Goal: Task Accomplishment & Management: Manage account settings

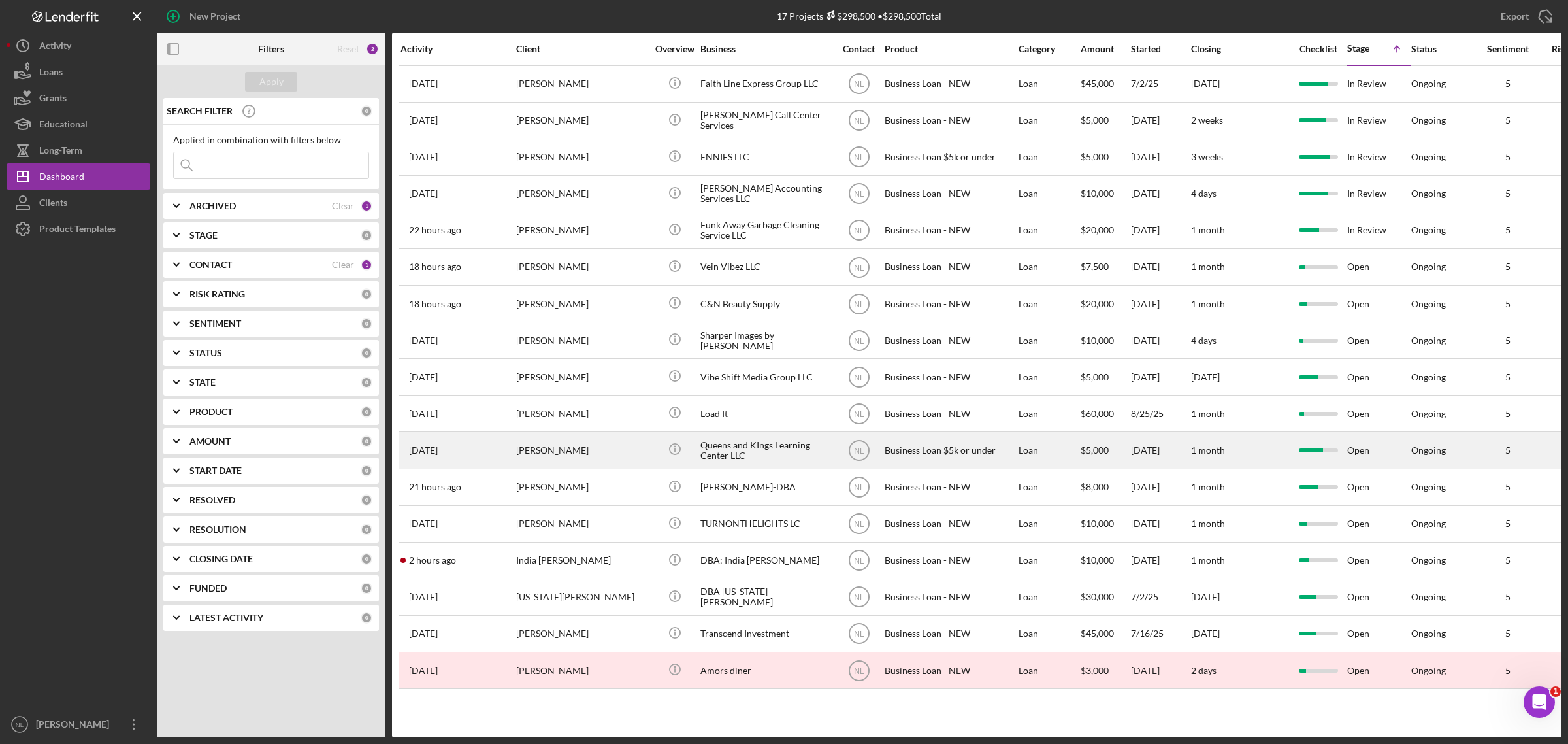
click at [563, 448] on div "[PERSON_NAME]" at bounding box center [581, 450] width 131 height 35
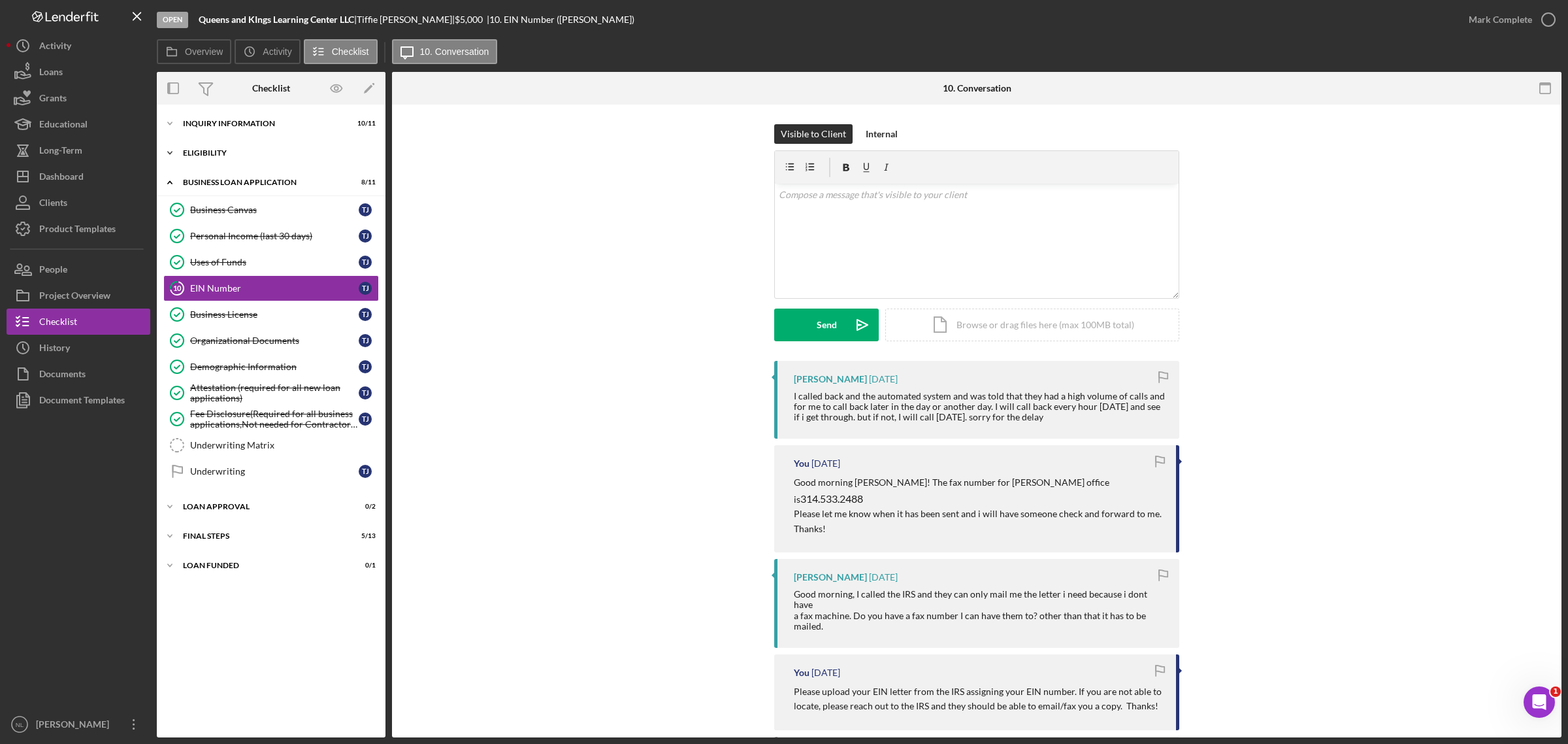
click at [236, 162] on div "Icon/Expander Eligibility 3 / 4" at bounding box center [271, 152] width 229 height 26
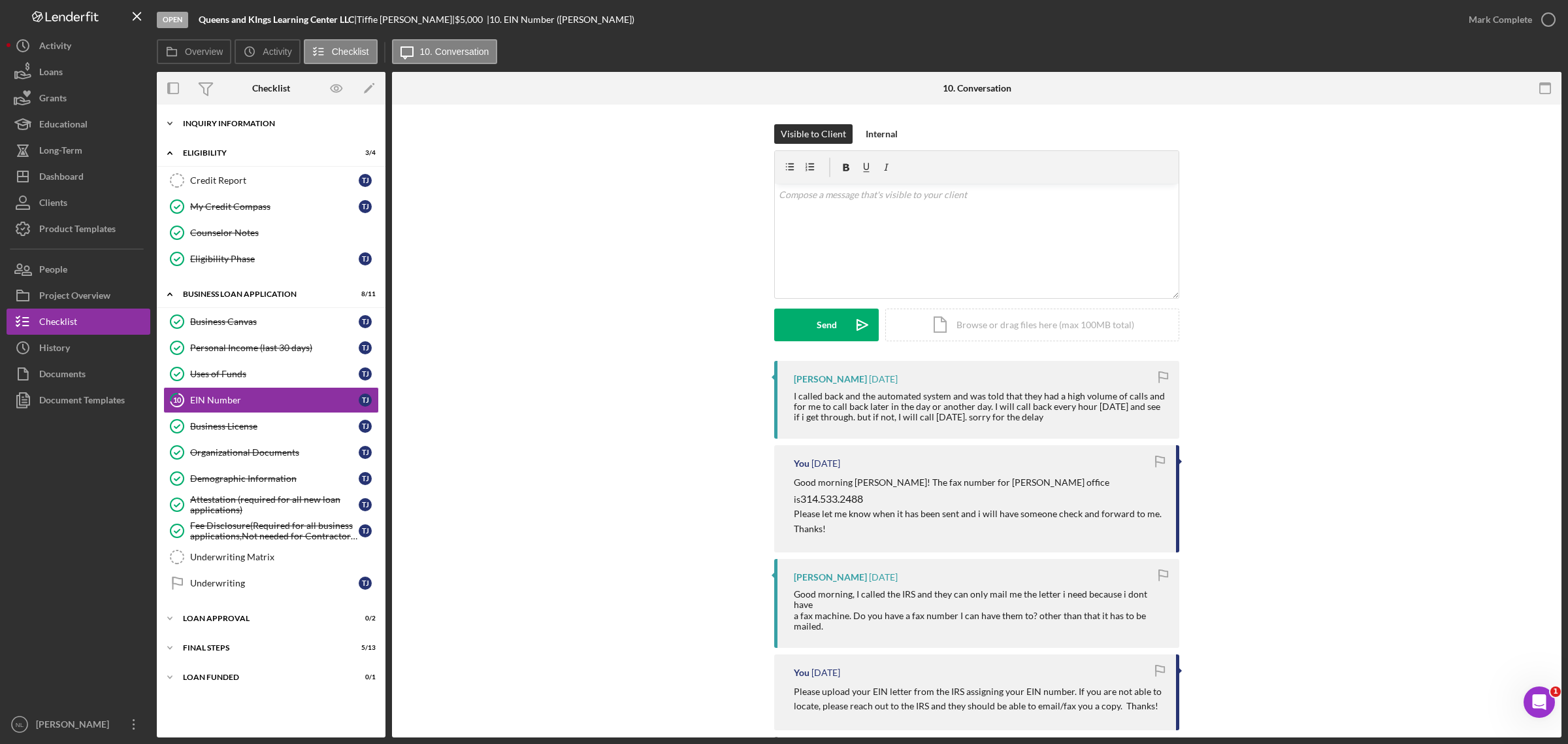
click at [223, 127] on div "Icon/Expander INQUIRY INFORMATION 10 / 11" at bounding box center [271, 123] width 229 height 26
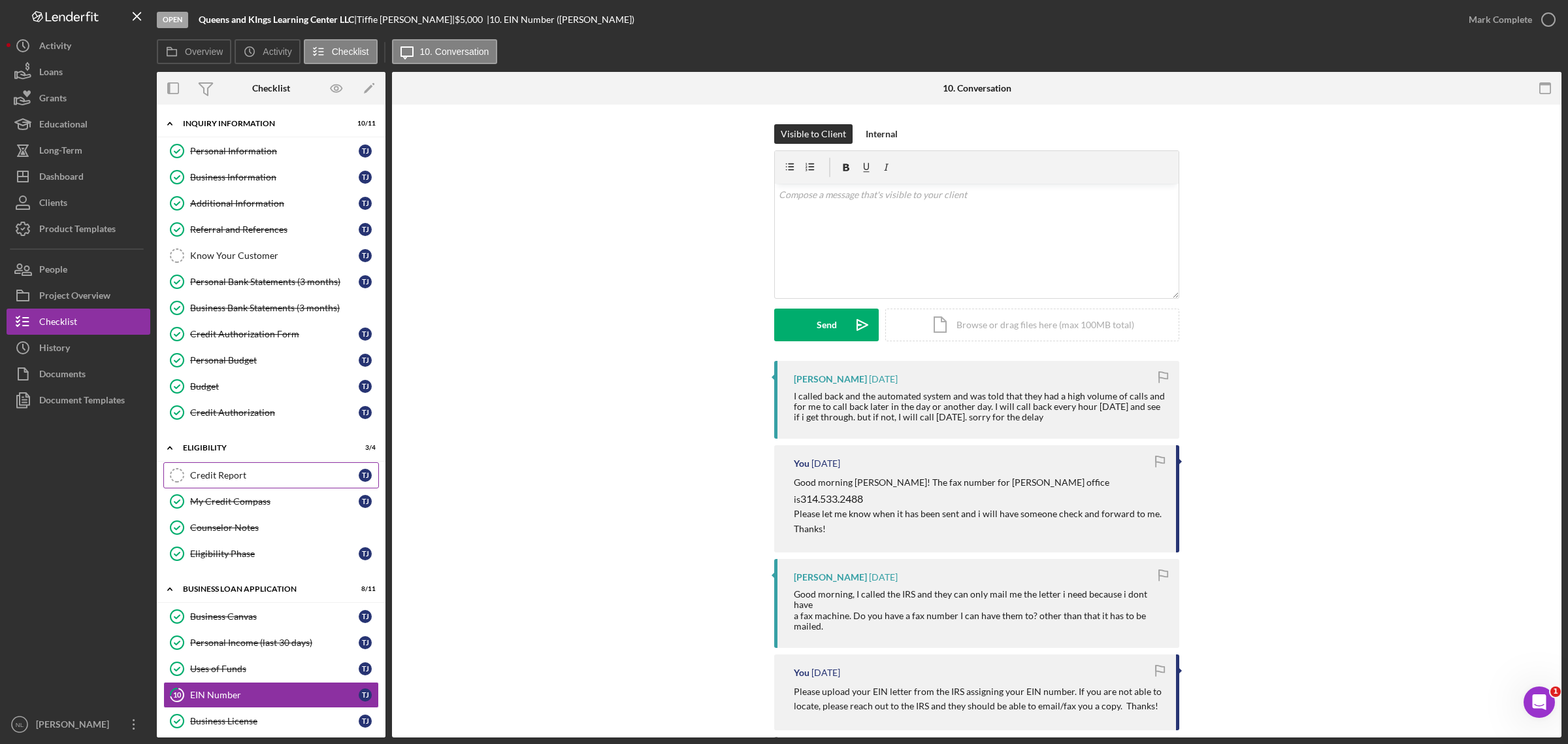
click at [269, 487] on link "Credit Report Credit Report T J" at bounding box center [271, 475] width 216 height 26
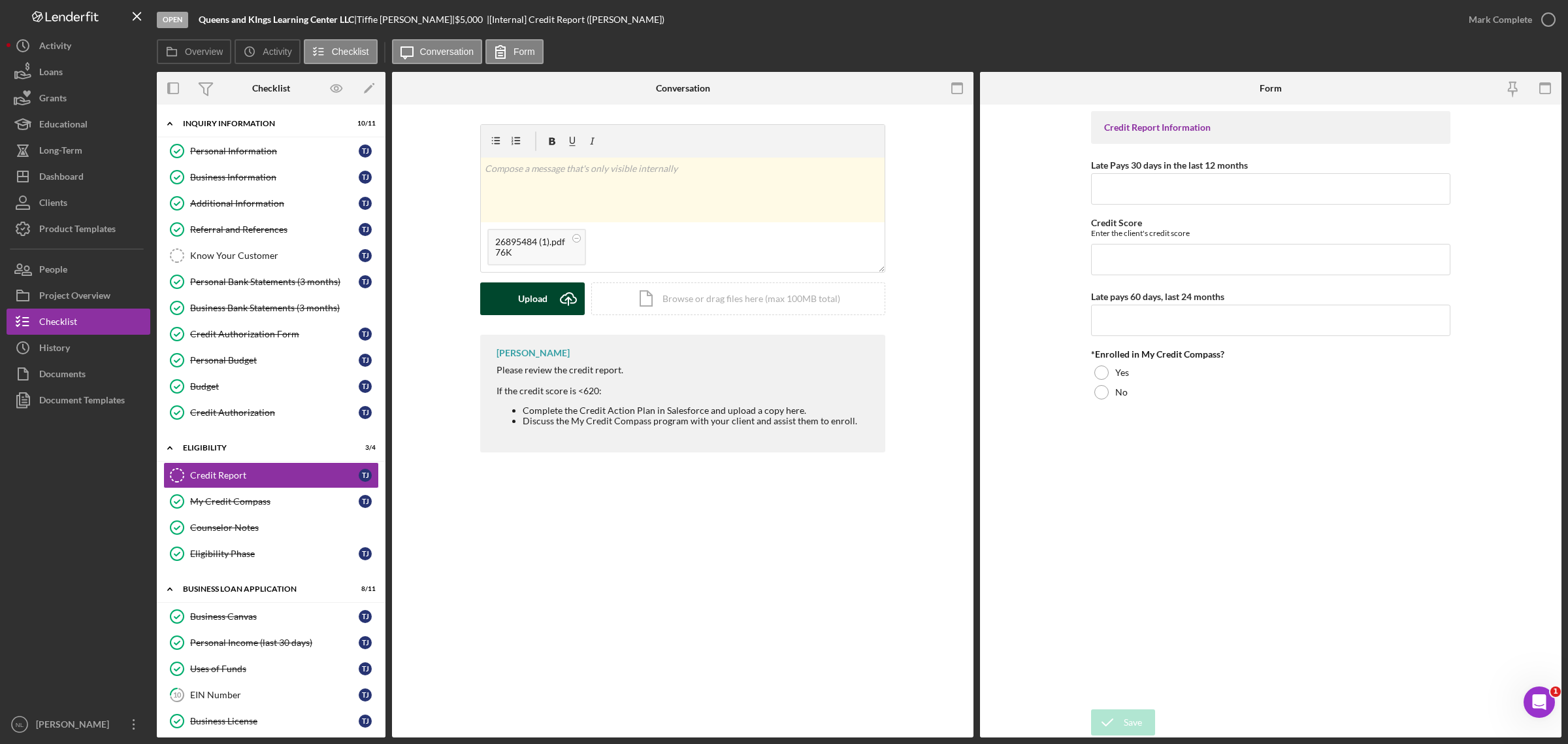
click at [549, 294] on button "Upload Icon/Upload" at bounding box center [533, 298] width 105 height 32
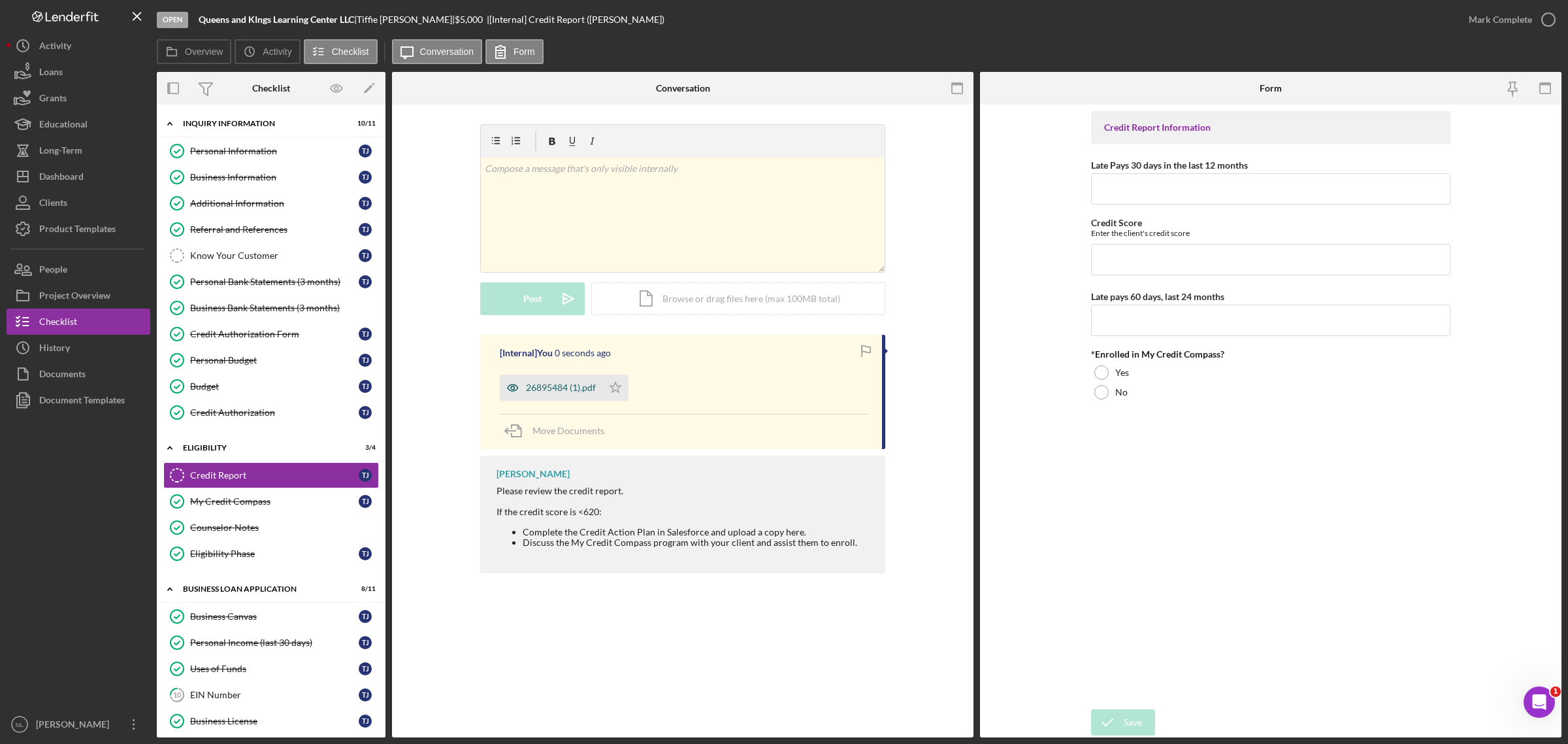
click at [590, 383] on div "26895484 (1).pdf" at bounding box center [561, 387] width 70 height 11
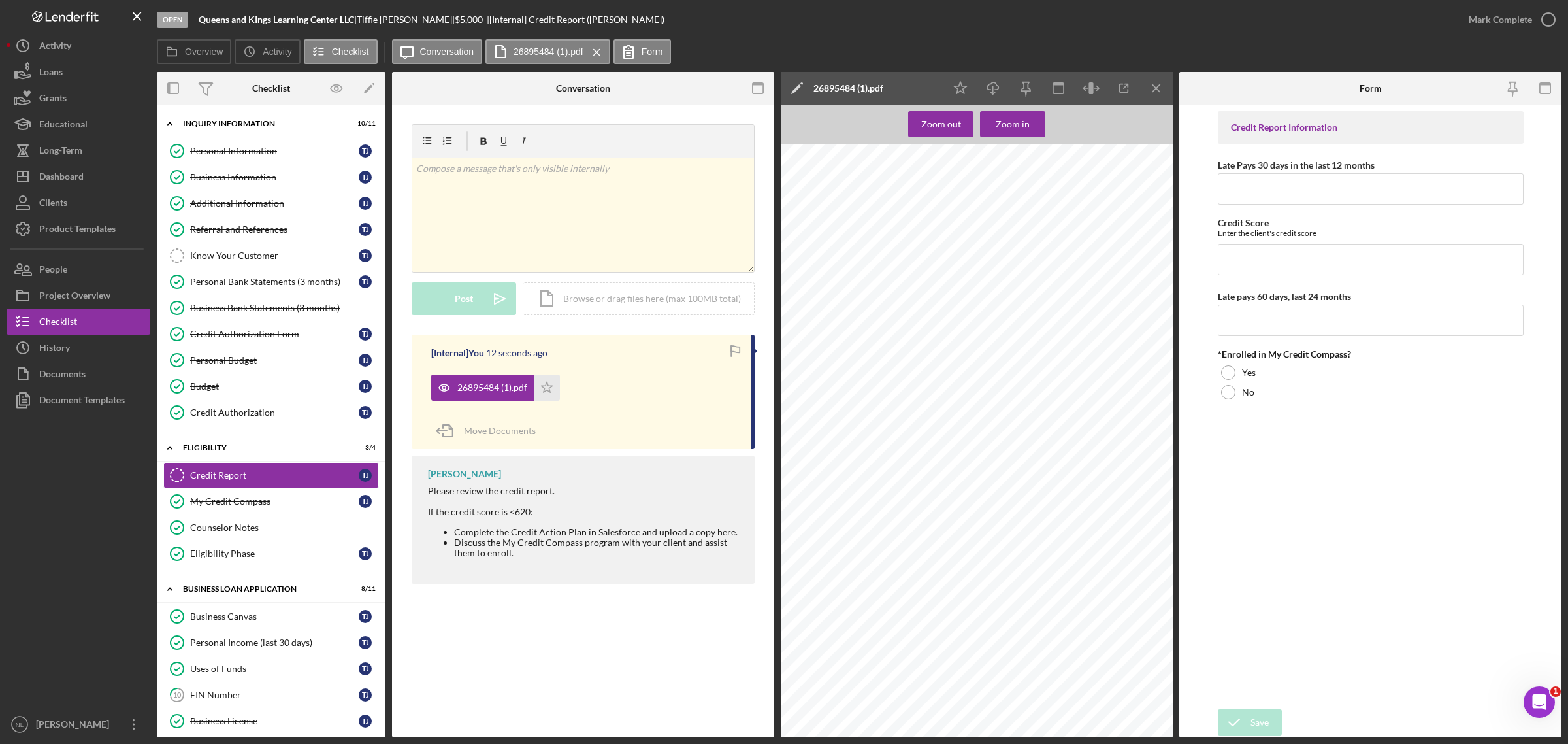
scroll to position [1363, 0]
click at [1001, 89] on icon "Icon/Download" at bounding box center [993, 88] width 29 height 29
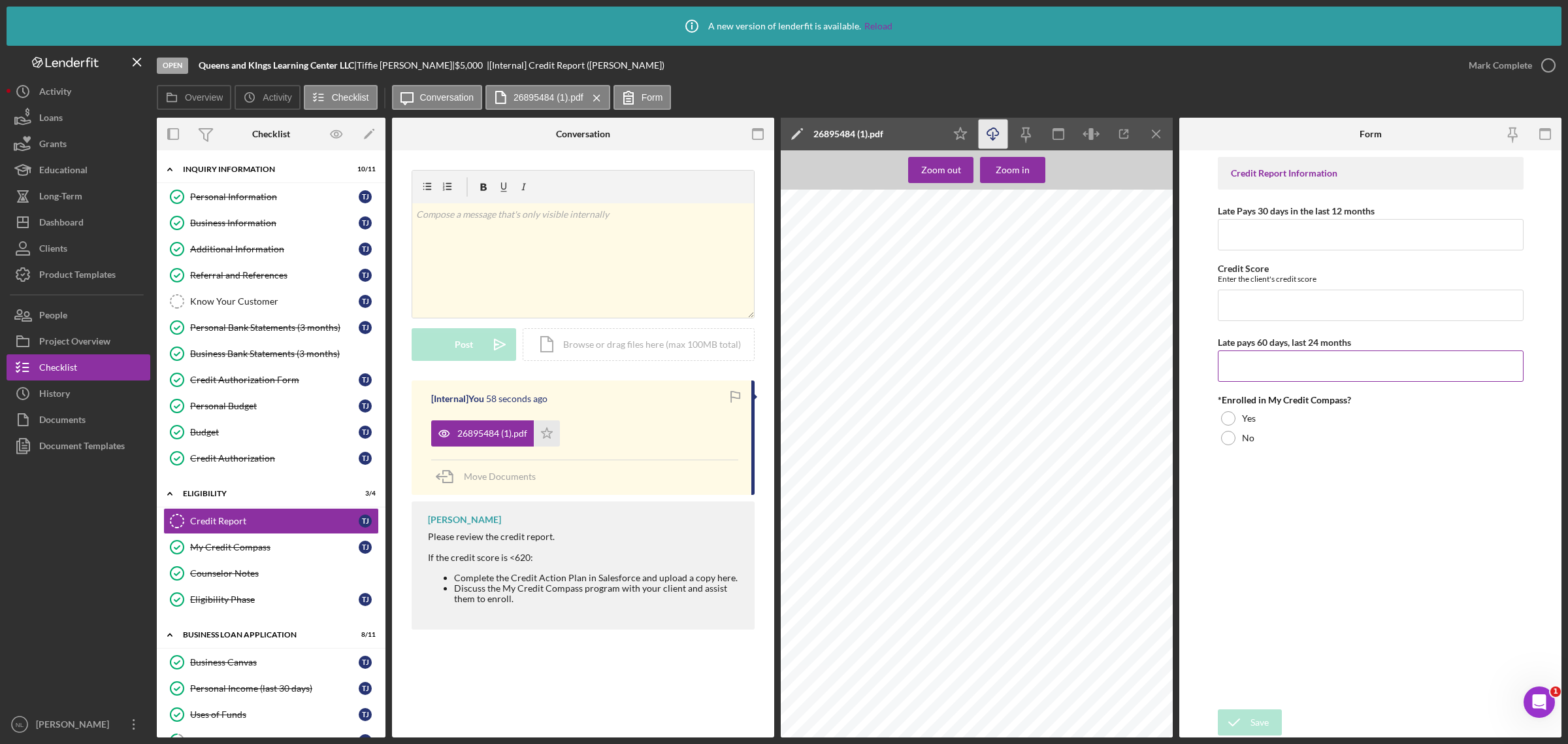
click at [1236, 377] on input "Late pays 60 days, last 24 months" at bounding box center [1370, 366] width 306 height 32
click at [1271, 247] on input "Late Pays 30 days in the last 12 months" at bounding box center [1370, 235] width 306 height 32
type input "5"
click at [1262, 305] on input "Credit Score" at bounding box center [1370, 306] width 306 height 32
type input "506"
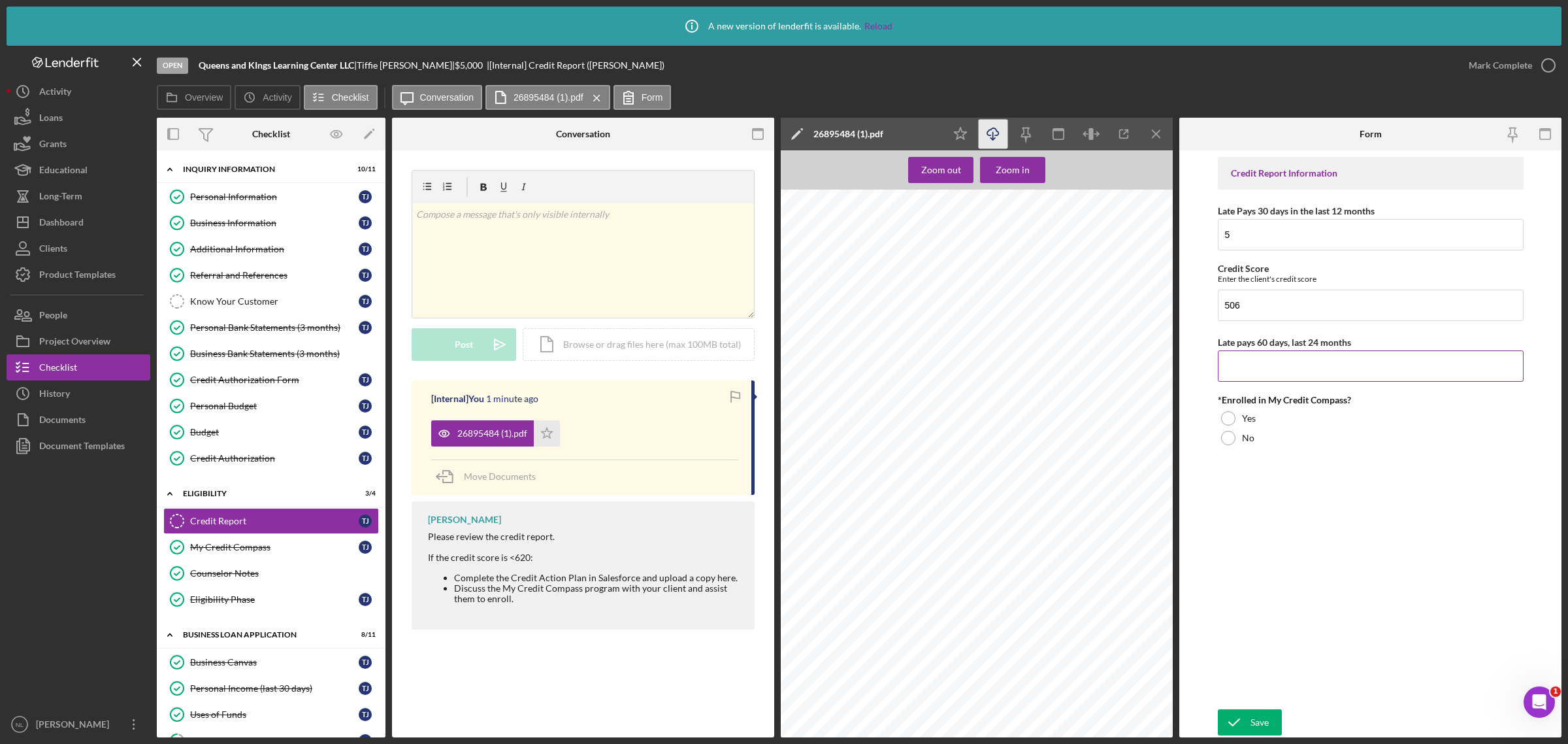
click at [1247, 367] on input "Late pays 60 days, last 24 months" at bounding box center [1370, 366] width 306 height 32
type input "3"
click at [1232, 407] on div "*Enrolled in My Credit Compass? Yes No" at bounding box center [1370, 422] width 306 height 53
click at [1233, 417] on div at bounding box center [1227, 417] width 14 height 14
click at [1261, 727] on div "Save" at bounding box center [1260, 722] width 18 height 26
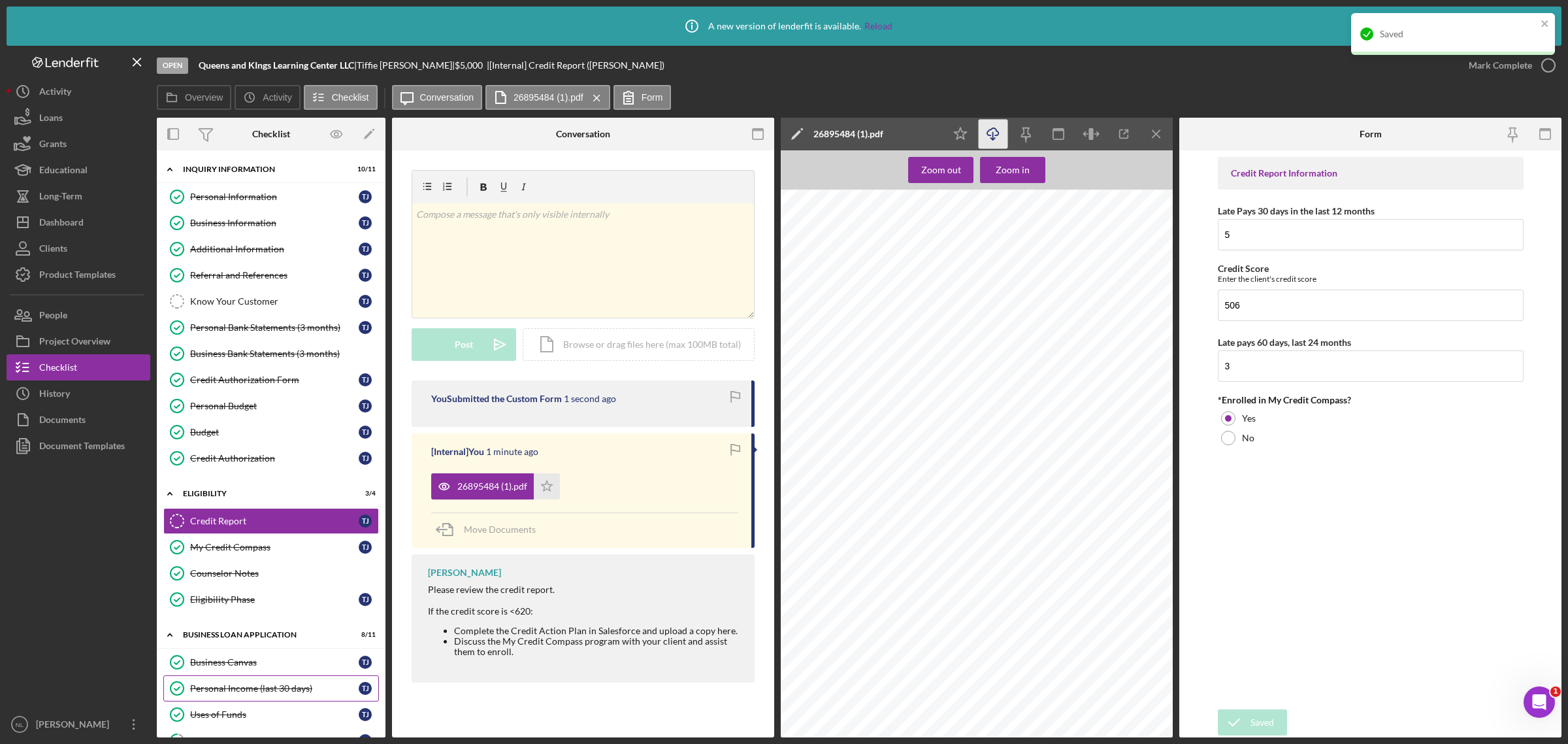
scroll to position [308, 0]
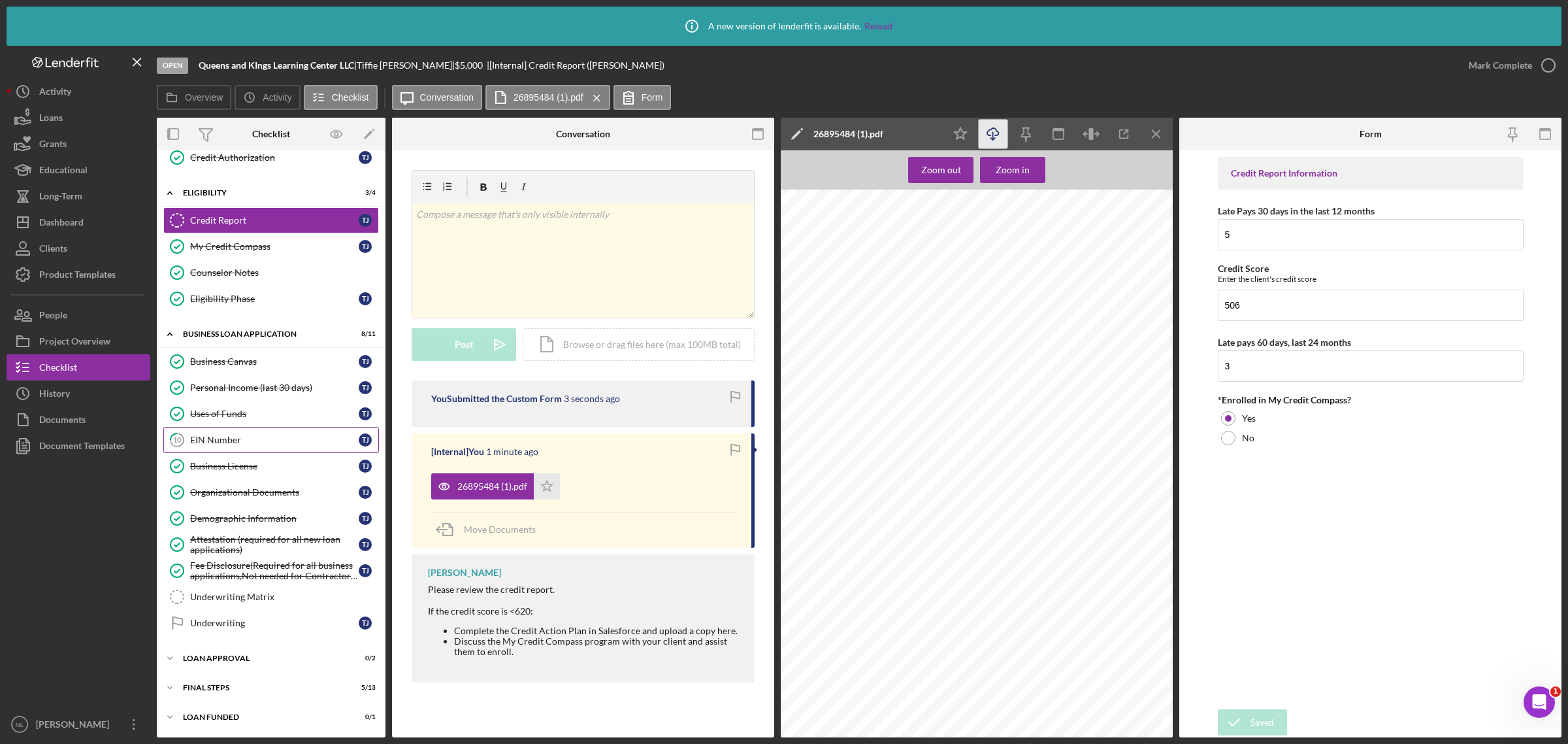
click at [220, 435] on div "EIN Number" at bounding box center [274, 440] width 168 height 11
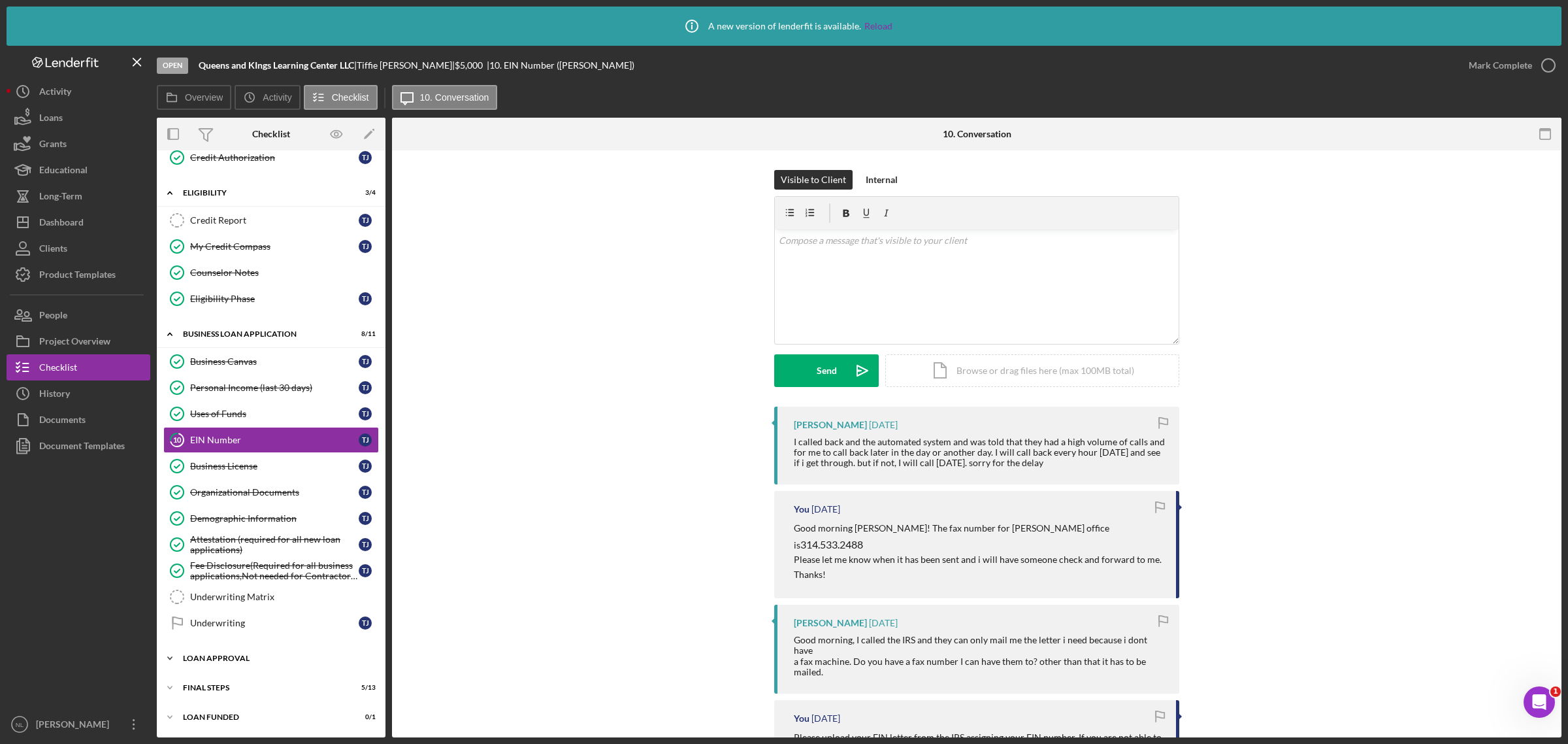
click at [226, 664] on div "Icon/Expander Loan Approval 0 / 2" at bounding box center [271, 657] width 229 height 26
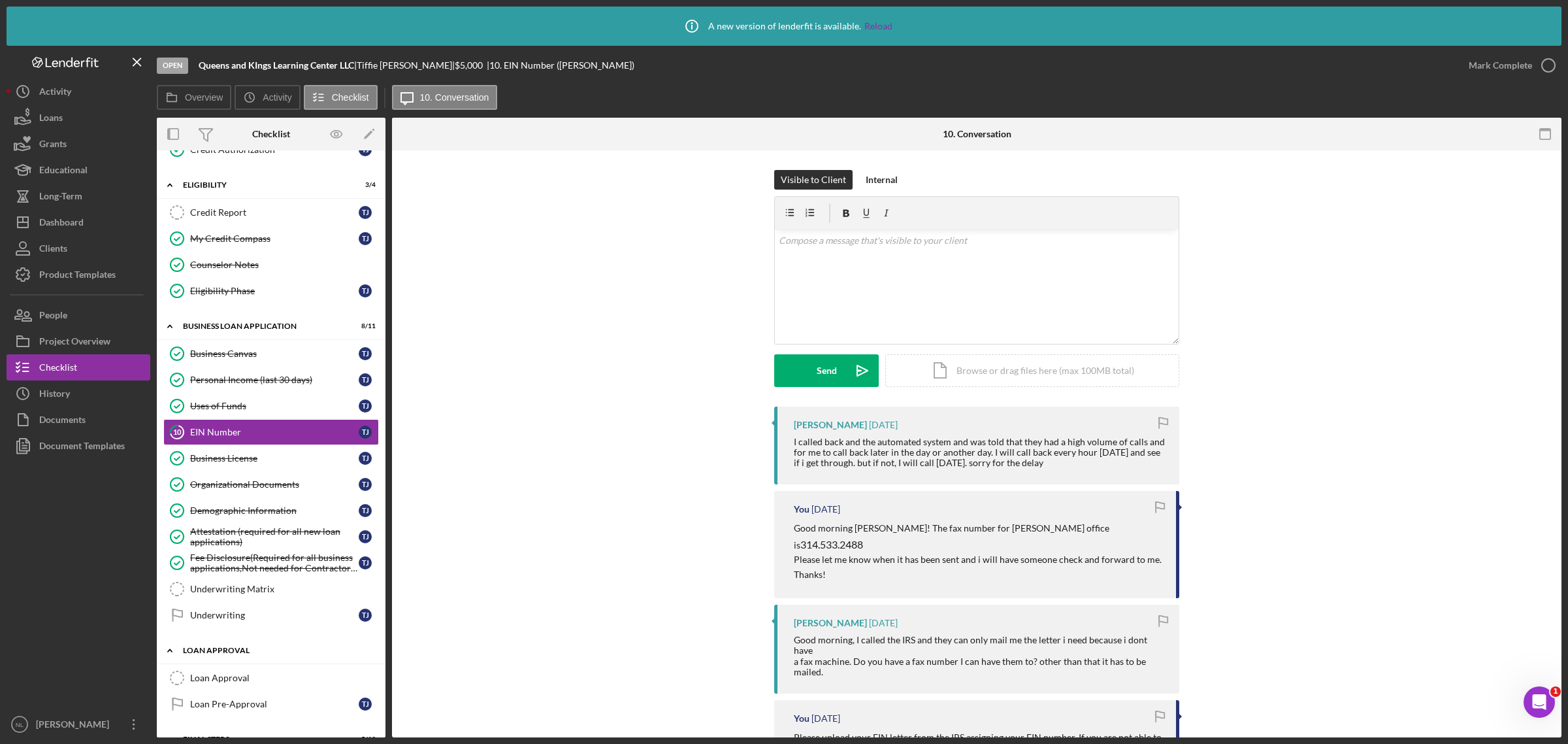
scroll to position [369, 0]
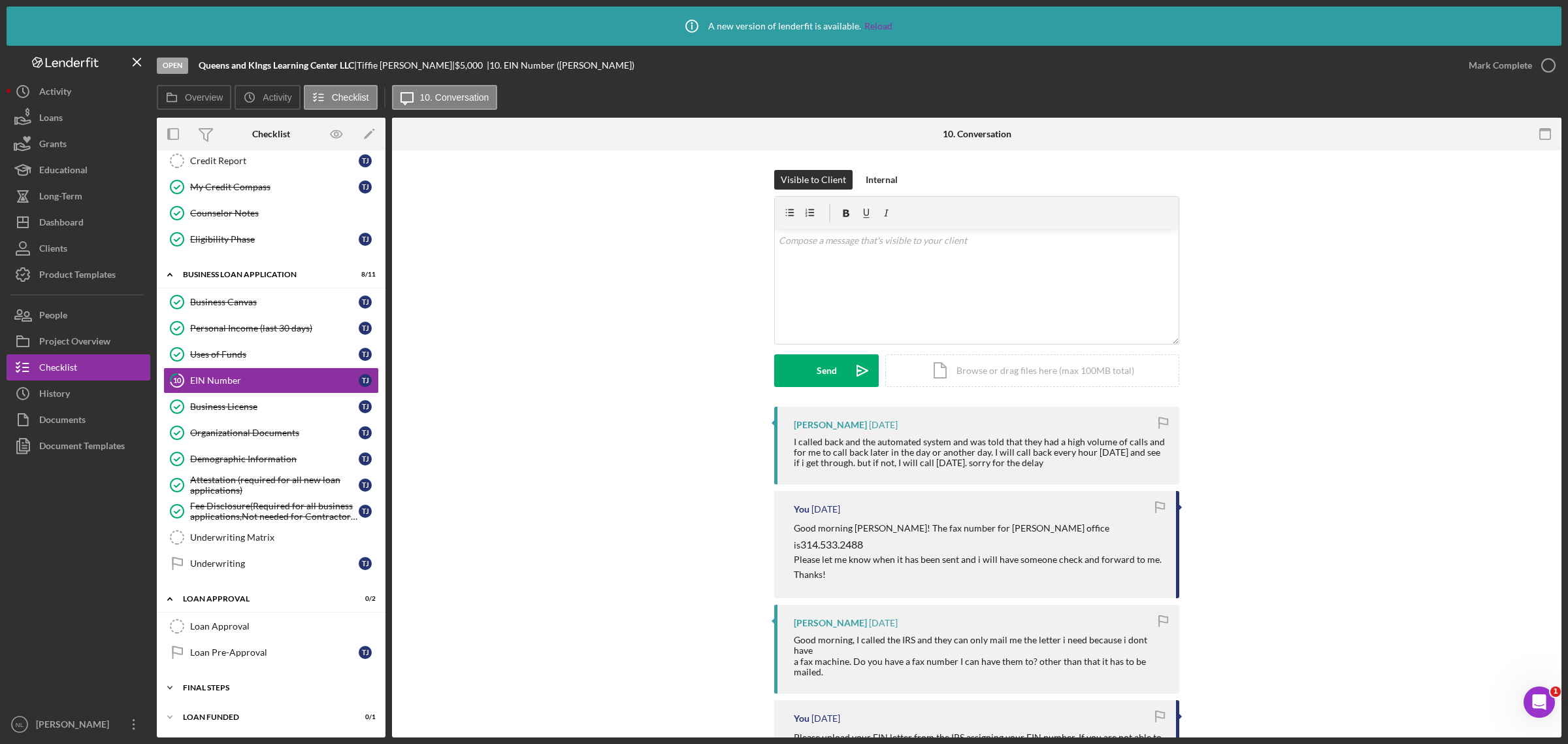
click at [216, 684] on div "Final Steps" at bounding box center [276, 687] width 187 height 7
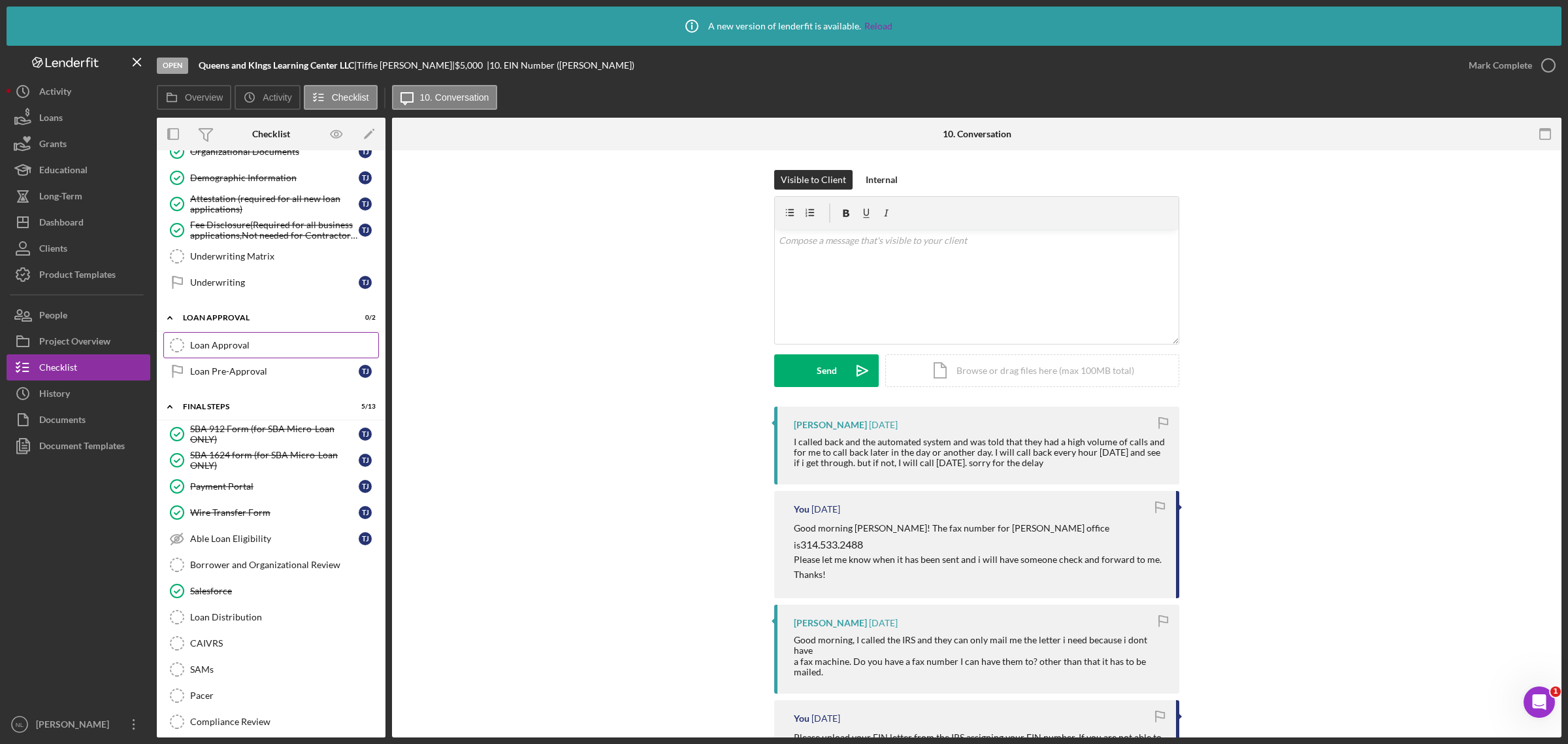
scroll to position [629, 0]
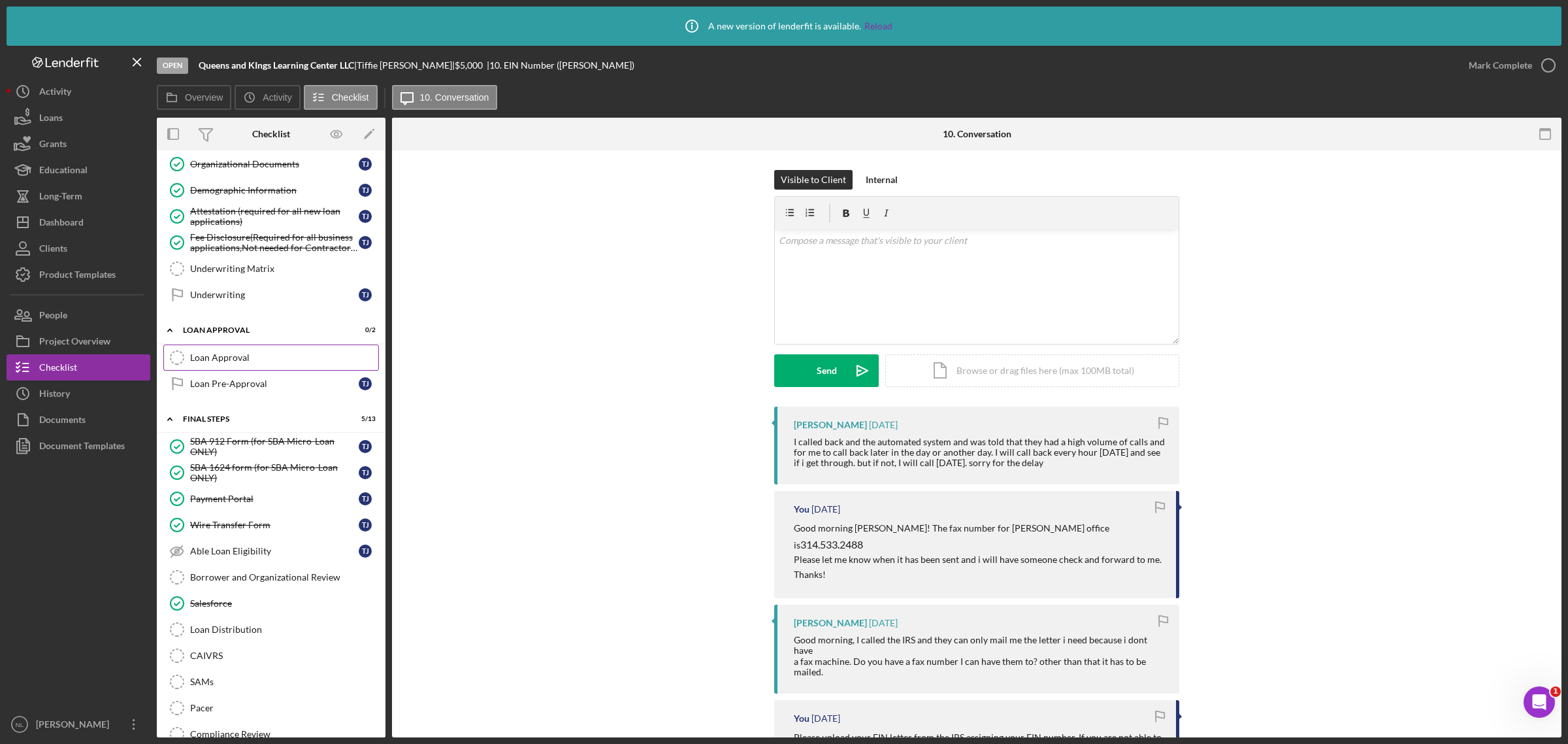
click at [240, 362] on div "Loan Approval" at bounding box center [284, 357] width 188 height 11
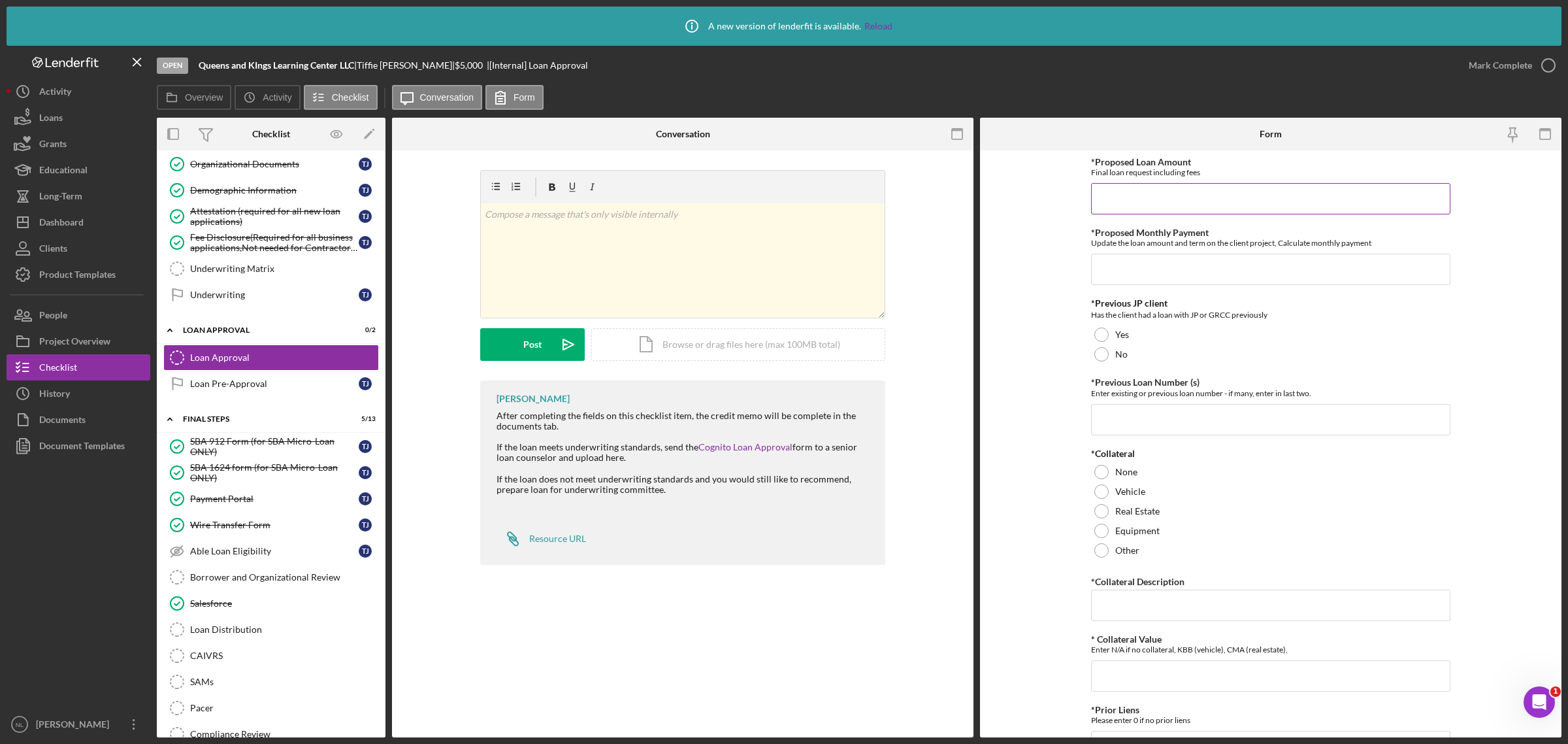
click at [1129, 195] on input "*Proposed Loan Amount" at bounding box center [1270, 199] width 359 height 32
type input "$111"
click at [1140, 272] on input "*Proposed Monthly Payment" at bounding box center [1270, 269] width 359 height 32
type input "$111"
click at [1138, 195] on input "$111" at bounding box center [1270, 199] width 359 height 32
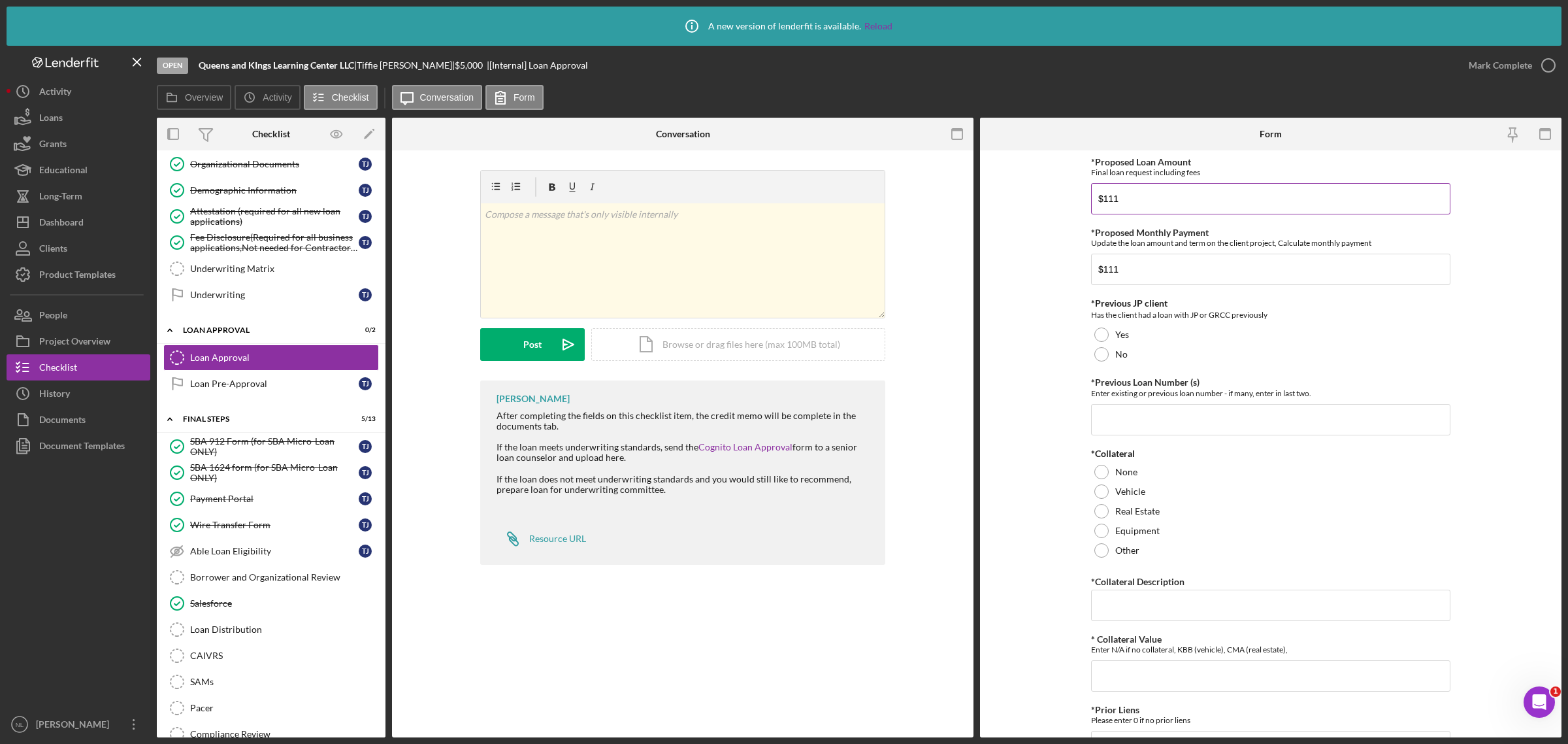
click at [1138, 195] on input "$111" at bounding box center [1270, 199] width 359 height 32
type input "$4,999.99"
click at [1103, 337] on div at bounding box center [1101, 334] width 14 height 14
click at [1108, 418] on input "*Previous Loan Number (s)" at bounding box center [1270, 420] width 359 height 32
click at [1101, 477] on div at bounding box center [1101, 472] width 14 height 14
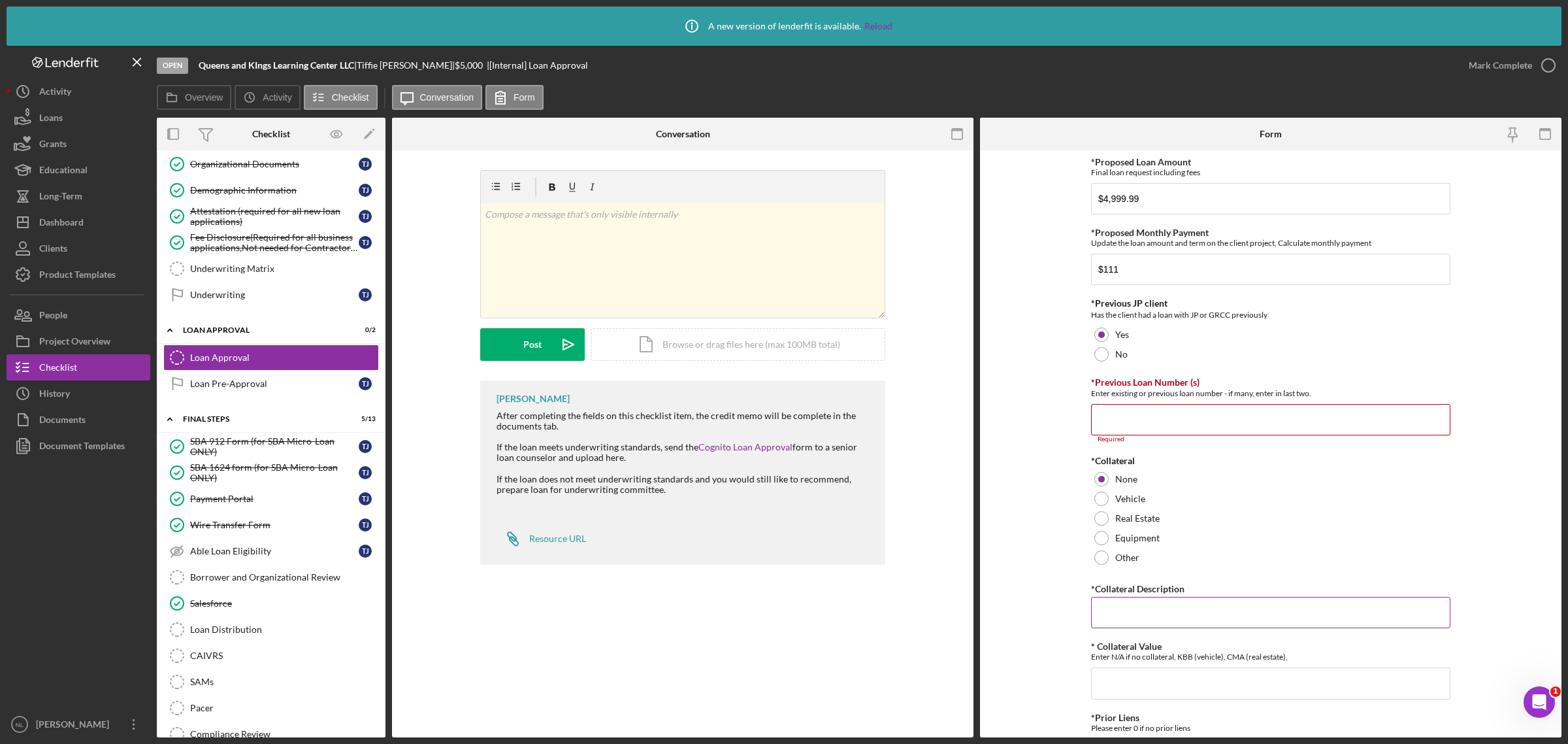
click at [1127, 607] on input "*Collateral Description" at bounding box center [1270, 612] width 359 height 32
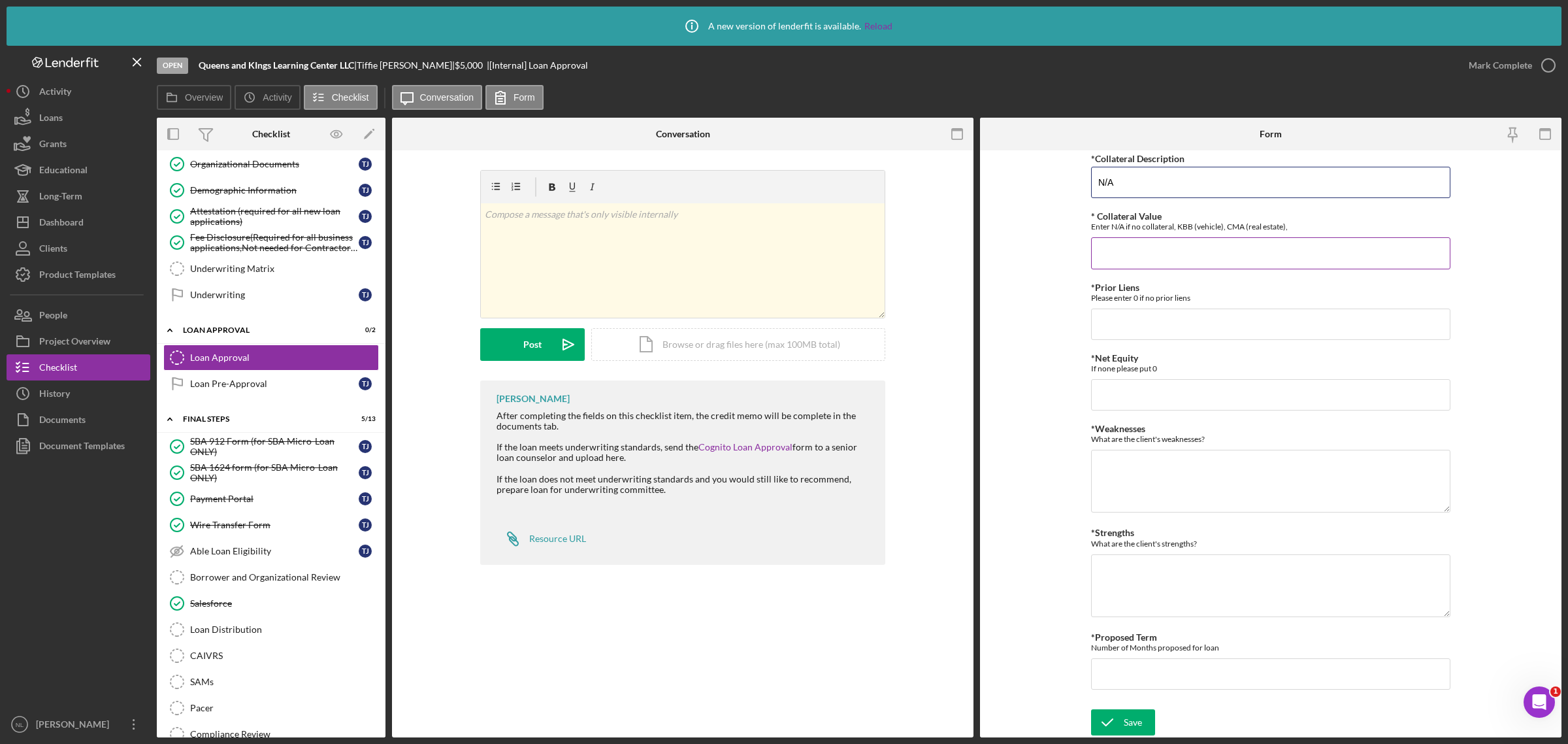
type input "N/A"
click at [1126, 238] on input "* Collateral Value" at bounding box center [1270, 253] width 359 height 32
type input "N/A"
click at [1105, 318] on input "*Prior Liens" at bounding box center [1270, 324] width 359 height 32
type input "0"
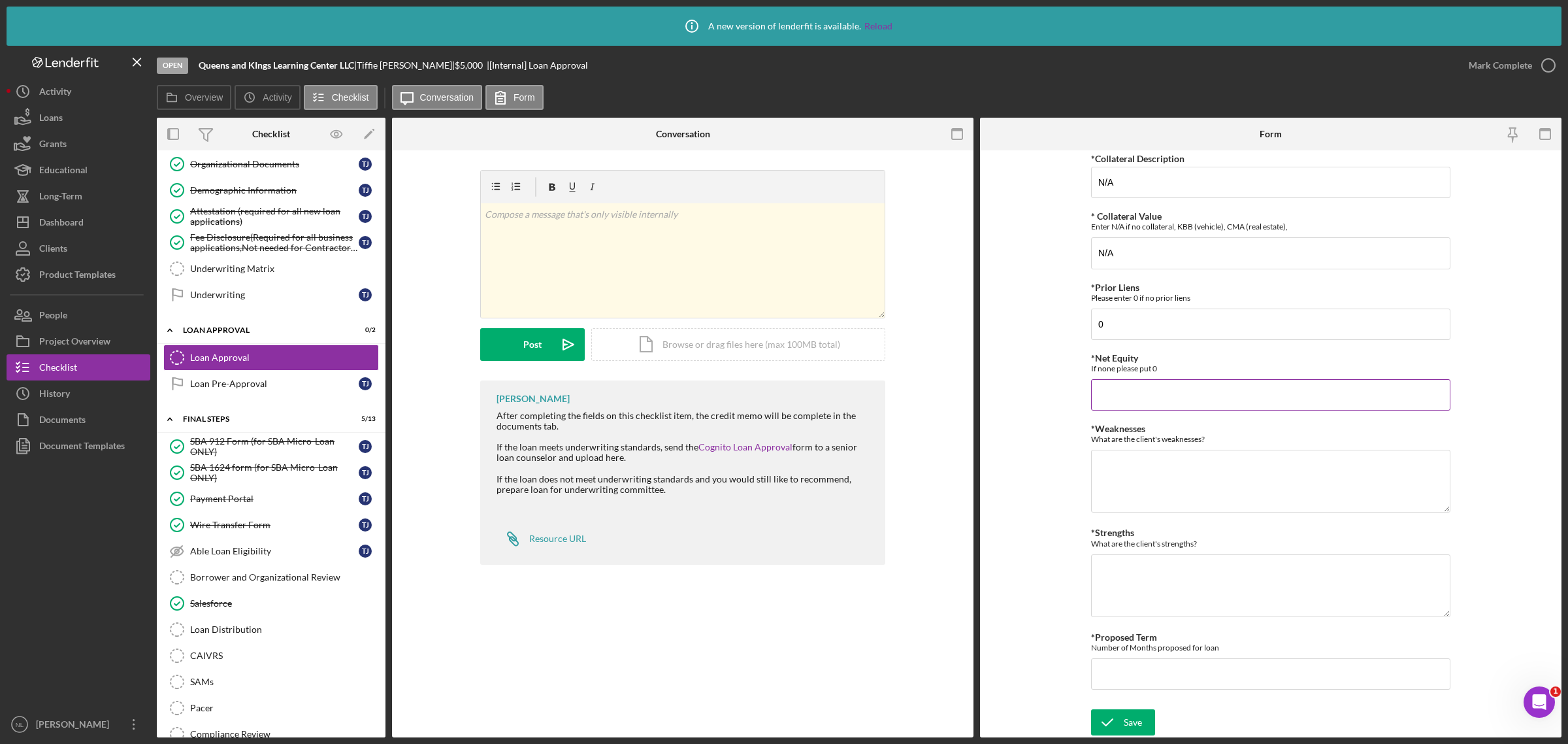
click at [1105, 366] on div "If none please put 0" at bounding box center [1270, 368] width 359 height 10
click at [1108, 387] on input "0" at bounding box center [1270, 395] width 359 height 32
type input "0"
click at [1120, 472] on textarea "*Weaknesses" at bounding box center [1270, 481] width 359 height 62
type textarea "Credit Score, Recent Delenquencies, NSF's, Collections"
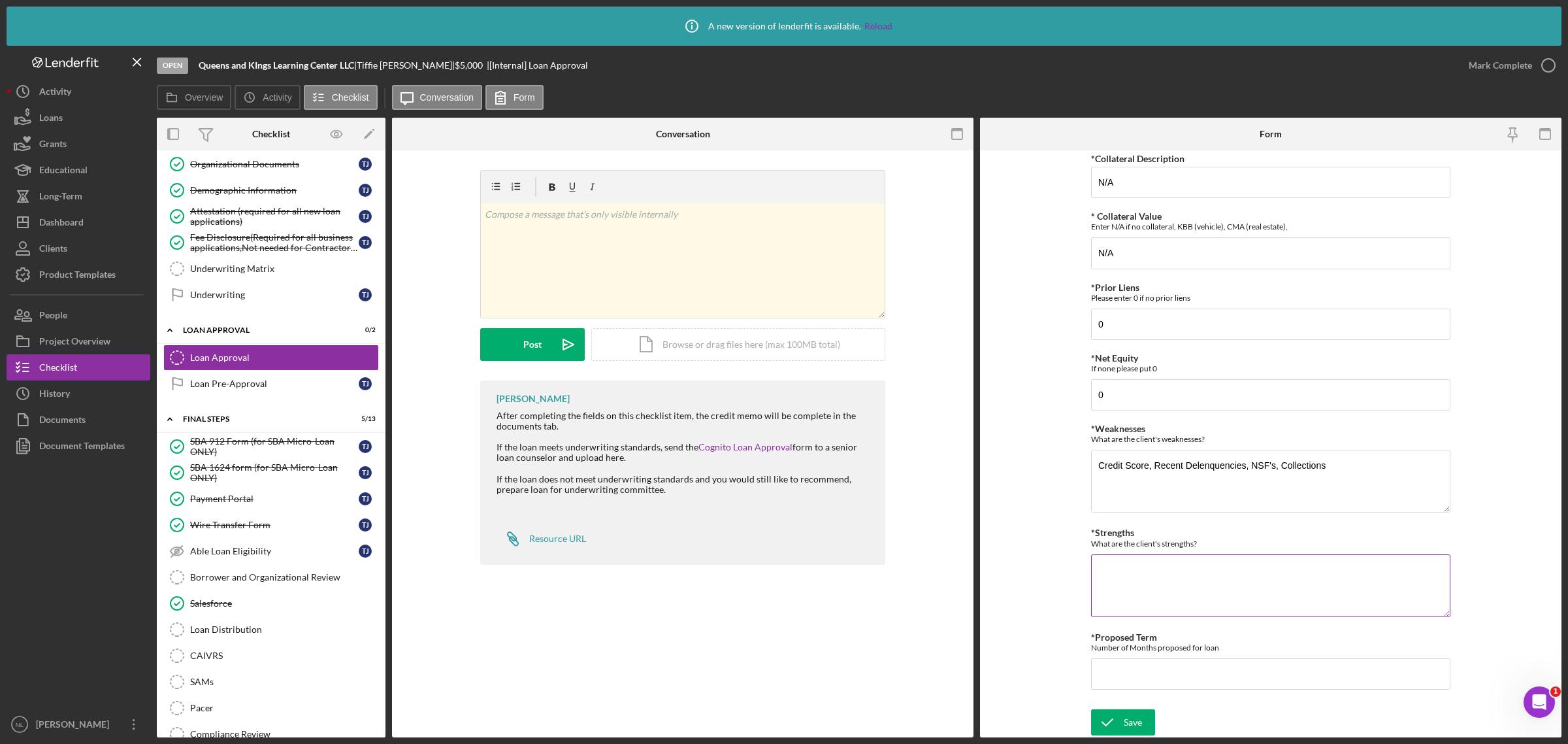
click at [1244, 570] on textarea "*Strengths" at bounding box center [1270, 585] width 359 height 62
type textarea "Legacy Client"
click at [1157, 687] on input "*Proposed Term" at bounding box center [1270, 674] width 359 height 32
click at [1157, 681] on input "*Proposed Term" at bounding box center [1270, 674] width 359 height 32
type input "60"
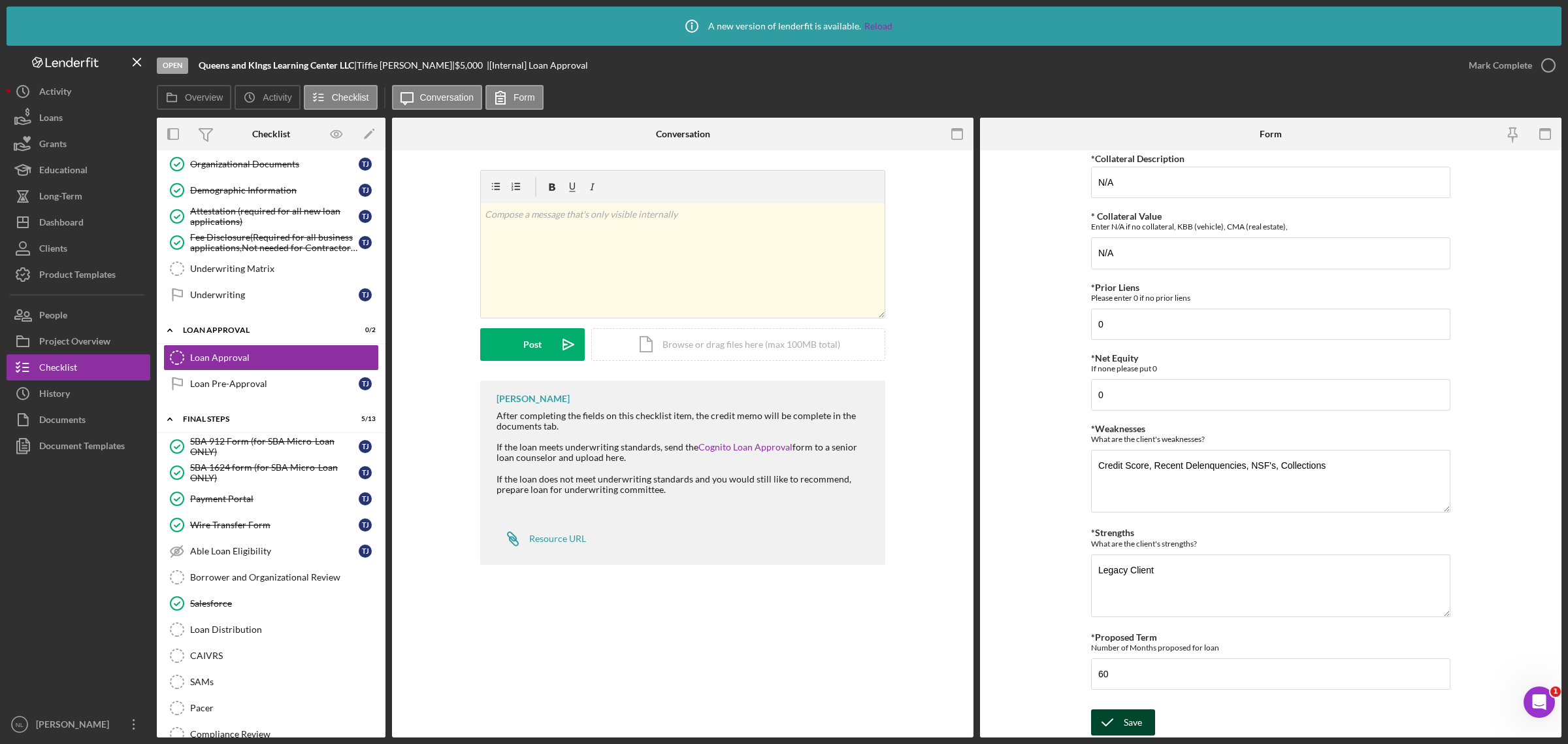
click at [1127, 723] on div "Save" at bounding box center [1132, 722] width 18 height 26
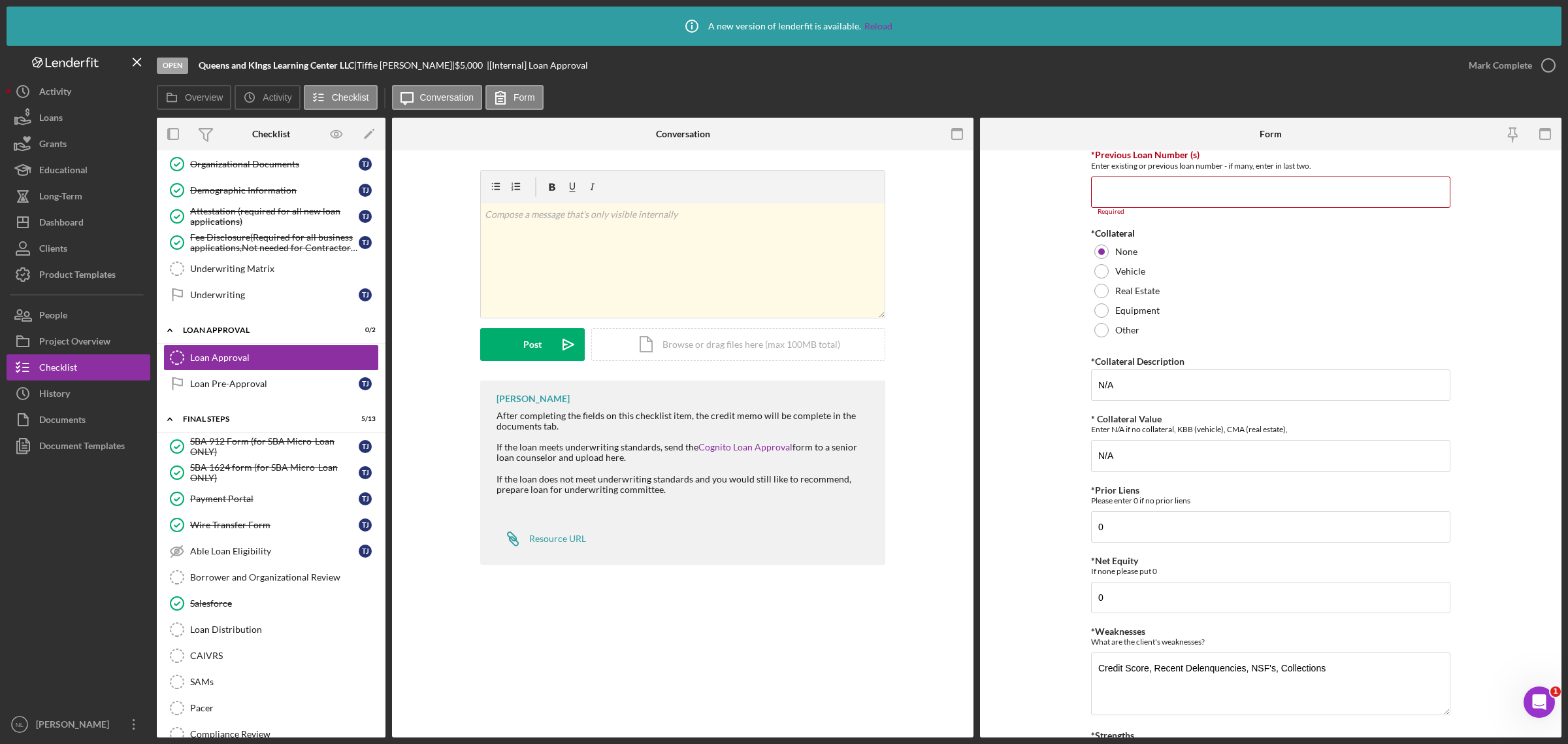
scroll to position [42, 0]
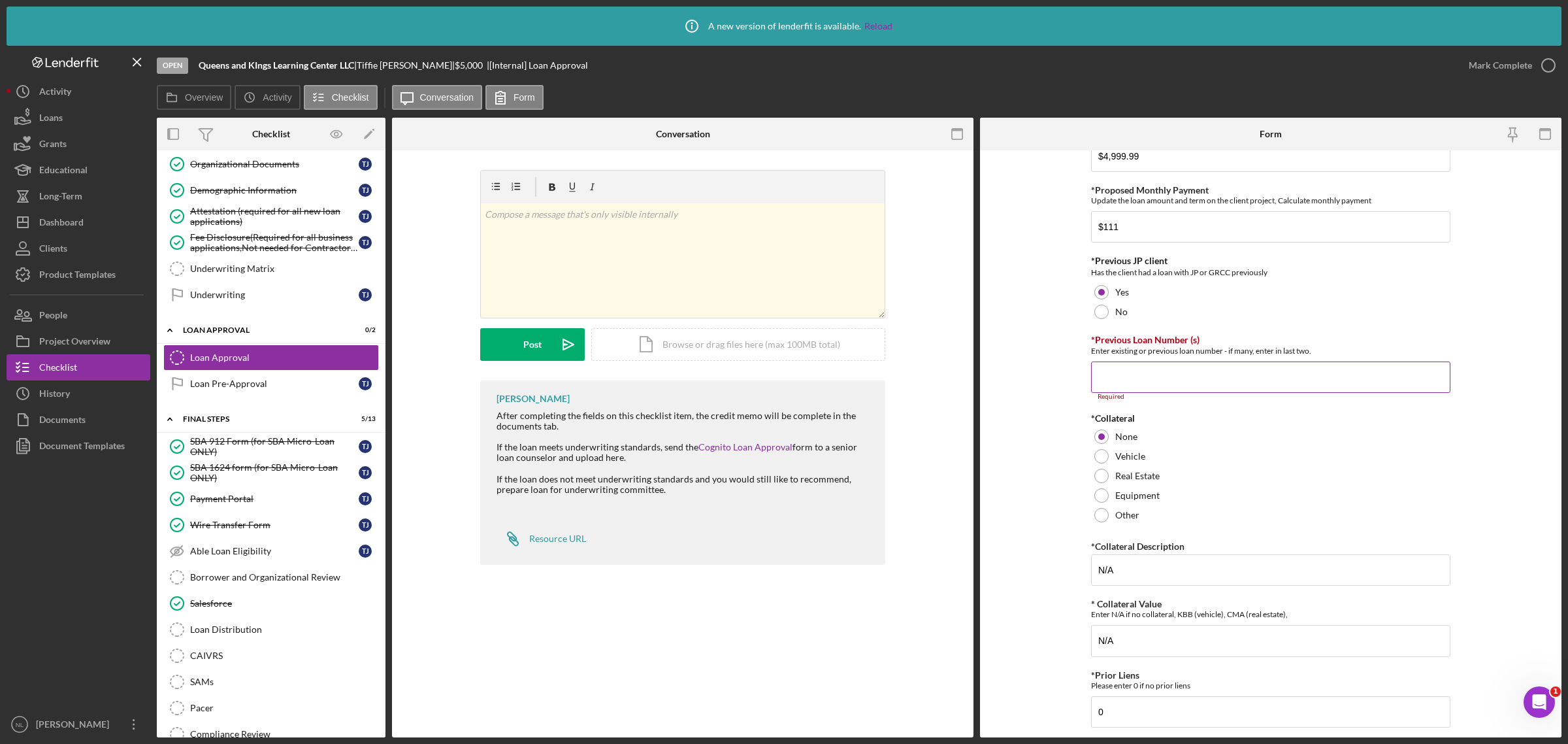
click at [1113, 382] on input "*Previous Loan Number (s)" at bounding box center [1270, 377] width 359 height 32
click at [1108, 373] on input "111788," at bounding box center [1270, 377] width 359 height 32
click at [1151, 382] on input "11788," at bounding box center [1270, 377] width 359 height 32
paste input "2022-604"
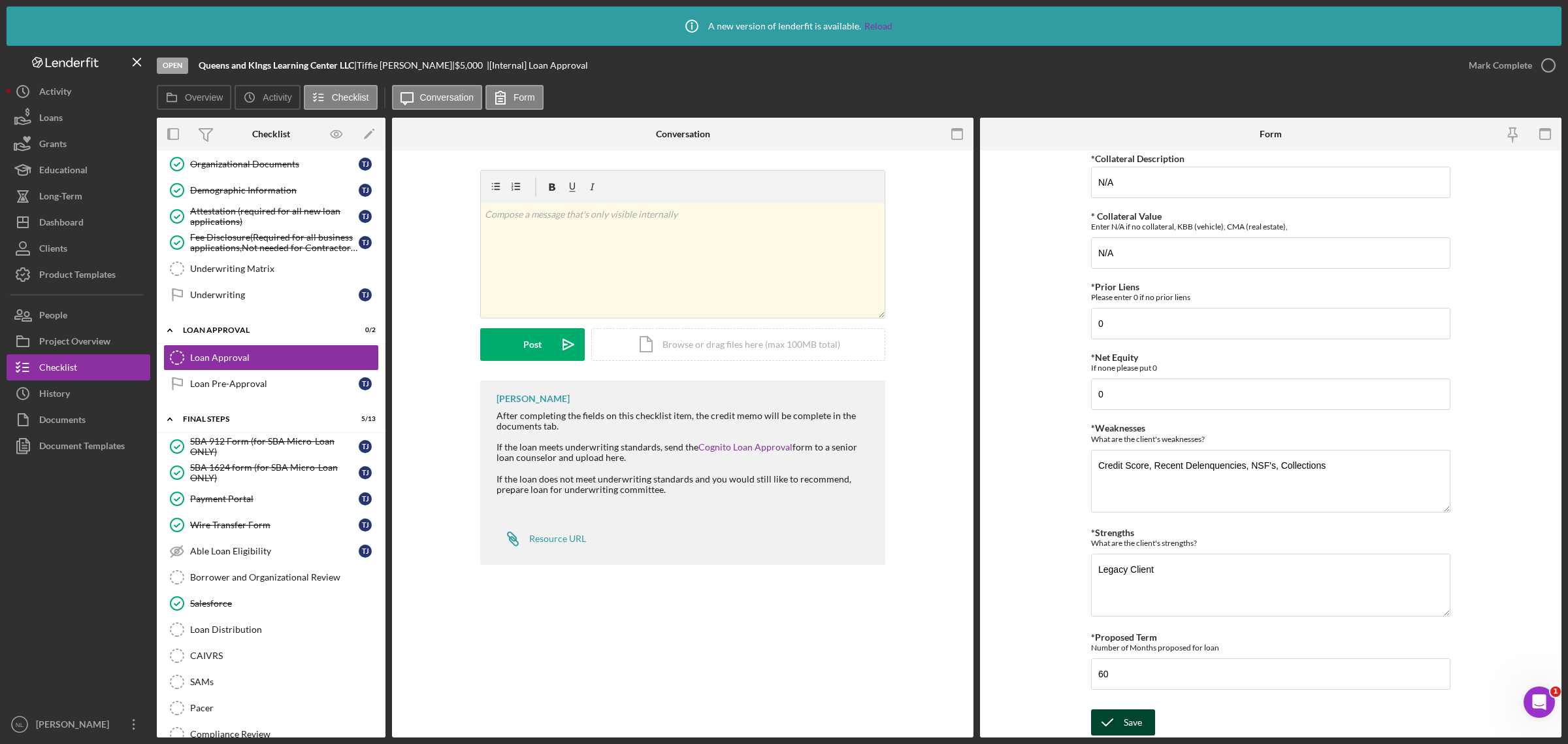
type input "11788, 2022-604"
click at [1118, 723] on icon "submit" at bounding box center [1107, 722] width 32 height 32
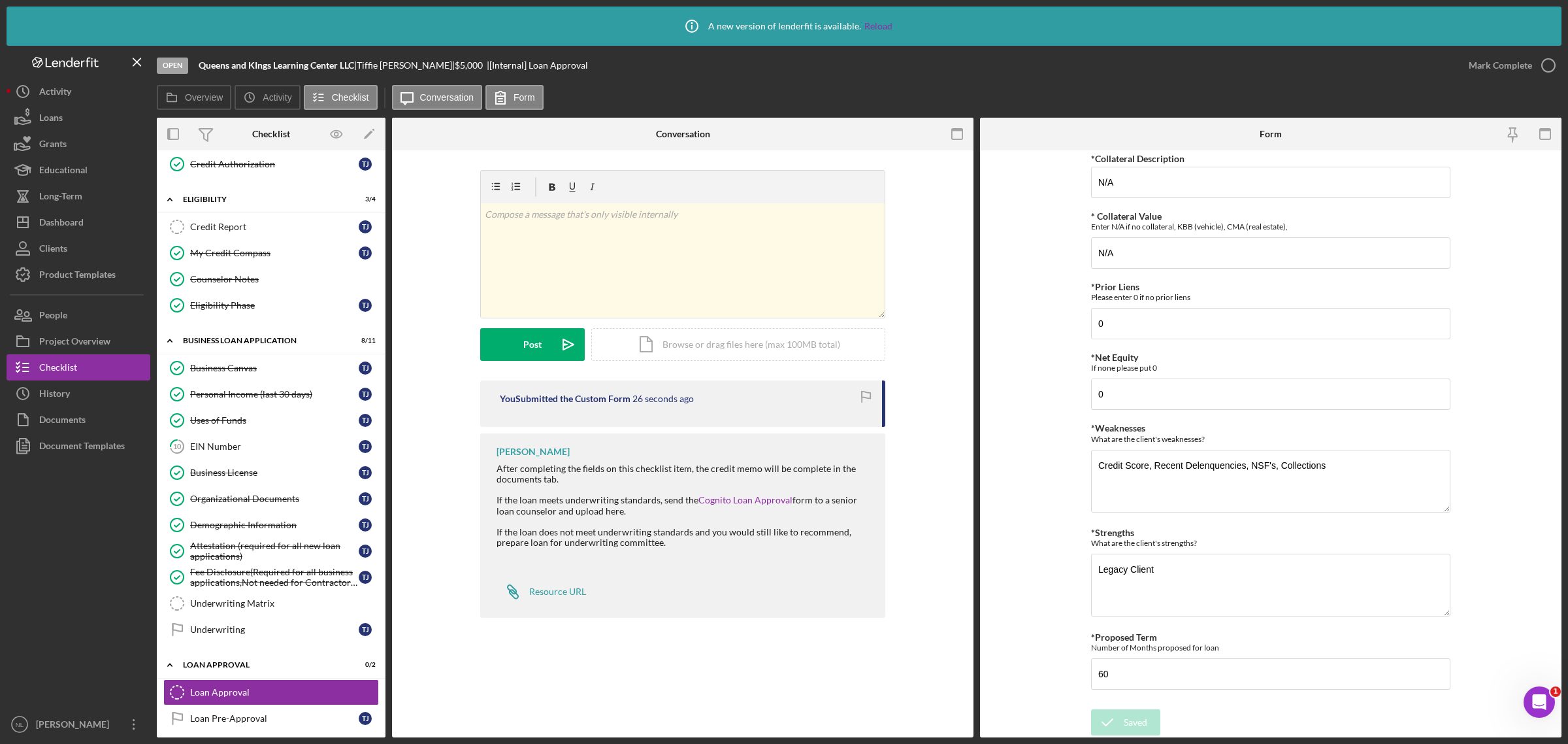
scroll to position [283, 0]
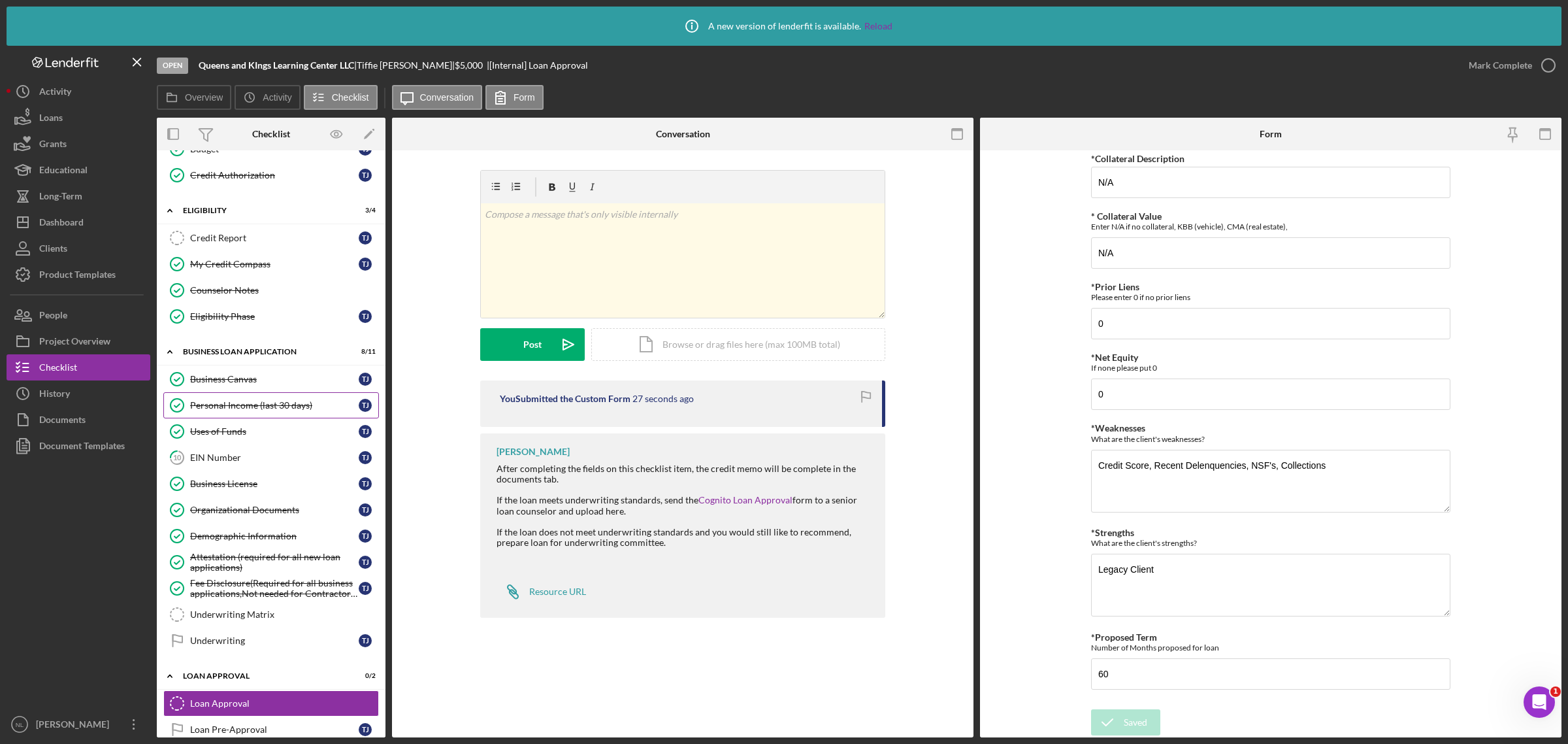
click at [226, 402] on link "Personal Income (last 30 days) Personal Income (last 30 days) T J" at bounding box center [271, 405] width 216 height 26
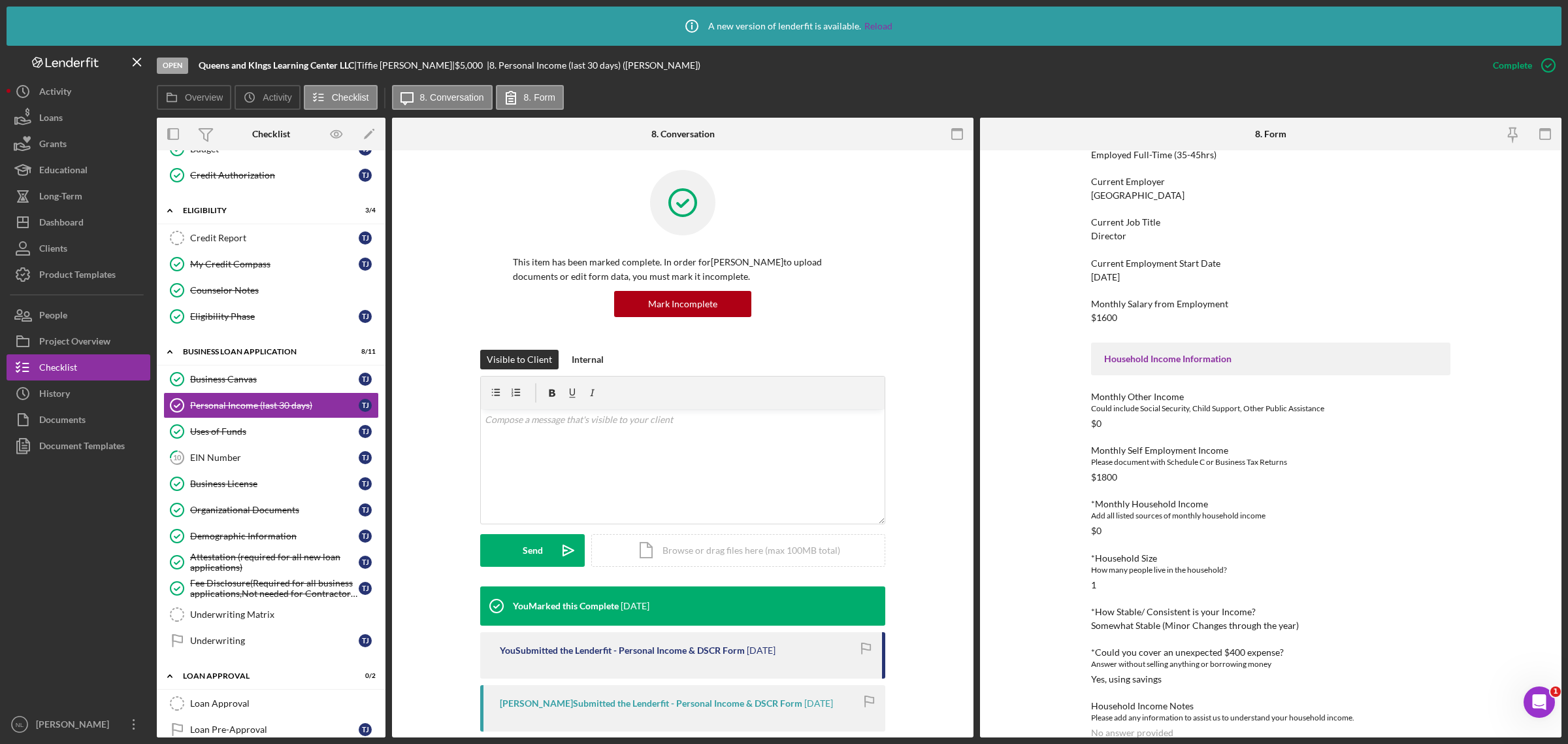
scroll to position [148, 0]
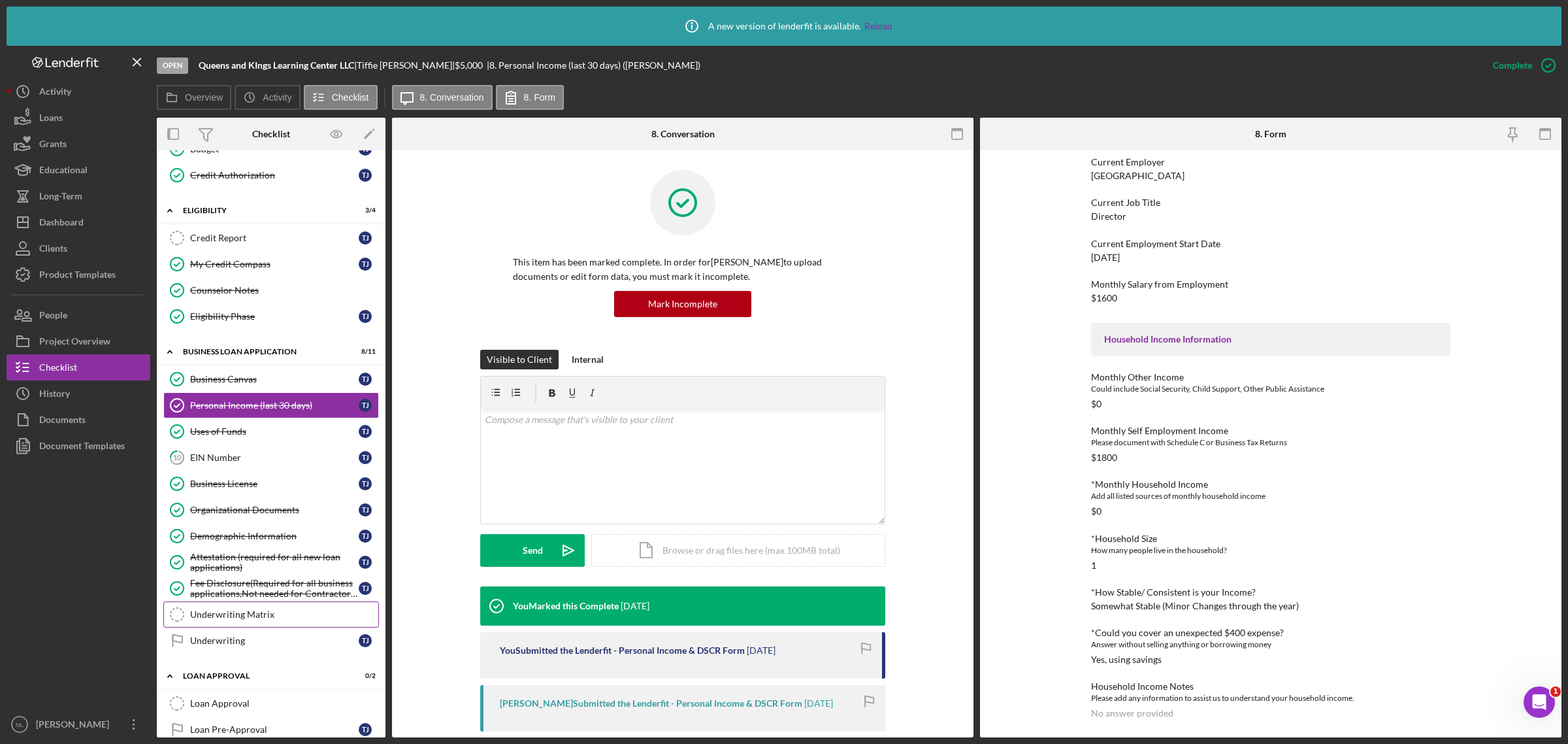
click at [241, 627] on link "Underwriting Matrix Underwriting Matrix" at bounding box center [271, 614] width 216 height 26
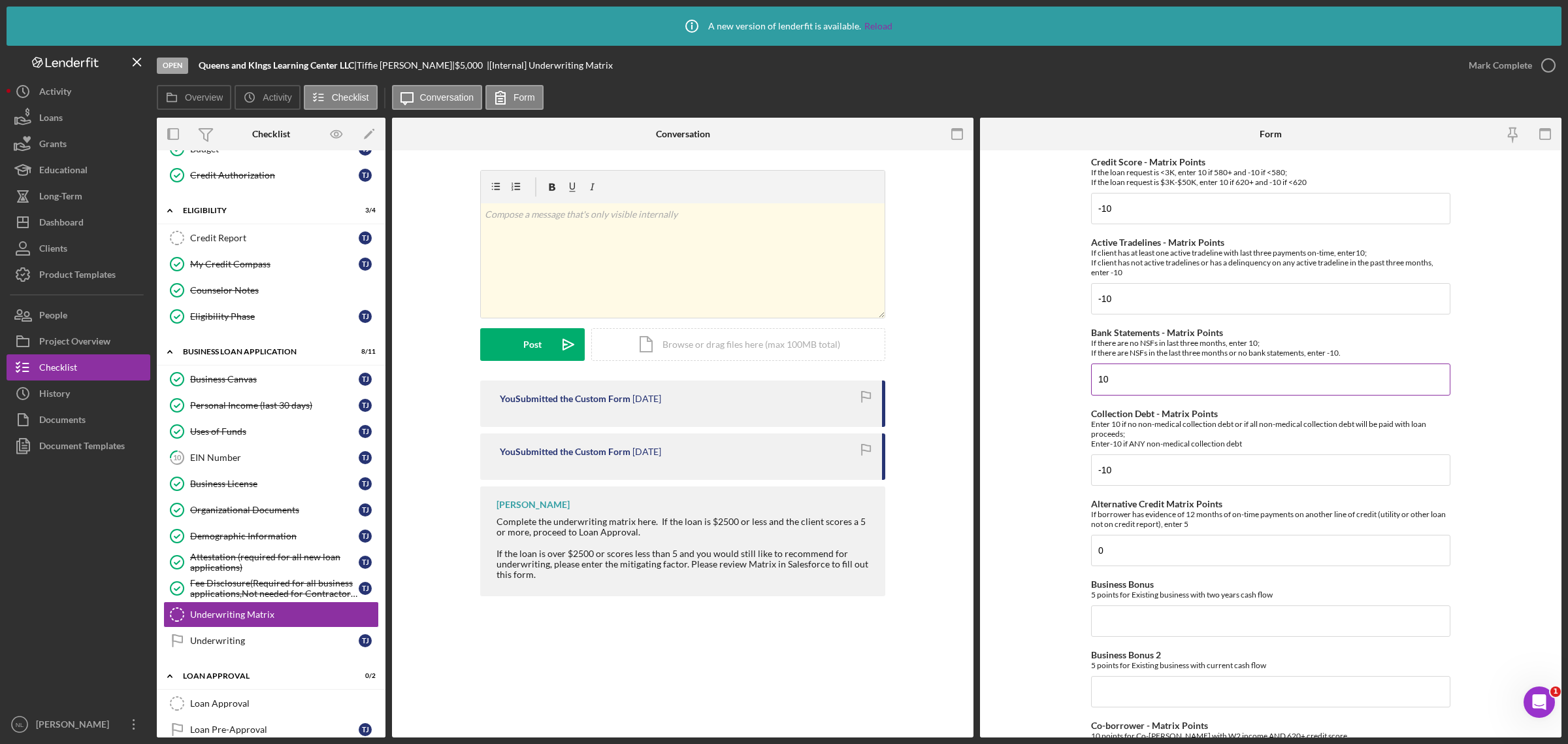
click at [1099, 377] on input "10" at bounding box center [1270, 379] width 359 height 32
drag, startPoint x: 1118, startPoint y: 372, endPoint x: 1073, endPoint y: 382, distance: 46.1
click at [1073, 382] on form "Credit Score - Matrix Points If the loan request is <3K, enter 10 if 580+ and -…" at bounding box center [1271, 443] width 581 height 587
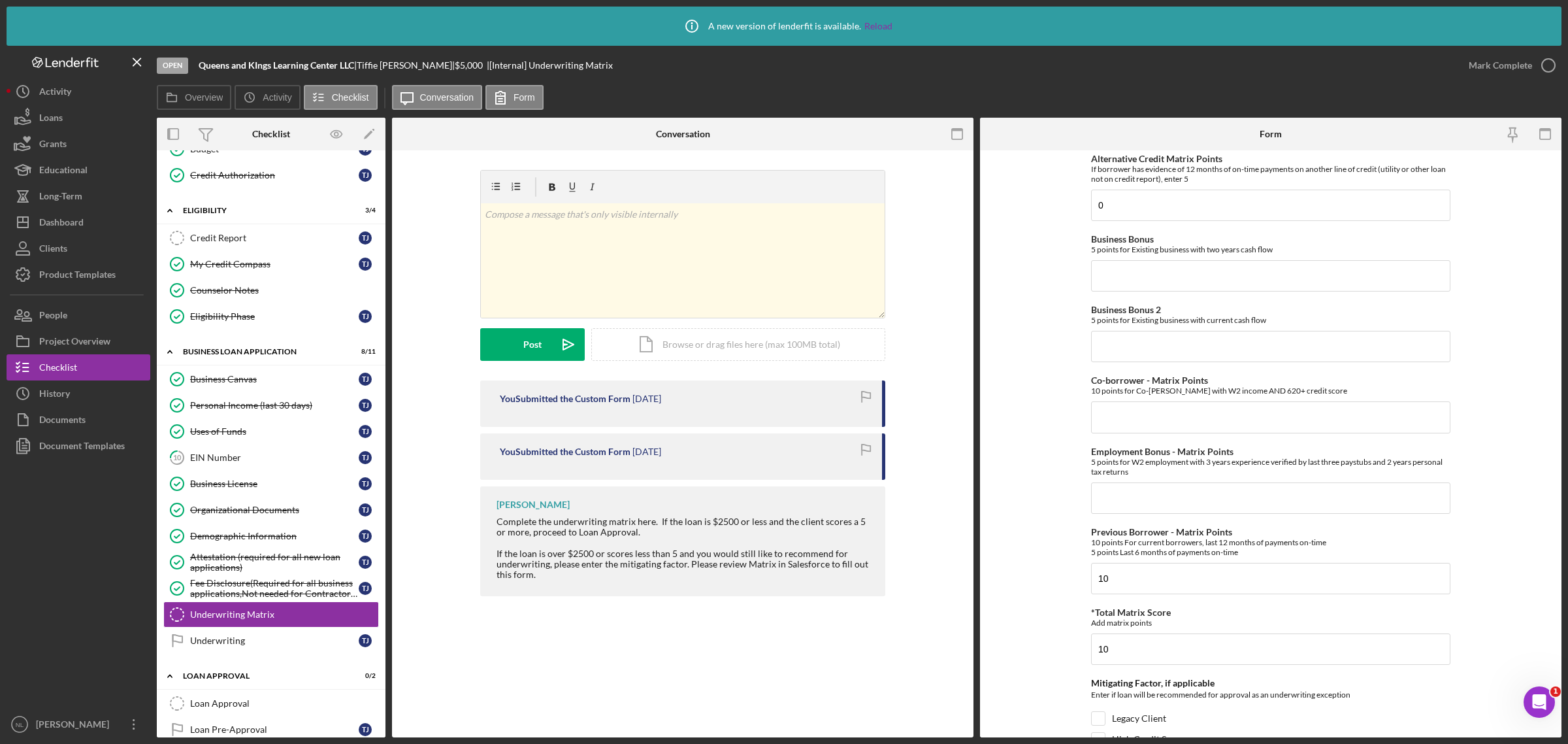
scroll to position [413, 0]
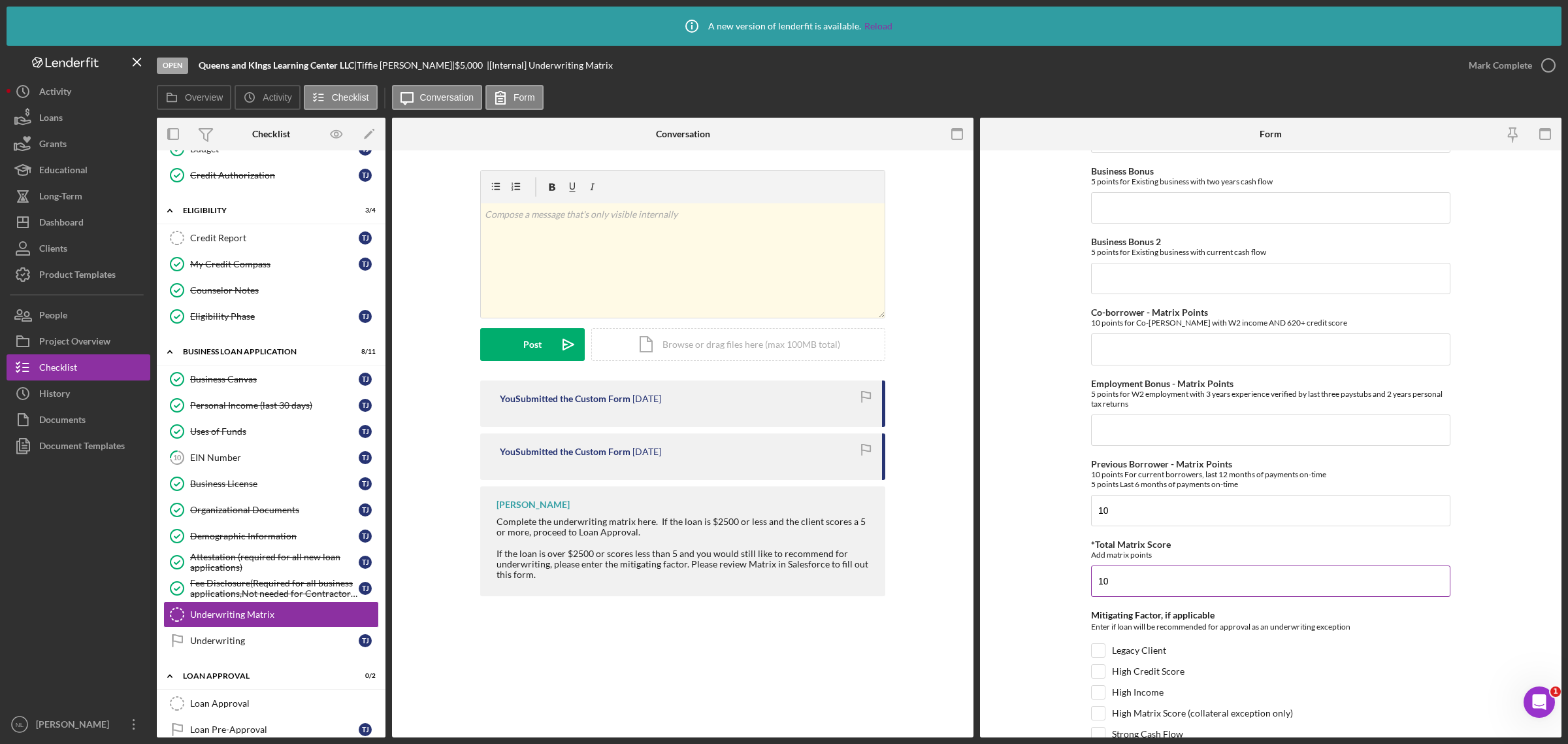
type input "-10"
click at [1134, 584] on input "10" at bounding box center [1270, 582] width 359 height 32
click at [1137, 593] on input "-30" at bounding box center [1270, 582] width 359 height 32
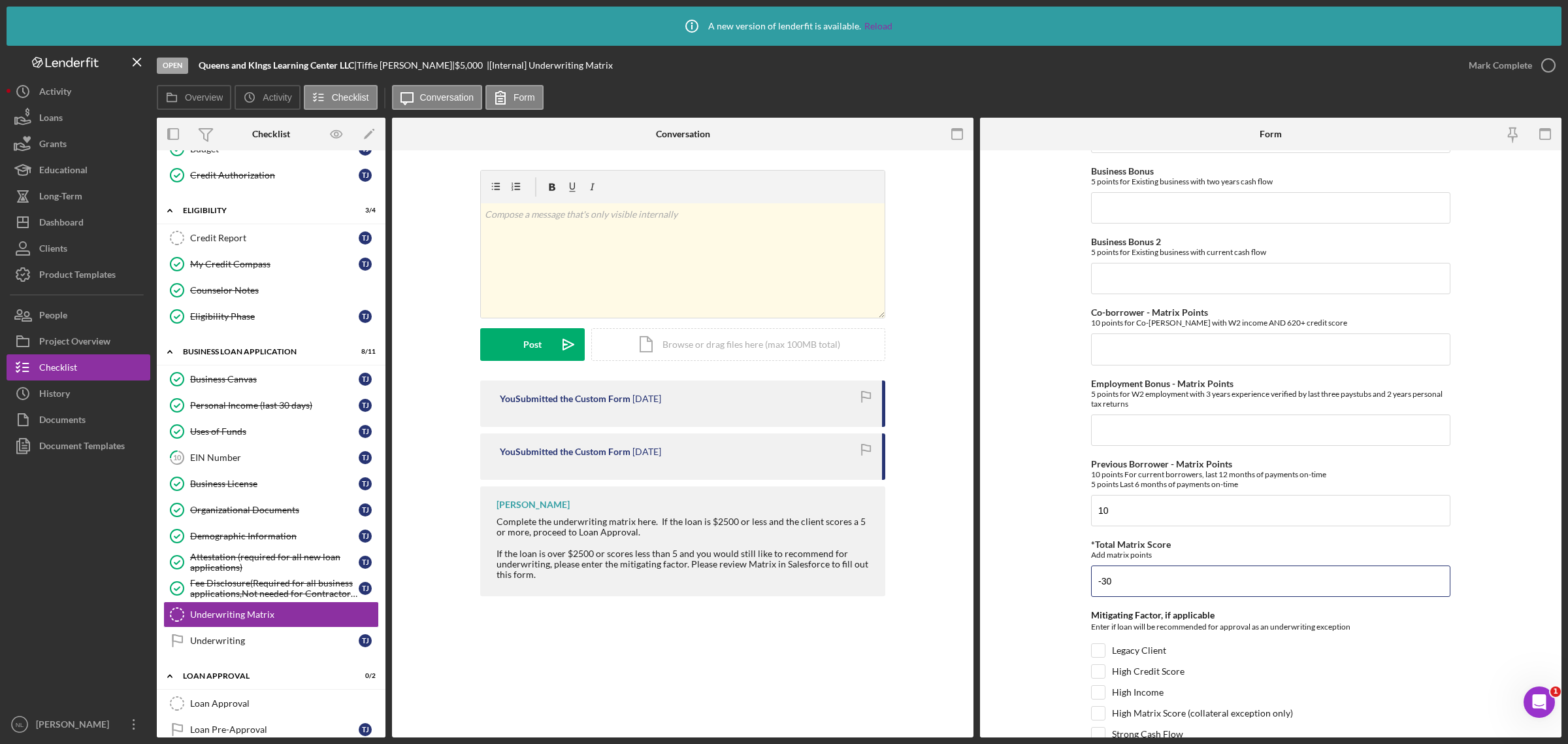
type input "-30"
click at [1028, 622] on form "Credit Score - Matrix Points If the loan request is <3K, enter 10 if 580+ and -…" at bounding box center [1271, 443] width 581 height 587
click at [1115, 423] on input "Employment Bonus - Matrix Points" at bounding box center [1270, 430] width 359 height 32
click at [1115, 423] on input "0" at bounding box center [1270, 430] width 359 height 32
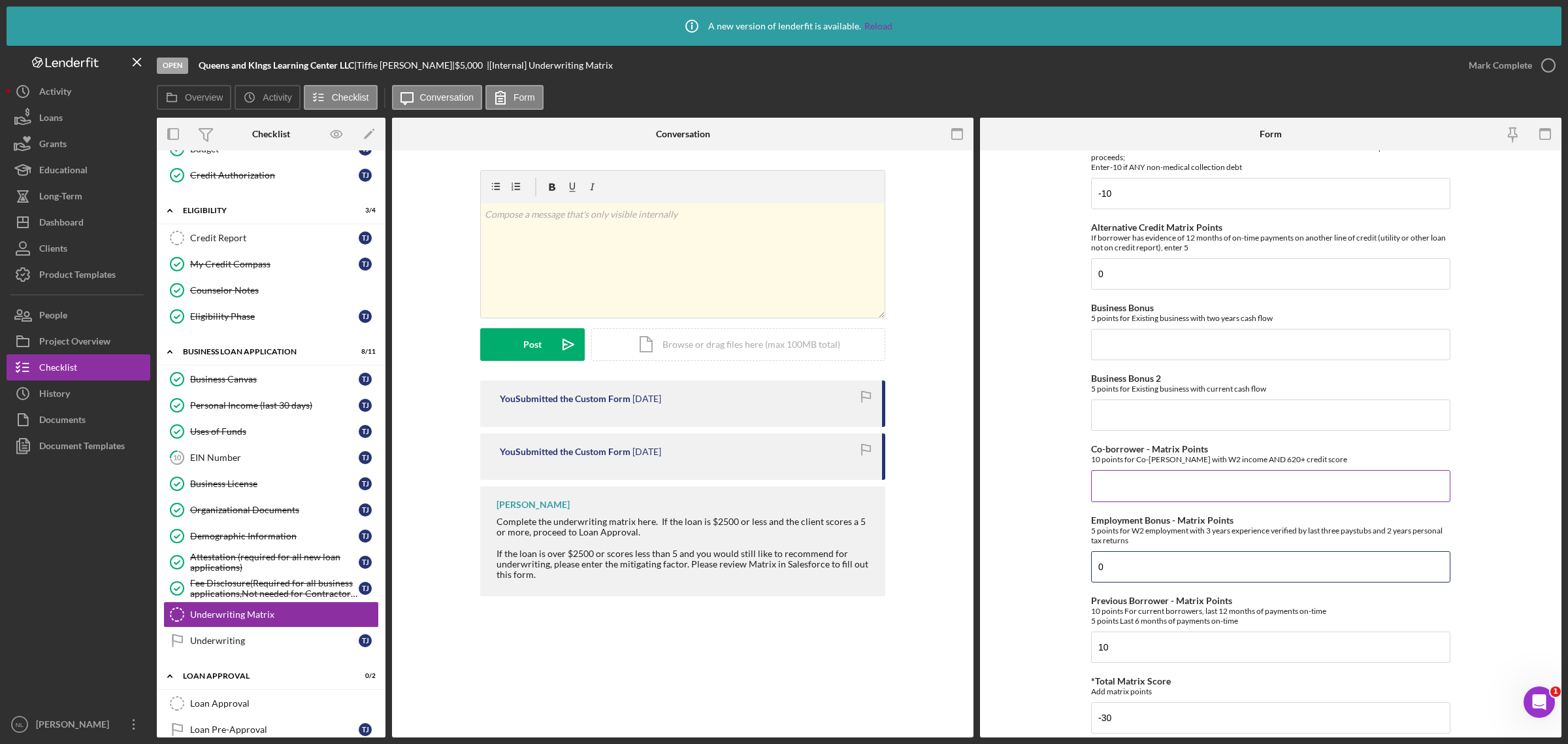
scroll to position [275, 0]
type input "0"
click at [1115, 491] on input "Co-borrower - Matrix Points" at bounding box center [1270, 487] width 359 height 32
type input "0"
click at [1108, 428] on input "Business Bonus 2" at bounding box center [1270, 417] width 359 height 32
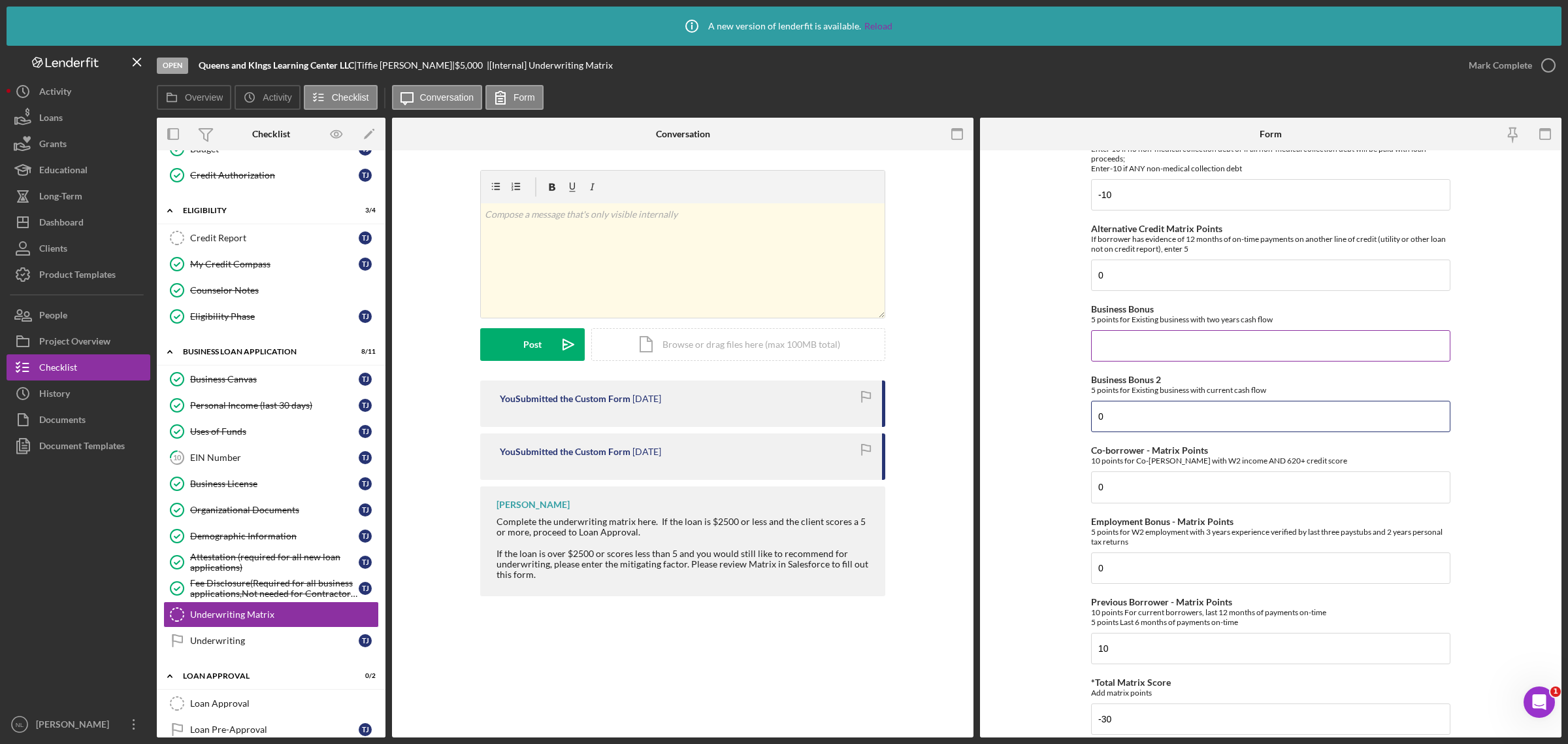
type input "0"
click at [1120, 353] on input "Business Bonus" at bounding box center [1270, 346] width 359 height 32
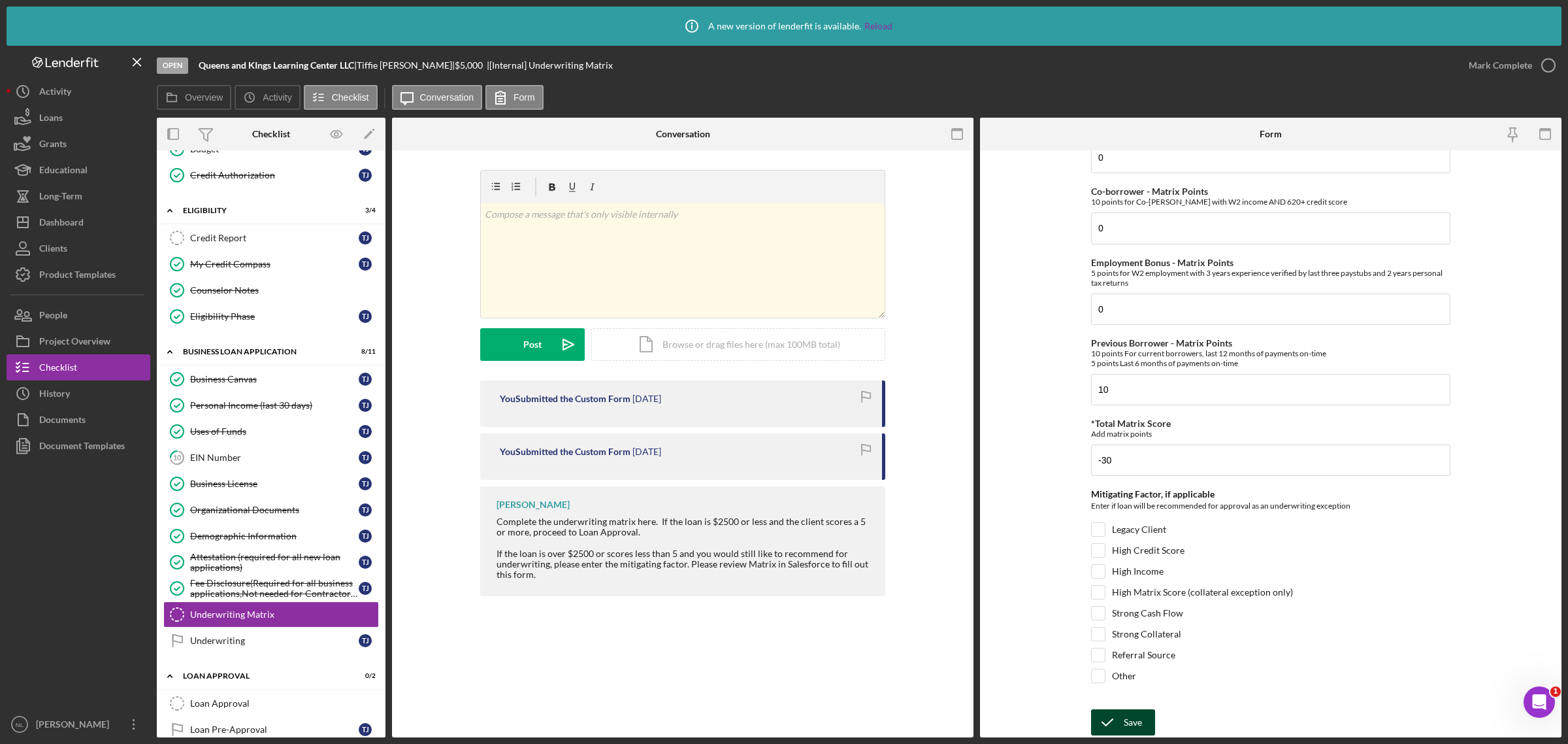
type input "0"
click at [1120, 722] on icon "submit" at bounding box center [1107, 722] width 32 height 32
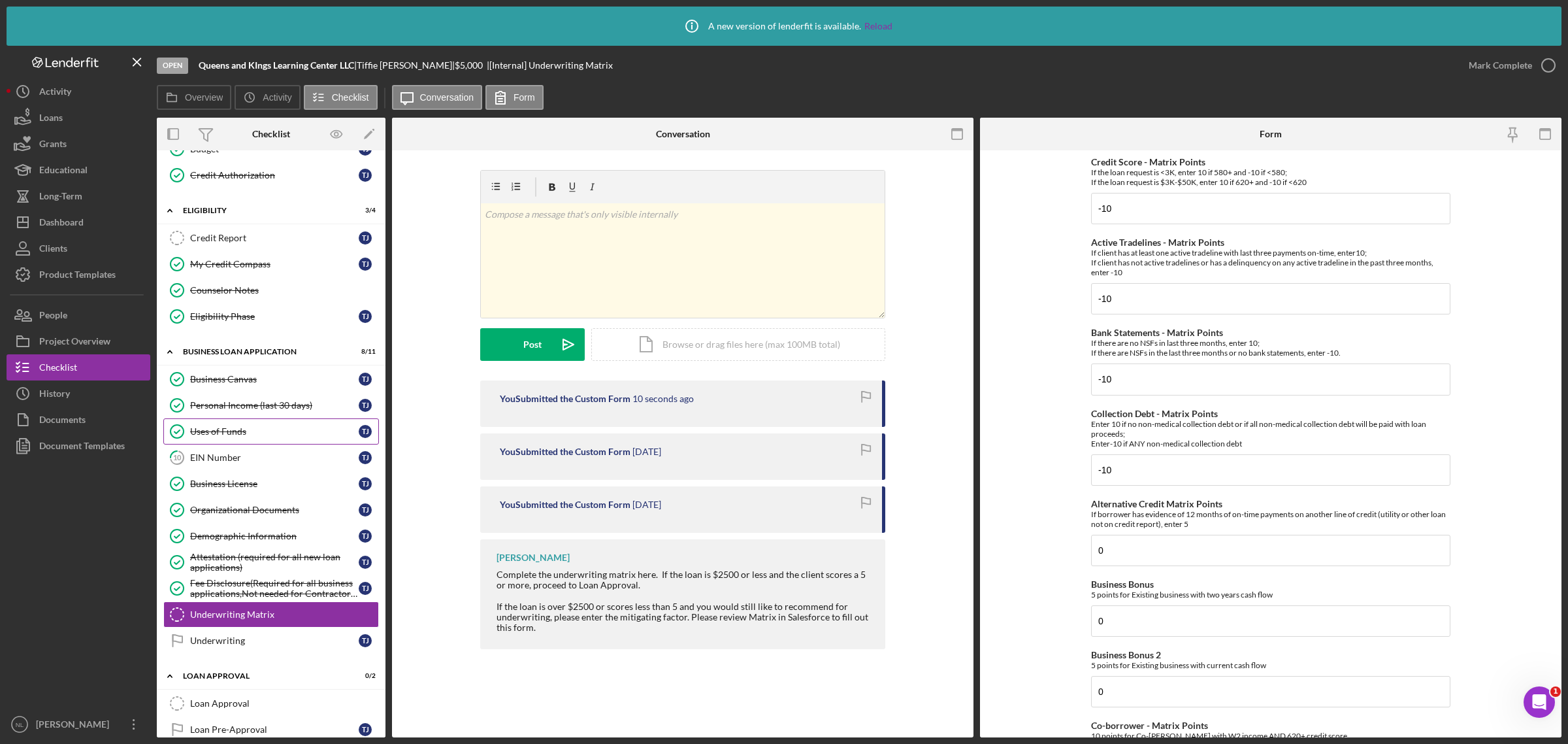
scroll to position [0, 0]
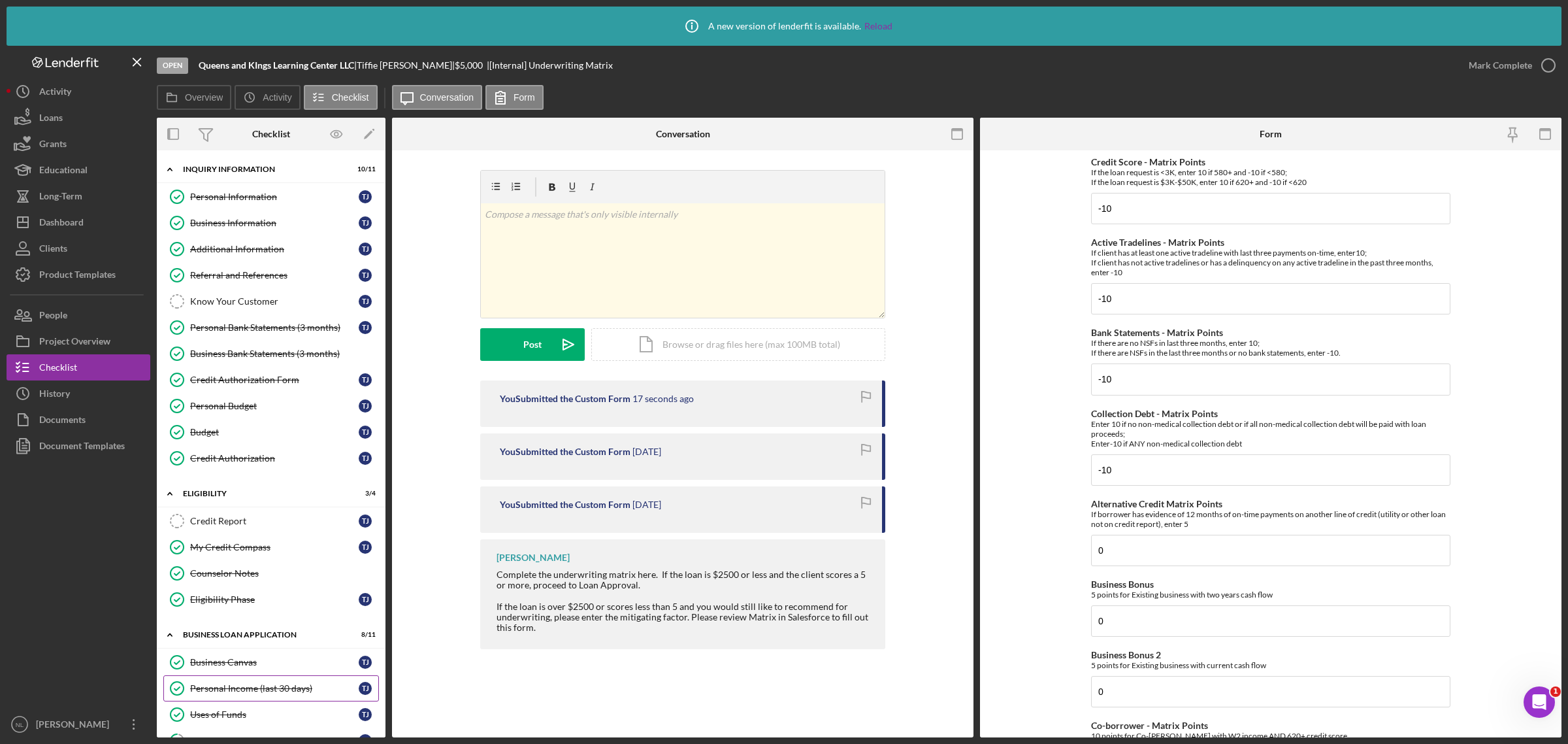
click at [247, 699] on link "Personal Income (last 30 days) Personal Income (last 30 days) T J" at bounding box center [271, 687] width 216 height 26
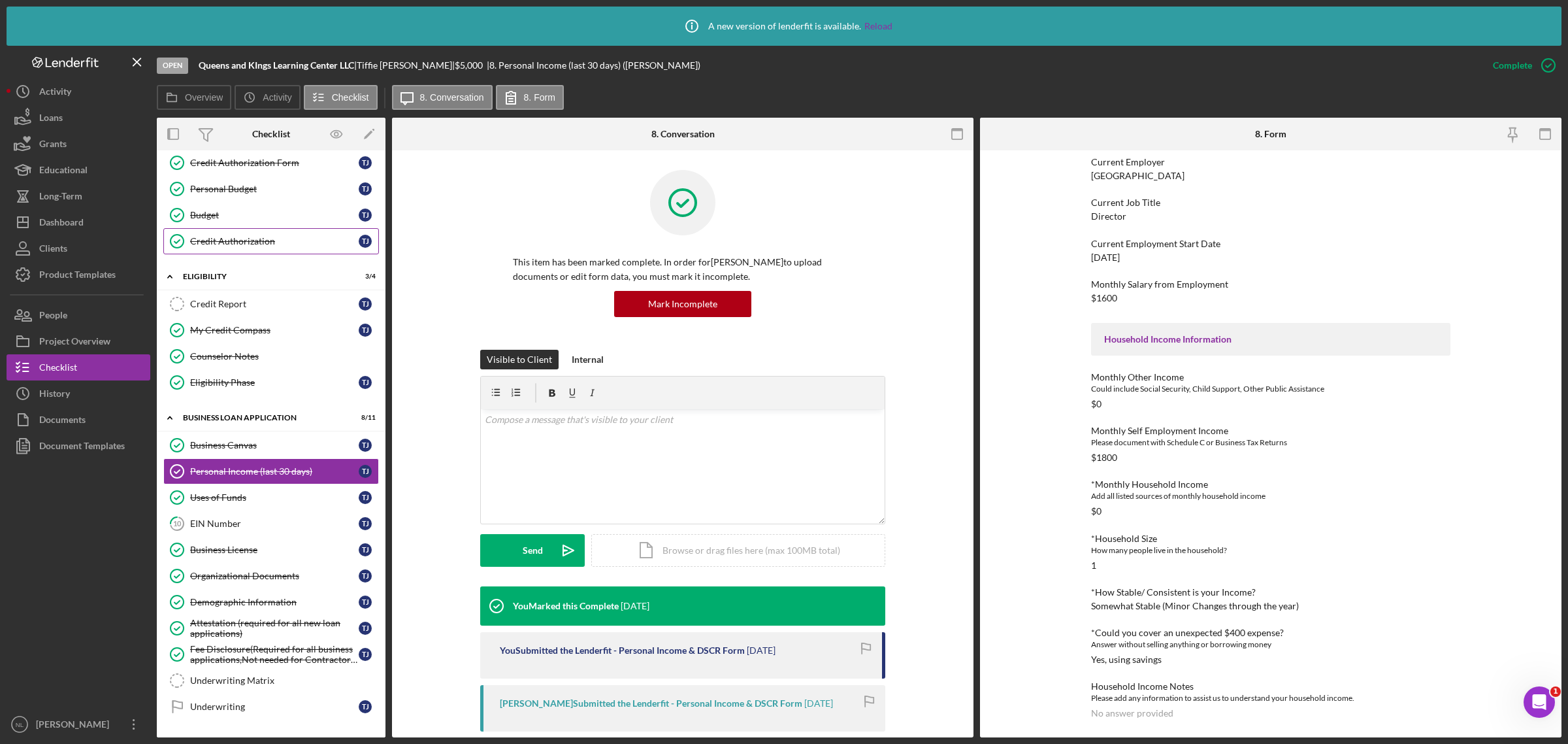
scroll to position [220, 0]
click at [233, 499] on div "Uses of Funds" at bounding box center [274, 494] width 168 height 11
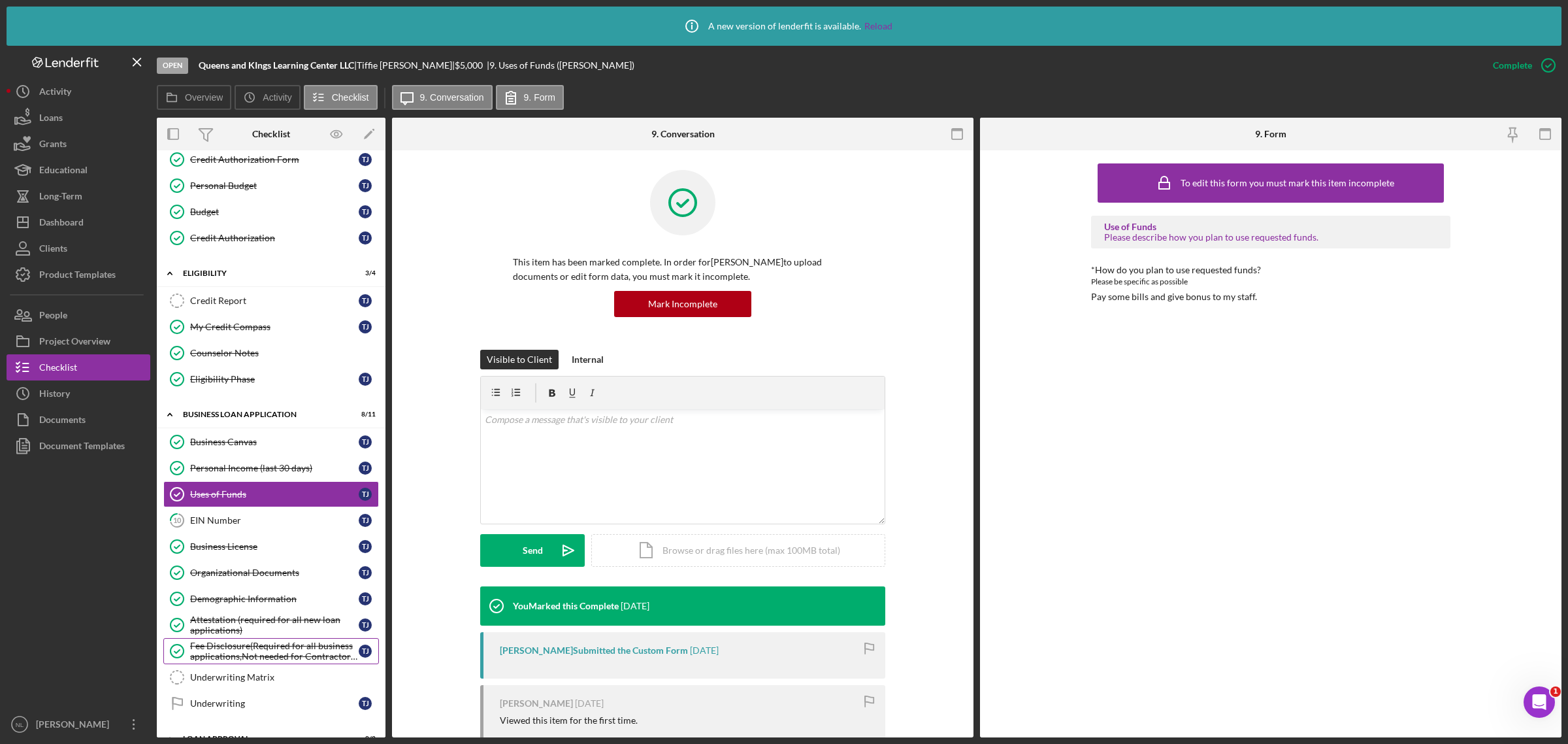
scroll to position [324, 0]
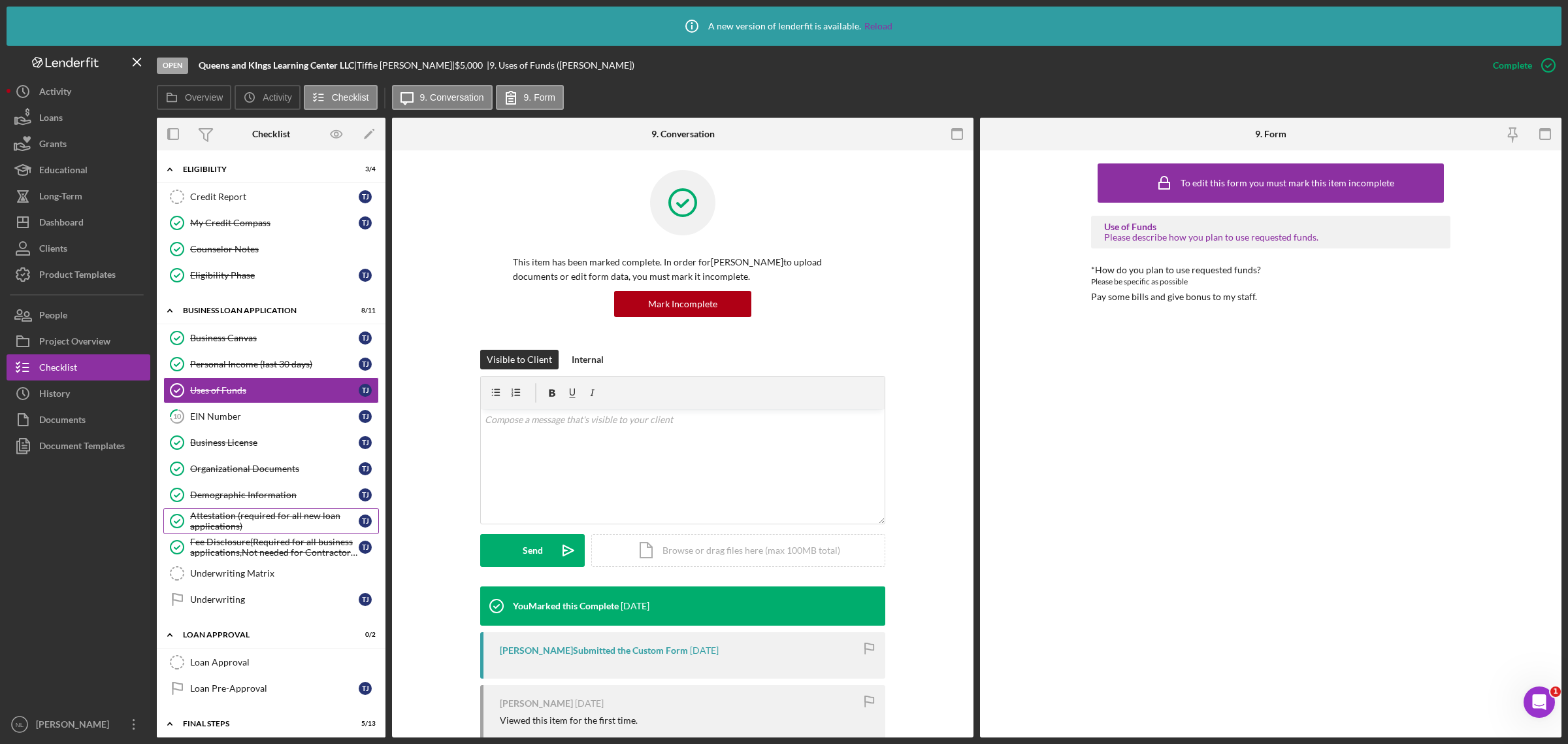
click at [252, 532] on div "Attestation (required for all new loan applications)" at bounding box center [274, 521] width 168 height 21
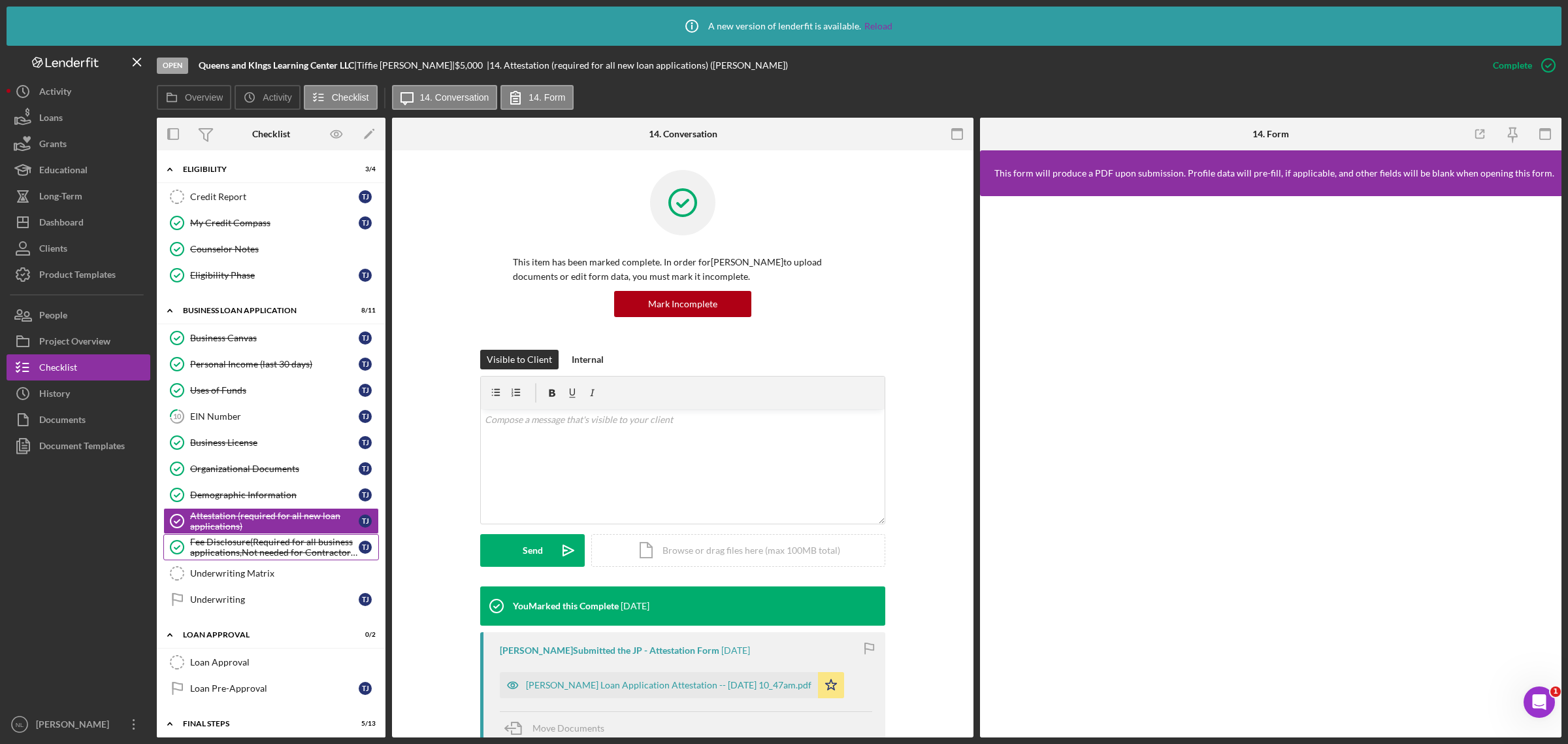
click at [249, 557] on div "Fee Disclosure(Required for all business applications,Not needed for Contractor…" at bounding box center [274, 547] width 168 height 21
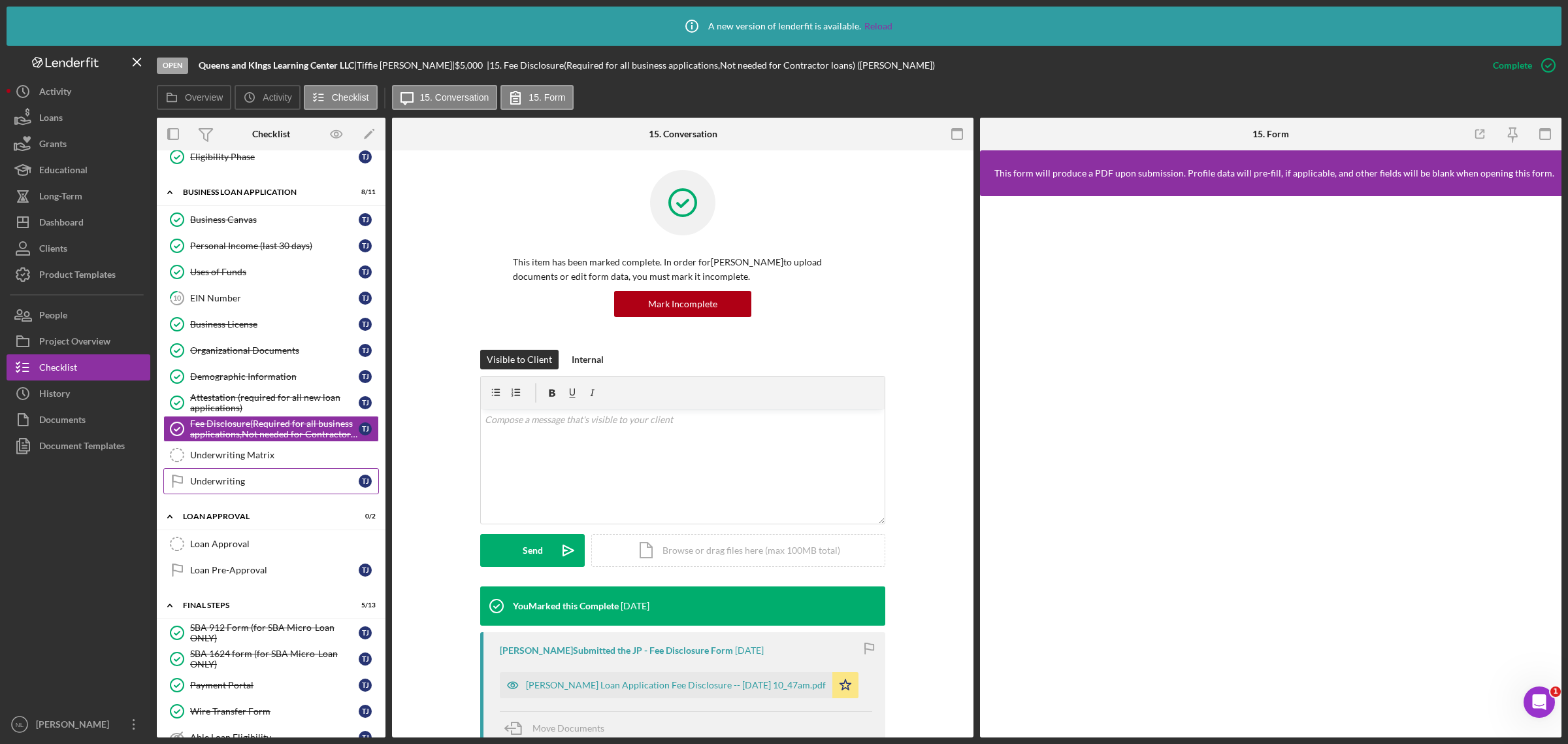
scroll to position [445, 0]
click at [241, 466] on link "Underwriting Matrix Underwriting Matrix" at bounding box center [271, 452] width 216 height 26
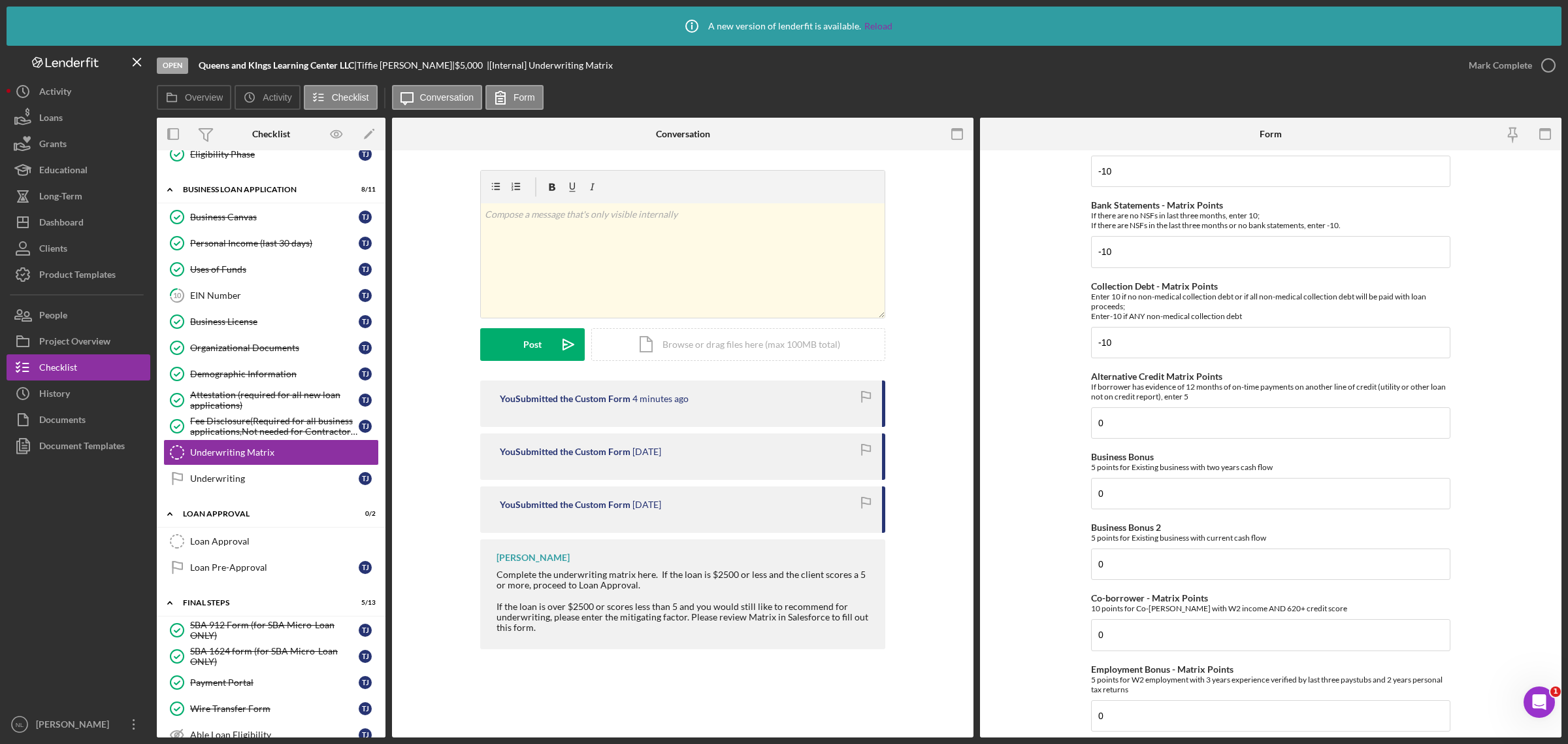
scroll to position [132, 0]
click at [1125, 562] on input "0" at bounding box center [1270, 560] width 359 height 32
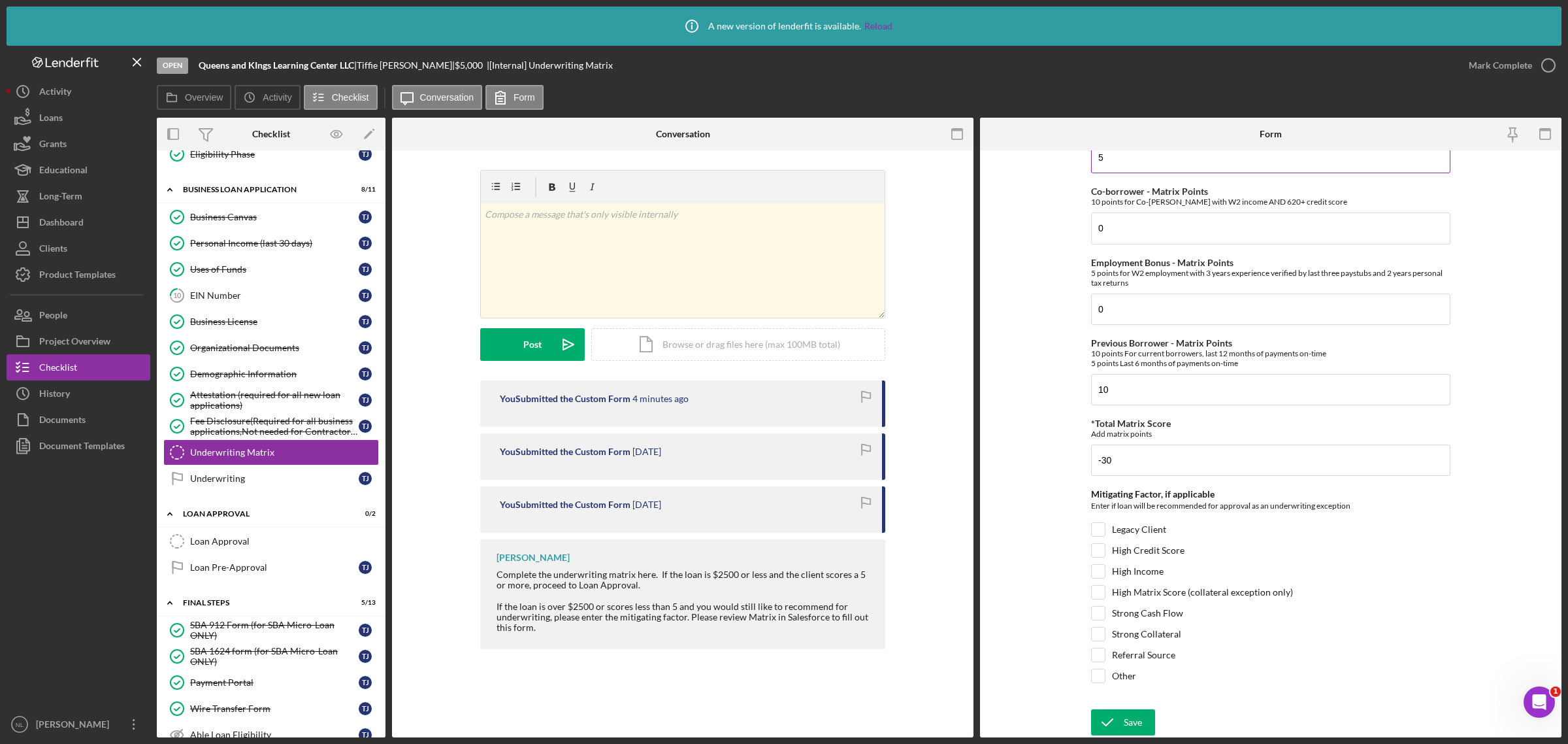
scroll to position [540, 0]
type input "5"
click at [1140, 719] on div "Save" at bounding box center [1132, 722] width 18 height 26
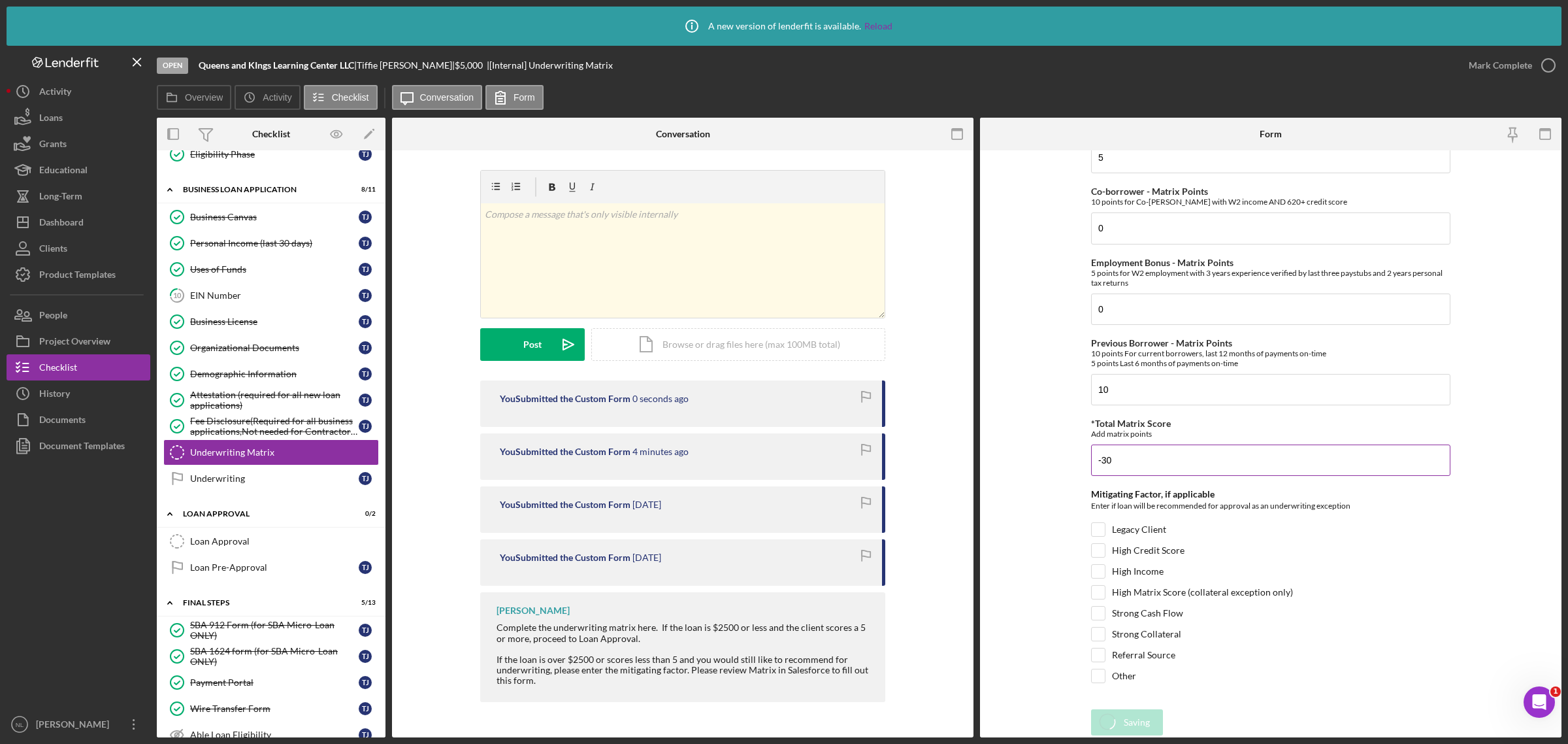
click at [1121, 465] on input "-30" at bounding box center [1270, 460] width 359 height 32
type input "-25"
click at [1118, 717] on icon "submit" at bounding box center [1107, 722] width 32 height 32
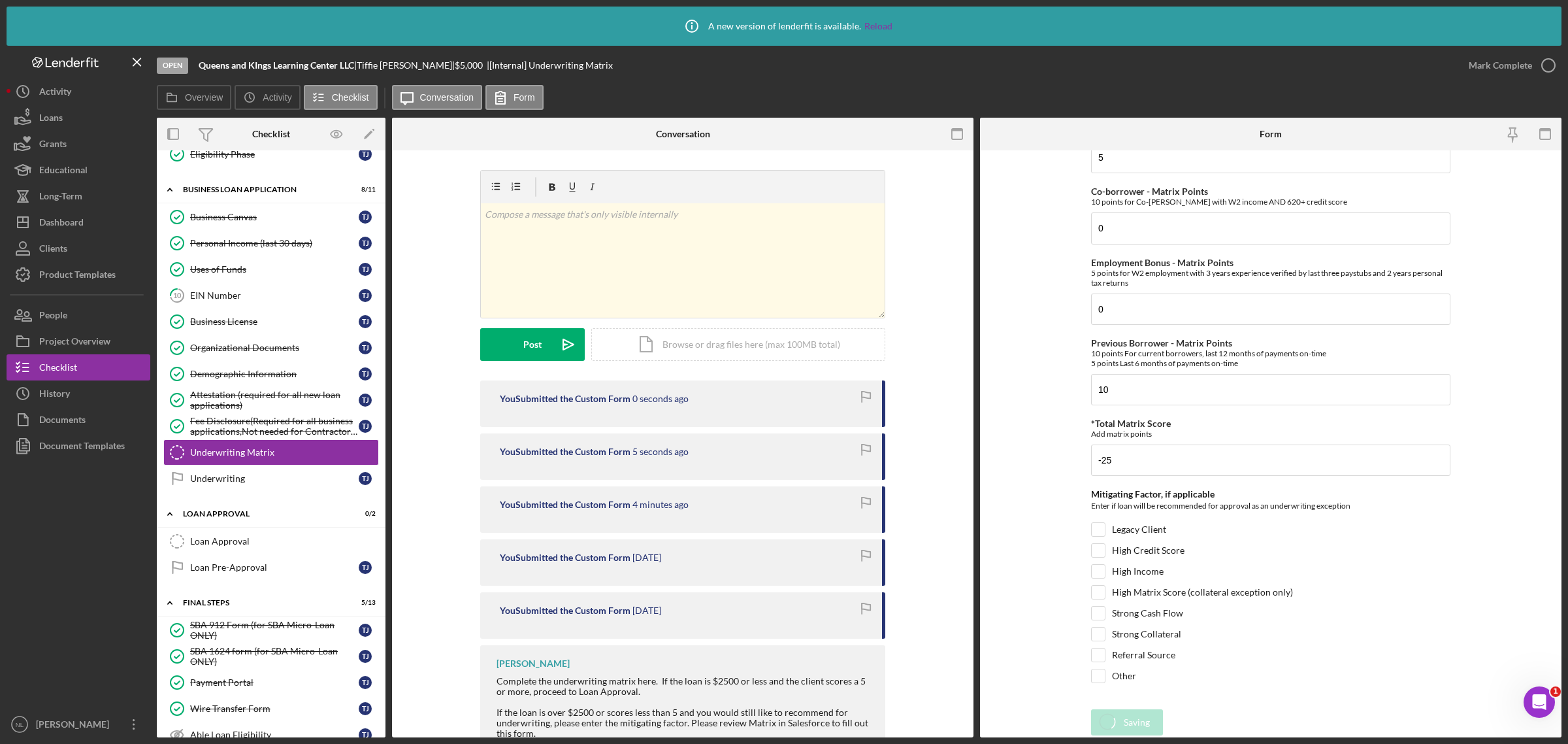
scroll to position [0, 0]
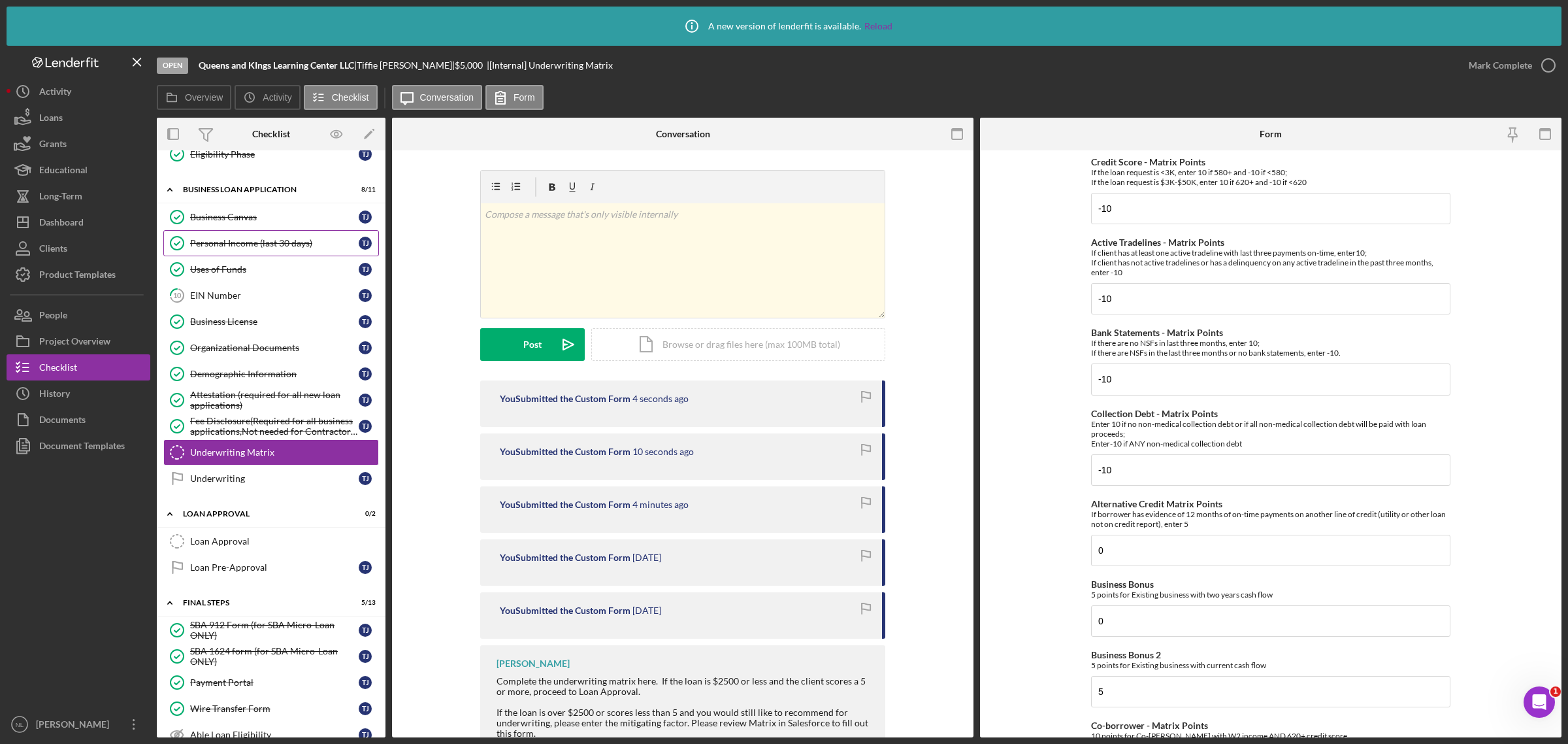
click at [259, 256] on link "Personal Income (last 30 days) Personal Income (last 30 days) T J" at bounding box center [271, 242] width 216 height 26
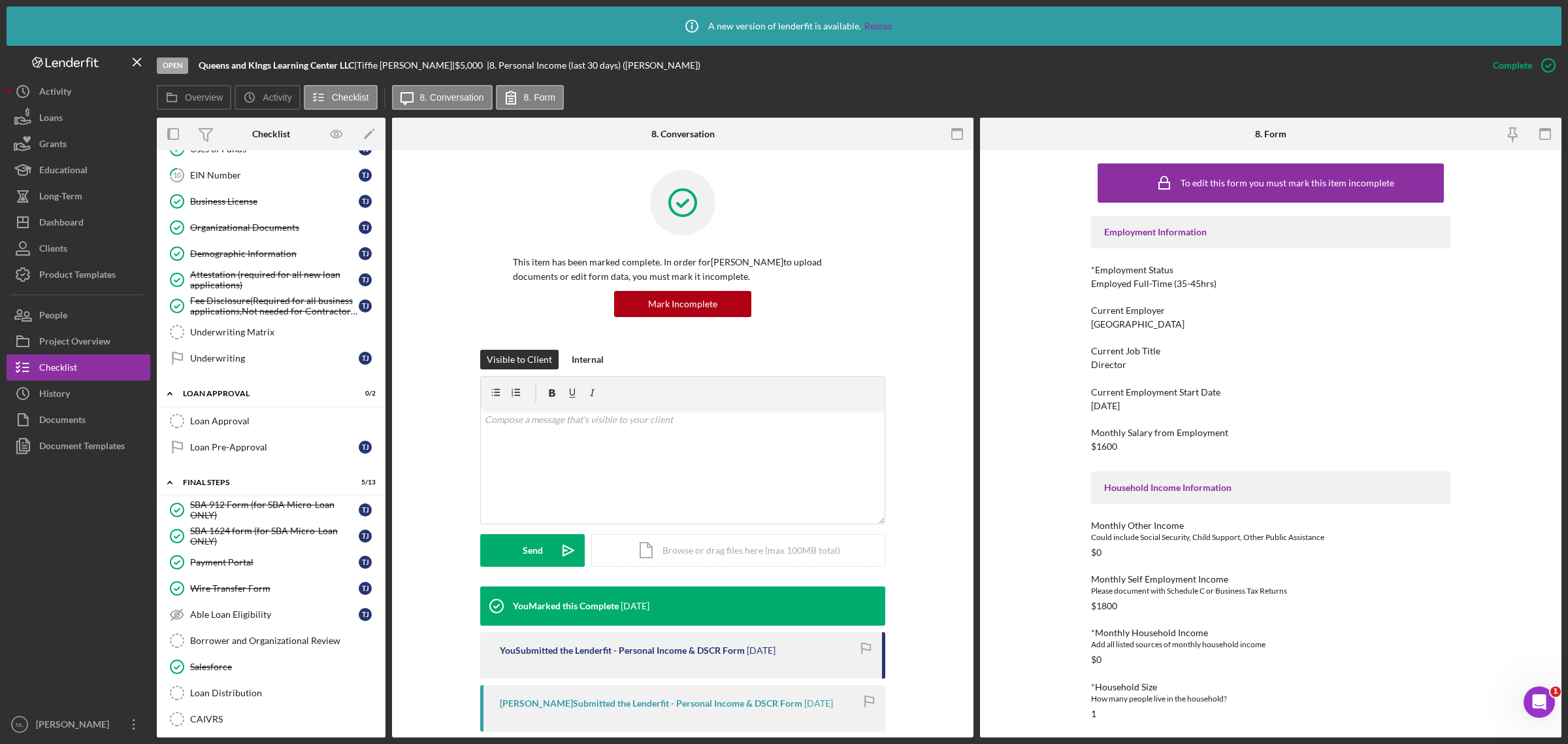
scroll to position [148, 0]
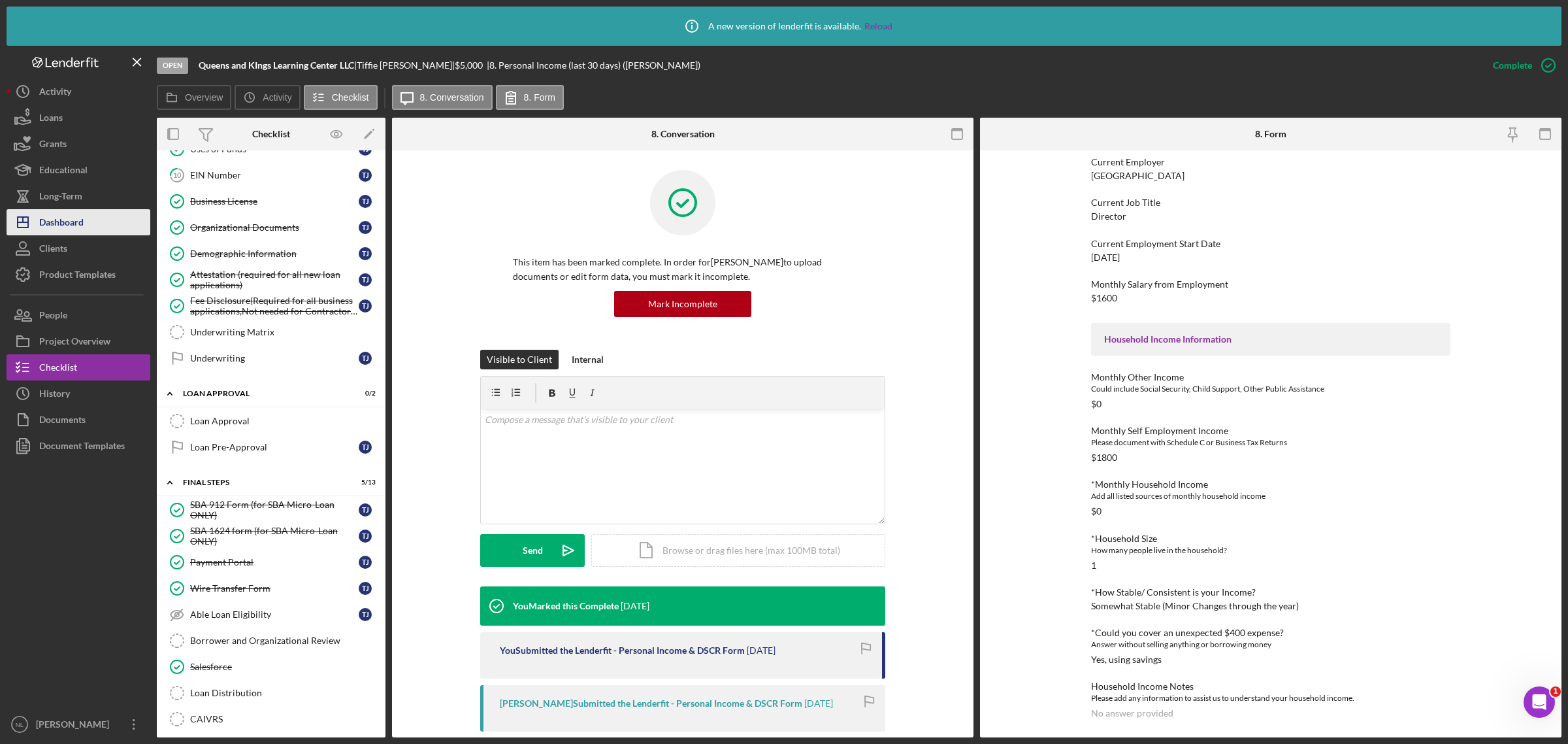
click at [87, 224] on button "Icon/Dashboard Dashboard" at bounding box center [78, 222] width 144 height 26
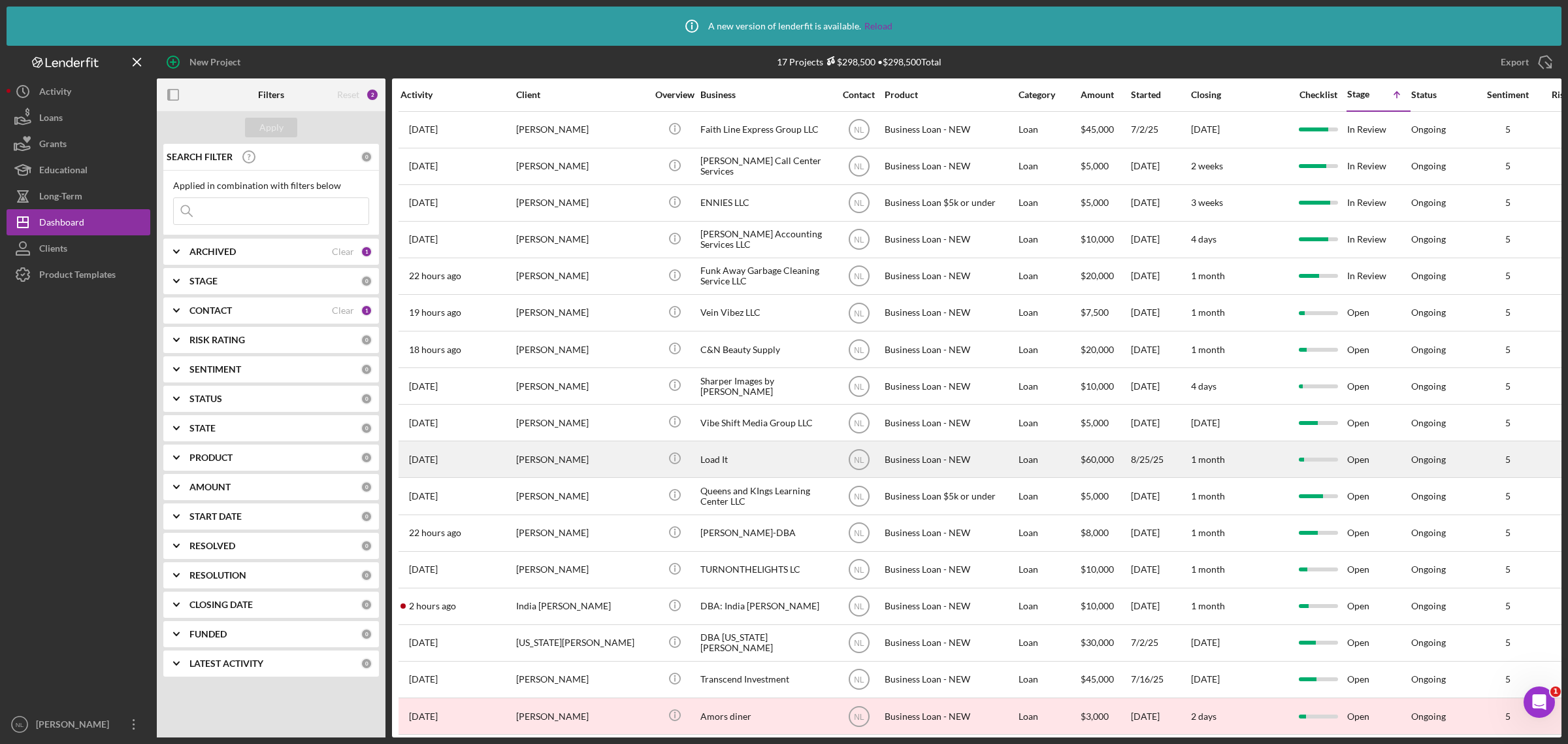
scroll to position [23, 0]
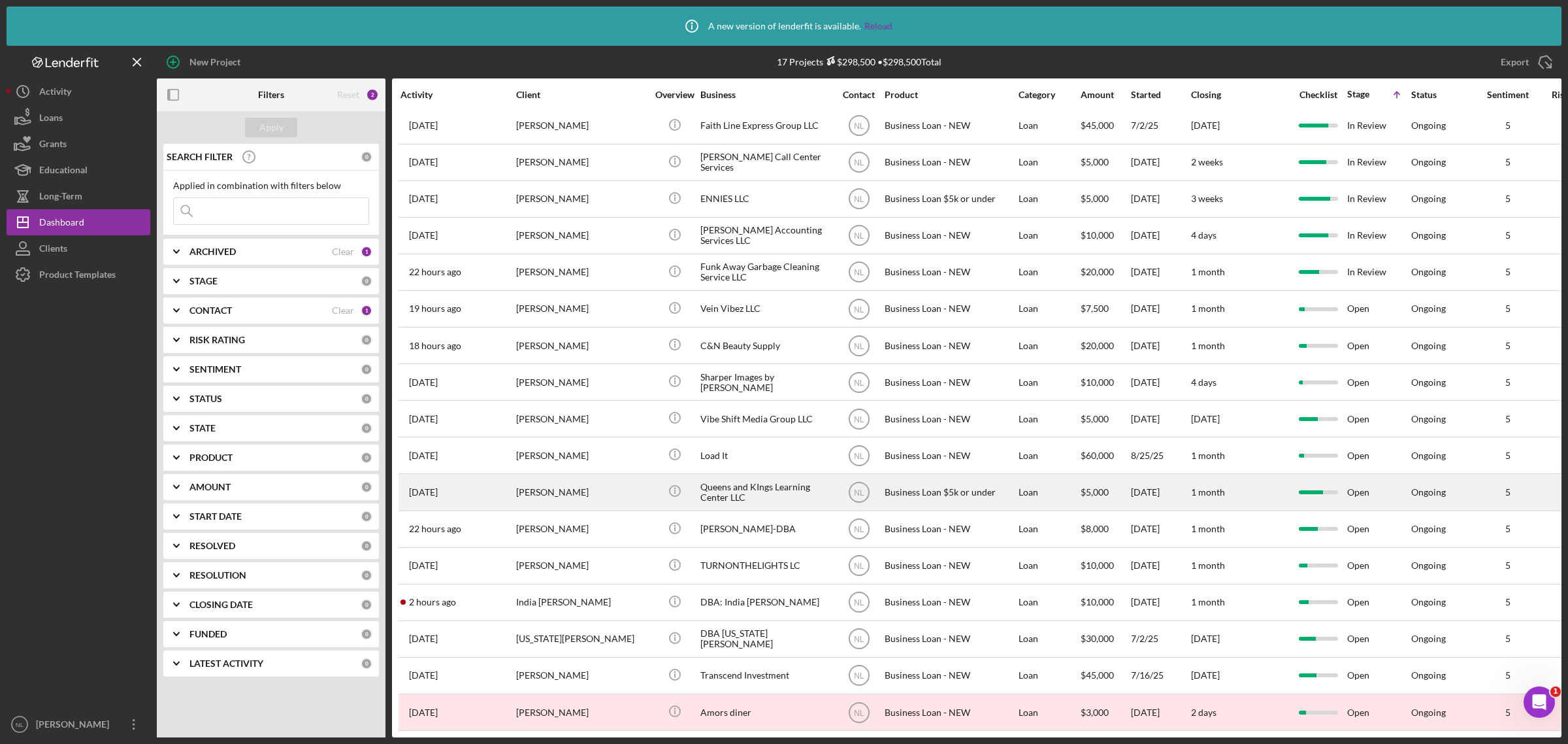
click at [573, 478] on div "[PERSON_NAME]" at bounding box center [581, 492] width 131 height 35
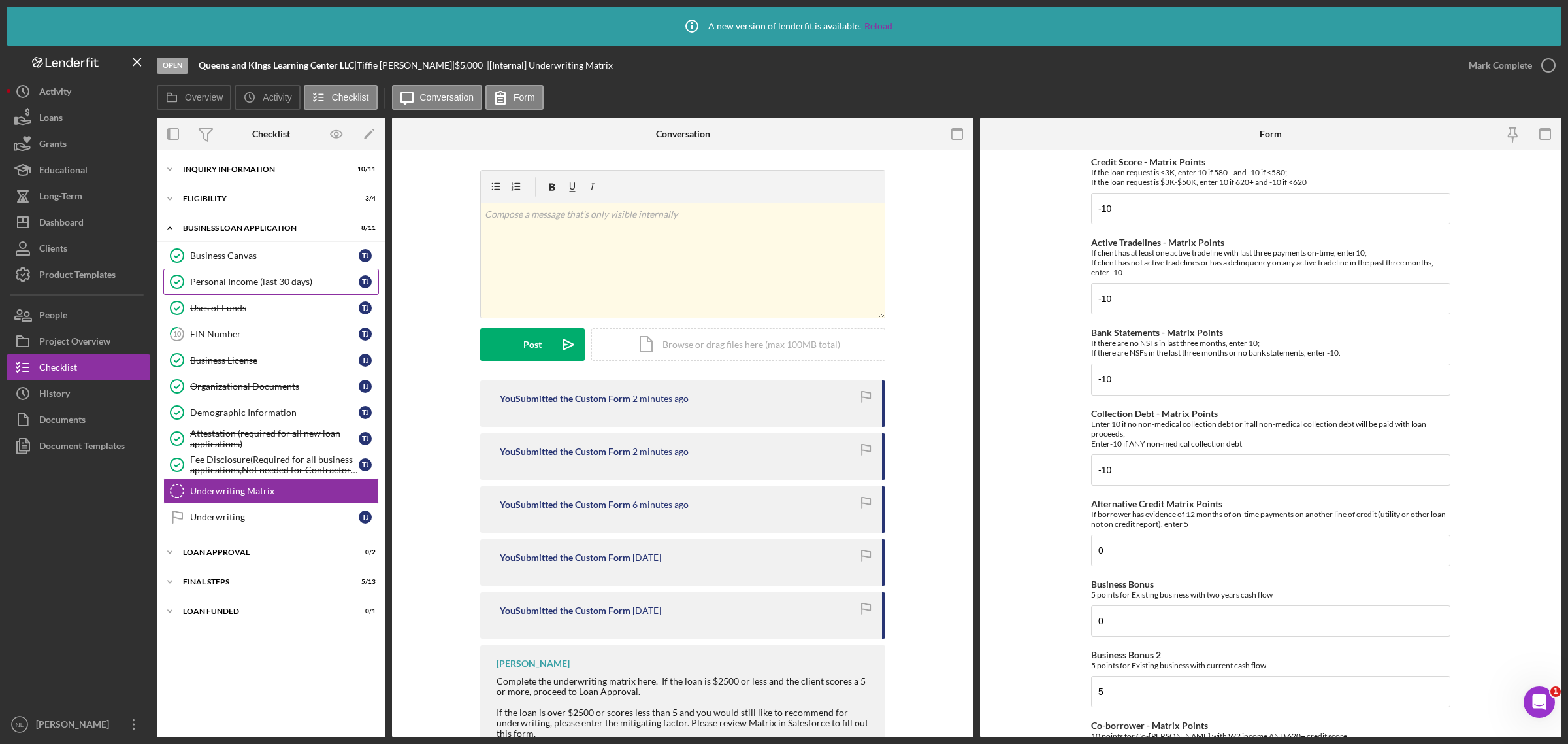
click at [246, 284] on div "Personal Income (last 30 days)" at bounding box center [274, 282] width 168 height 11
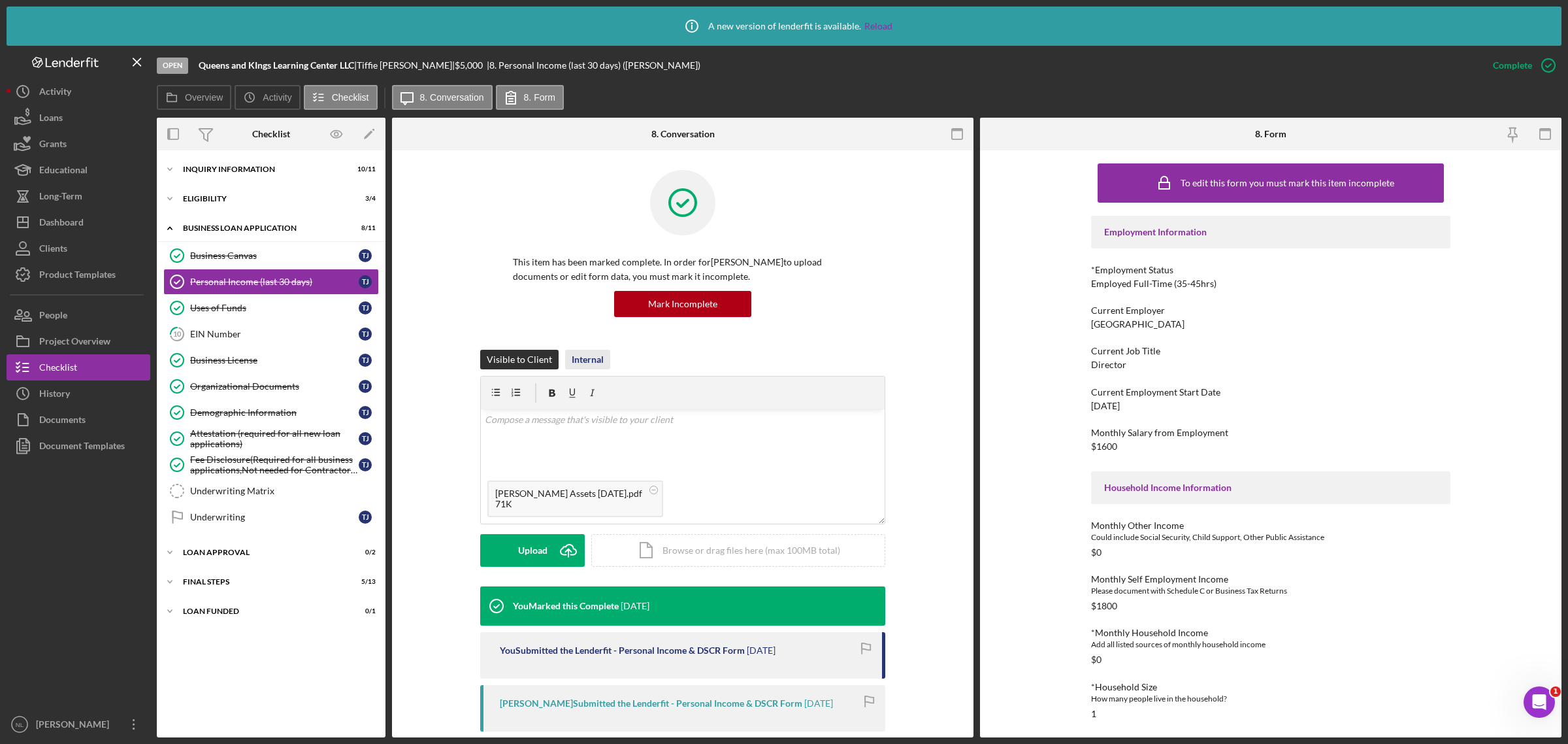
click at [601, 357] on button "Internal" at bounding box center [588, 360] width 45 height 20
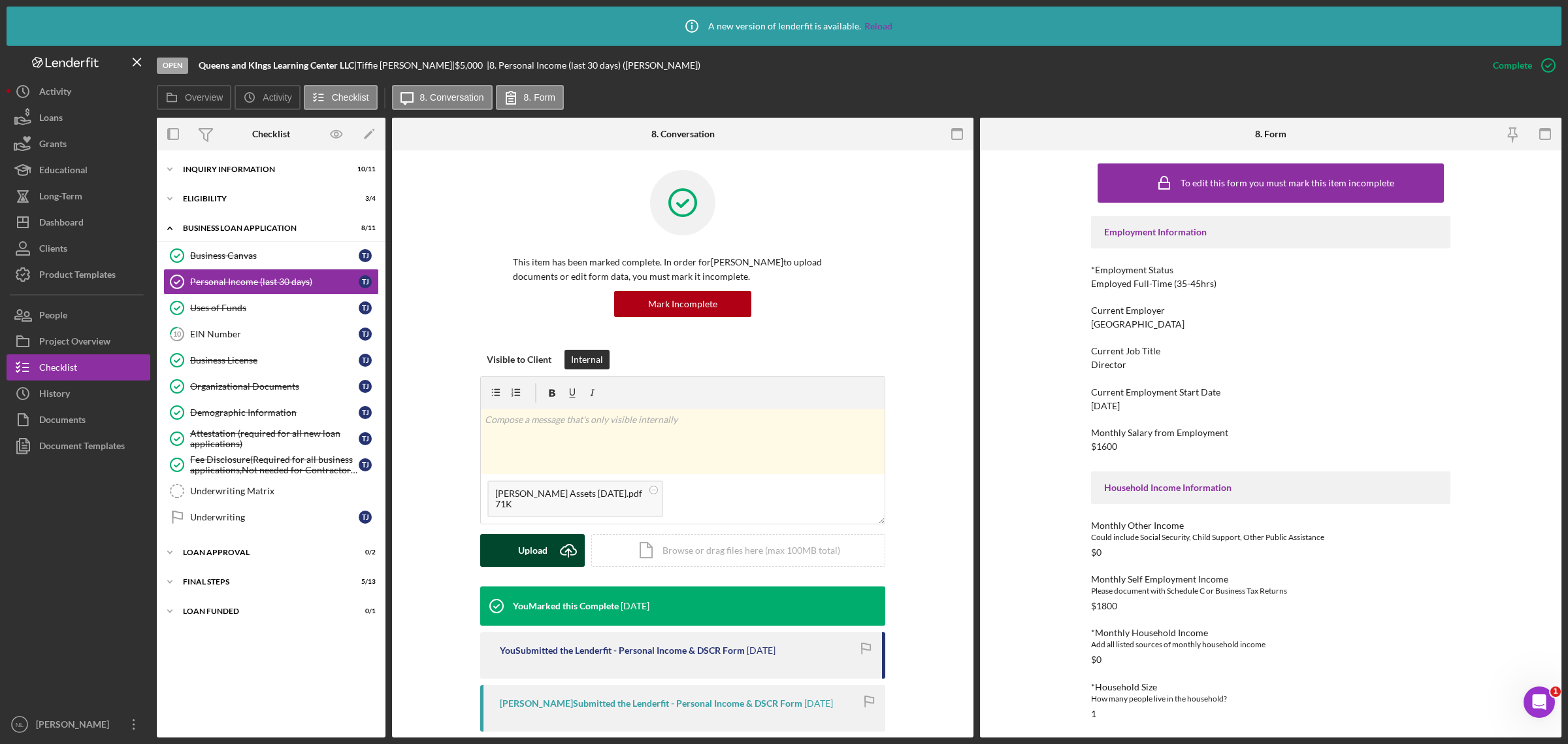
click at [562, 556] on icon "Icon/Upload" at bounding box center [568, 550] width 32 height 32
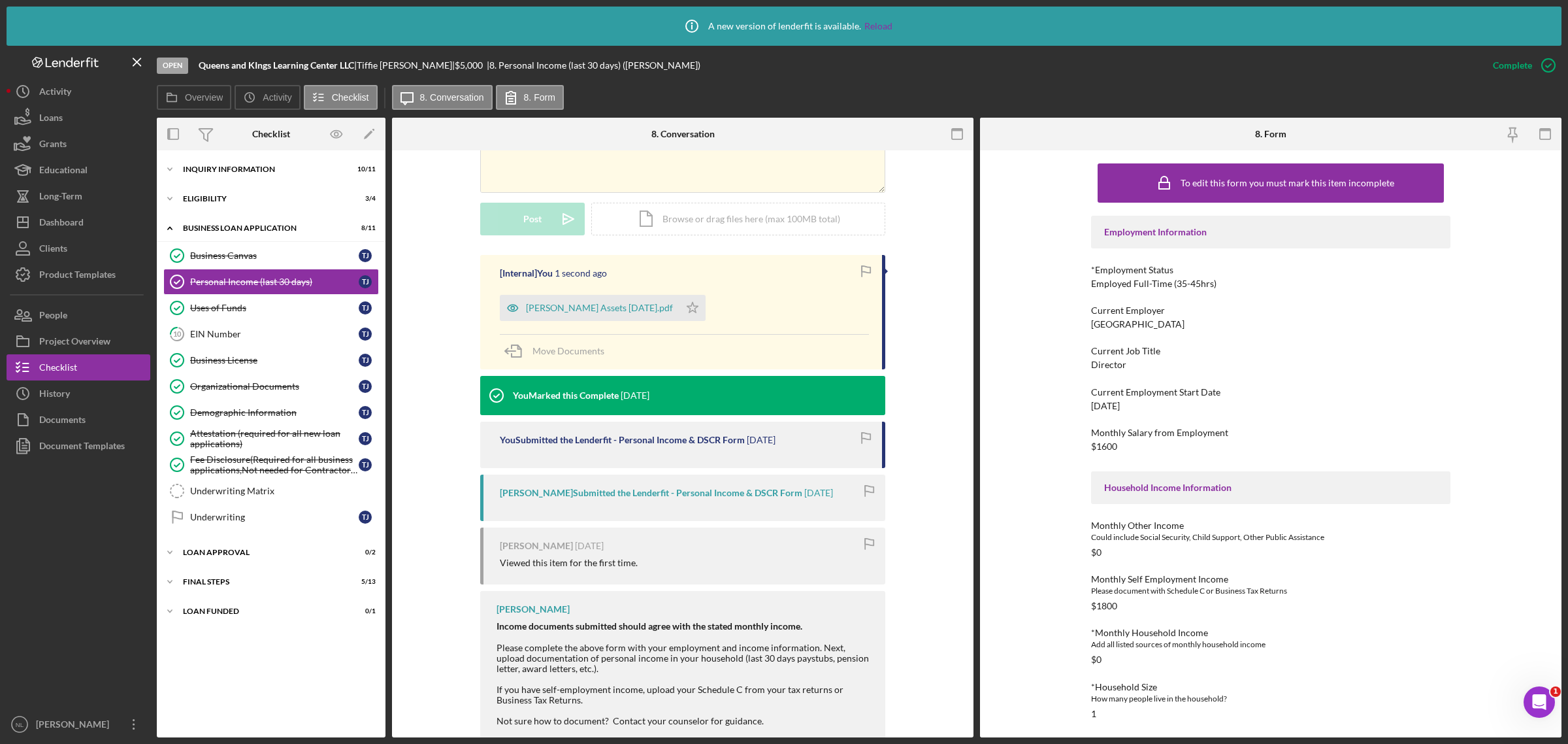
scroll to position [335, 0]
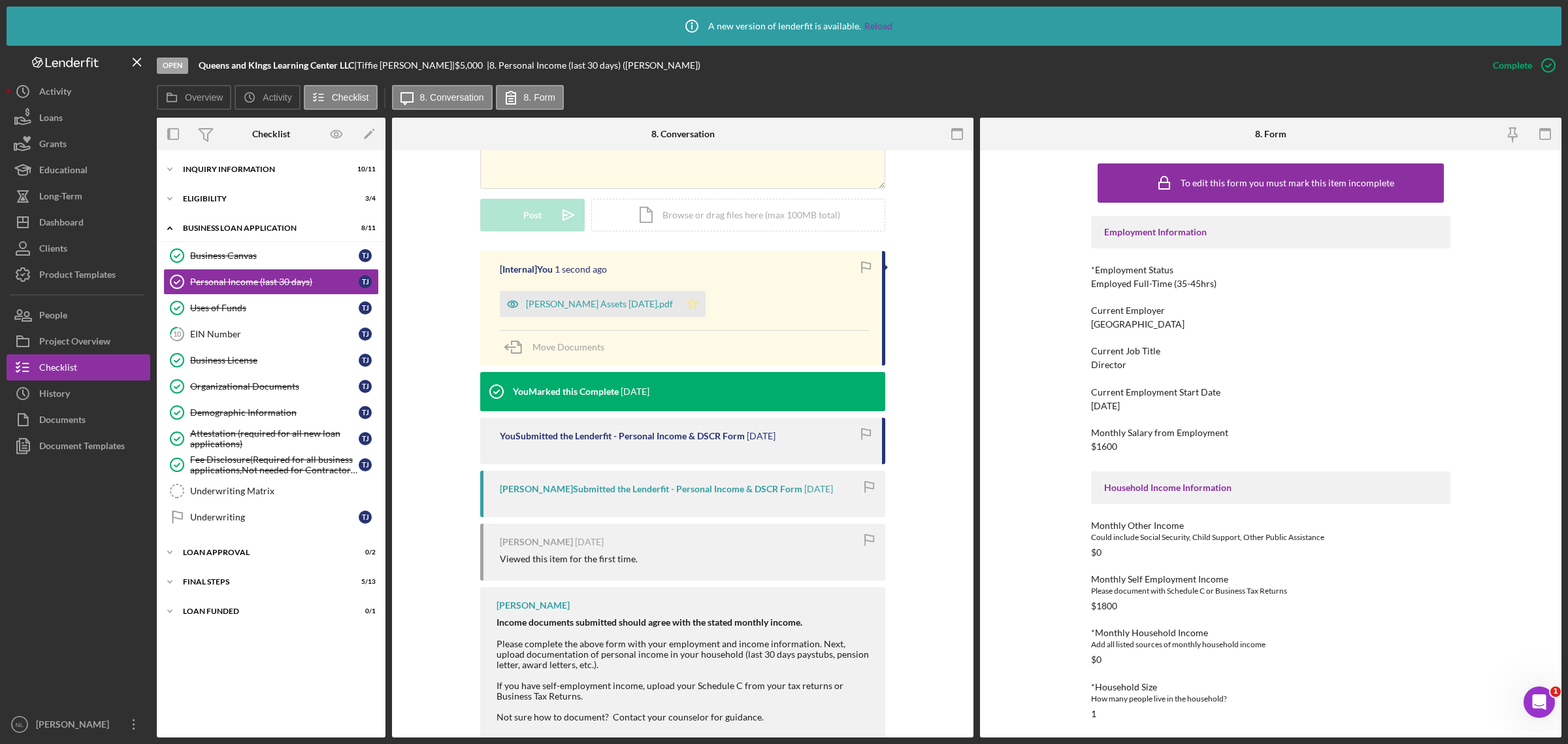
click at [695, 311] on icon "Icon/Star" at bounding box center [692, 303] width 26 height 26
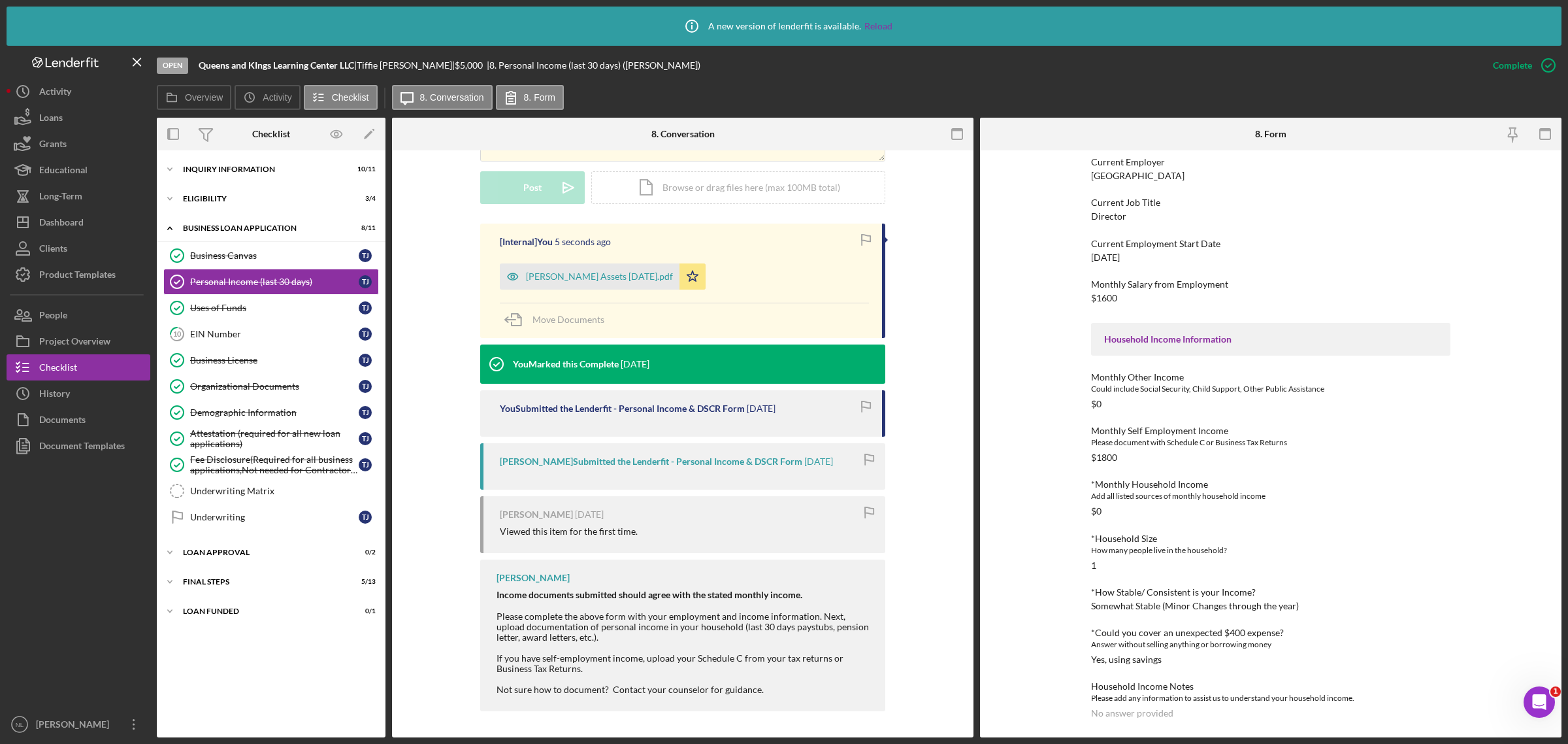
scroll to position [0, 0]
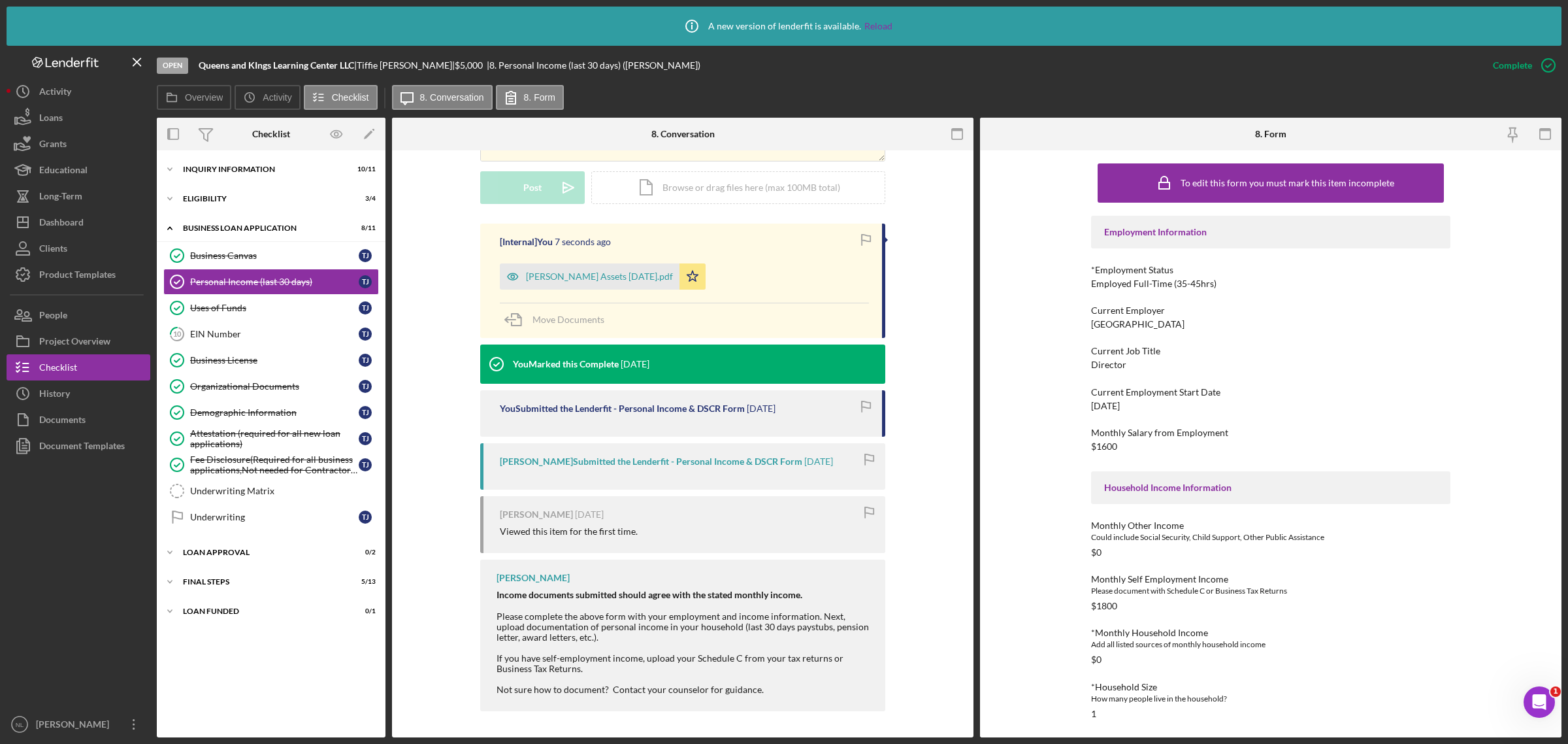
click at [220, 183] on div "Icon/Expander INQUIRY INFORMATION 10 / 11 Icon/Expander Eligibility 3 / 4 Icon/…" at bounding box center [271, 443] width 229 height 574
click at [216, 193] on div "Icon/Expander Eligibility 3 / 4" at bounding box center [271, 198] width 229 height 26
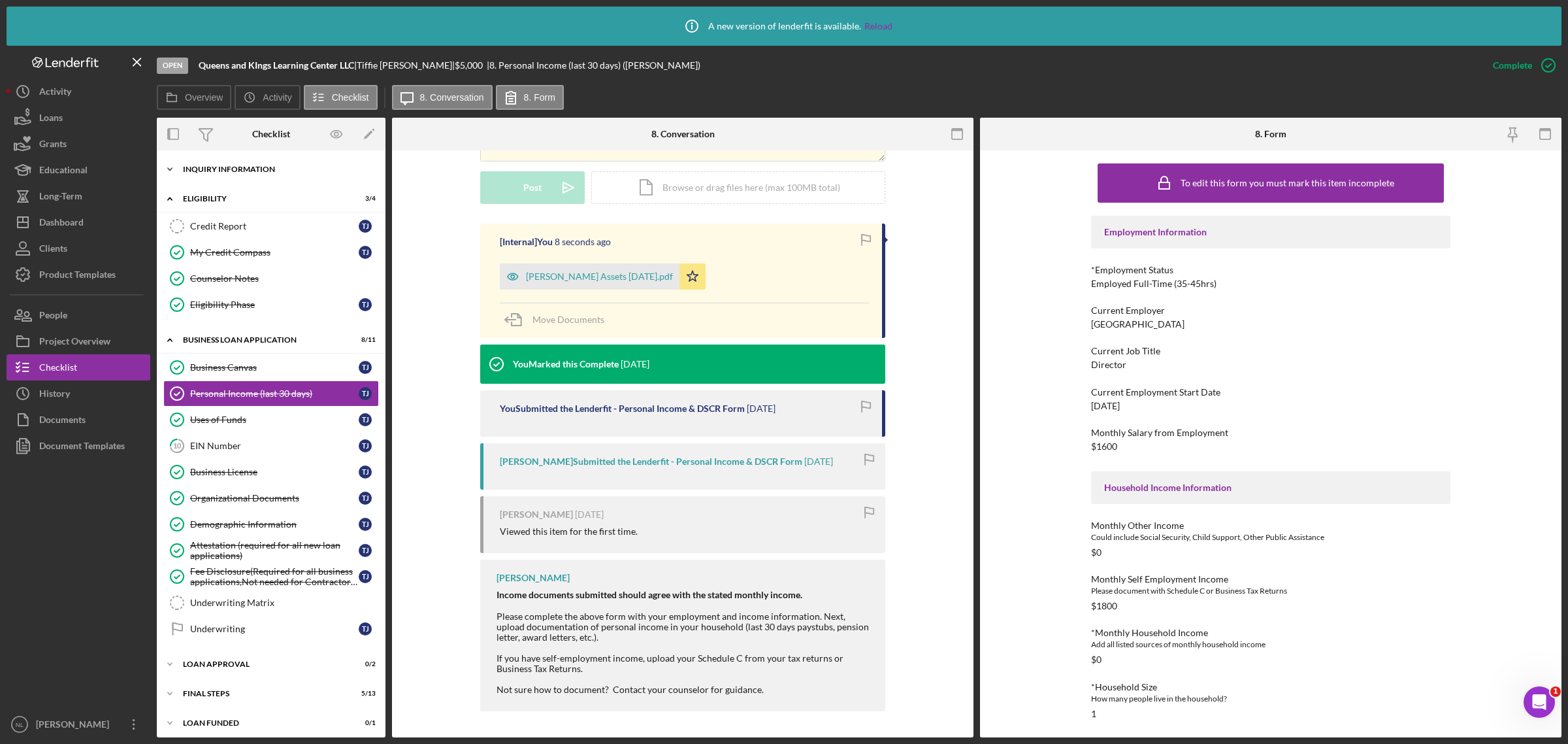
click at [216, 177] on div "Icon/Expander INQUIRY INFORMATION 10 / 11" at bounding box center [271, 168] width 229 height 26
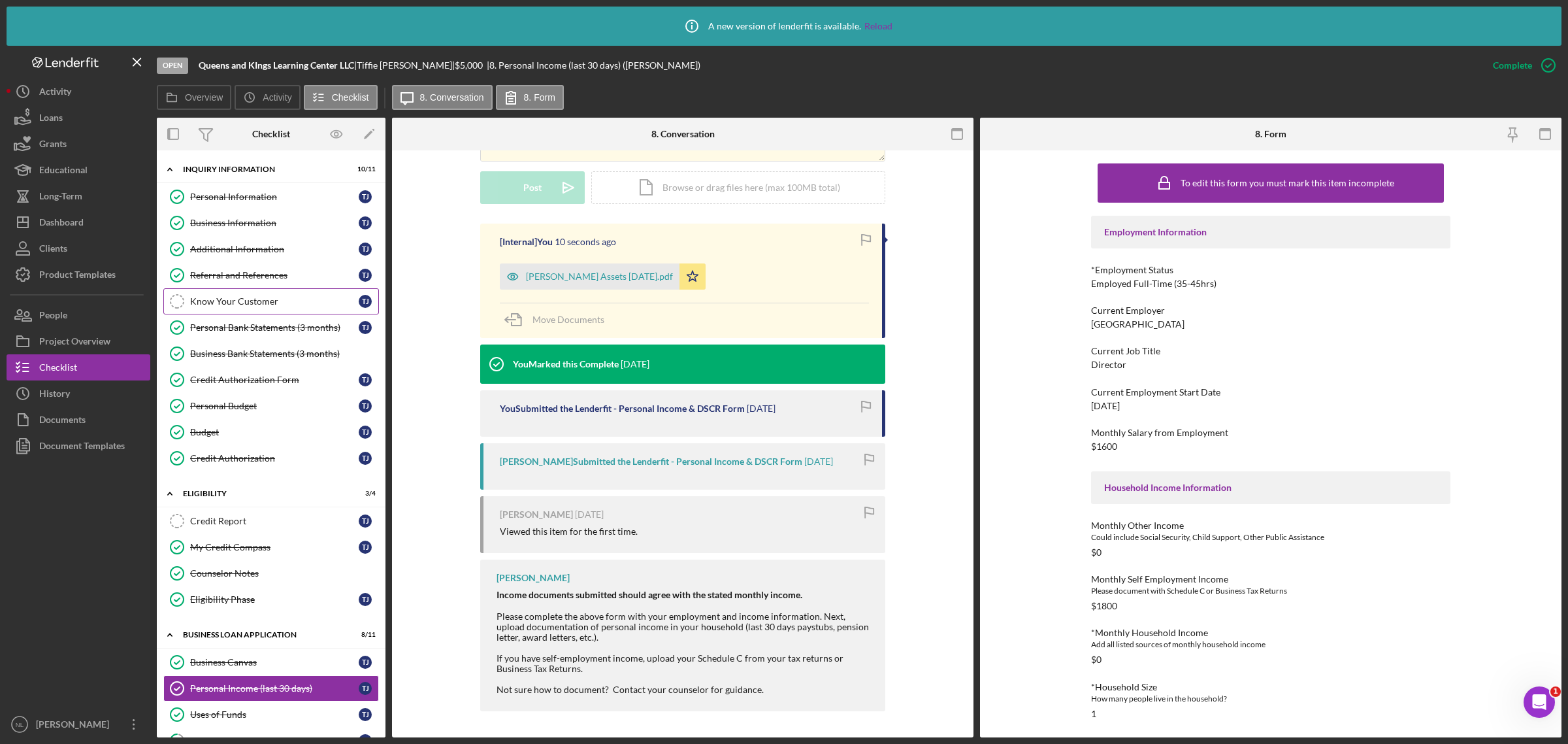
click at [226, 302] on div "Know Your Customer" at bounding box center [274, 301] width 168 height 11
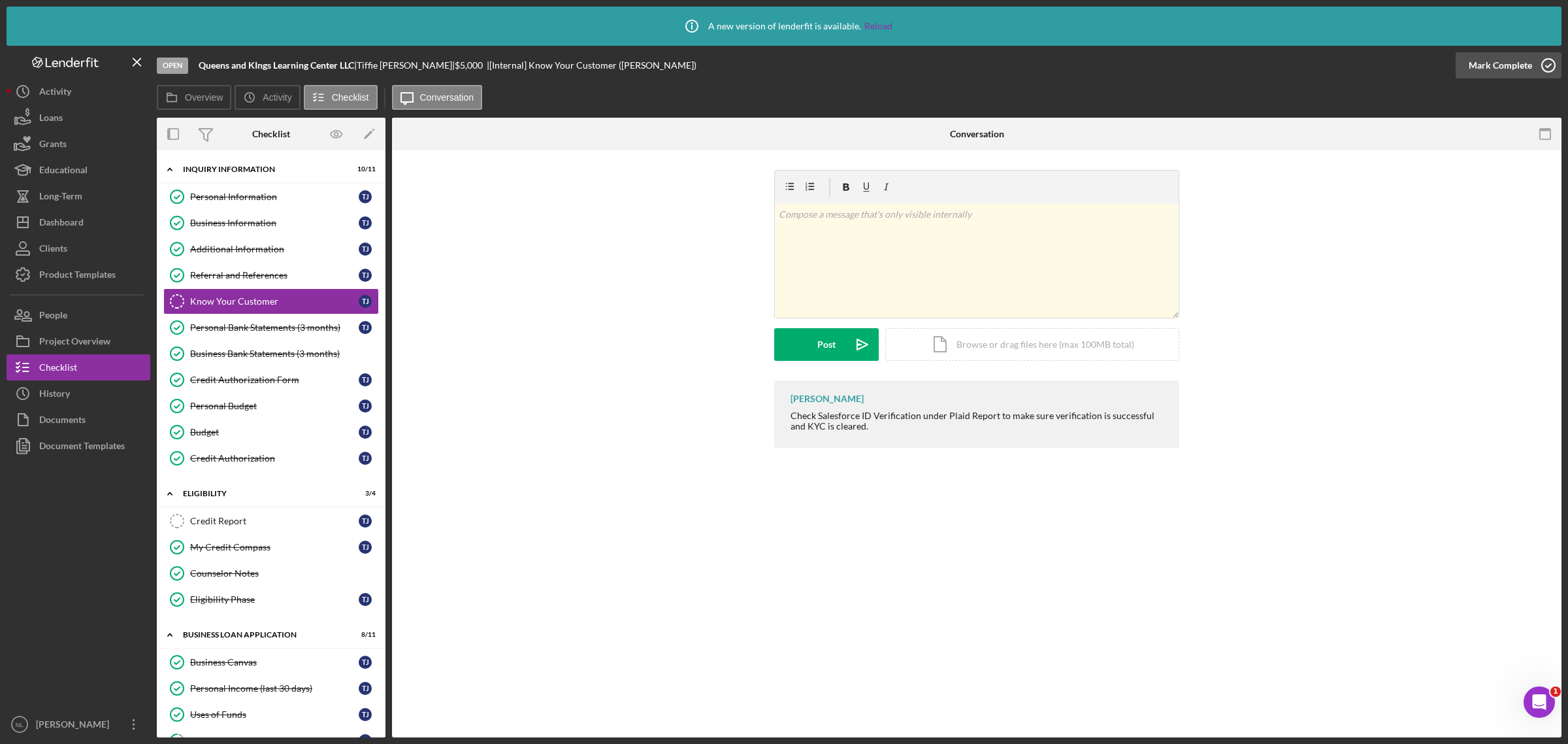
click at [1530, 71] on div "Mark Complete" at bounding box center [1501, 65] width 63 height 26
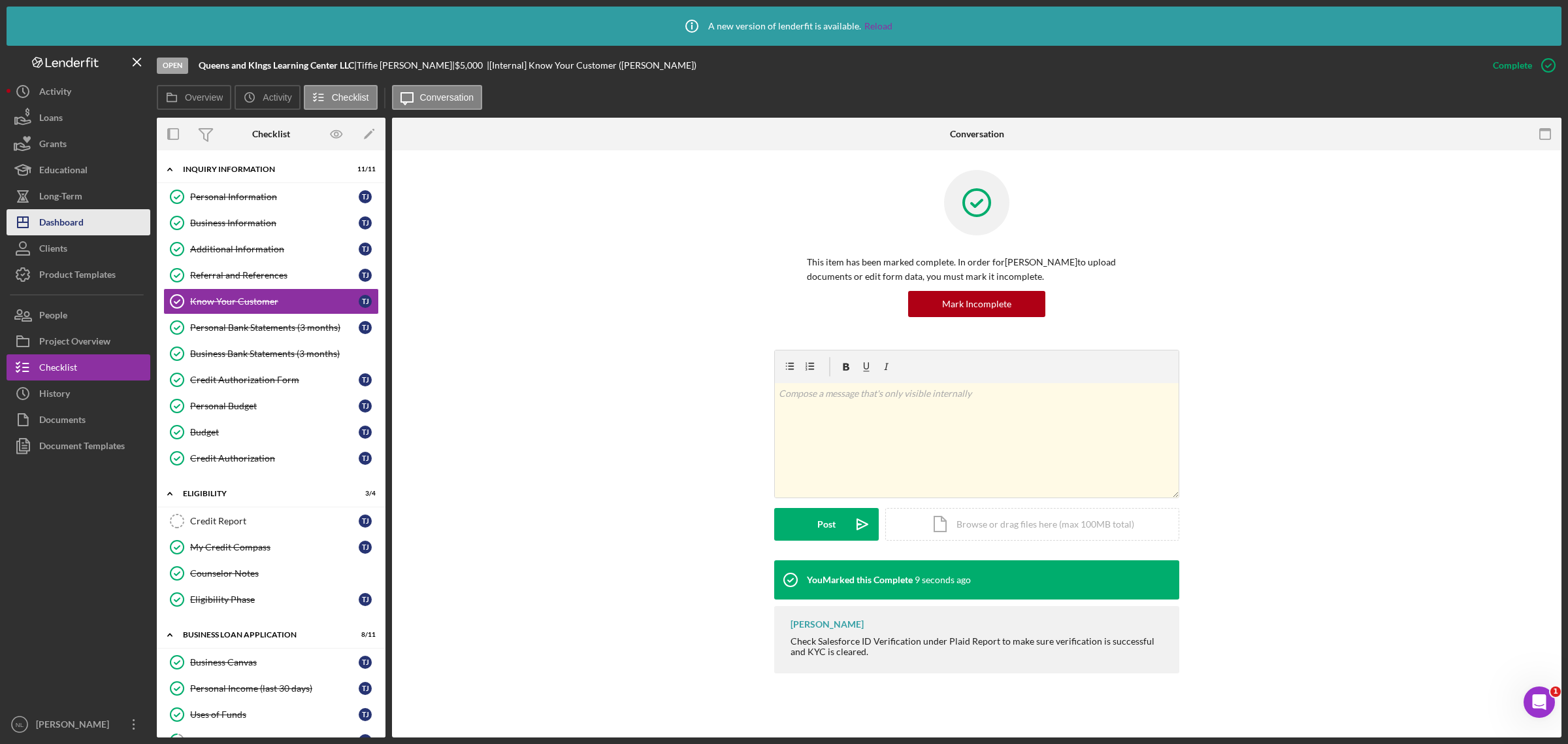
click at [117, 227] on button "Icon/Dashboard Dashboard" at bounding box center [78, 222] width 144 height 26
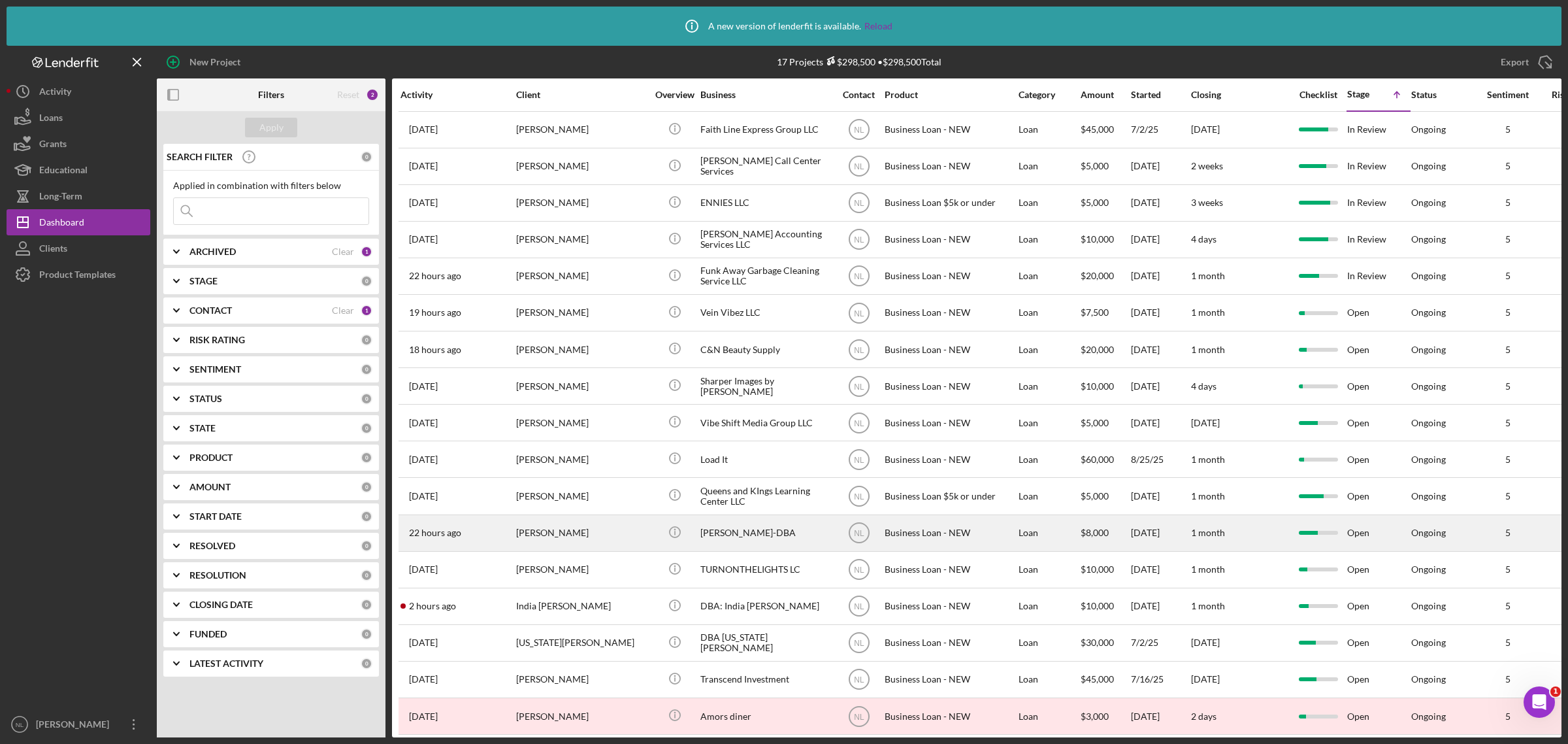
click at [582, 525] on div "[PERSON_NAME]" at bounding box center [581, 533] width 131 height 35
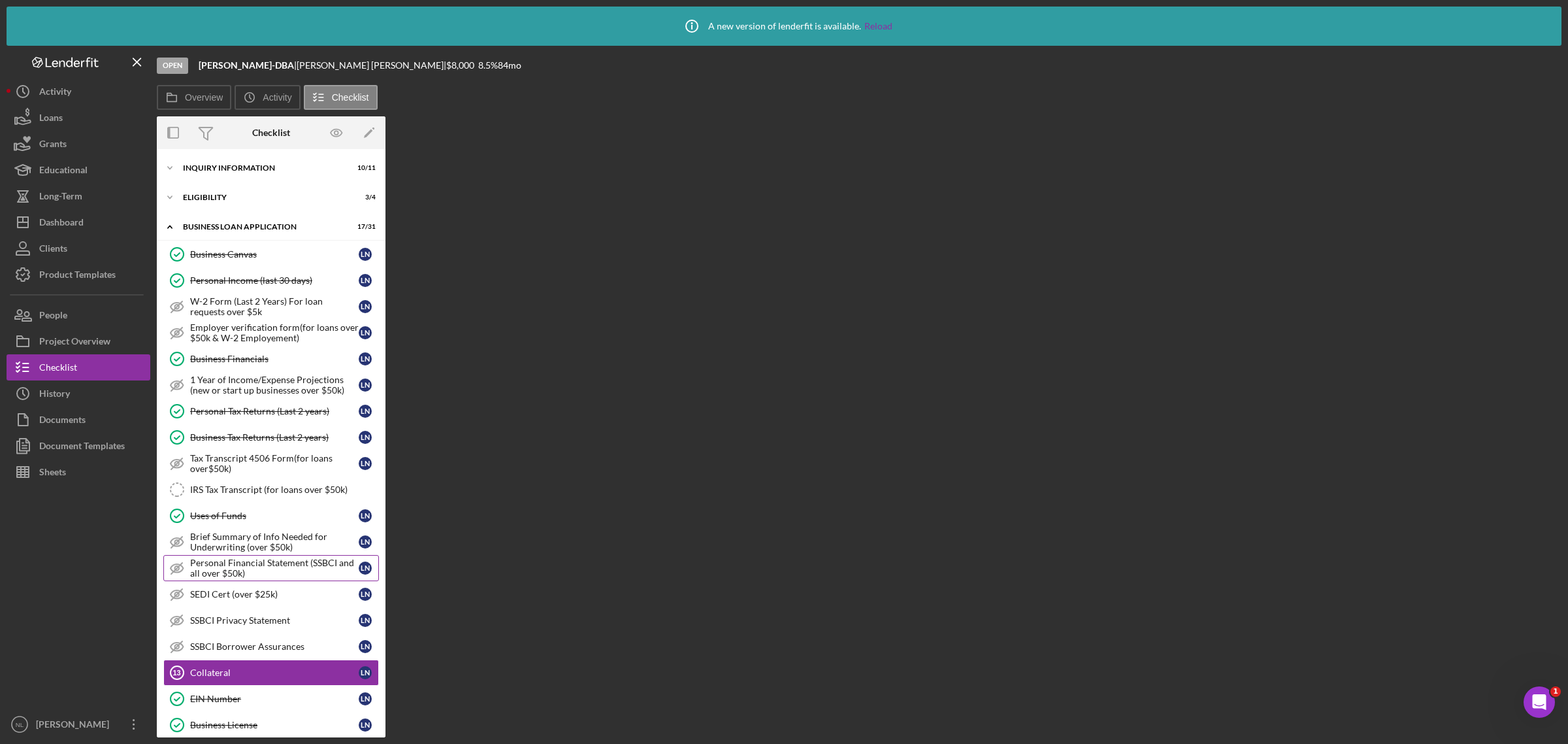
scroll to position [234, 0]
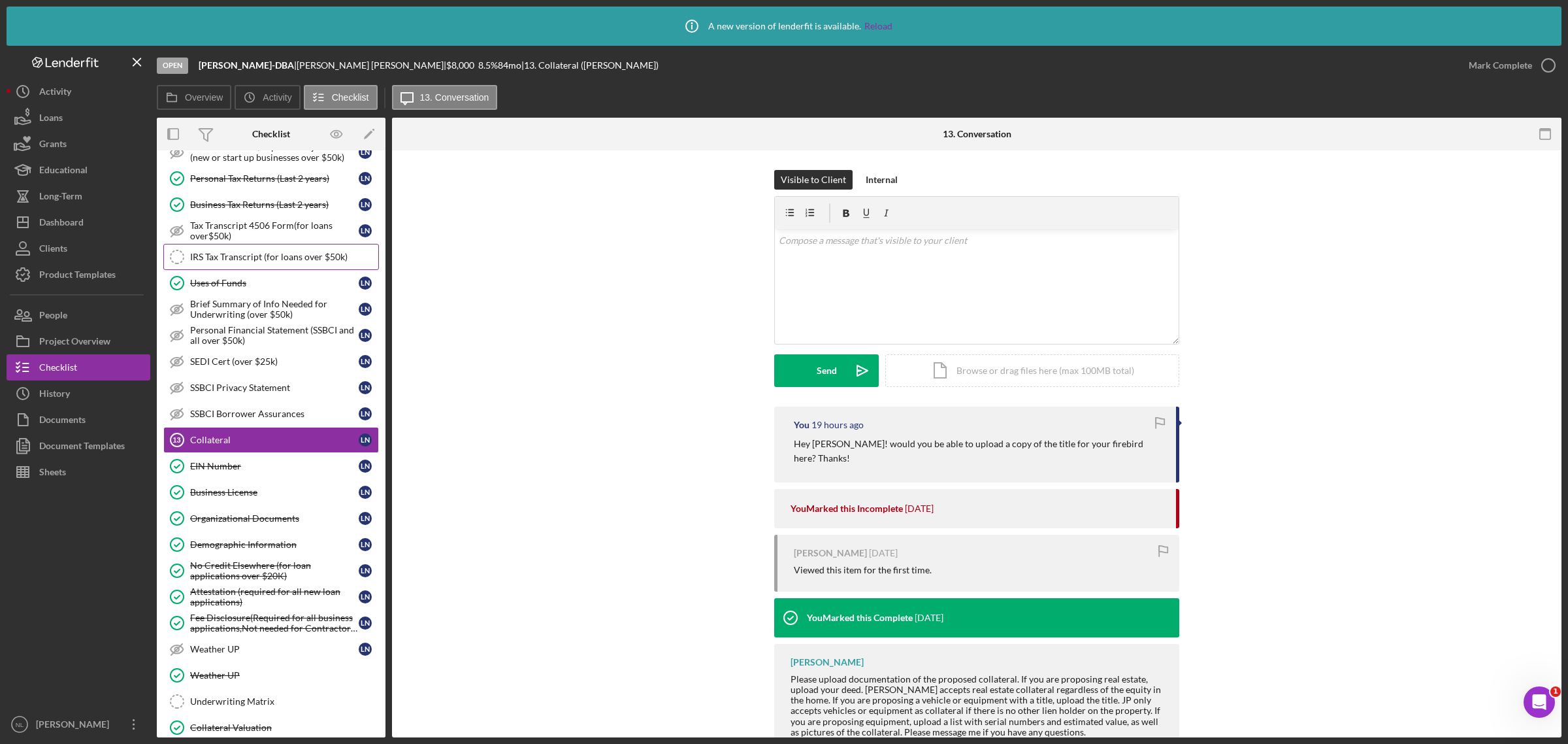
click at [266, 260] on div "IRS Tax Transcript (for loans over $50k)" at bounding box center [284, 257] width 188 height 11
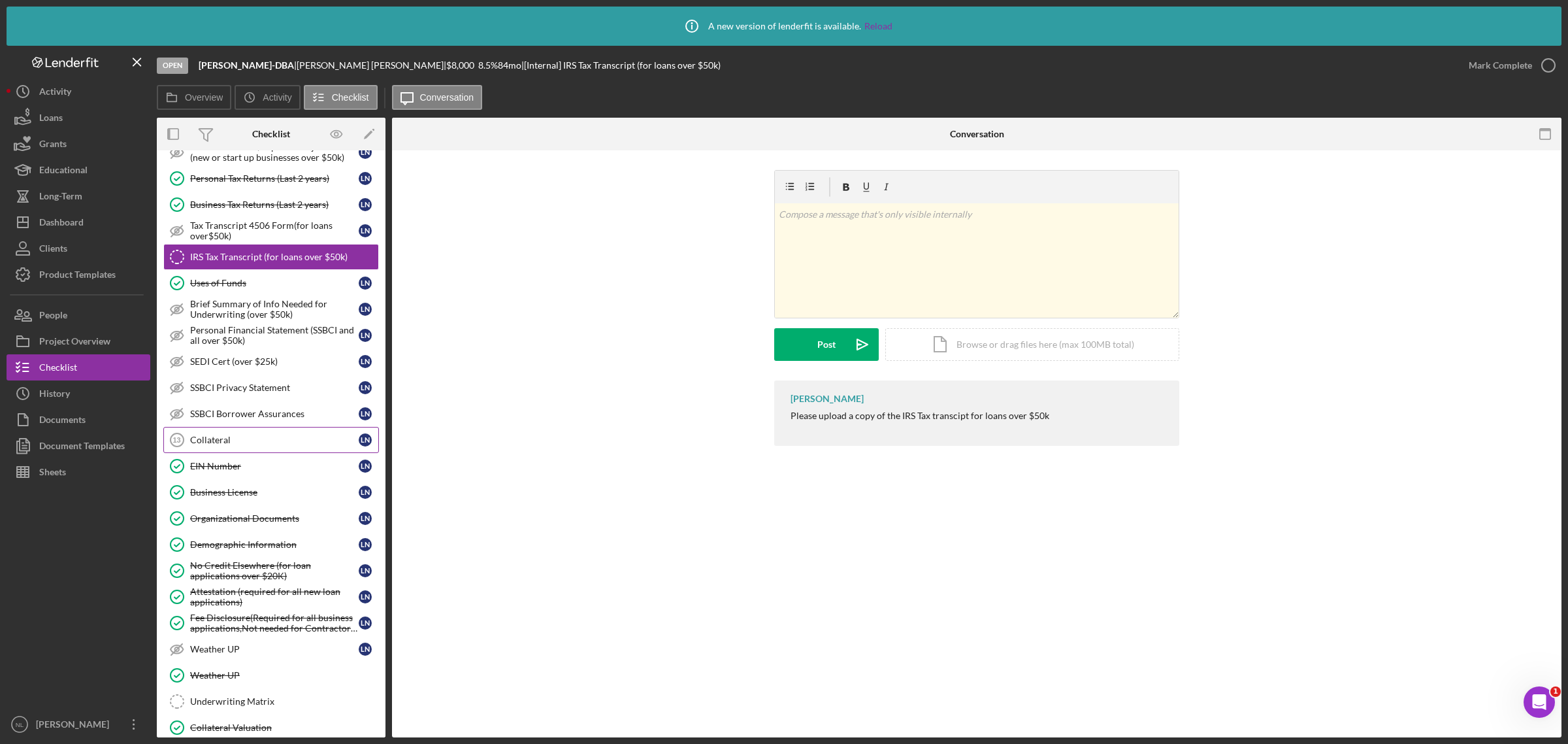
click at [245, 445] on div "Collateral" at bounding box center [274, 440] width 168 height 11
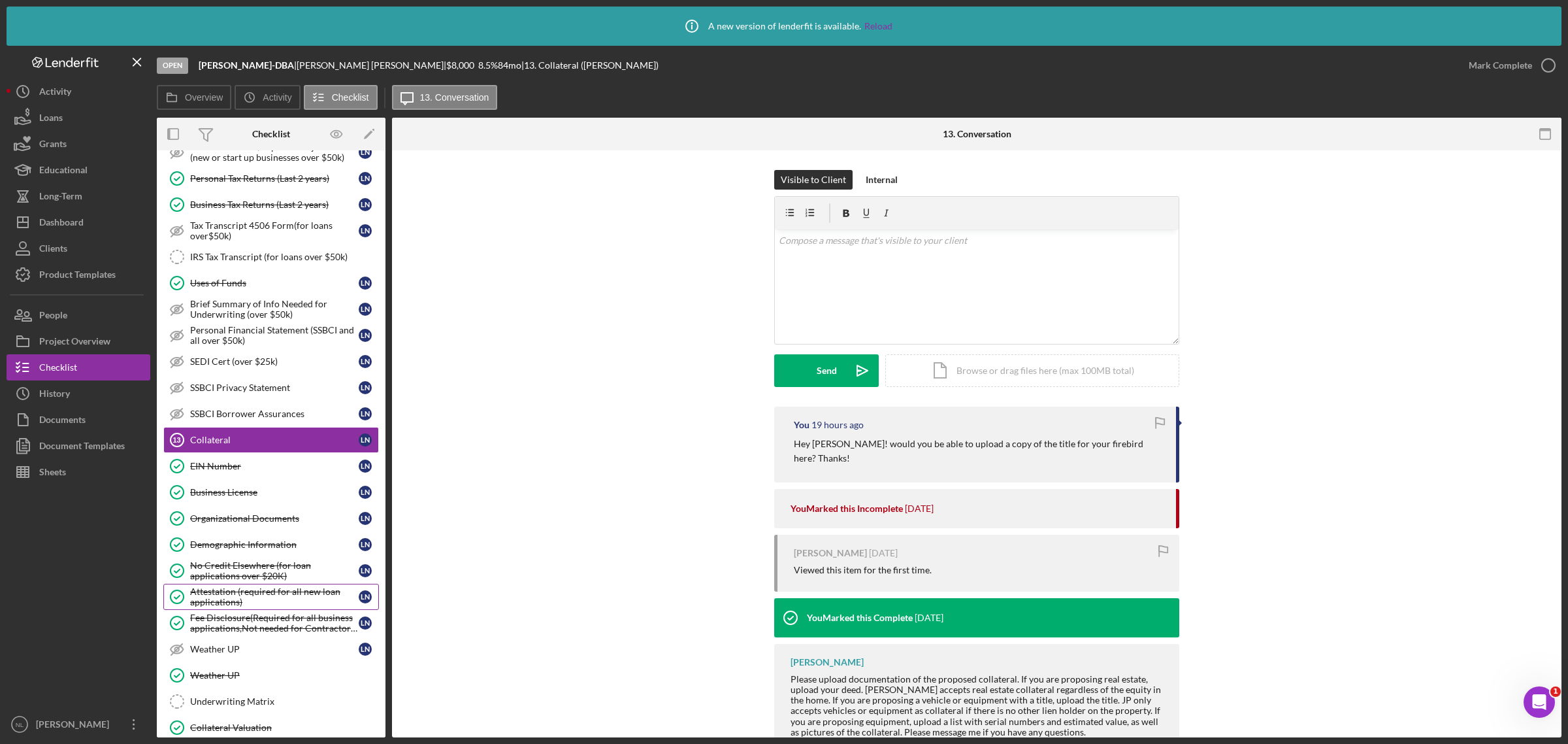
scroll to position [426, 0]
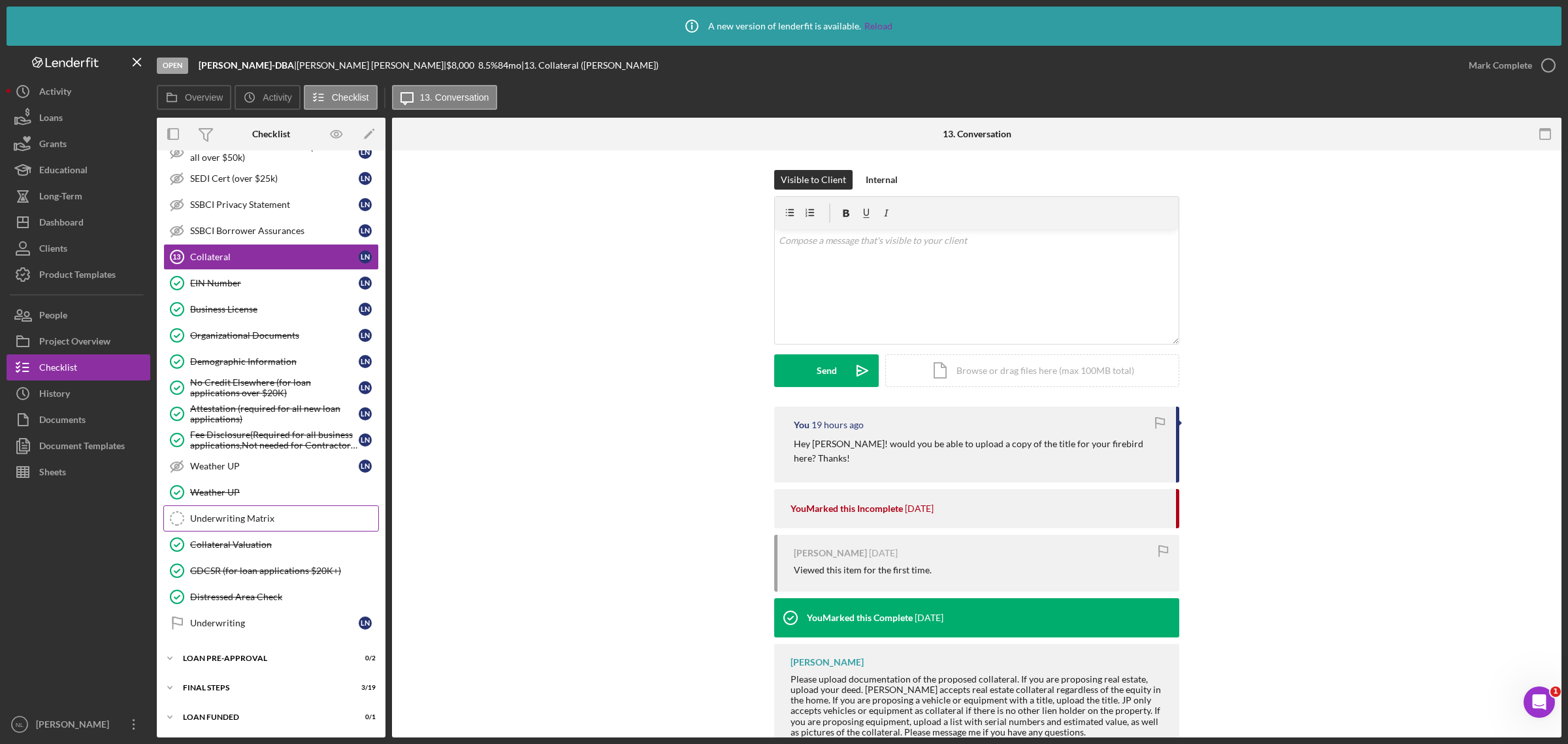
click at [229, 523] on link "Underwriting Matrix Underwriting Matrix" at bounding box center [271, 517] width 216 height 26
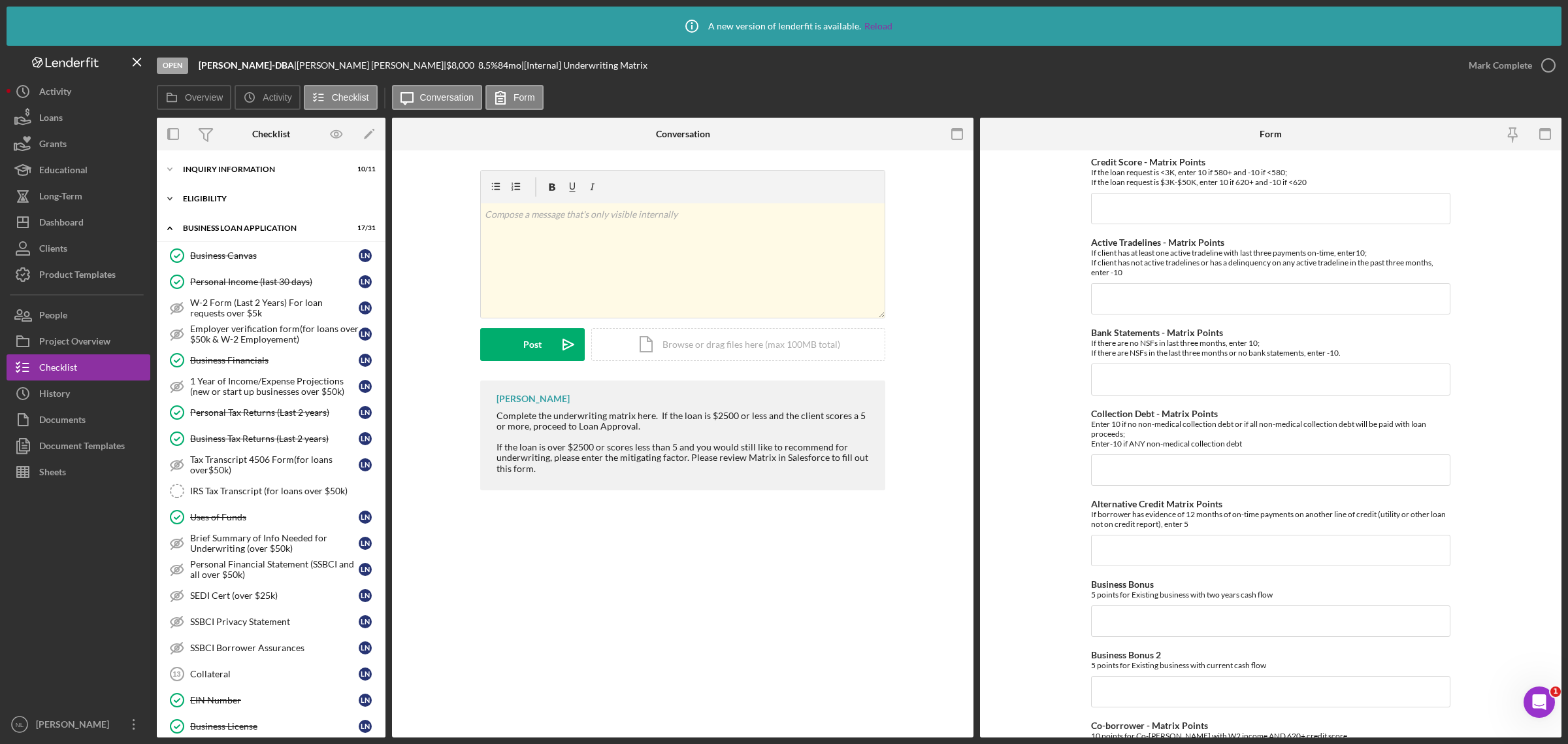
click at [226, 205] on div "Icon/Expander ELIGIBILITY 3 / 4" at bounding box center [271, 198] width 229 height 26
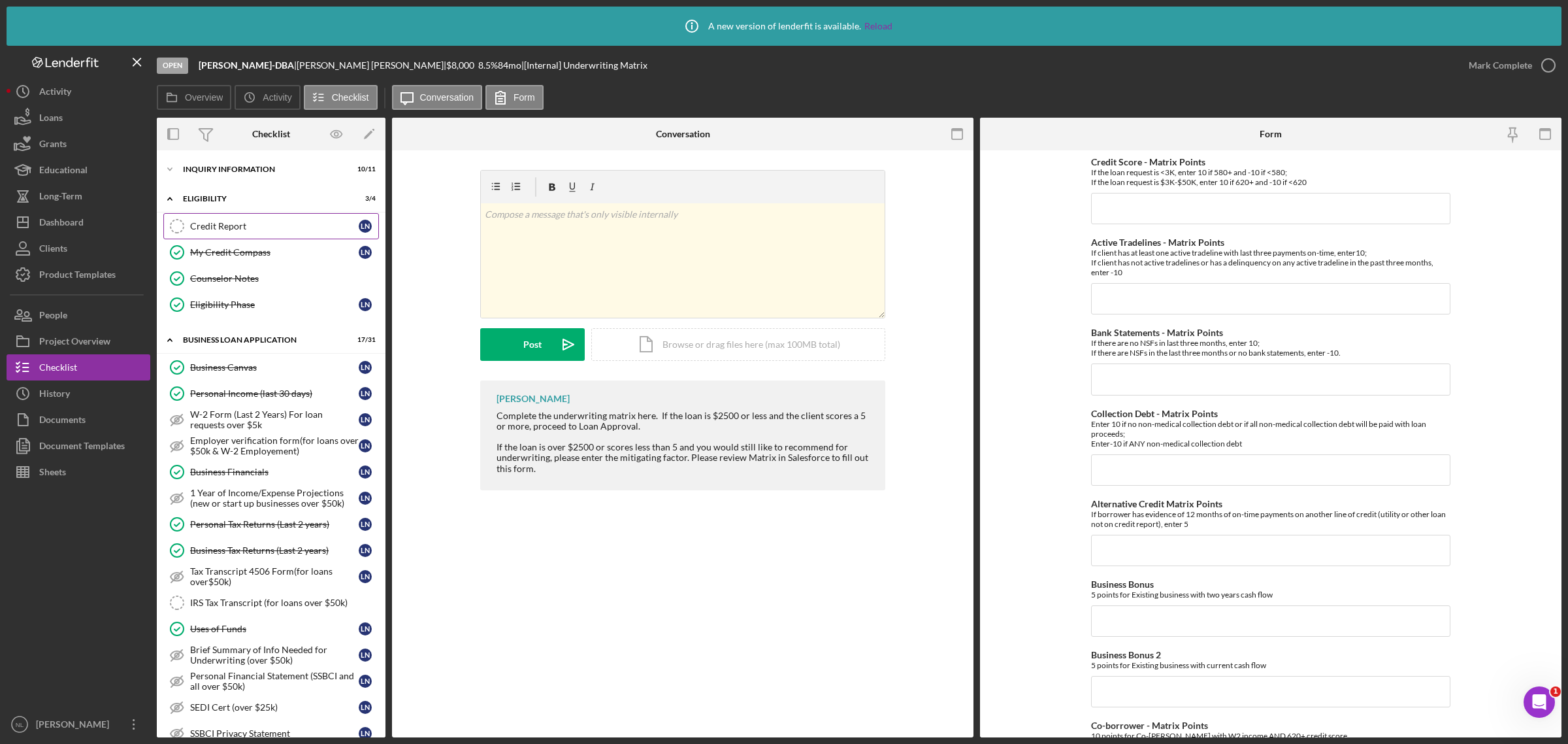
click at [246, 229] on div "Credit Report" at bounding box center [274, 226] width 168 height 11
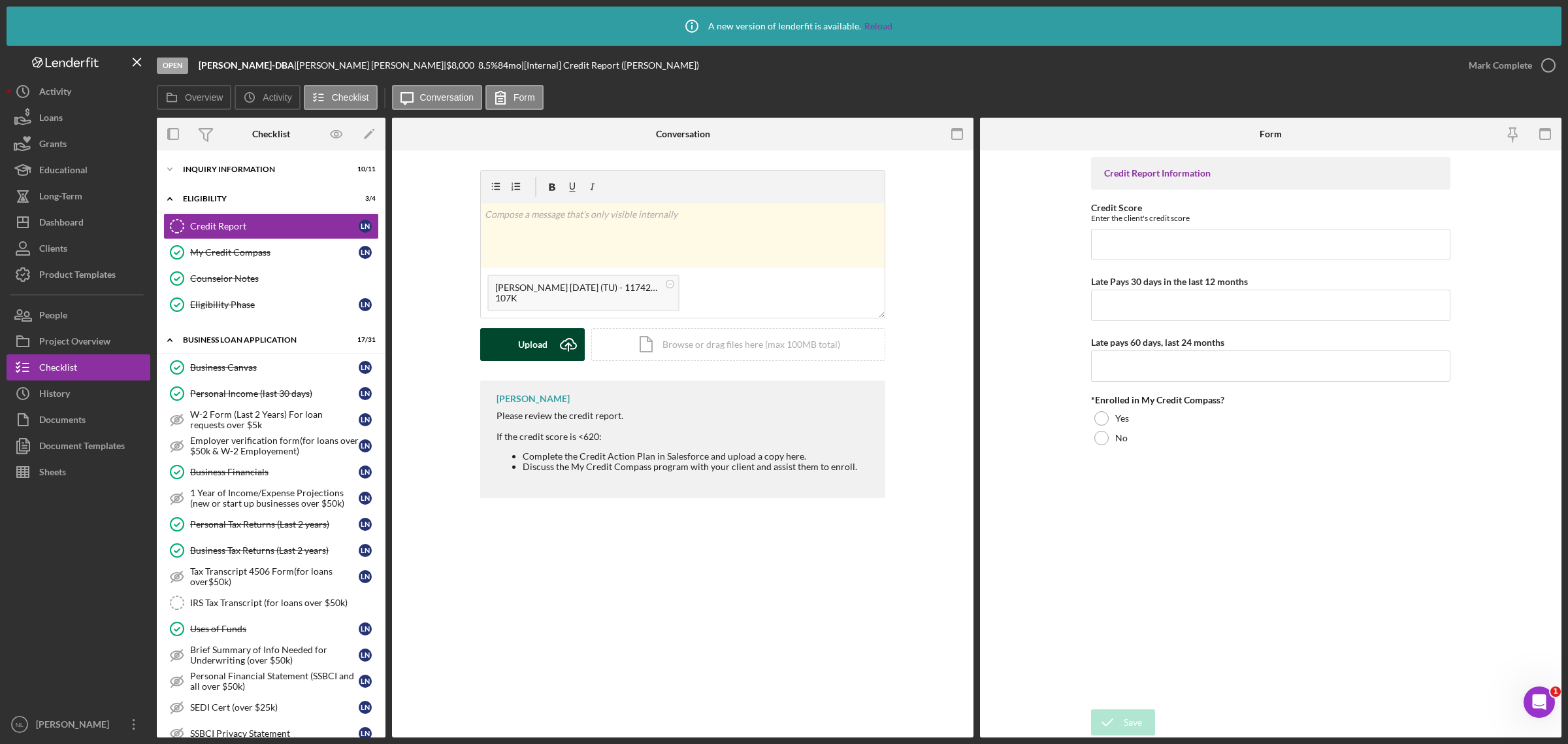
click at [544, 352] on div "Upload" at bounding box center [532, 344] width 29 height 32
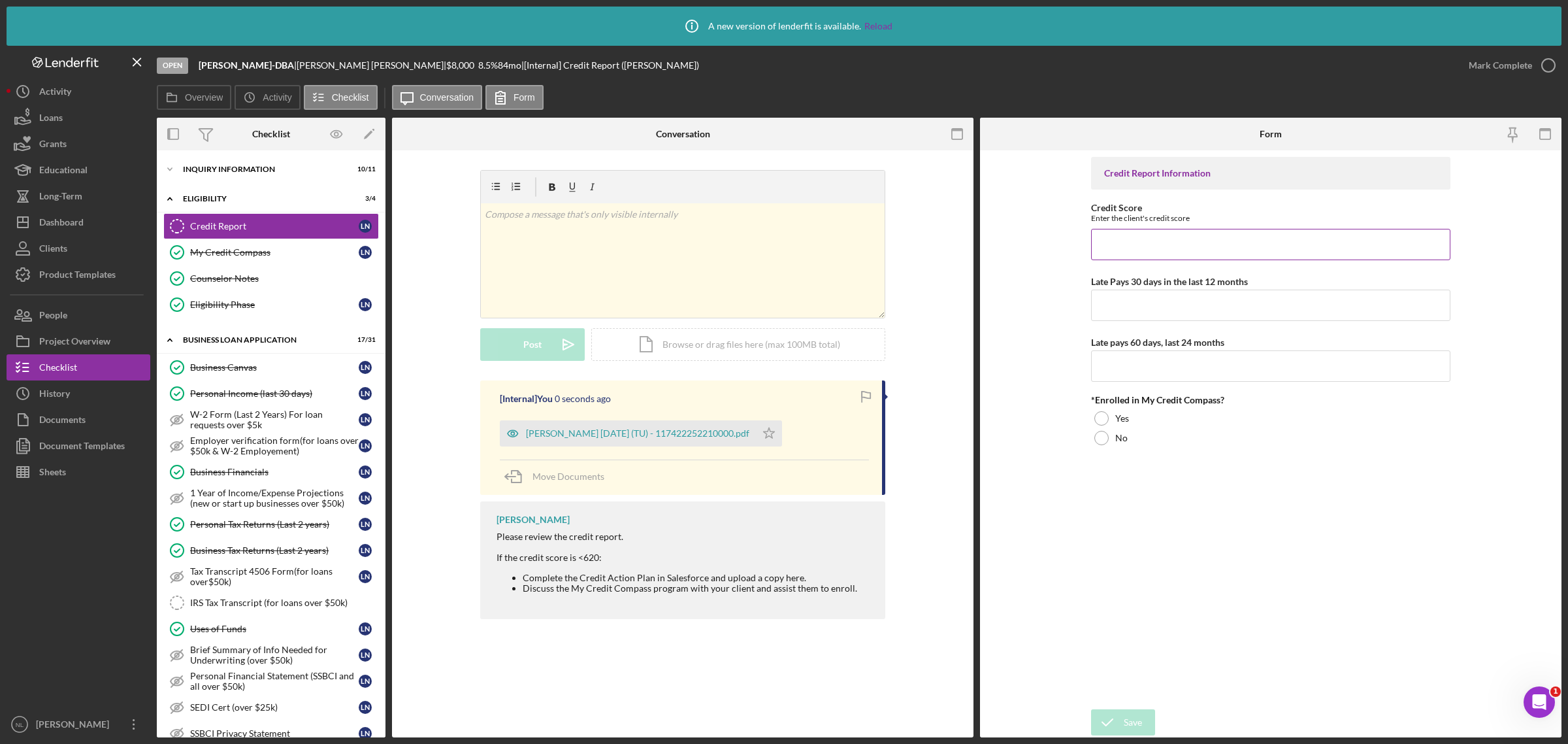
click at [1142, 249] on input "Credit Score" at bounding box center [1270, 245] width 359 height 32
click at [1142, 249] on input "6" at bounding box center [1270, 245] width 359 height 32
type input "687"
click at [1096, 329] on div "Credit Report Information Credit Score Enter the client's credit score 687 Late…" at bounding box center [1270, 429] width 359 height 546
click at [1105, 322] on div "Credit Report Information Credit Score Enter the client's credit score 687 Late…" at bounding box center [1270, 429] width 359 height 546
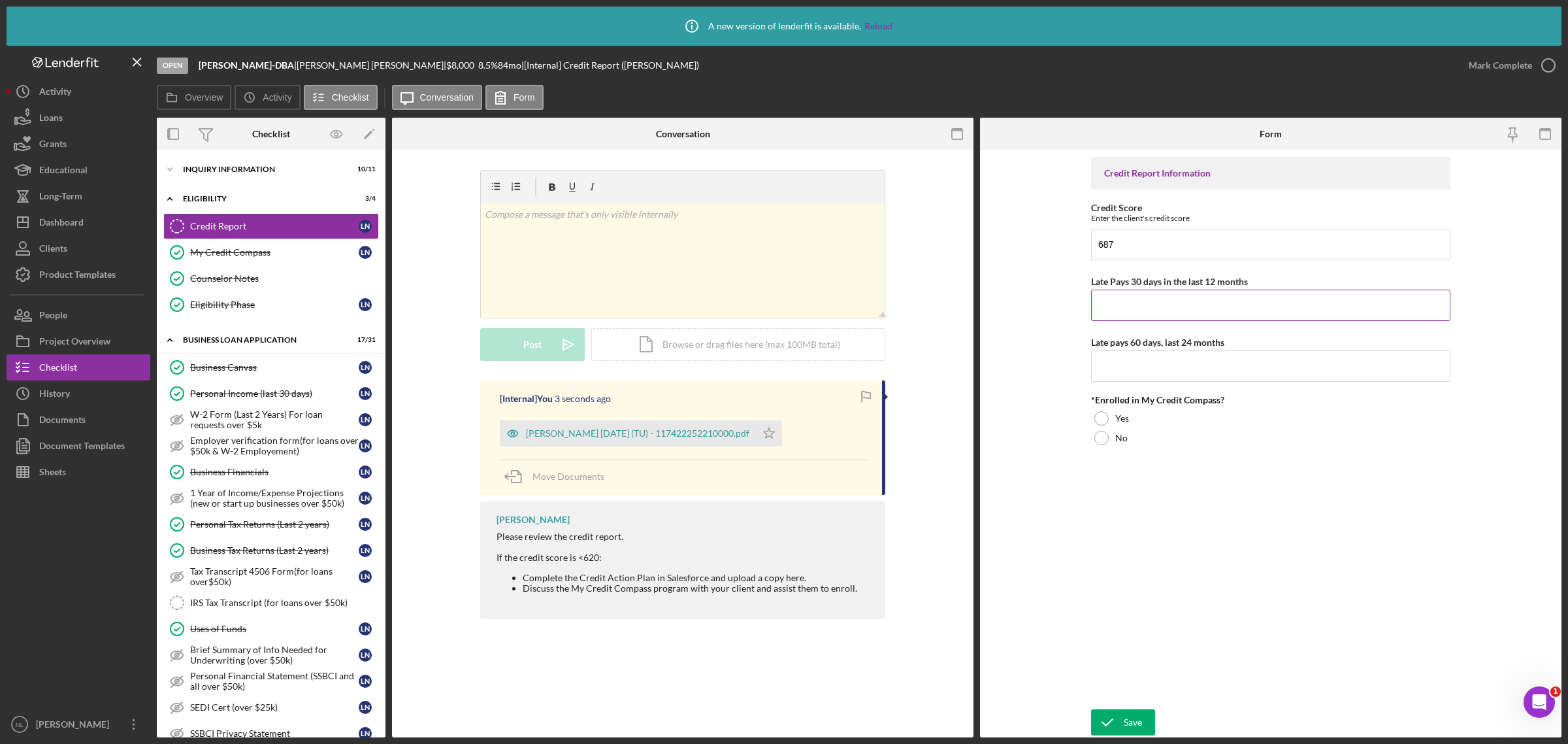
click at [1111, 307] on input "Late Pays 30 days in the last 12 months" at bounding box center [1270, 306] width 359 height 32
type input "0"
click at [1113, 367] on input "Late pays 60 days, last 24 months" at bounding box center [1270, 366] width 359 height 32
type input "0"
click at [1101, 444] on div at bounding box center [1101, 437] width 14 height 14
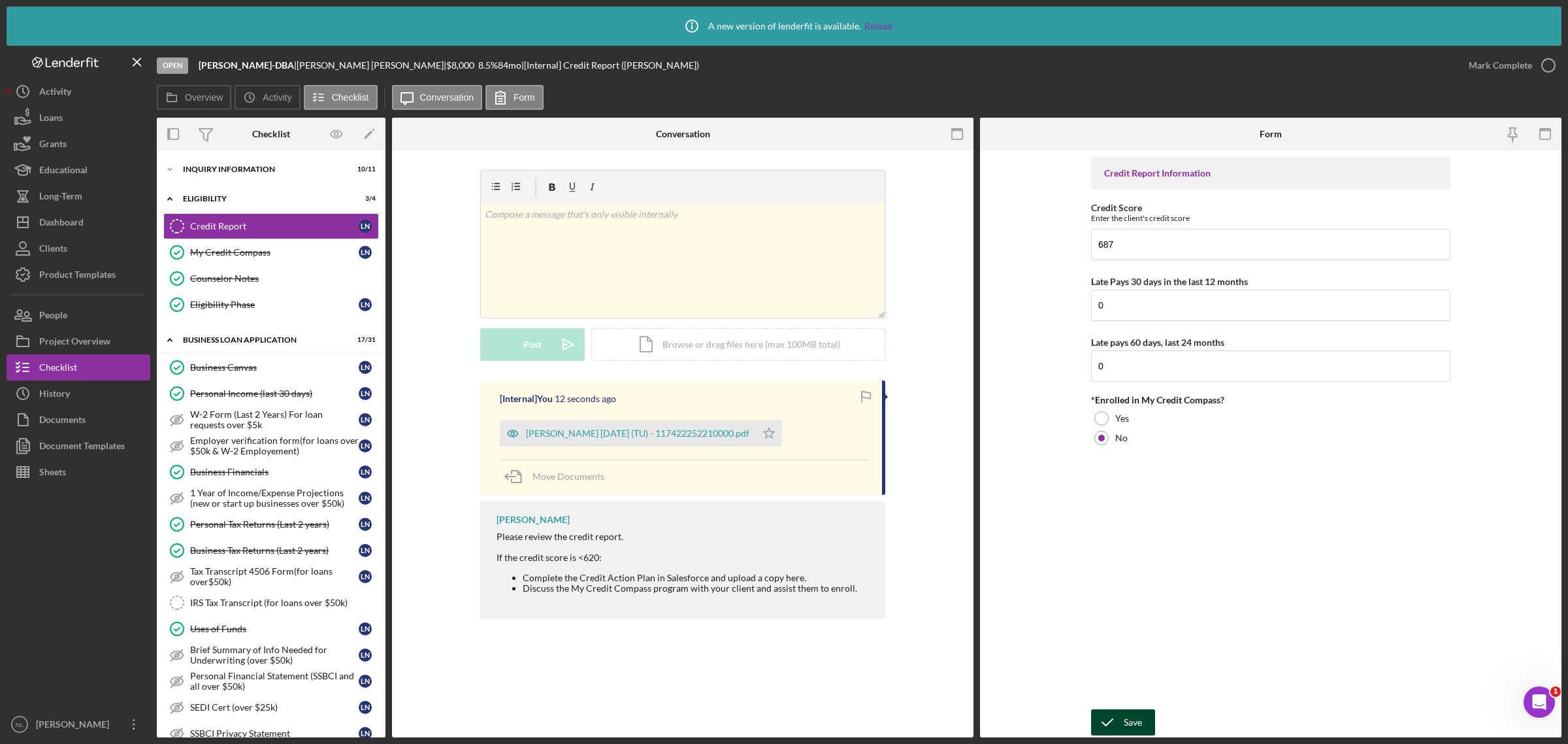
click at [1123, 722] on div "Save" at bounding box center [1132, 722] width 18 height 26
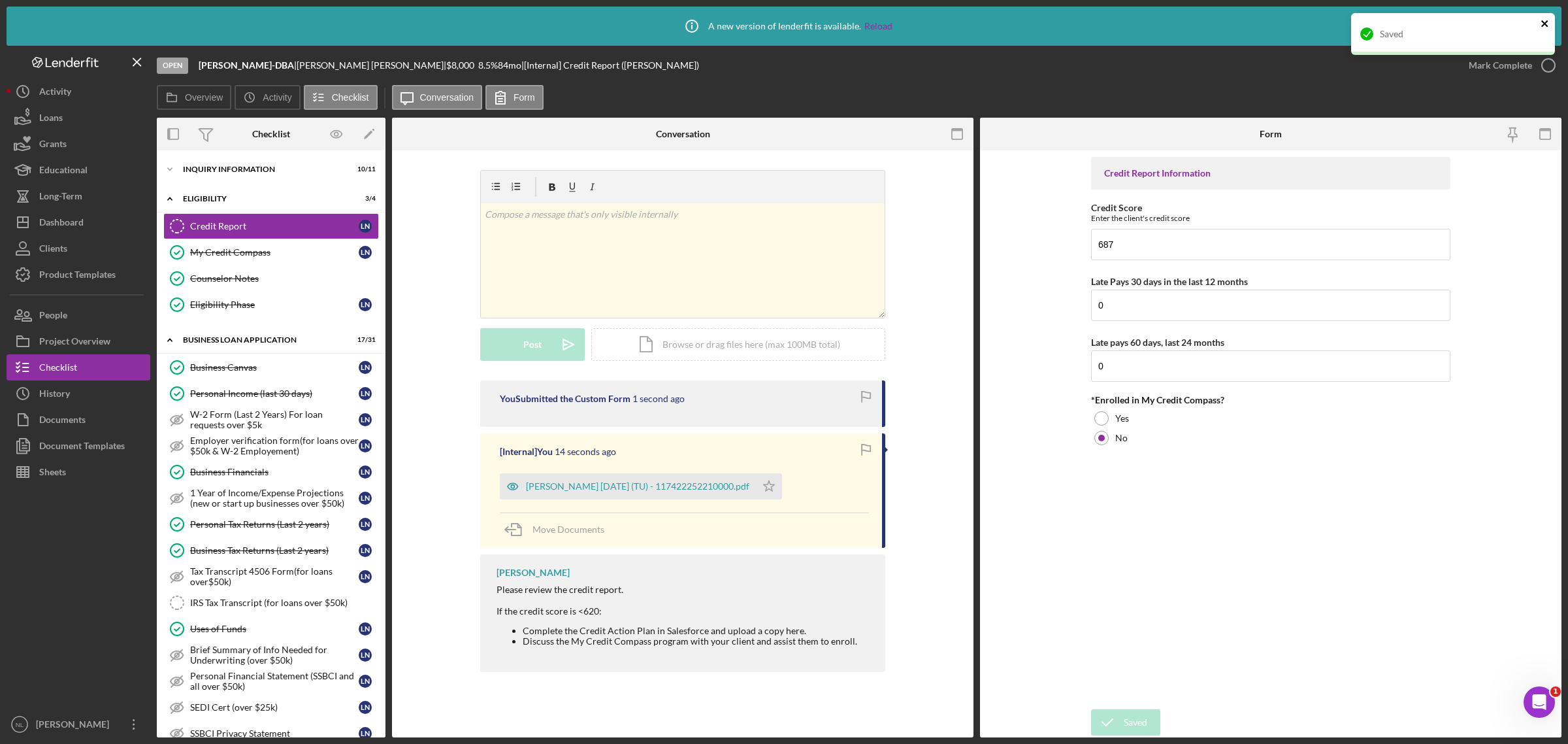
click at [1546, 28] on icon "close" at bounding box center [1545, 23] width 9 height 11
click at [1529, 67] on div "Mark Complete" at bounding box center [1501, 65] width 63 height 26
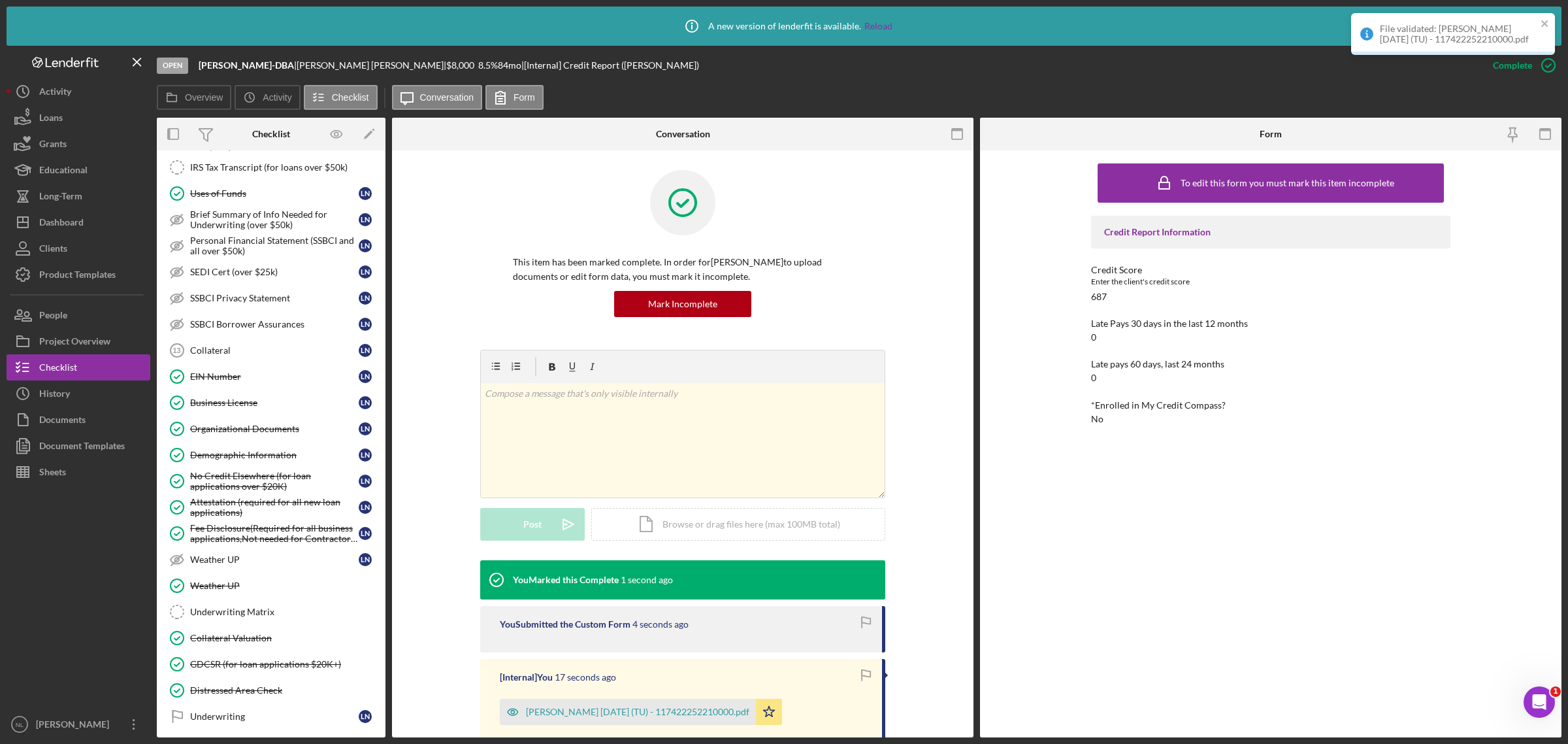
scroll to position [540, 0]
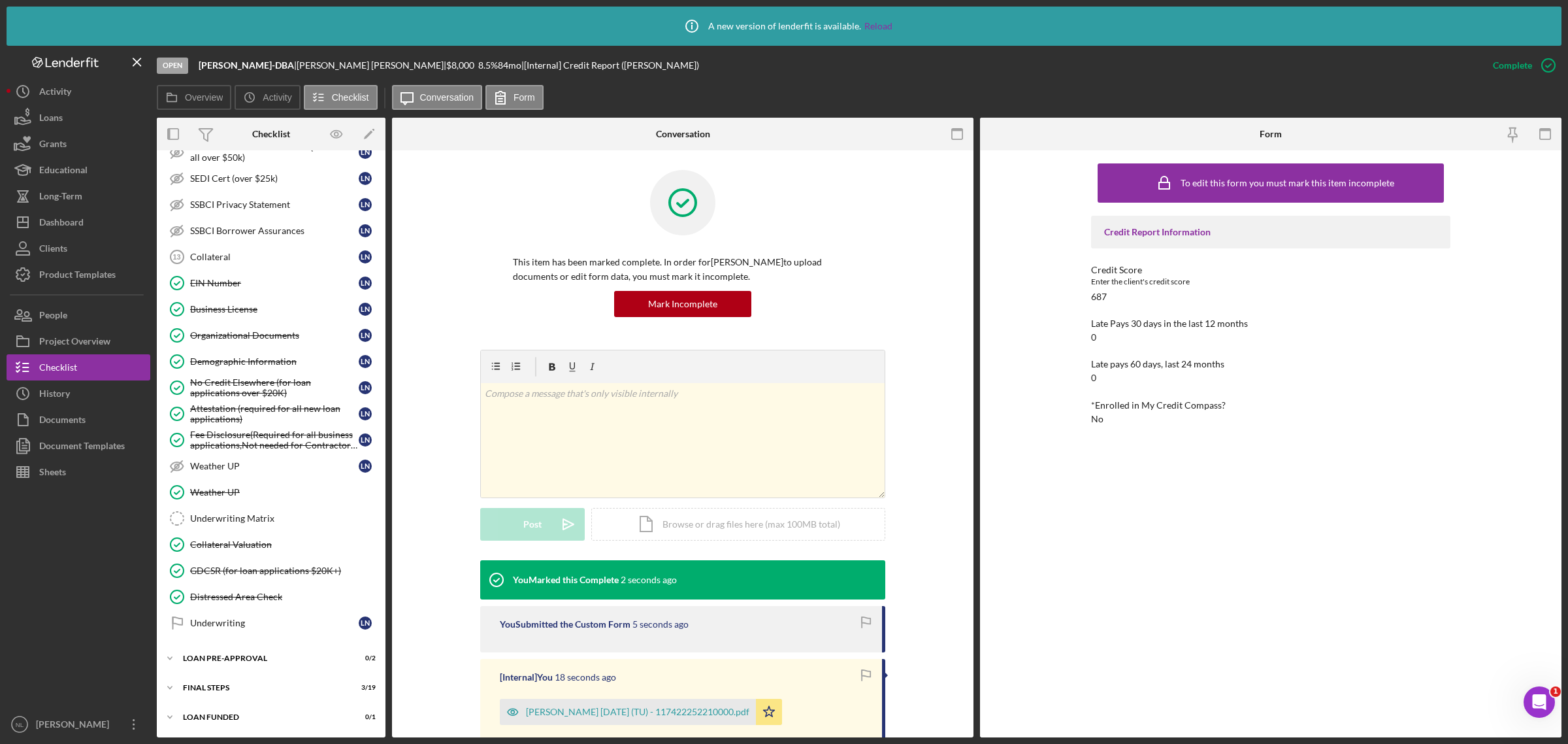
click at [255, 645] on div "Icon/Expander INQUIRY INFORMATION 10 / 11 Icon/Expander ELIGIBILITY 4 / 4 Credi…" at bounding box center [271, 179] width 229 height 1102
click at [250, 657] on div "LOAN PRE-APPROVAL" at bounding box center [276, 657] width 187 height 7
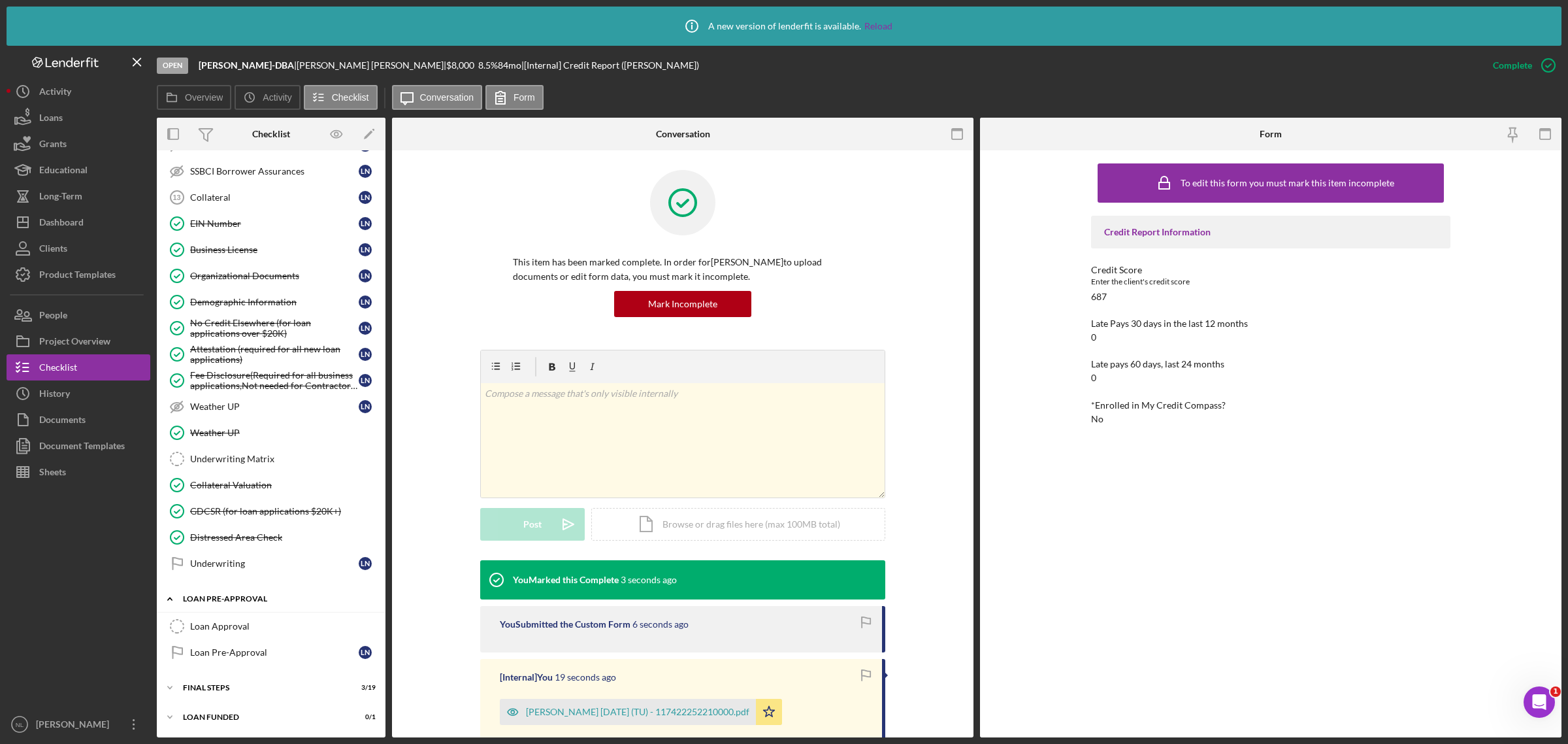
scroll to position [599, 0]
click at [234, 619] on link "Loan Approval Loan Approval" at bounding box center [271, 626] width 216 height 26
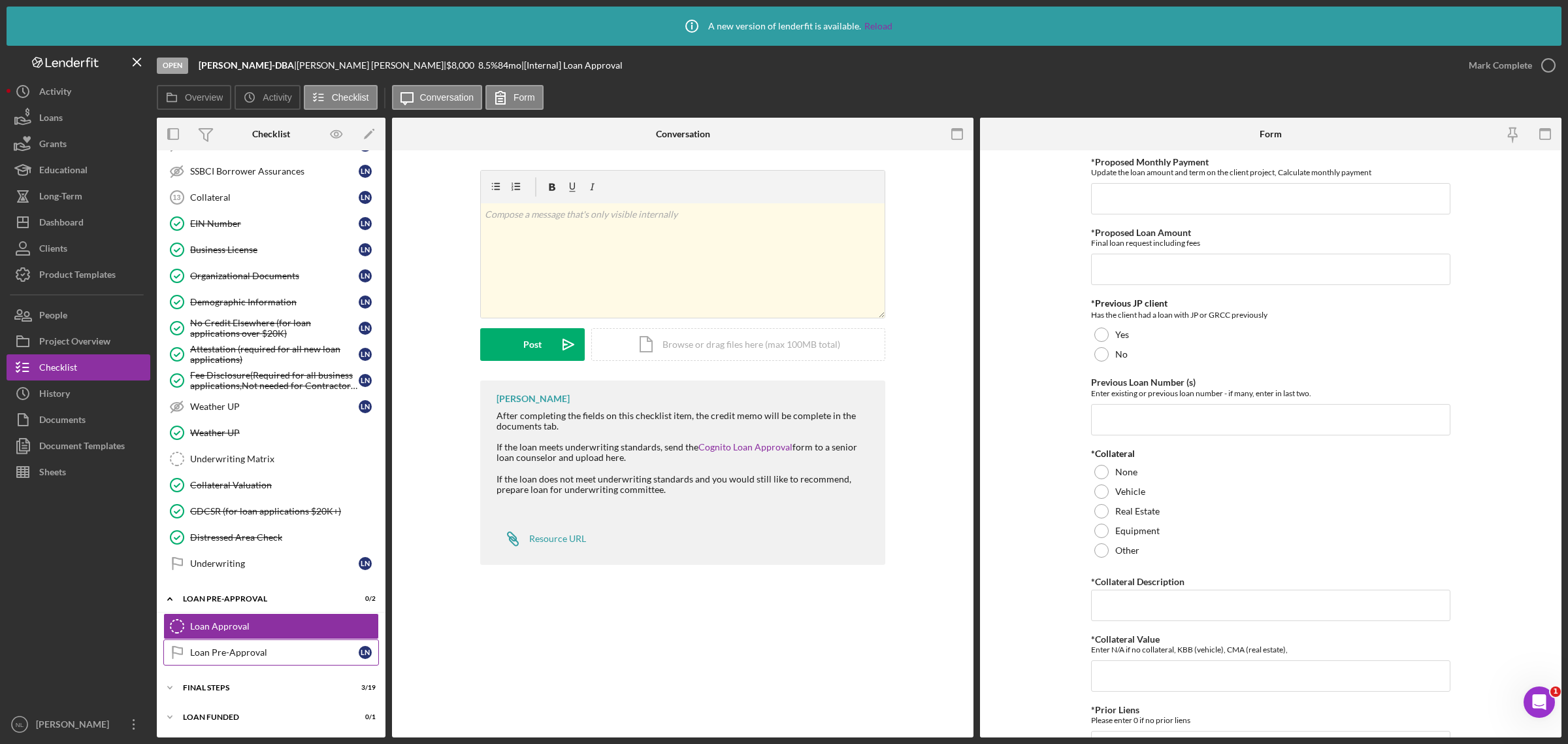
click at [244, 657] on div "Loan Pre-Approval" at bounding box center [274, 652] width 168 height 11
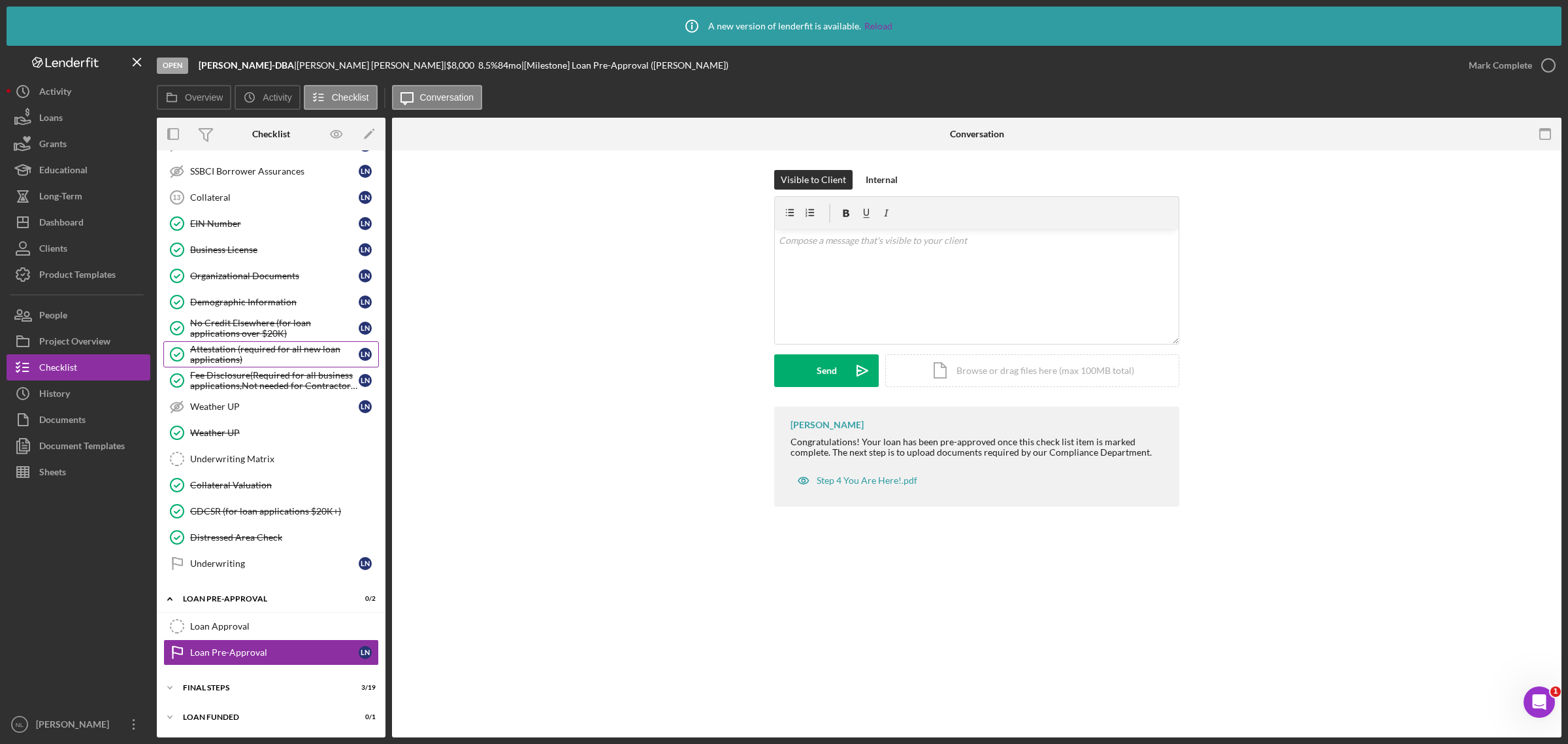
scroll to position [468, 0]
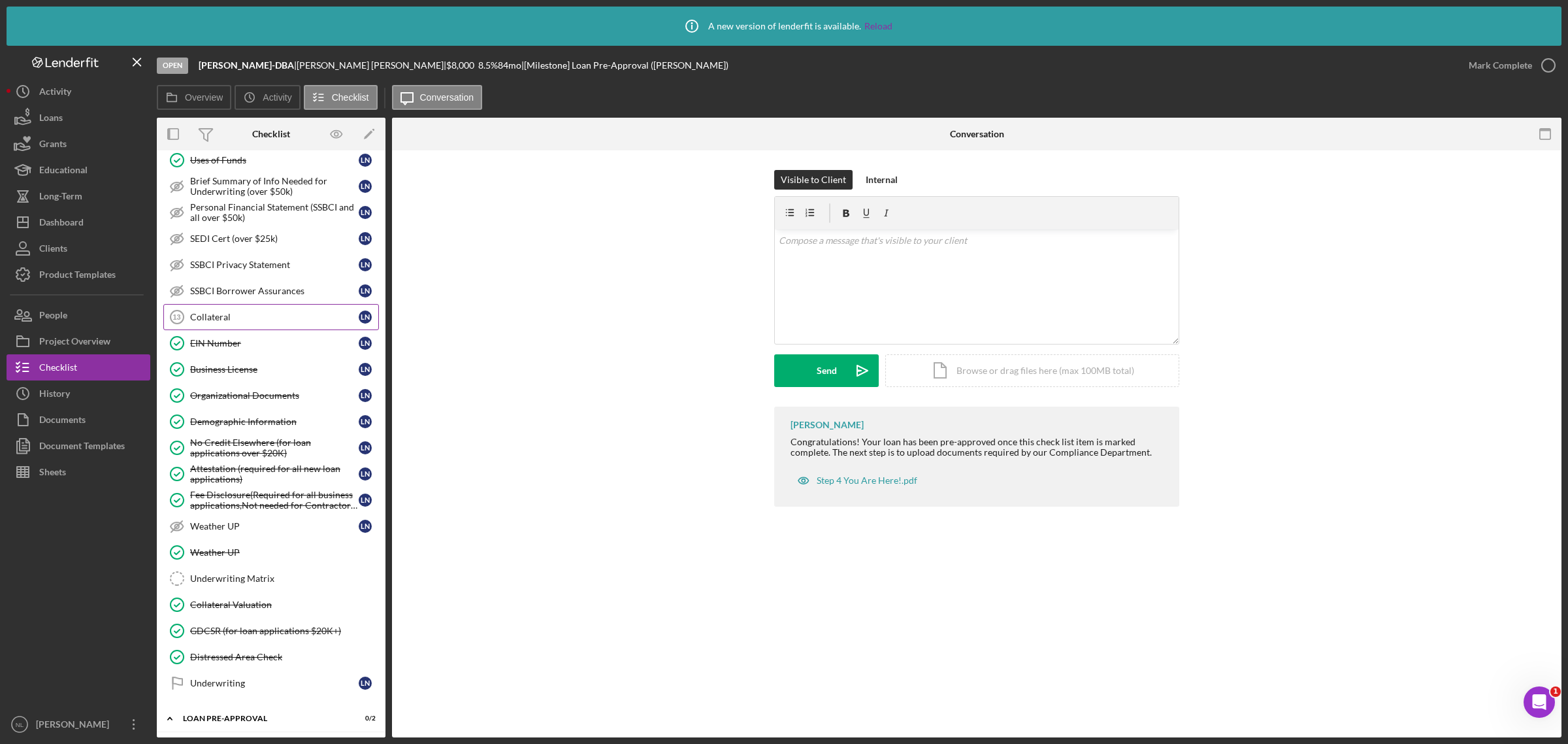
click at [250, 317] on link "Collateral 13 Collateral L N" at bounding box center [271, 317] width 216 height 26
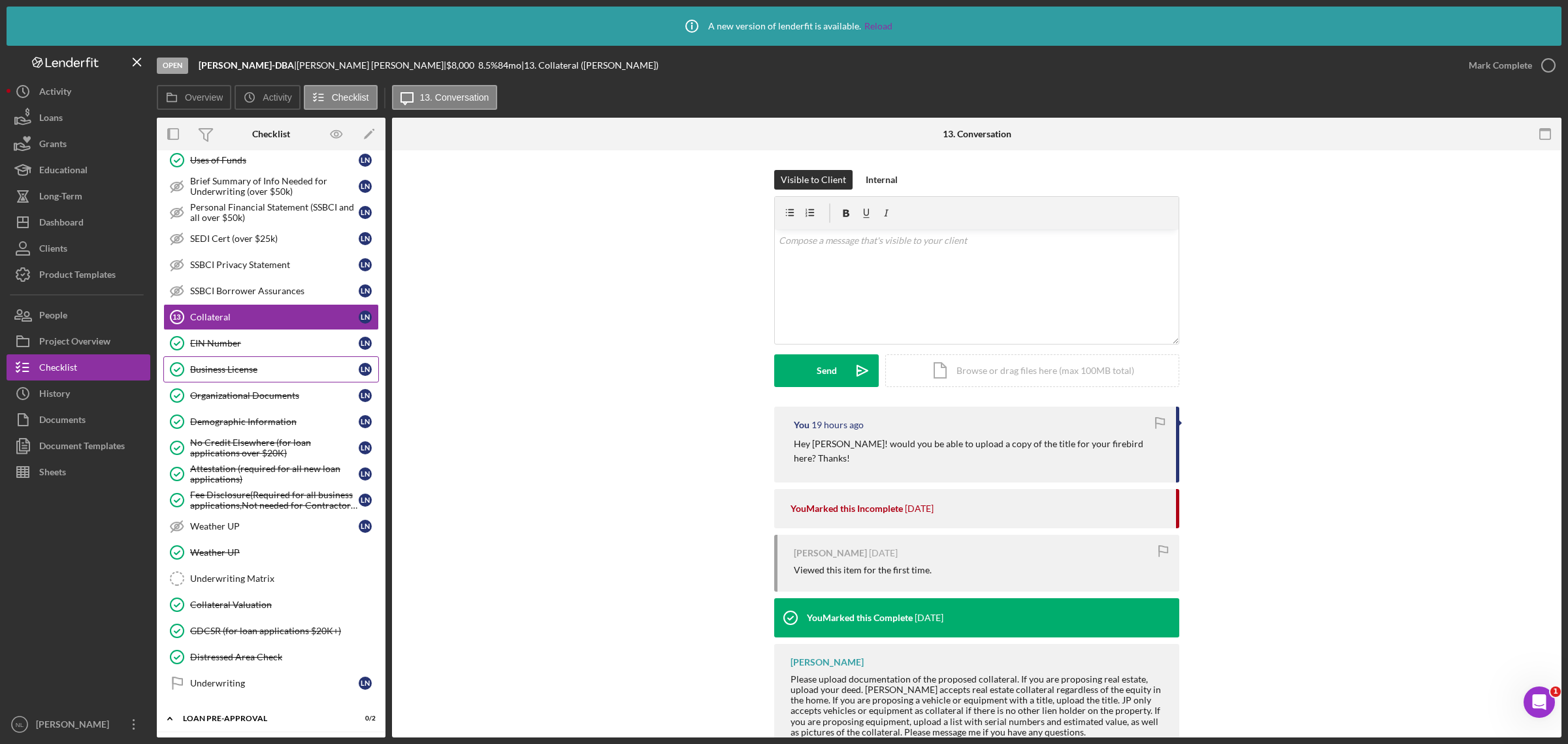
click at [238, 375] on div "Business License" at bounding box center [274, 369] width 168 height 11
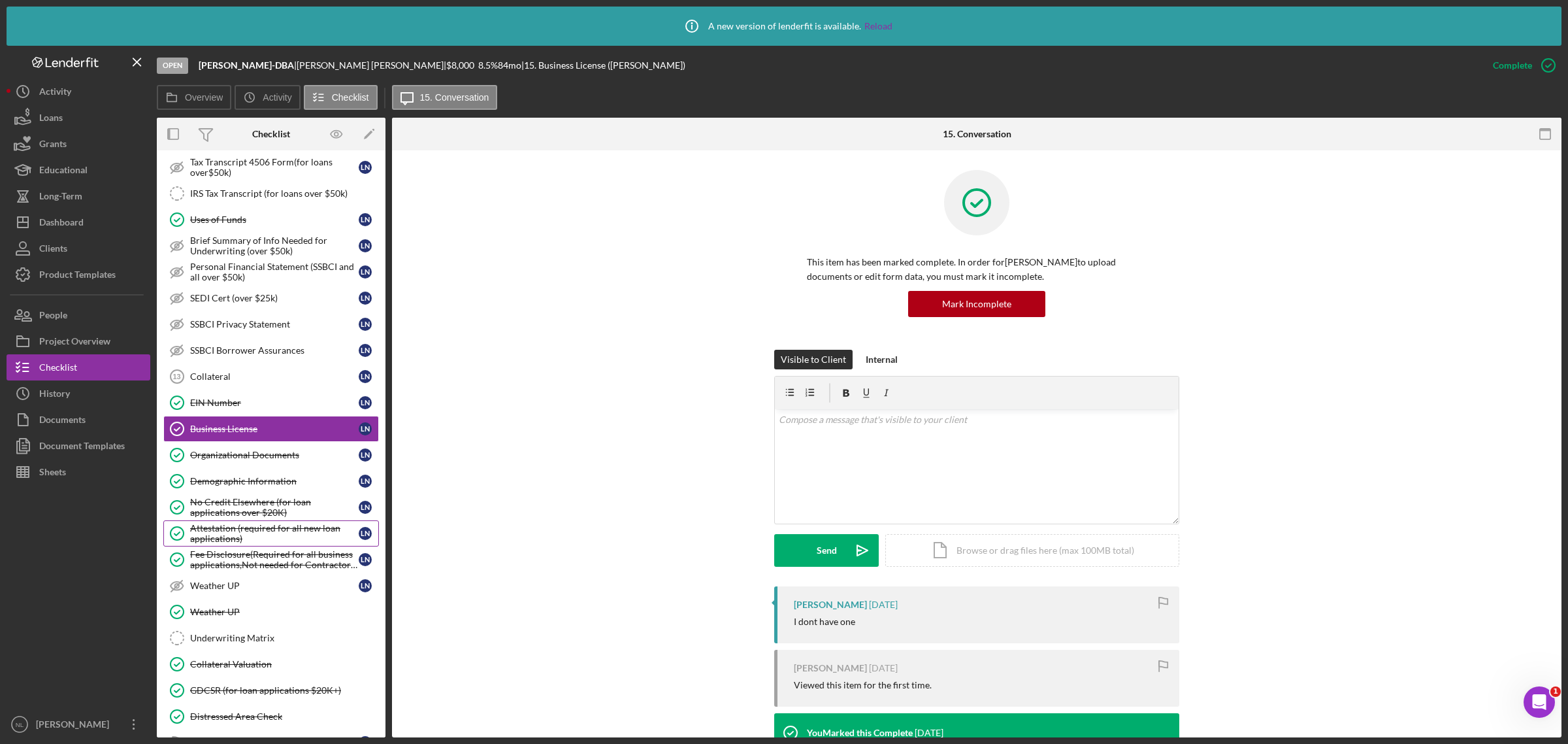
scroll to position [402, 0]
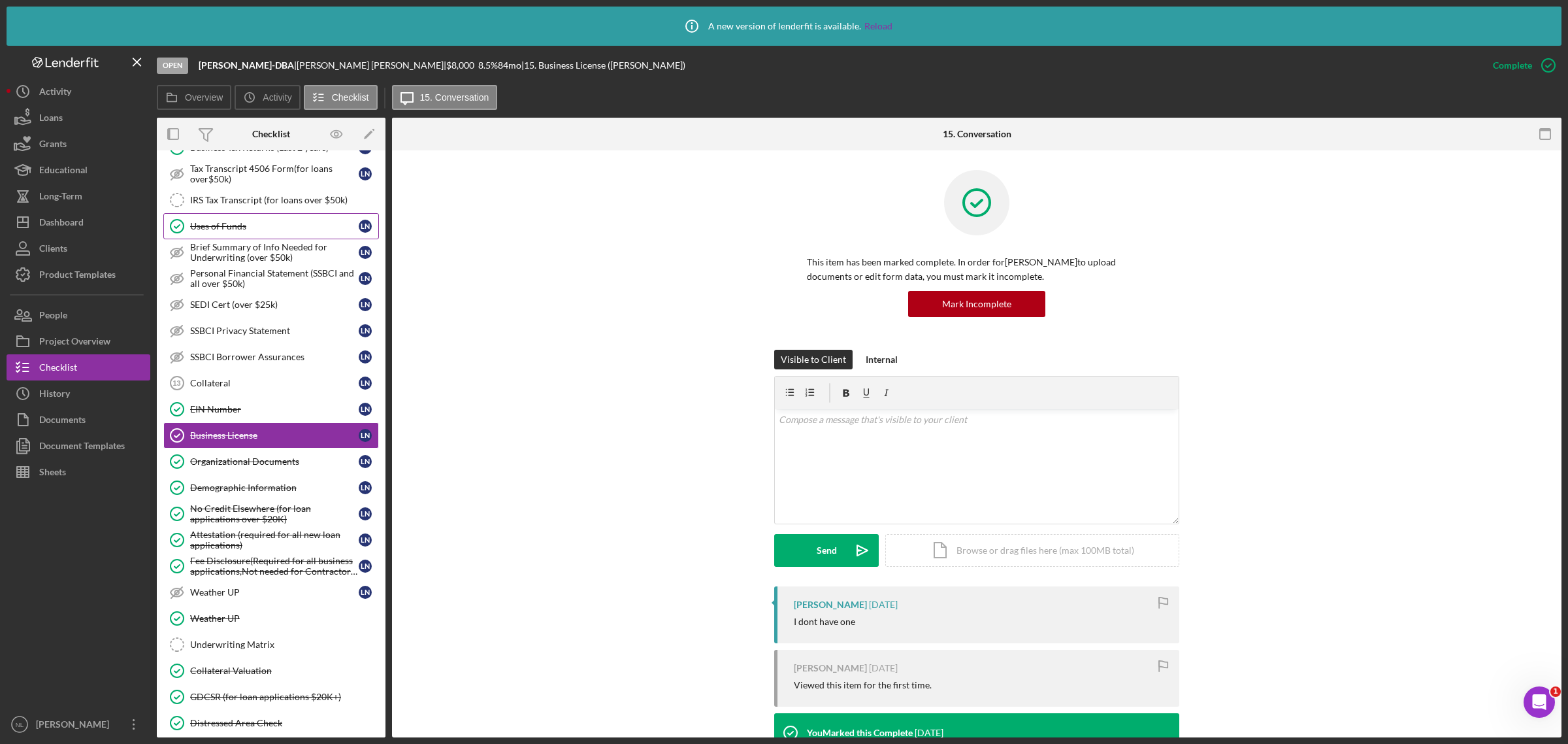
click at [237, 237] on link "Uses of Funds Uses of Funds L N" at bounding box center [271, 226] width 216 height 26
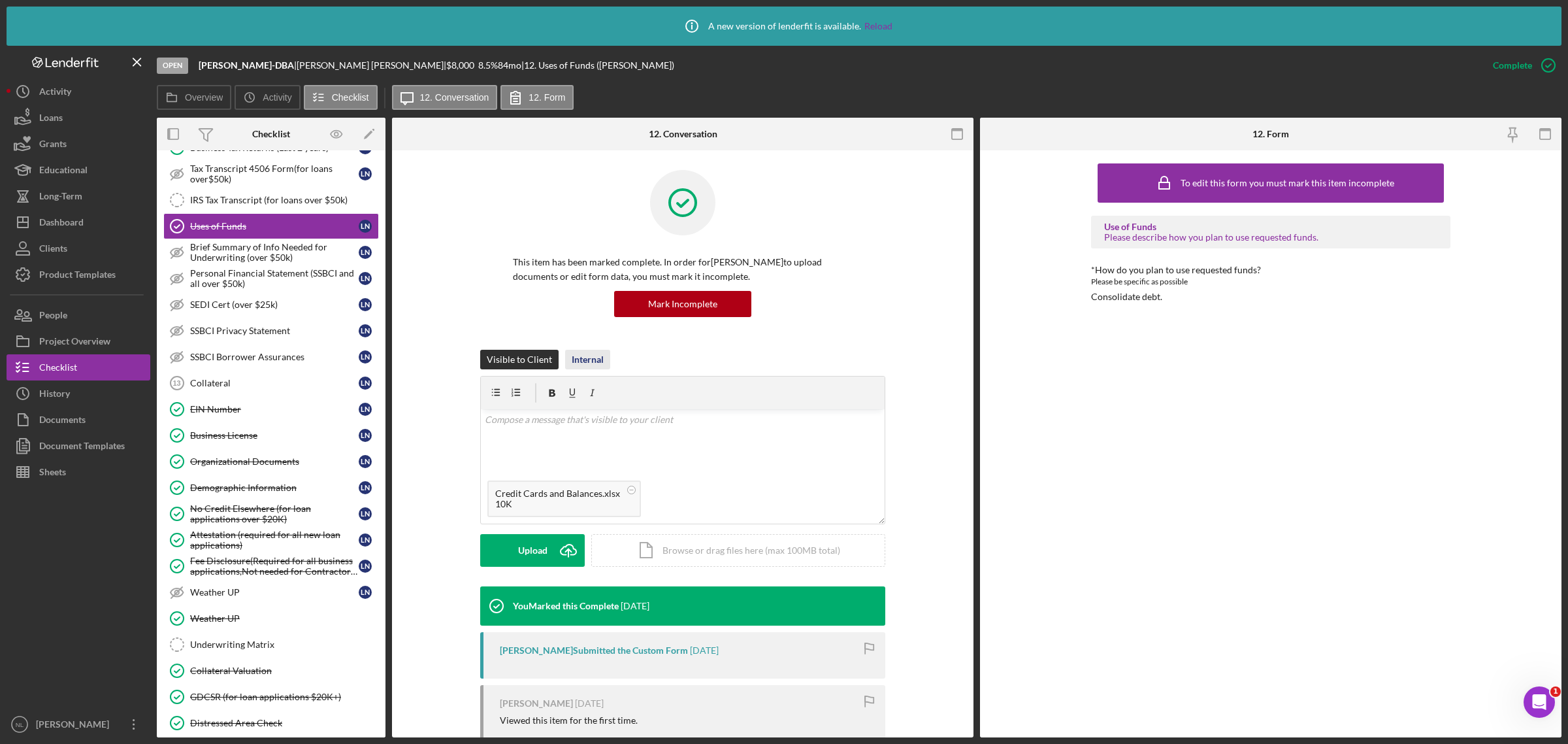
click at [580, 358] on div "Internal" at bounding box center [587, 360] width 32 height 20
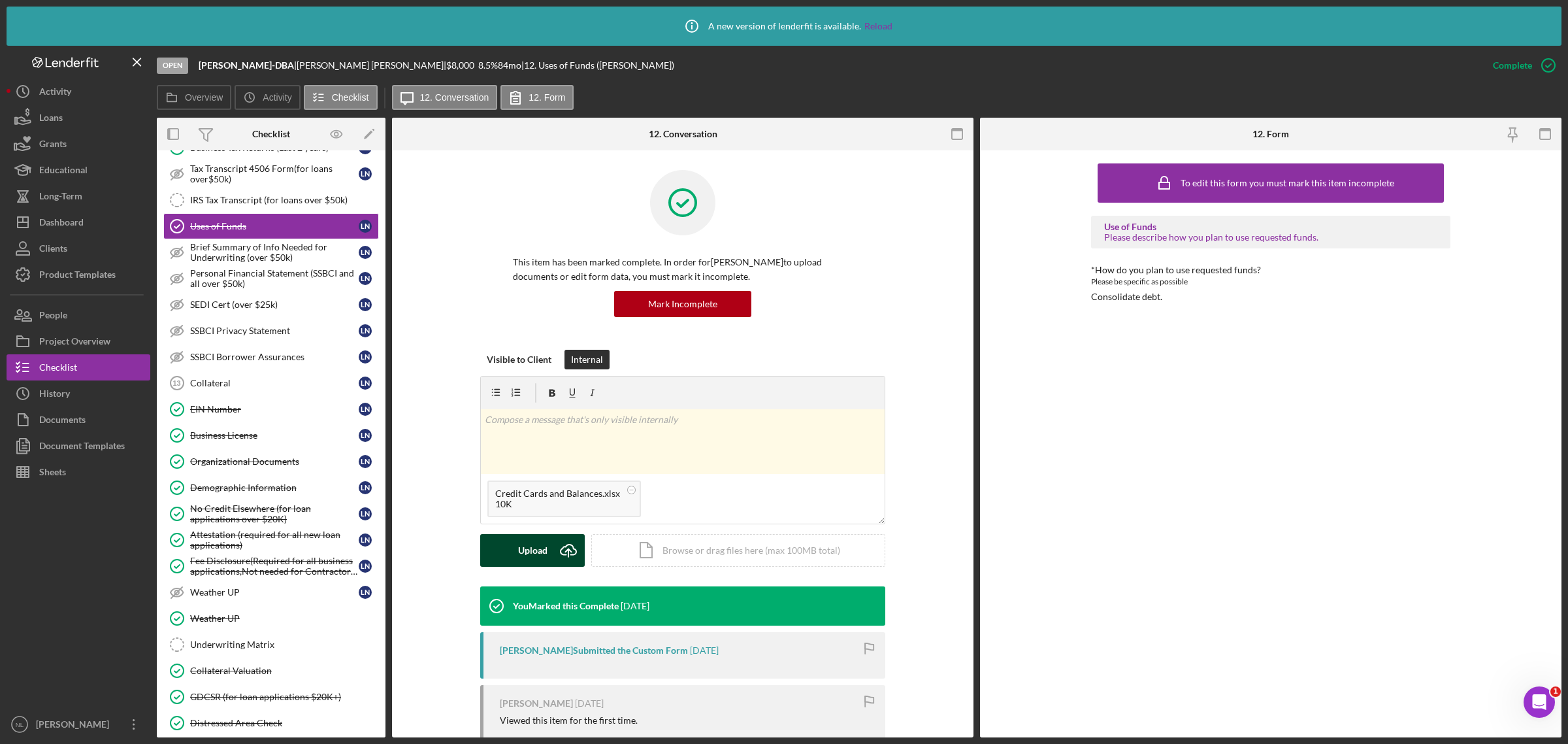
click at [541, 557] on div "Upload" at bounding box center [532, 550] width 29 height 32
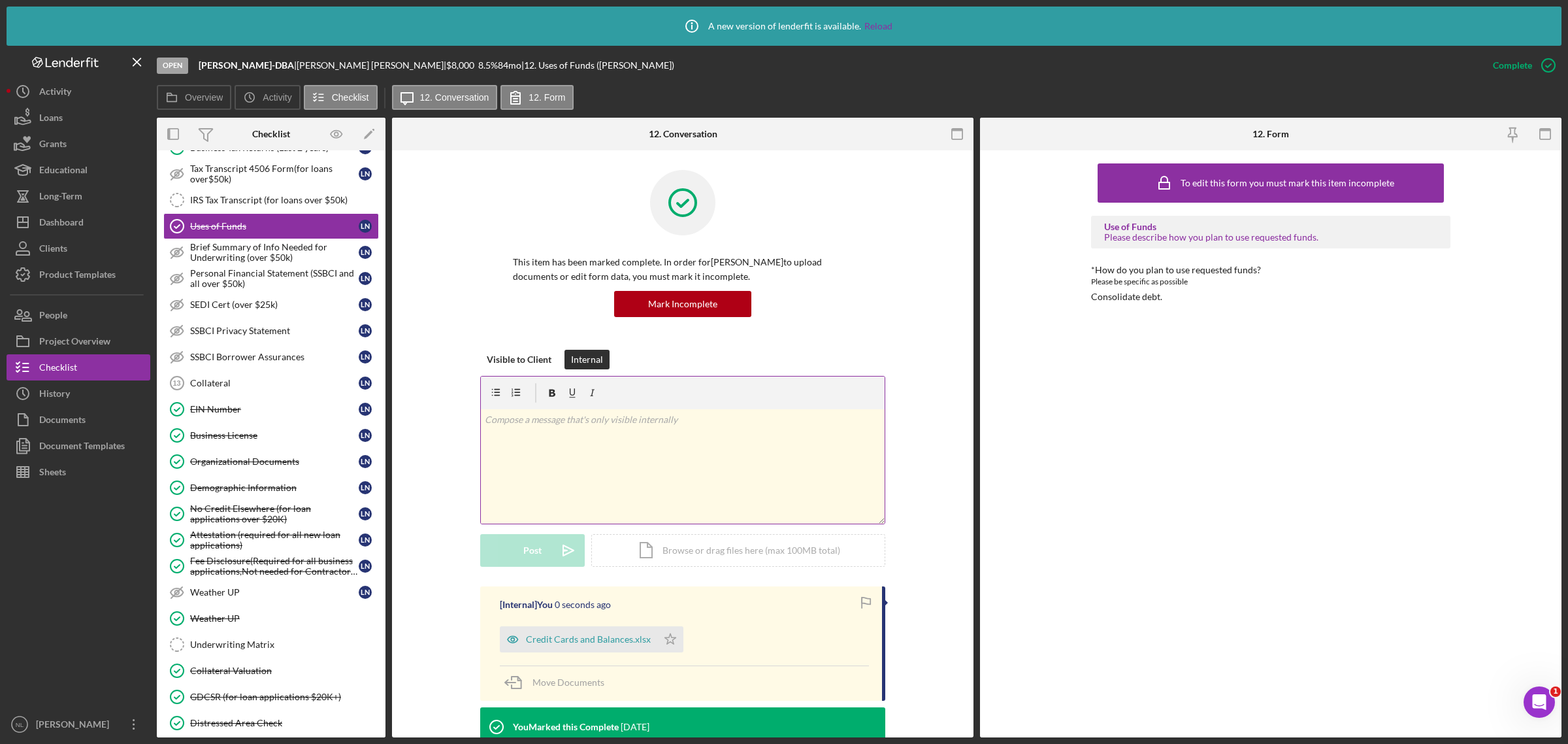
scroll to position [224, 0]
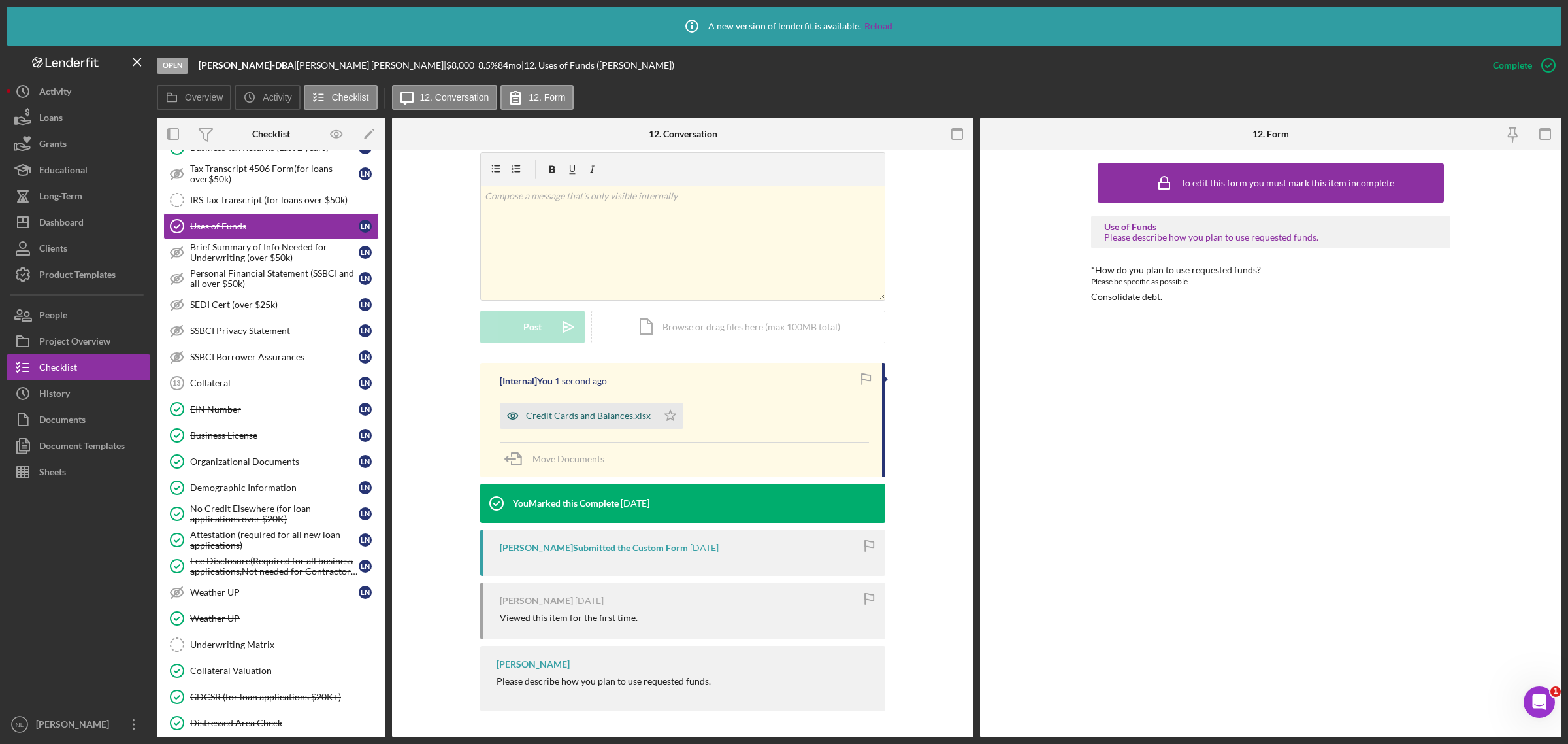
click at [602, 411] on div "Credit Cards and Balances.xlsx" at bounding box center [589, 416] width 125 height 11
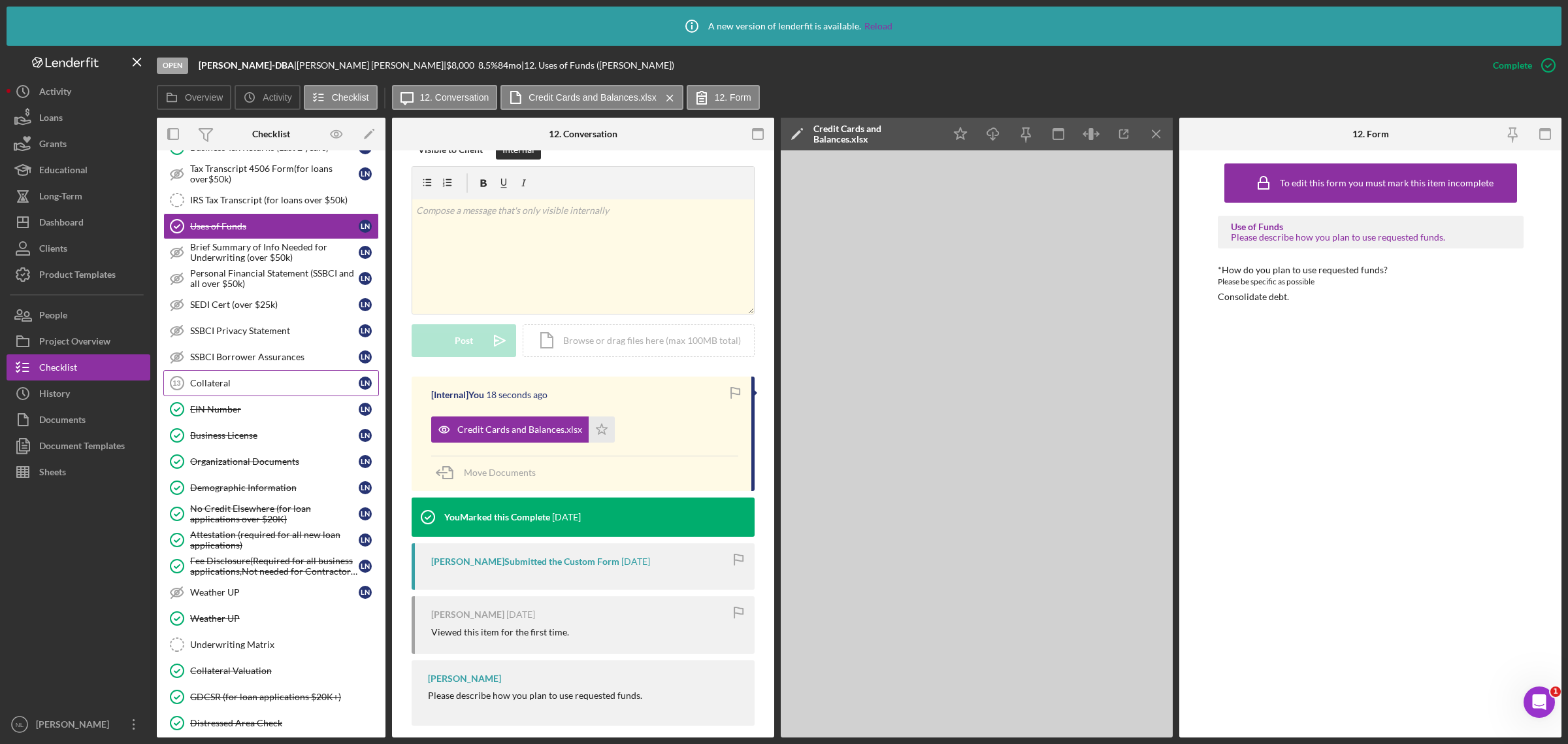
click at [250, 388] on div "Collateral" at bounding box center [274, 382] width 168 height 11
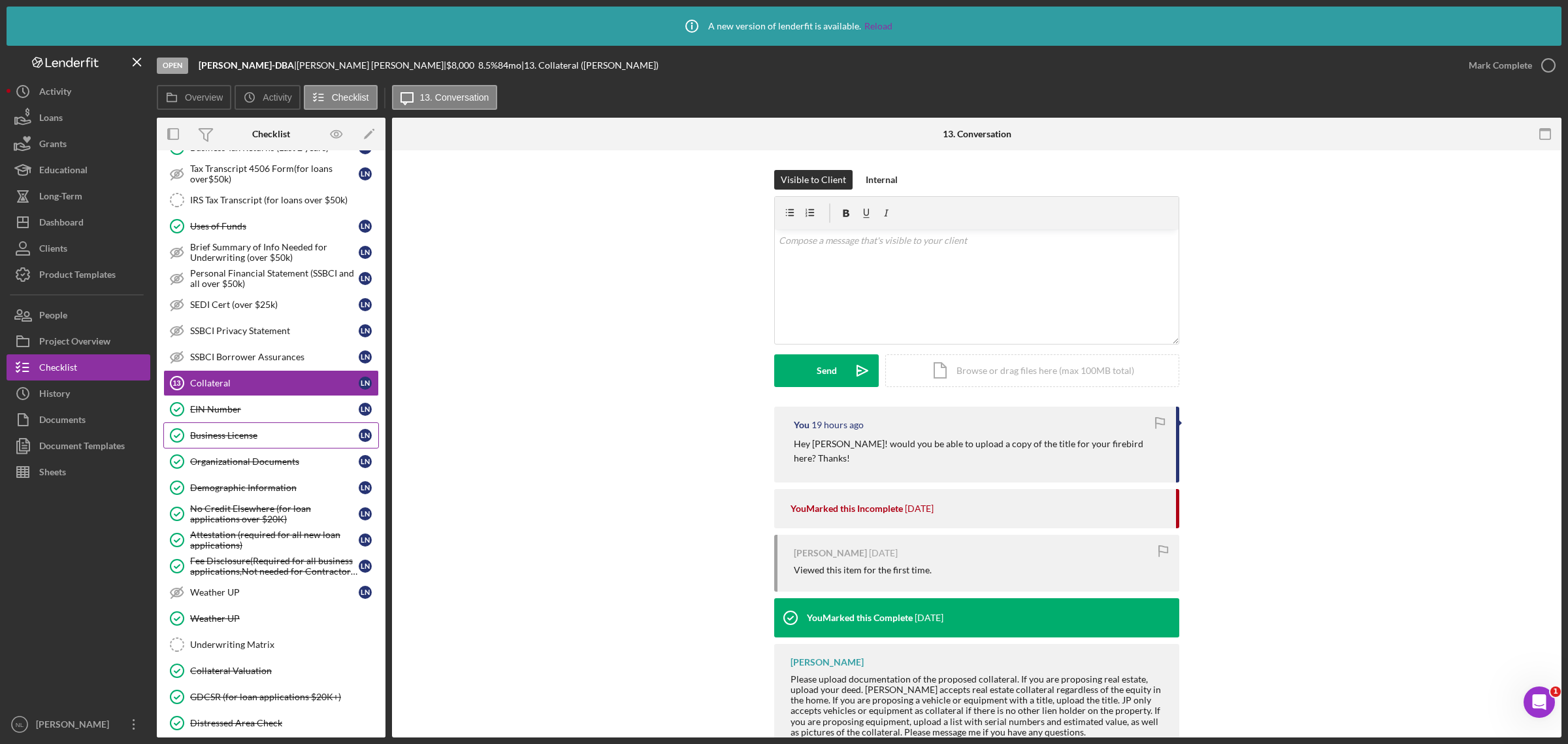
click at [255, 430] on link "Business License Business License L N" at bounding box center [271, 435] width 216 height 26
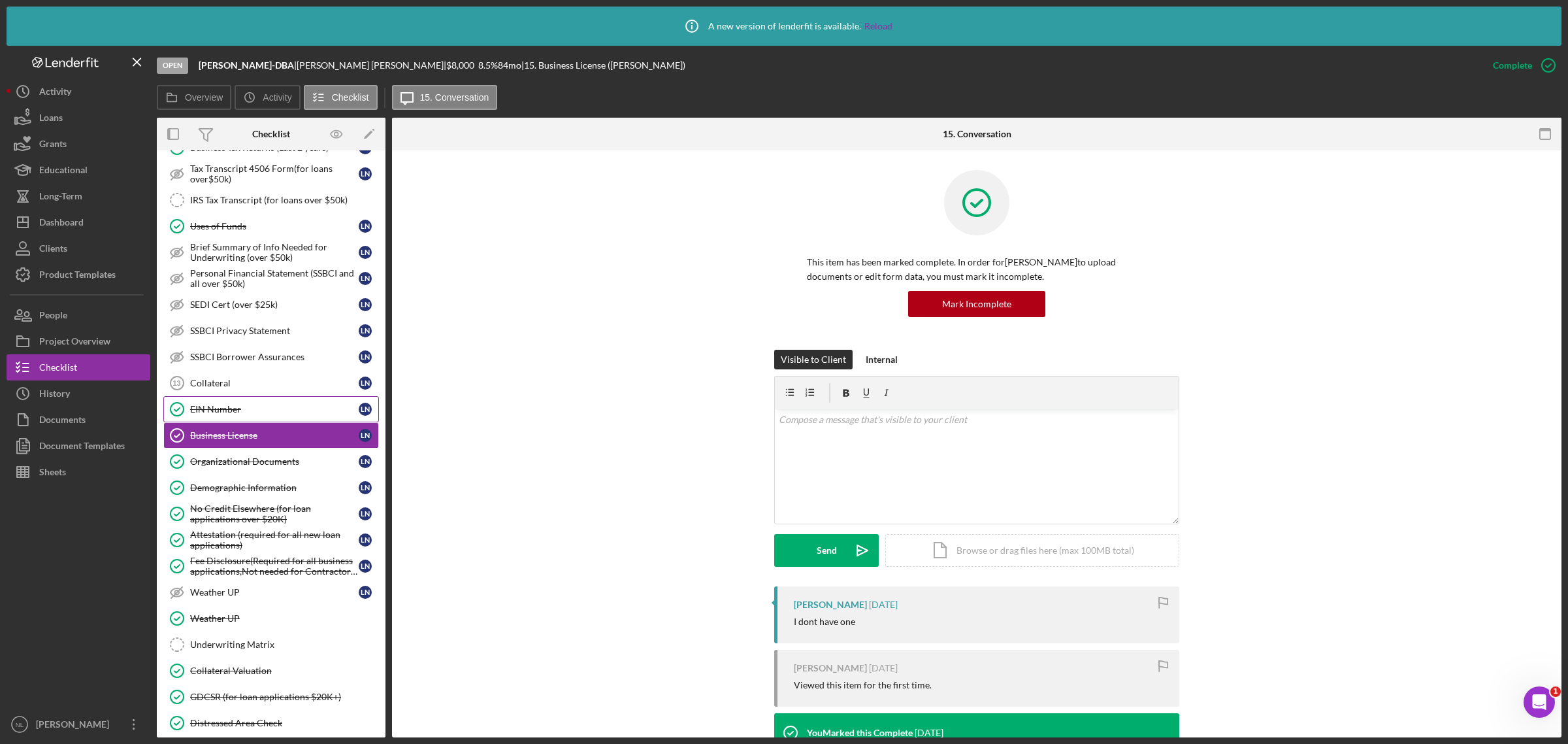
click at [239, 402] on link "EIN Number EIN Number L N" at bounding box center [271, 408] width 216 height 26
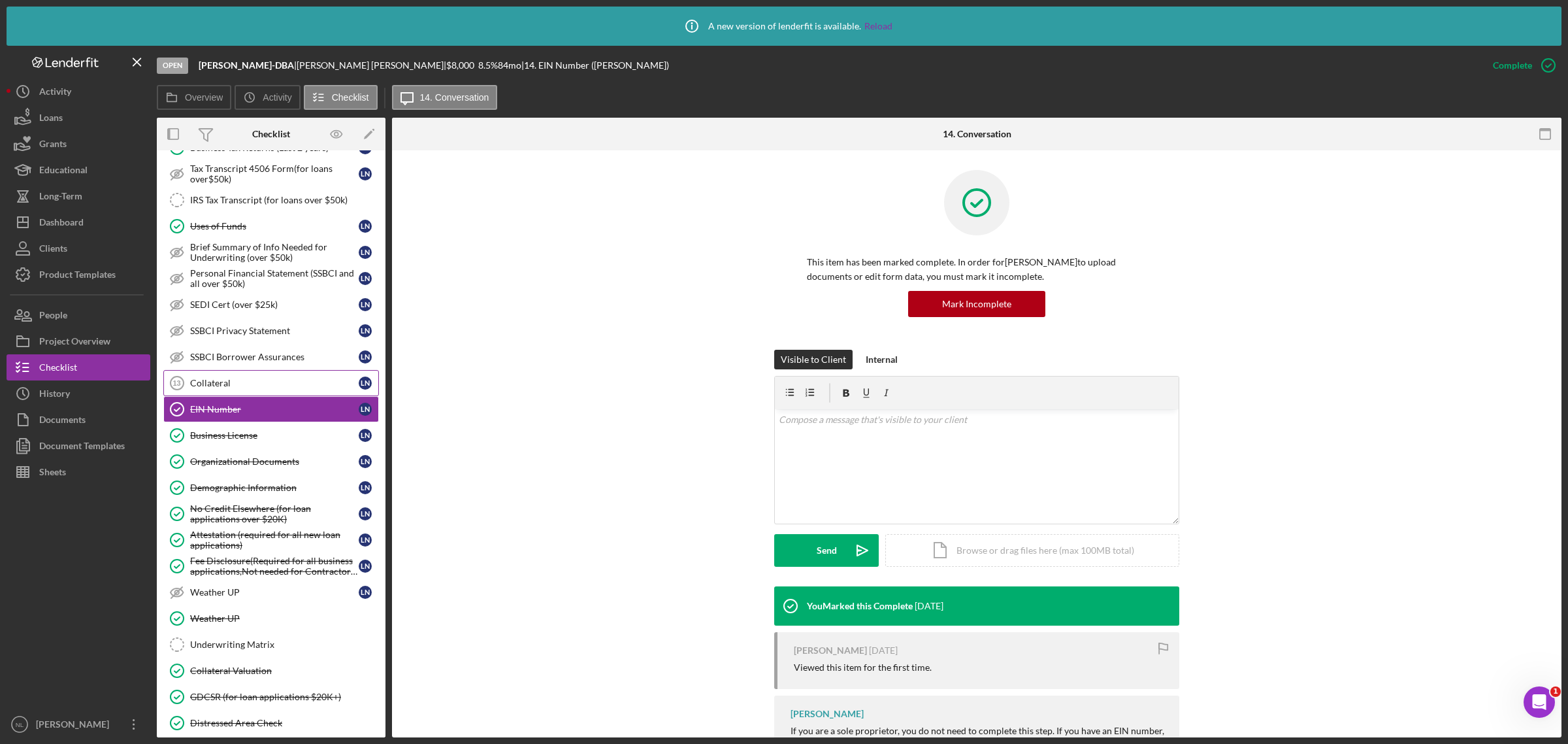
click at [229, 377] on link "Collateral 13 Collateral L N" at bounding box center [271, 382] width 216 height 26
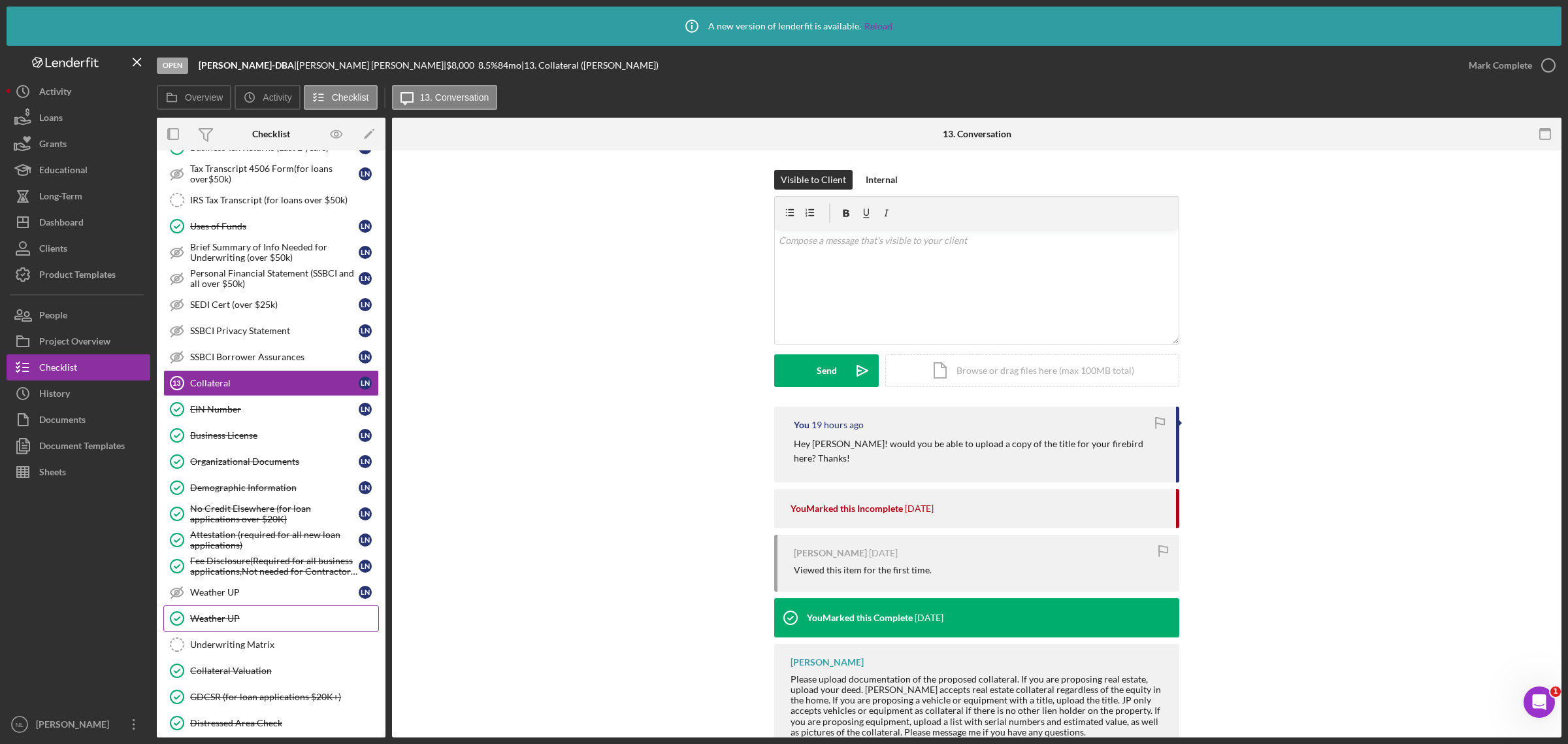
scroll to position [532, 0]
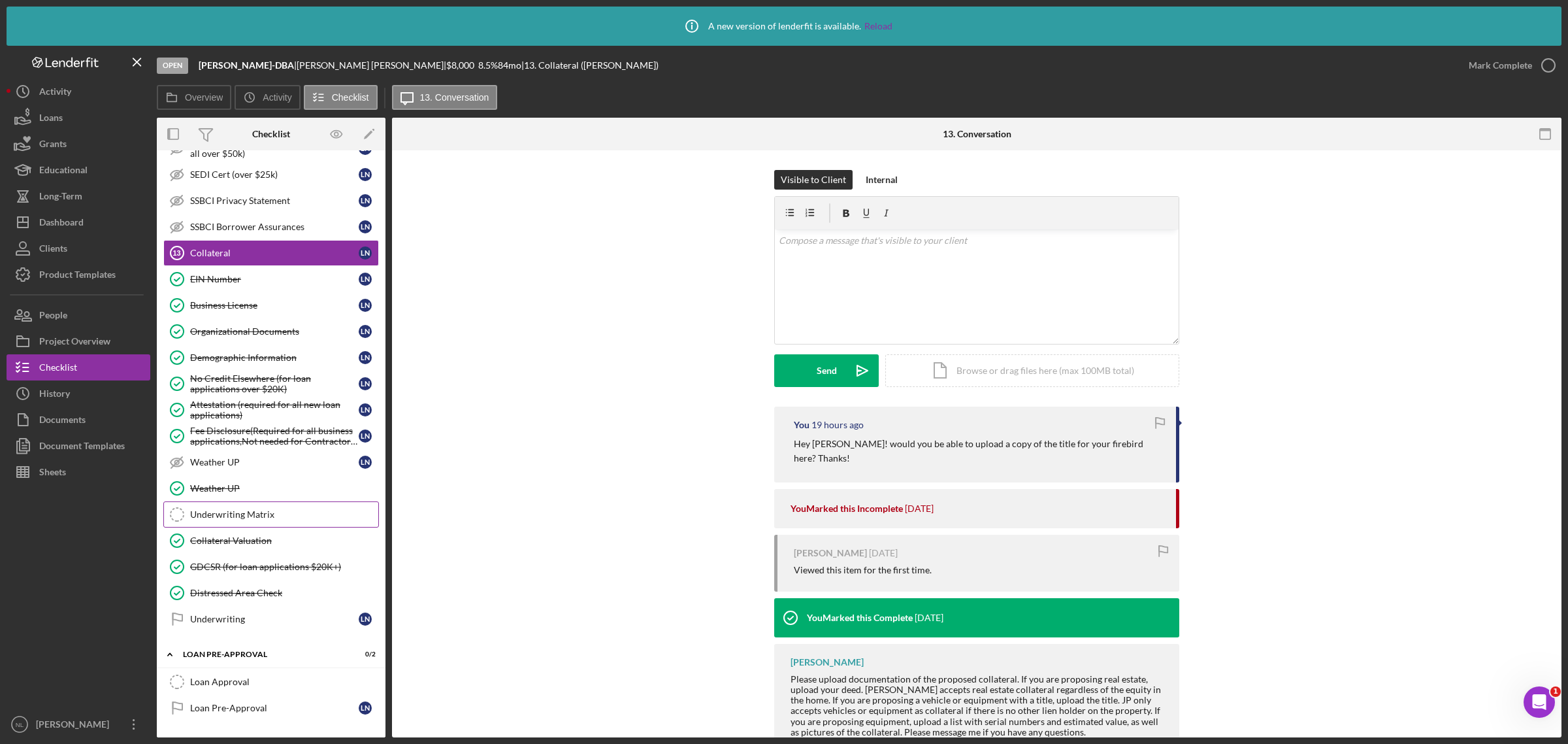
click at [238, 511] on link "Underwriting Matrix Underwriting Matrix" at bounding box center [271, 514] width 216 height 26
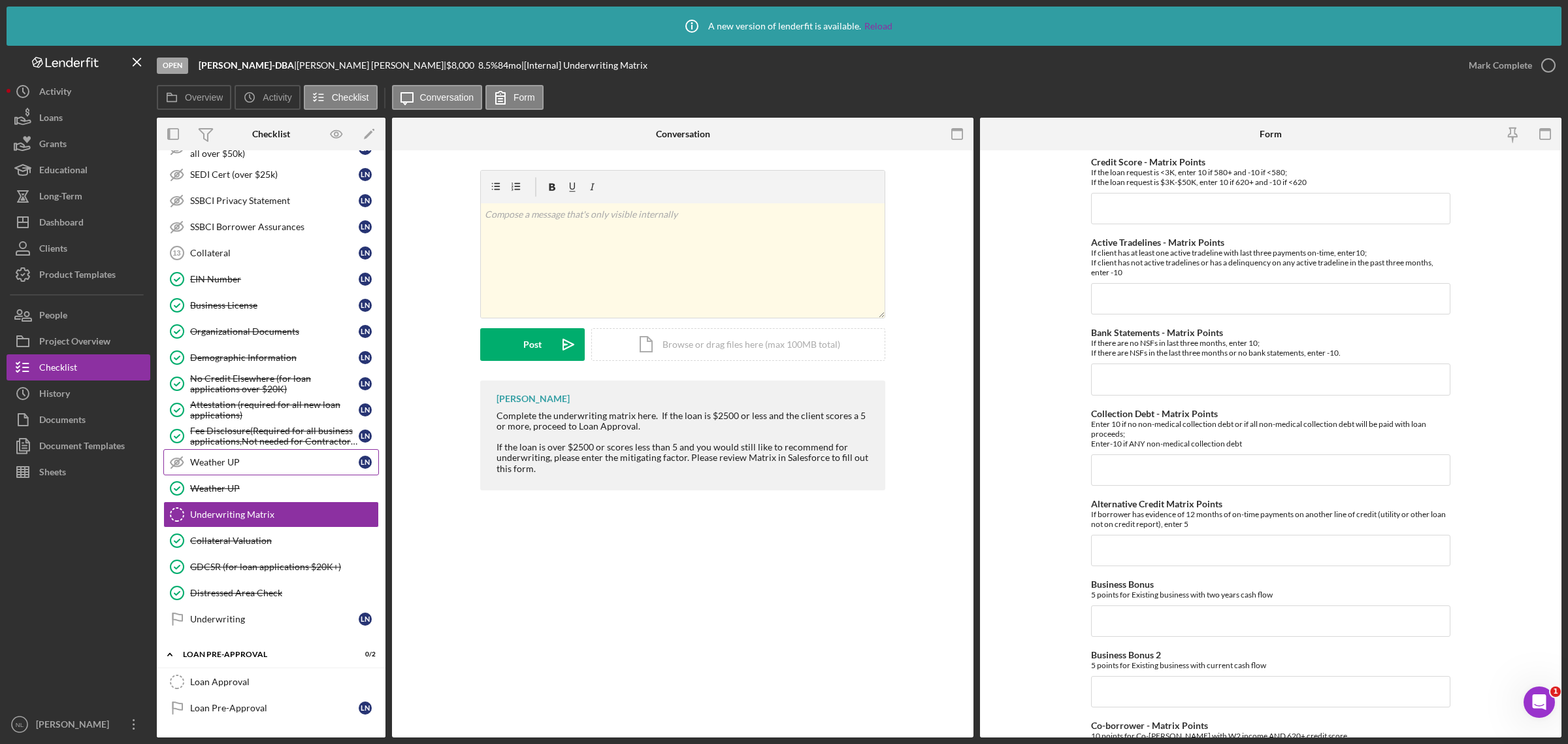
scroll to position [599, 0]
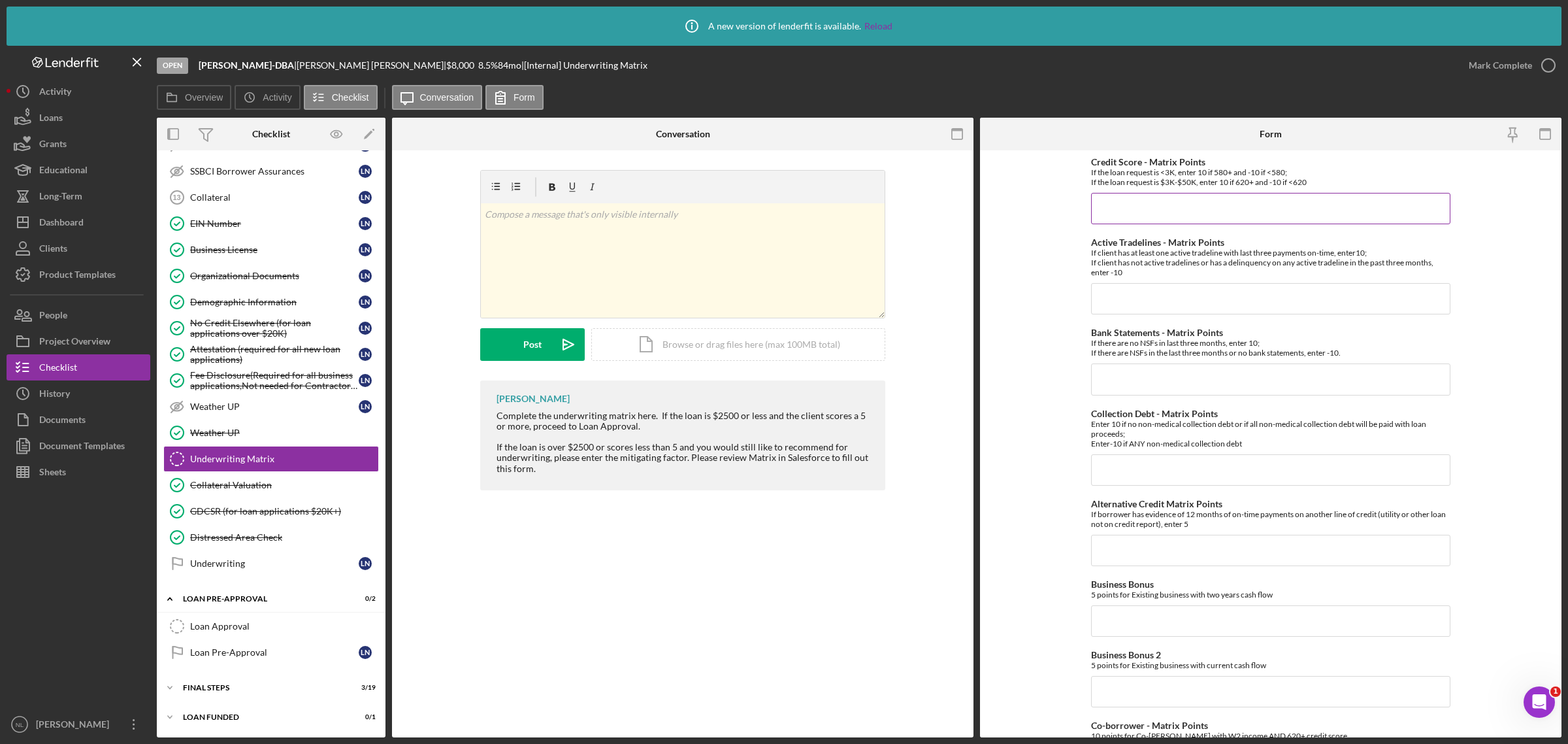
click at [1197, 204] on input "Credit Score - Matrix Points" at bounding box center [1270, 208] width 359 height 32
type input "10"
click at [1152, 296] on input "Active Tradelines - Matrix Points" at bounding box center [1270, 299] width 359 height 32
type input "10"
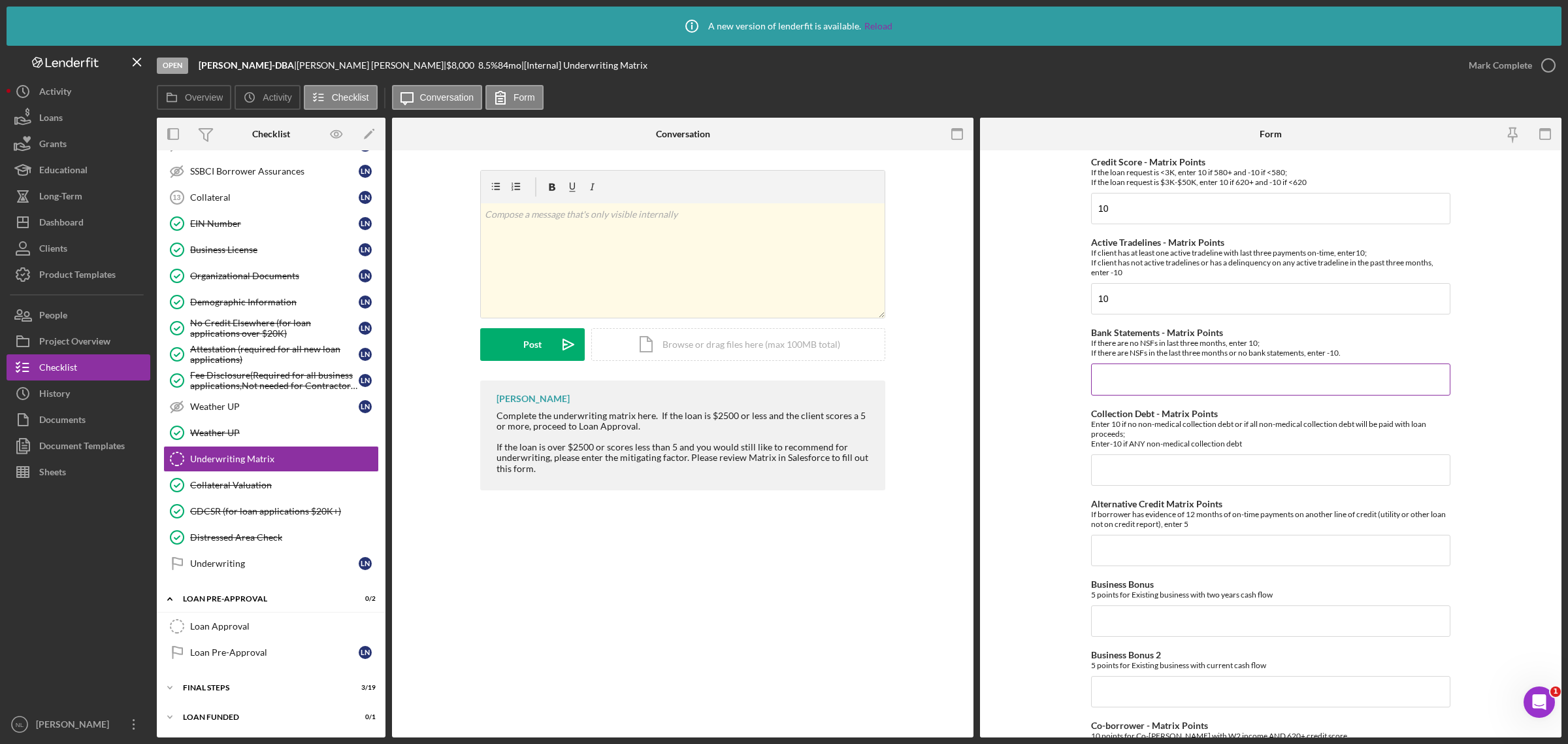
click at [1137, 367] on input "Bank Statements - Matrix Points" at bounding box center [1270, 379] width 359 height 32
type input "-10"
click at [1142, 481] on input "Collection Debt - Matrix Points" at bounding box center [1270, 470] width 359 height 32
type input "10"
click at [1114, 542] on input "Alternative Credit Matrix Points" at bounding box center [1270, 551] width 359 height 32
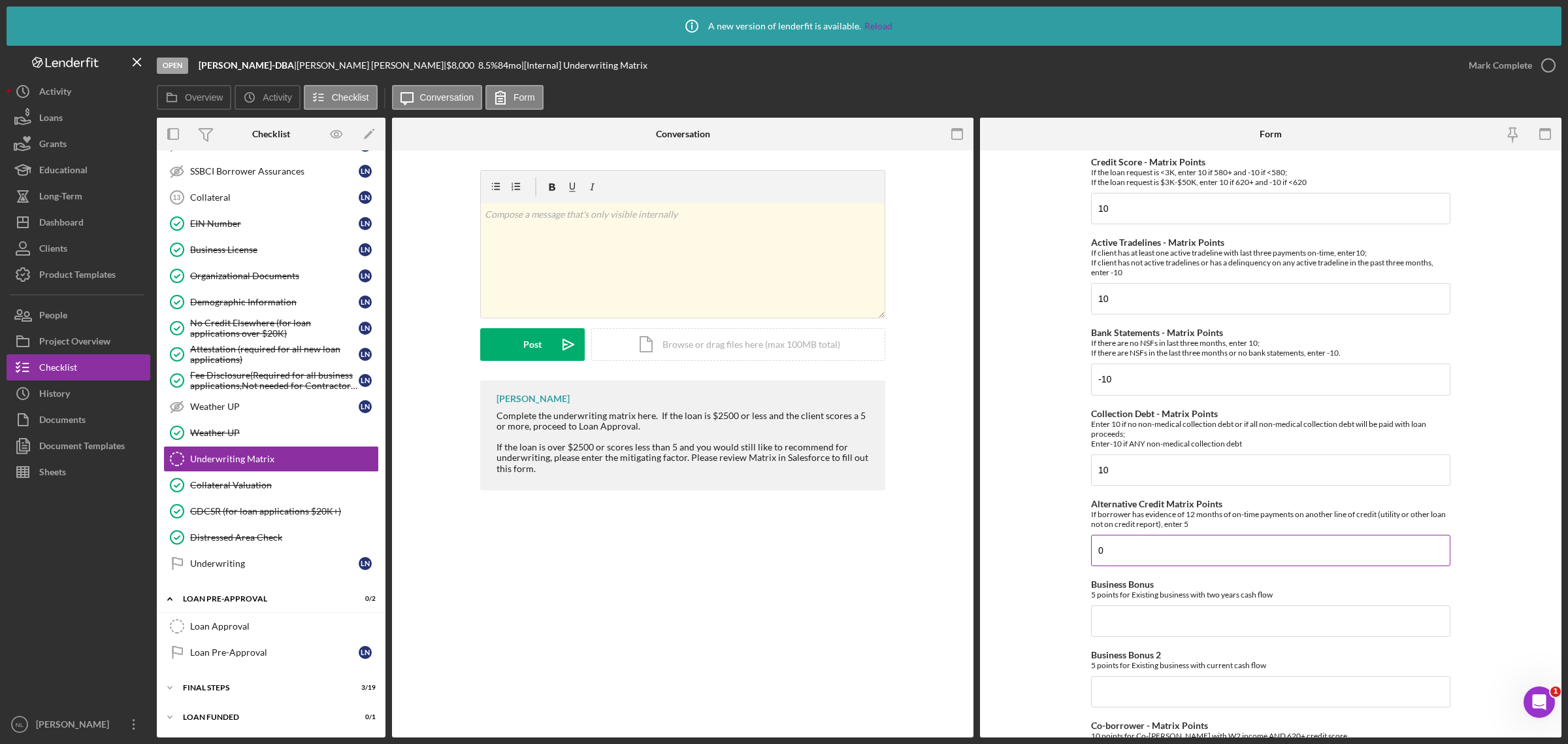
scroll to position [92, 0]
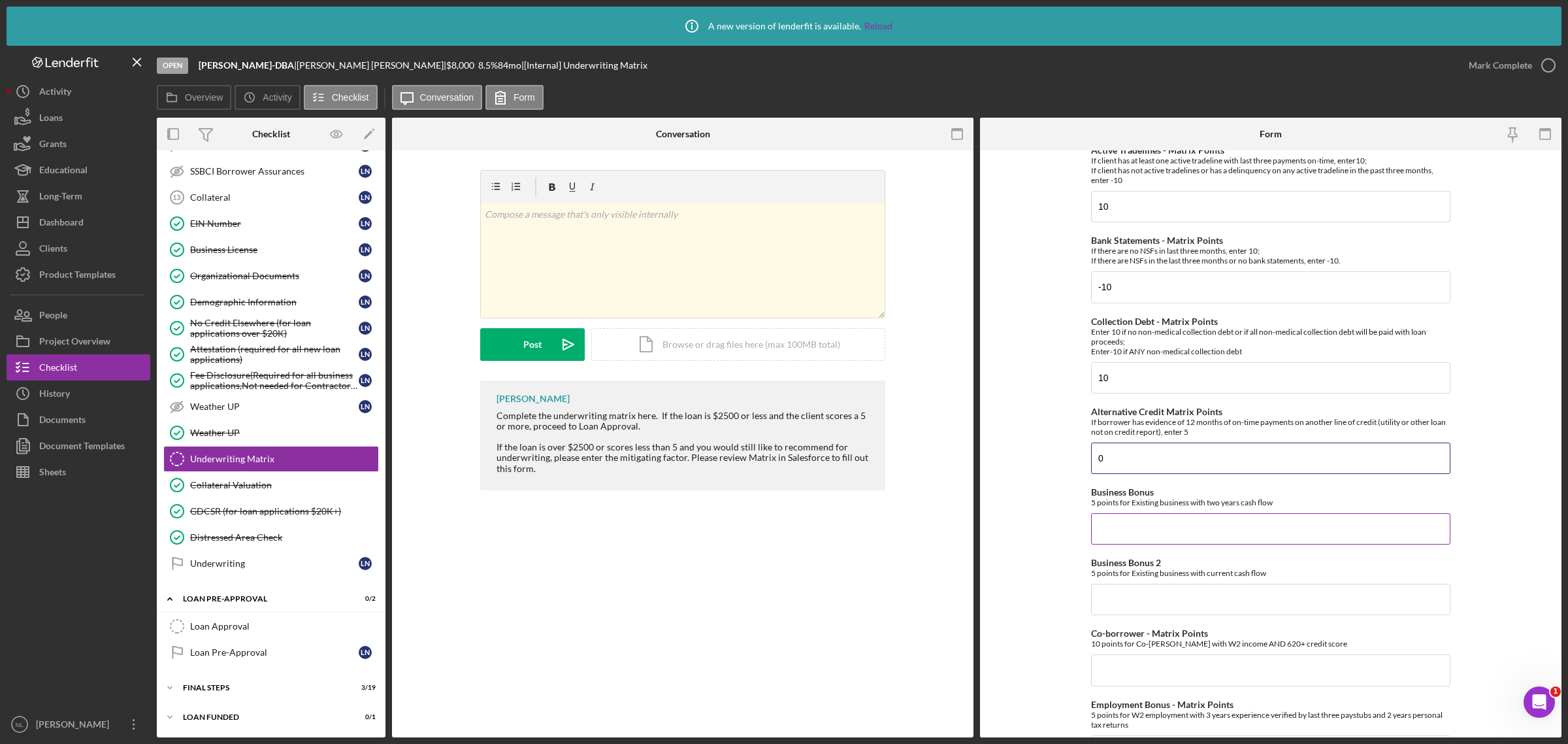
type input "0"
click at [1112, 523] on input "Business Bonus" at bounding box center [1270, 529] width 359 height 32
type input "0"
click at [1113, 599] on input "0" at bounding box center [1270, 600] width 359 height 32
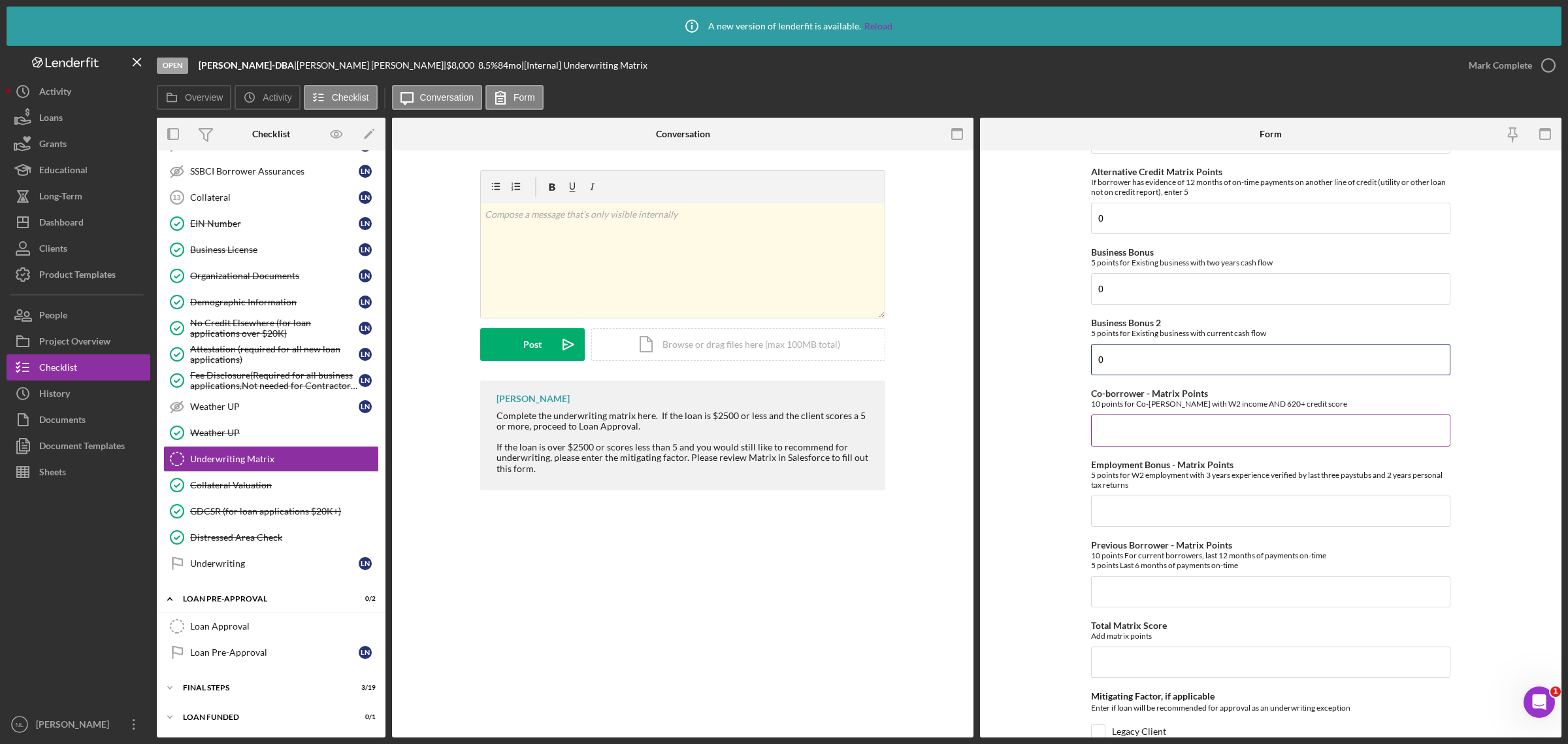
type input "0"
click at [1122, 427] on input "Co-borrower - Matrix Points" at bounding box center [1270, 430] width 359 height 32
type input "0"
click at [1122, 513] on input "Employment Bonus - Matrix Points" at bounding box center [1270, 512] width 359 height 32
type input "0"
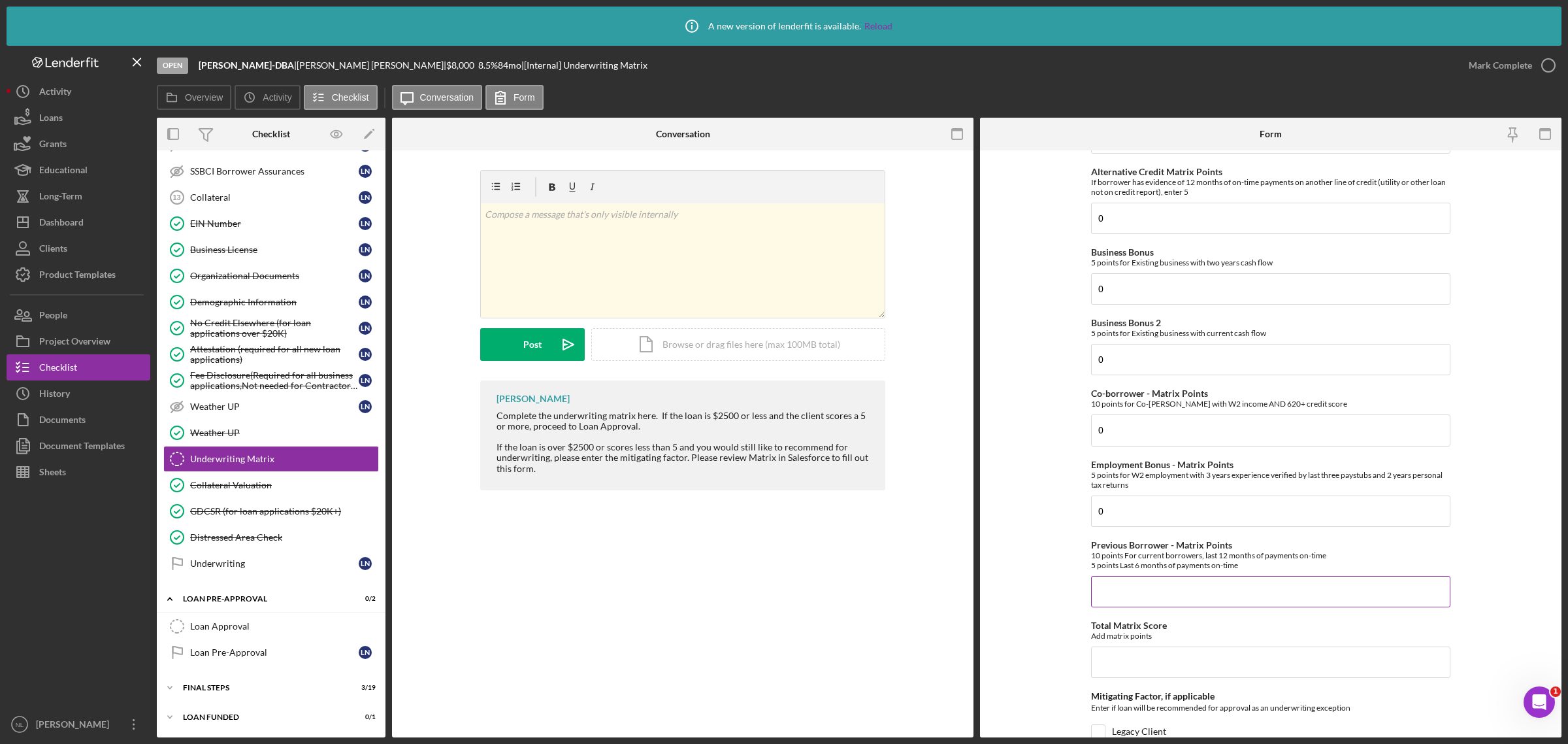
click at [1109, 602] on input "Previous Borrower - Matrix Points" at bounding box center [1270, 592] width 359 height 32
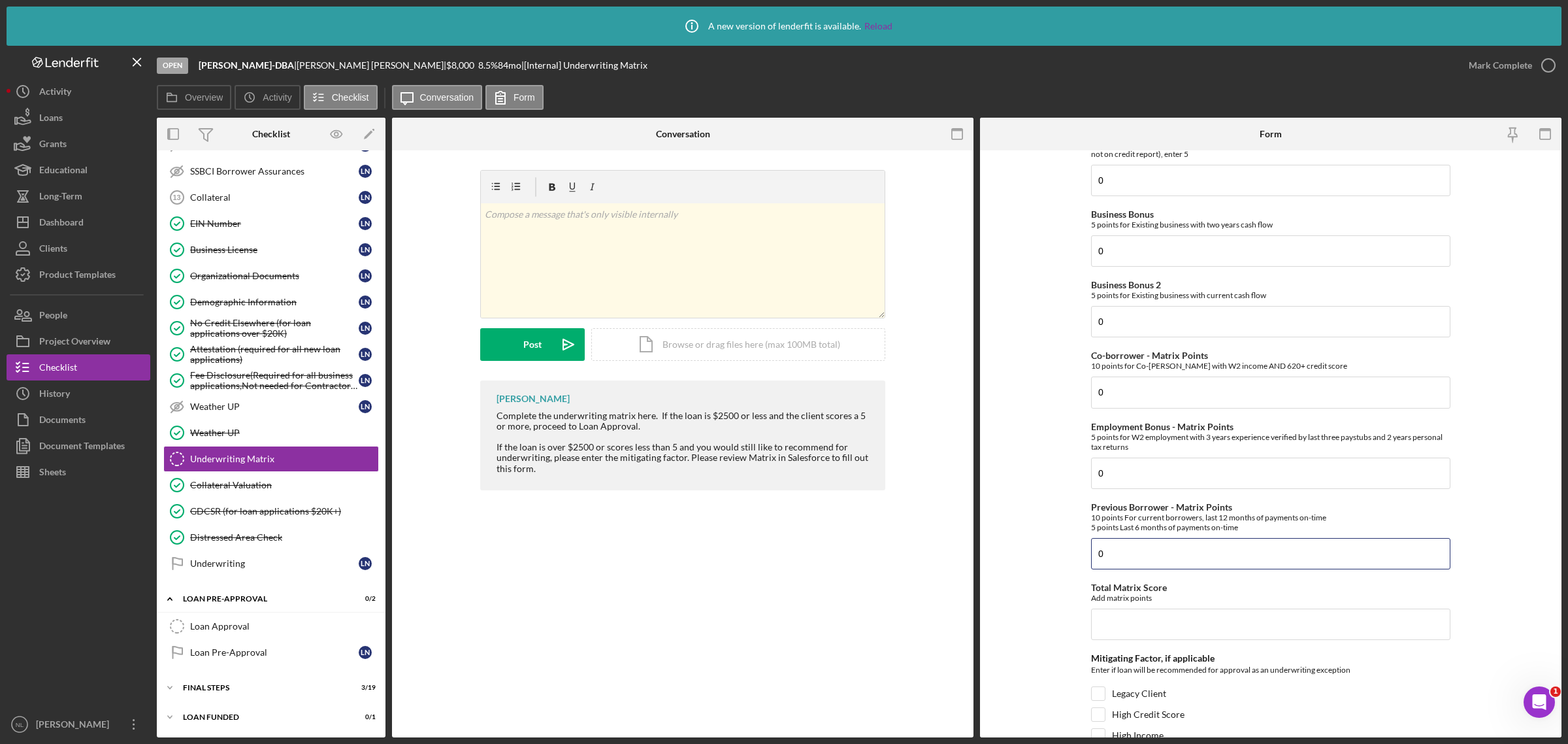
scroll to position [414, 0]
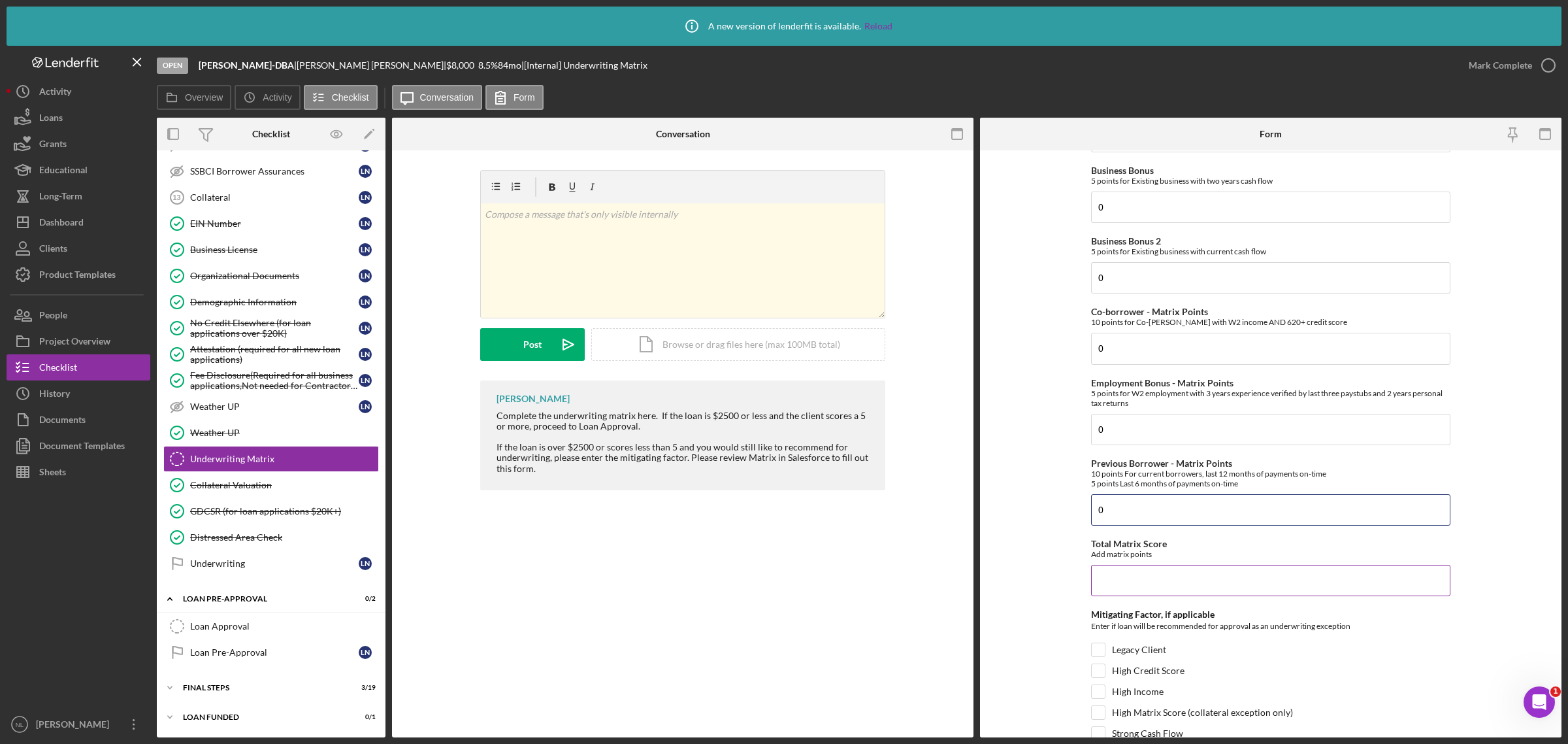
type input "0"
click at [1159, 592] on input "Total Matrix Score" at bounding box center [1270, 581] width 359 height 32
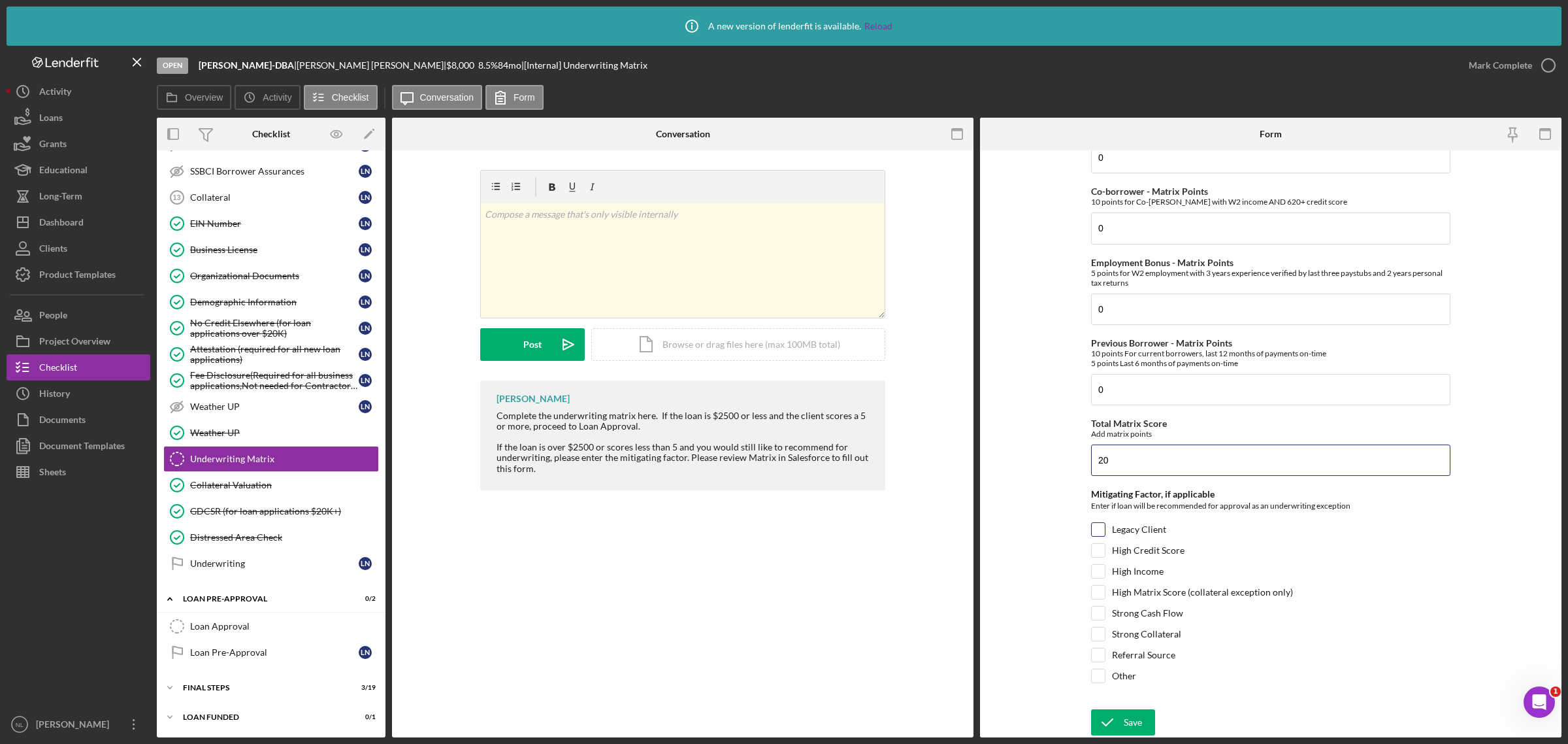
type input "20"
click at [1111, 535] on div "Legacy Client" at bounding box center [1270, 532] width 359 height 21
click at [1101, 527] on input "Legacy Client" at bounding box center [1098, 530] width 13 height 13
click at [1073, 546] on form "Credit Score - Matrix Points If the loan request is <3K, enter 10 if 580+ and -…" at bounding box center [1271, 443] width 581 height 587
click at [1096, 527] on input "Legacy Client" at bounding box center [1098, 530] width 13 height 13
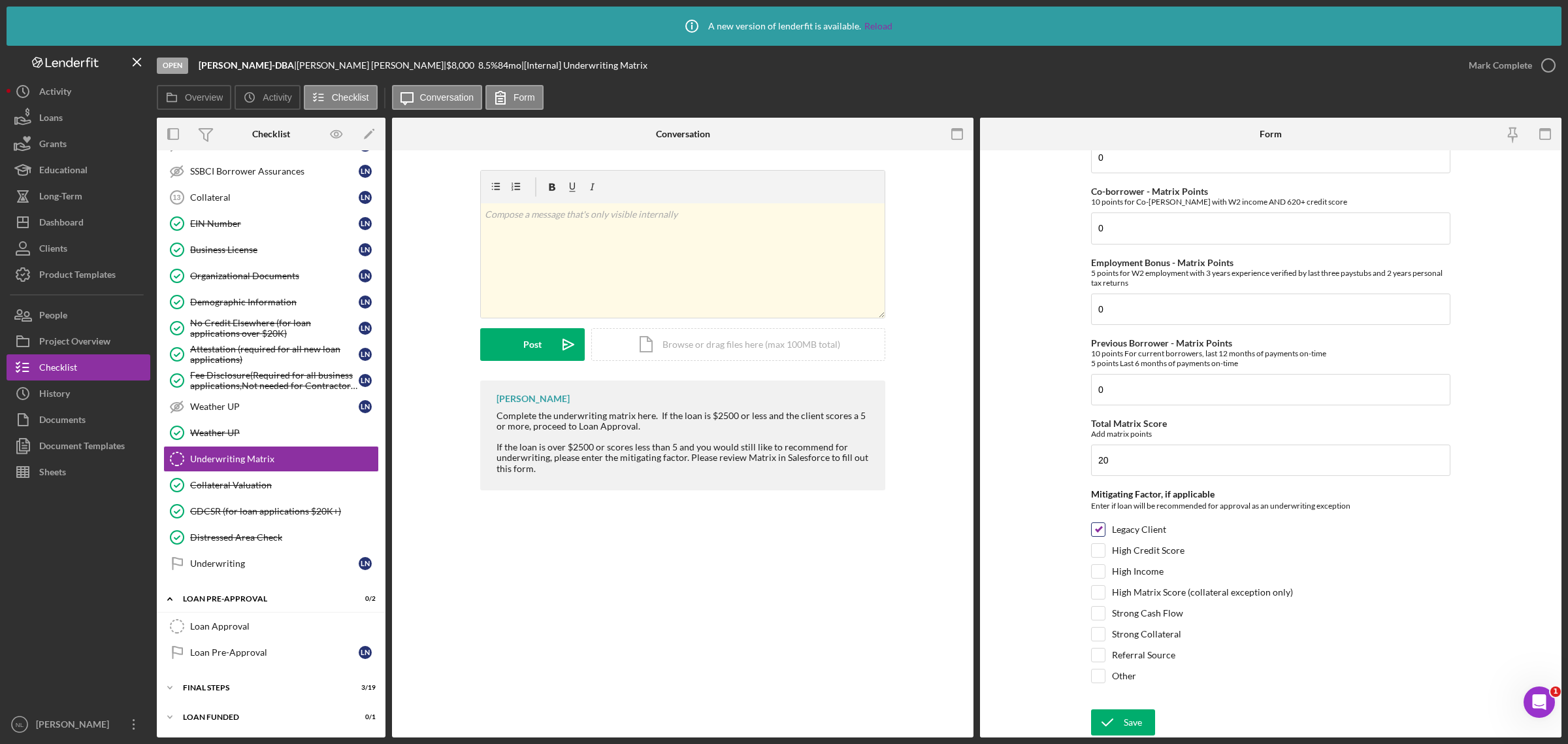
checkbox input "false"
click at [1088, 627] on form "Credit Score - Matrix Points If the loan request is <3K, enter 10 if 580+ and -…" at bounding box center [1271, 443] width 581 height 587
click at [1098, 612] on input "Strong Cash Flow" at bounding box center [1098, 613] width 13 height 13
click at [1093, 608] on input "Strong Cash Flow" at bounding box center [1098, 613] width 13 height 13
click at [1109, 632] on div "Strong Collateral" at bounding box center [1270, 637] width 359 height 21
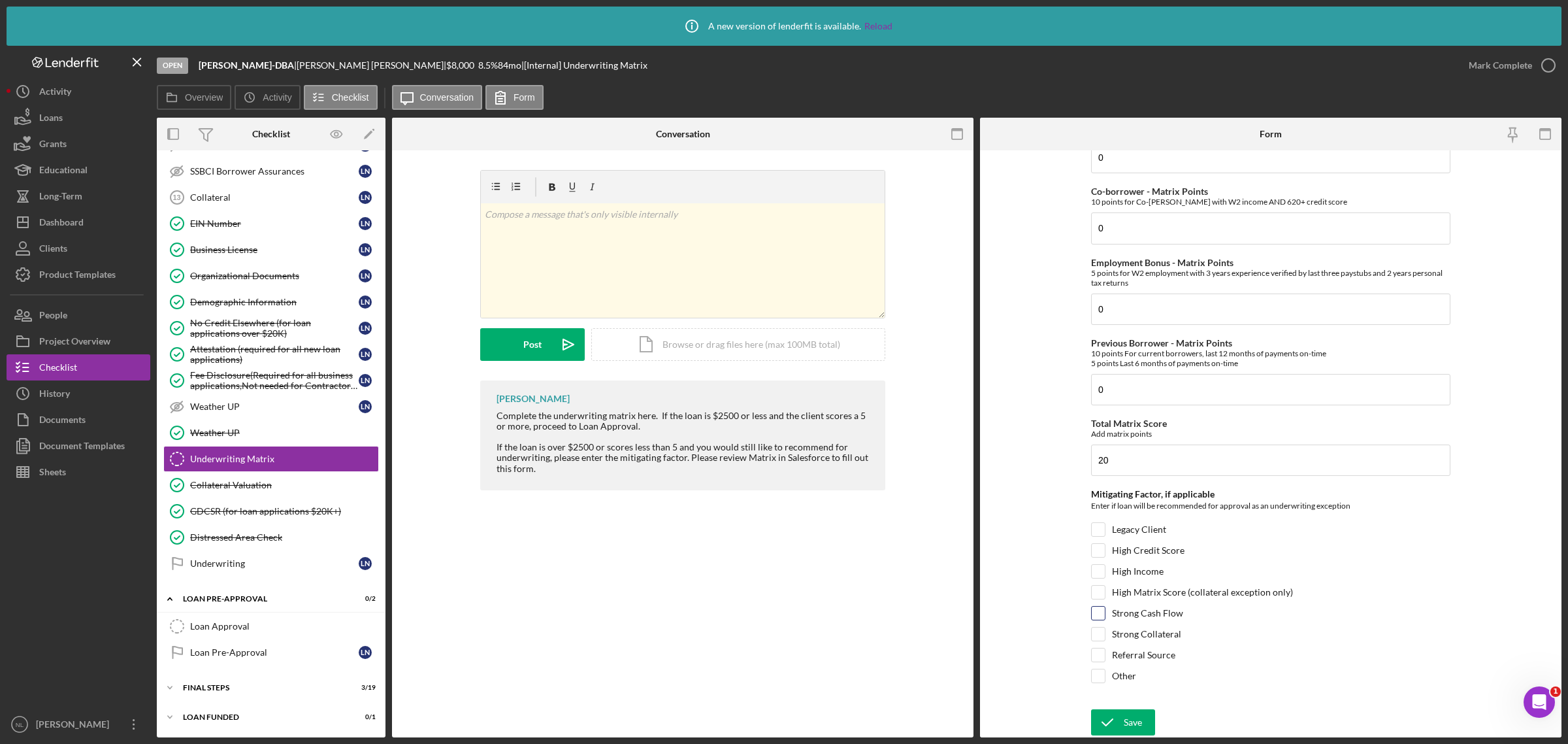
click at [1098, 614] on input "Strong Cash Flow" at bounding box center [1098, 613] width 13 height 13
click at [1098, 612] on input "Strong Cash Flow" at bounding box center [1098, 613] width 13 height 13
checkbox input "false"
click at [1092, 547] on input "High Credit Score" at bounding box center [1098, 551] width 13 height 13
checkbox input "true"
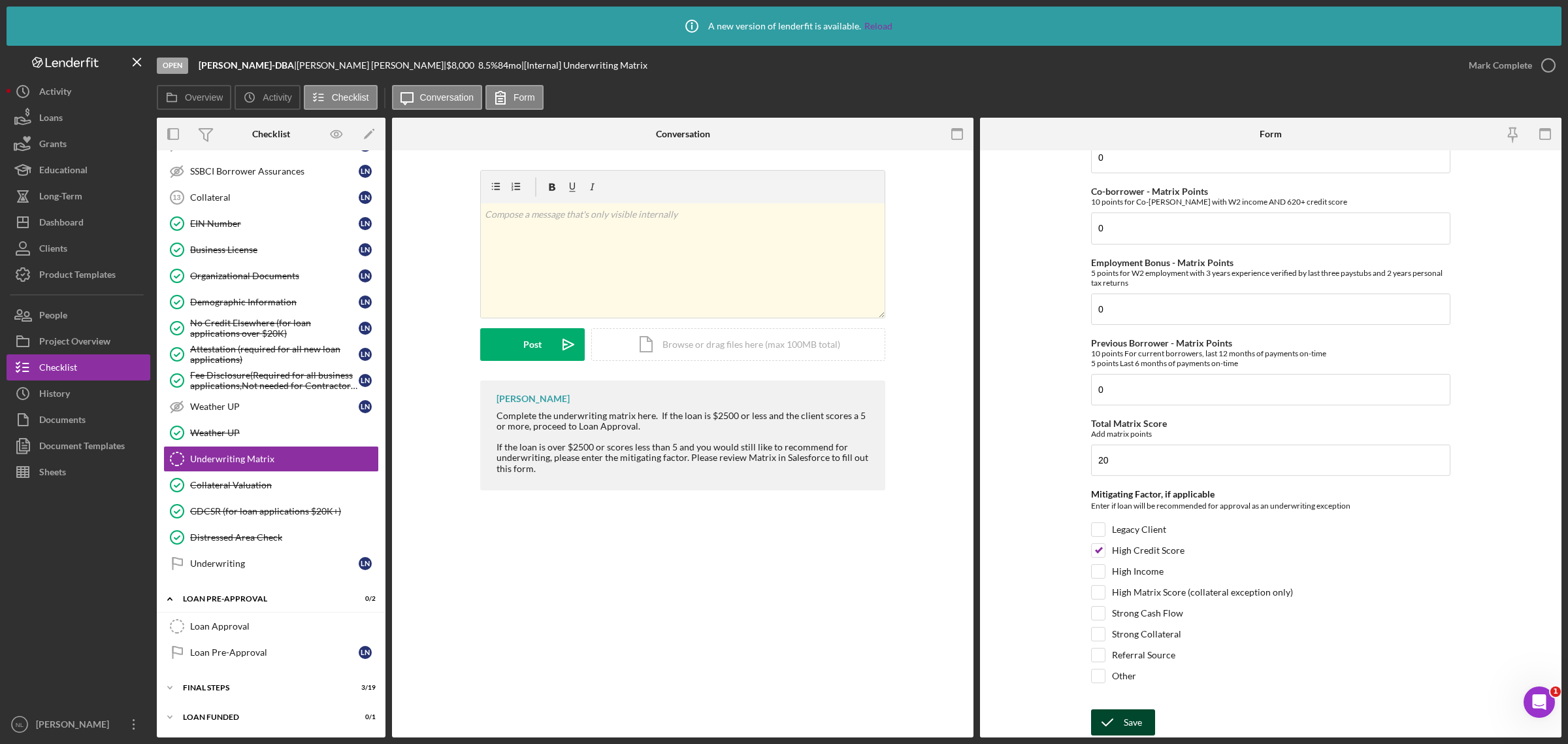
click at [1112, 724] on icon "submit" at bounding box center [1107, 722] width 32 height 32
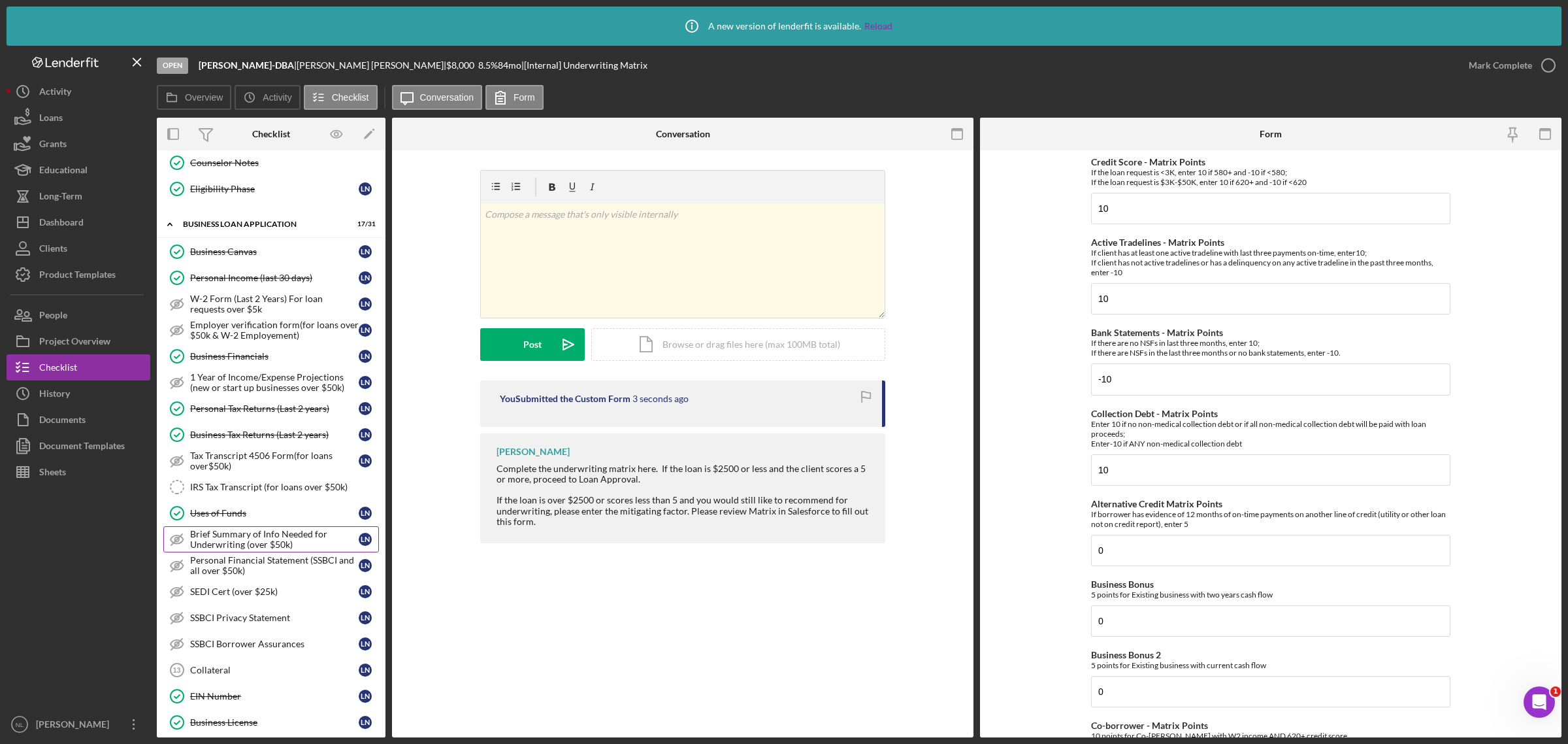
scroll to position [0, 0]
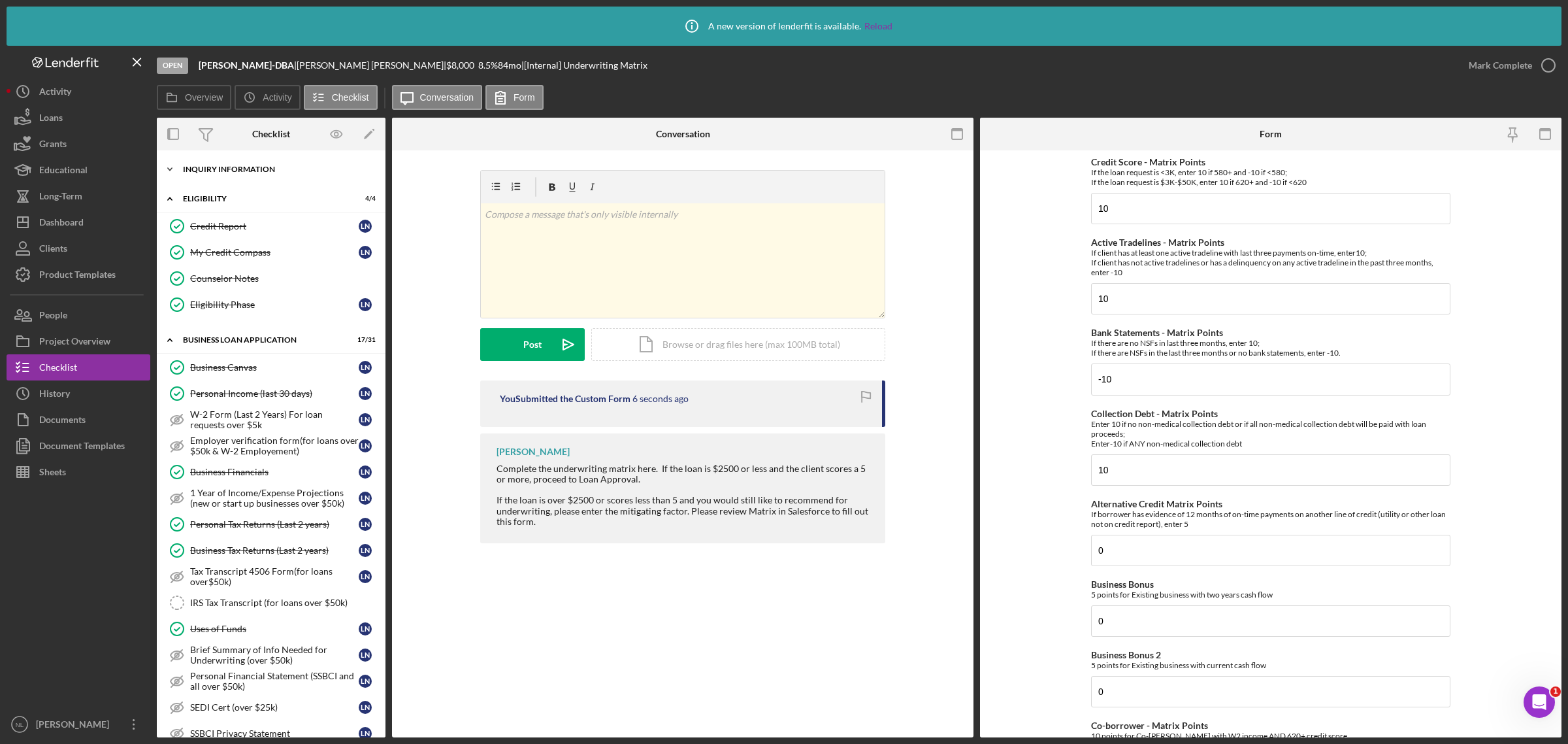
click at [226, 167] on div "INQUIRY INFORMATION" at bounding box center [276, 168] width 187 height 7
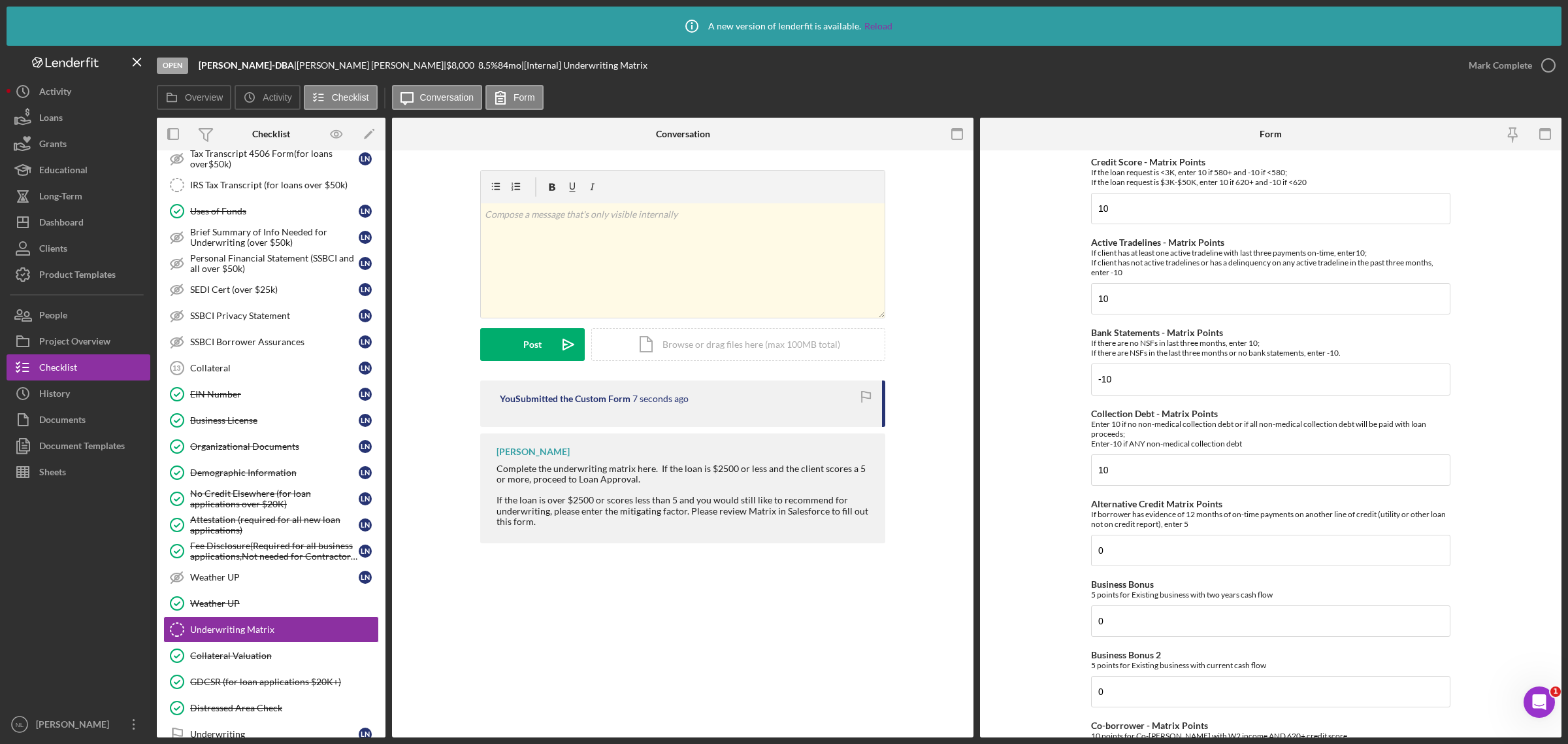
scroll to position [899, 0]
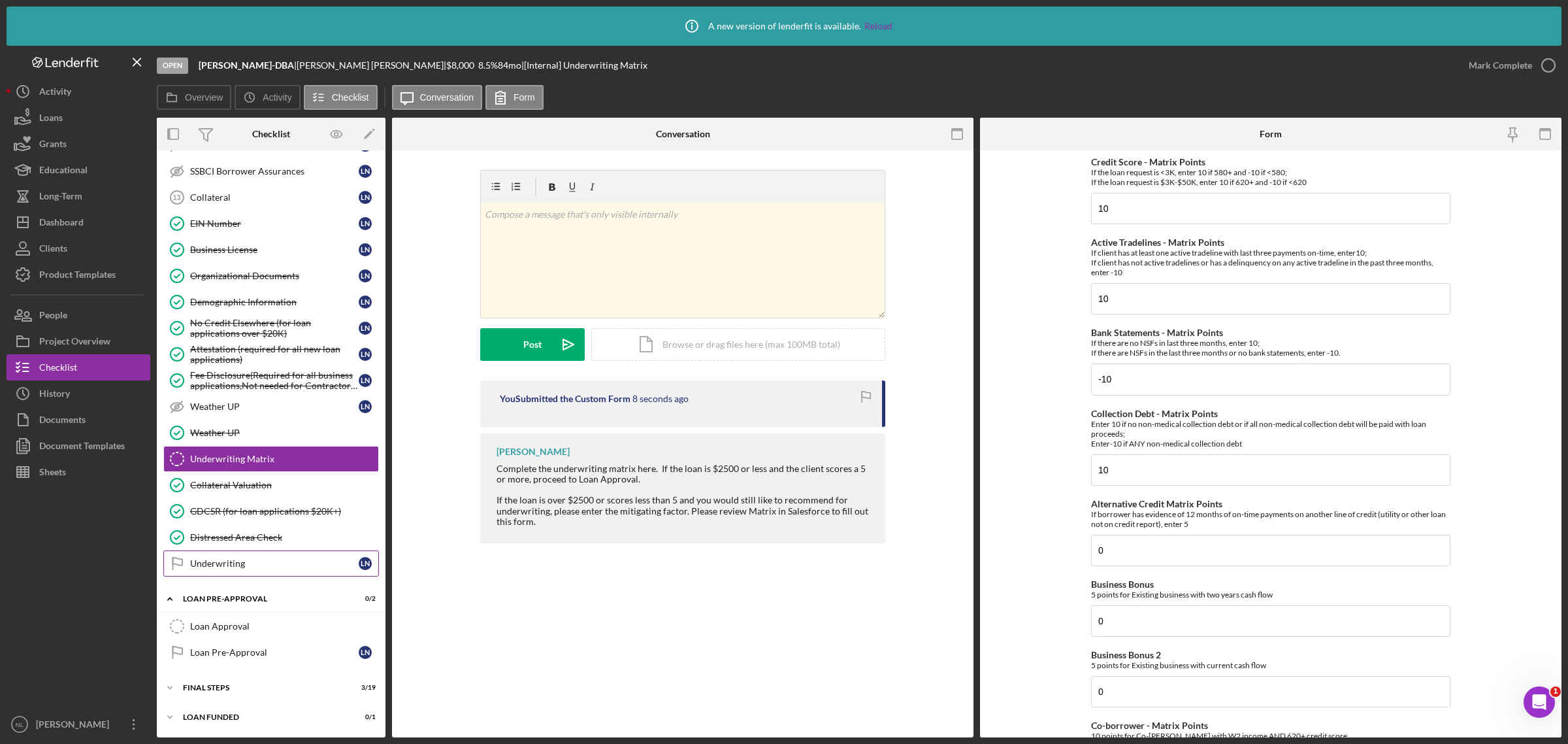
click at [266, 570] on link "Underwriting Underwriting L N" at bounding box center [271, 563] width 216 height 26
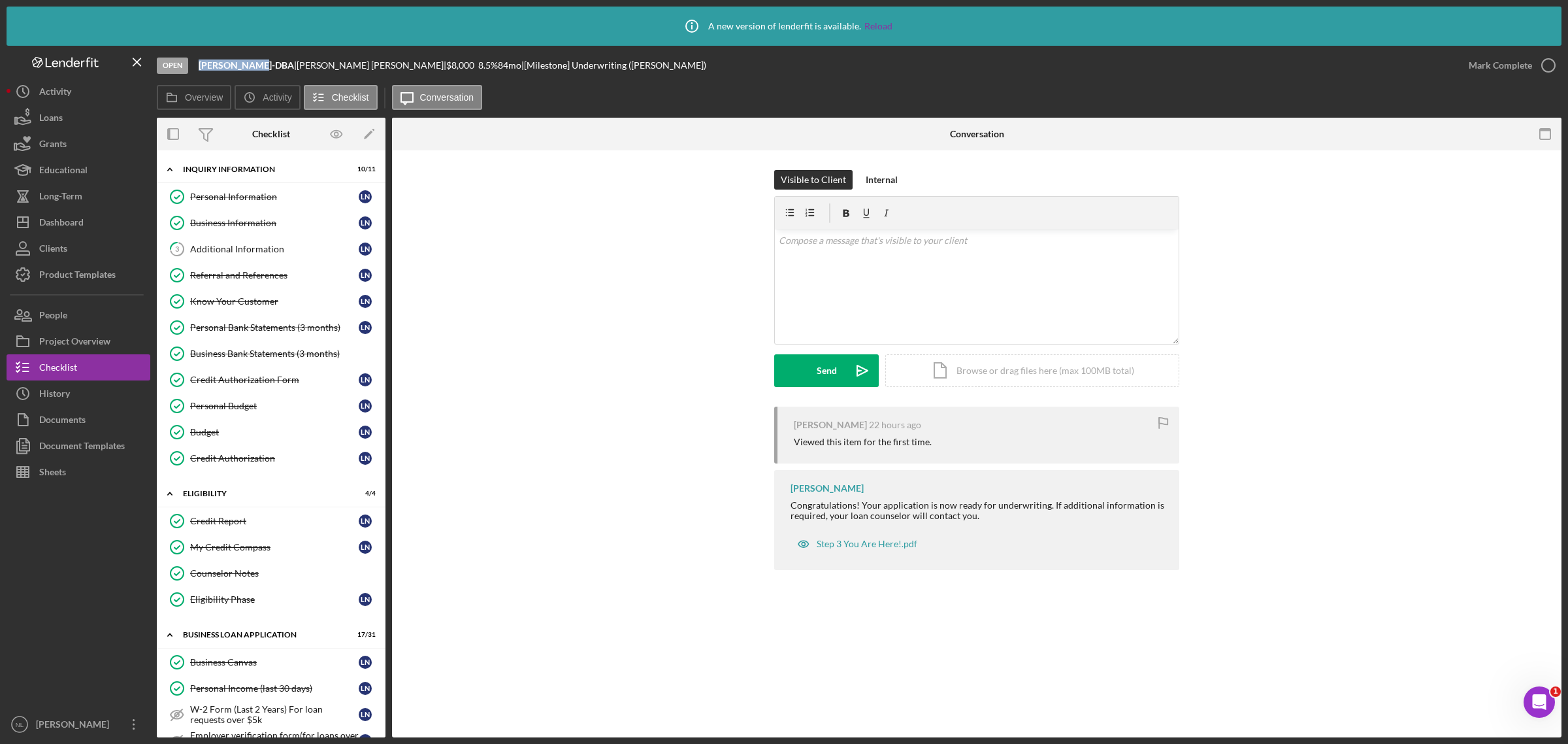
drag, startPoint x: 252, startPoint y: 63, endPoint x: 198, endPoint y: 65, distance: 54.0
click at [198, 65] on b "[PERSON_NAME]-DBA" at bounding box center [246, 64] width 96 height 11
copy b "[PERSON_NAME]"
click at [266, 190] on link "Personal Information Personal Information L N" at bounding box center [271, 196] width 216 height 26
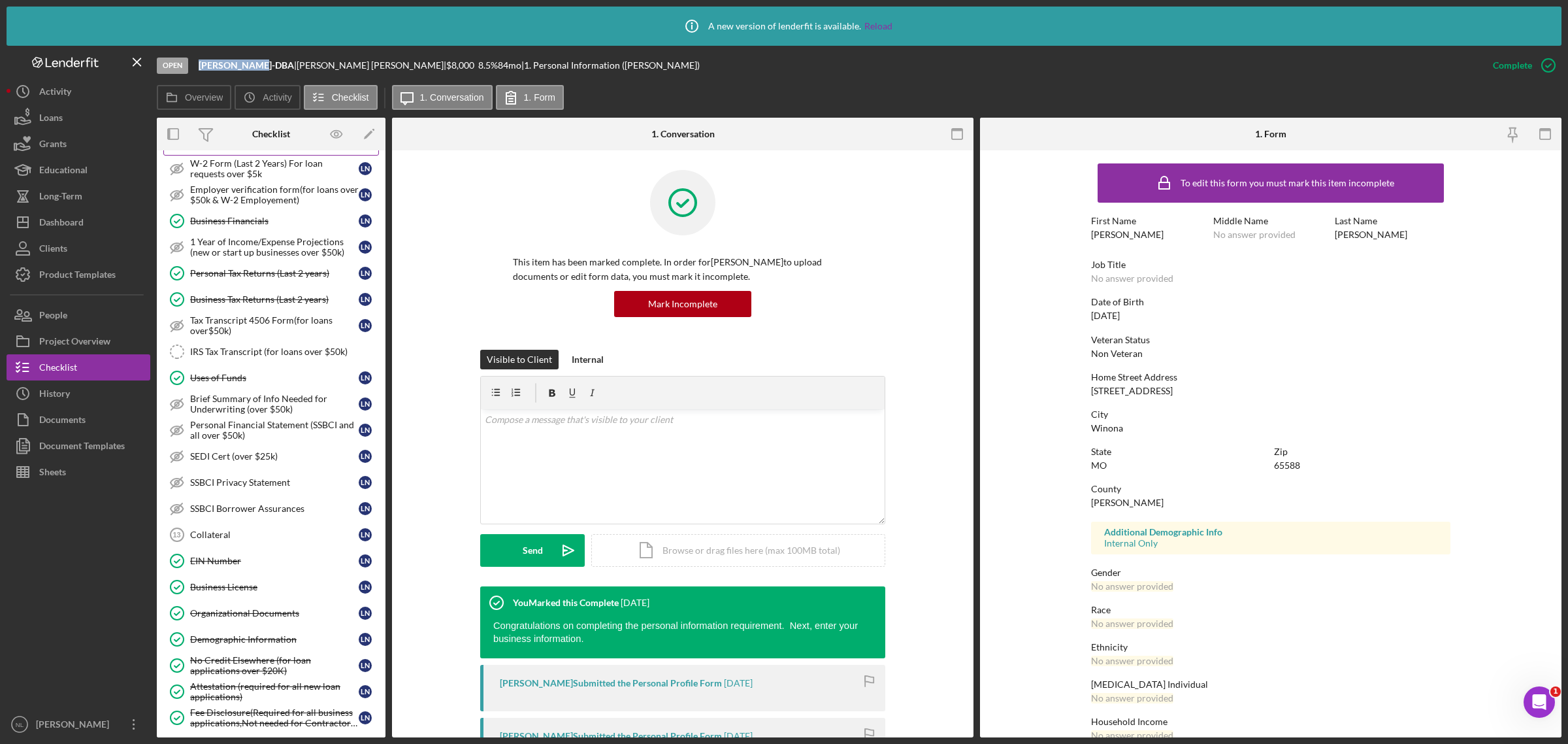
scroll to position [899, 0]
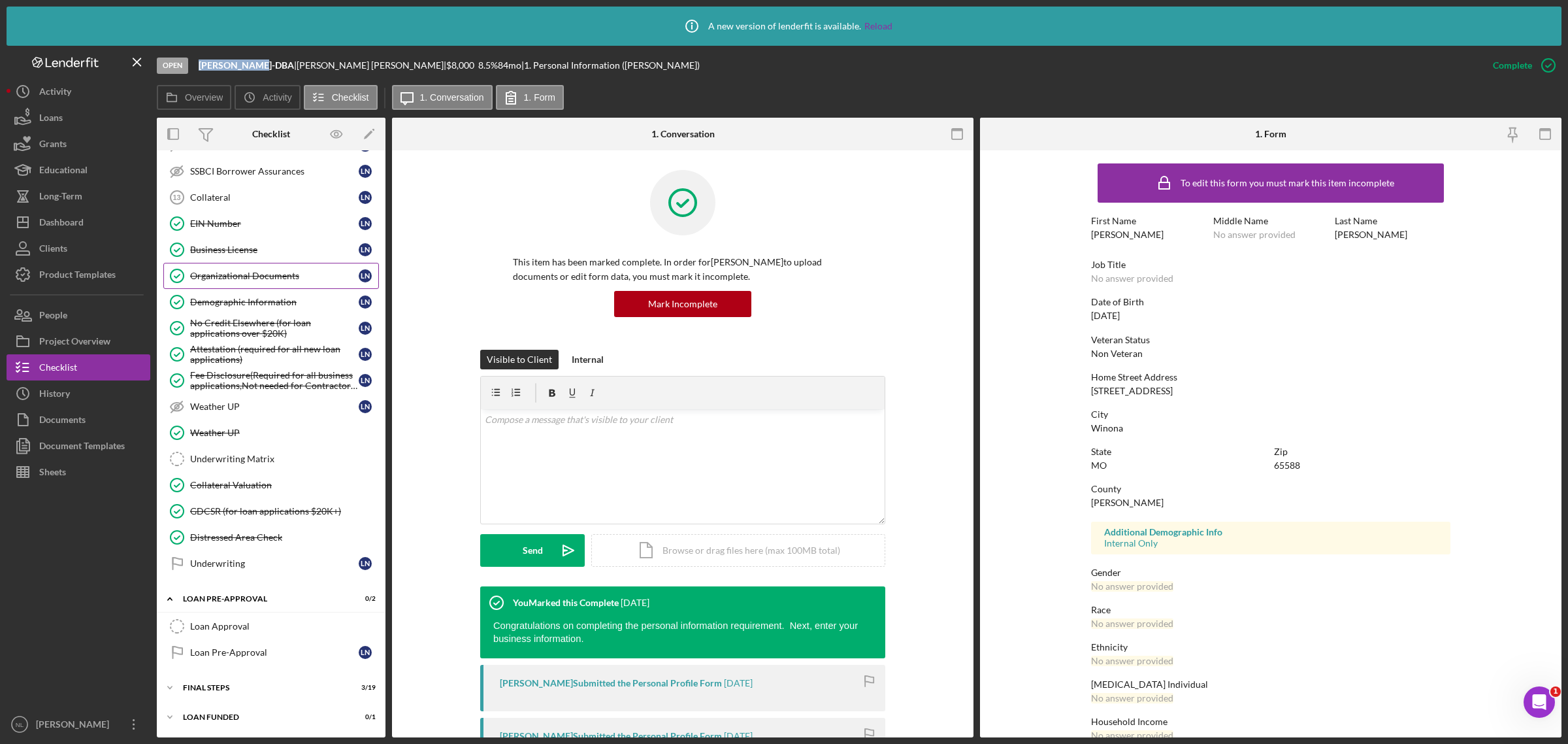
click at [256, 272] on div "Organizational Documents" at bounding box center [274, 276] width 168 height 11
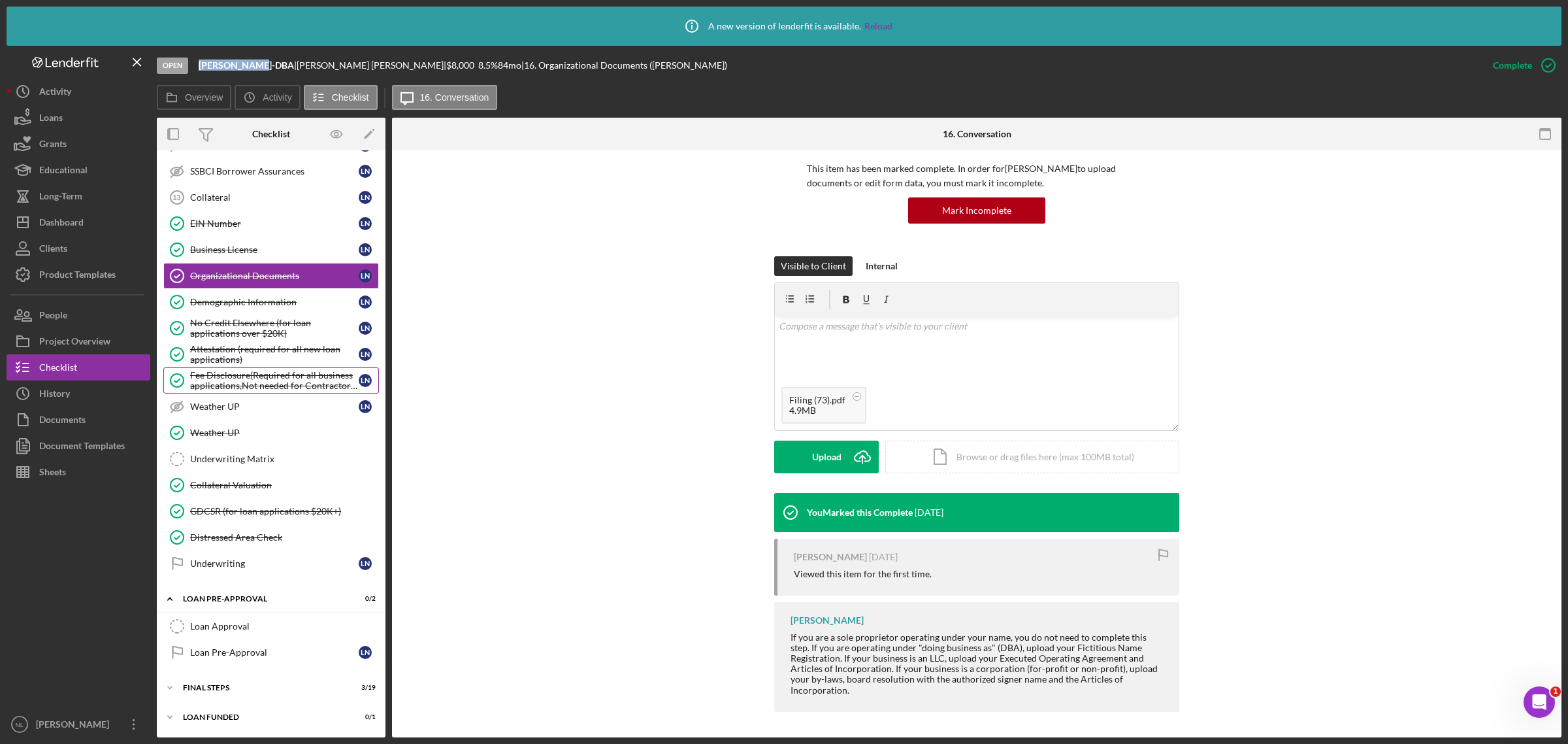
scroll to position [826, 0]
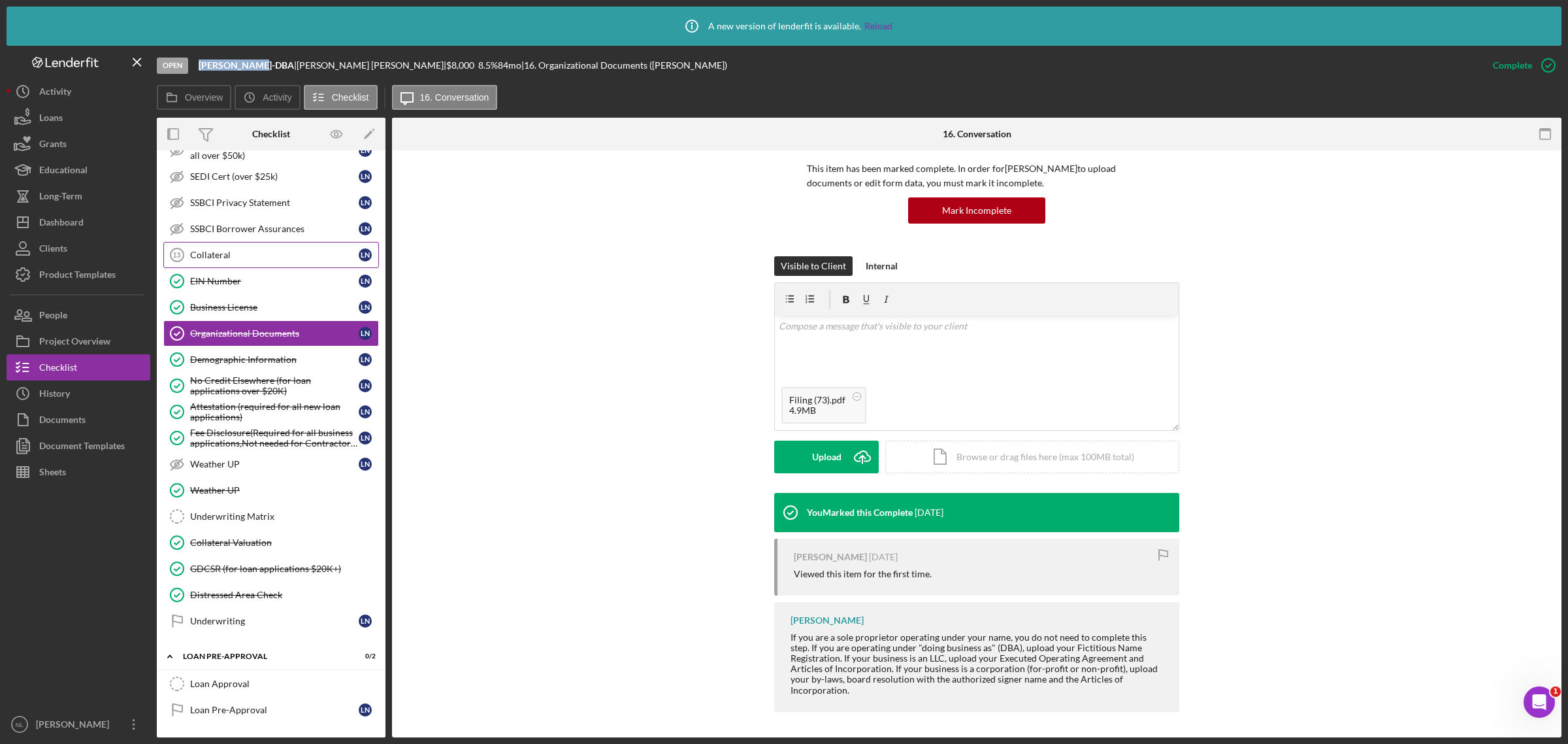
click at [234, 260] on div "Collateral" at bounding box center [274, 255] width 168 height 11
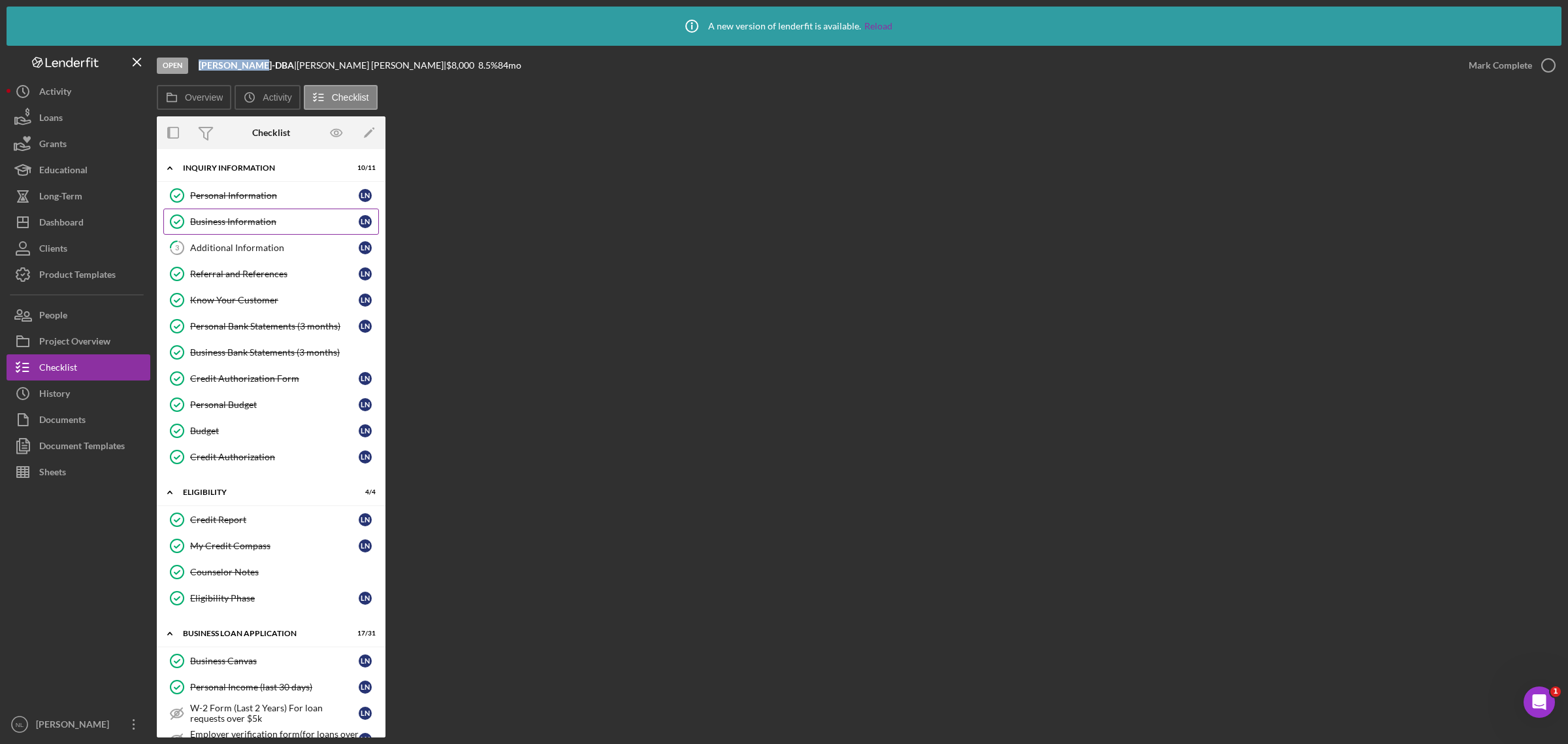
click at [224, 220] on div "Business Information" at bounding box center [274, 222] width 168 height 11
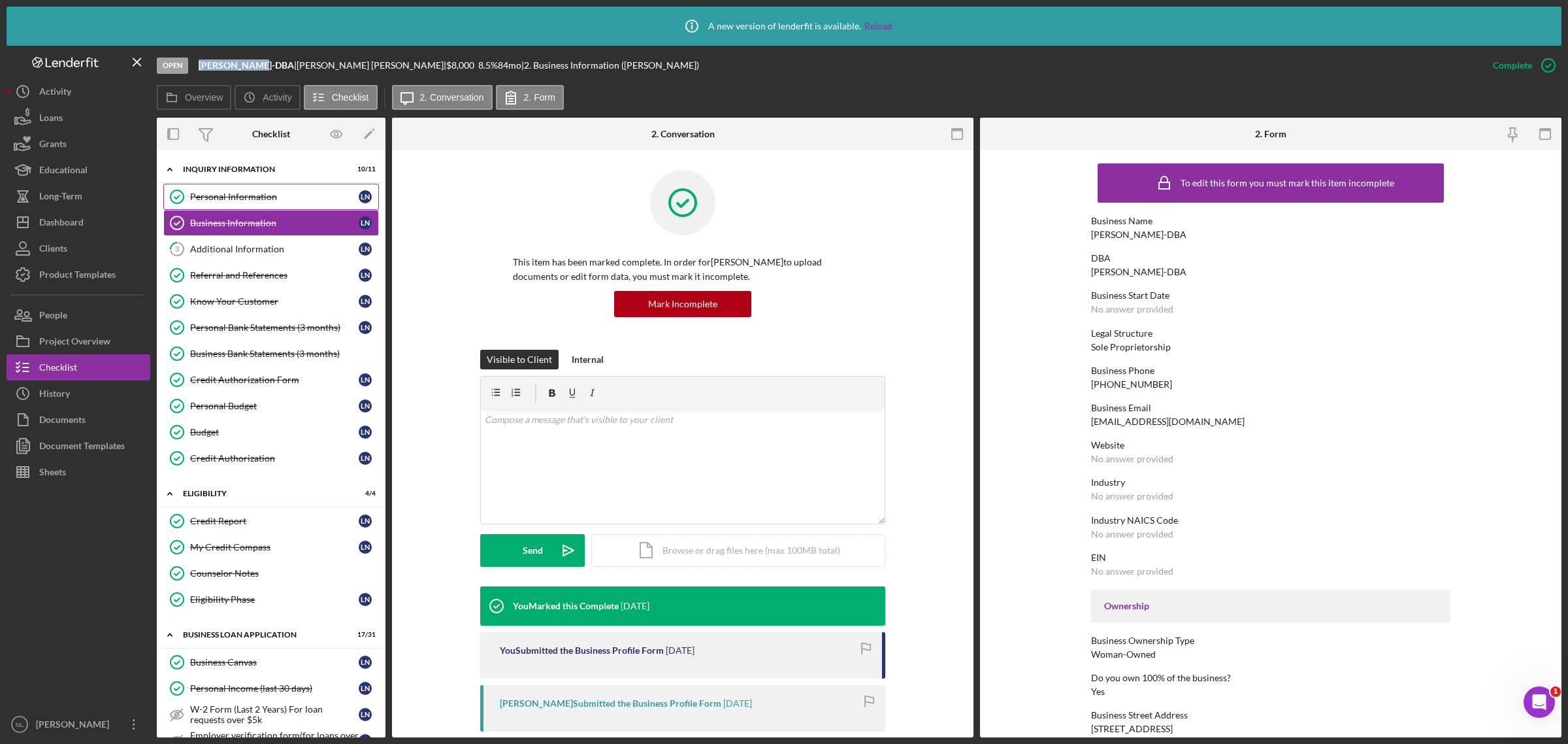
click at [235, 202] on link "Personal Information Personal Information L N" at bounding box center [271, 196] width 216 height 26
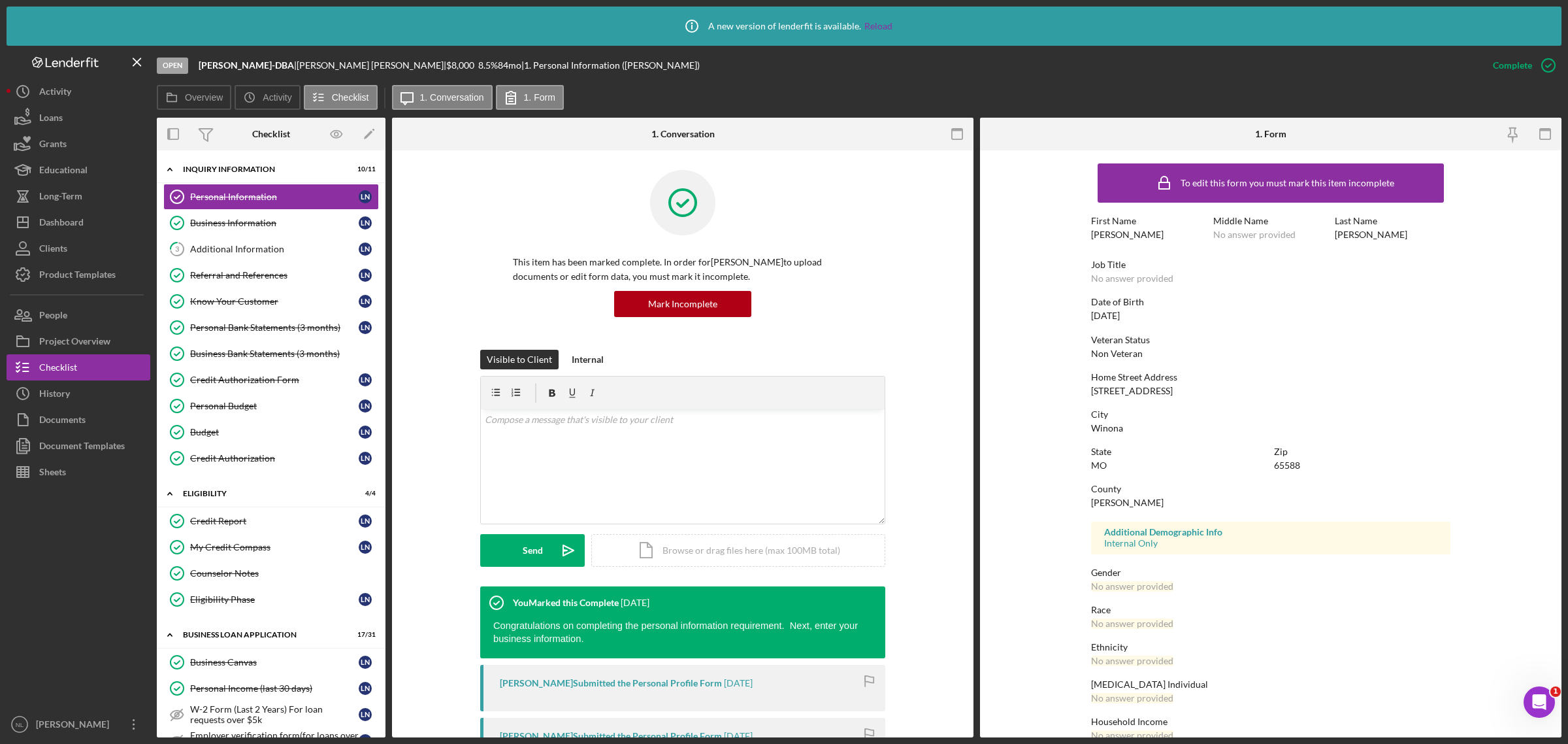
click at [1288, 467] on div "65588" at bounding box center [1287, 465] width 26 height 11
copy div "65588"
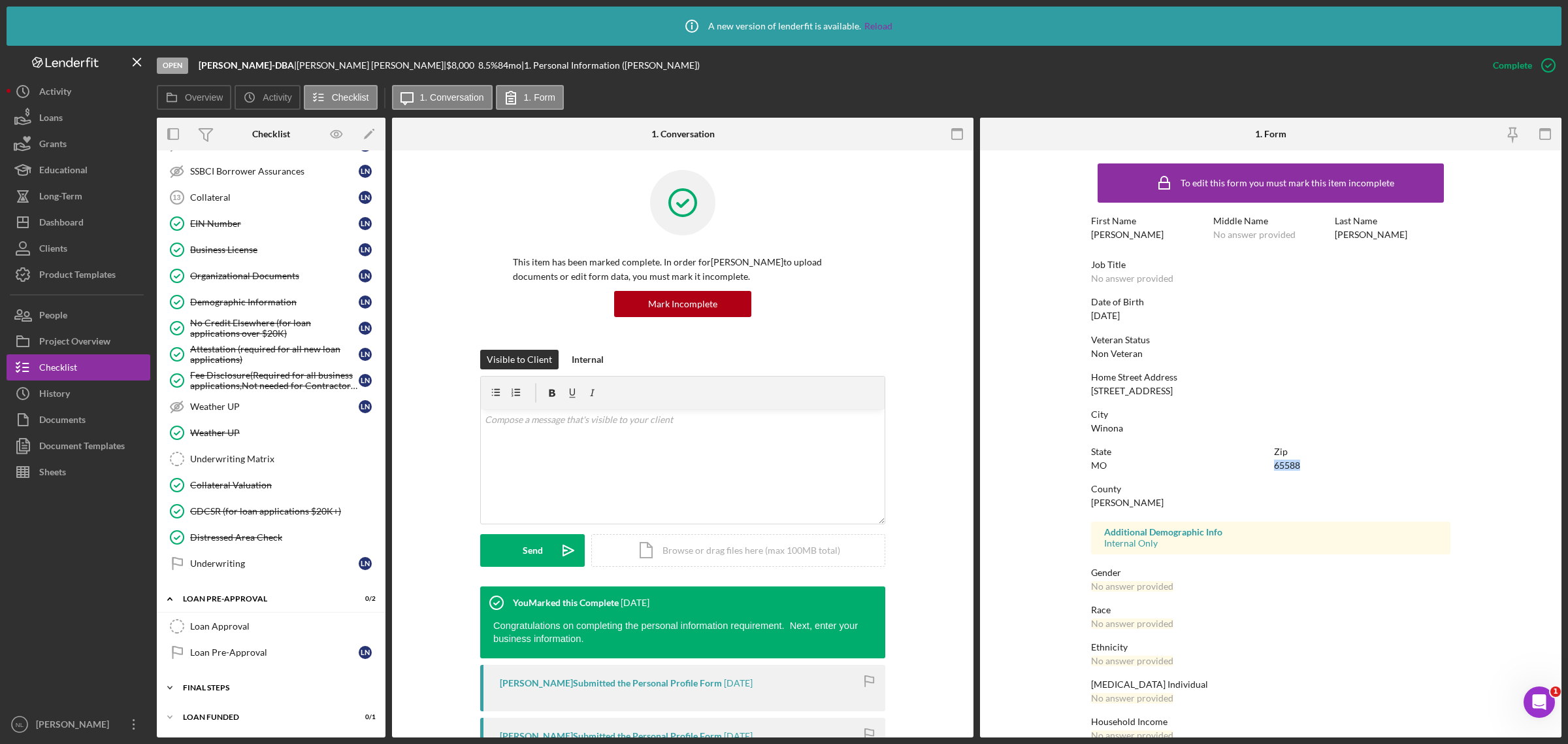
click at [238, 677] on div "Icon/Expander FINAL STEPS 3 / 19" at bounding box center [271, 687] width 229 height 26
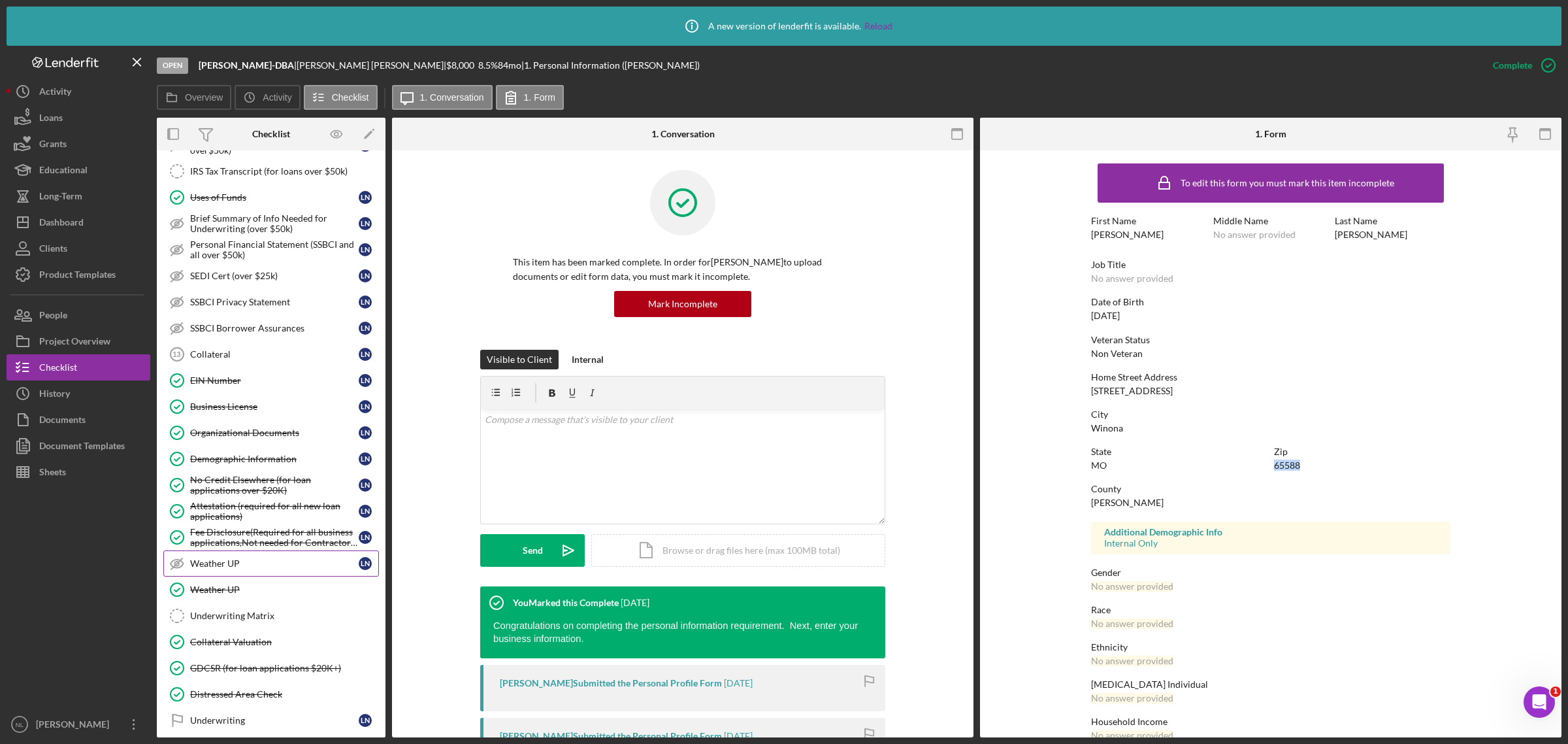
scroll to position [668, 0]
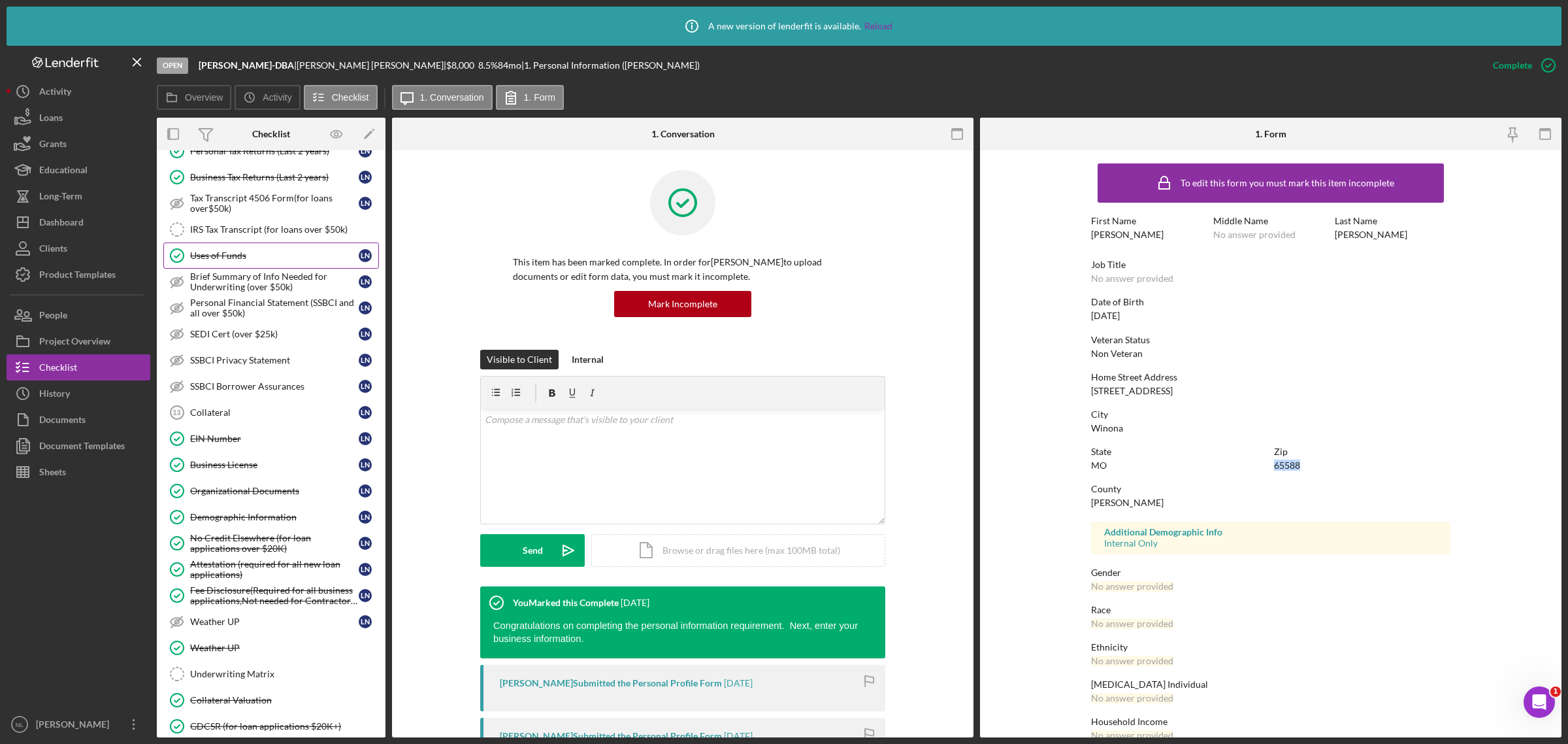
click at [265, 261] on div "Uses of Funds" at bounding box center [274, 255] width 168 height 11
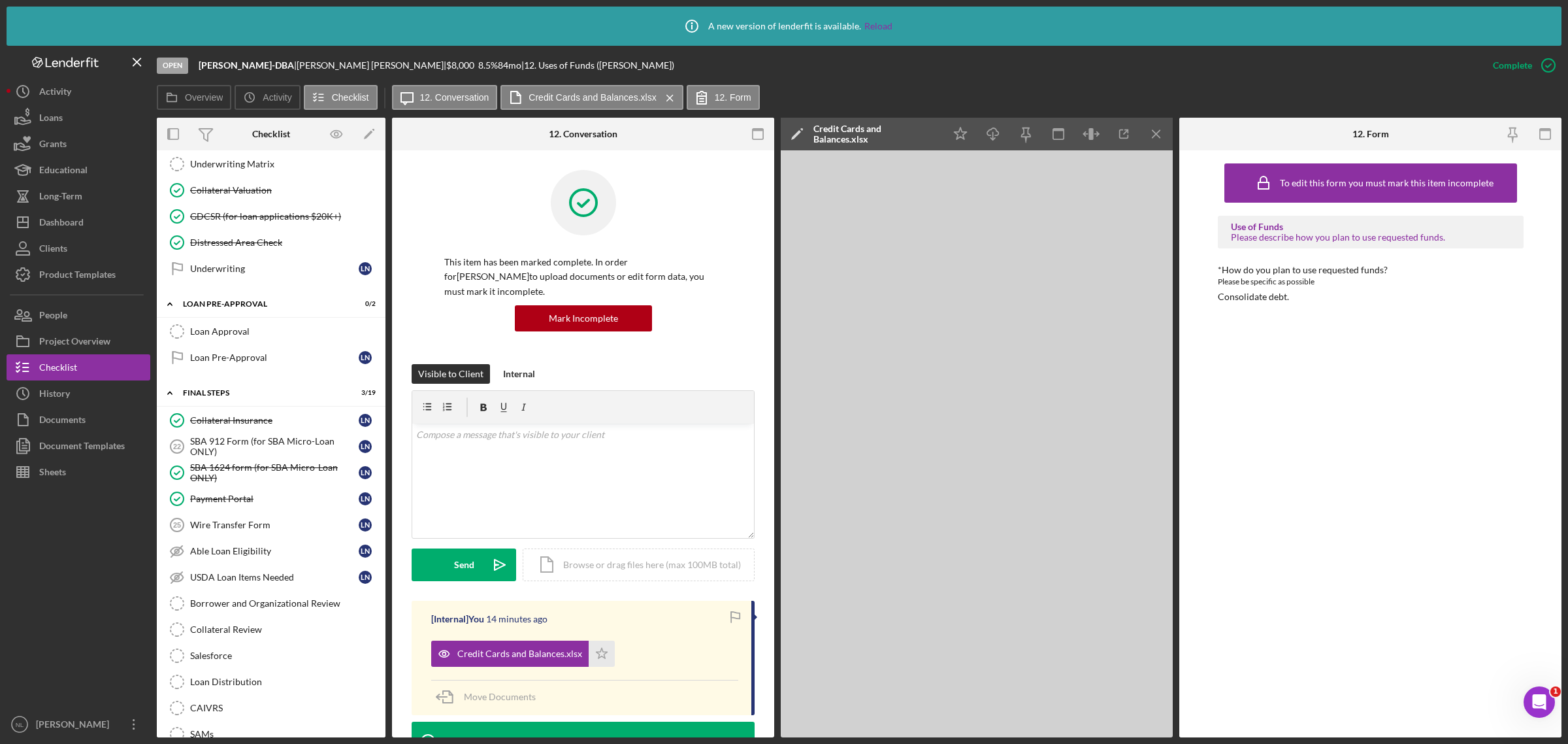
scroll to position [1219, 0]
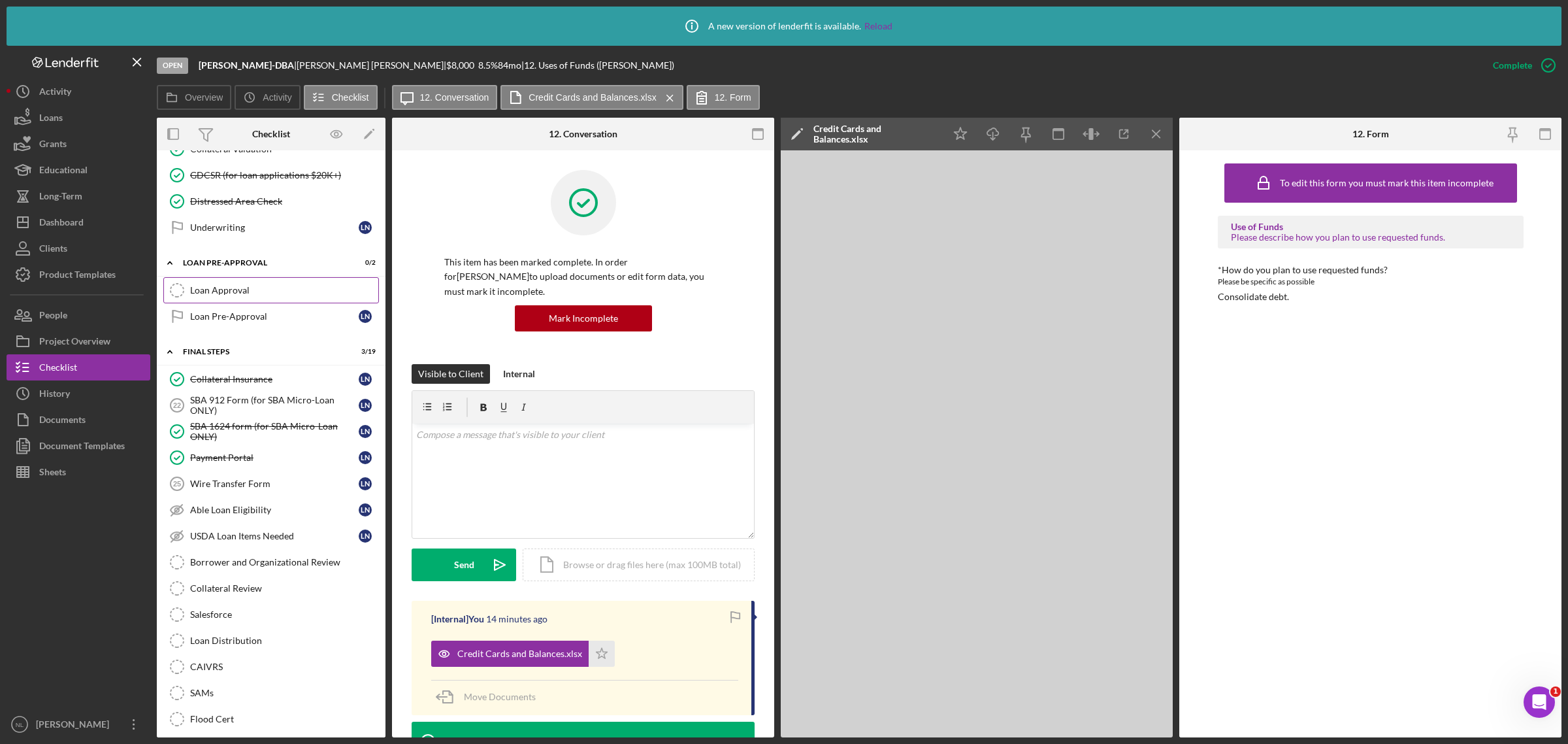
click at [237, 303] on link "Loan Approval Loan Approval" at bounding box center [271, 290] width 216 height 26
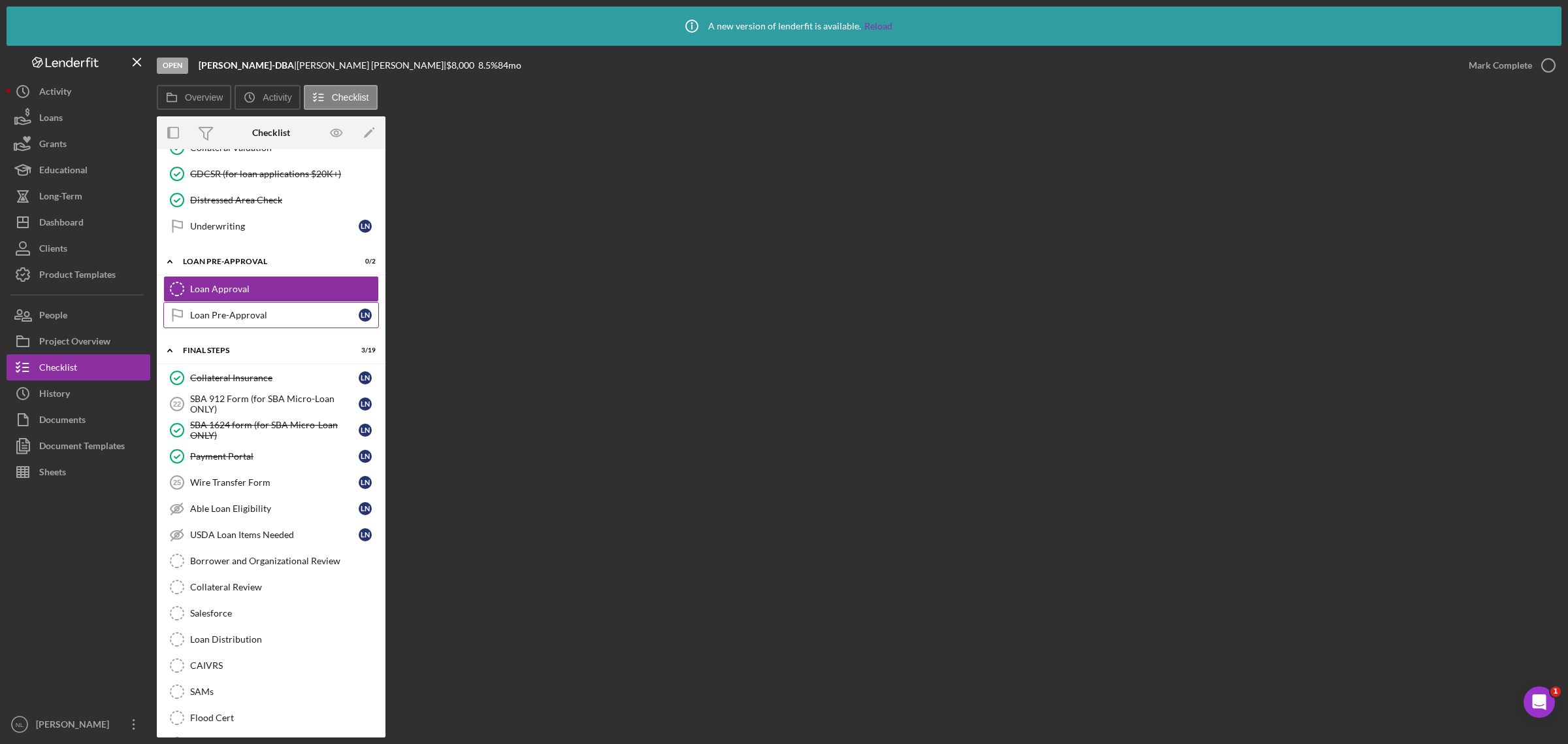
click at [291, 328] on link "Loan Pre-Approval Loan Pre-Approval L N" at bounding box center [271, 314] width 216 height 26
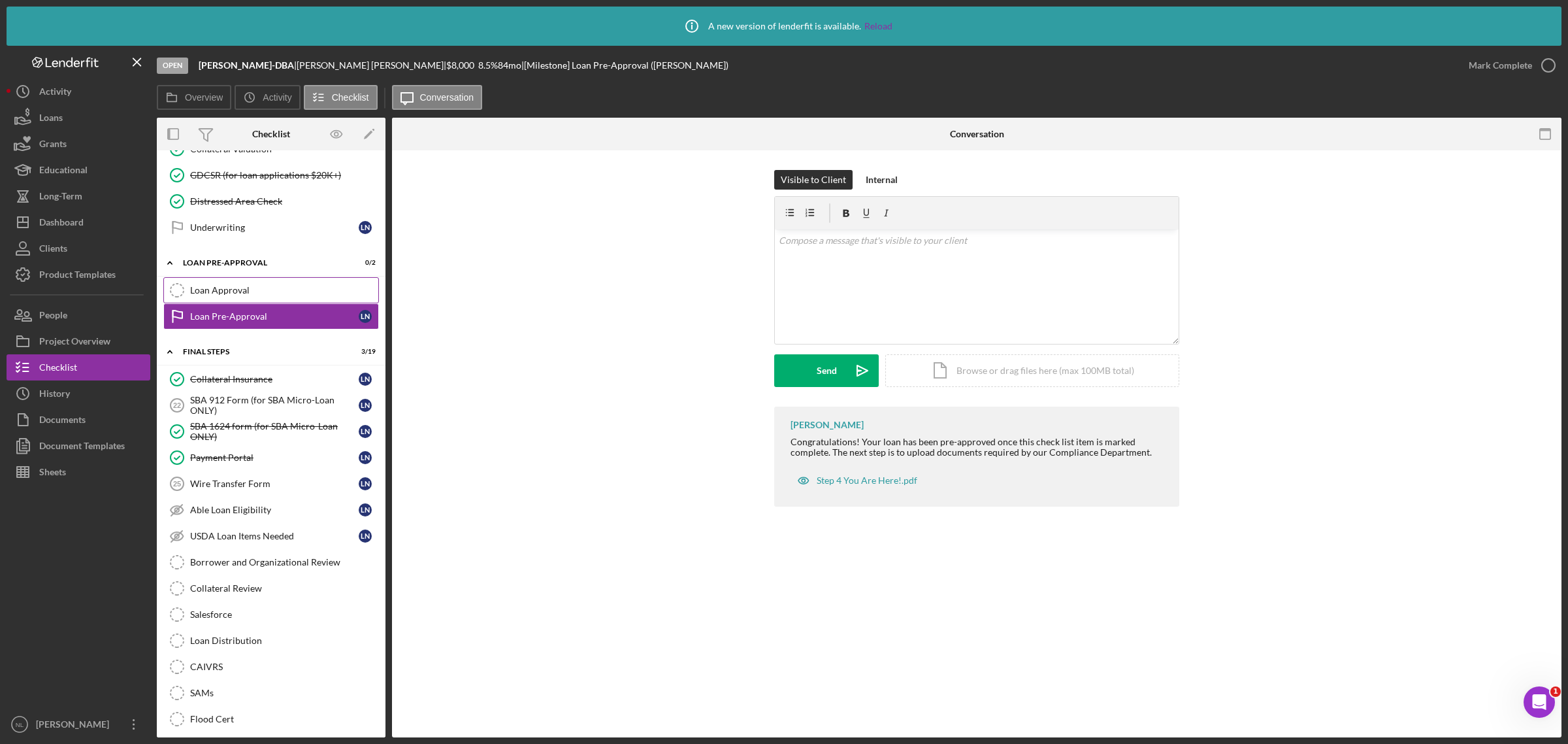
click at [263, 297] on link "Loan Approval Loan Approval" at bounding box center [271, 290] width 216 height 26
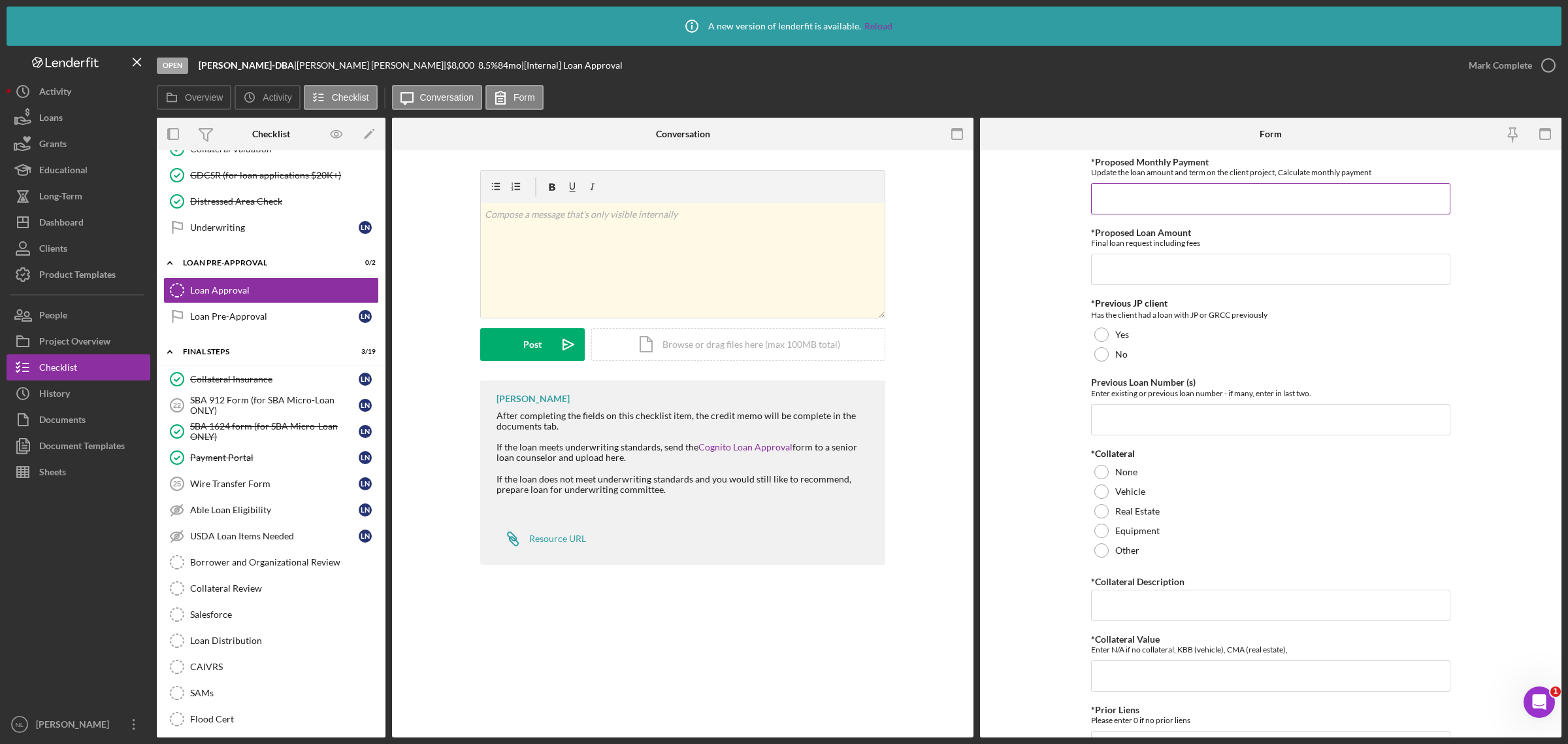
click at [1099, 191] on input "*Proposed Monthly Payment" at bounding box center [1270, 199] width 359 height 32
click at [1132, 272] on input "*Proposed Loan Amount" at bounding box center [1270, 269] width 359 height 32
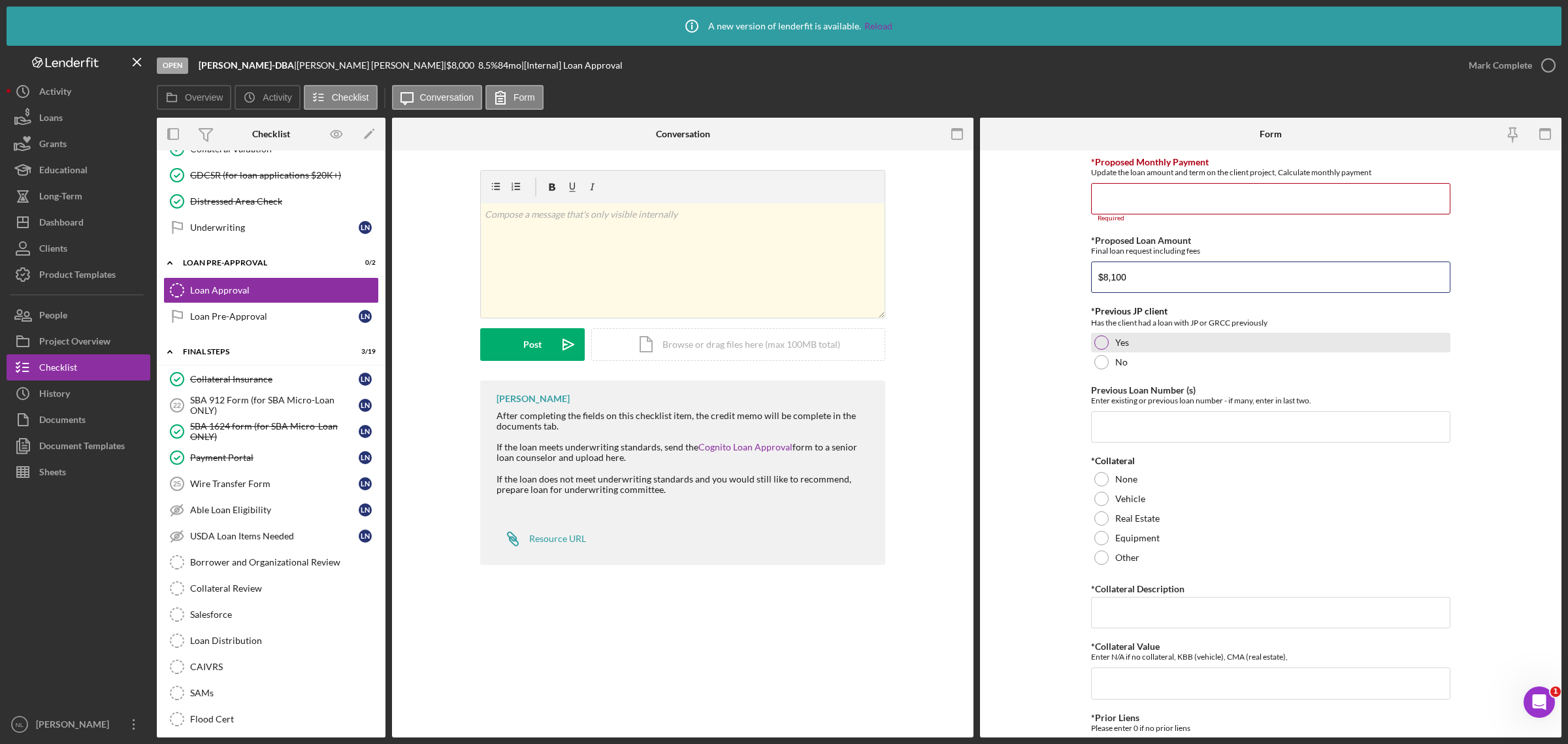
type input "$8,100"
click at [1105, 344] on div at bounding box center [1101, 342] width 14 height 14
click at [1127, 437] on input "Previous Loan Number (s)" at bounding box center [1270, 427] width 359 height 32
click at [1104, 364] on div at bounding box center [1101, 362] width 14 height 14
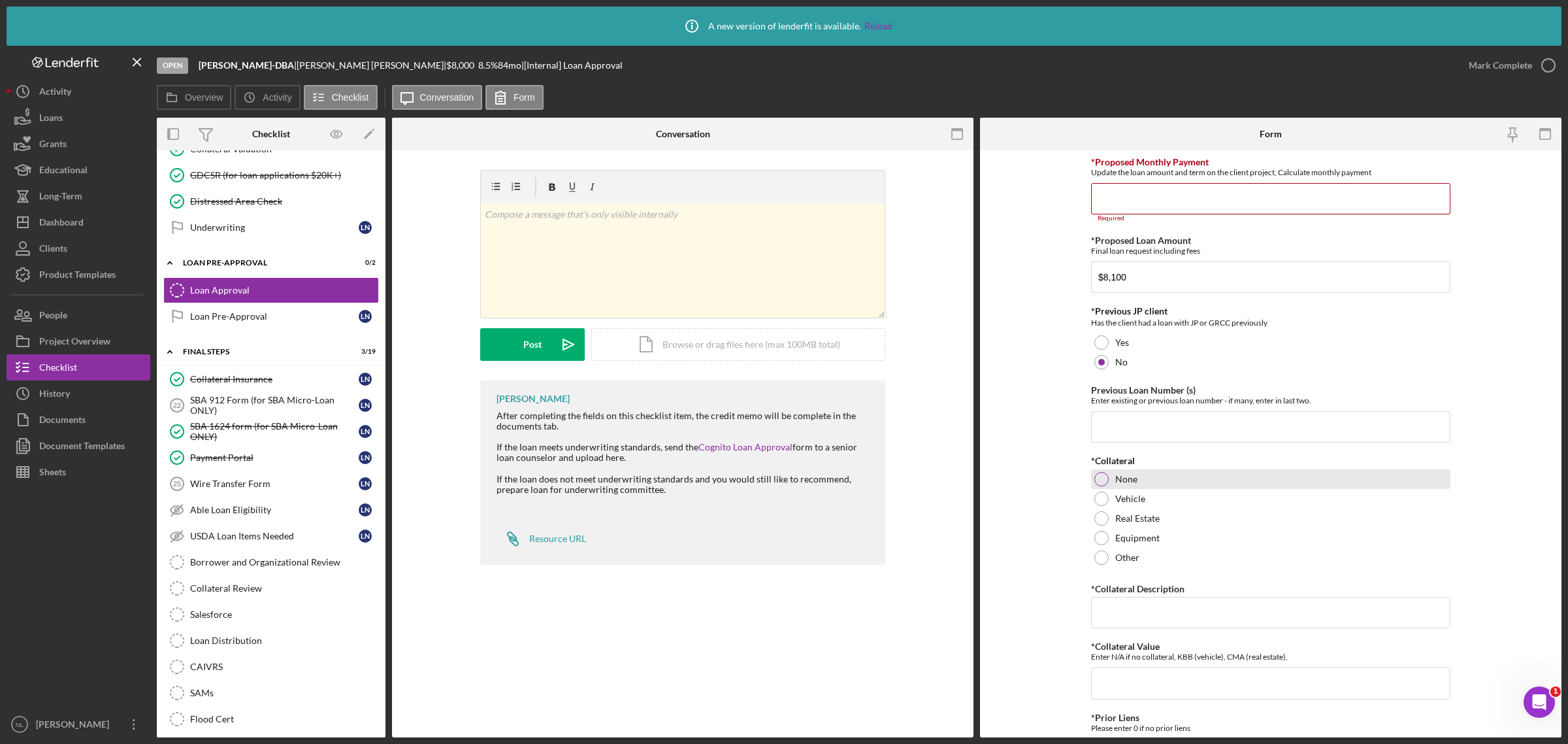
click at [1106, 474] on div "None" at bounding box center [1270, 479] width 359 height 20
click at [1104, 499] on div at bounding box center [1101, 498] width 14 height 14
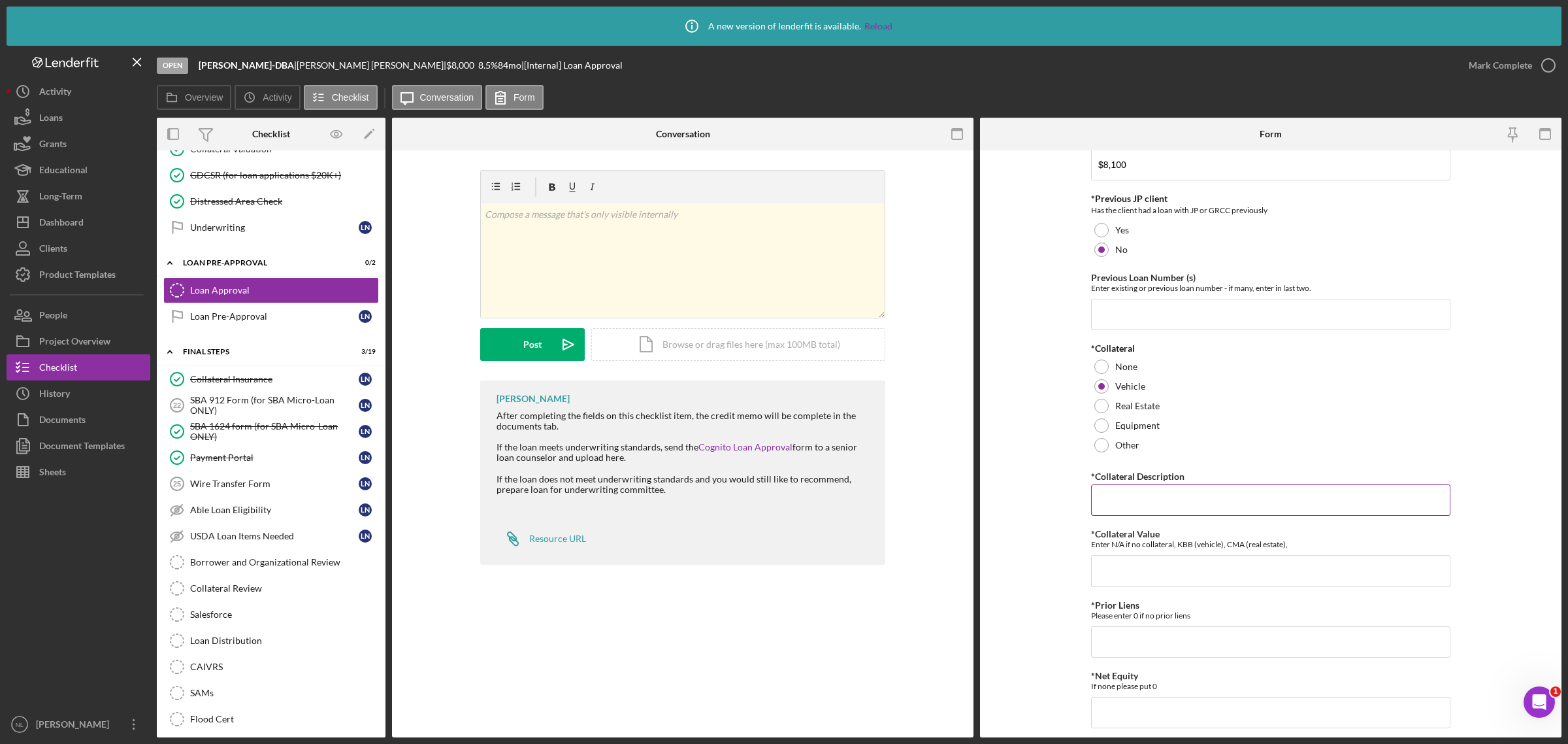
click at [1140, 510] on input "*Collateral Description" at bounding box center [1270, 500] width 359 height 32
type input "1998 Firebird"
click at [1112, 592] on div "*Proposed Monthly Payment Update the loan amount and term on the client project…" at bounding box center [1270, 532] width 359 height 976
click at [1112, 584] on input "*Collateral Value" at bounding box center [1270, 571] width 359 height 32
type input "5000"
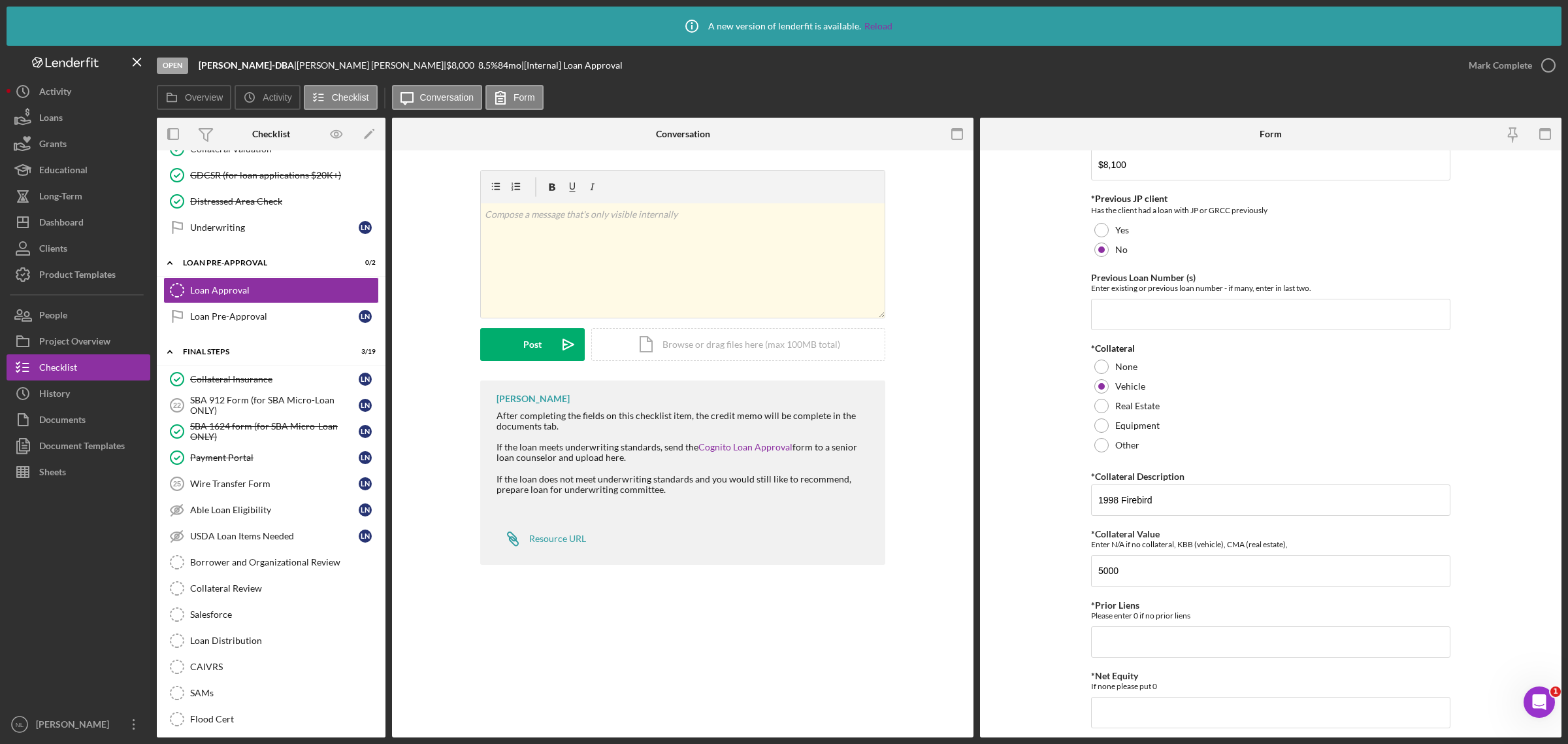
click at [1101, 596] on div "*Proposed Monthly Payment Update the loan amount and term on the client project…" at bounding box center [1270, 532] width 359 height 976
click at [1123, 645] on input "*Prior Liens" at bounding box center [1270, 642] width 359 height 32
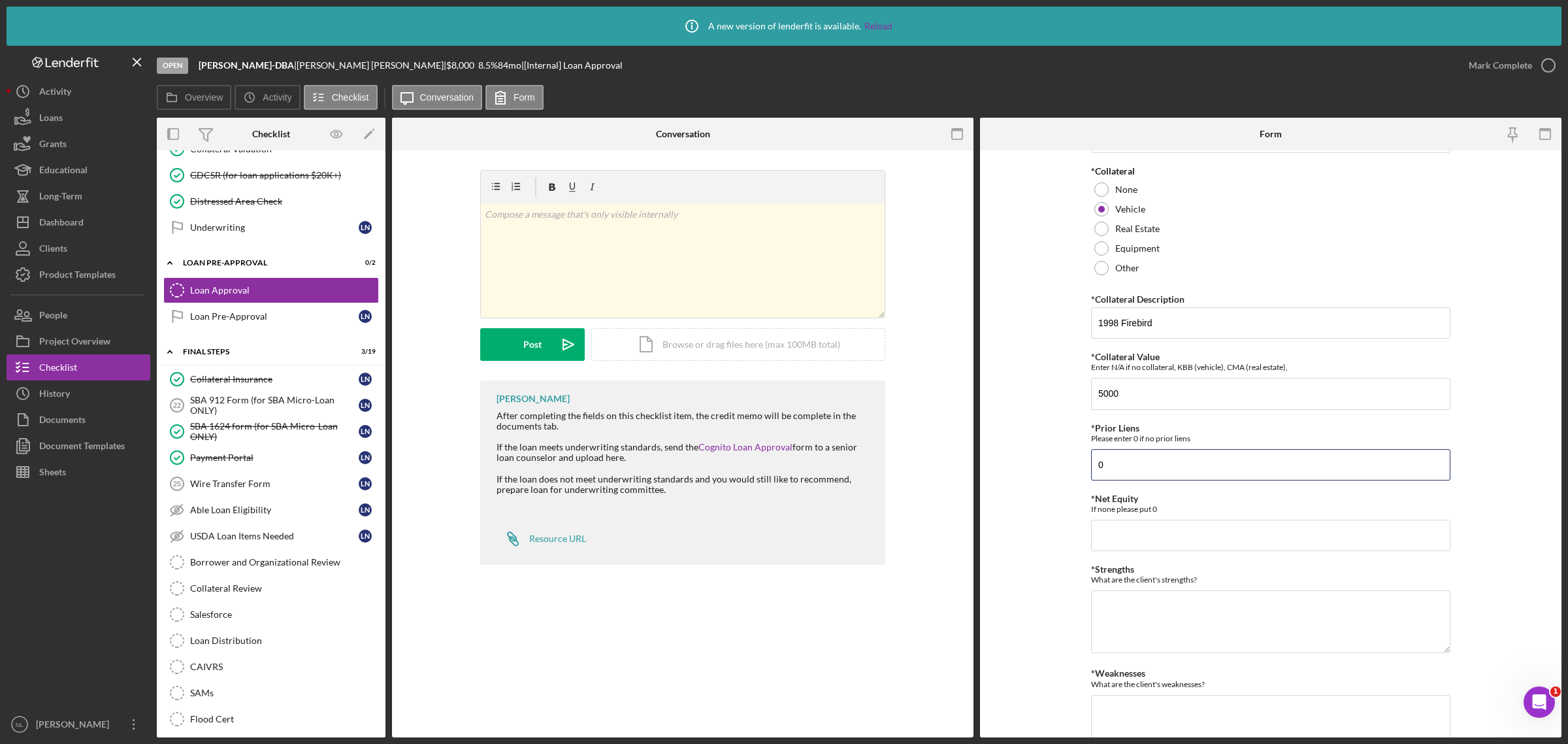
scroll to position [292, 0]
type input "0"
click at [1144, 523] on input "*Net Equity" at bounding box center [1270, 532] width 359 height 32
type input "0"
click at [1138, 615] on textarea "*Strengths" at bounding box center [1270, 617] width 359 height 62
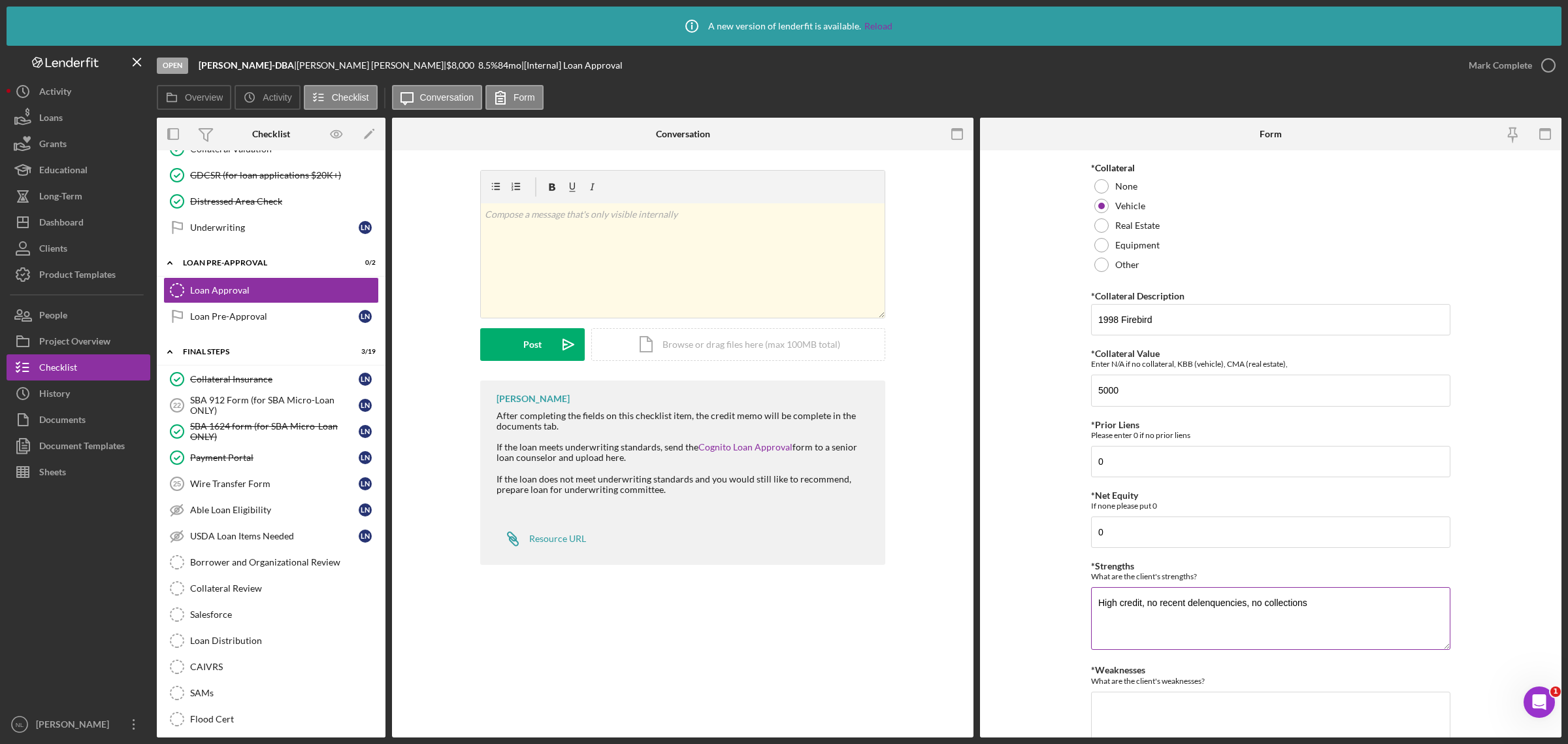
scroll to position [433, 0]
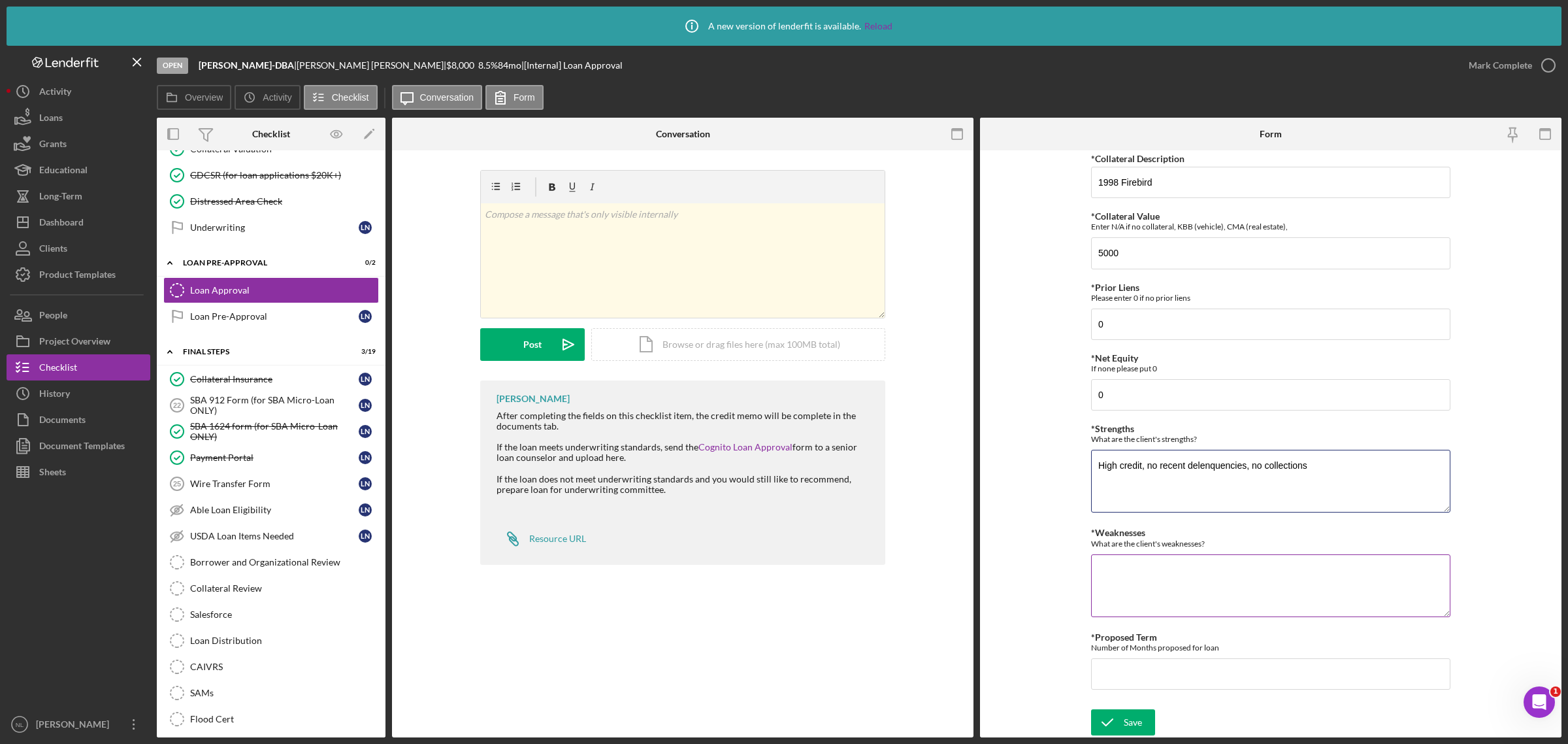
type textarea "High credit, no recent delenquencies, no collections"
click at [1135, 582] on textarea "*Weaknesses" at bounding box center [1270, 585] width 359 height 62
type textarea "Collateral"
click at [1122, 672] on input "*Proposed Term" at bounding box center [1270, 674] width 359 height 32
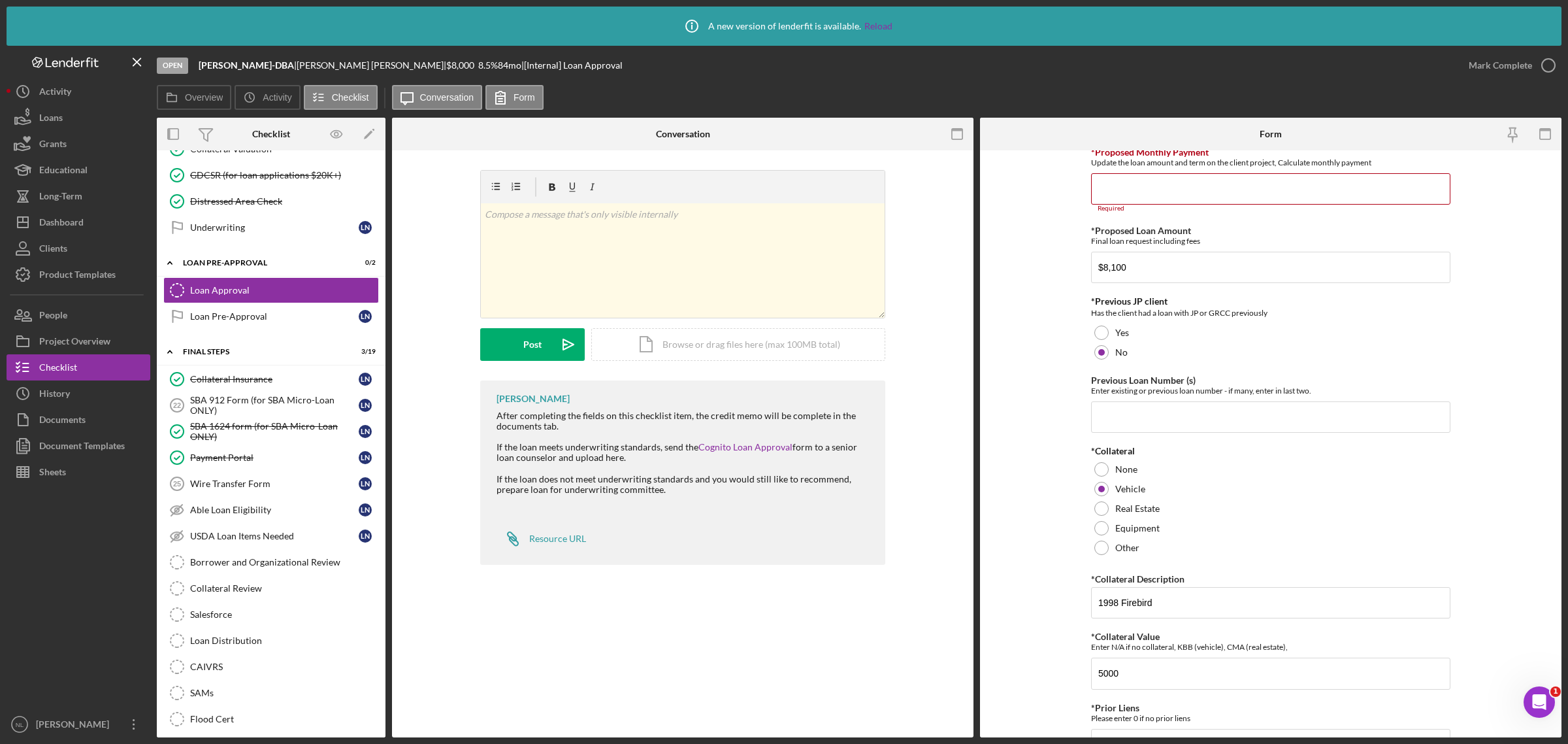
scroll to position [0, 0]
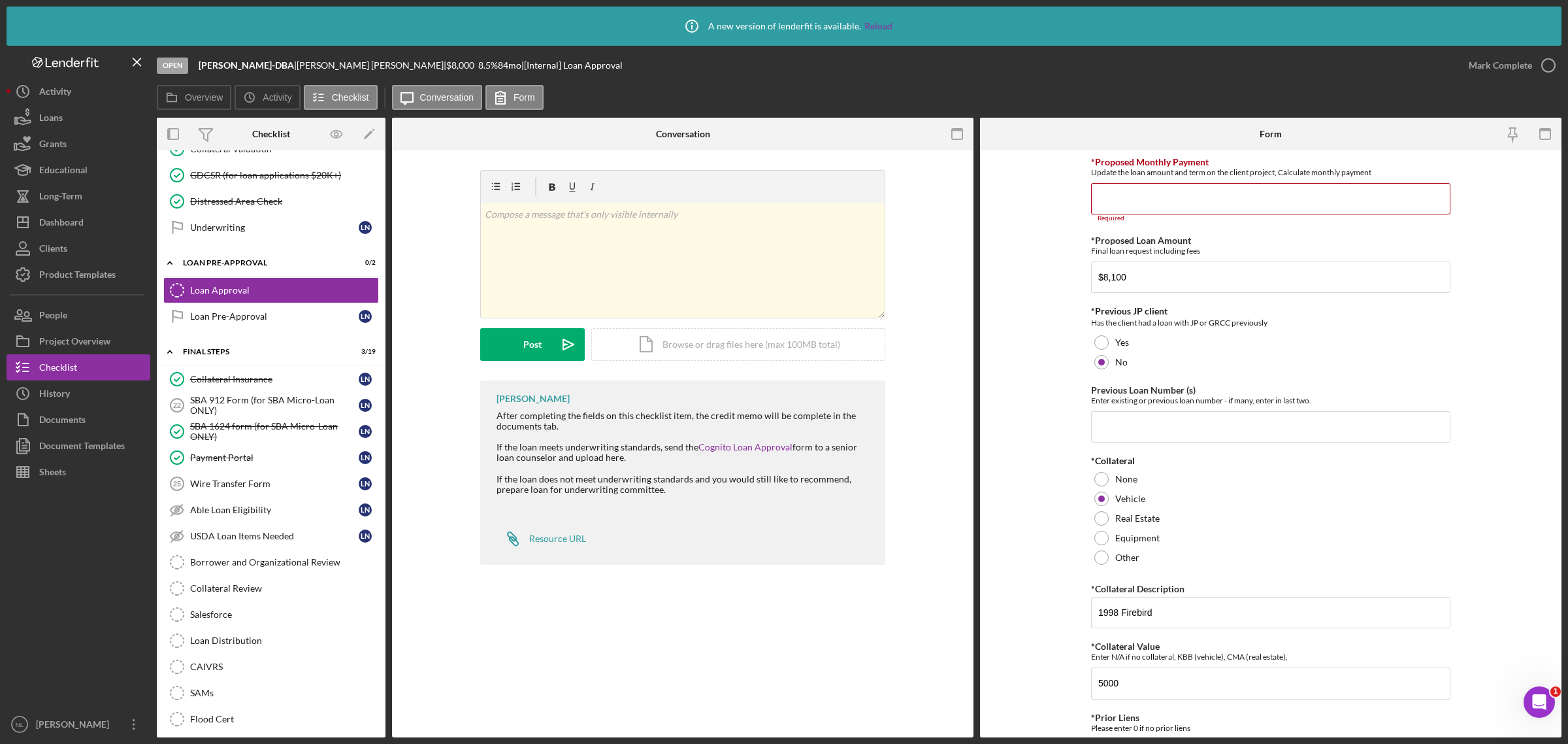
type input "84"
click at [1148, 199] on input "*Proposed Monthly Payment" at bounding box center [1270, 199] width 359 height 32
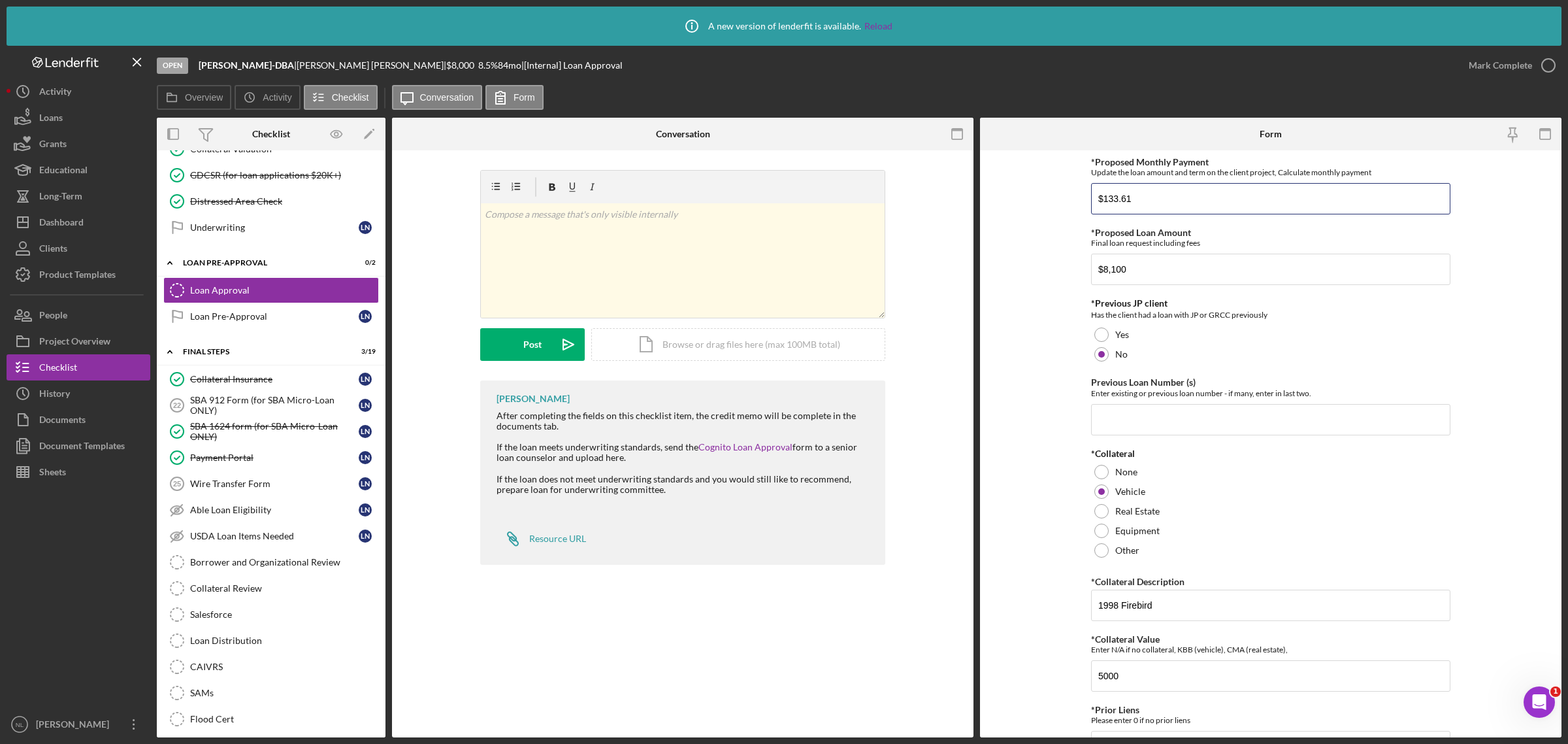
scroll to position [426, 0]
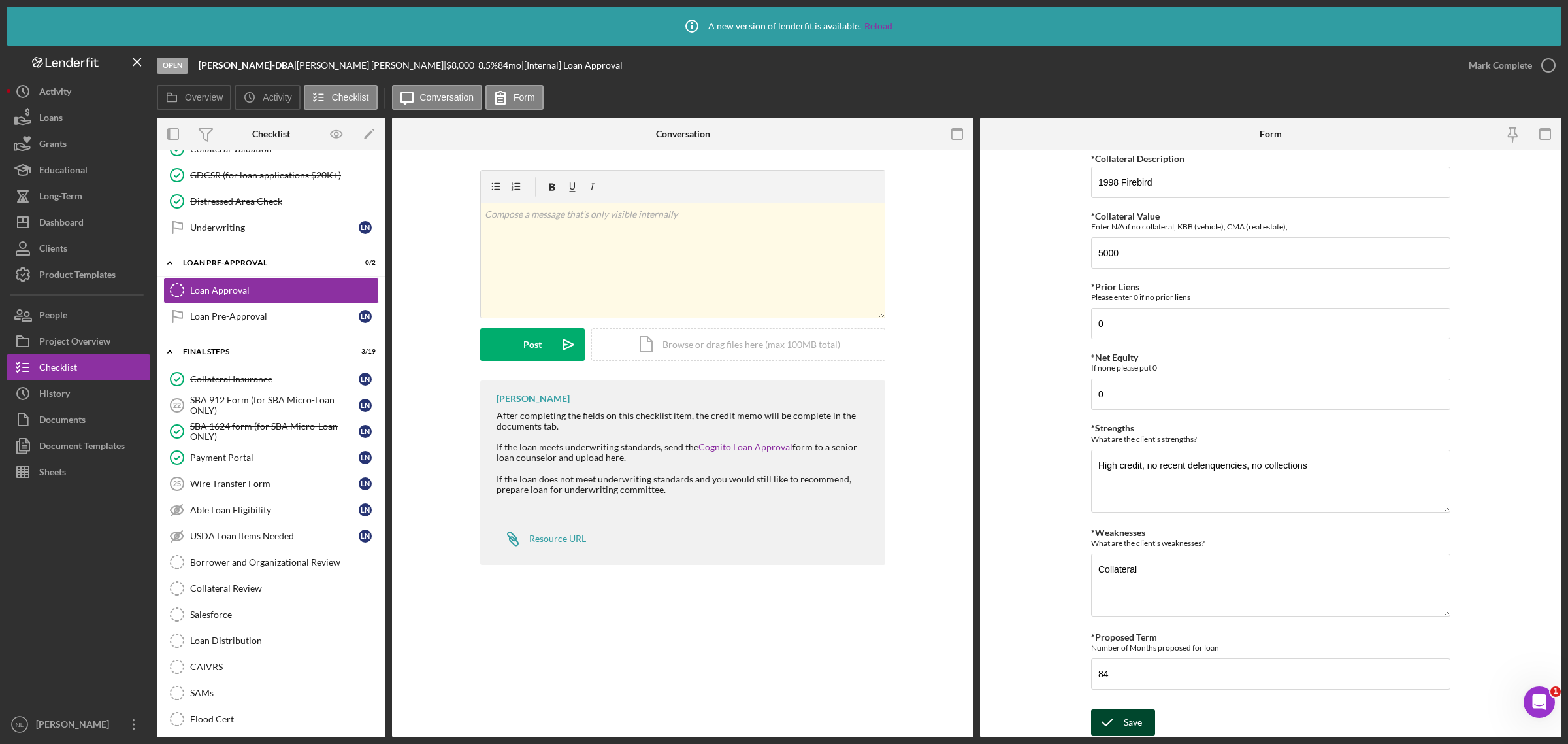
type input "$133.61"
click at [1121, 727] on button "Save" at bounding box center [1122, 722] width 64 height 26
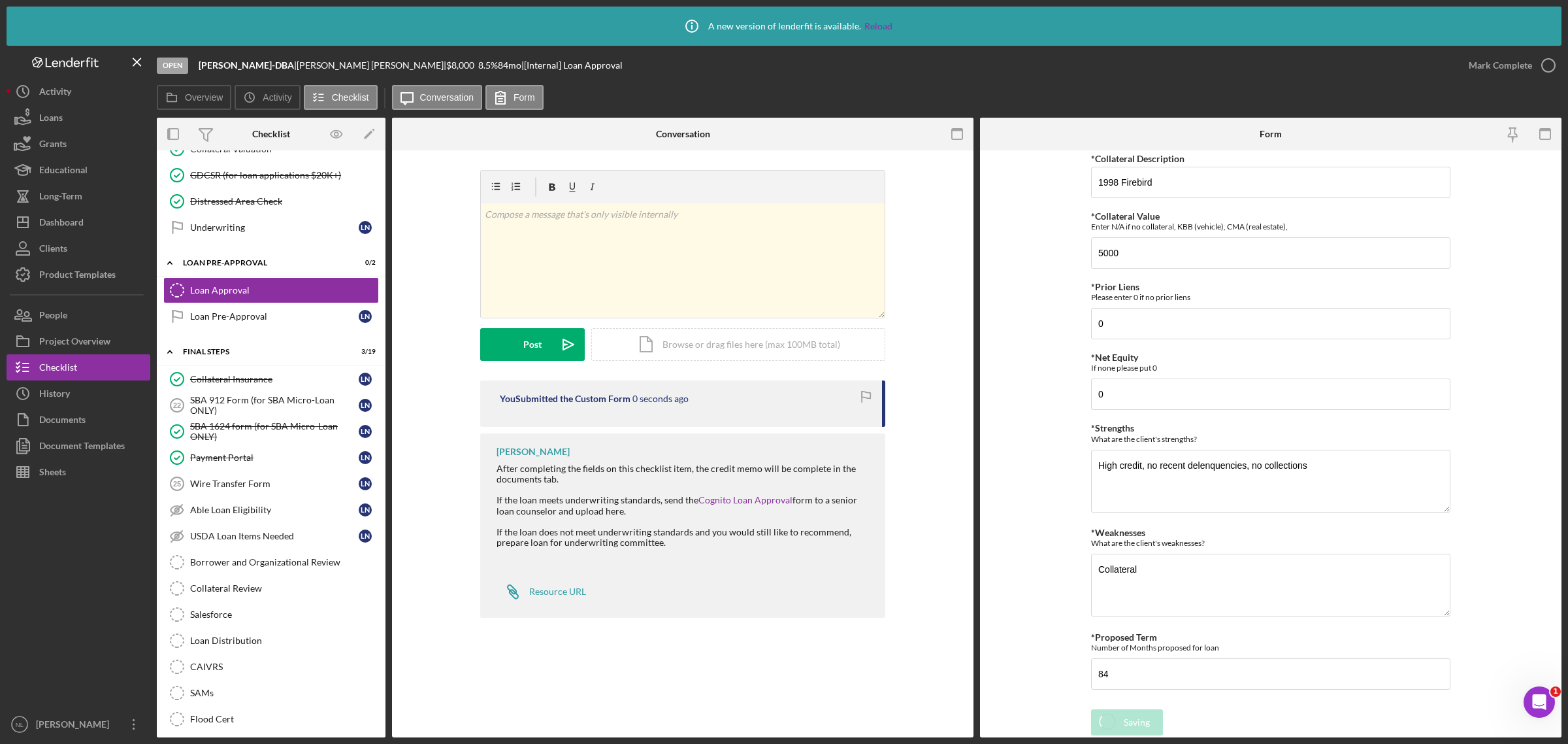
scroll to position [0, 0]
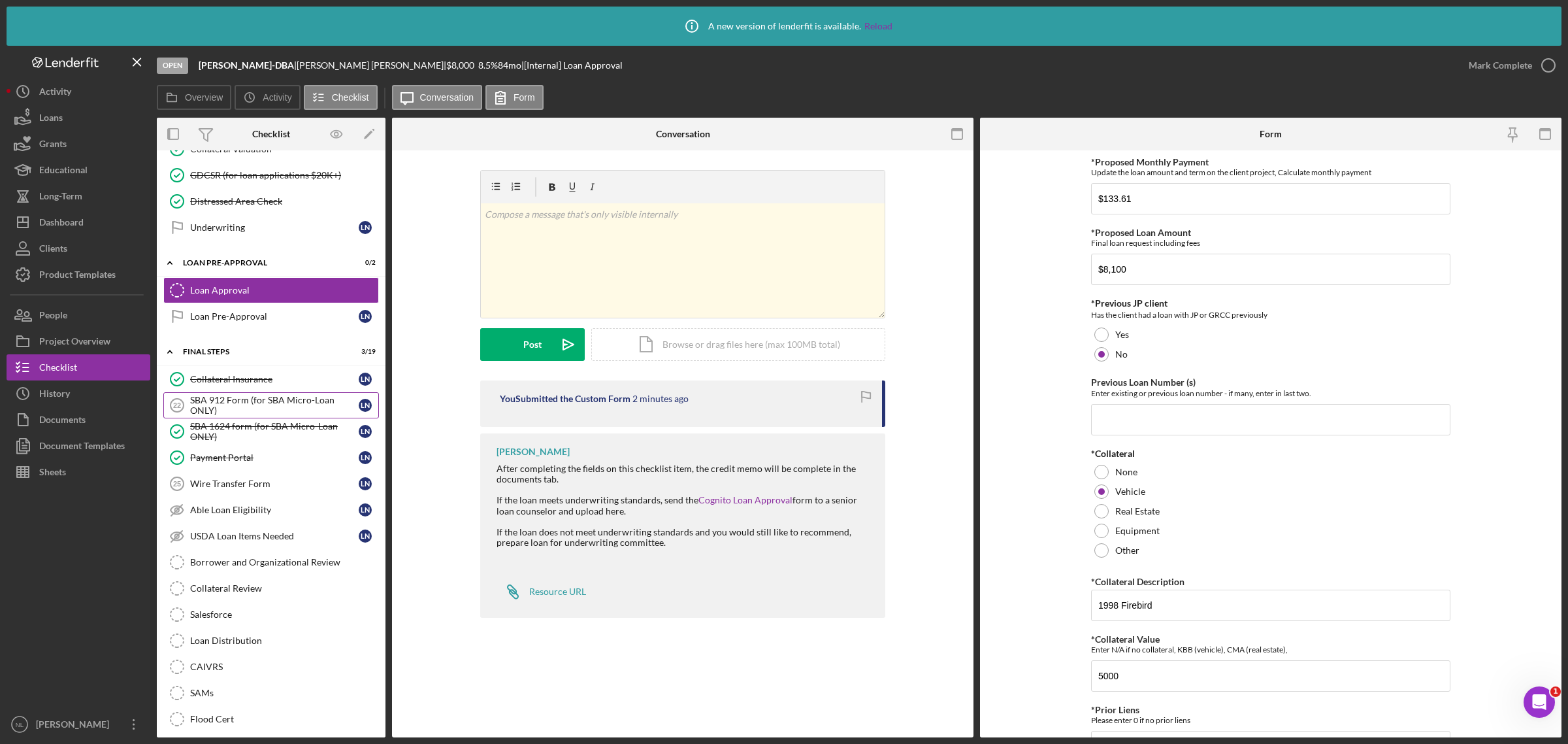
click at [289, 416] on div "SBA 912 Form (for SBA Micro-Loan ONLY)" at bounding box center [274, 405] width 168 height 21
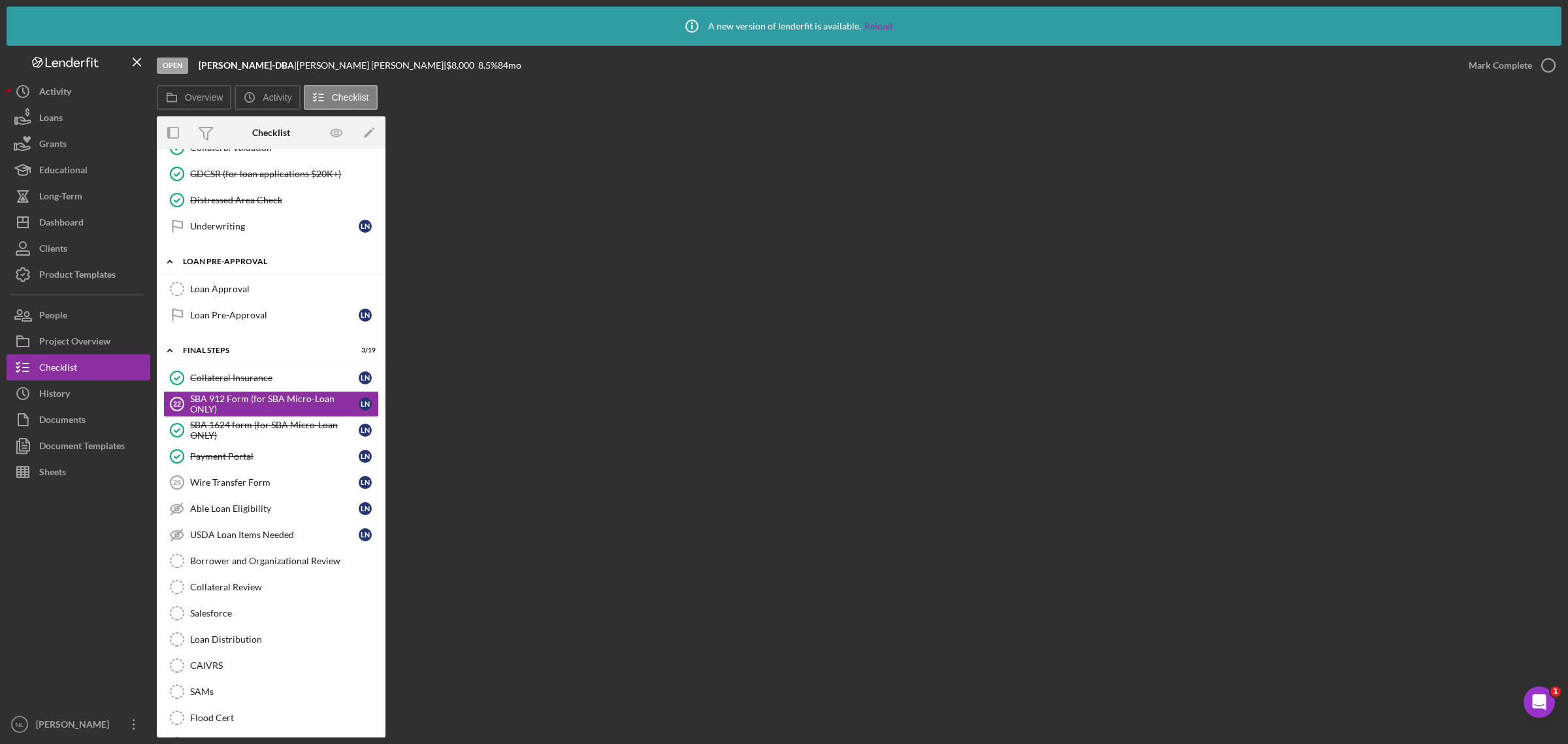
click at [248, 275] on div "Icon/Expander LOAN PRE-APPROVAL 0 / 2" at bounding box center [271, 262] width 229 height 27
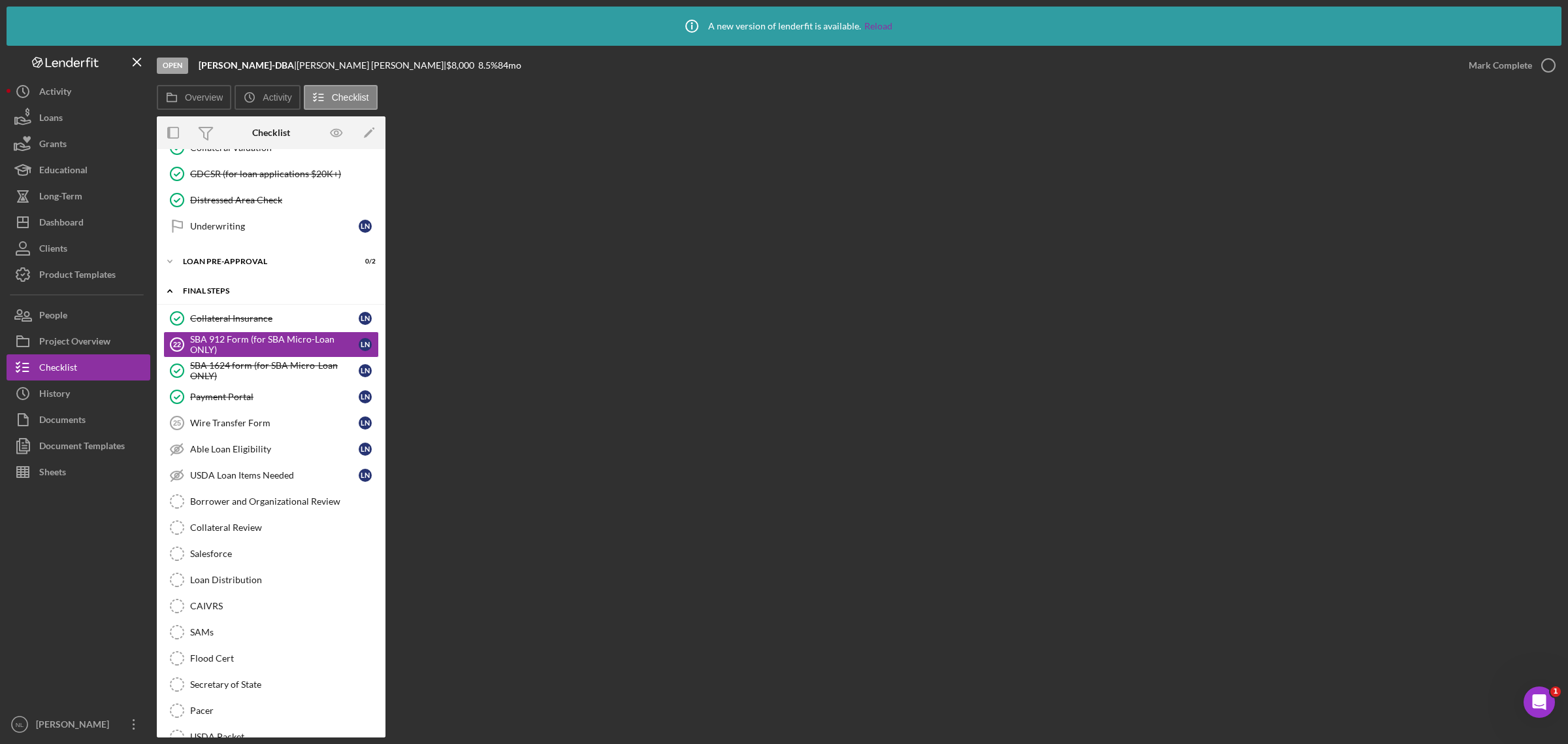
click at [246, 298] on div "Icon/Expander FINAL STEPS 3 / 19" at bounding box center [271, 291] width 229 height 27
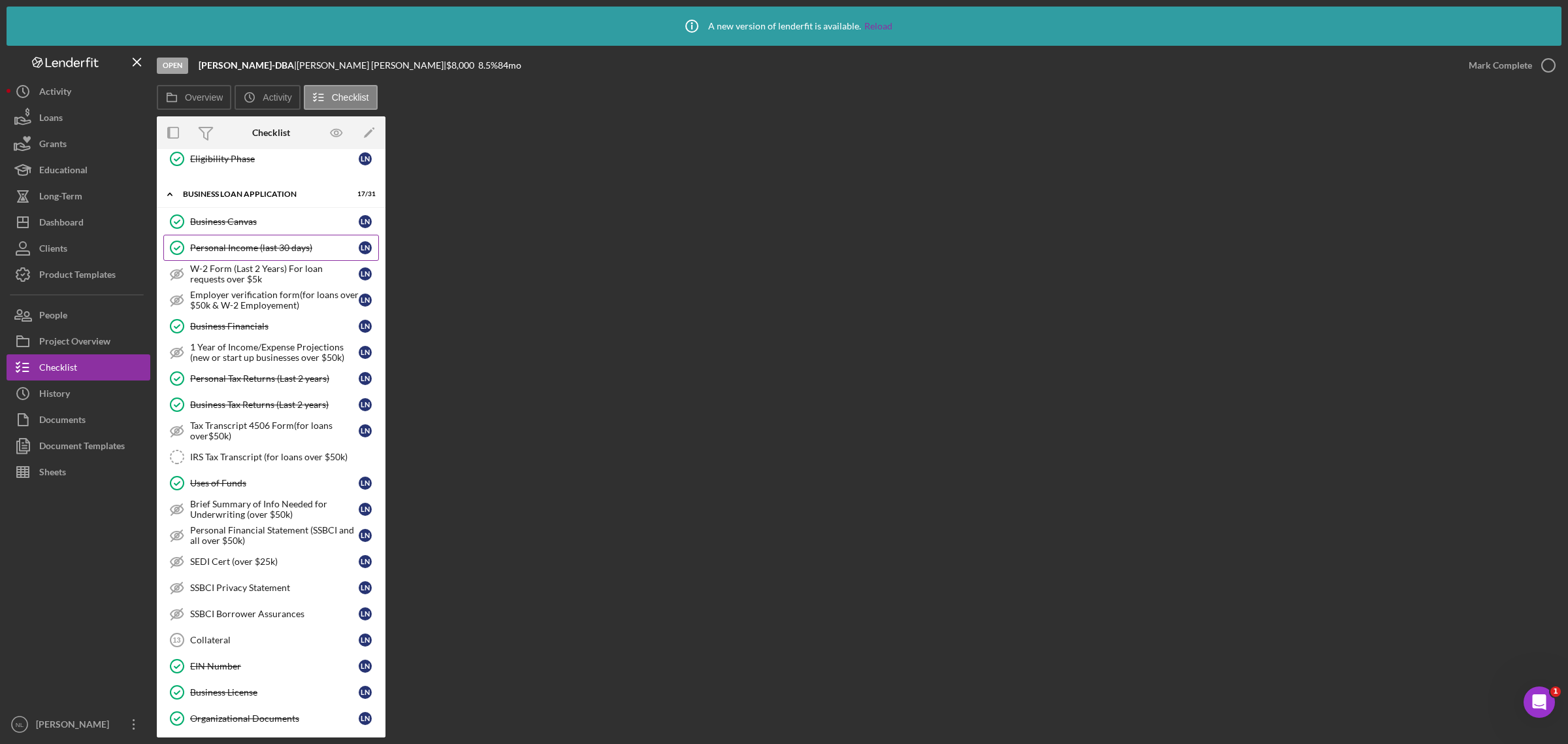
scroll to position [260, 0]
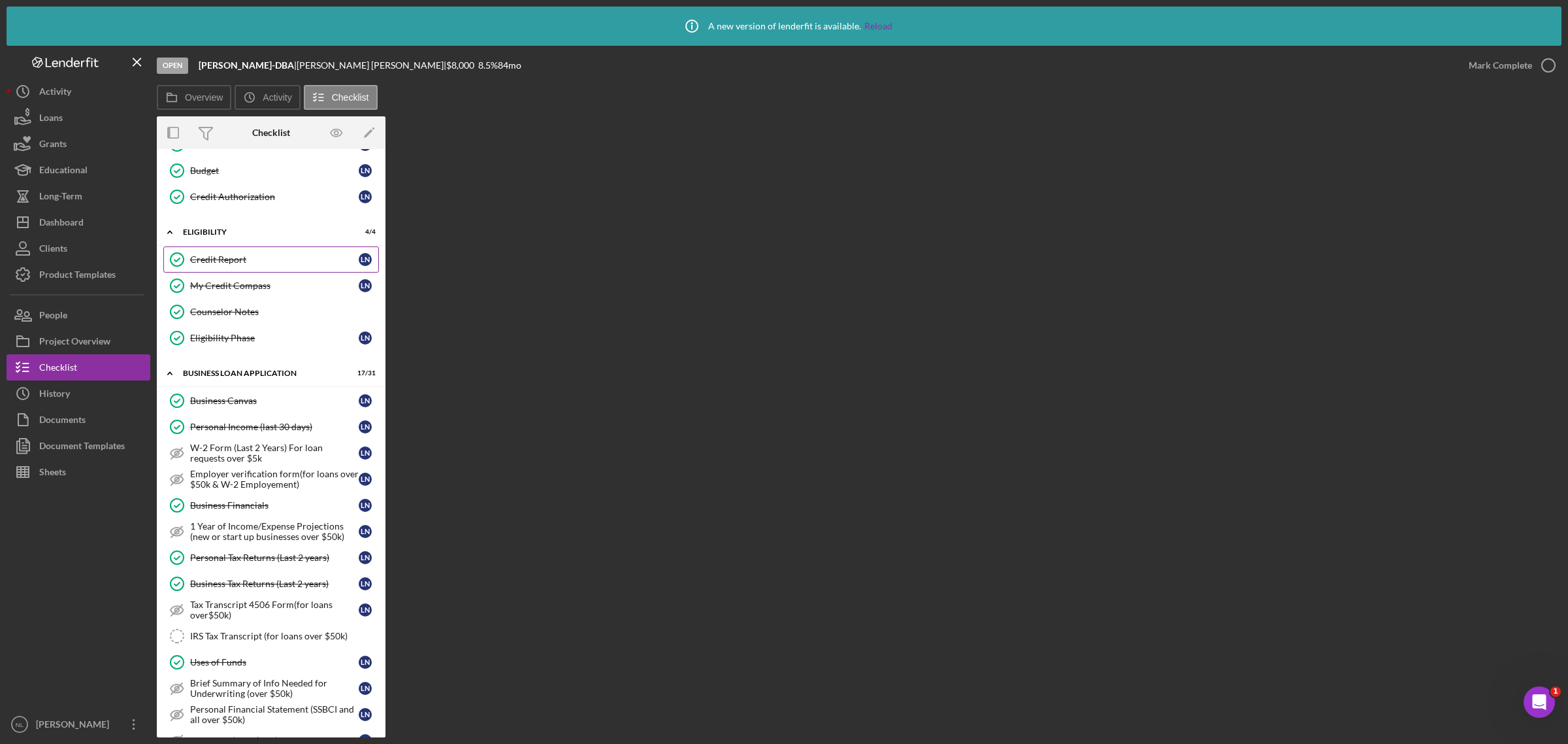
click at [262, 272] on link "Credit Report Credit Report L N" at bounding box center [271, 259] width 216 height 26
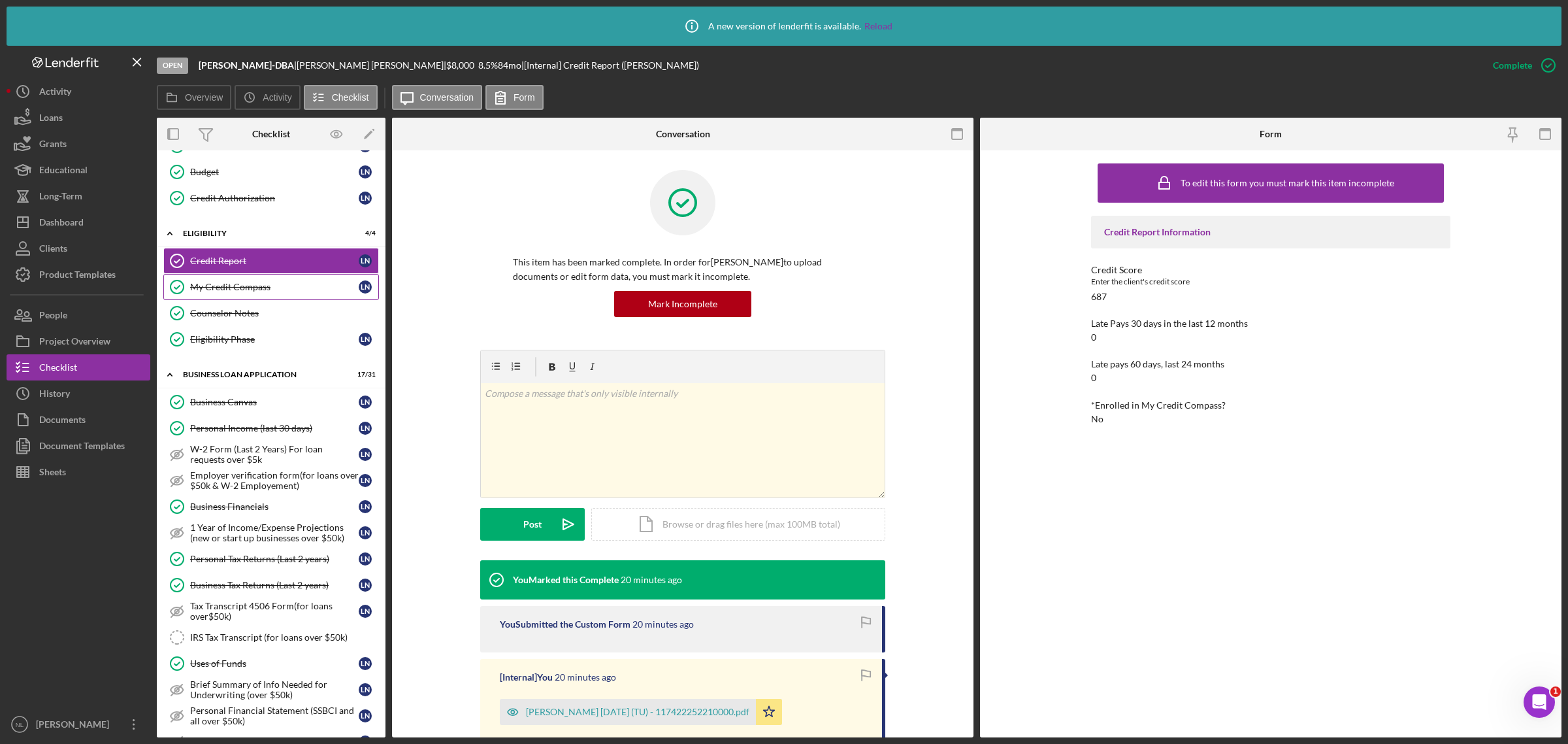
click at [252, 300] on link "My Credit Compass My Credit Compass L N" at bounding box center [271, 287] width 216 height 26
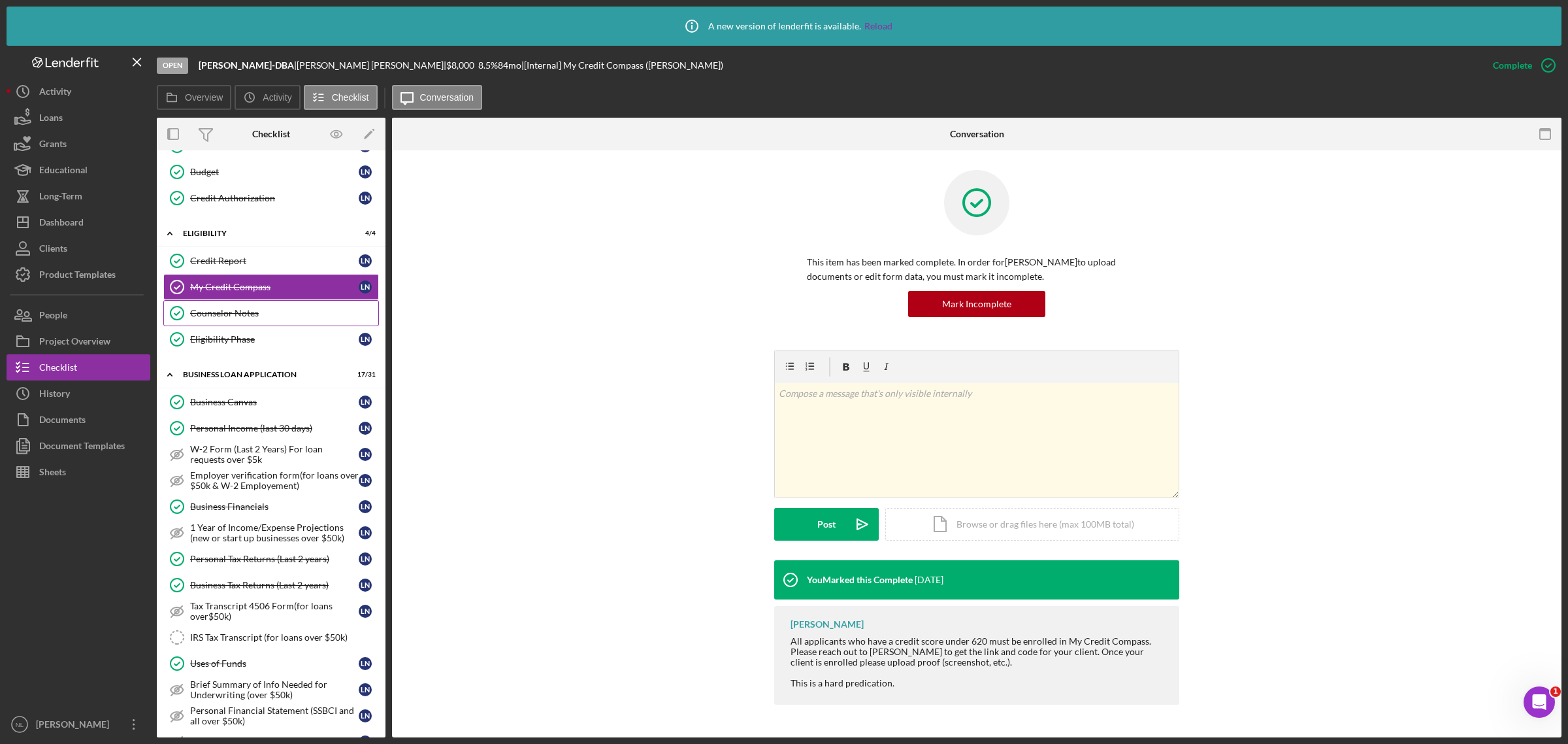
click at [246, 318] on div "Counselor Notes" at bounding box center [284, 313] width 188 height 11
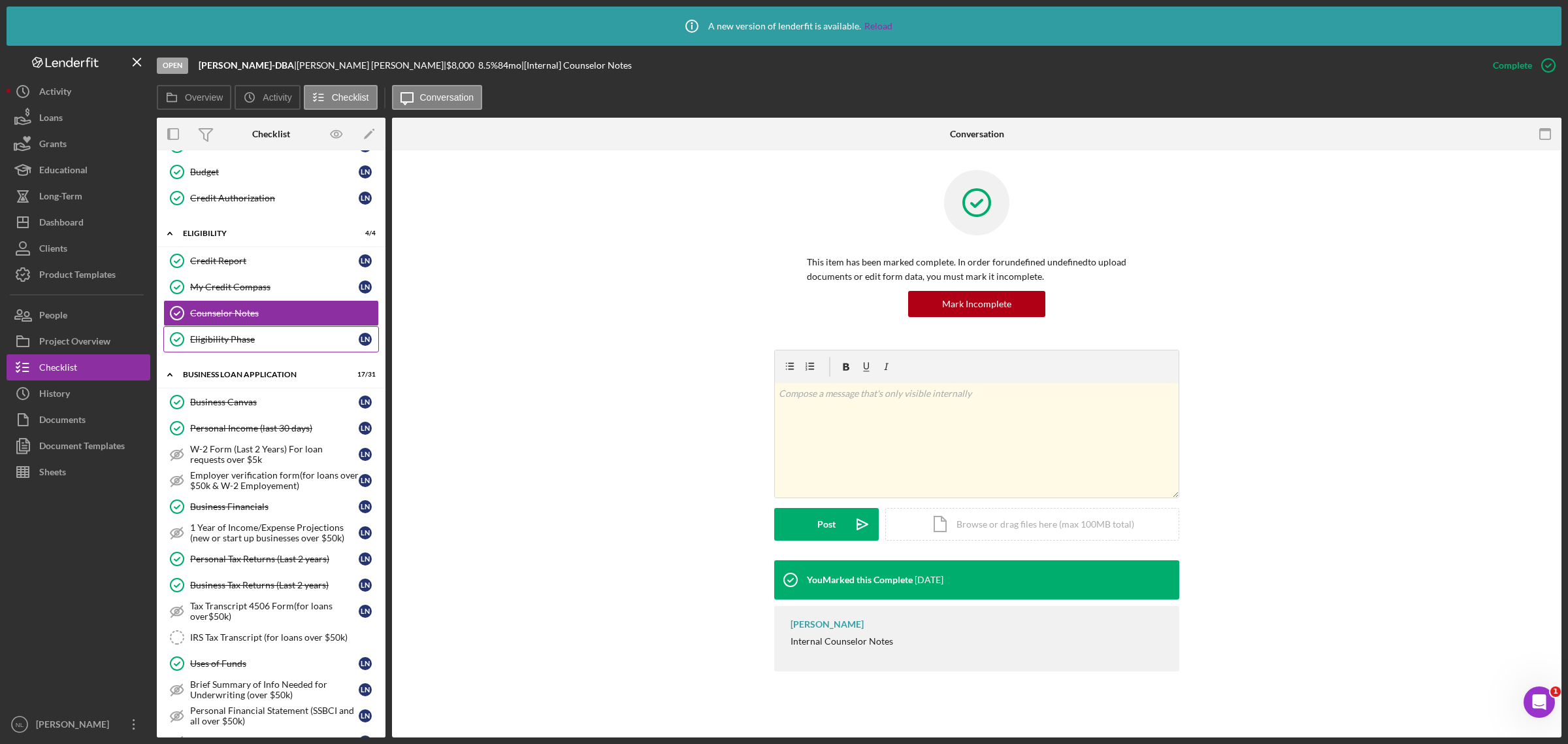
click at [236, 335] on link "Eligibility Phase Eligibility Phase L N" at bounding box center [271, 338] width 216 height 26
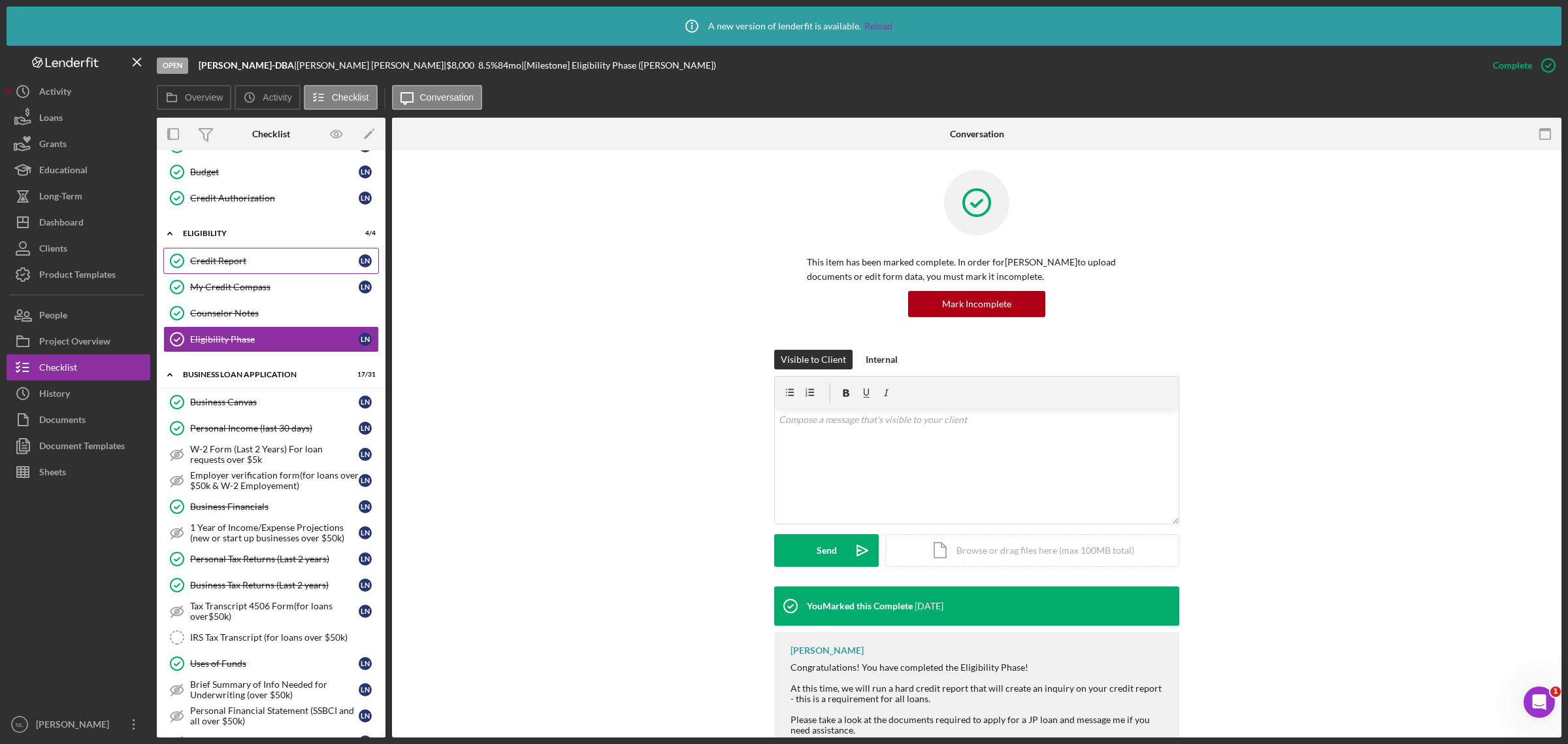
click at [214, 266] on div "Credit Report" at bounding box center [274, 261] width 168 height 11
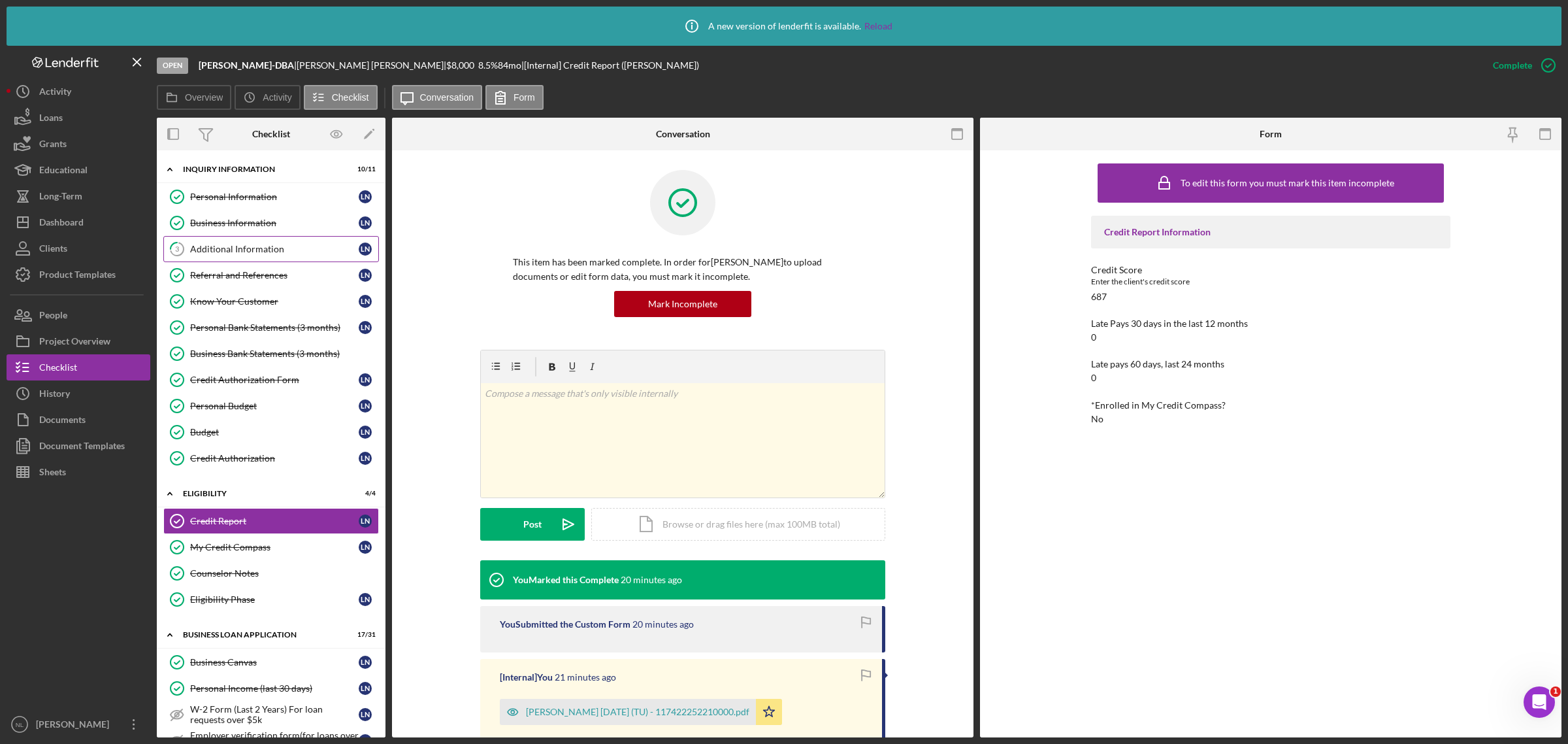
click at [261, 250] on div "Additional Information" at bounding box center [274, 249] width 168 height 11
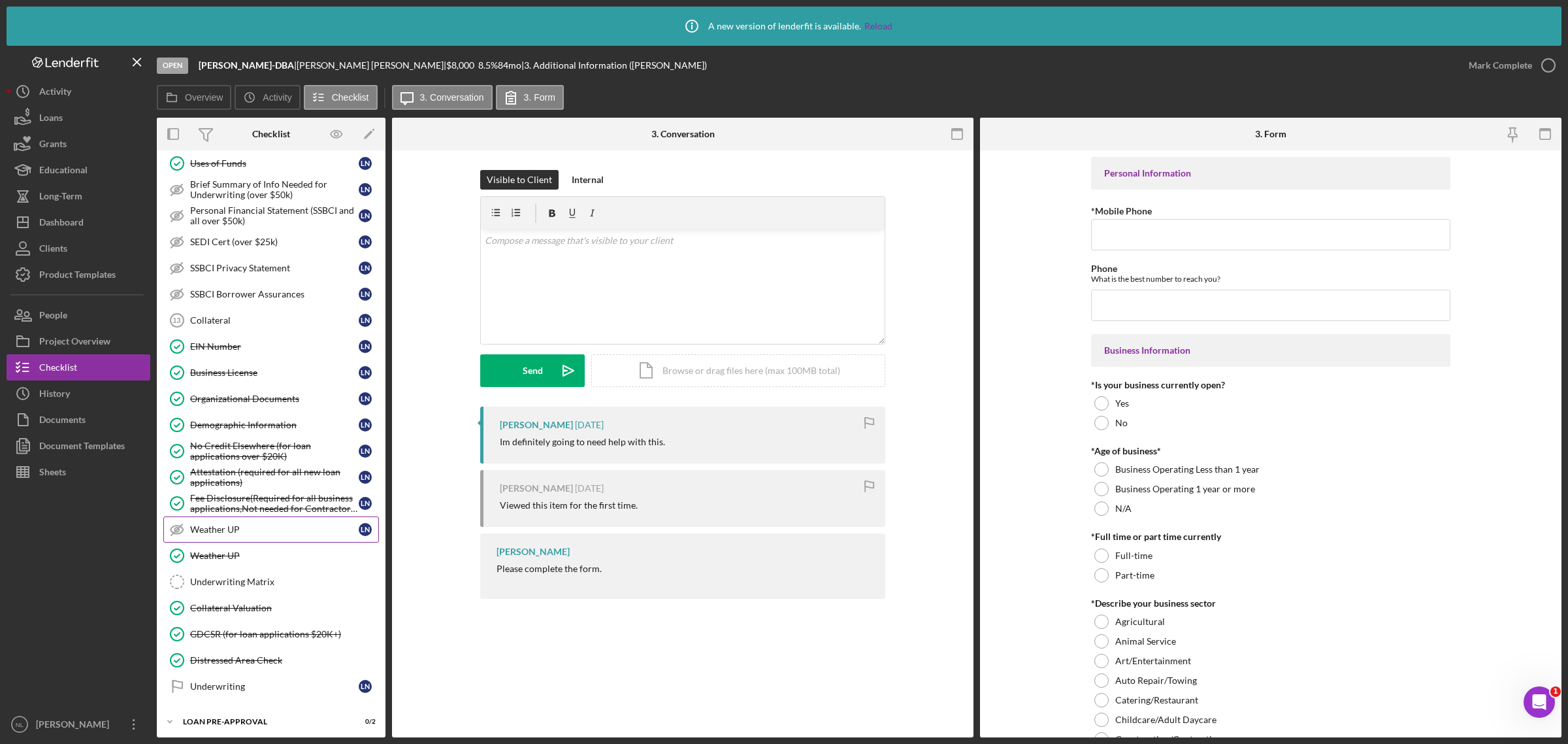
scroll to position [838, 0]
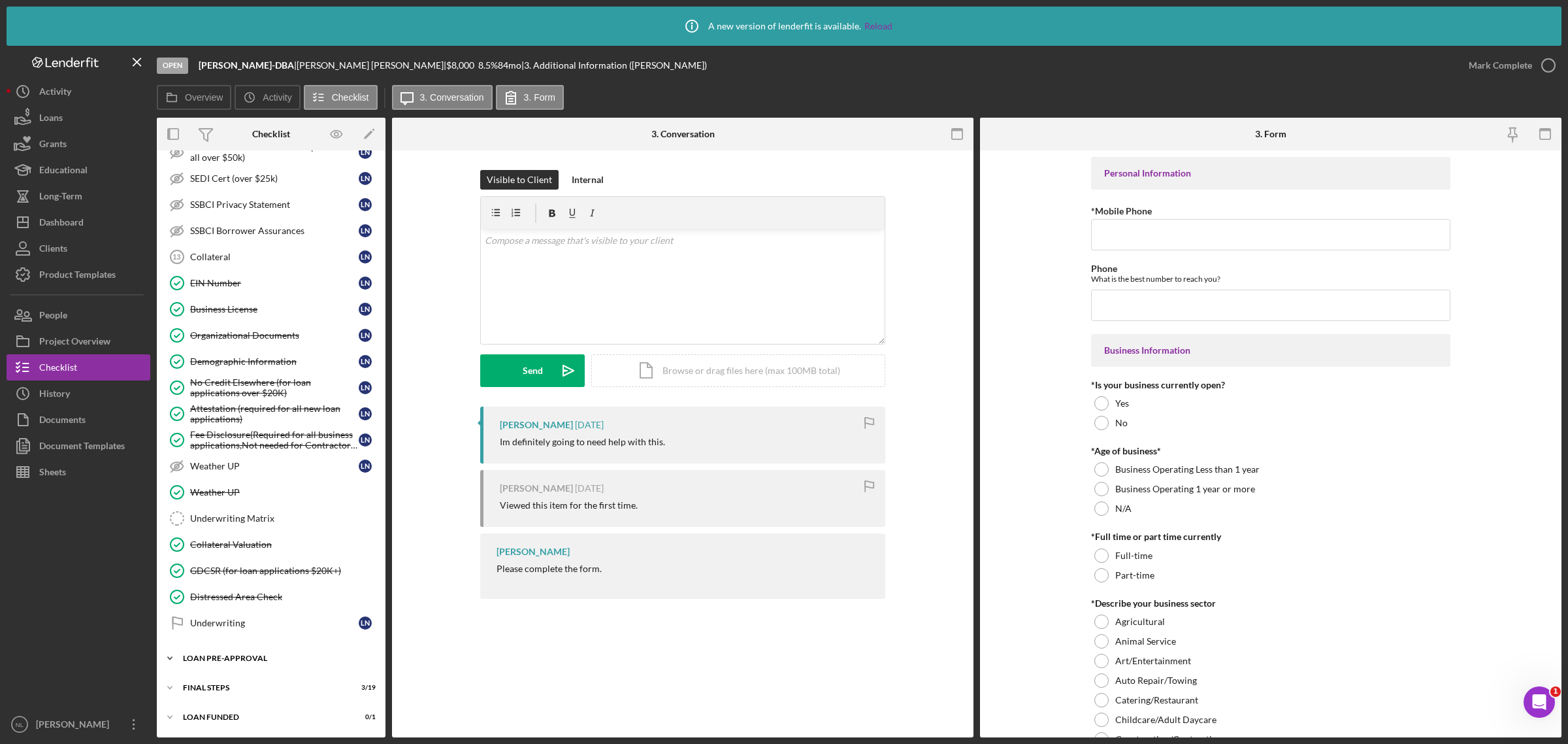
click at [256, 661] on div "LOAN PRE-APPROVAL" at bounding box center [276, 657] width 187 height 7
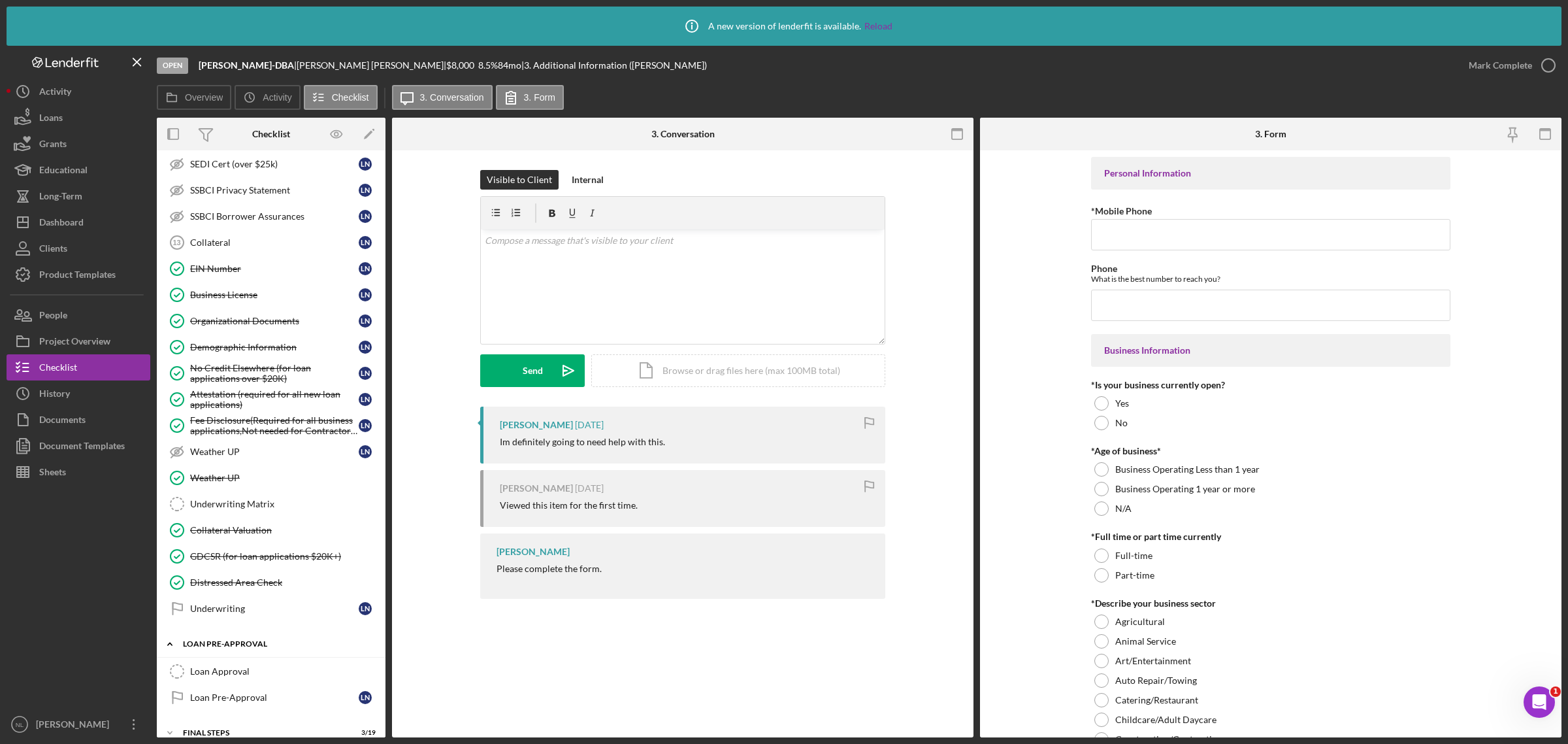
scroll to position [899, 0]
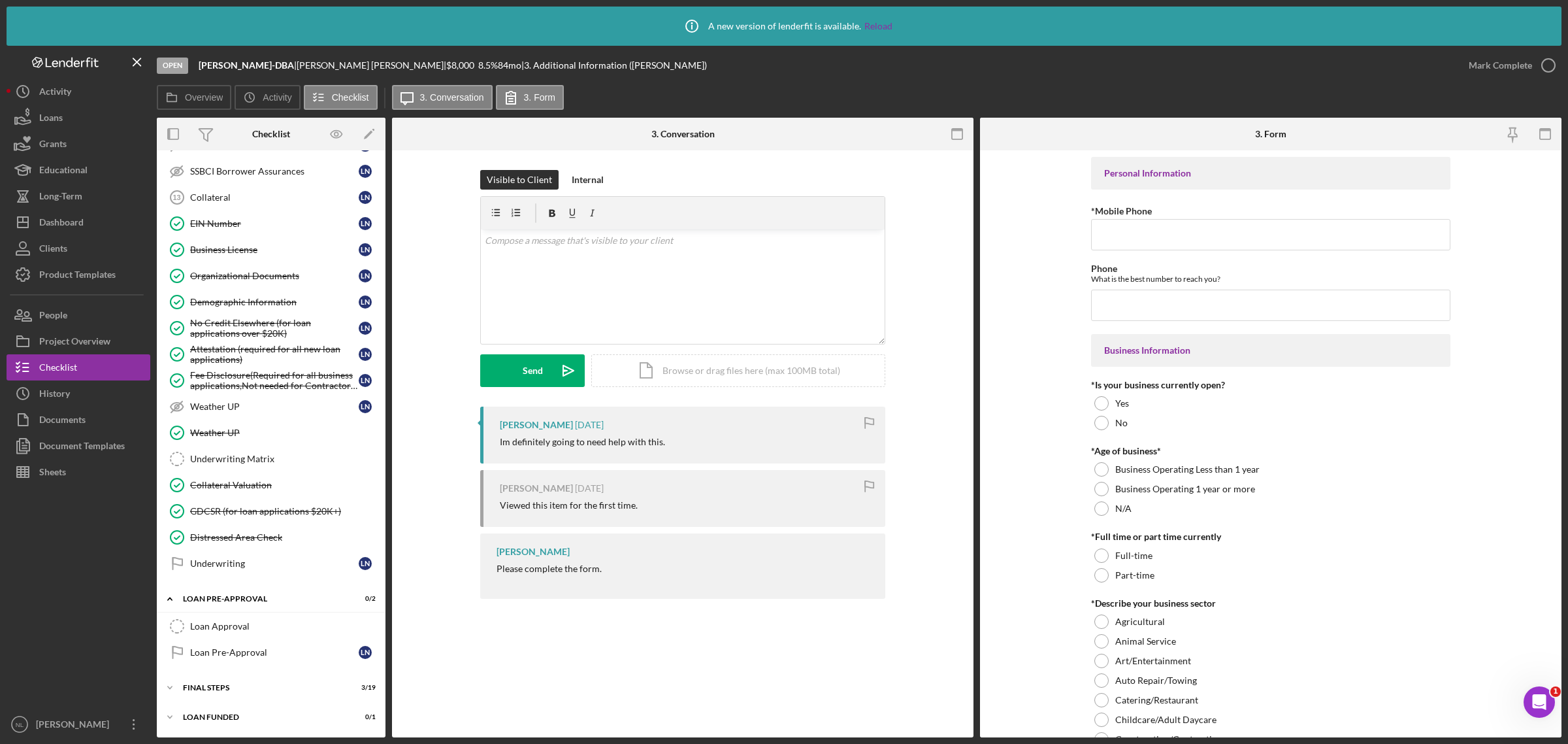
click at [250, 674] on div "Icon/Expander INQUIRY INFORMATION 10 / 11 Personal Information Personal Informa…" at bounding box center [271, 2] width 229 height 1457
click at [253, 694] on div "Icon/Expander FINAL STEPS 3 / 19" at bounding box center [271, 687] width 229 height 26
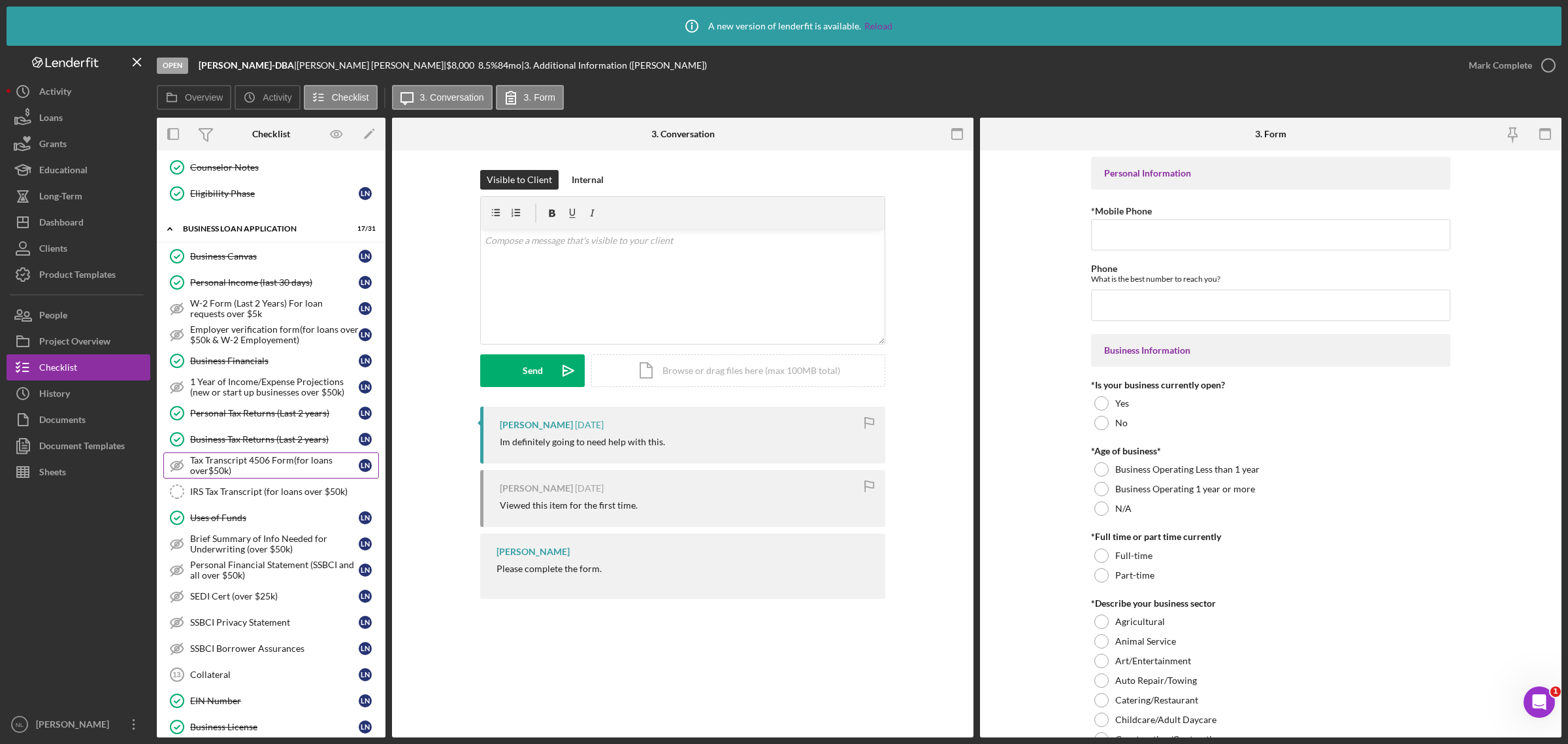
scroll to position [462, 0]
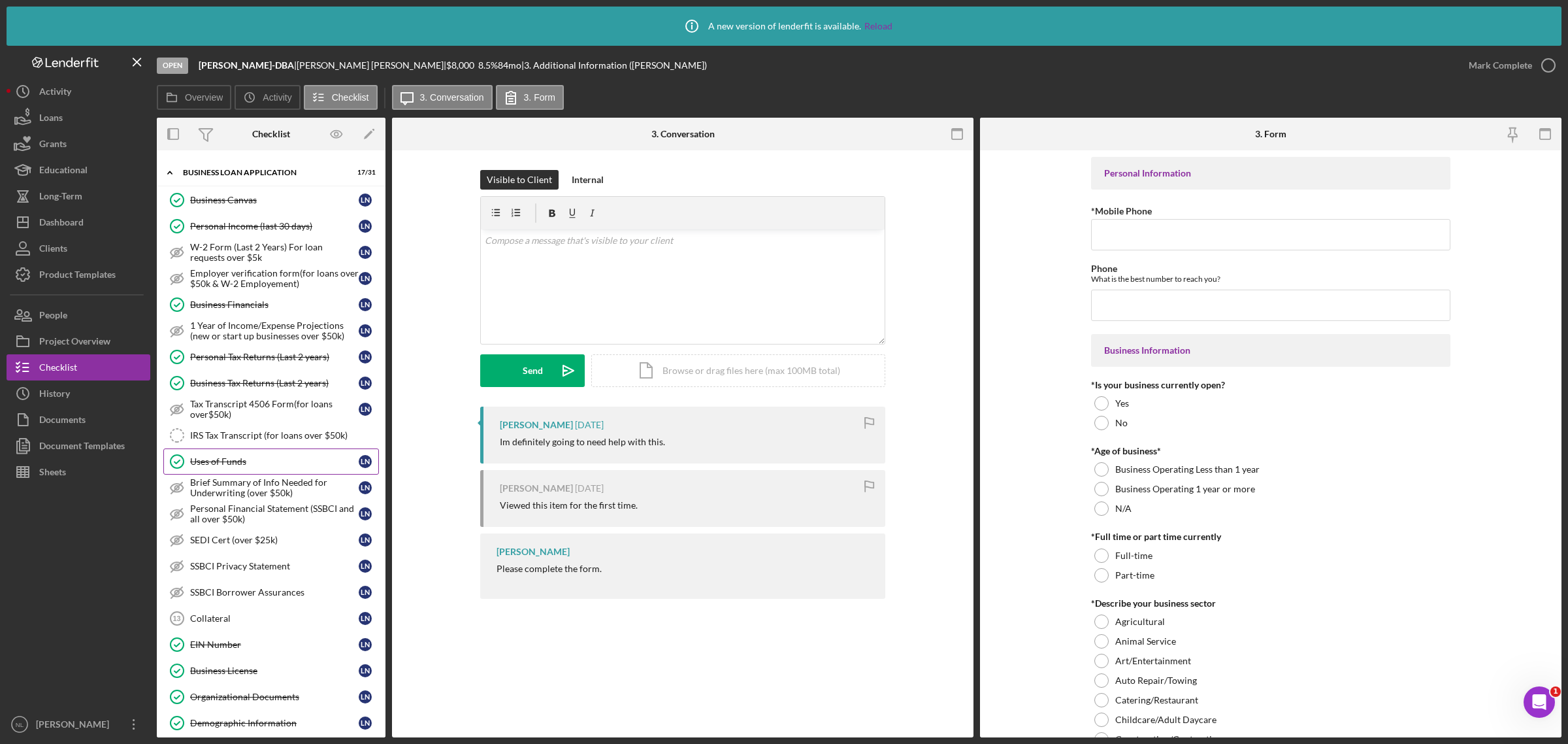
click at [217, 462] on link "Uses of Funds Uses of Funds L N" at bounding box center [271, 461] width 216 height 26
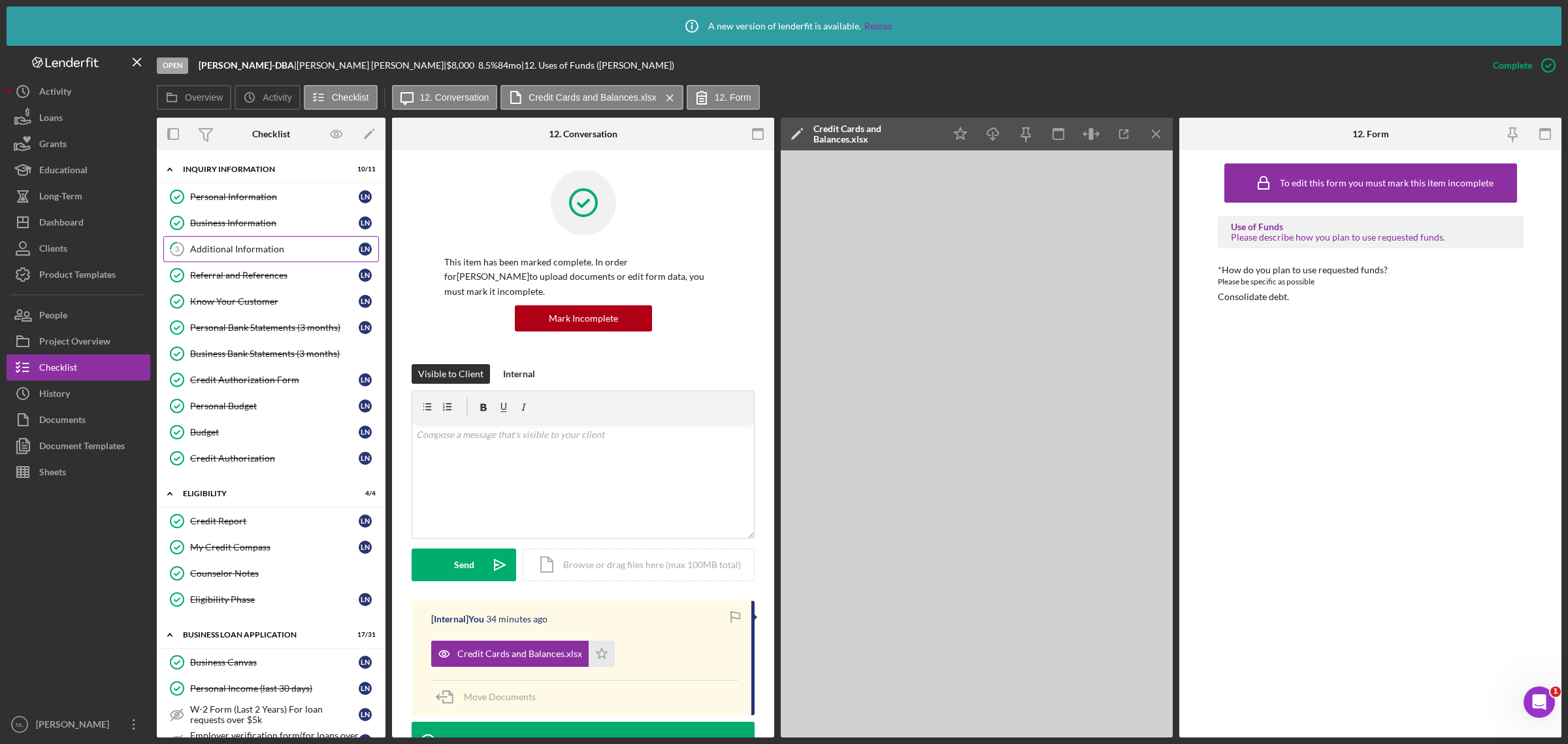
click at [276, 237] on link "3 Additional Information L N" at bounding box center [271, 248] width 216 height 26
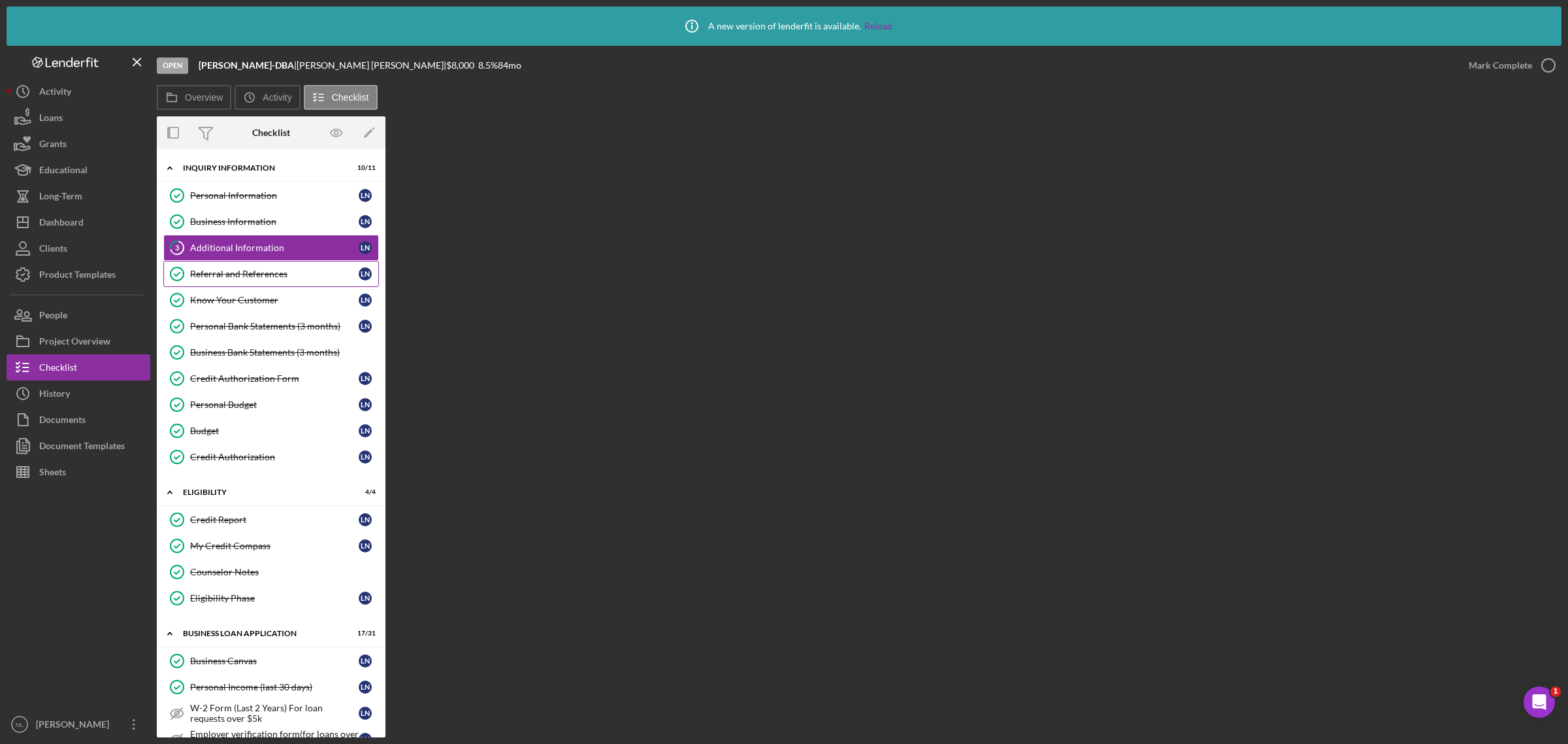
click at [269, 281] on link "Referral and References Referral and References L N" at bounding box center [271, 273] width 216 height 26
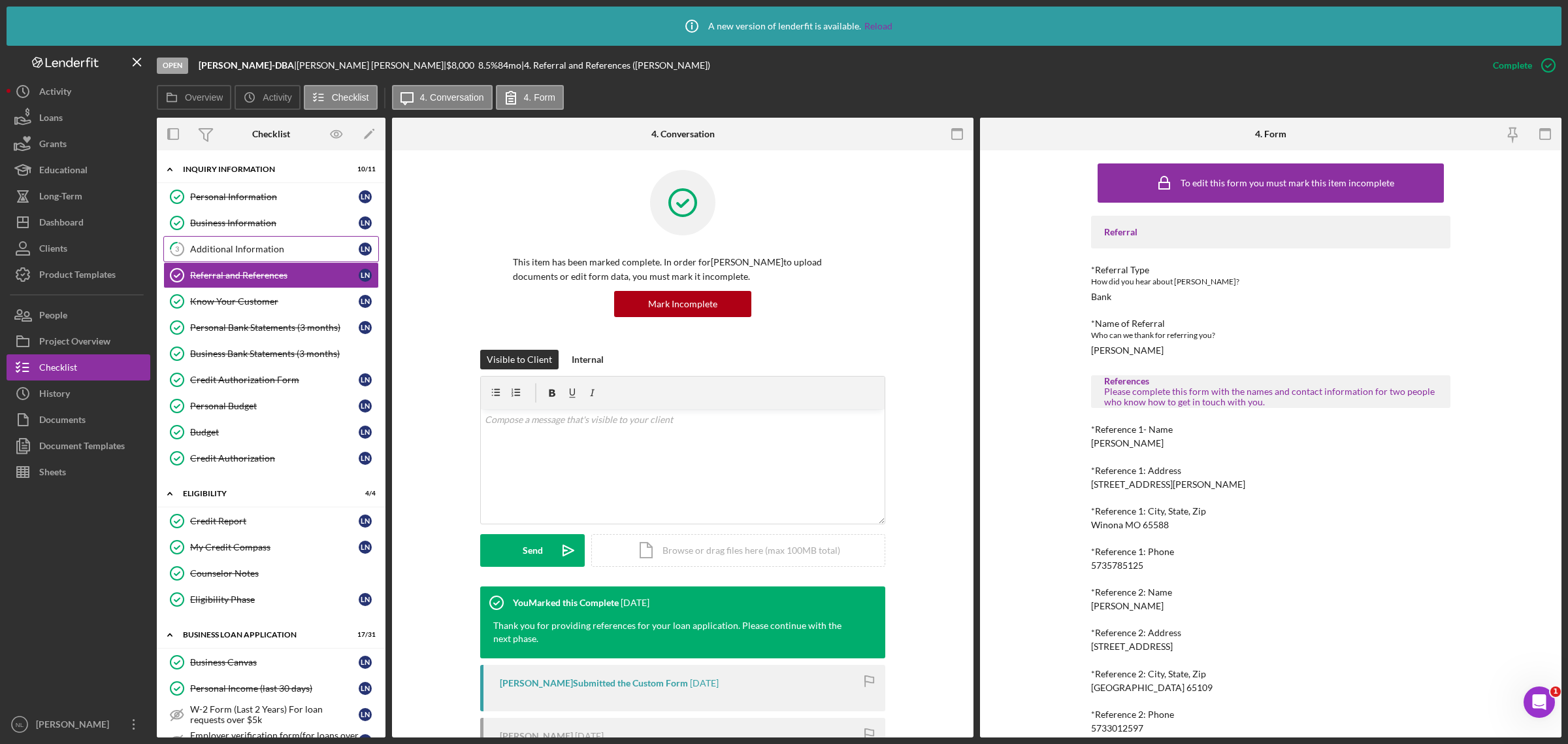
click at [248, 241] on link "3 Additional Information L N" at bounding box center [271, 248] width 216 height 26
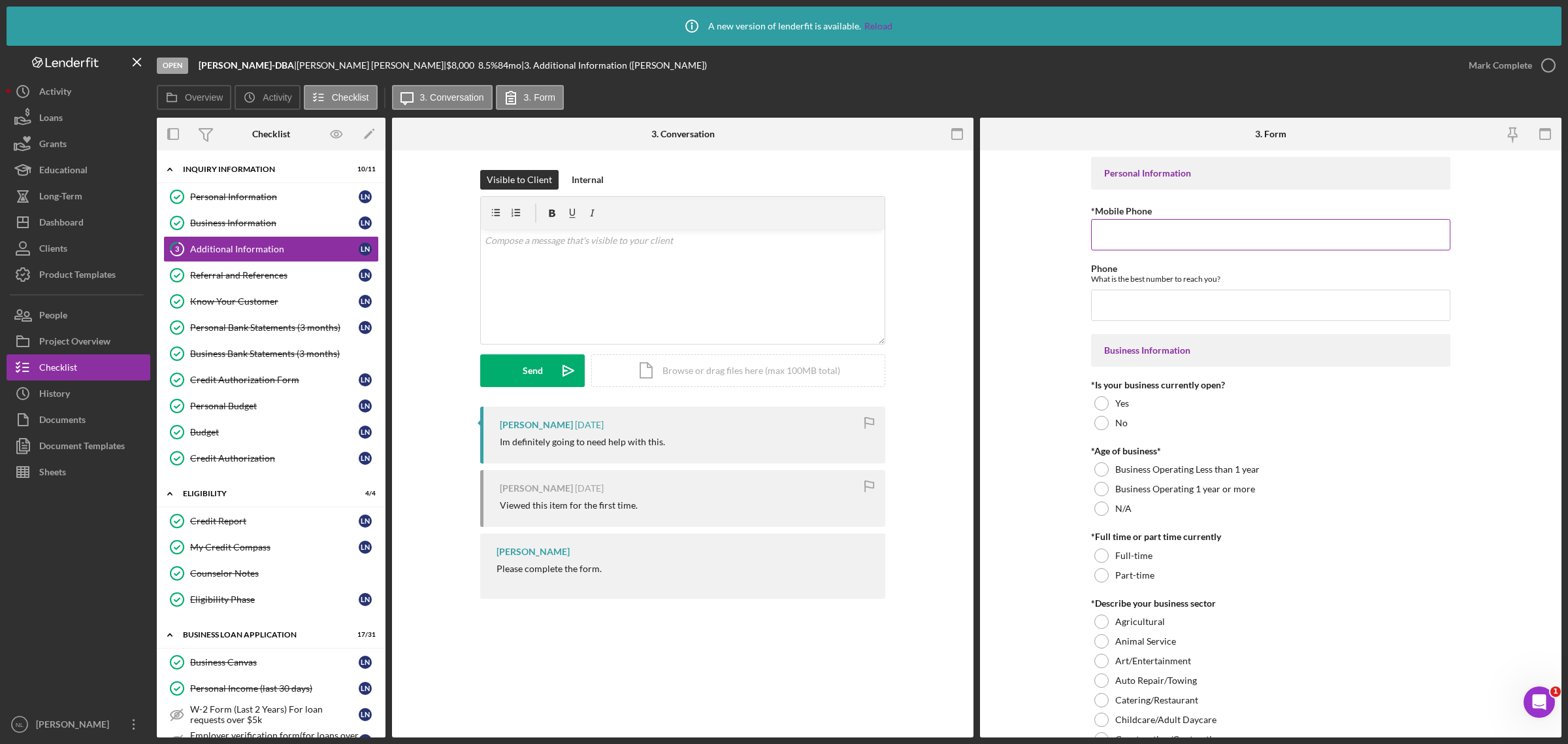
click at [1112, 227] on input "*Mobile Phone" at bounding box center [1270, 235] width 359 height 32
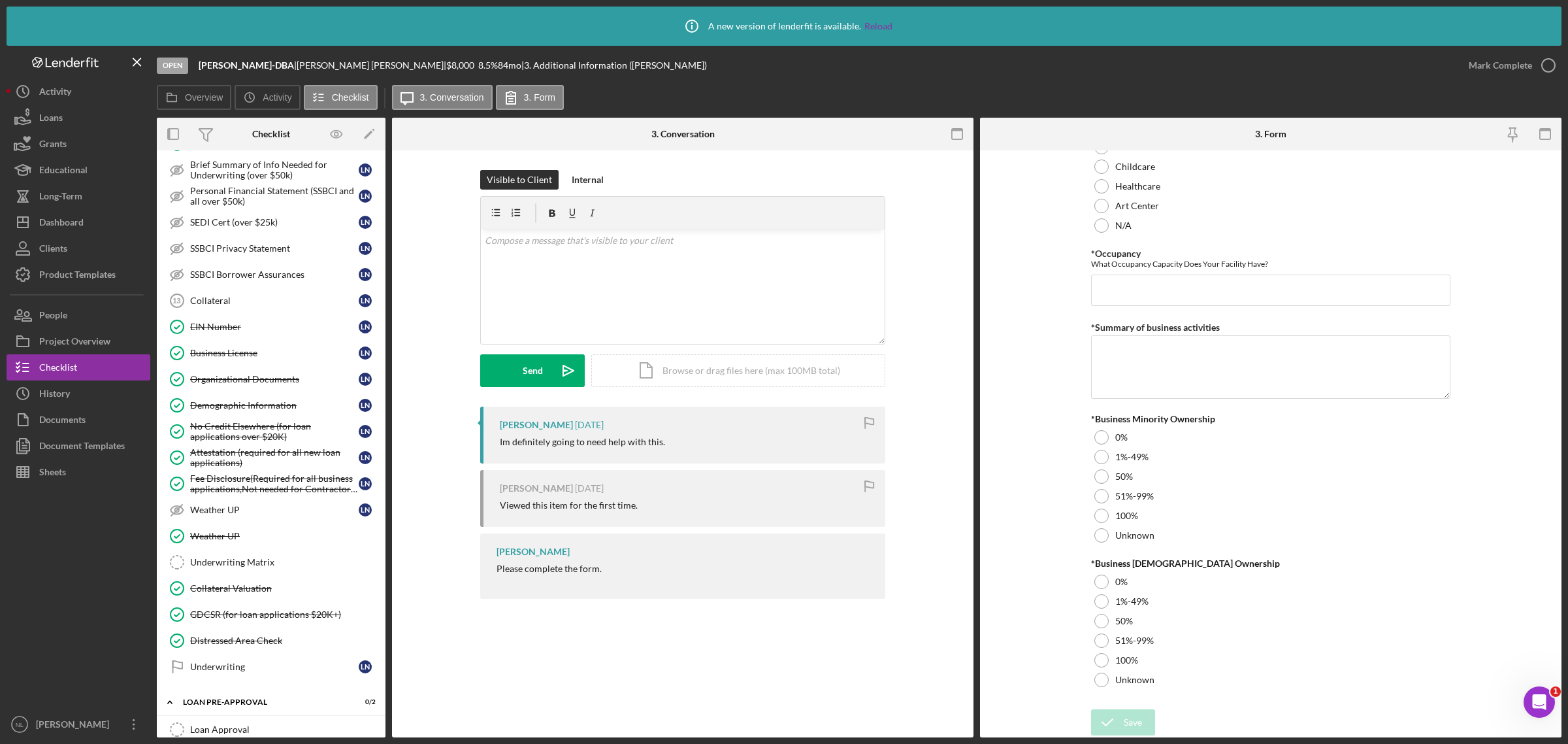
scroll to position [786, 0]
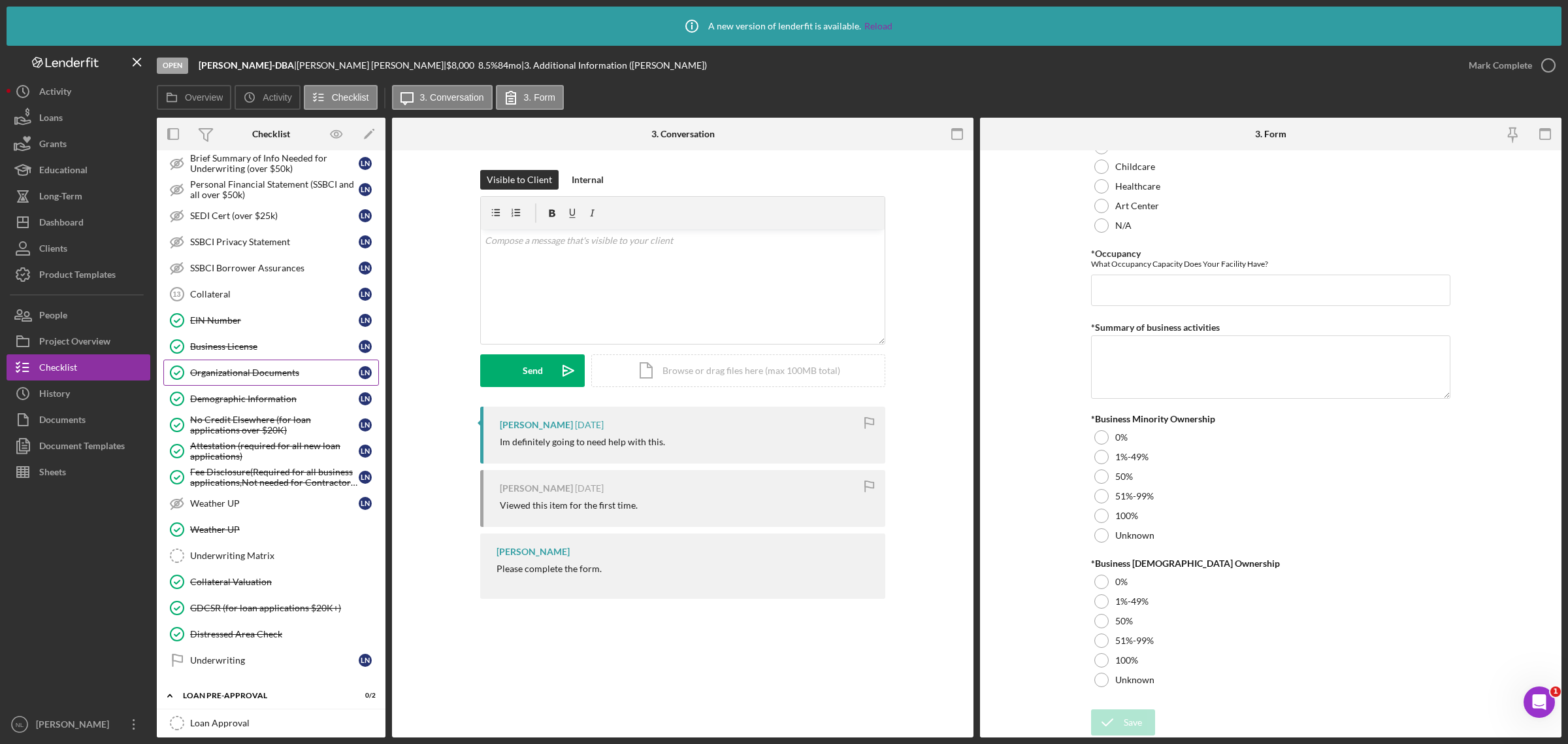
click at [261, 377] on div "Organizational Documents" at bounding box center [274, 372] width 168 height 11
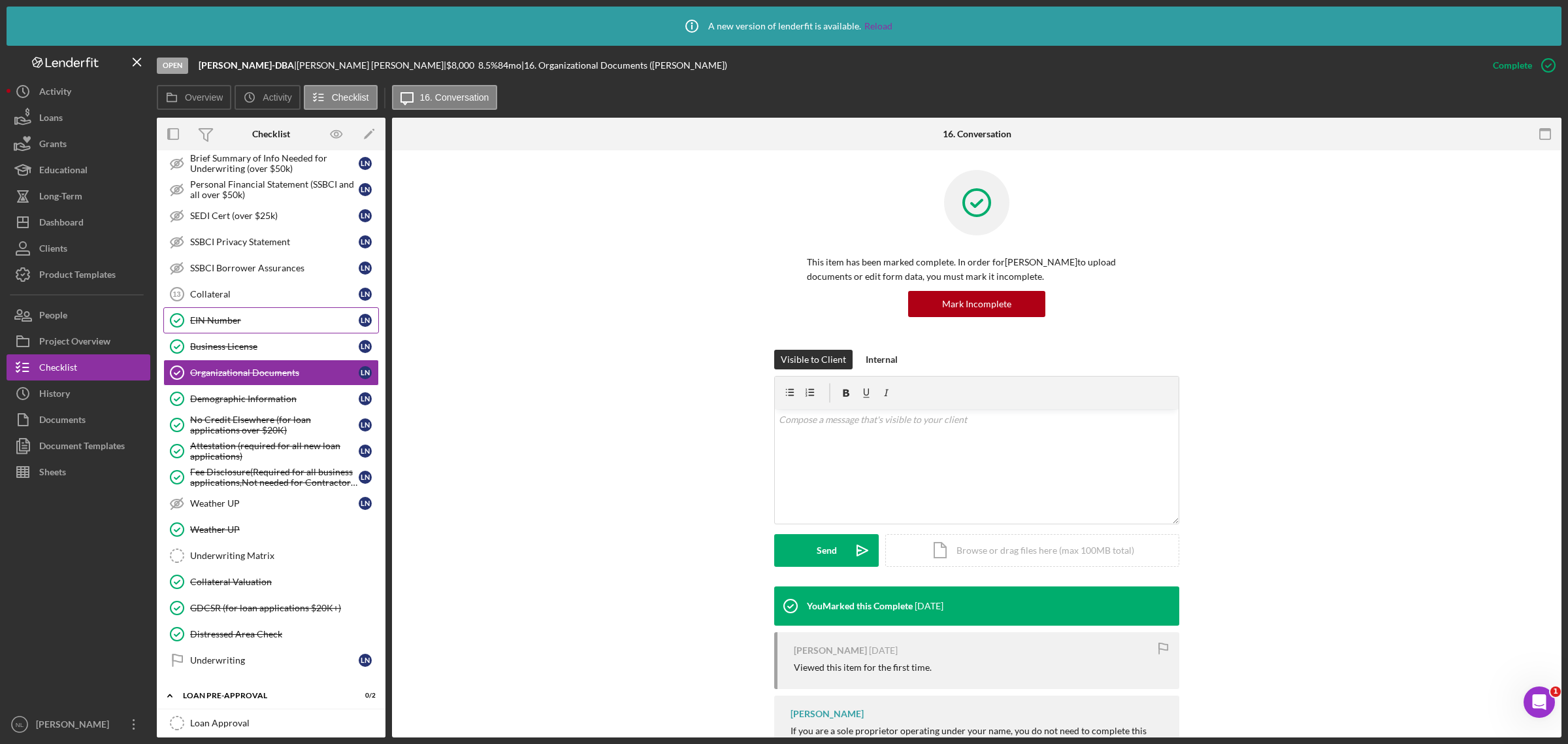
click at [229, 326] on div "EIN Number" at bounding box center [274, 320] width 168 height 11
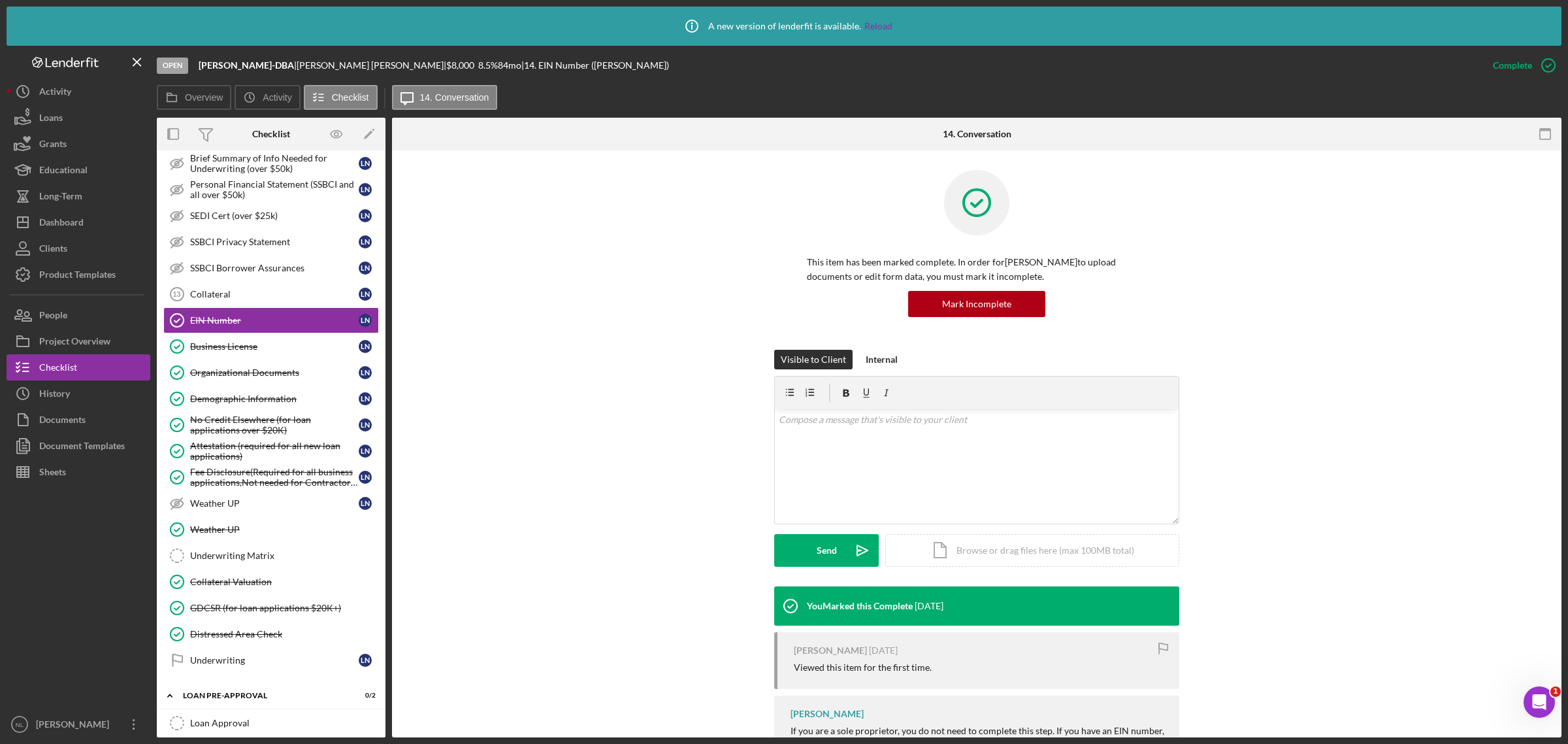
scroll to position [52, 0]
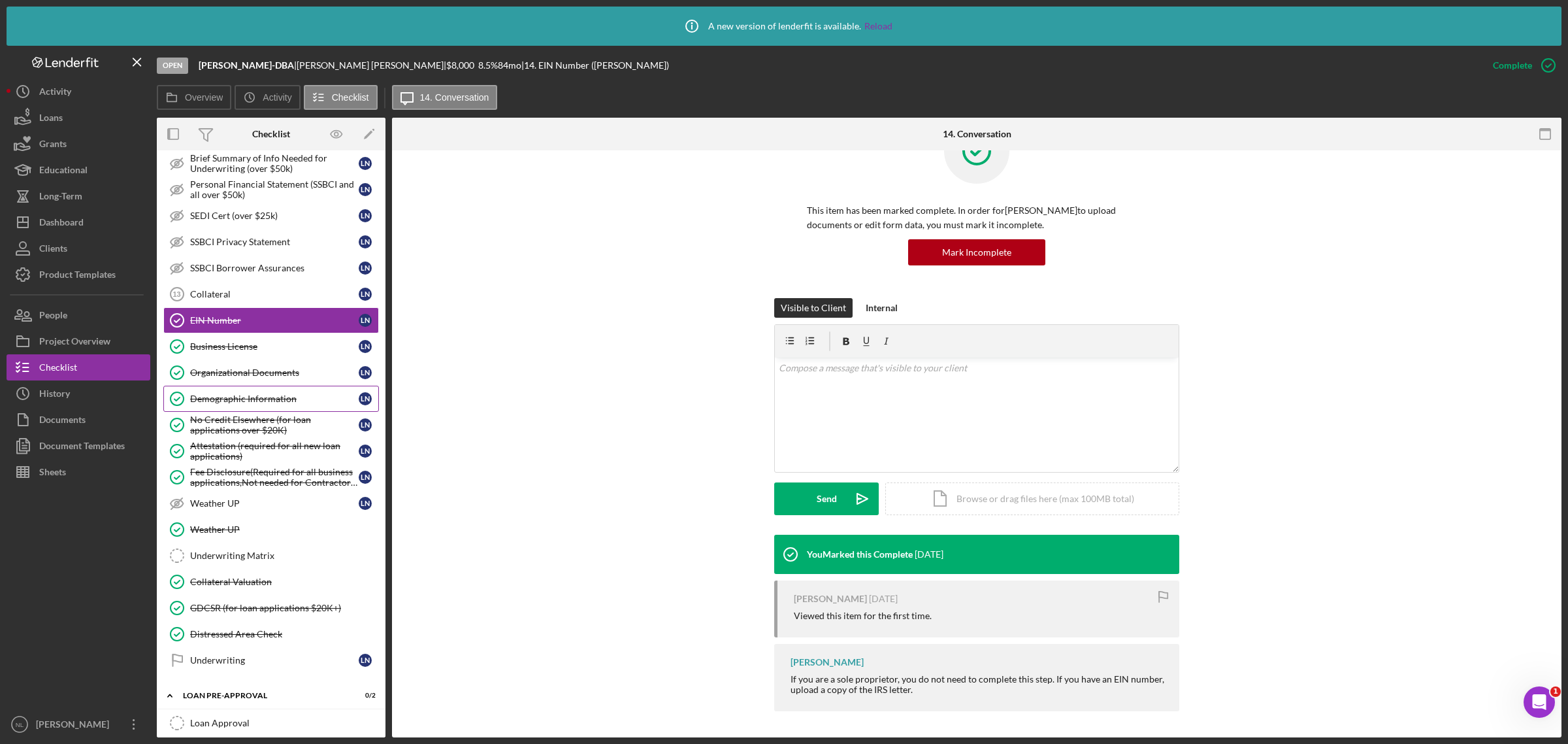
click at [275, 412] on link "Demographic Information Demographic Information L N" at bounding box center [271, 398] width 216 height 26
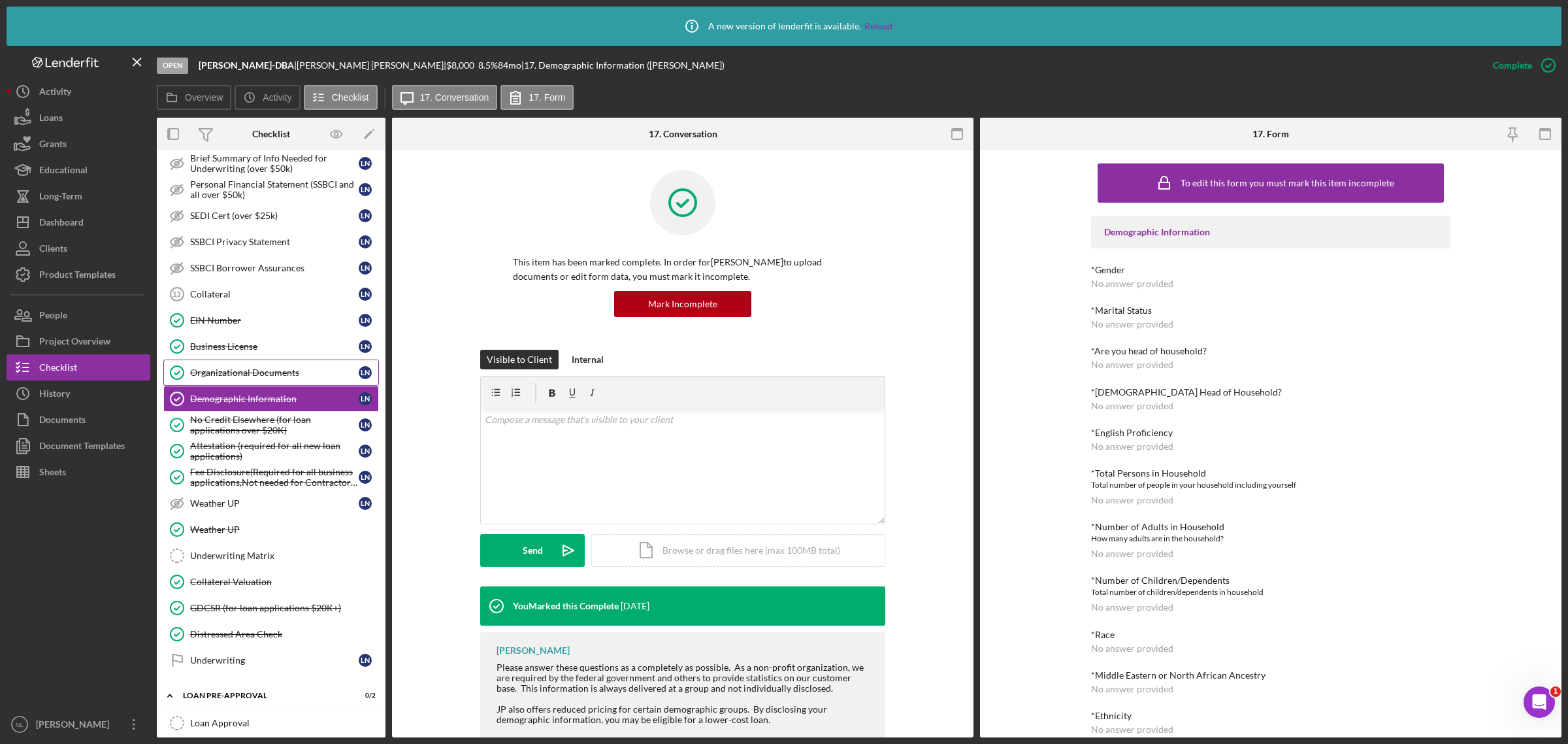
click at [246, 377] on div "Organizational Documents" at bounding box center [274, 372] width 168 height 11
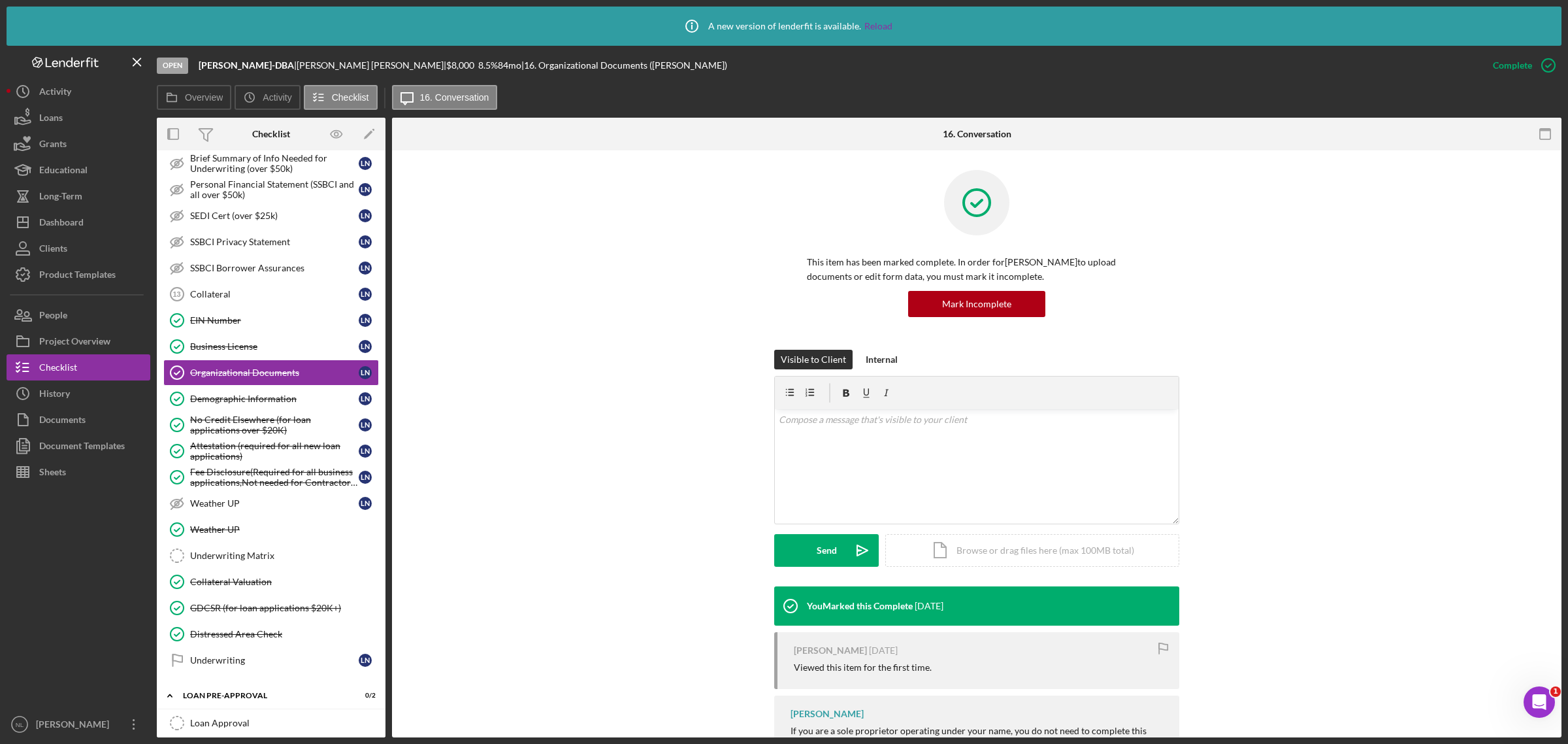
scroll to position [93, 0]
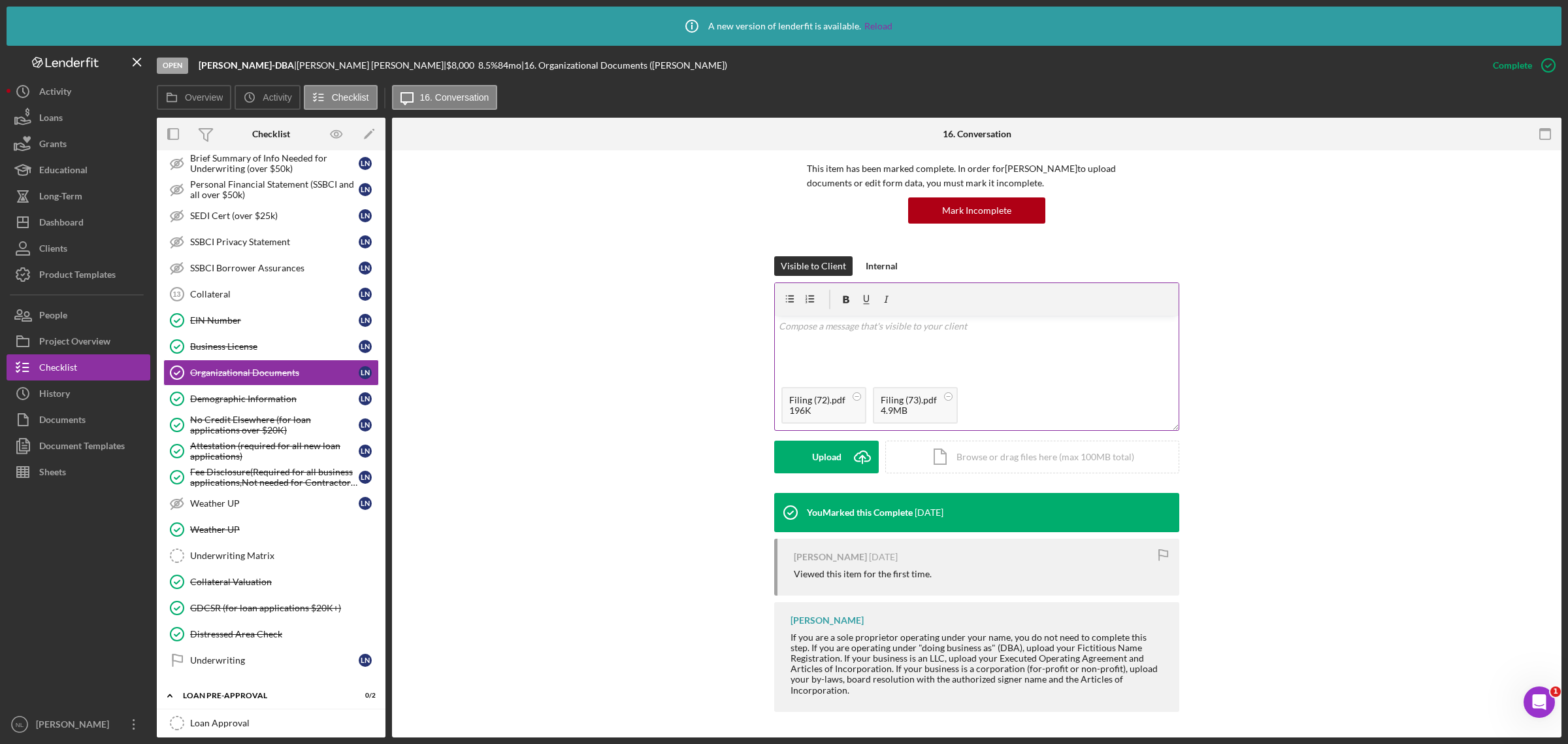
click at [824, 413] on div "196K" at bounding box center [817, 410] width 56 height 11
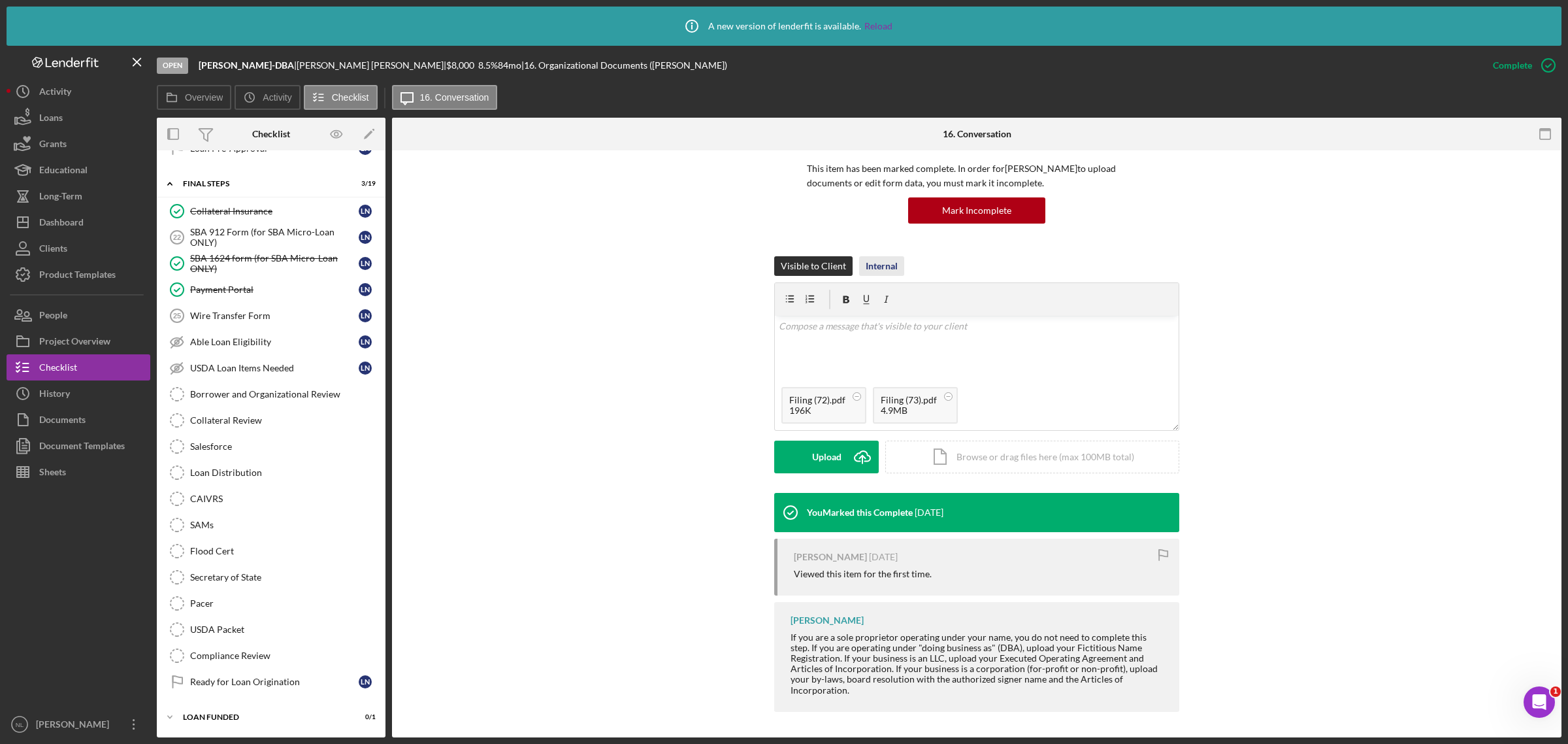
click at [871, 265] on div "Internal" at bounding box center [881, 267] width 32 height 20
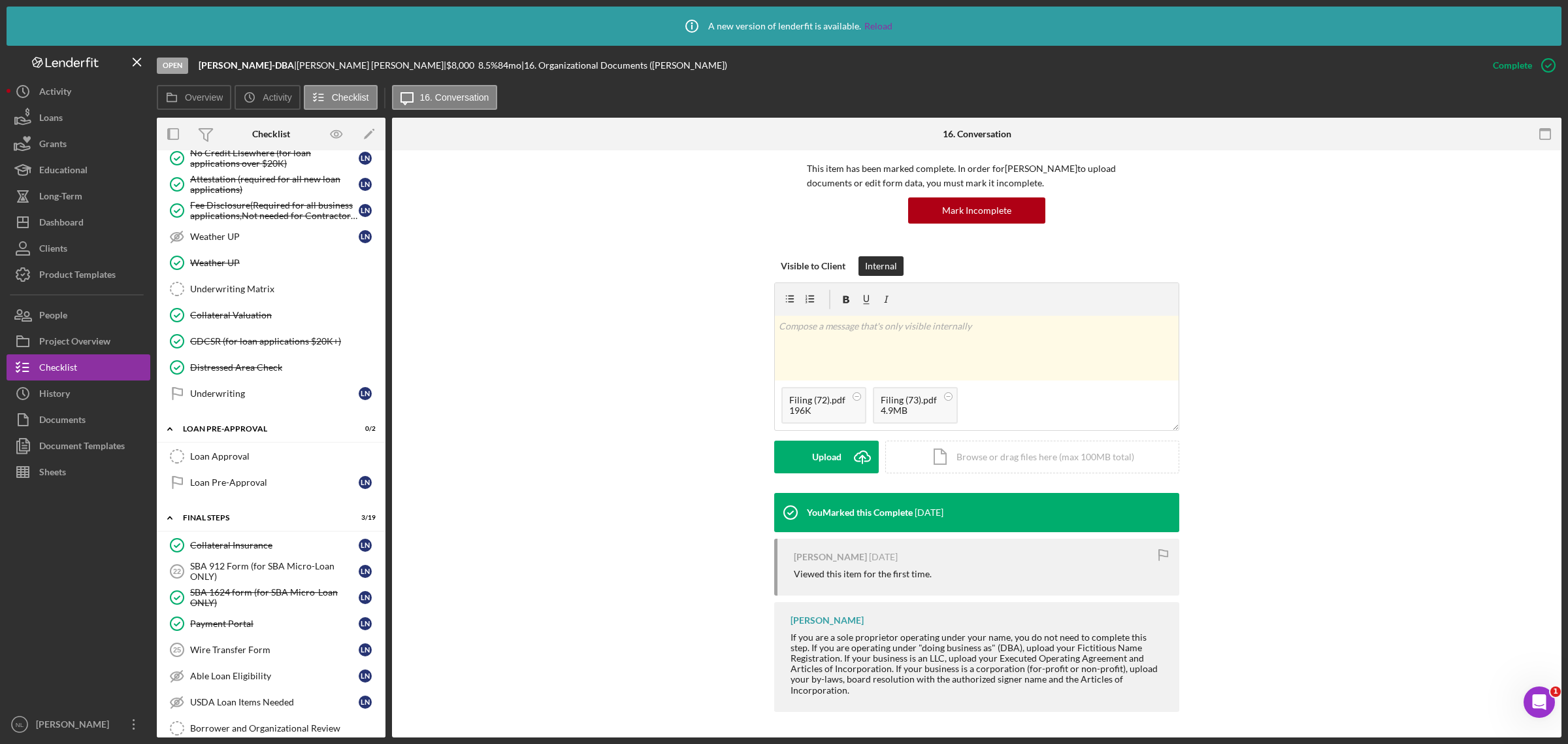
scroll to position [1034, 0]
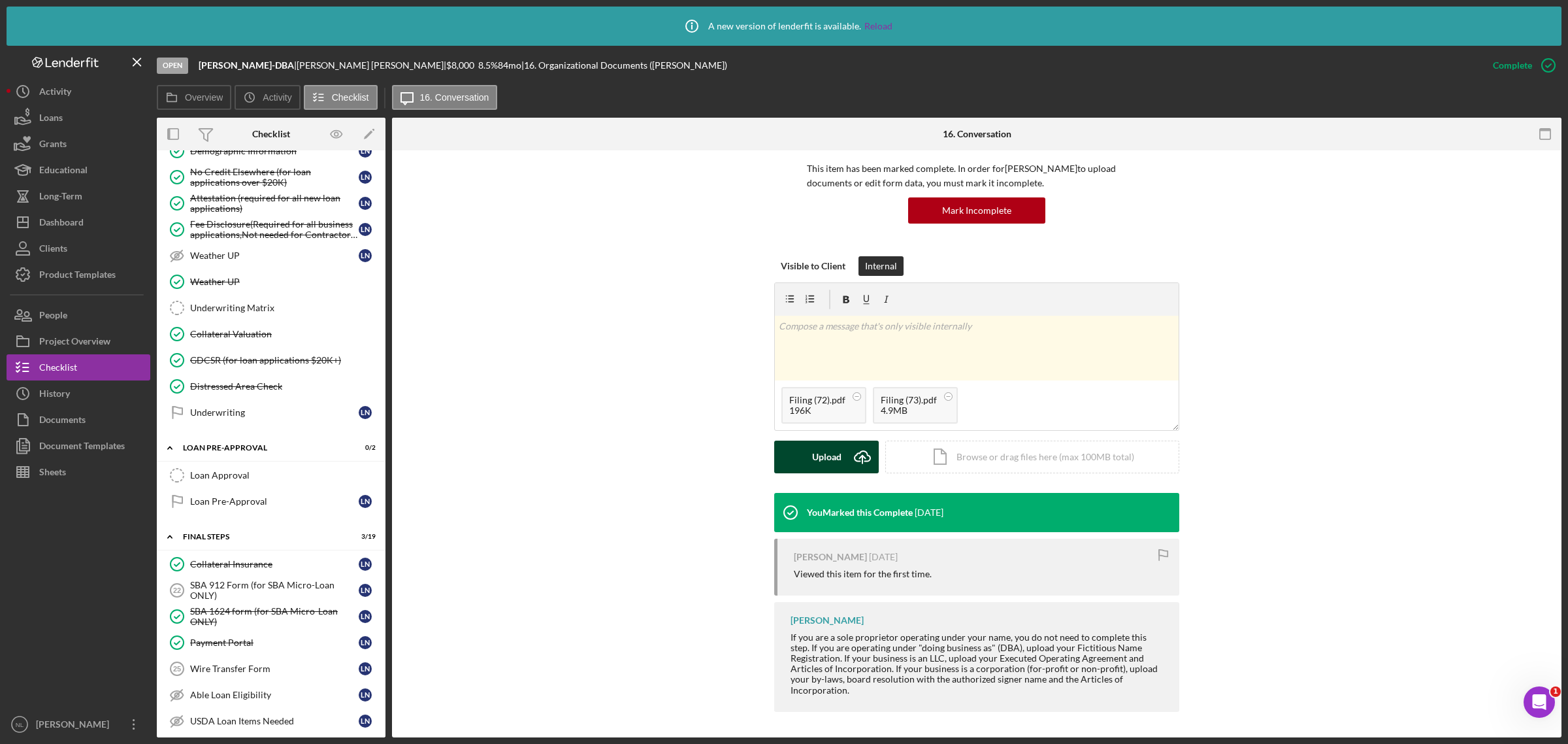
click at [812, 466] on div "Upload" at bounding box center [826, 457] width 29 height 32
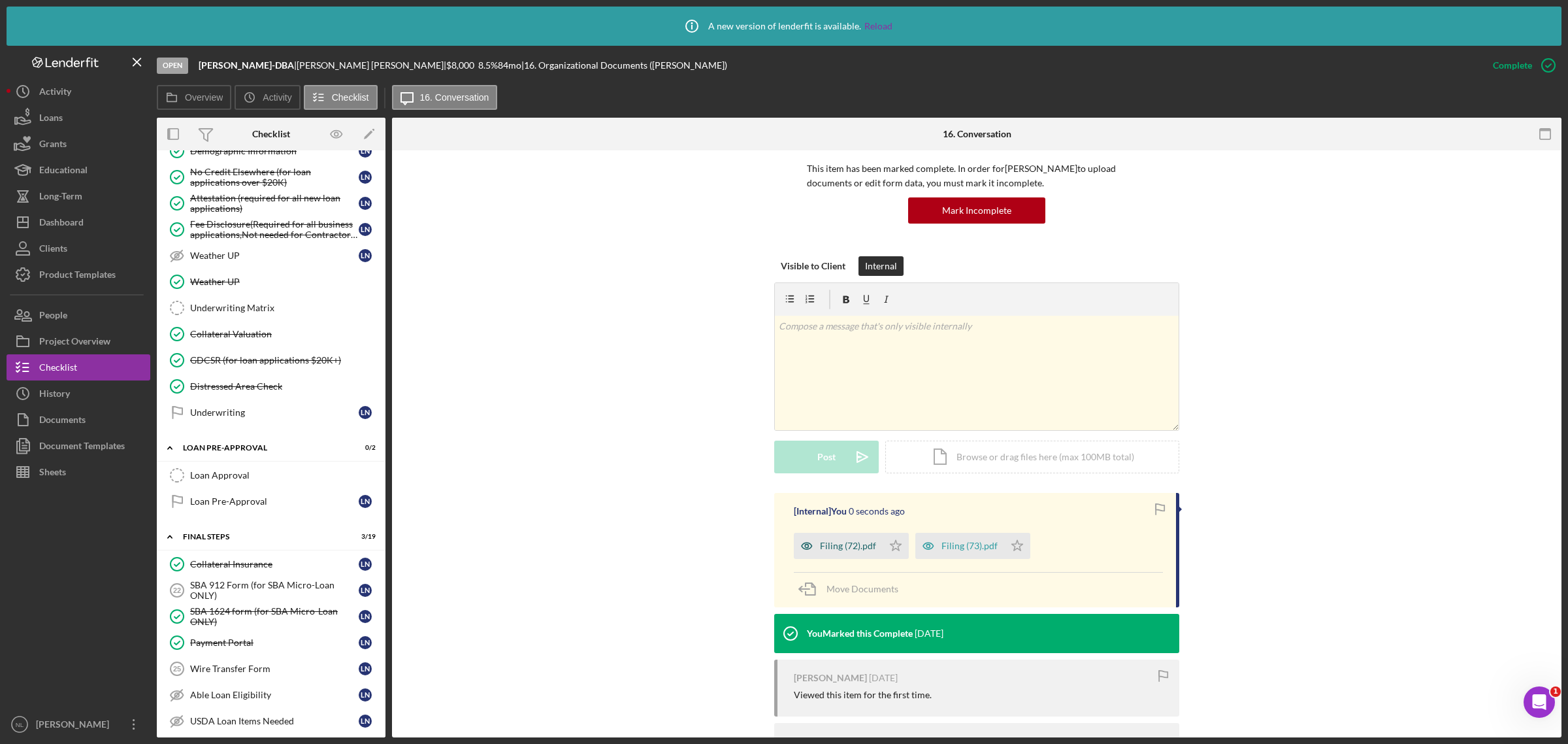
click at [872, 551] on div "Filing (72).pdf" at bounding box center [838, 545] width 89 height 26
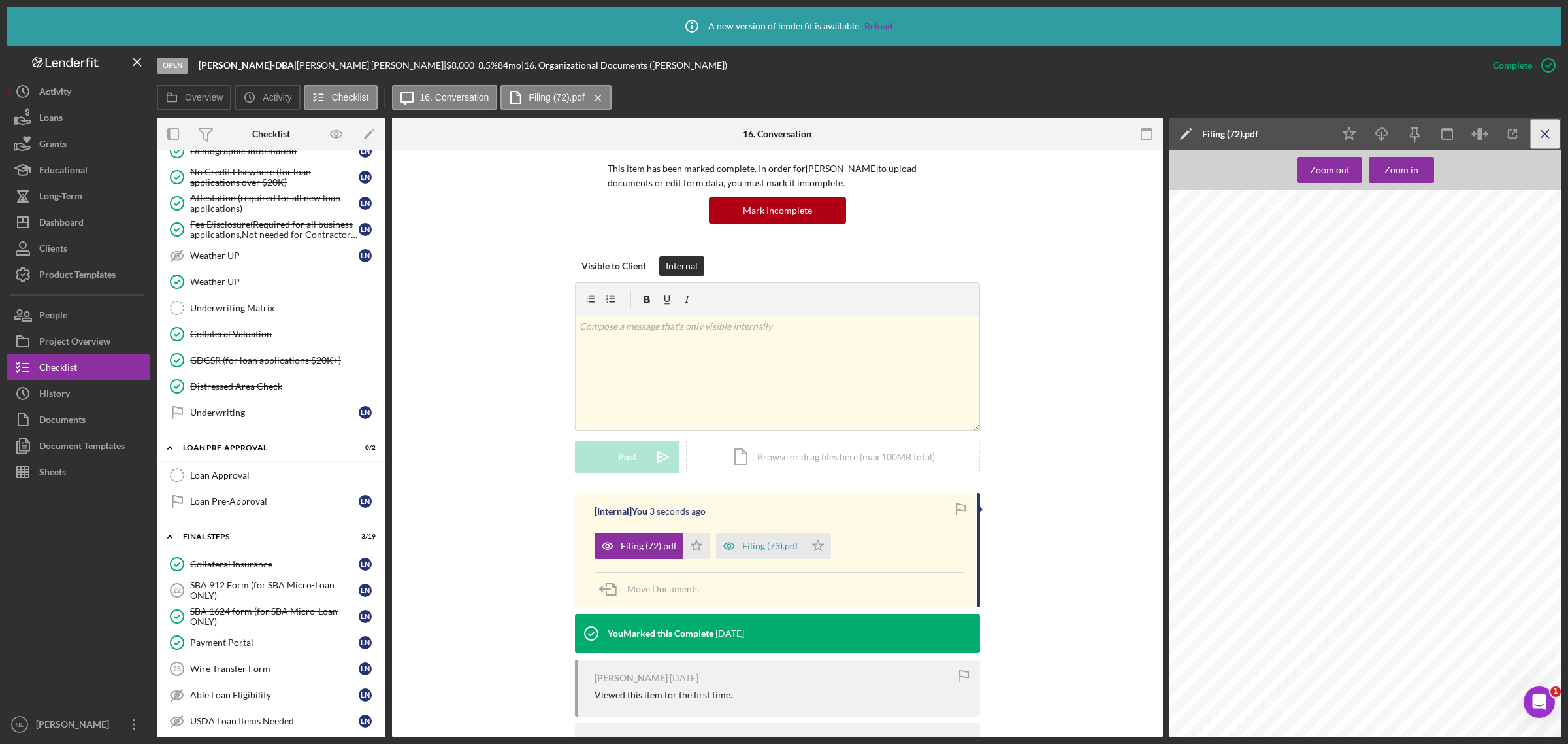
click at [1542, 138] on icon "Icon/Menu Close" at bounding box center [1545, 134] width 29 height 29
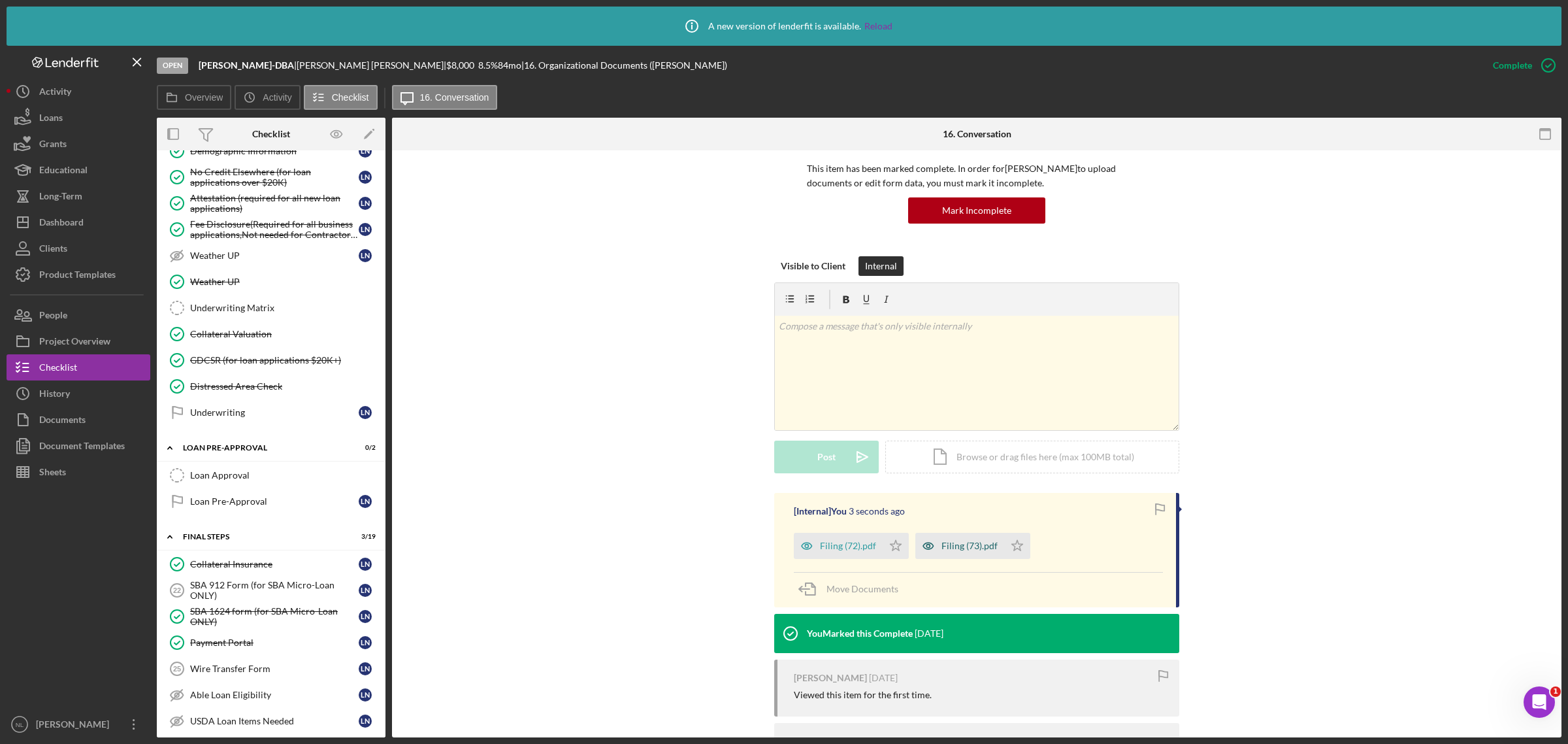
click at [957, 547] on div "Filing (73).pdf" at bounding box center [968, 546] width 56 height 11
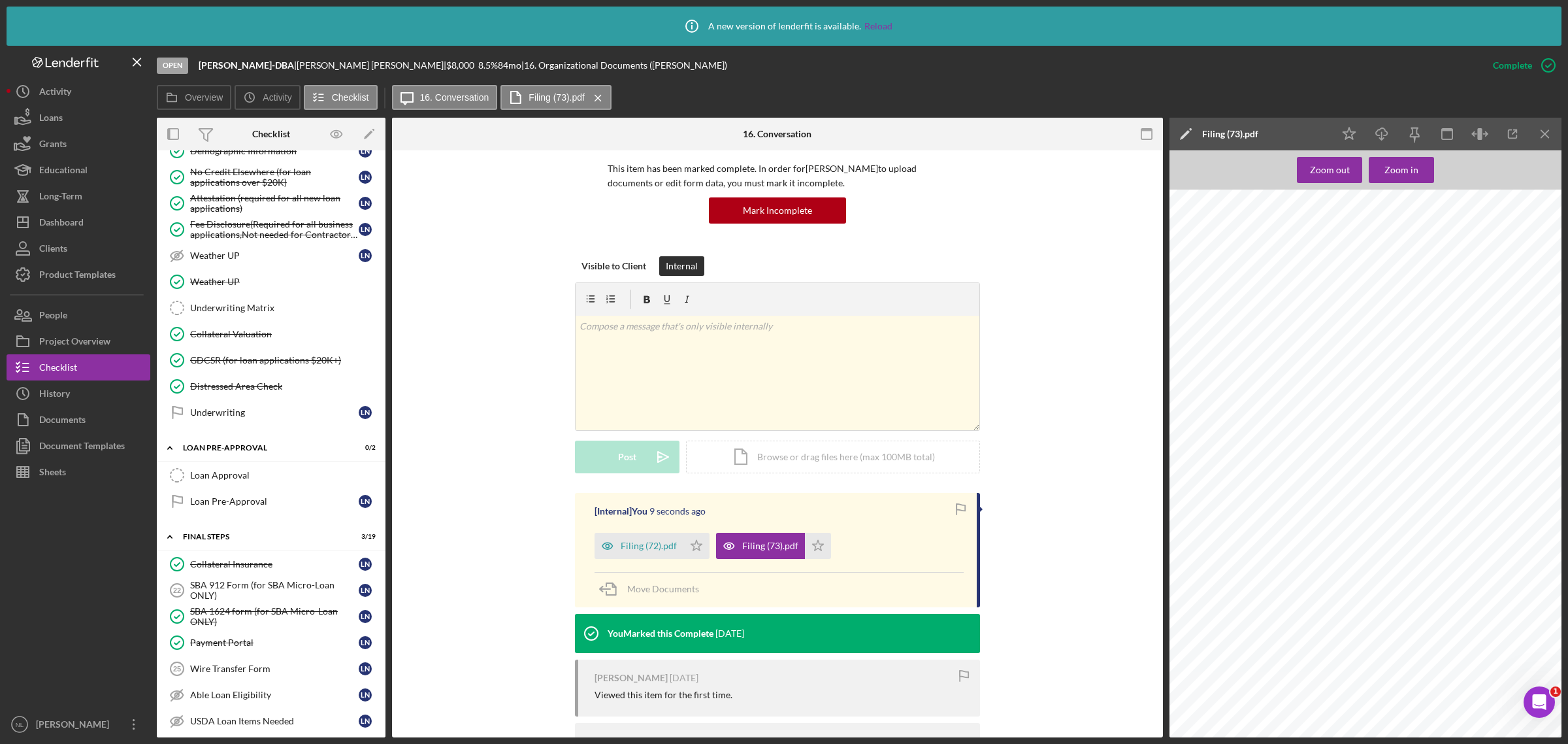
scroll to position [0, 0]
click at [1553, 120] on icon "Icon/Menu Close" at bounding box center [1545, 134] width 29 height 29
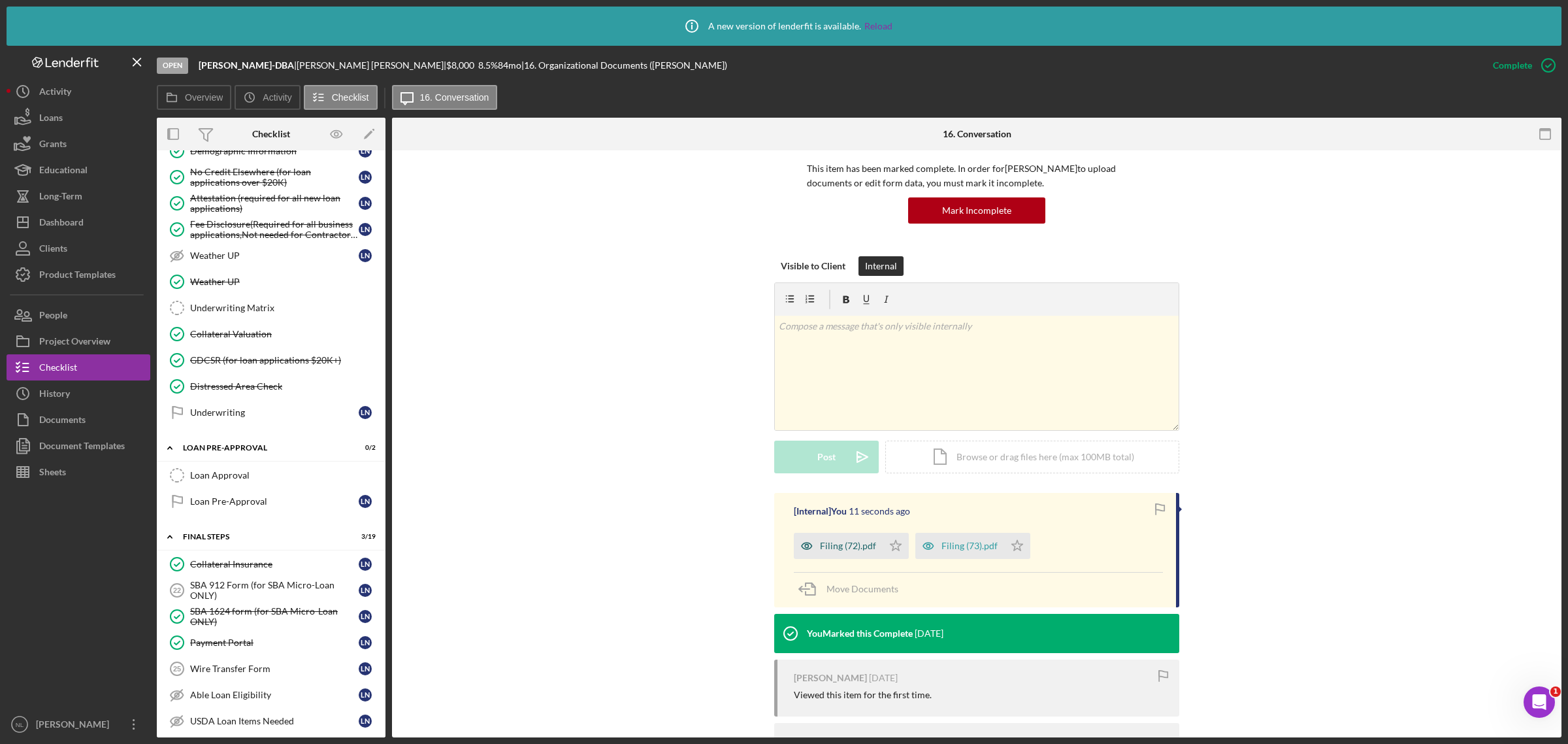
click at [827, 549] on div "Filing (72).pdf" at bounding box center [848, 546] width 56 height 11
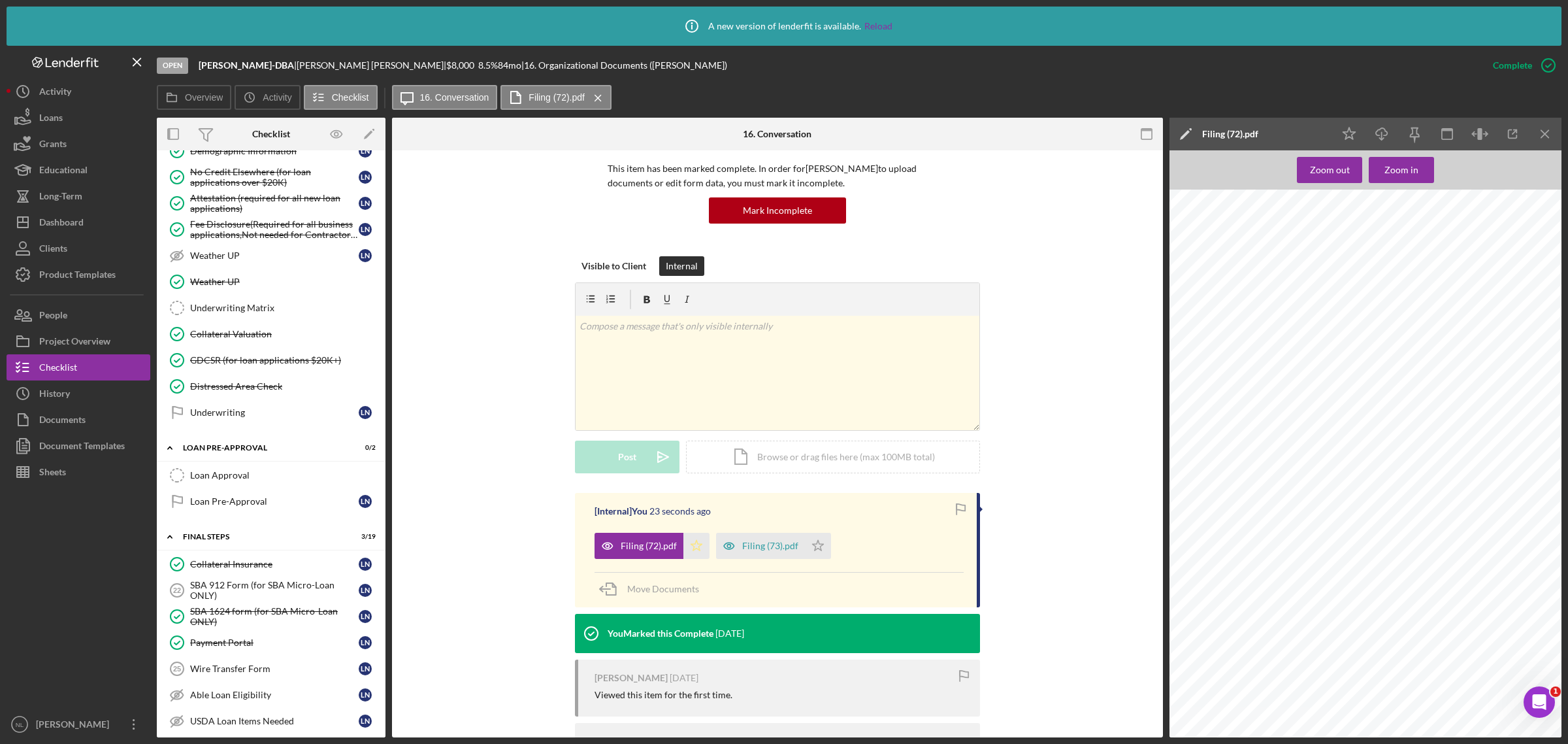
click at [684, 547] on icon "Icon/Star" at bounding box center [696, 545] width 26 height 26
click at [817, 547] on polygon "button" at bounding box center [818, 545] width 11 height 11
click at [1542, 138] on icon "Icon/Menu Close" at bounding box center [1545, 134] width 29 height 29
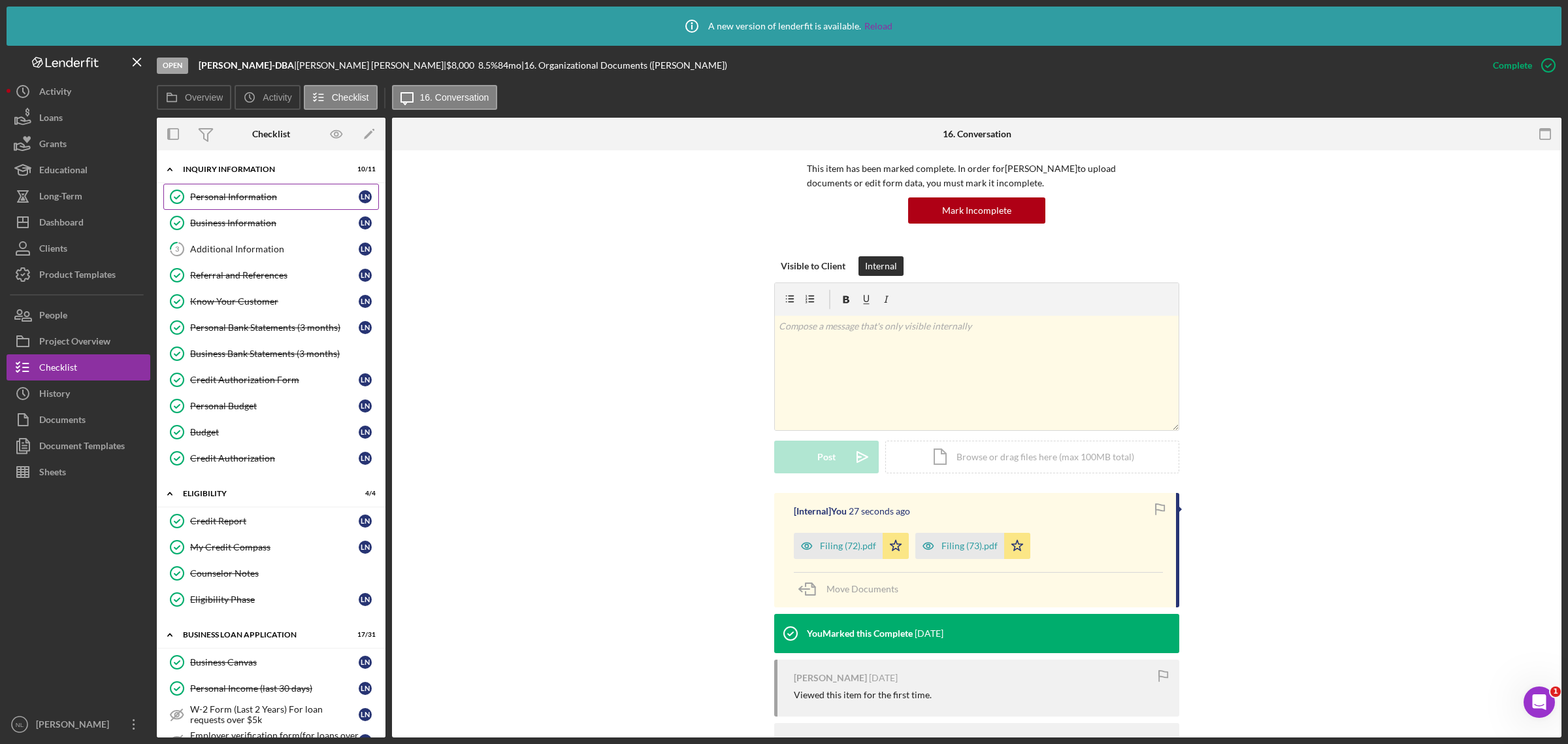
click at [245, 203] on link "Personal Information Personal Information L N" at bounding box center [271, 196] width 216 height 26
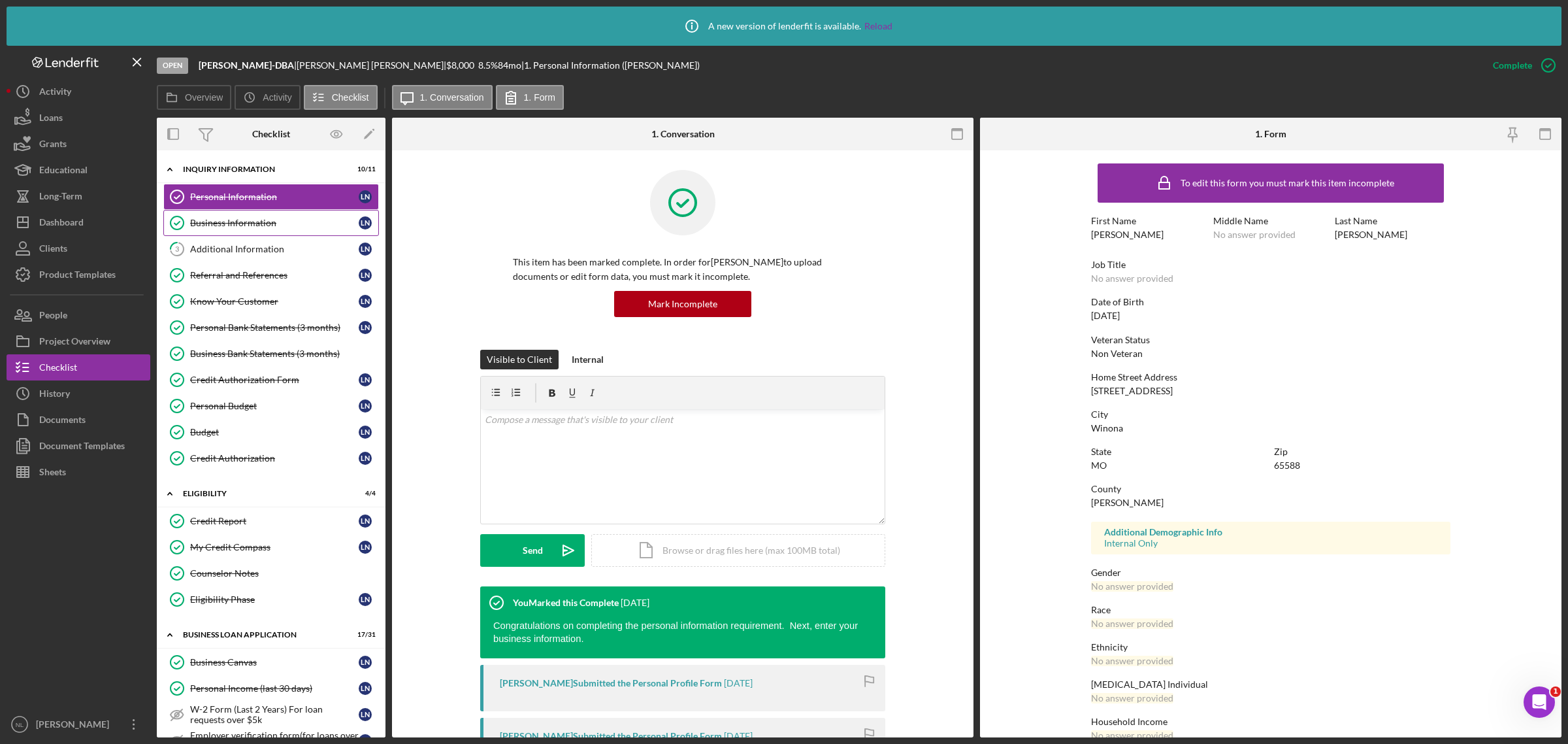
click at [241, 217] on div "Business Information" at bounding box center [274, 222] width 168 height 11
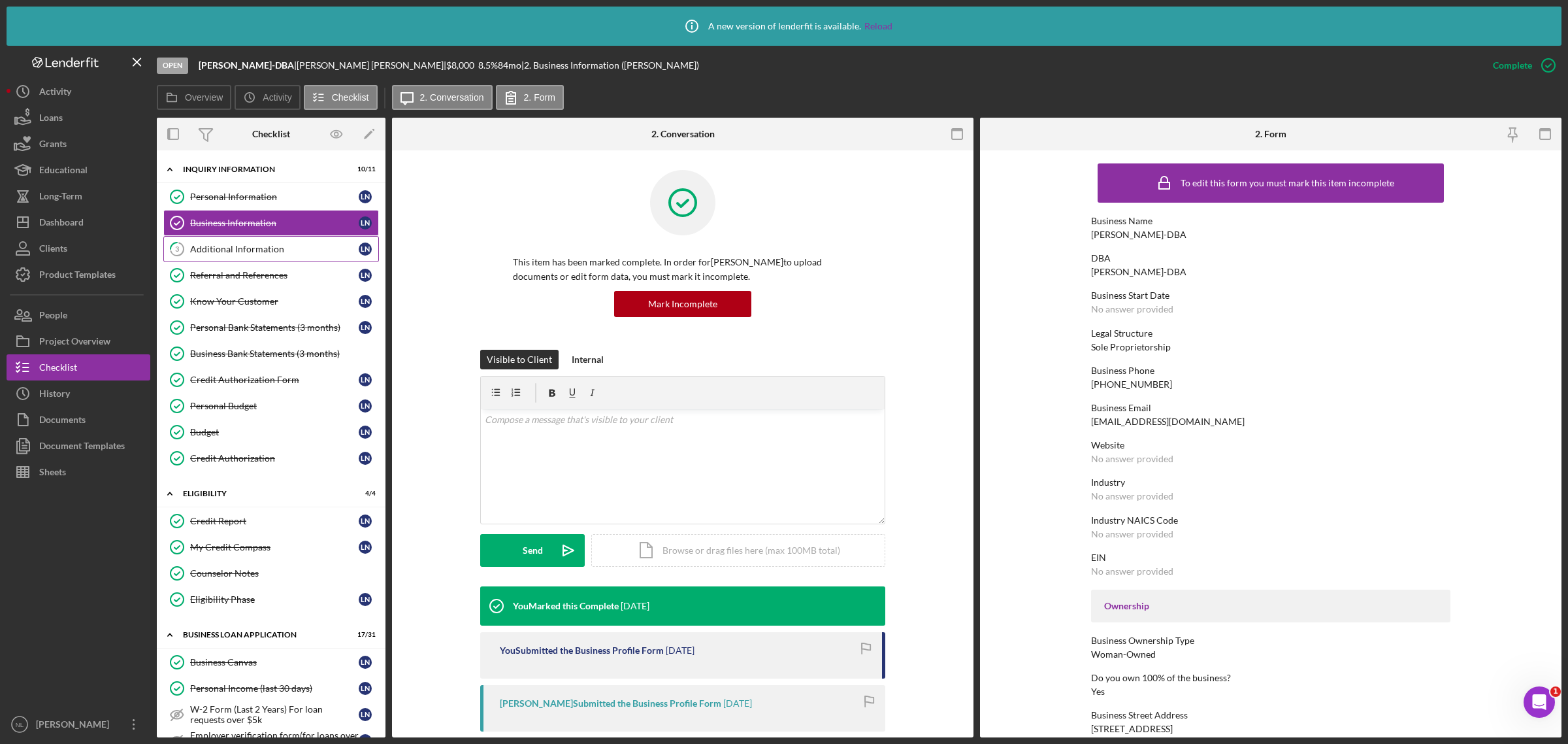
click at [233, 242] on link "3 Additional Information L N" at bounding box center [271, 248] width 216 height 26
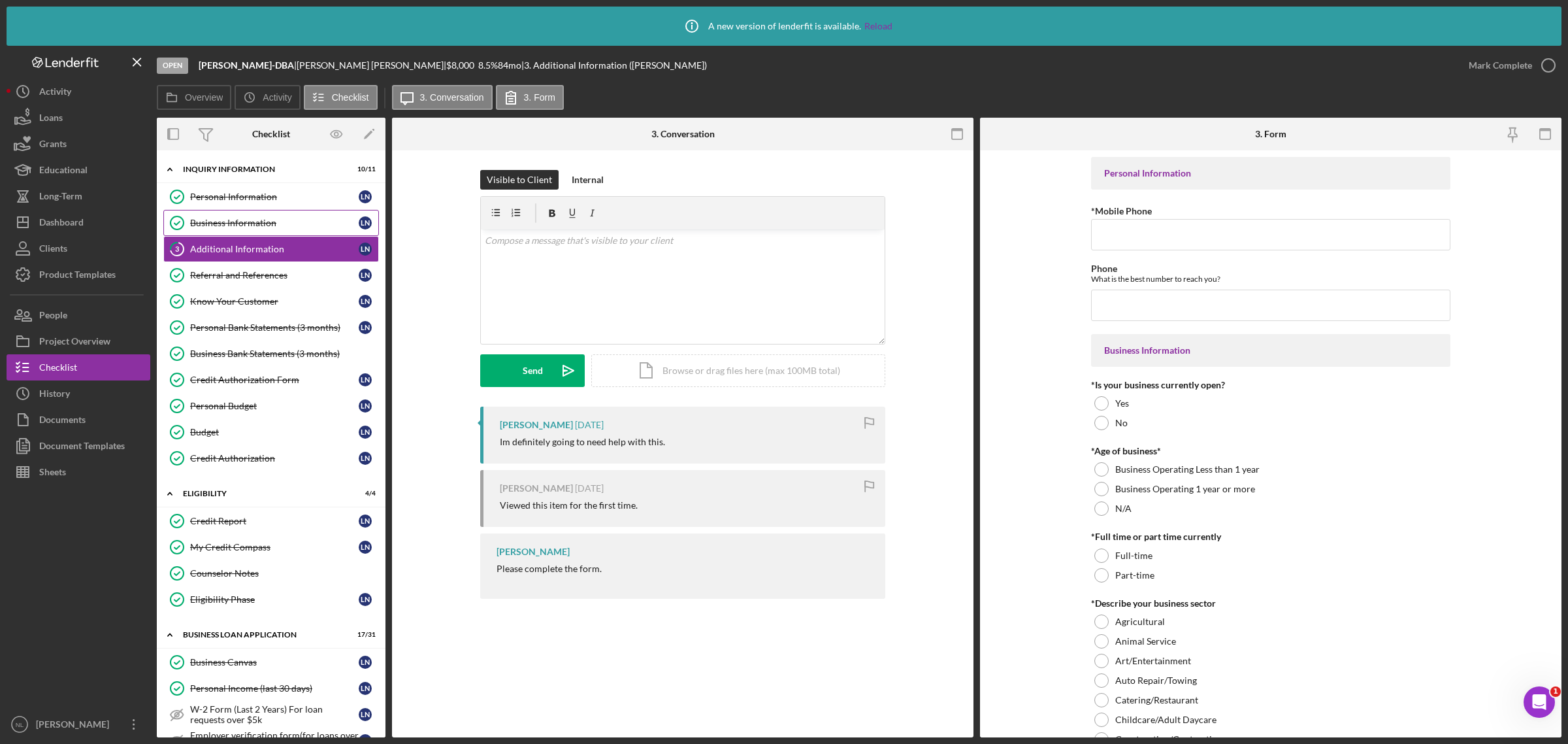
click at [213, 227] on div "Business Information" at bounding box center [274, 222] width 168 height 11
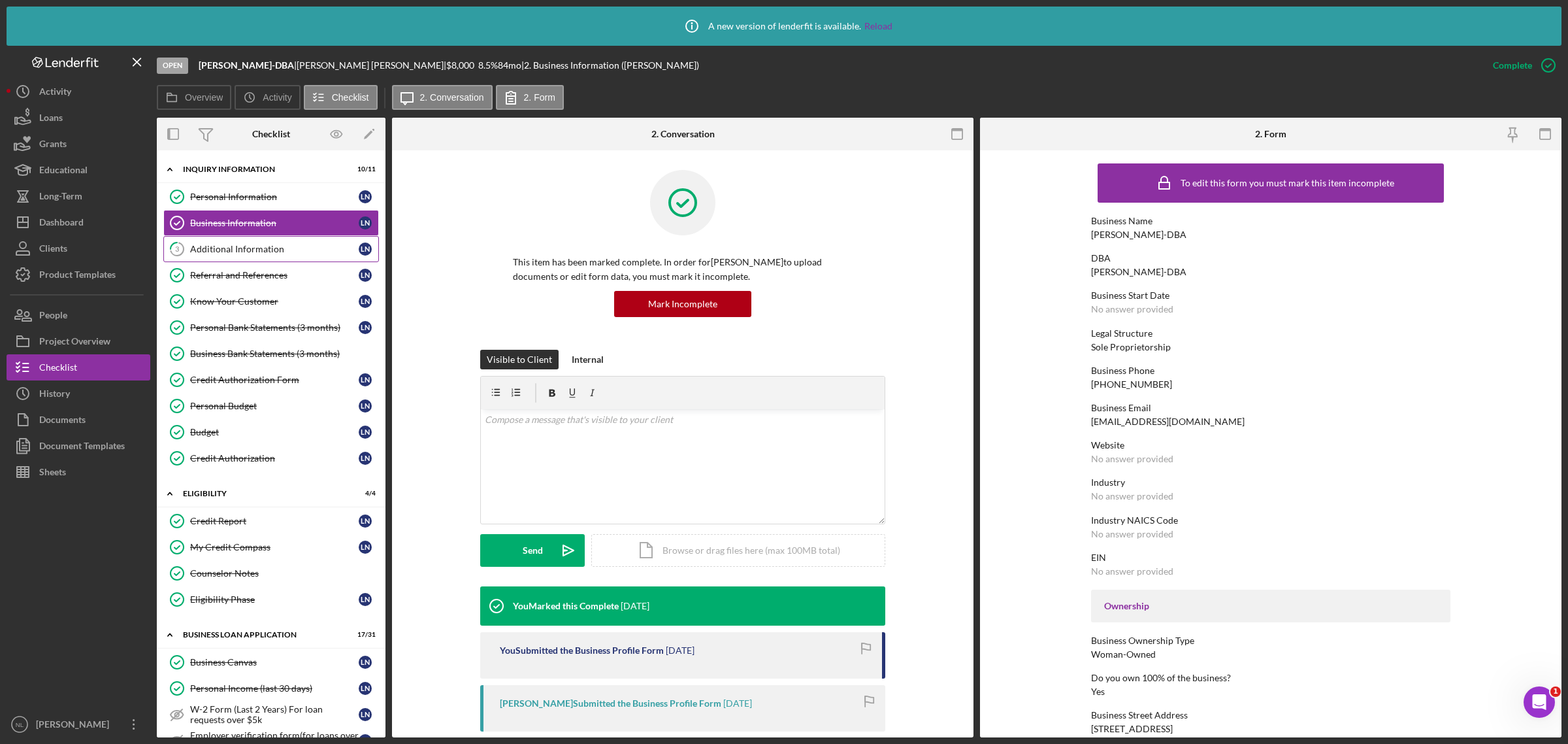
click at [216, 247] on div "Additional Information" at bounding box center [274, 249] width 168 height 11
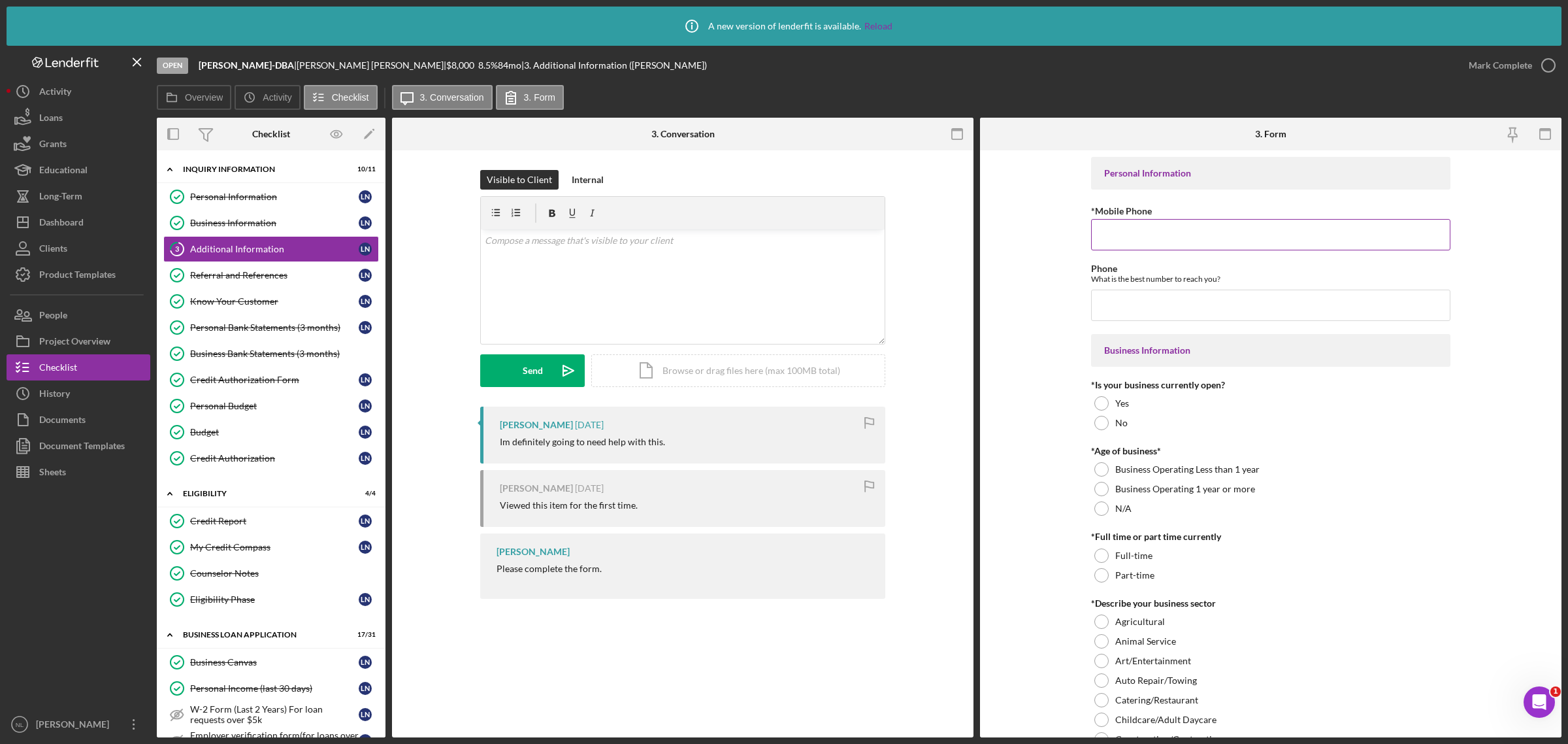
click at [1124, 236] on input "*Mobile Phone" at bounding box center [1270, 235] width 359 height 32
click at [263, 205] on link "Personal Information Personal Information L N" at bounding box center [271, 196] width 216 height 26
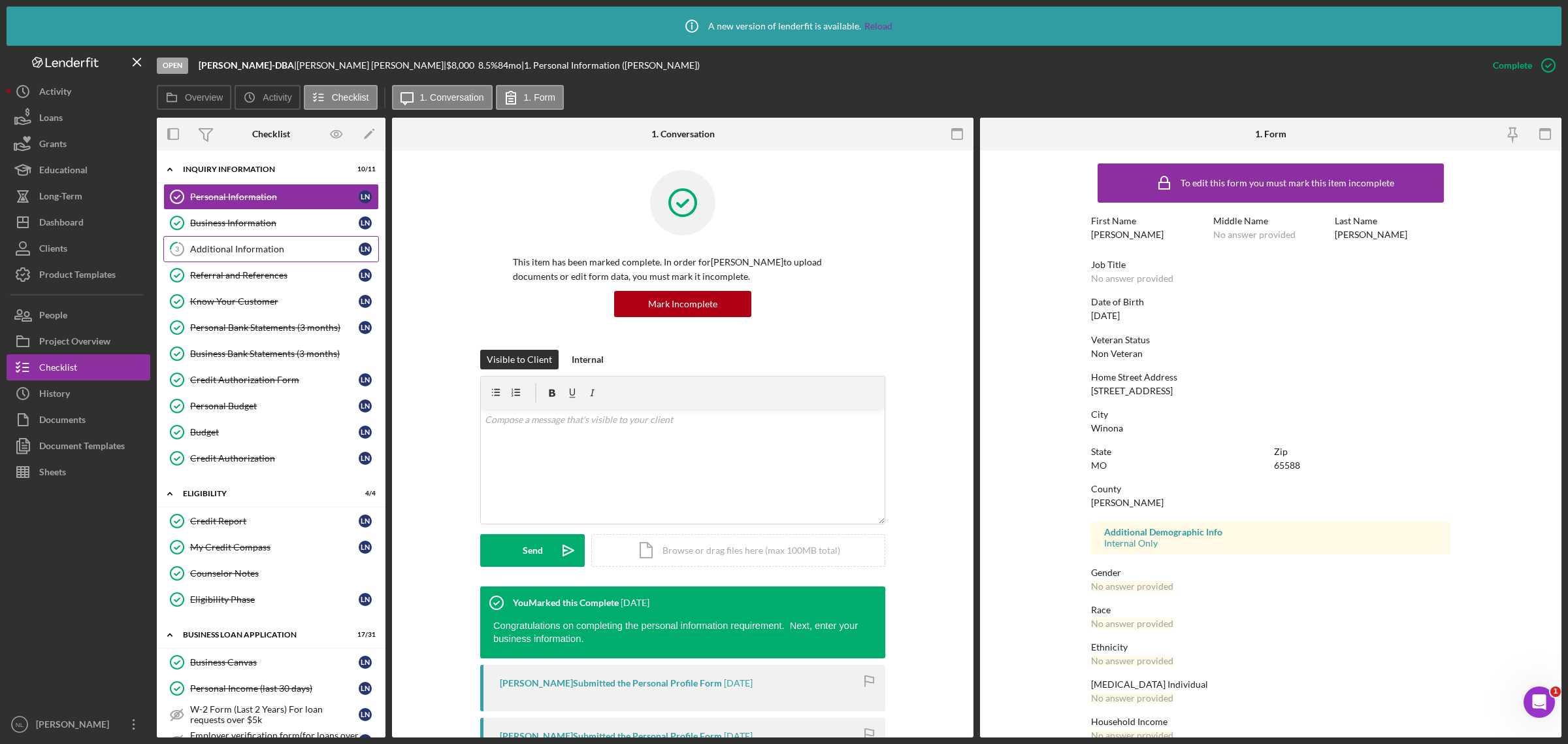
click at [219, 256] on link "3 Additional Information L N" at bounding box center [271, 248] width 216 height 26
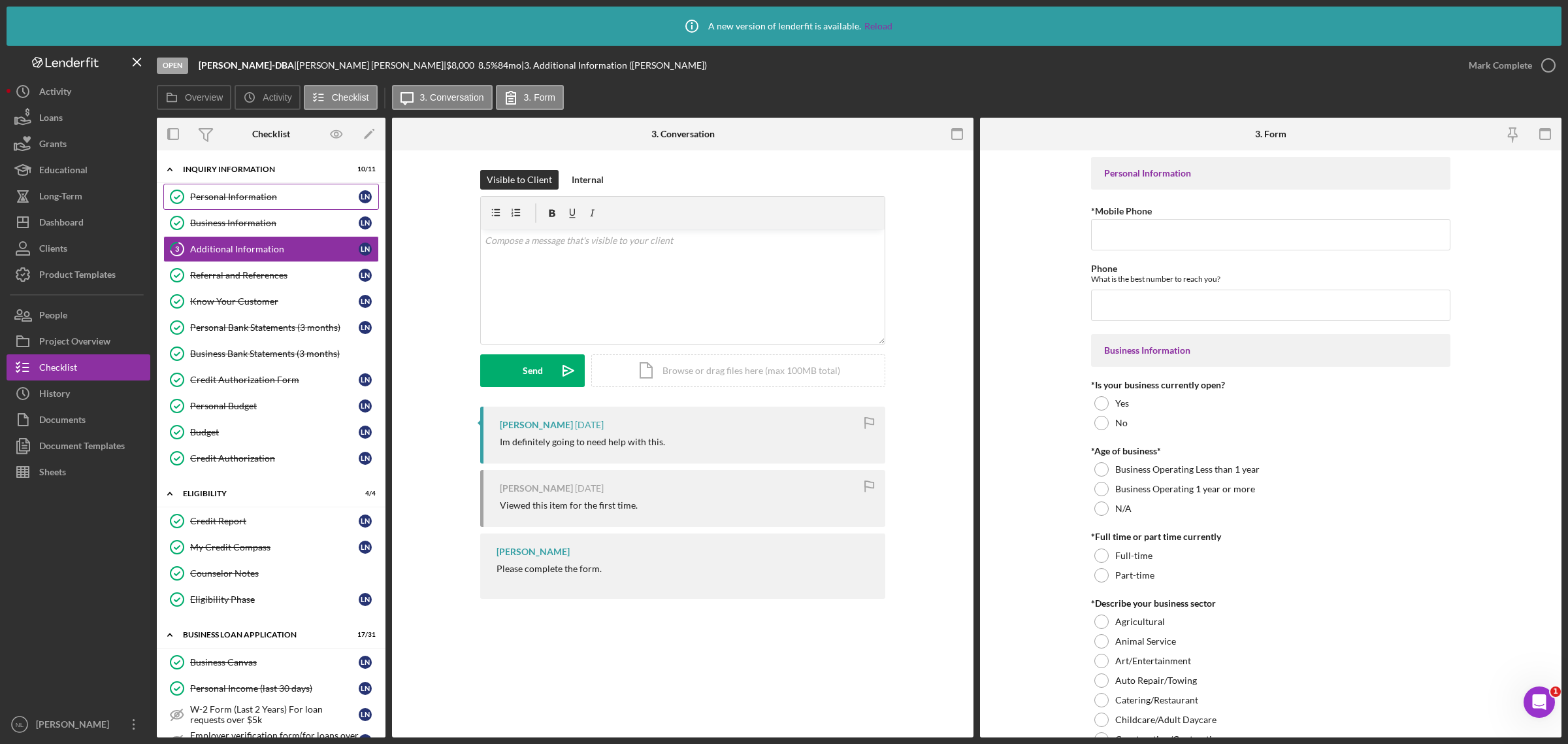
click at [205, 199] on div "Personal Information" at bounding box center [274, 197] width 168 height 11
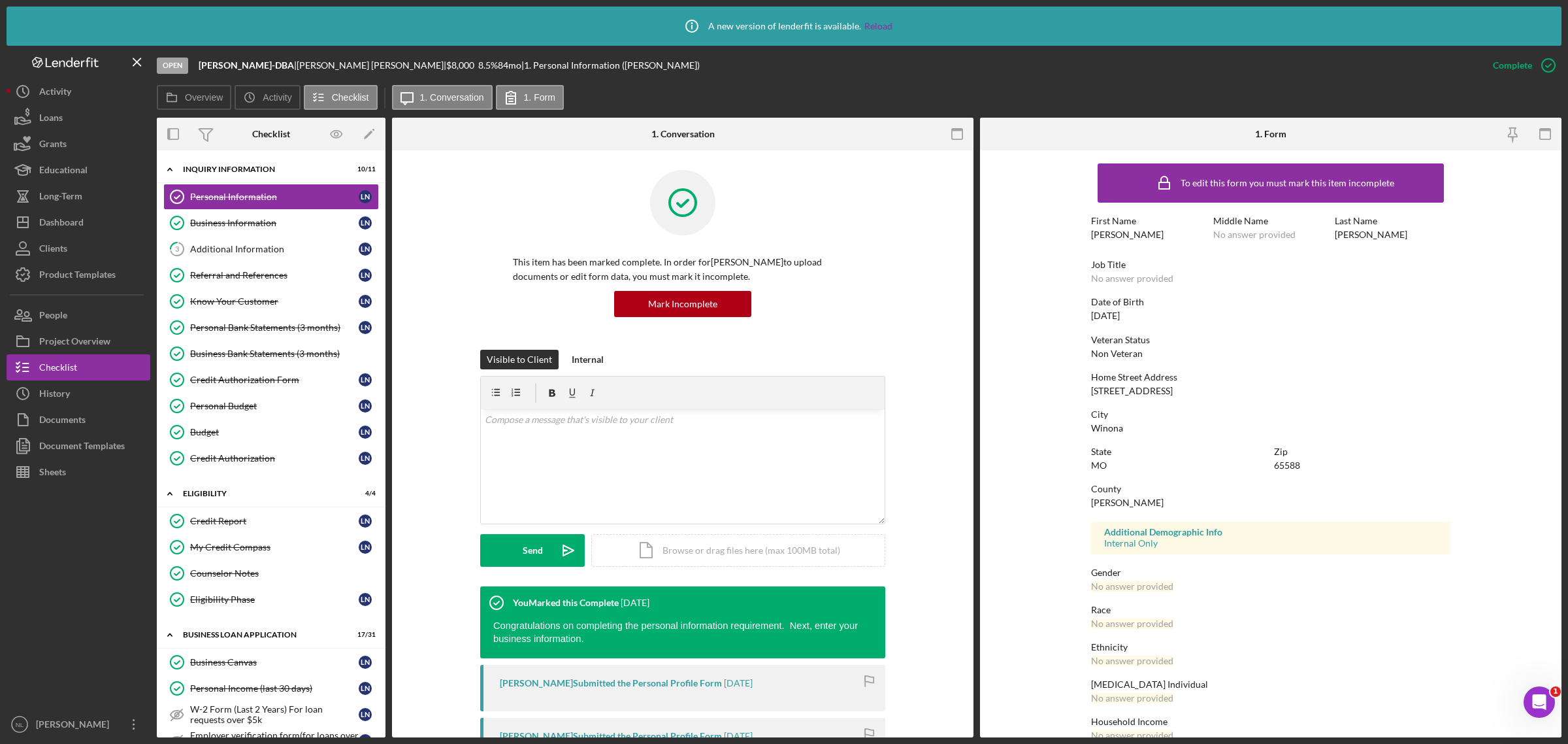
scroll to position [22, 0]
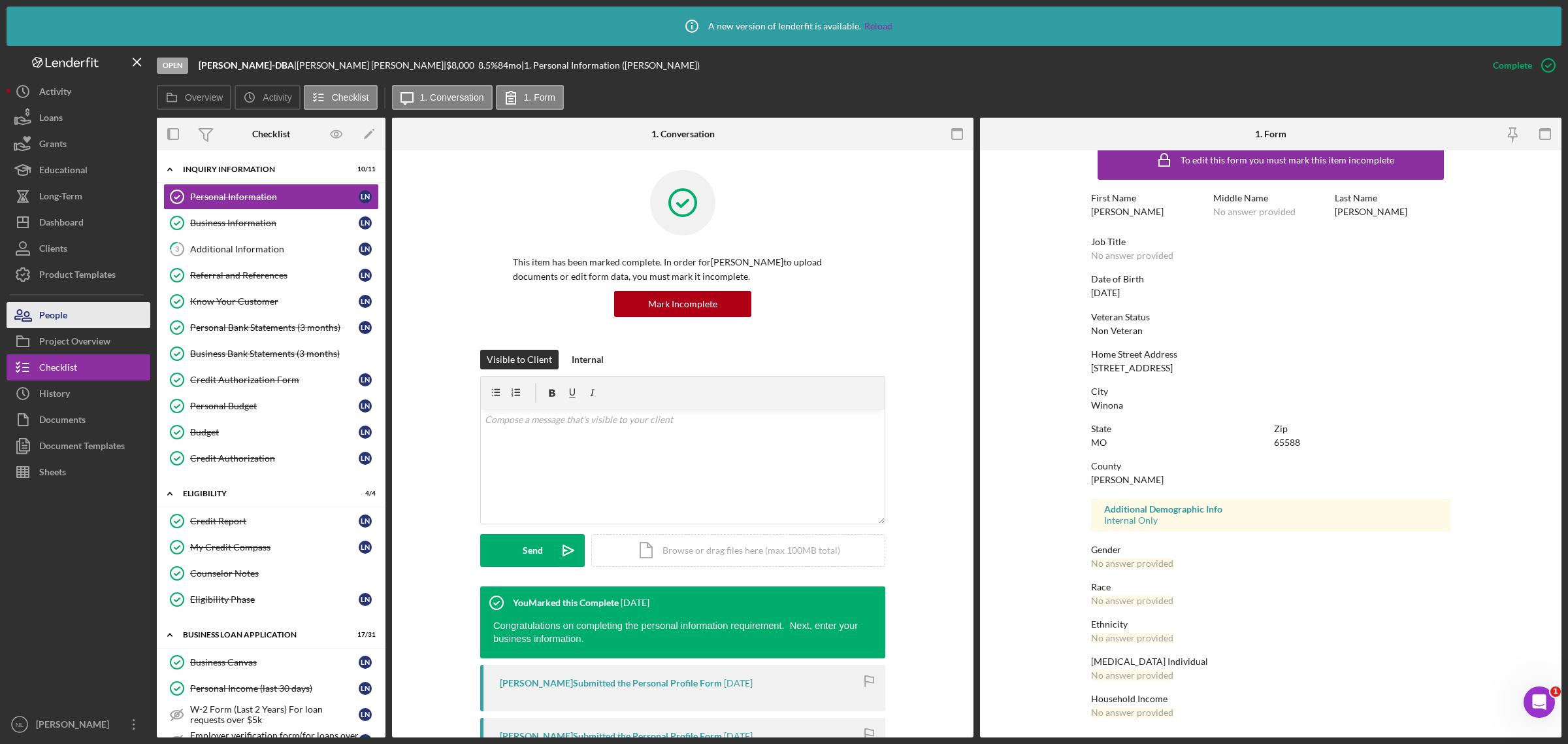
click at [87, 316] on button "People" at bounding box center [78, 314] width 144 height 26
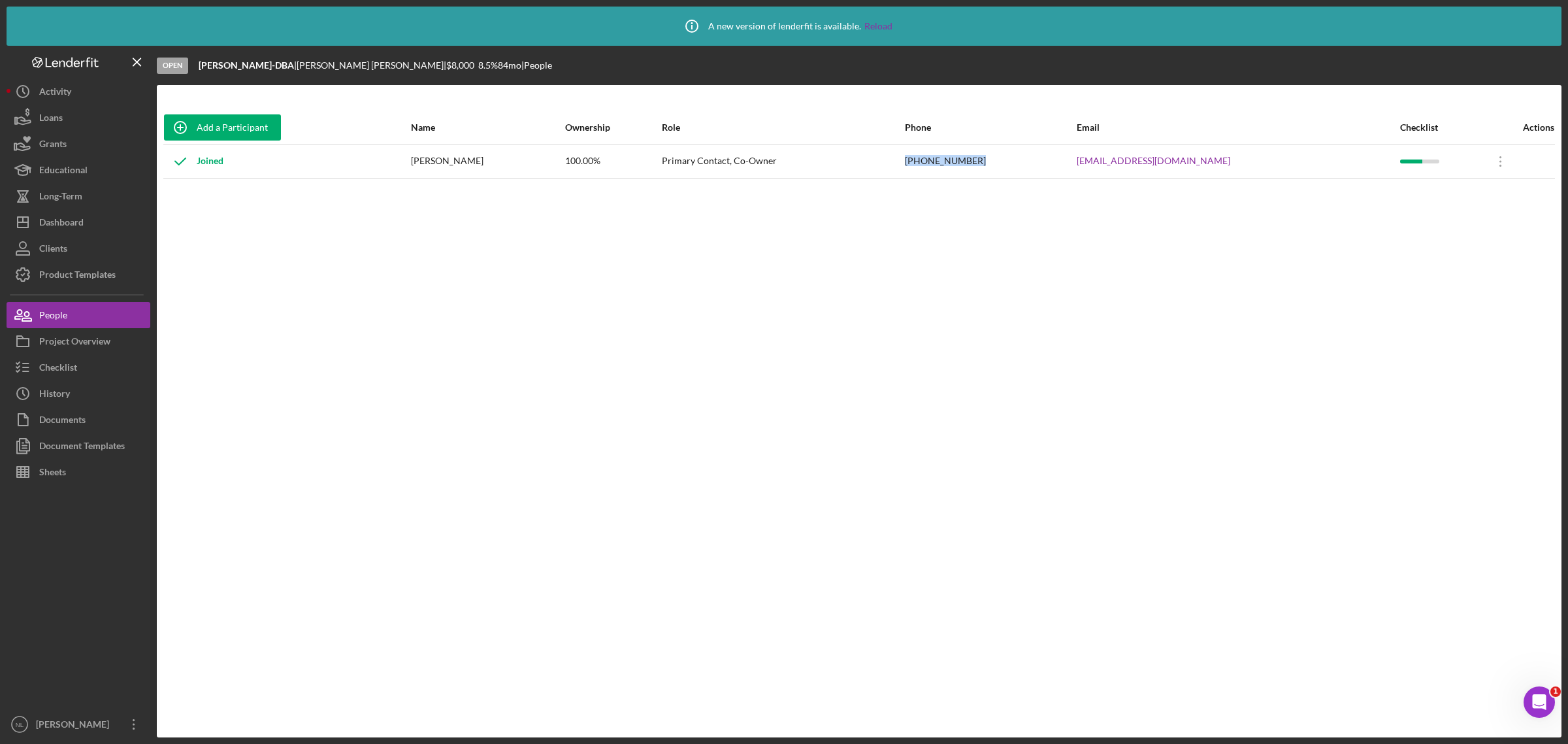
drag, startPoint x: 1090, startPoint y: 162, endPoint x: 974, endPoint y: 165, distance: 116.0
click at [974, 165] on tr "Joined [PERSON_NAME] 100.00% Primary Contact, Co-Owner [PHONE_NUMBER] [EMAIL_AD…" at bounding box center [859, 162] width 1391 height 35
copy tr "[PHONE_NUMBER]"
click at [60, 364] on div "Checklist" at bounding box center [58, 368] width 38 height 29
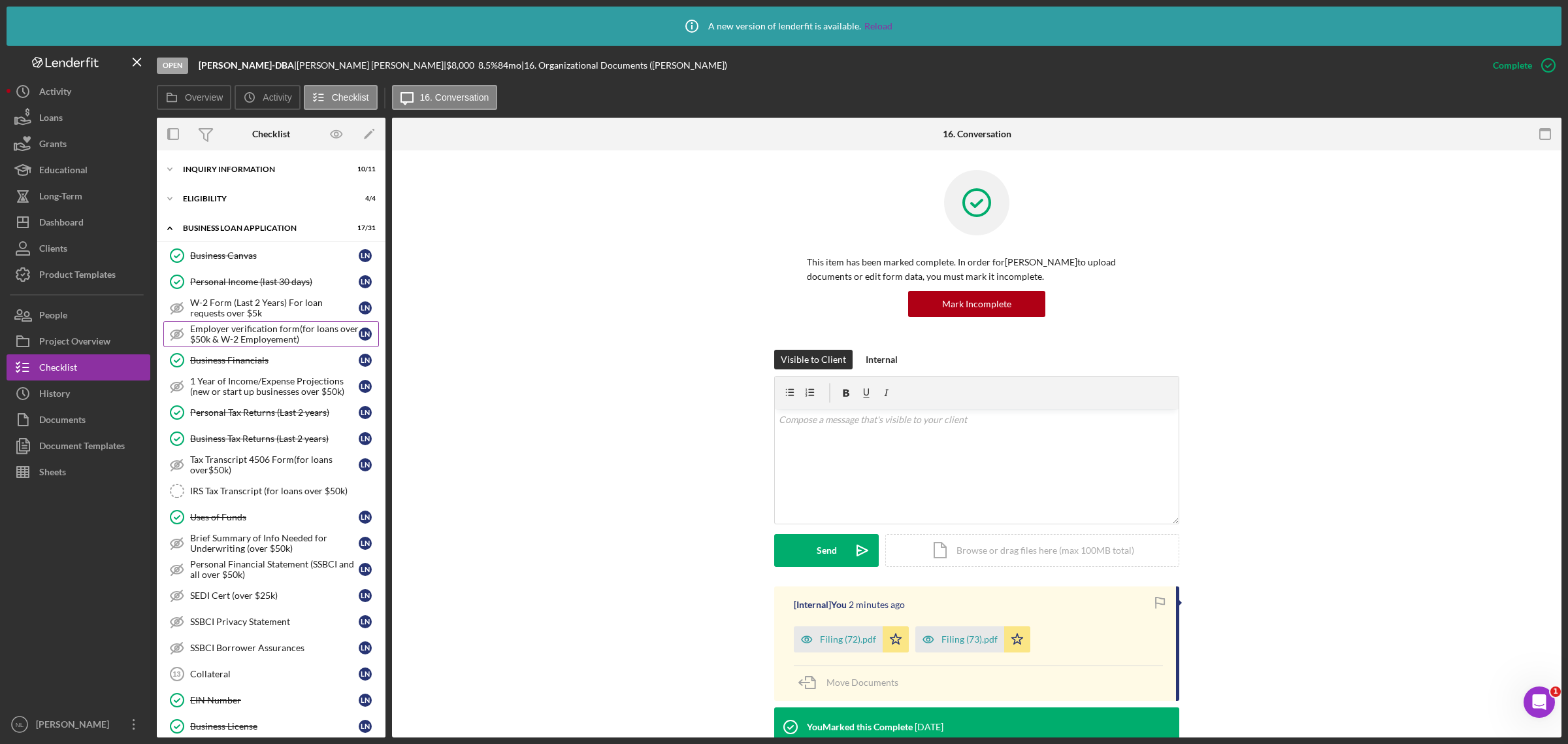
click at [276, 329] on div "Employer verification form(for loans over $50k & W-2 Employement)" at bounding box center [274, 333] width 168 height 21
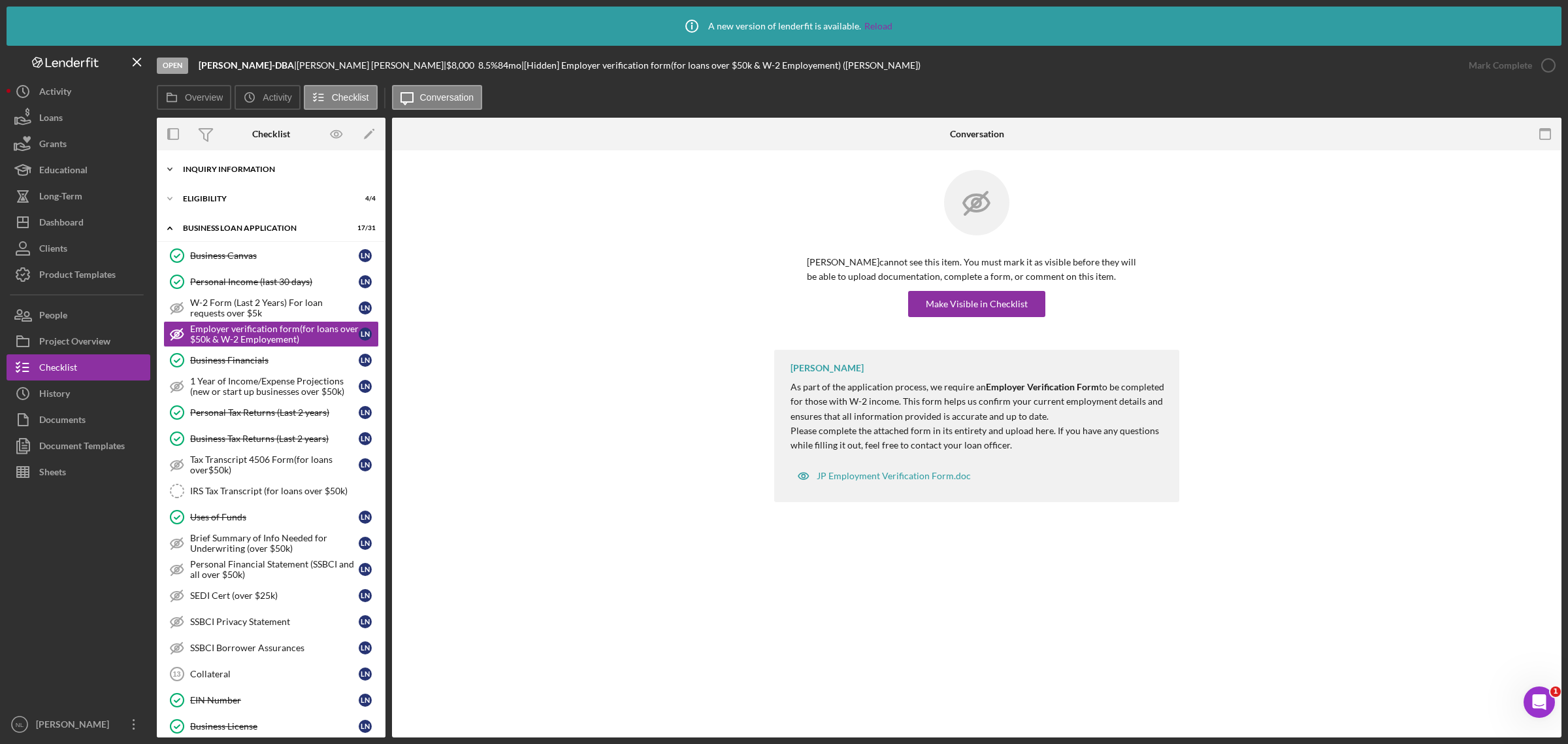
click at [245, 168] on div "INQUIRY INFORMATION" at bounding box center [276, 168] width 187 height 7
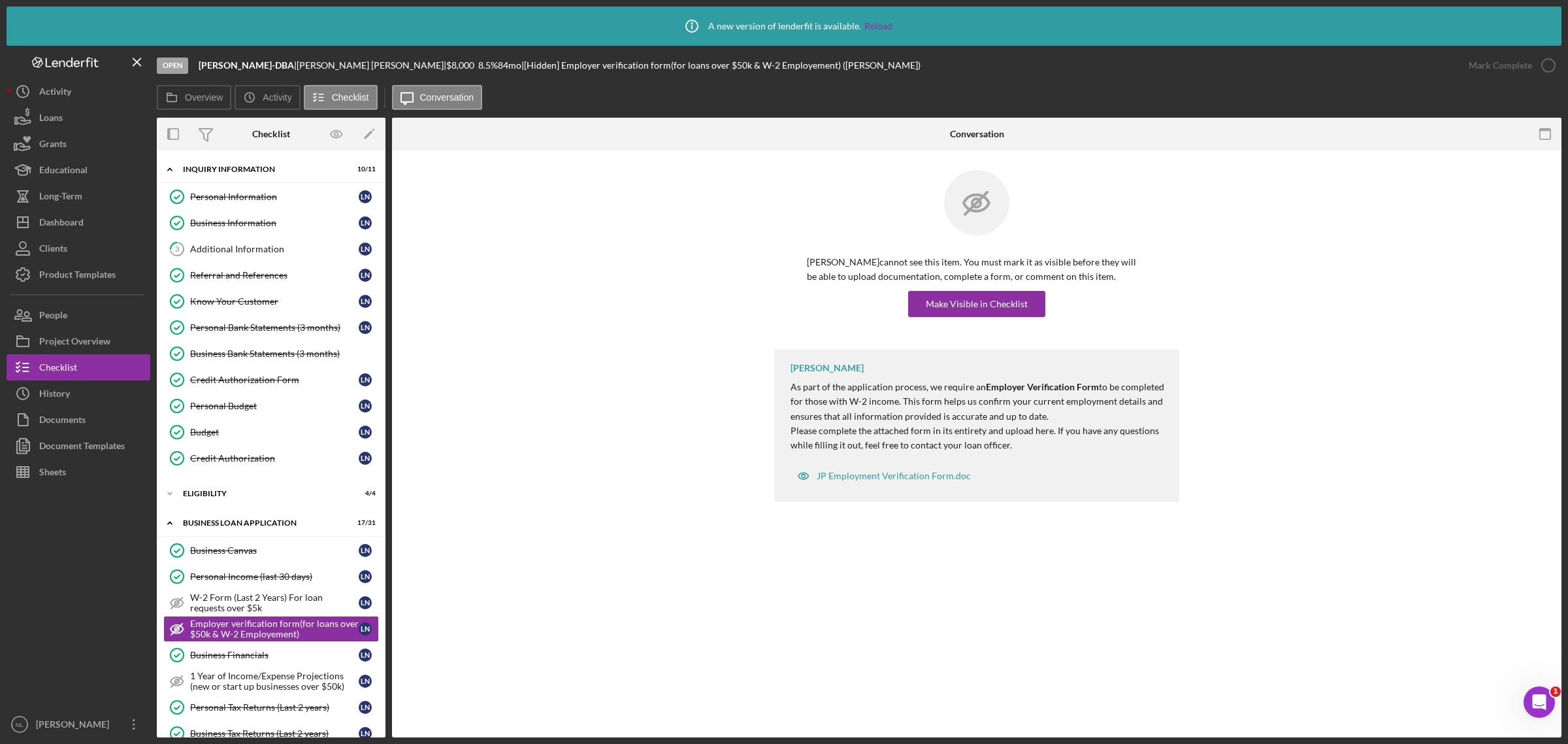
click at [246, 252] on div "Additional Information" at bounding box center [274, 249] width 168 height 11
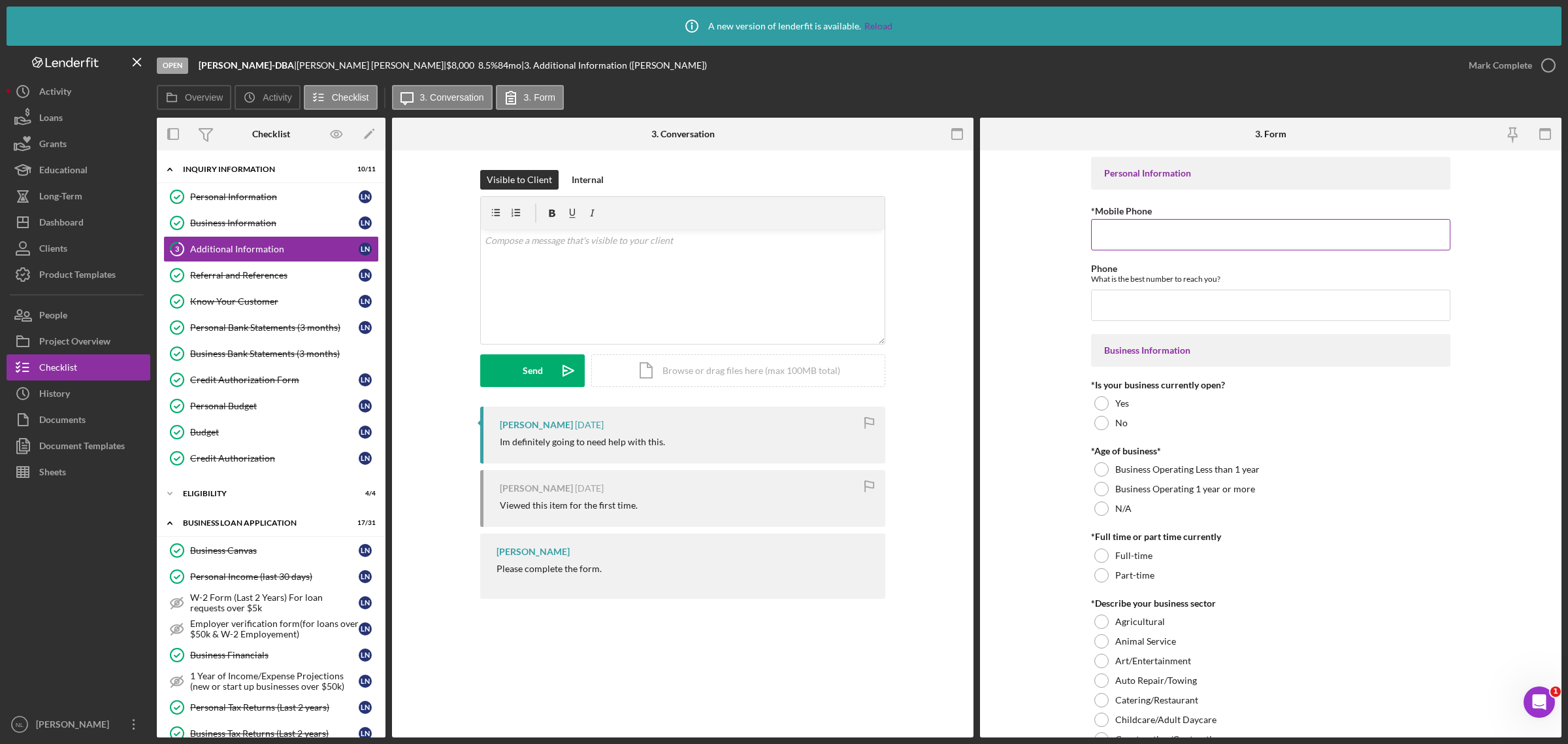
click at [1159, 241] on input "*Mobile Phone" at bounding box center [1270, 235] width 359 height 32
paste input "[PHONE_NUMBER]"
type input "[PHONE_NUMBER]"
click at [1105, 402] on div at bounding box center [1101, 402] width 14 height 14
click at [1099, 505] on div at bounding box center [1101, 508] width 14 height 14
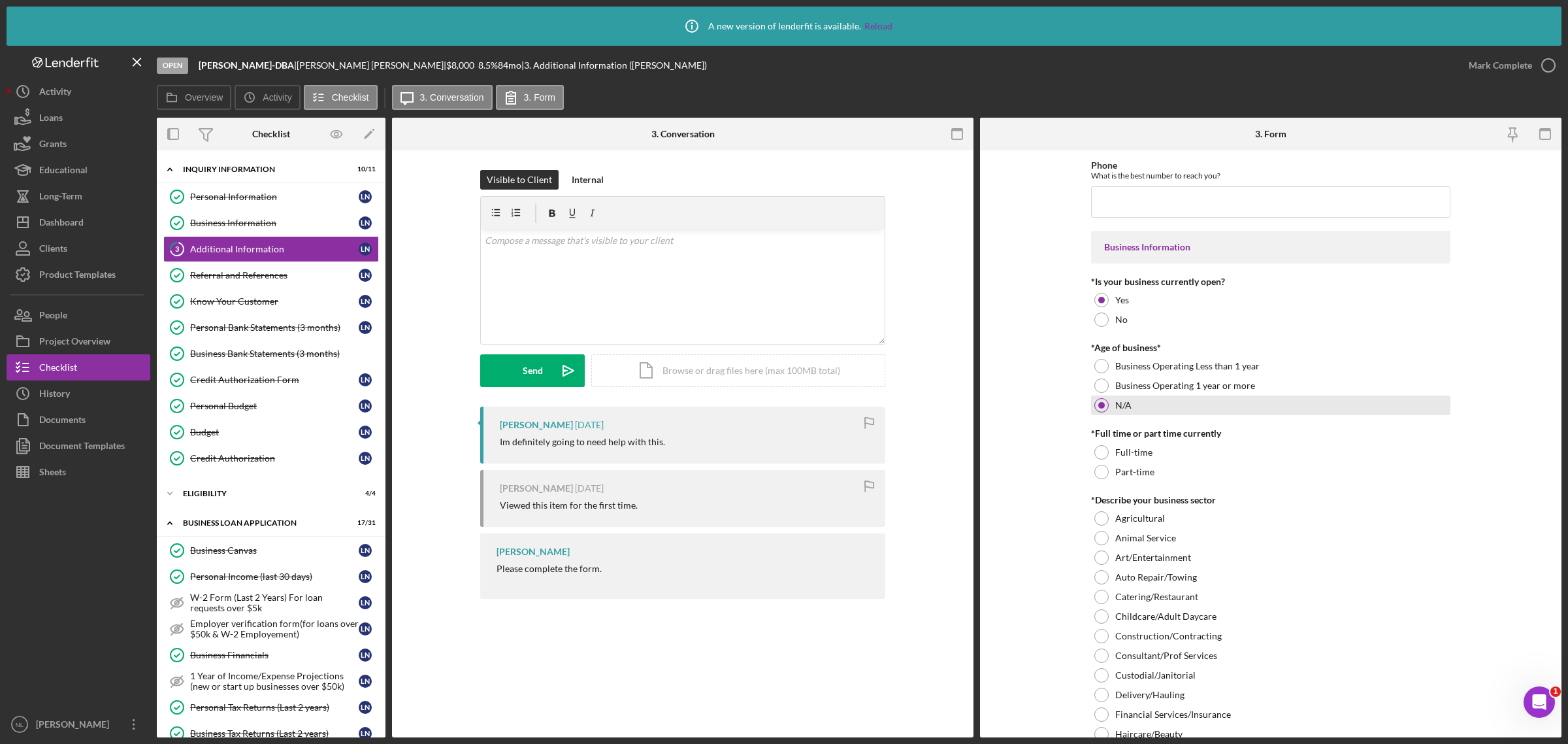
scroll to position [114, 0]
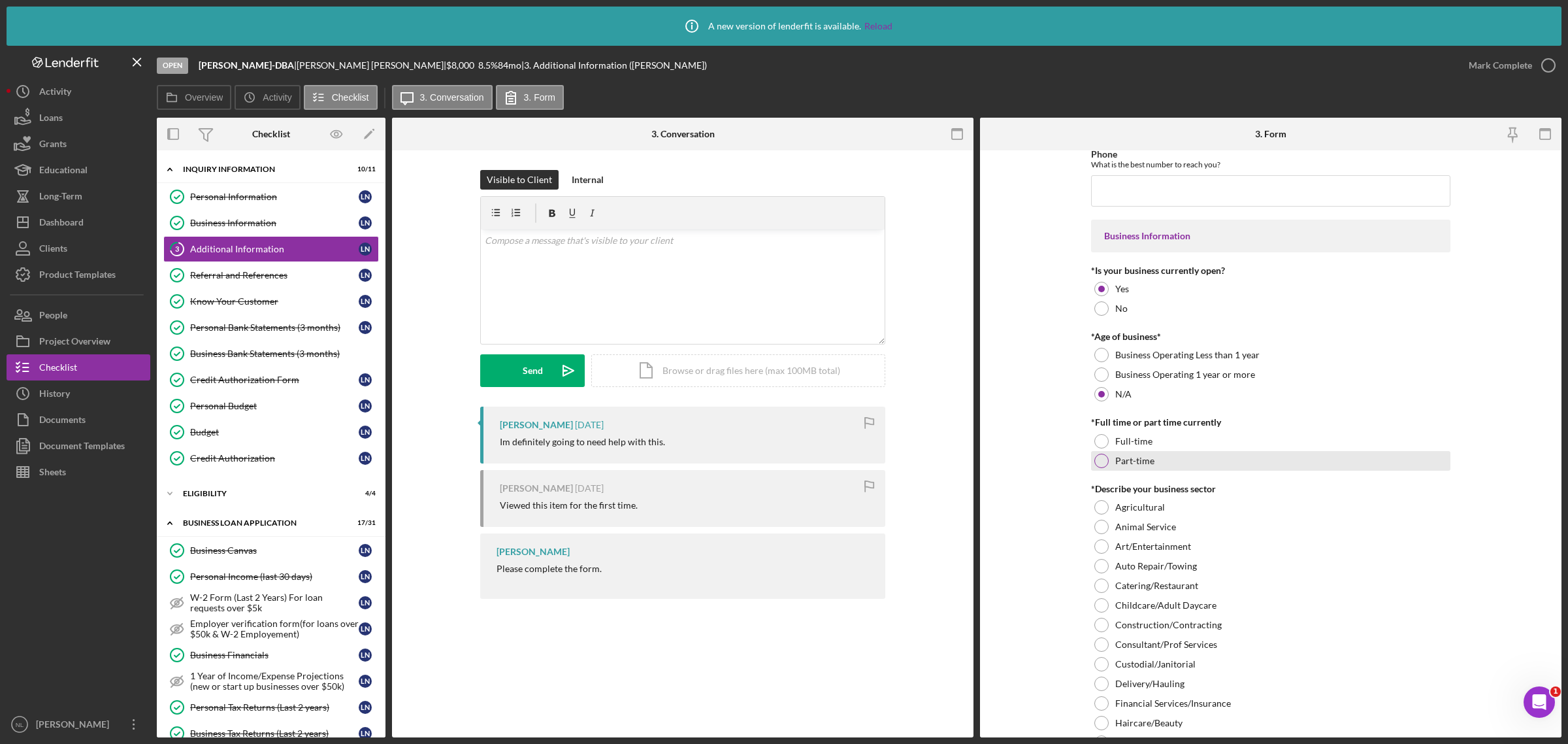
click at [1102, 452] on div "Part-time" at bounding box center [1270, 461] width 359 height 20
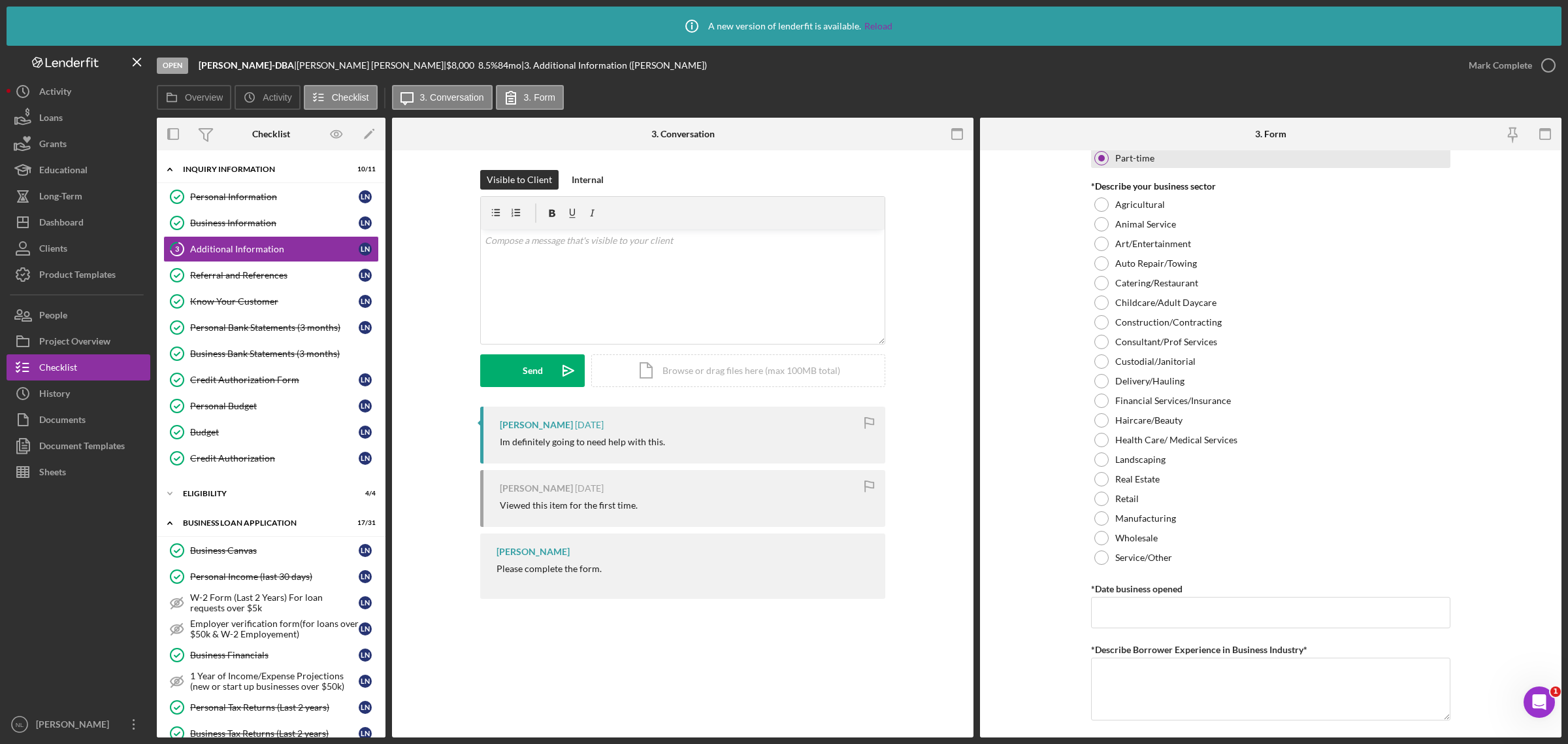
scroll to position [447, 0]
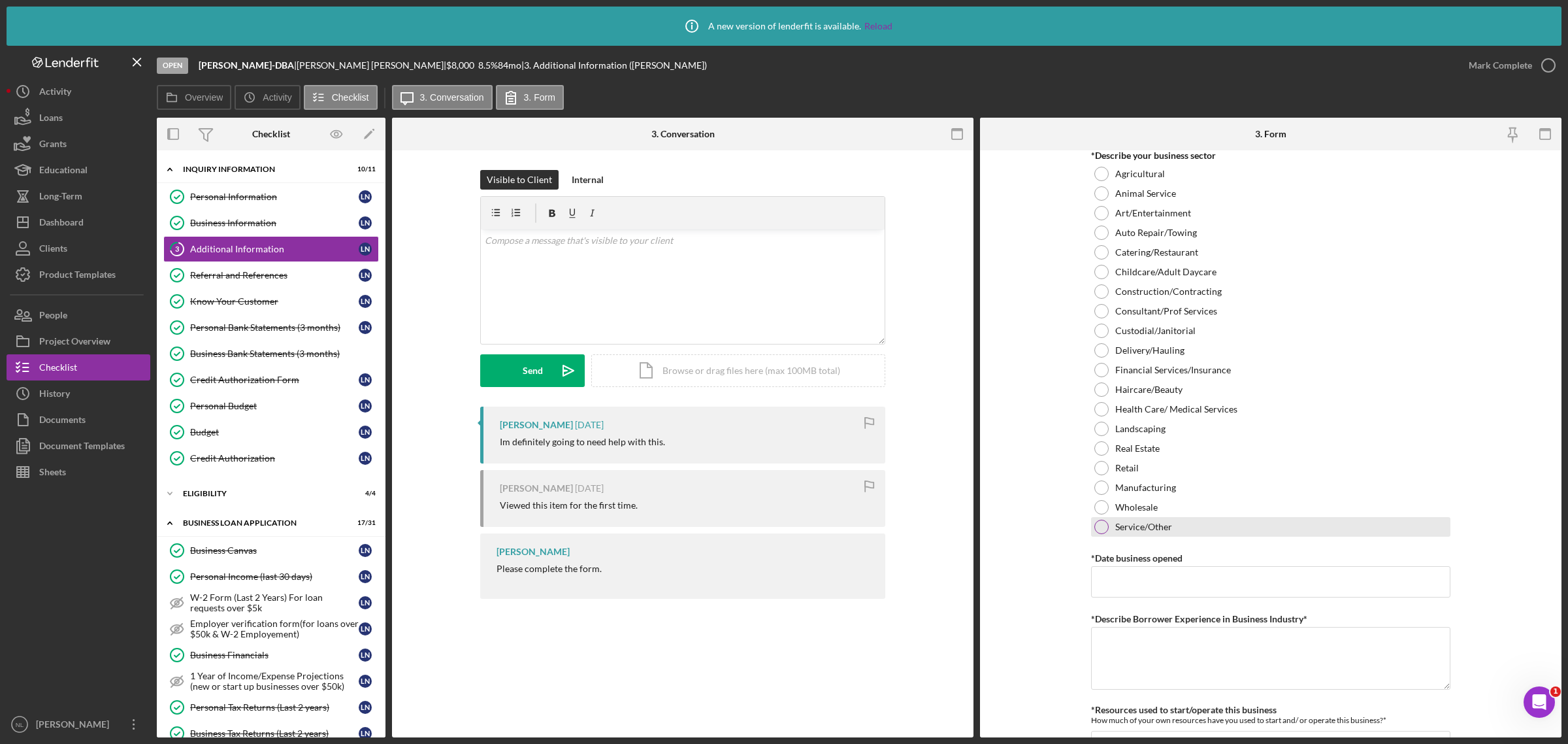
click at [1105, 531] on div at bounding box center [1101, 527] width 14 height 14
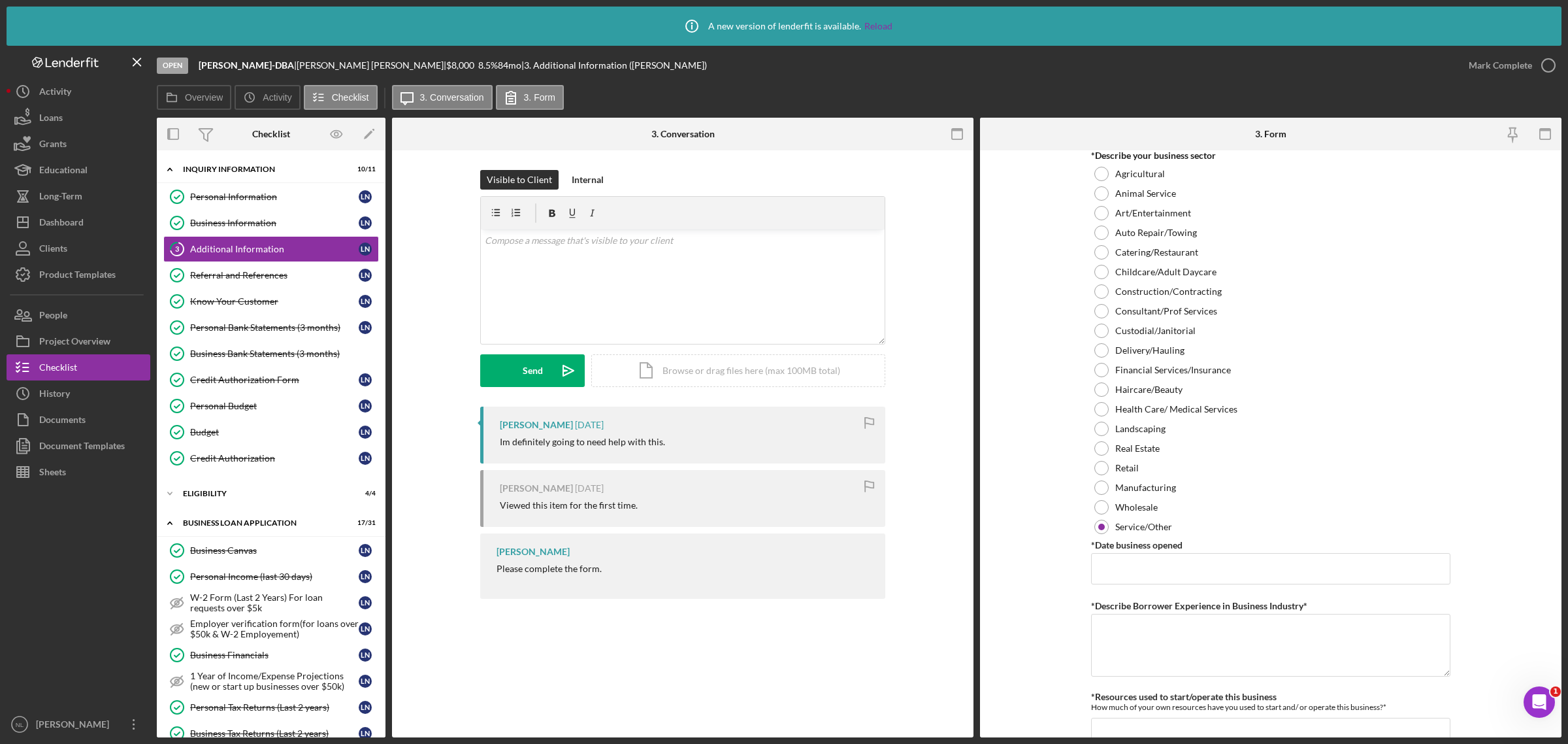
scroll to position [518, 0]
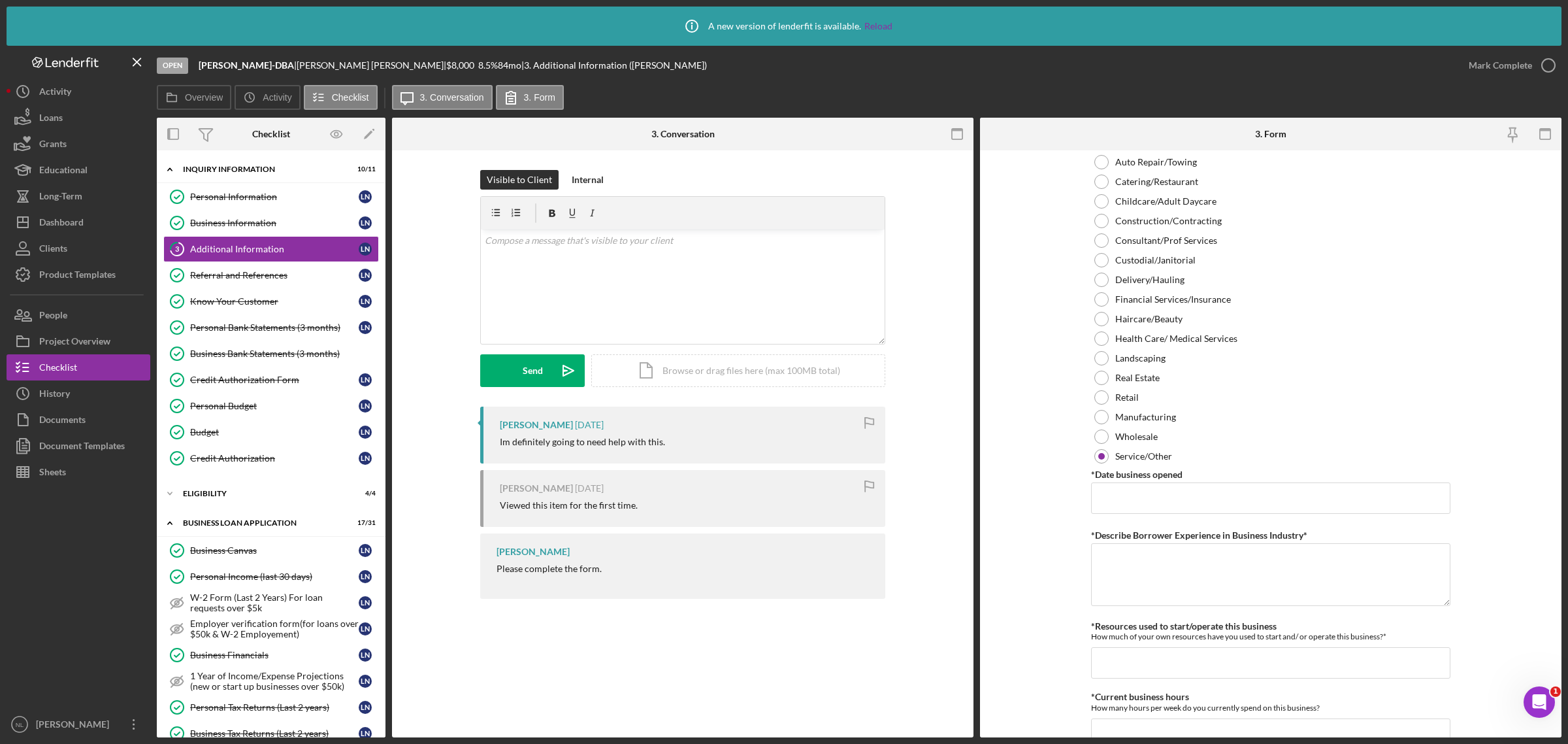
click at [1121, 514] on div "Personal Information *Mobile Phone [PHONE_NUMBER] Phone What is the best number…" at bounding box center [1270, 577] width 359 height 1877
click at [1119, 507] on input "*Date business opened" at bounding box center [1270, 498] width 359 height 32
type input "[DATE]"
click at [1153, 588] on textarea "*Describe Borrower Experience in Business Industry*" at bounding box center [1270, 574] width 359 height 62
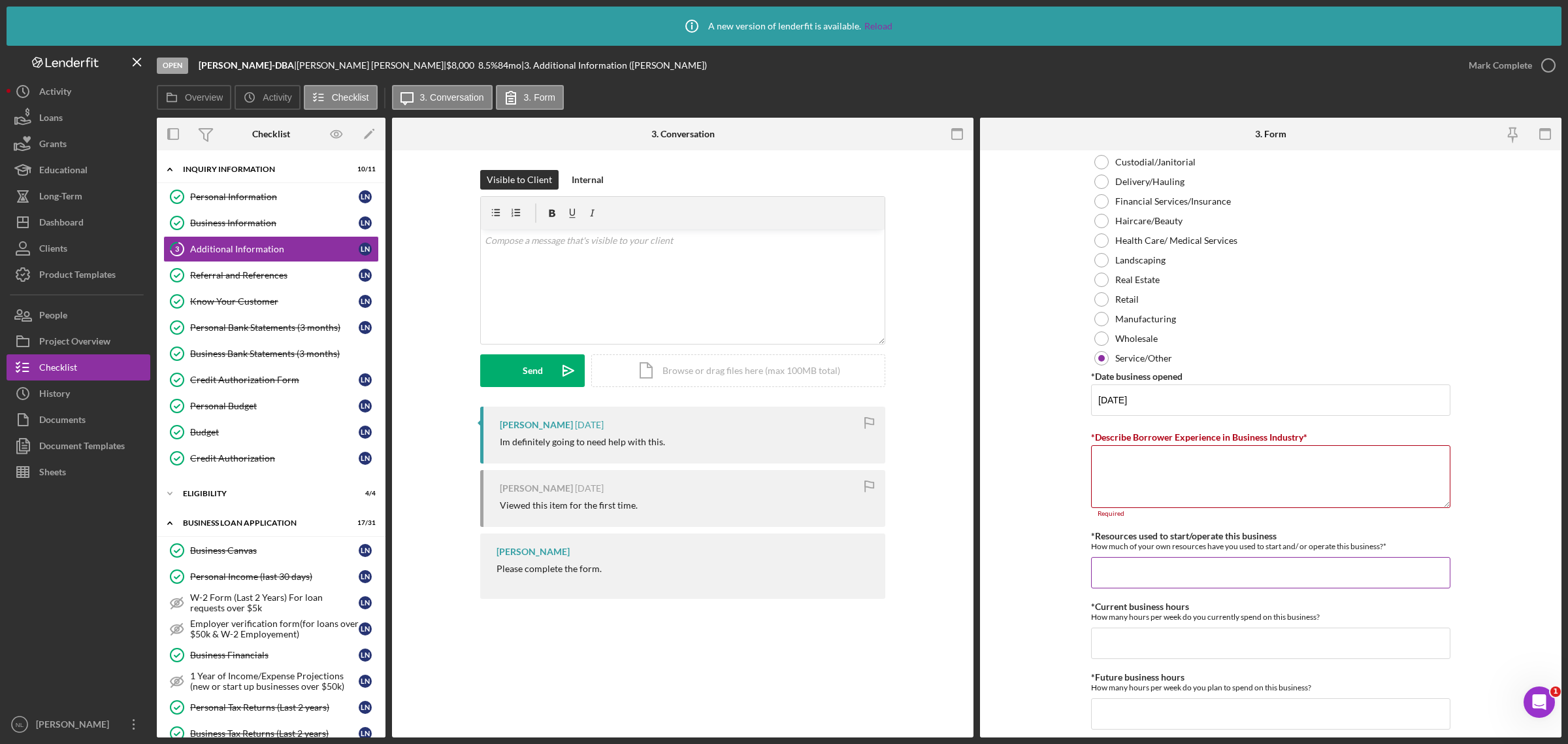
click at [1145, 561] on input "*Resources used to start/operate this business" at bounding box center [1270, 572] width 359 height 32
click at [1142, 588] on input "*Resources used to start/operate this business" at bounding box center [1270, 572] width 359 height 32
type input "$0"
click at [1121, 645] on input "*Current business hours" at bounding box center [1270, 643] width 359 height 32
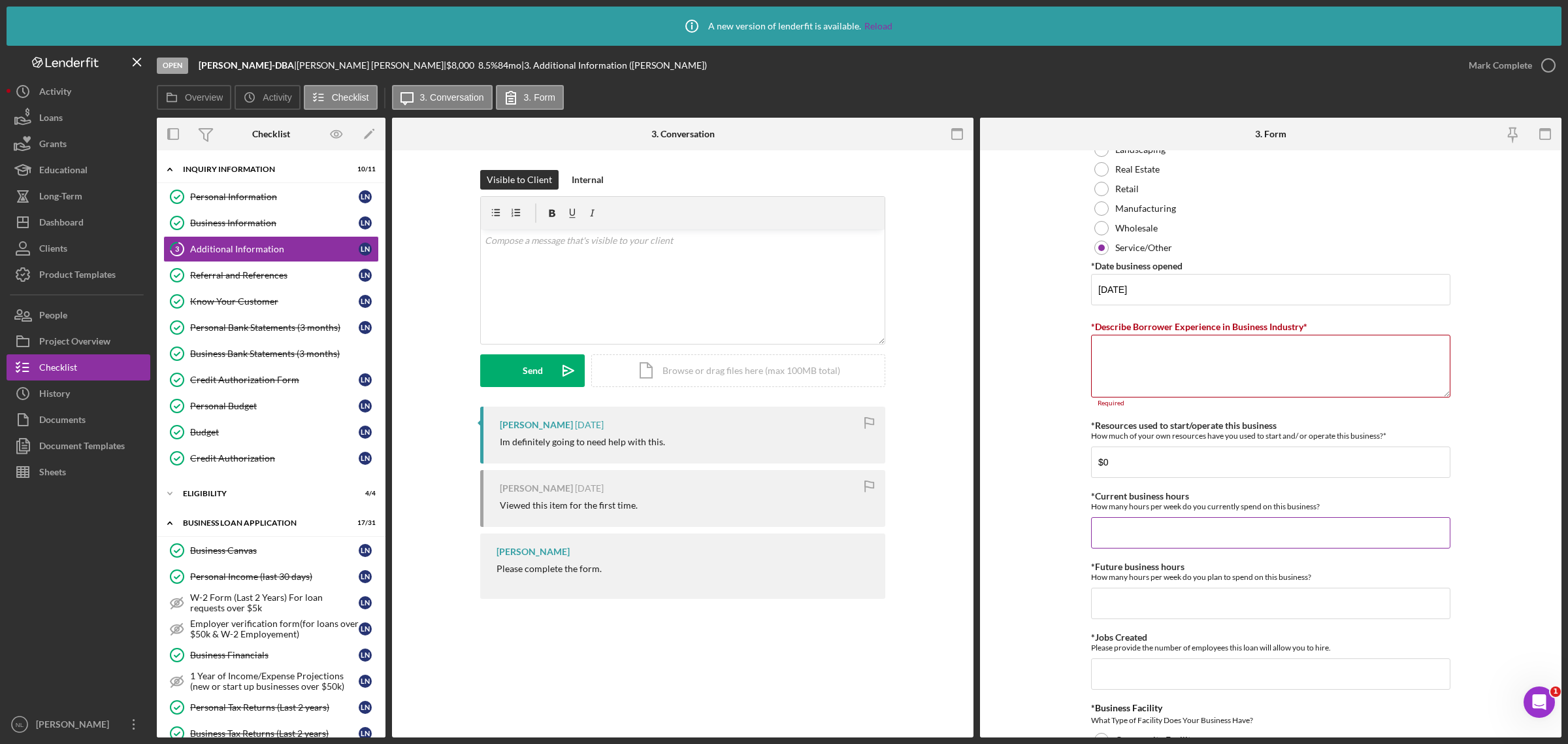
scroll to position [729, 0]
type input "10"
click at [1137, 596] on input "*Future business hours" at bounding box center [1270, 602] width 359 height 32
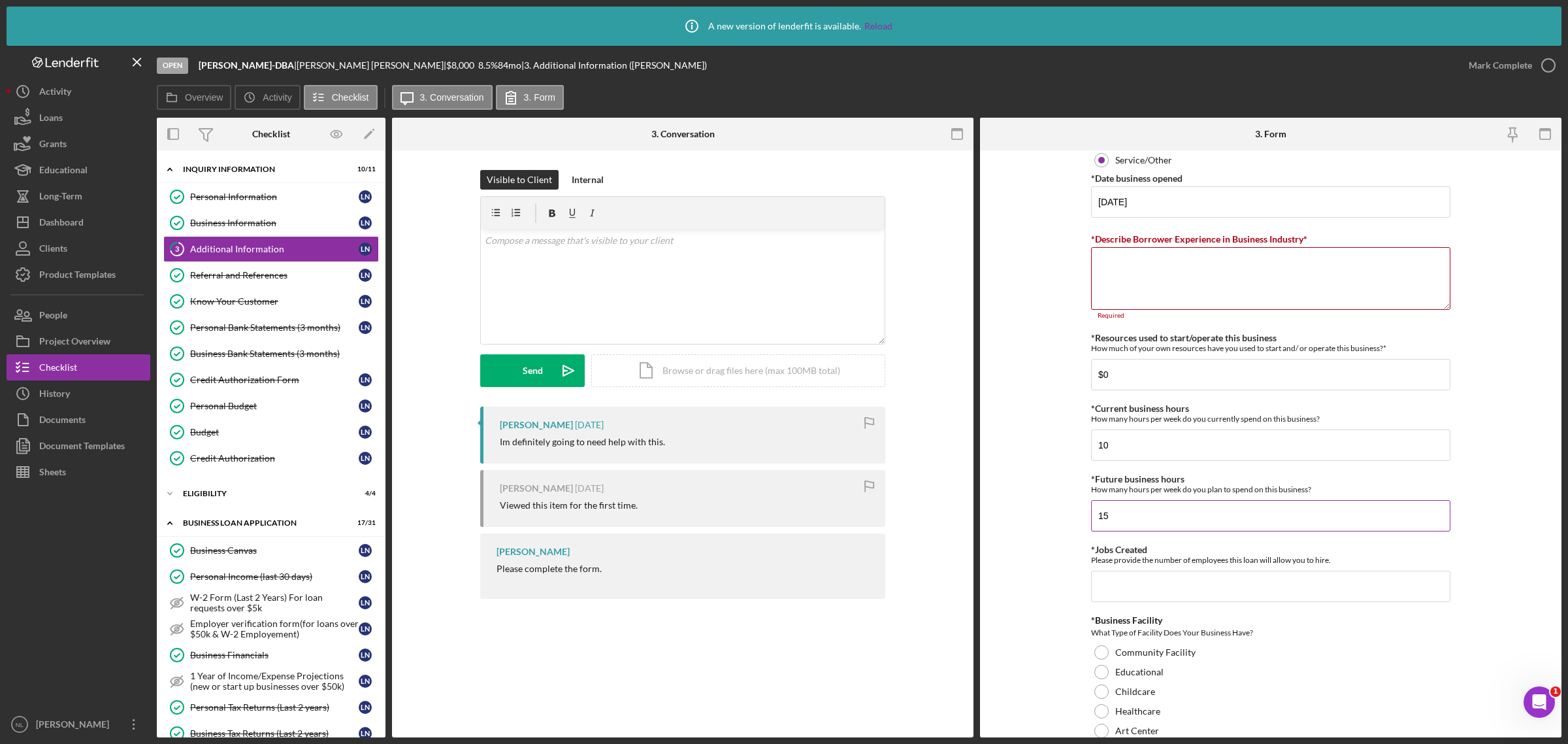
scroll to position [818, 0]
type input "15"
click at [1130, 578] on input "*Jobs Created" at bounding box center [1270, 582] width 359 height 32
type input "1"
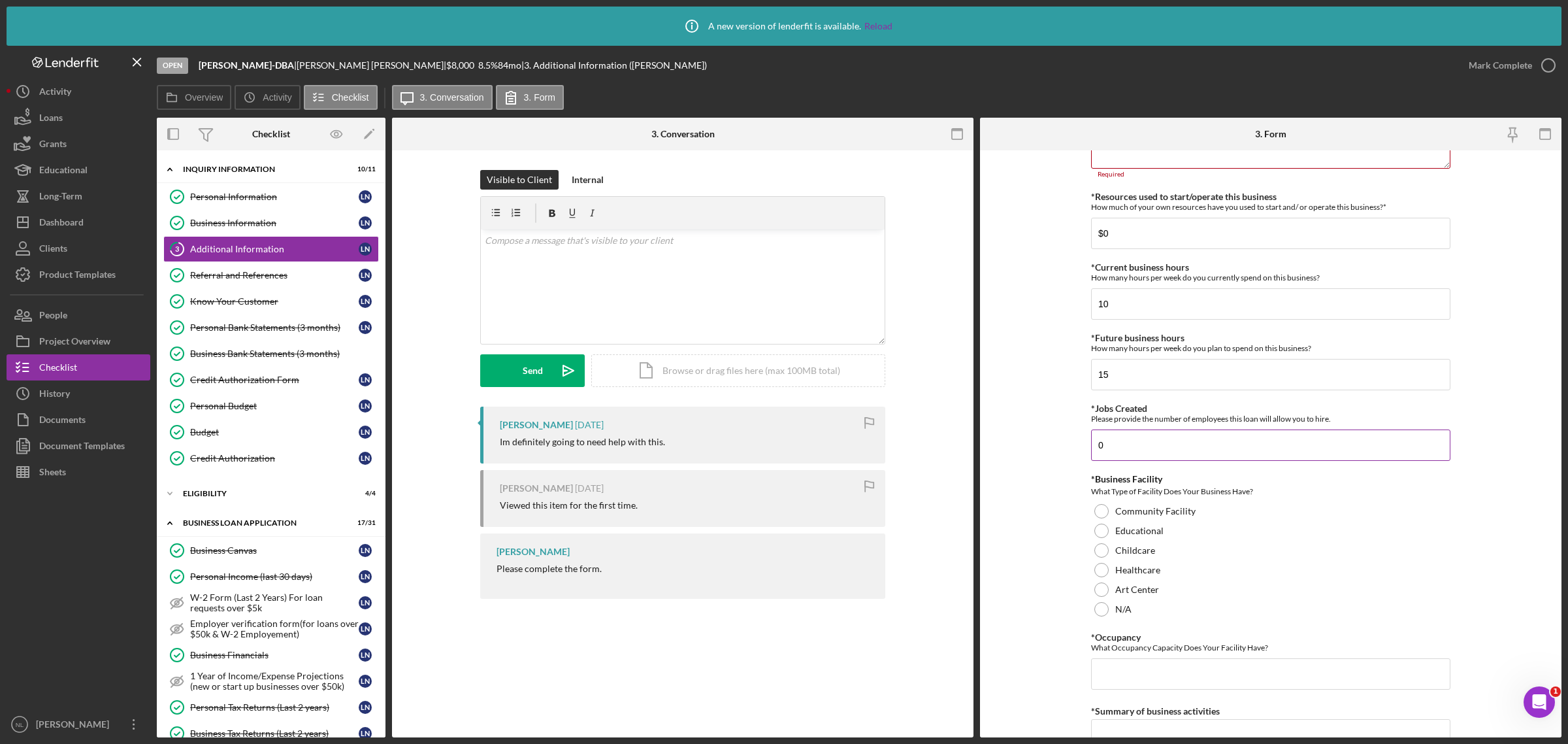
scroll to position [972, 0]
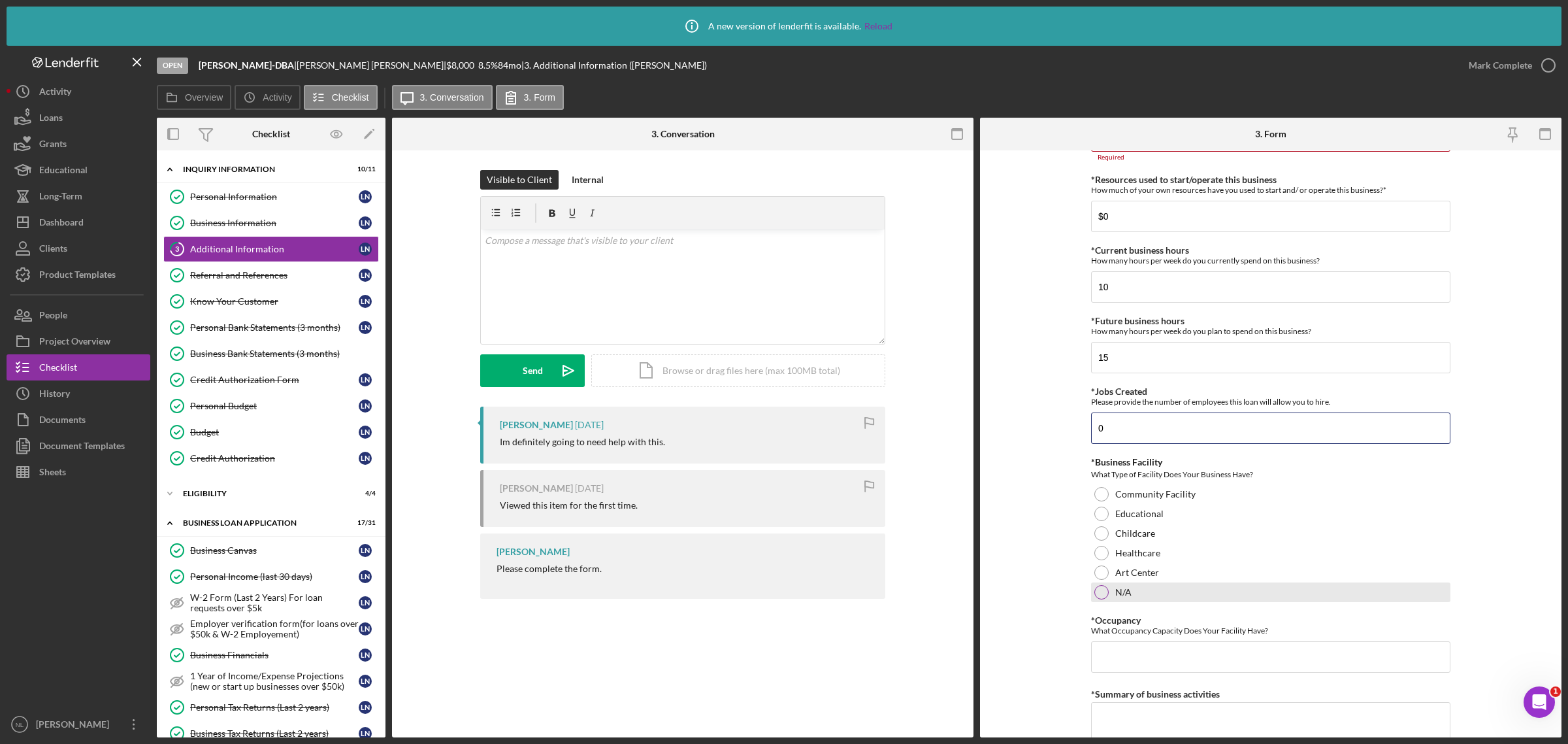
type input "0"
click at [1105, 593] on div at bounding box center [1101, 592] width 14 height 14
drag, startPoint x: 1111, startPoint y: 658, endPoint x: 1099, endPoint y: 656, distance: 12.2
click at [1111, 658] on input "*Occupancy" at bounding box center [1270, 657] width 359 height 32
click at [1112, 665] on input "5" at bounding box center [1270, 657] width 359 height 32
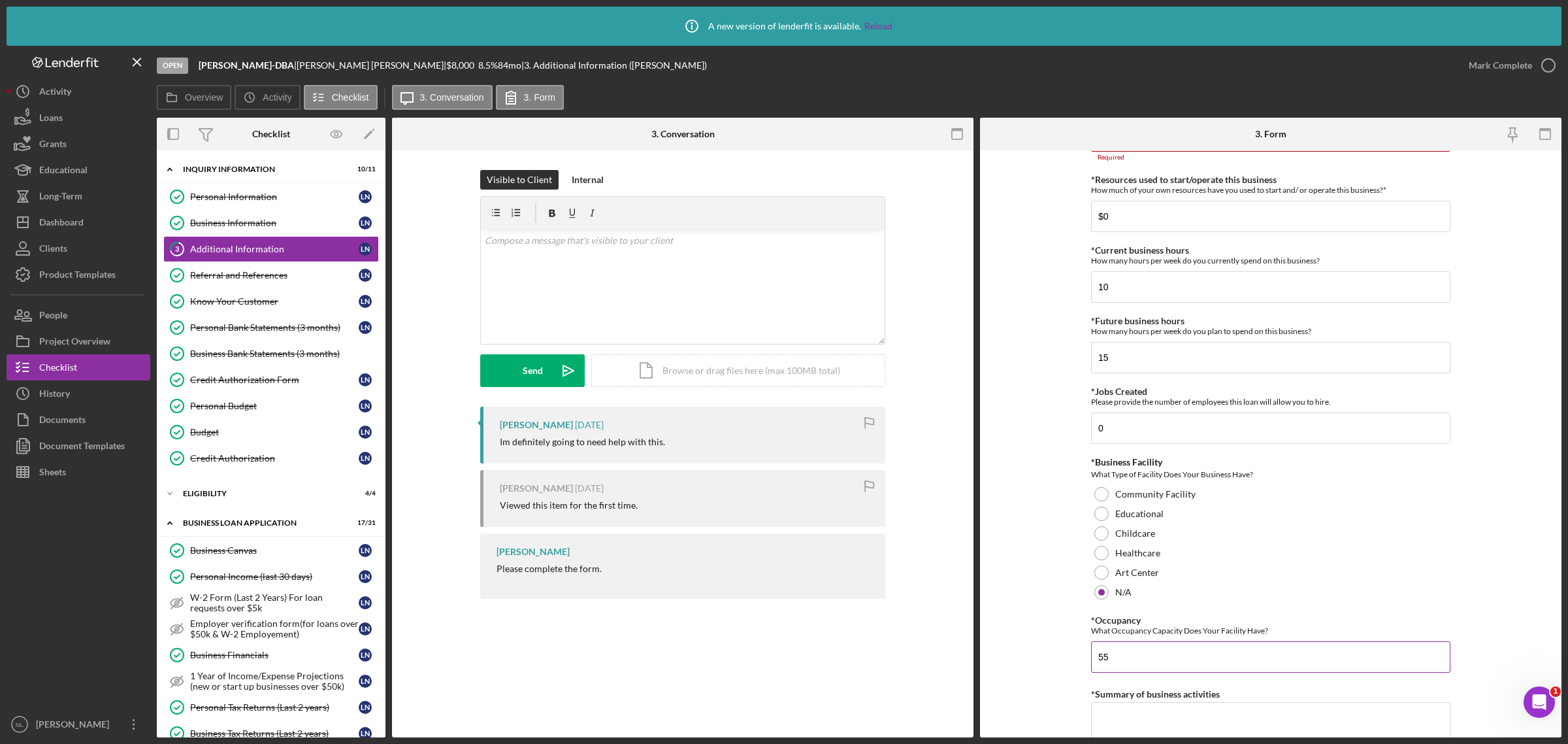
click at [1099, 656] on input "55" at bounding box center [1270, 657] width 359 height 32
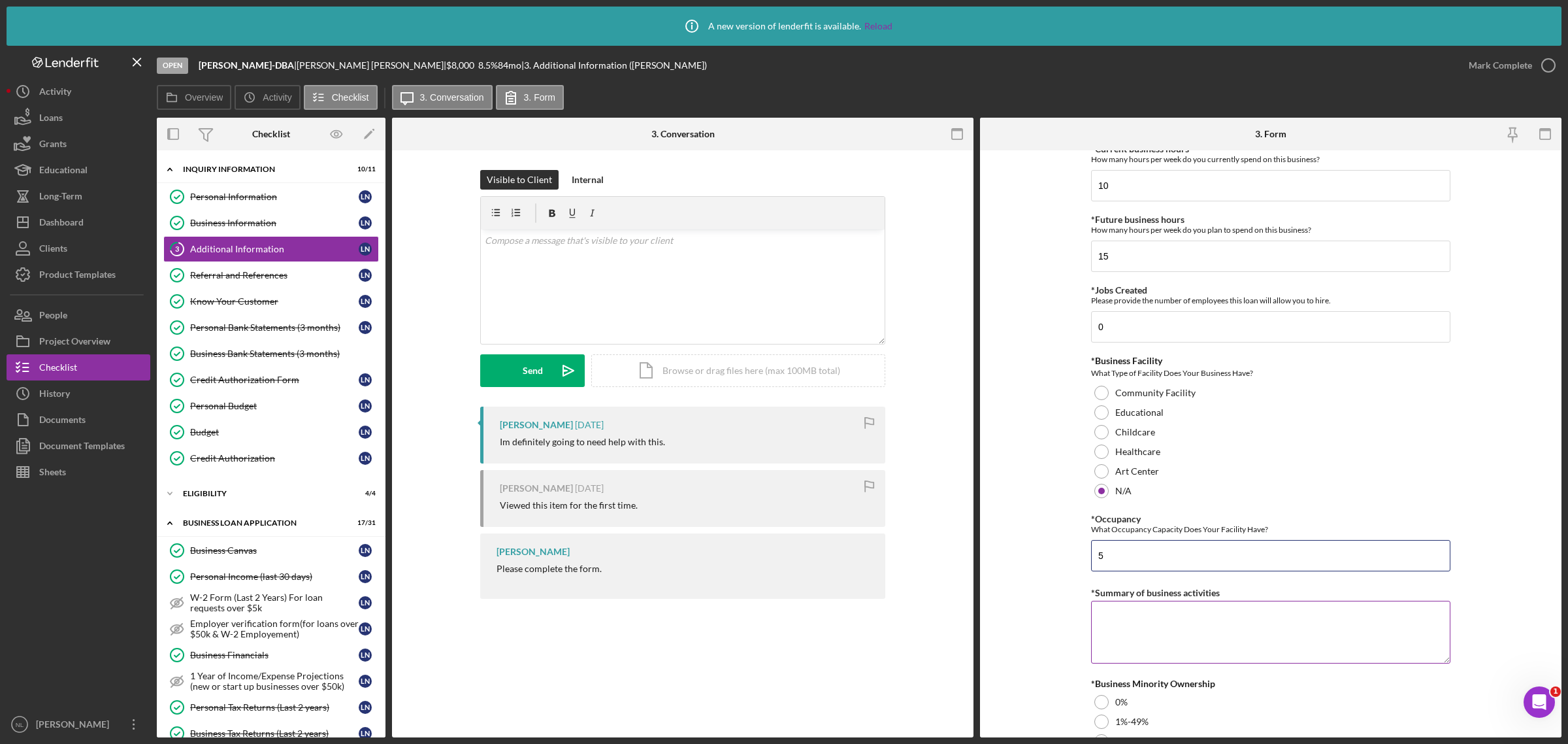
type input "5"
click at [1131, 647] on textarea "*Summary of business activities" at bounding box center [1270, 632] width 359 height 62
click at [1131, 647] on textarea "S" at bounding box center [1270, 632] width 359 height 62
type textarea "S"
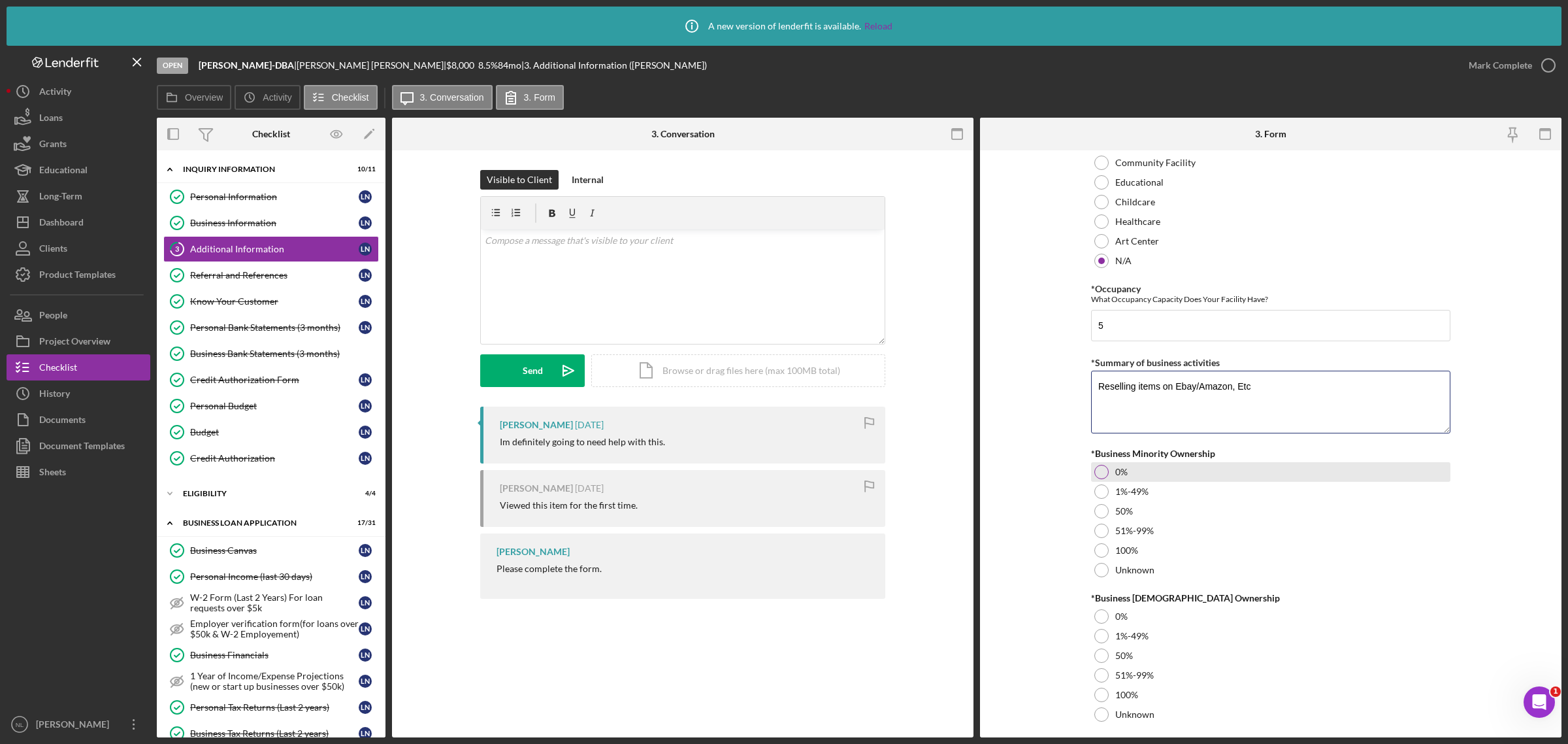
scroll to position [1308, 0]
type textarea "Reselling items on Ebay/Amazon, Etc"
click at [1103, 472] on div at bounding box center [1101, 467] width 14 height 14
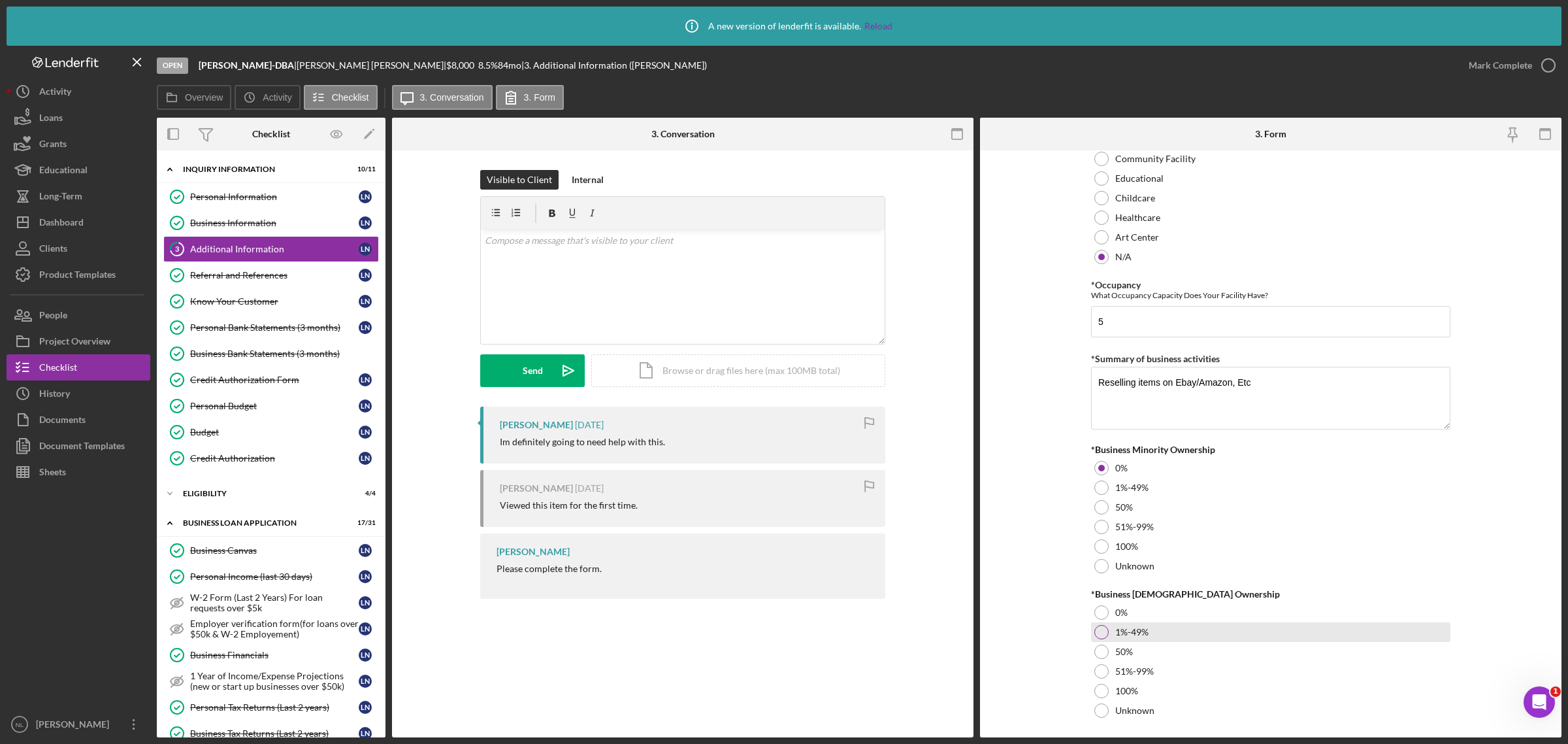
scroll to position [1342, 0]
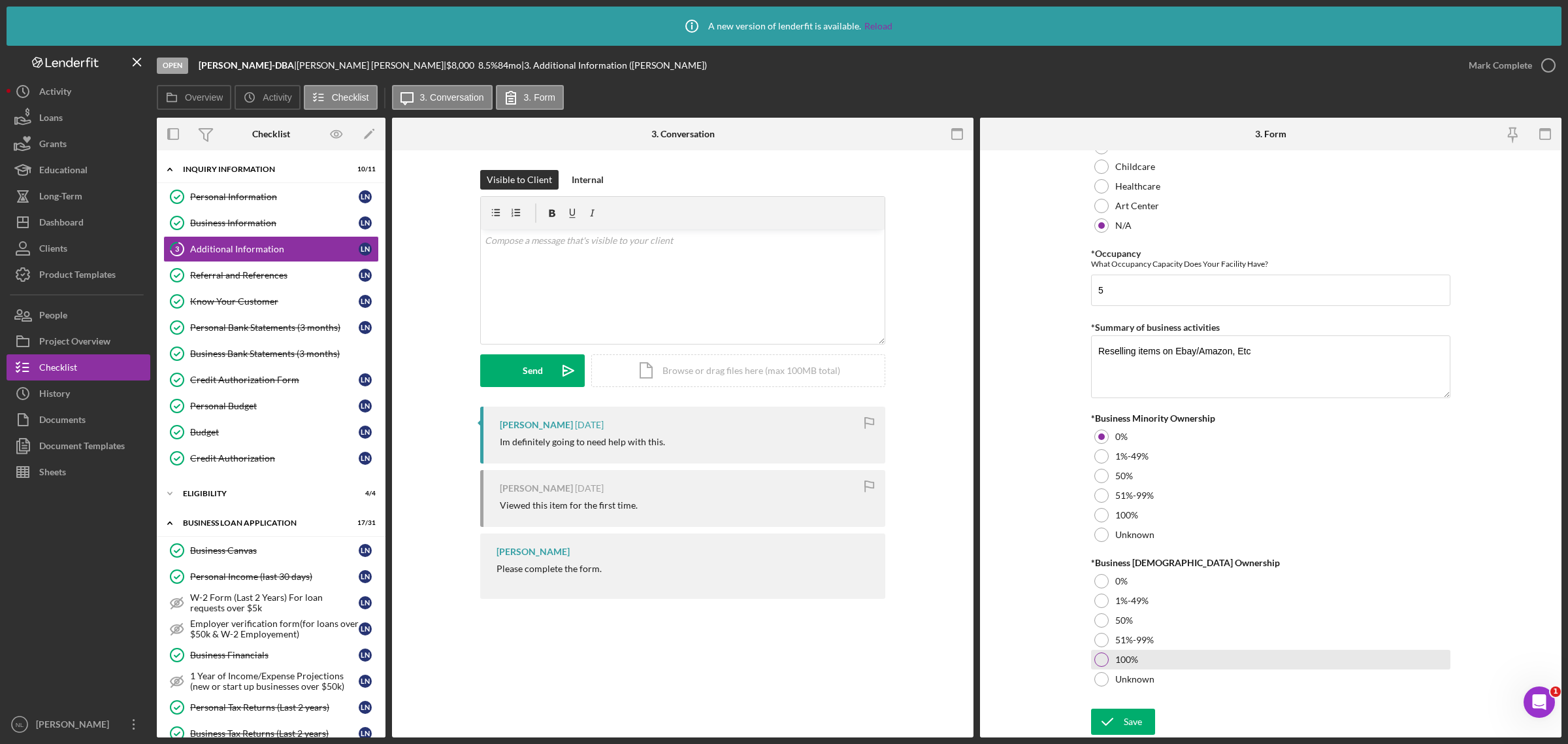
click at [1121, 657] on label "100%" at bounding box center [1126, 659] width 22 height 11
click at [1117, 712] on icon "submit" at bounding box center [1107, 721] width 32 height 32
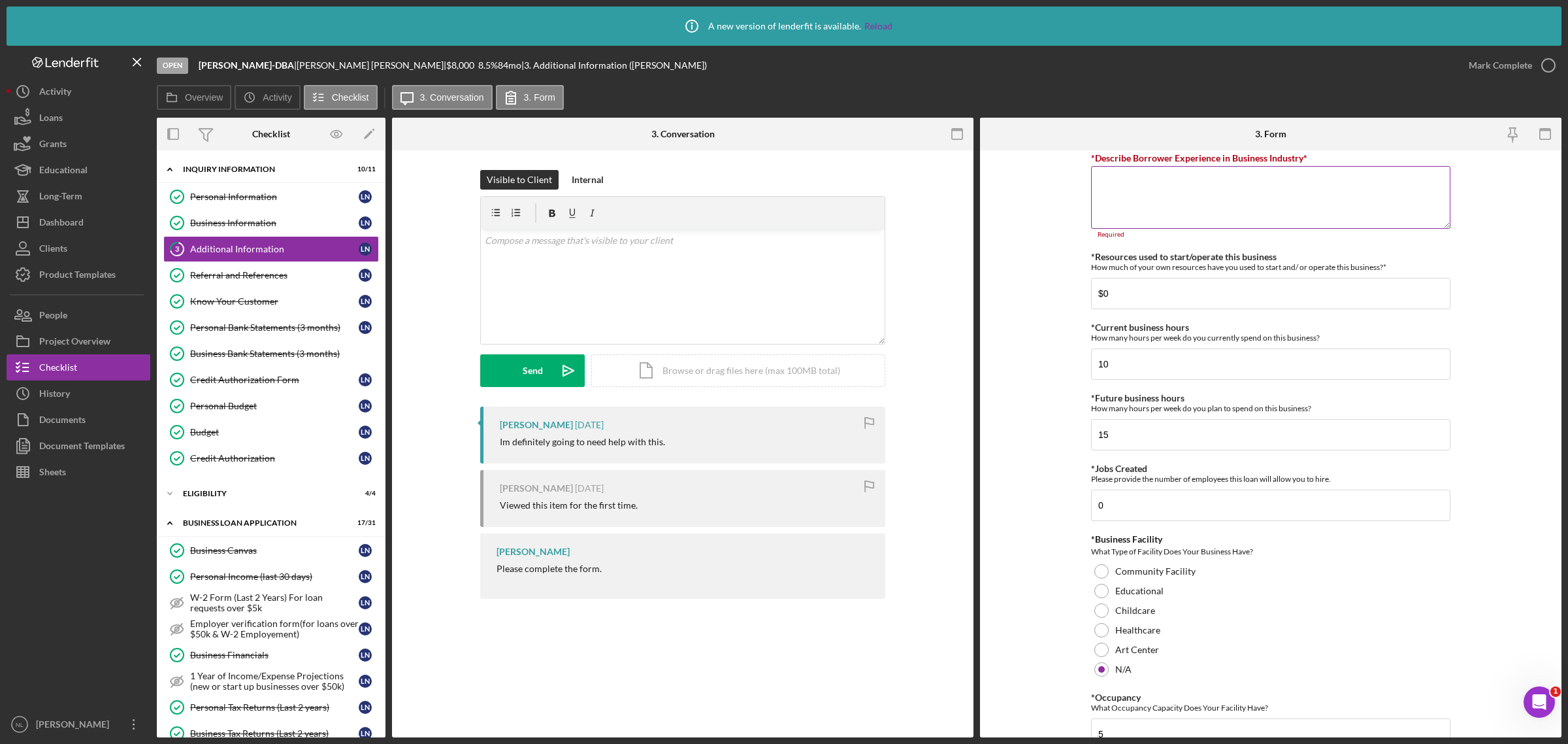
click at [1138, 197] on textarea "*Describe Borrower Experience in Business Industry*" at bounding box center [1270, 197] width 359 height 62
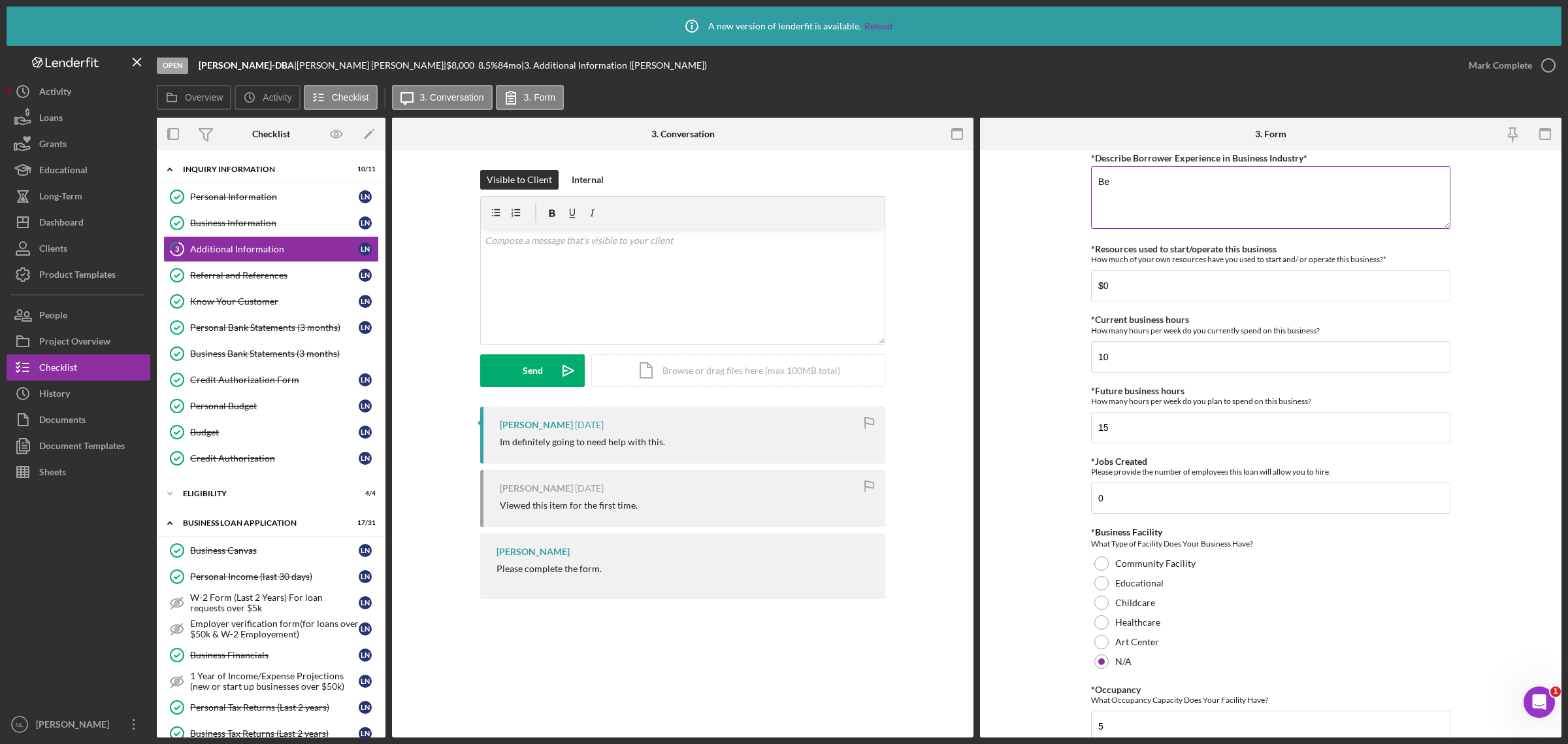
type textarea "B"
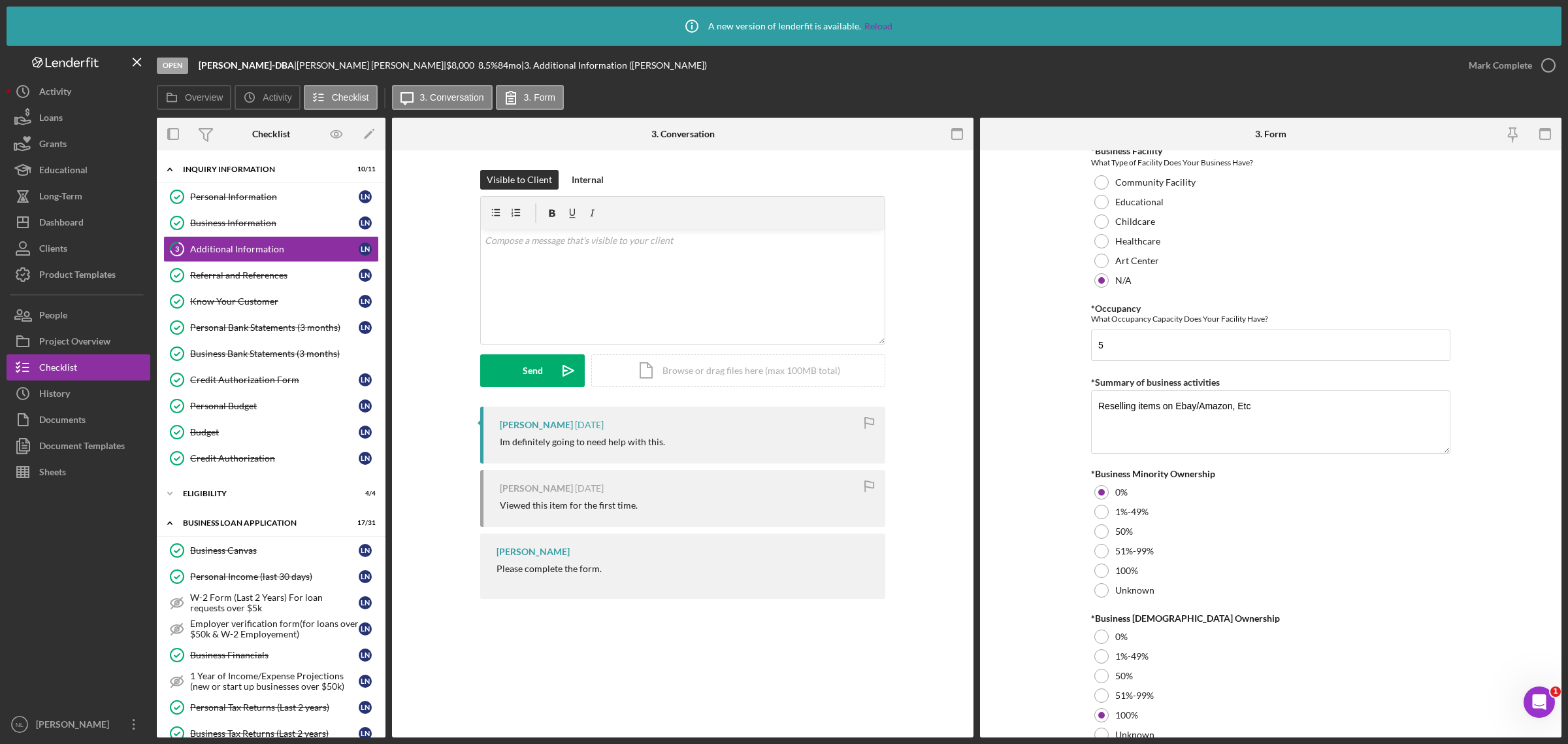
scroll to position [1335, 0]
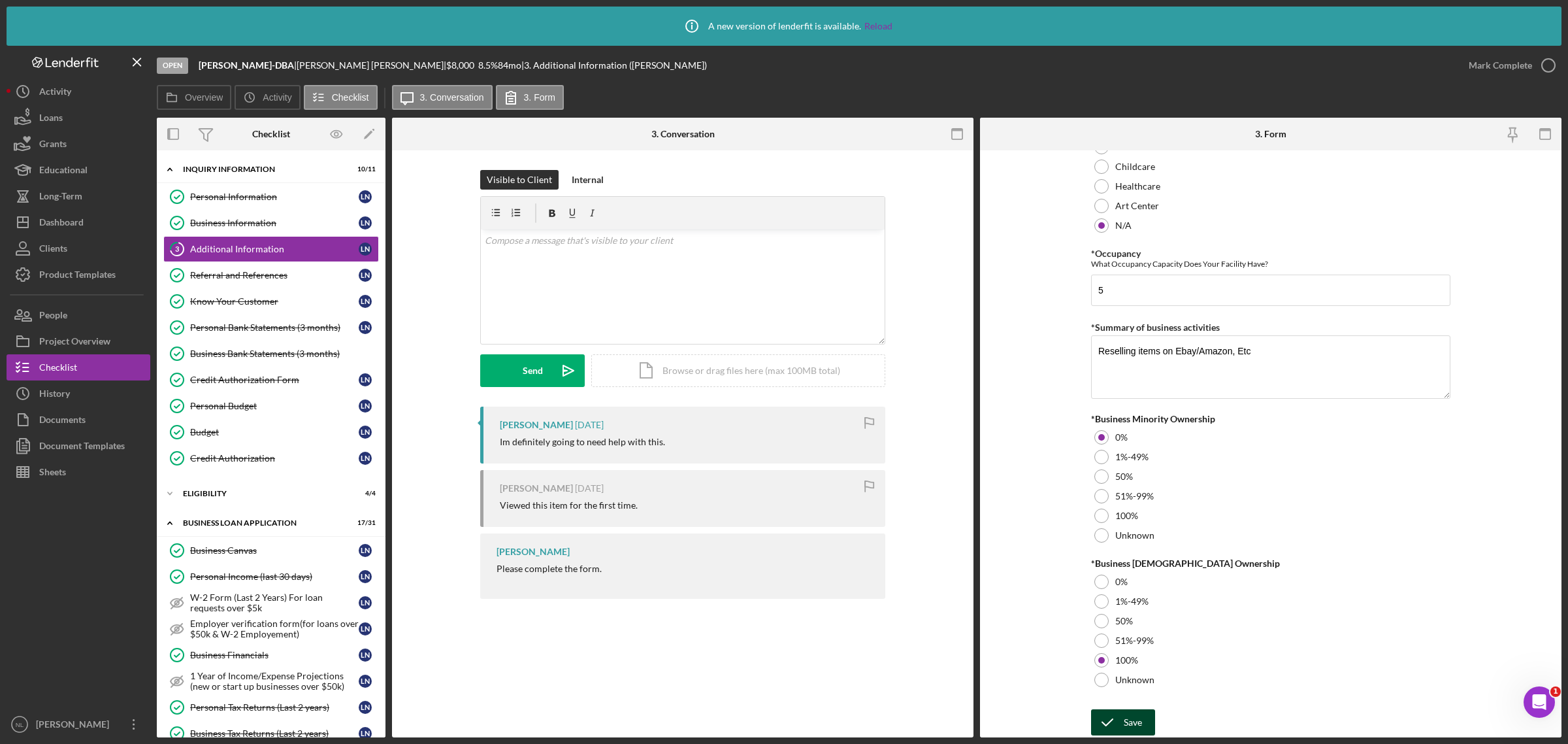
type textarea "Been doing it for 5 years"
click at [1133, 714] on div "Save" at bounding box center [1132, 722] width 18 height 26
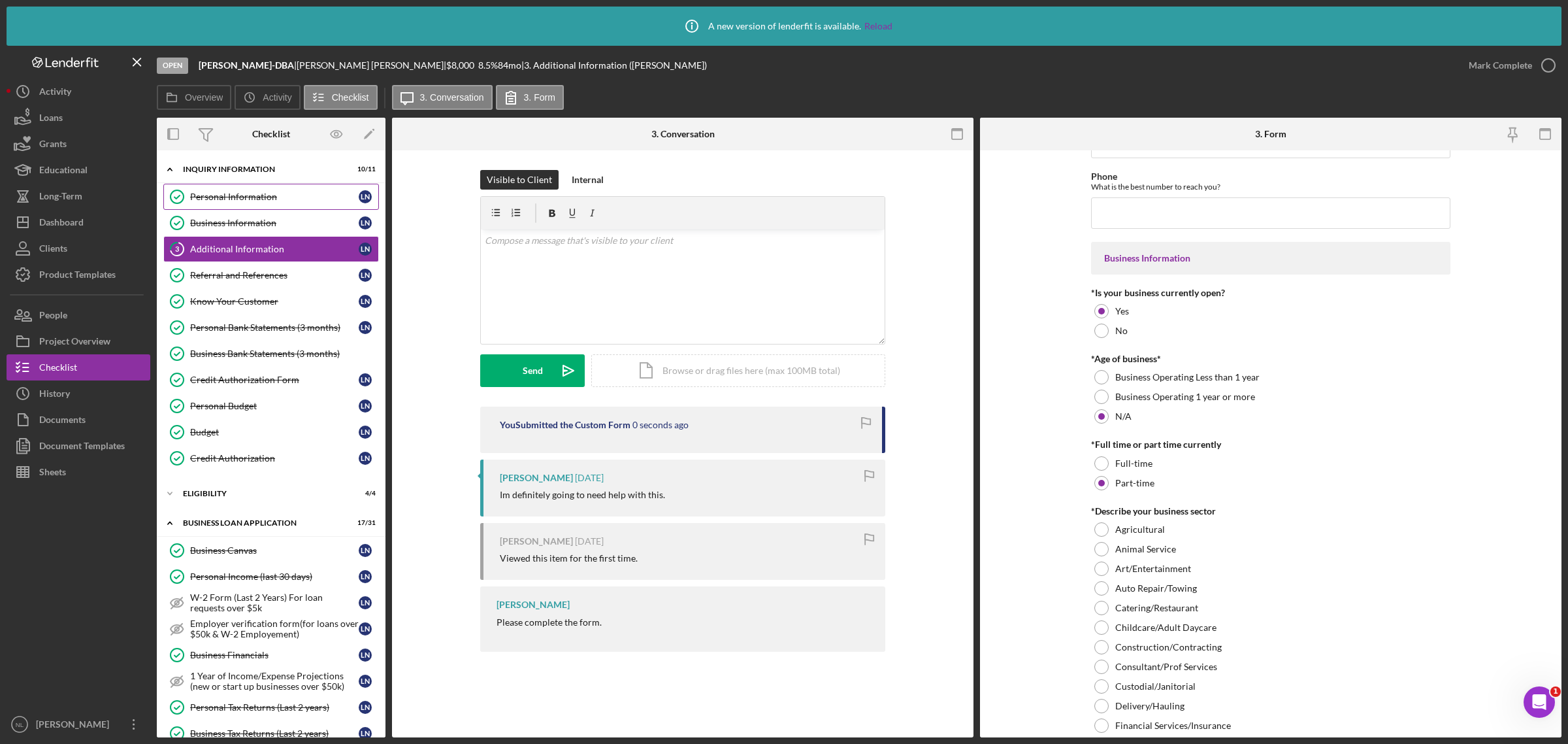
scroll to position [78, 0]
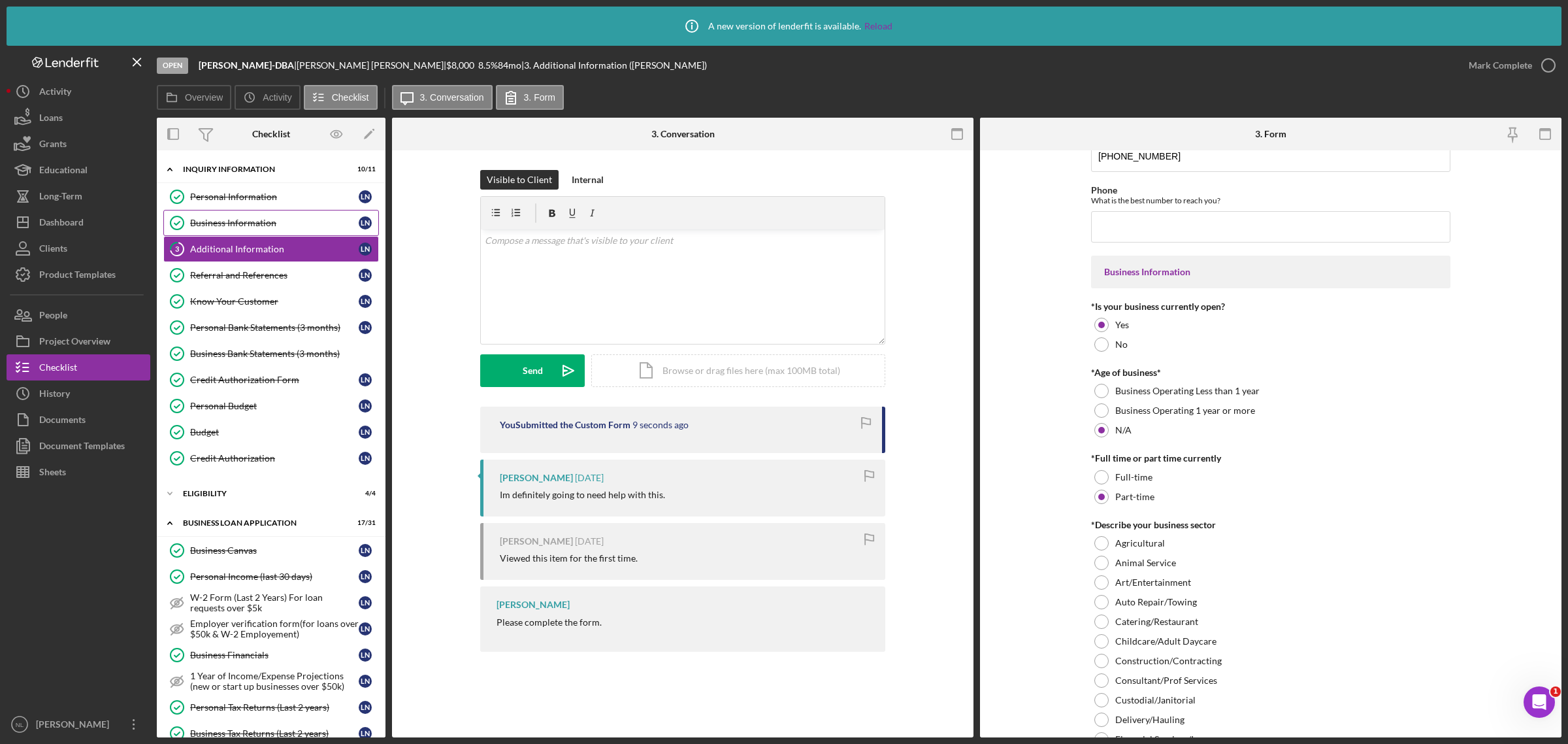
click at [237, 221] on div "Business Information" at bounding box center [274, 222] width 168 height 11
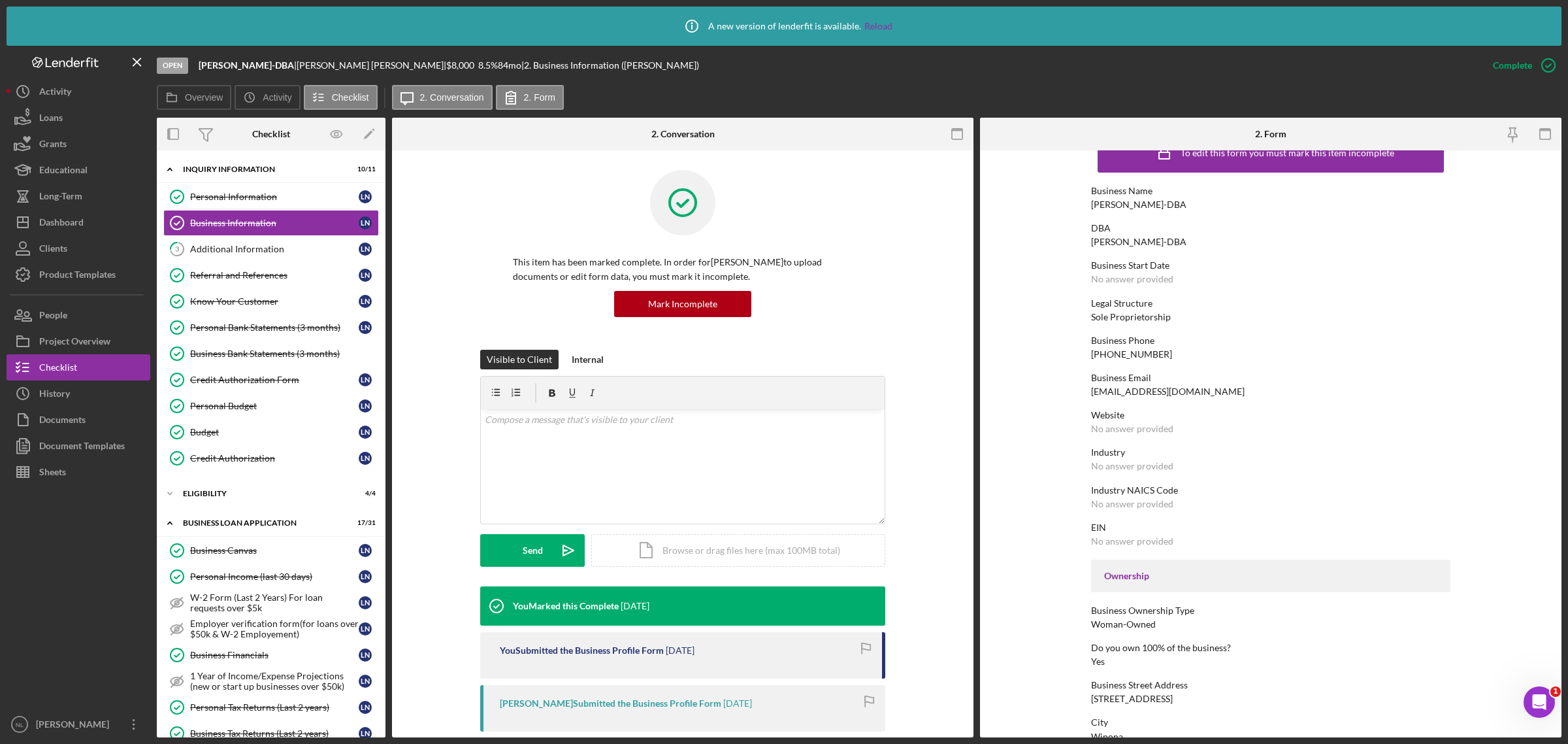
scroll to position [399, 0]
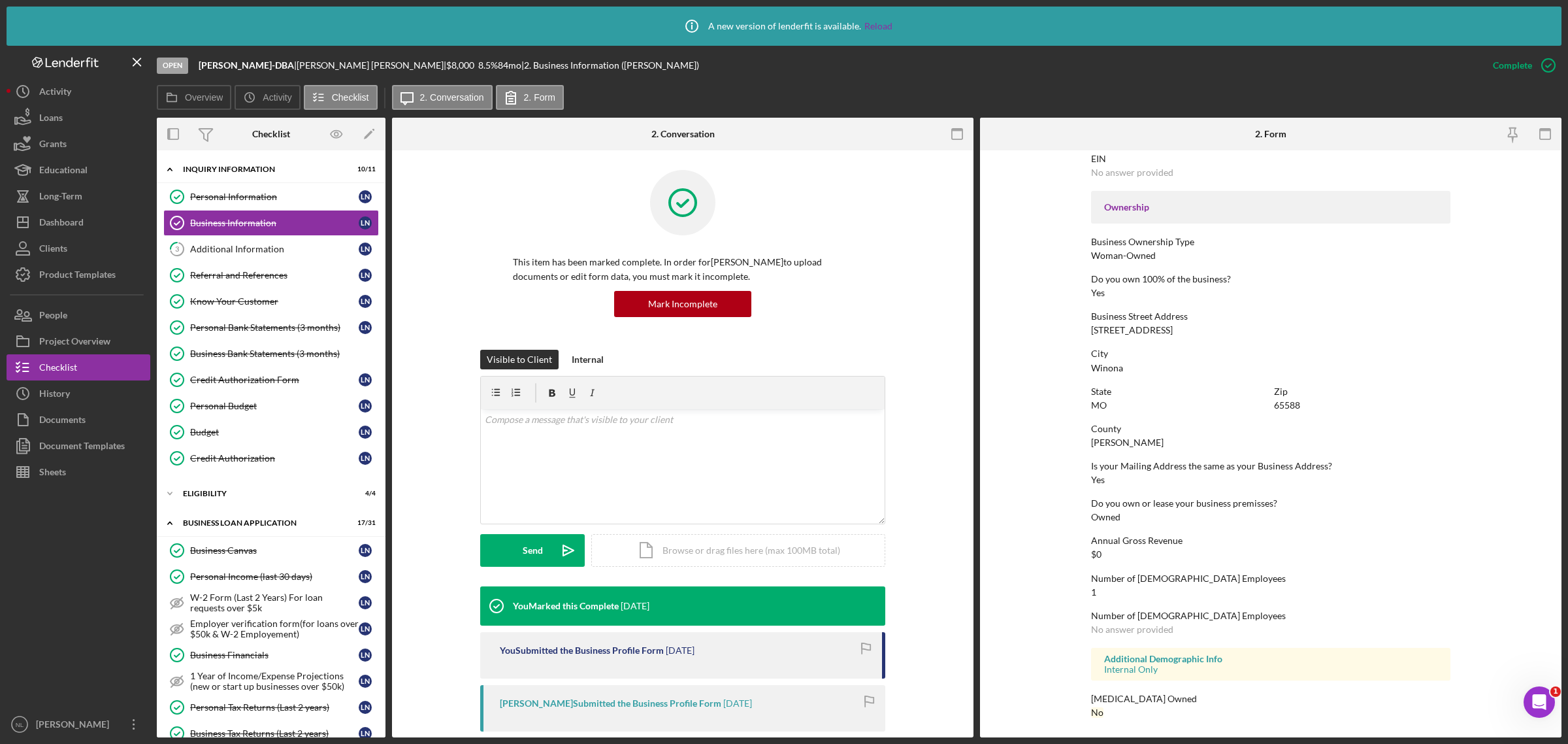
click at [1285, 405] on div "65588" at bounding box center [1287, 405] width 26 height 11
copy div "65588"
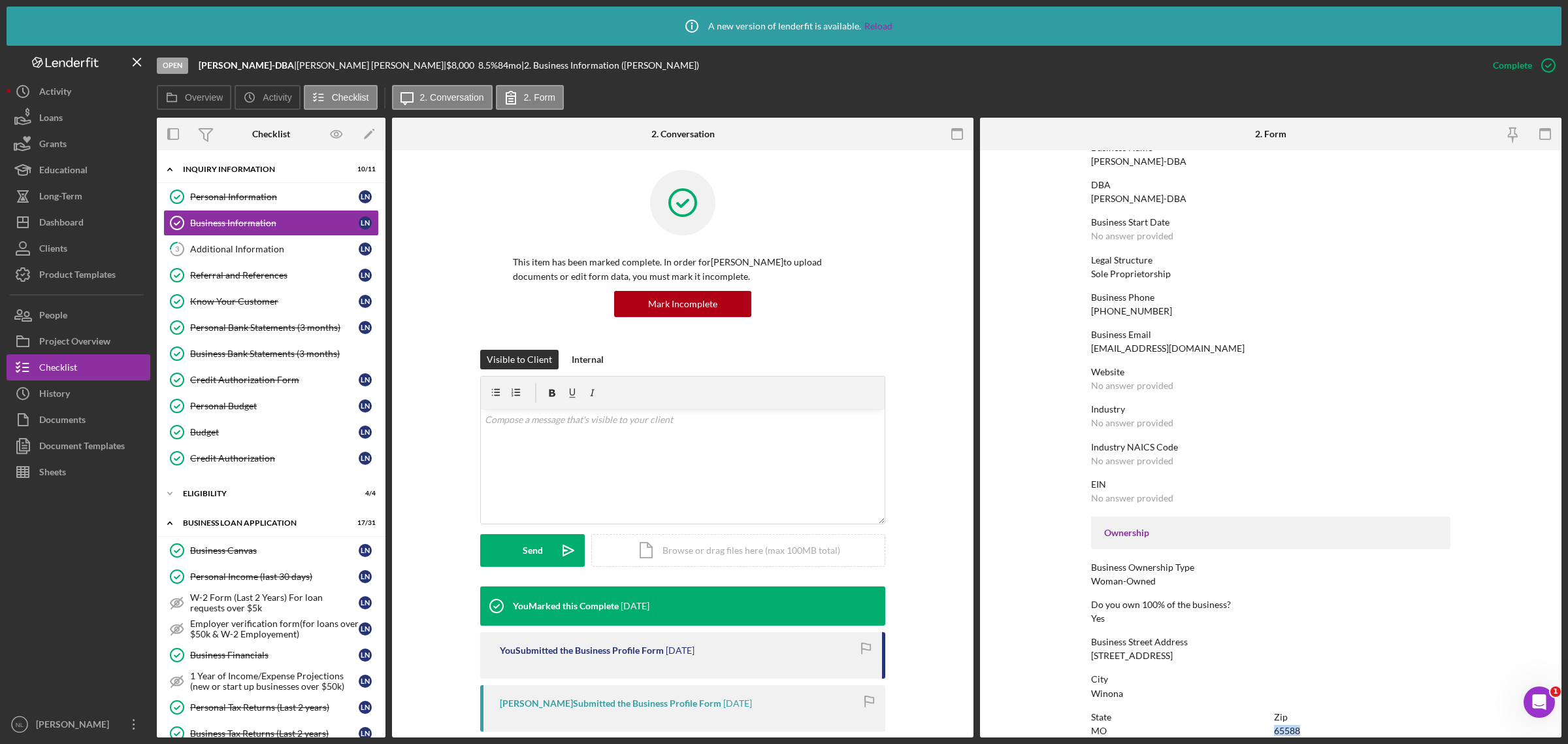
scroll to position [0, 0]
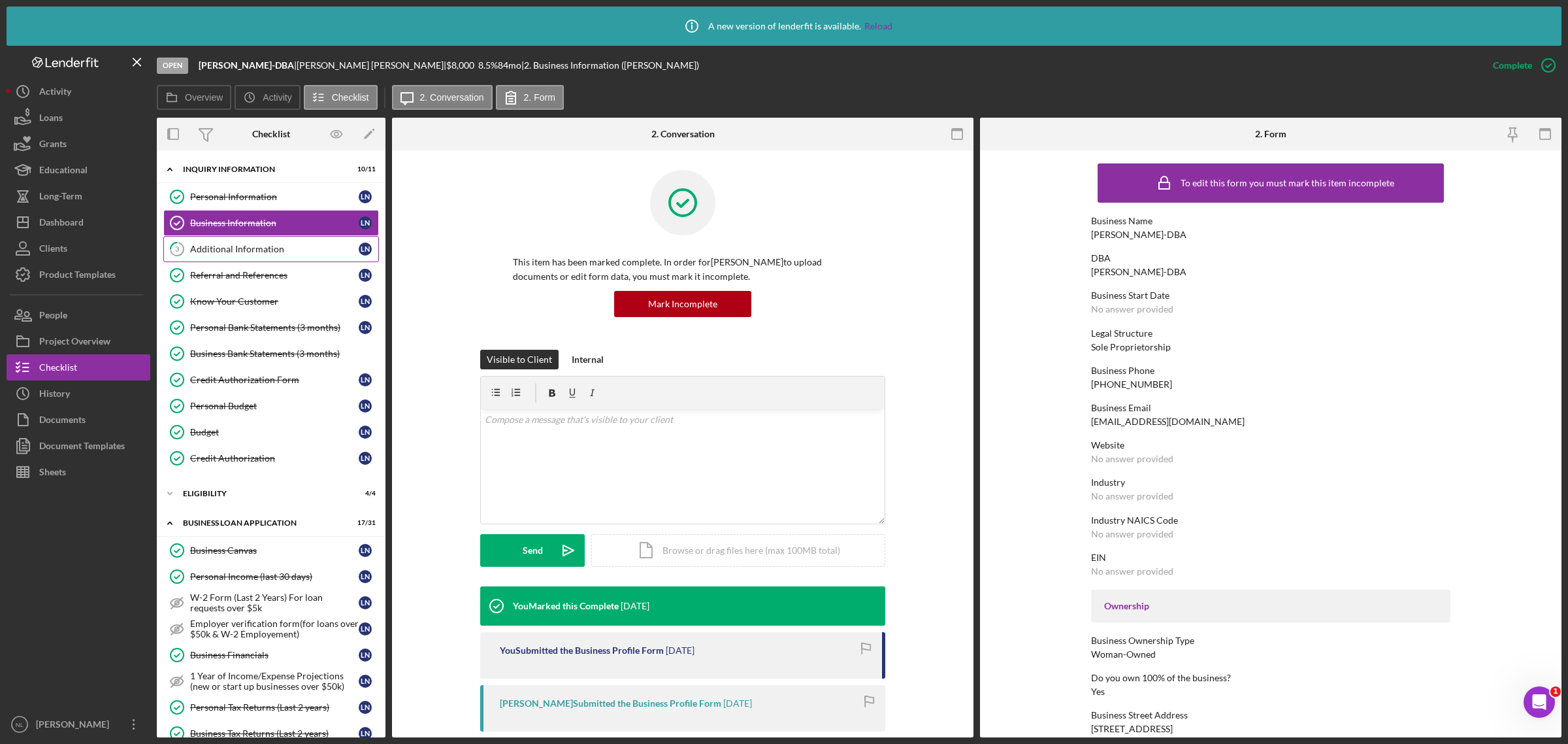
click at [290, 253] on div "Additional Information" at bounding box center [274, 249] width 168 height 11
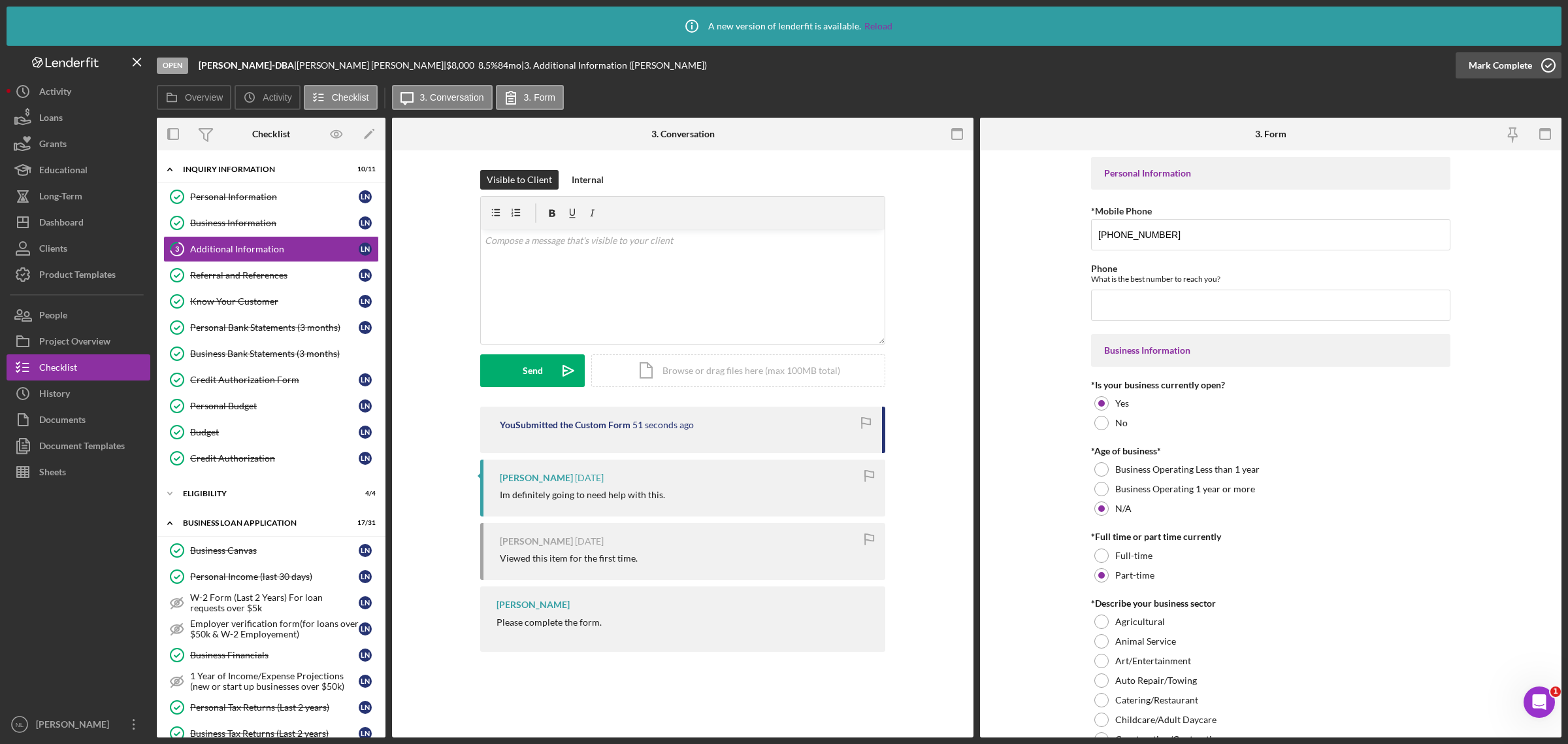
click at [1507, 72] on div "Mark Complete" at bounding box center [1501, 65] width 63 height 26
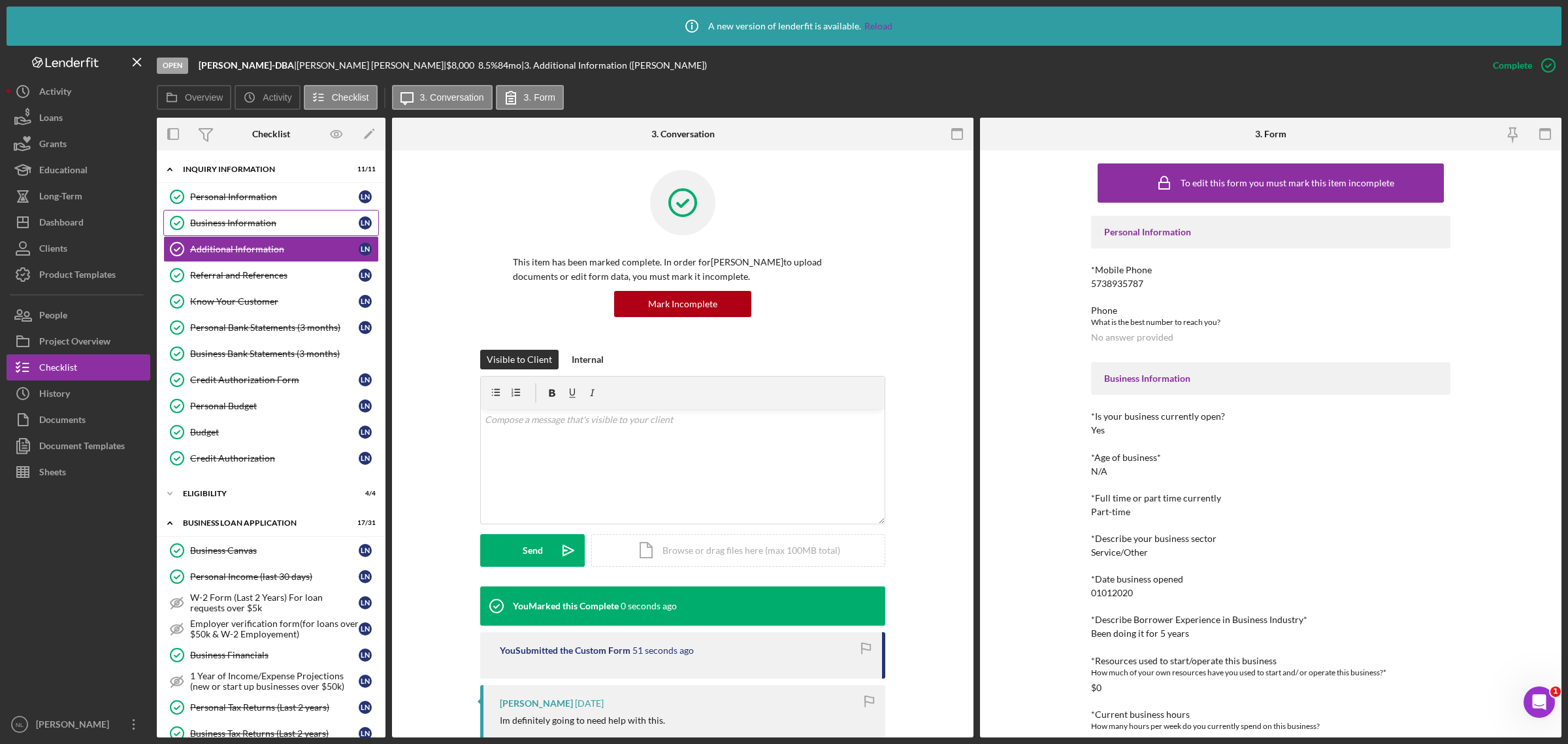
click at [235, 224] on div "Business Information" at bounding box center [274, 222] width 168 height 11
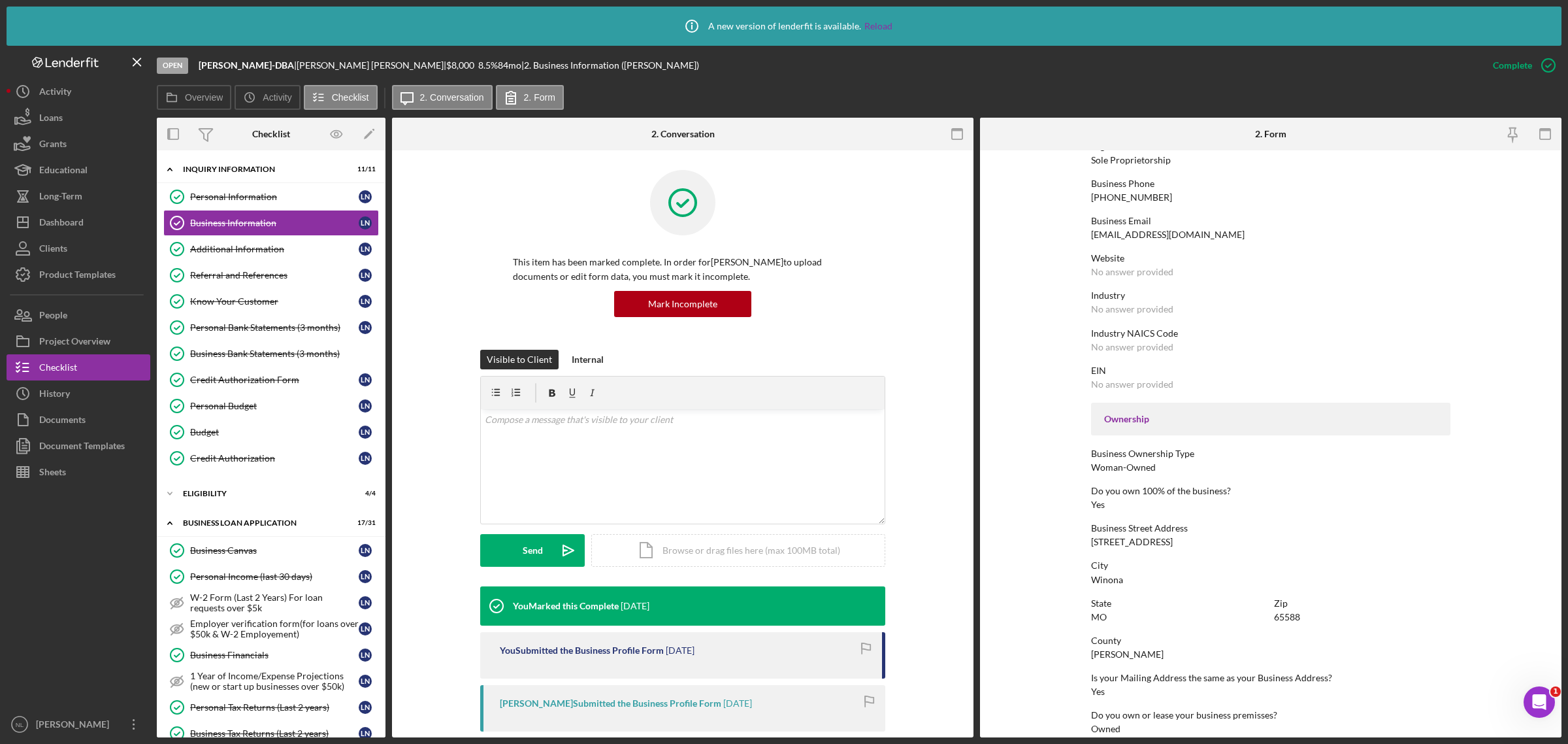
scroll to position [399, 0]
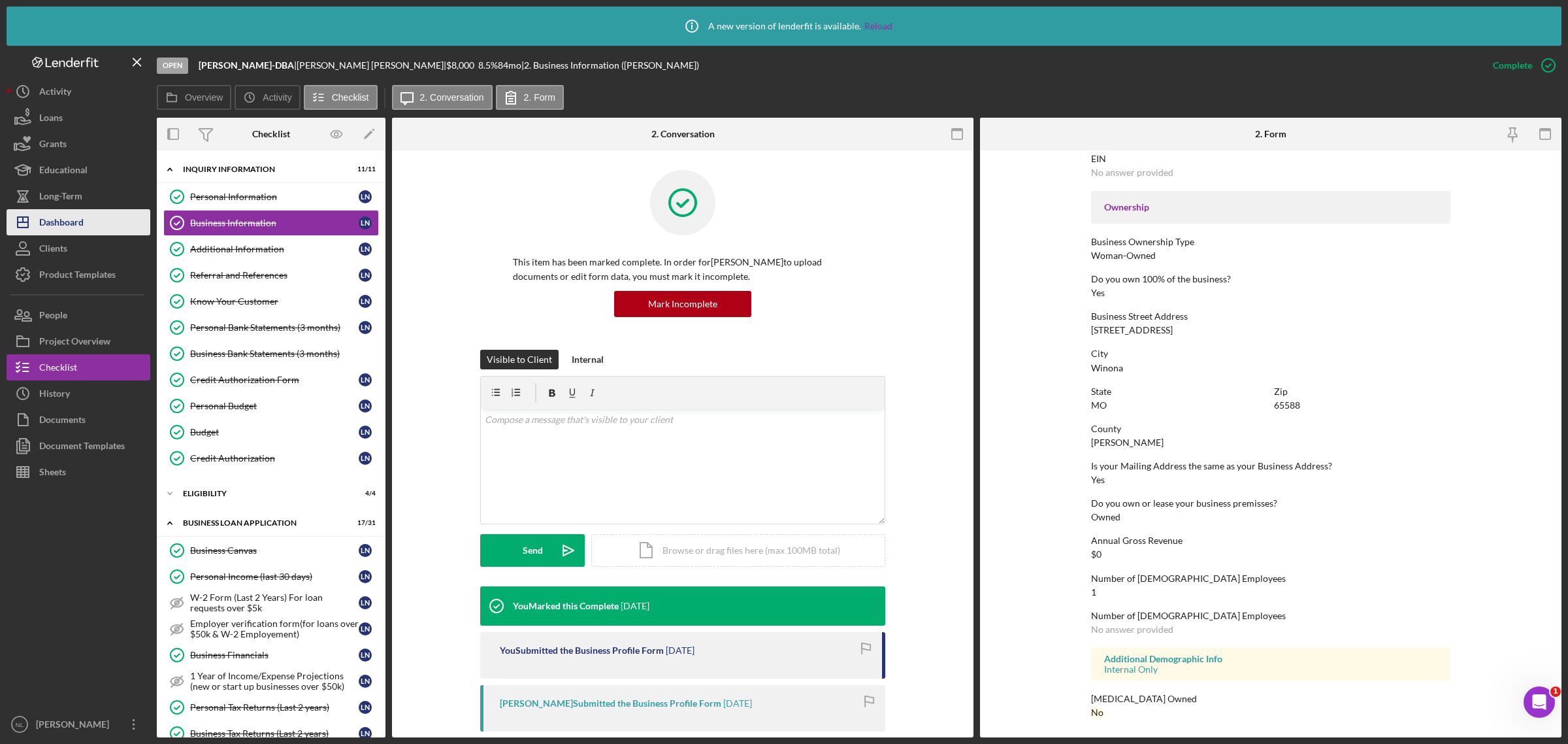
click at [83, 223] on div "Dashboard" at bounding box center [61, 223] width 44 height 29
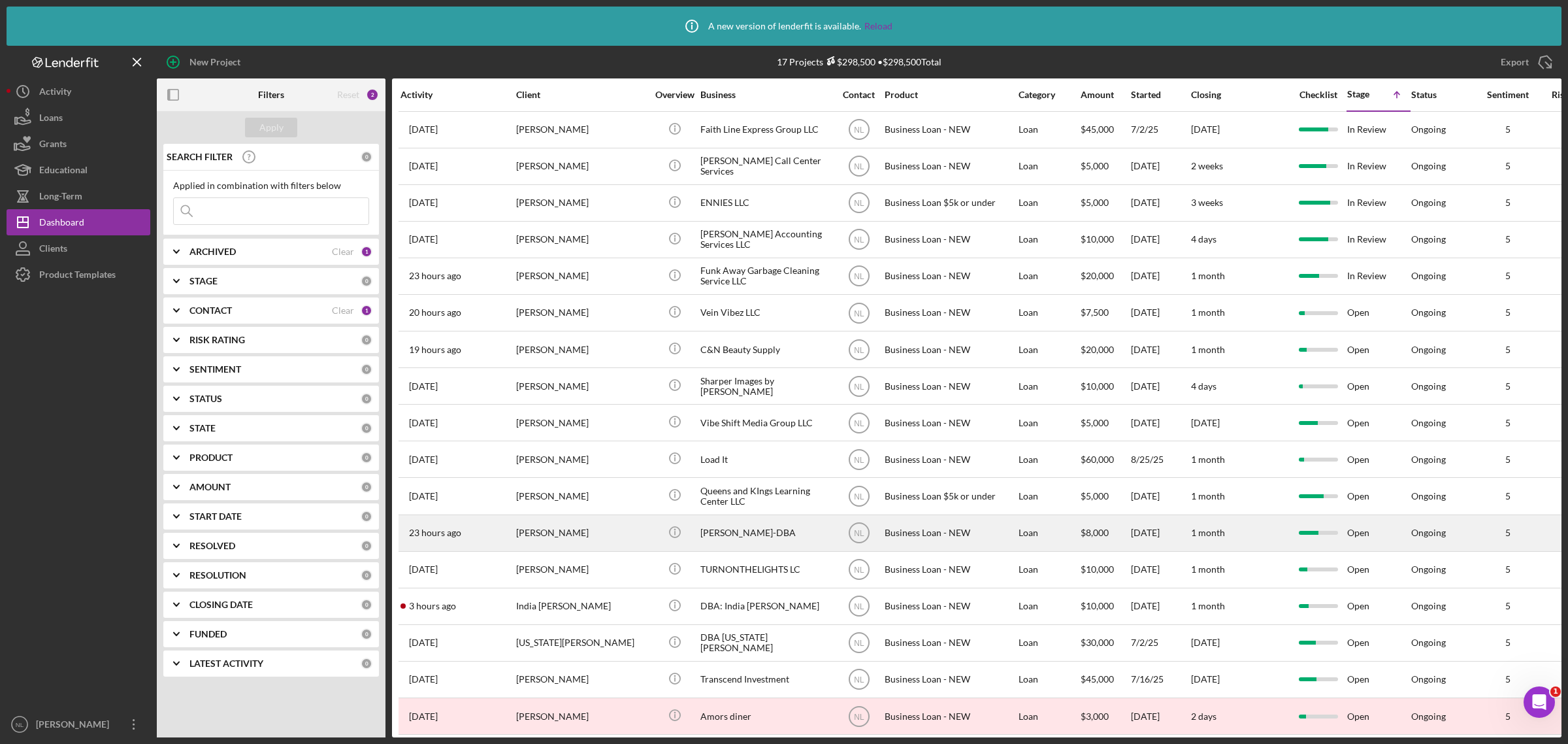
scroll to position [23, 0]
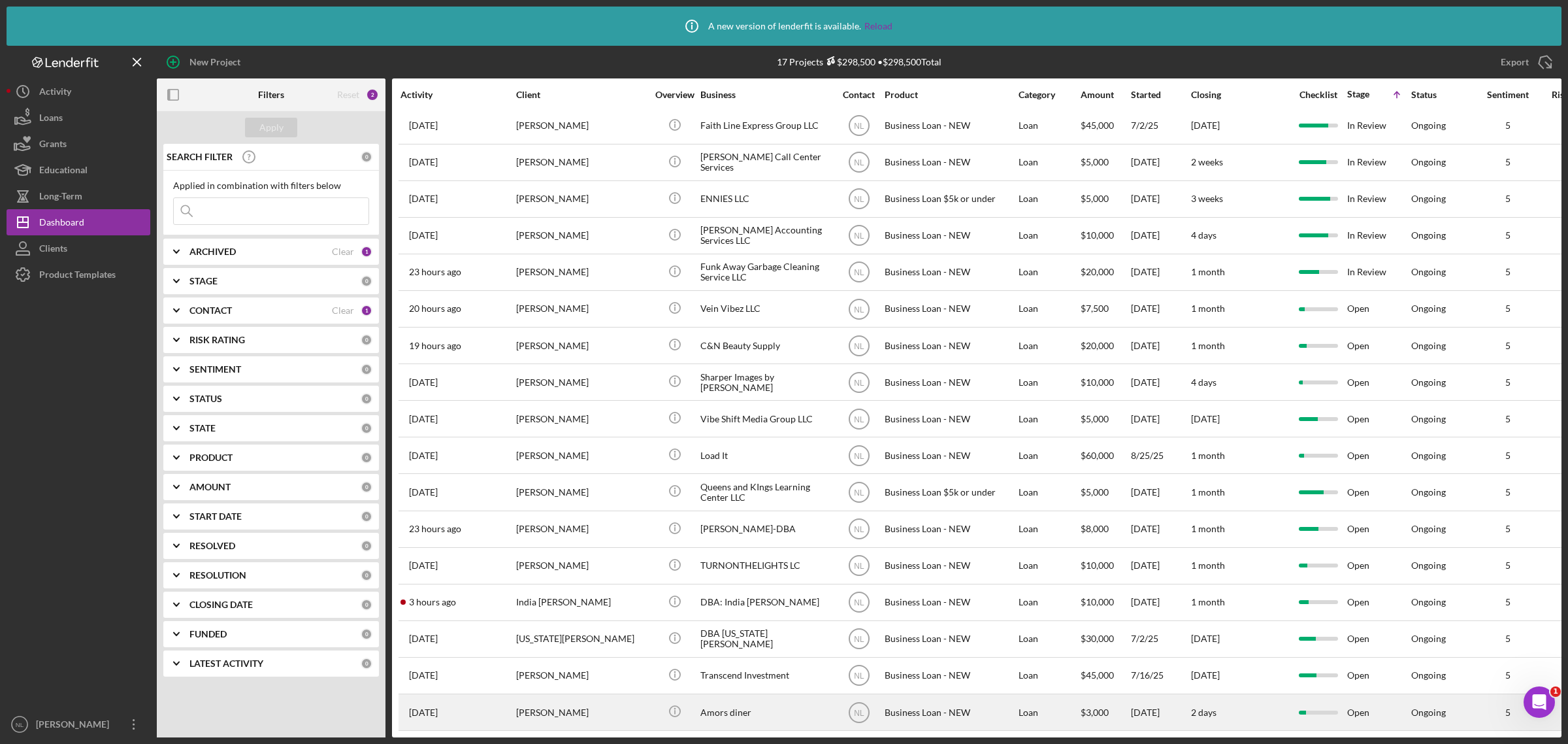
click at [564, 702] on div "[PERSON_NAME]" at bounding box center [581, 712] width 131 height 35
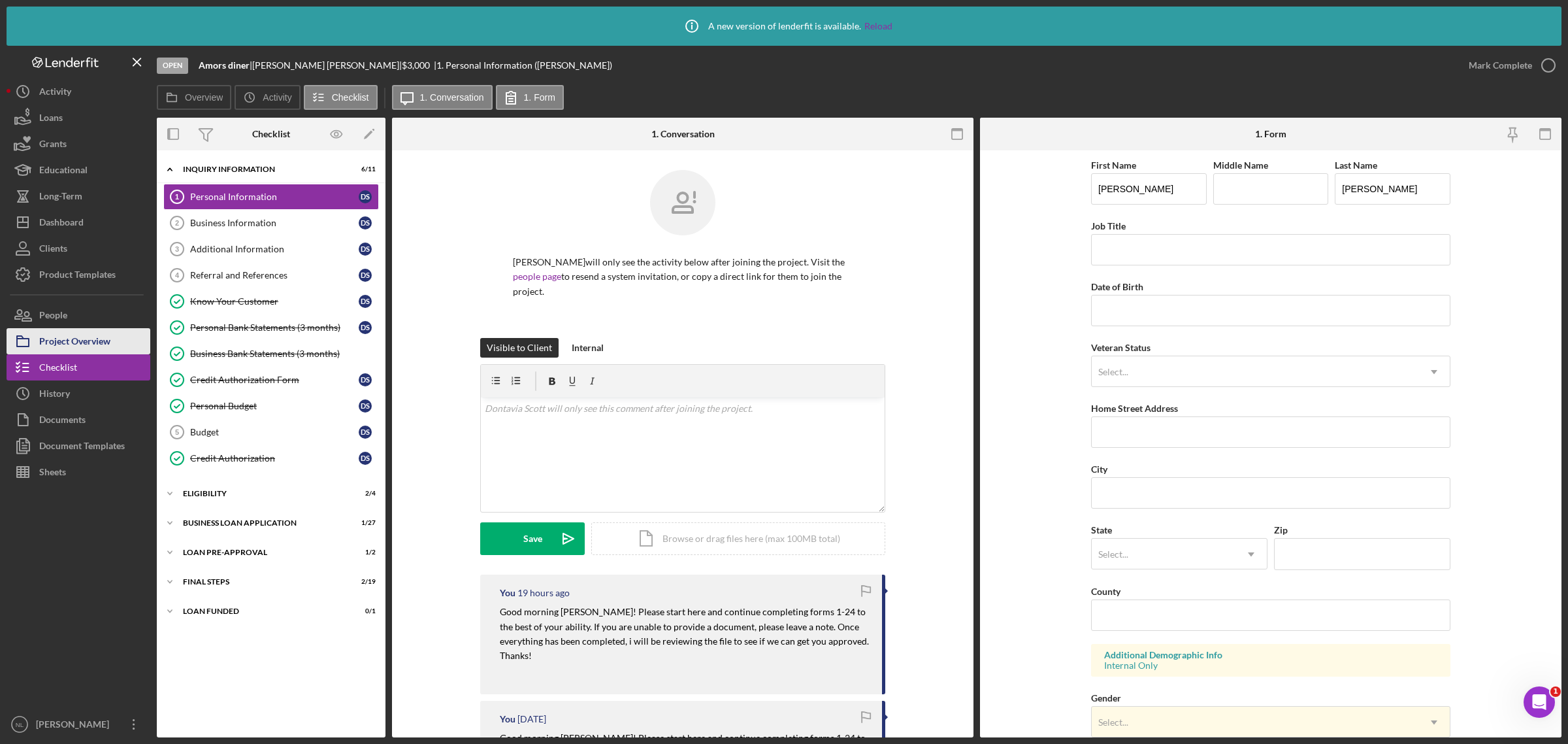
click at [67, 340] on div "Project Overview" at bounding box center [75, 342] width 72 height 29
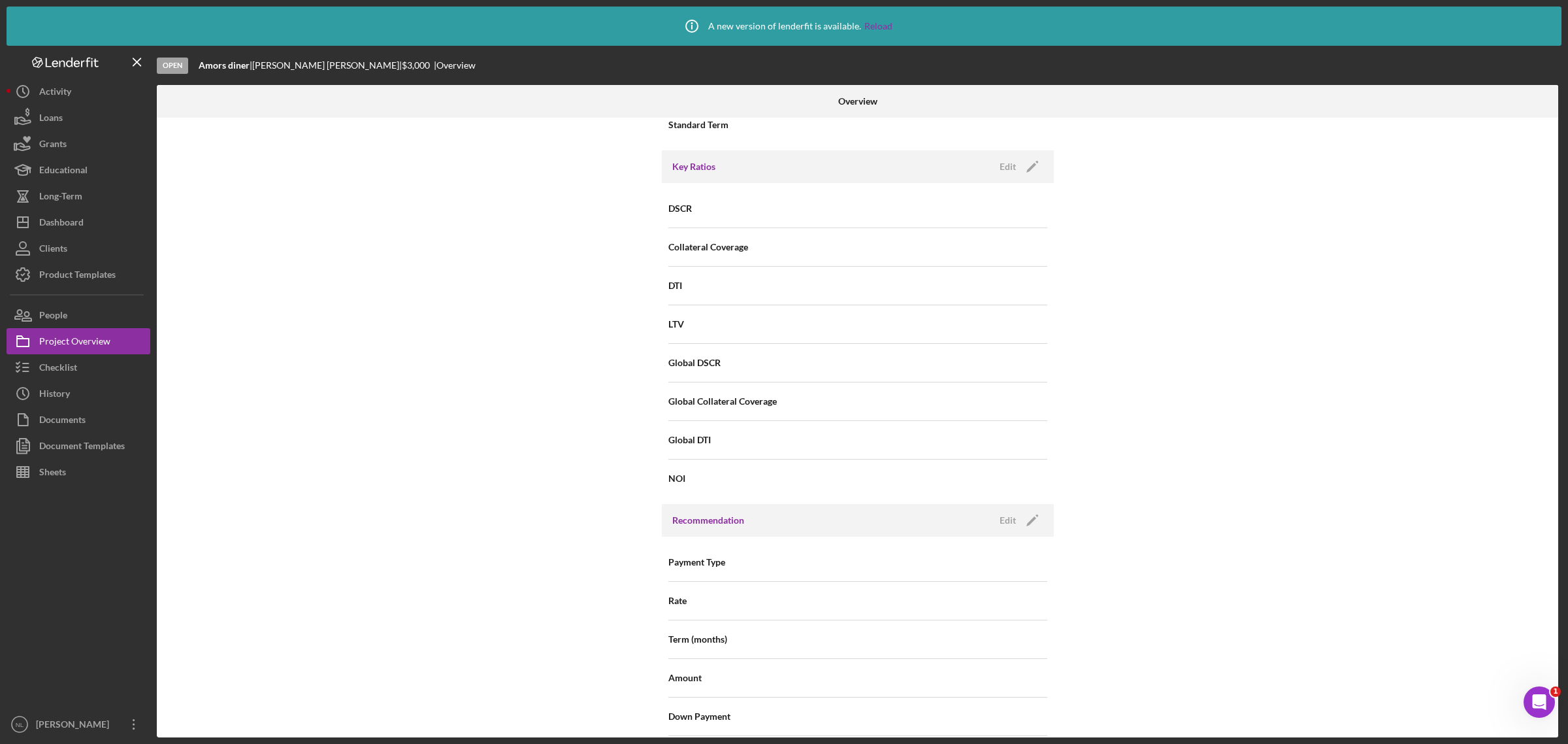
scroll to position [1332, 0]
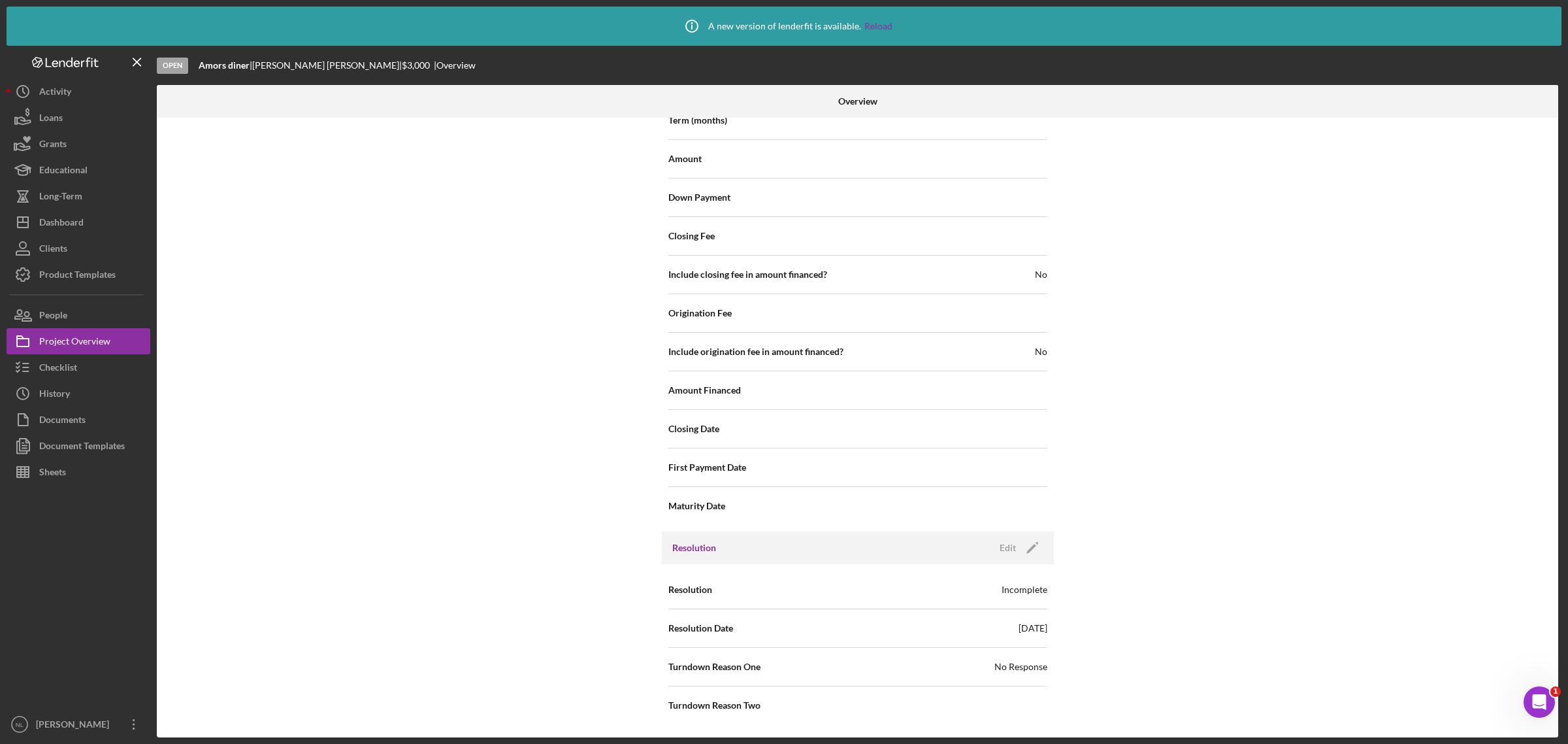
click at [1033, 559] on div "Resolution Edit Icon/Edit" at bounding box center [858, 547] width 392 height 32
click at [1033, 551] on icon "Icon/Edit" at bounding box center [1032, 547] width 32 height 32
click at [896, 681] on div "No Response" at bounding box center [937, 667] width 157 height 30
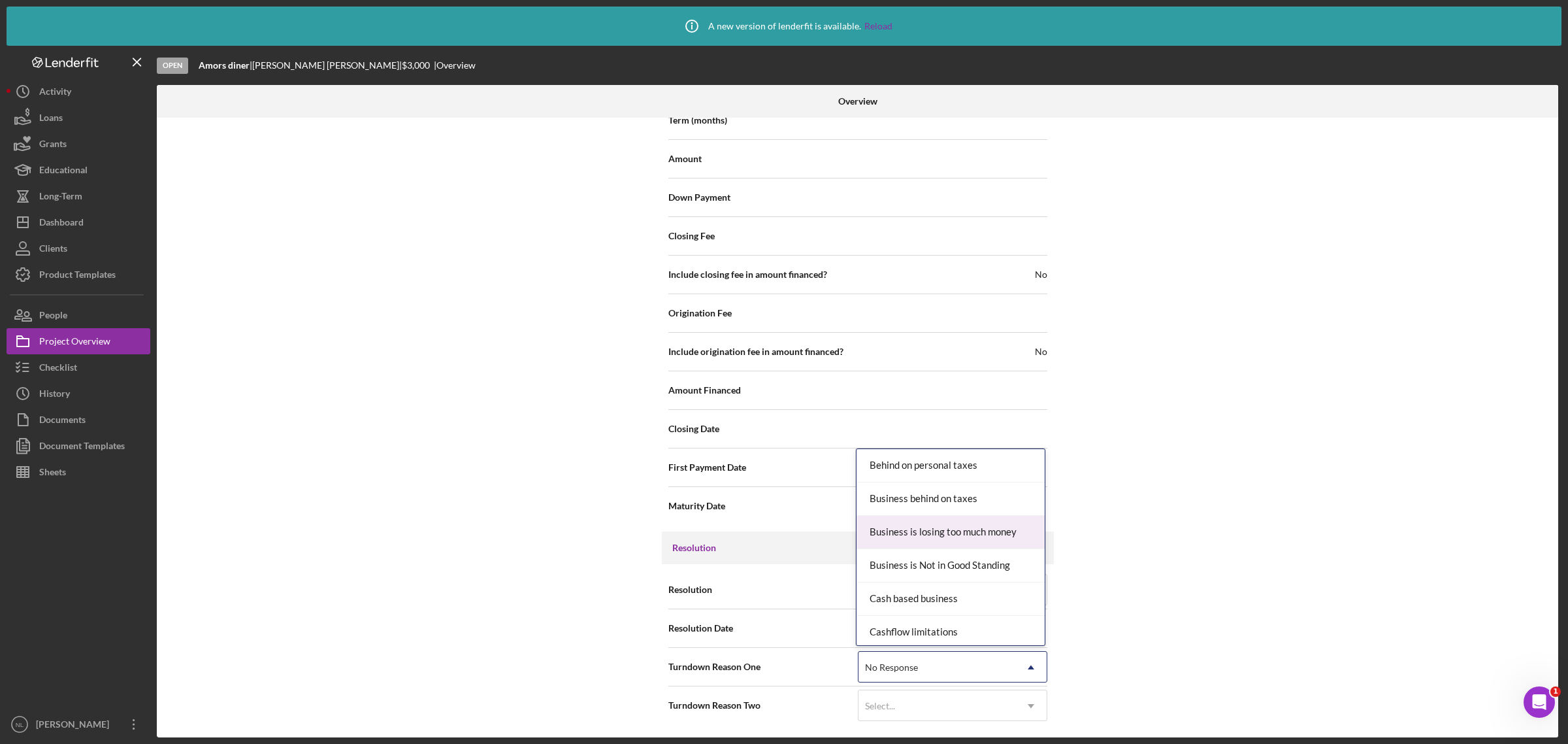
scroll to position [1327, 0]
click at [799, 593] on span "Resolution" at bounding box center [764, 590] width 190 height 13
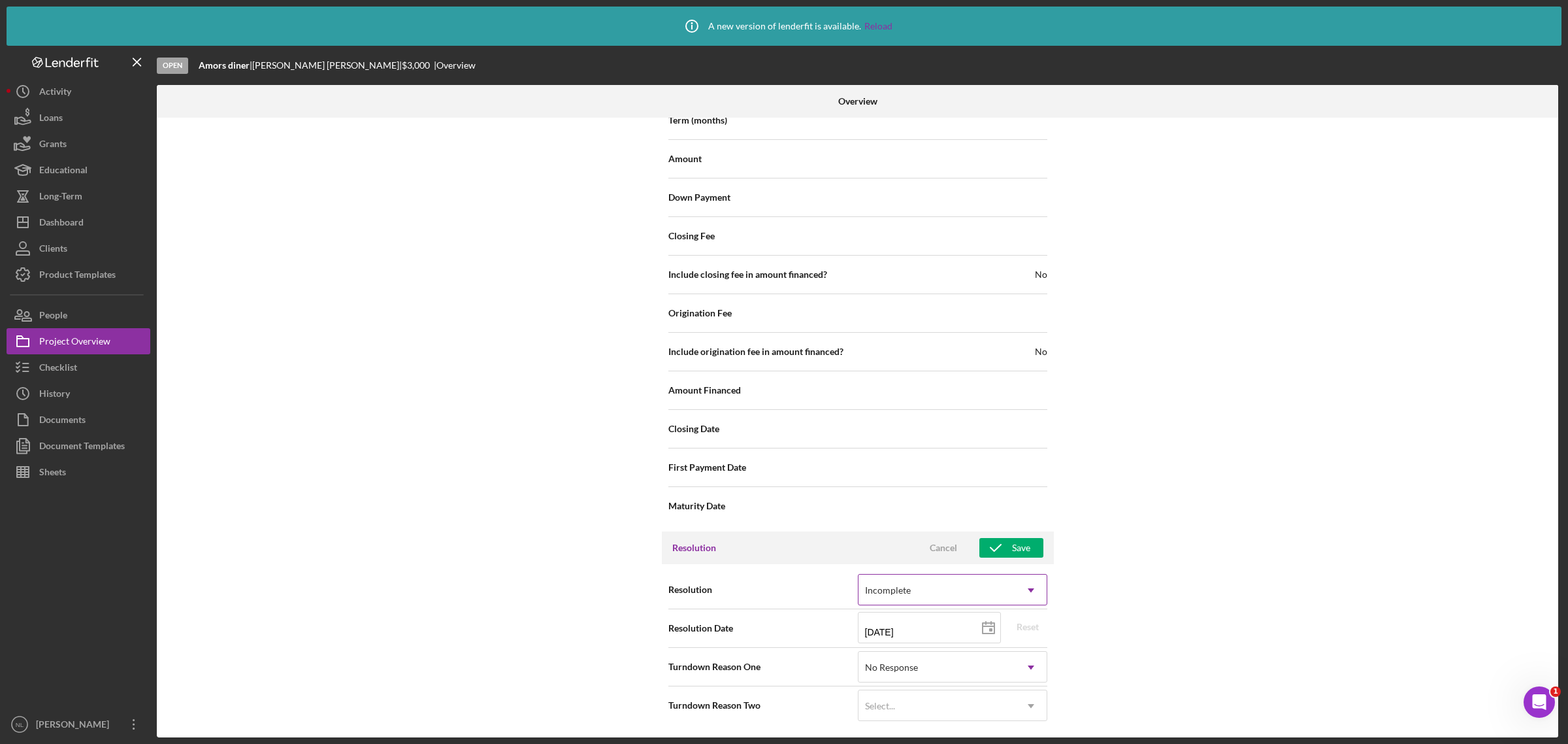
click at [929, 596] on div "Incomplete" at bounding box center [937, 590] width 157 height 30
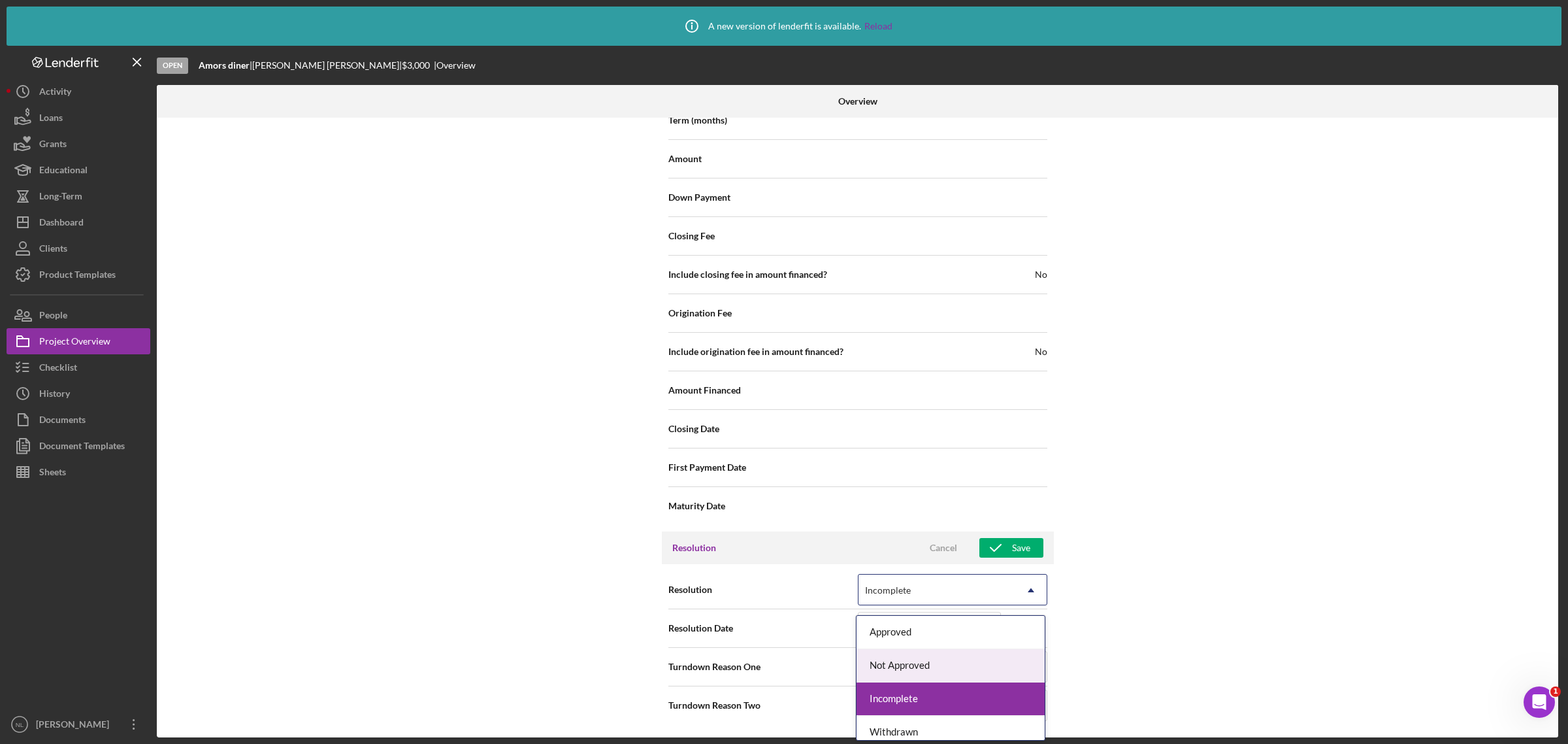
click at [898, 627] on div "Approved" at bounding box center [950, 632] width 188 height 33
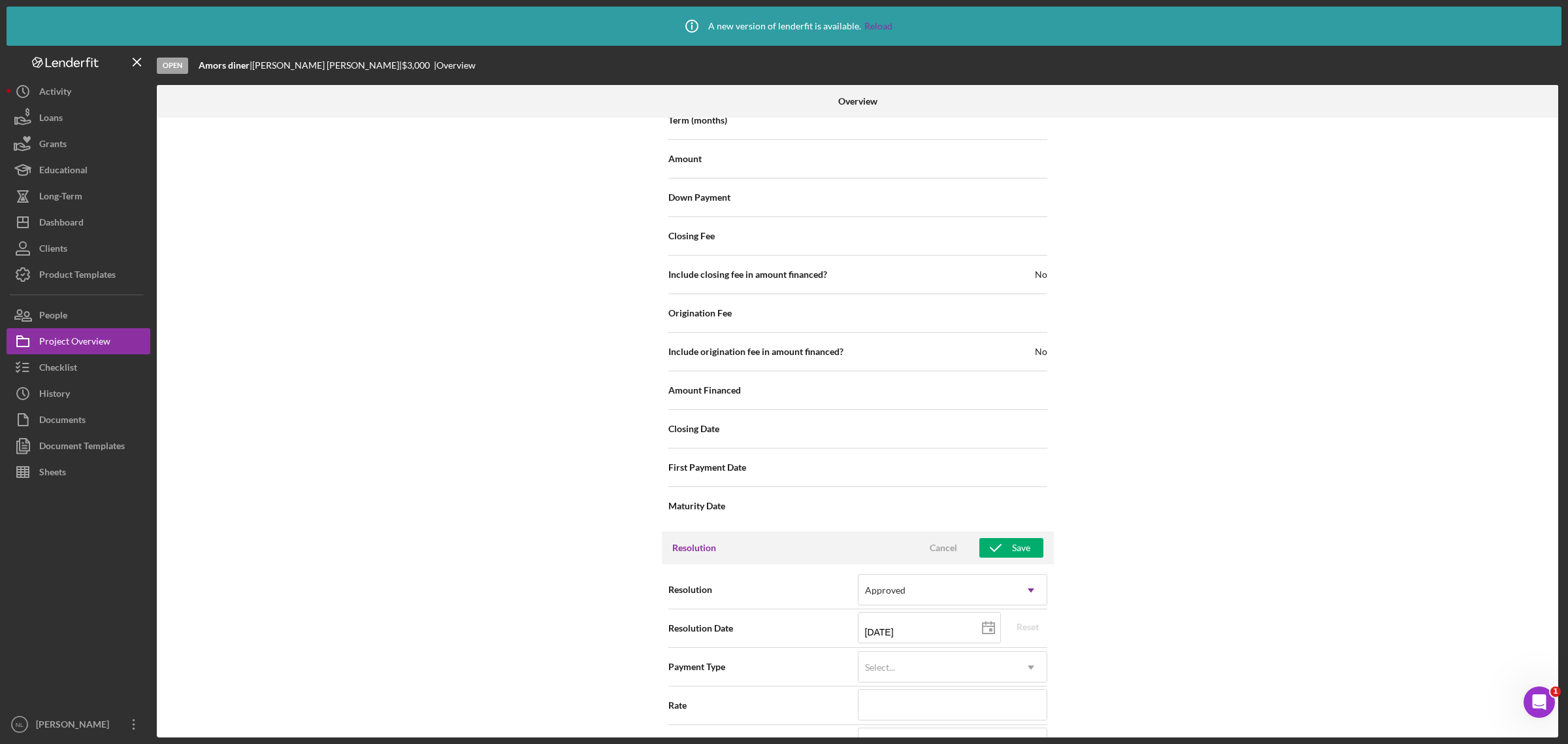
scroll to position [1441, 0]
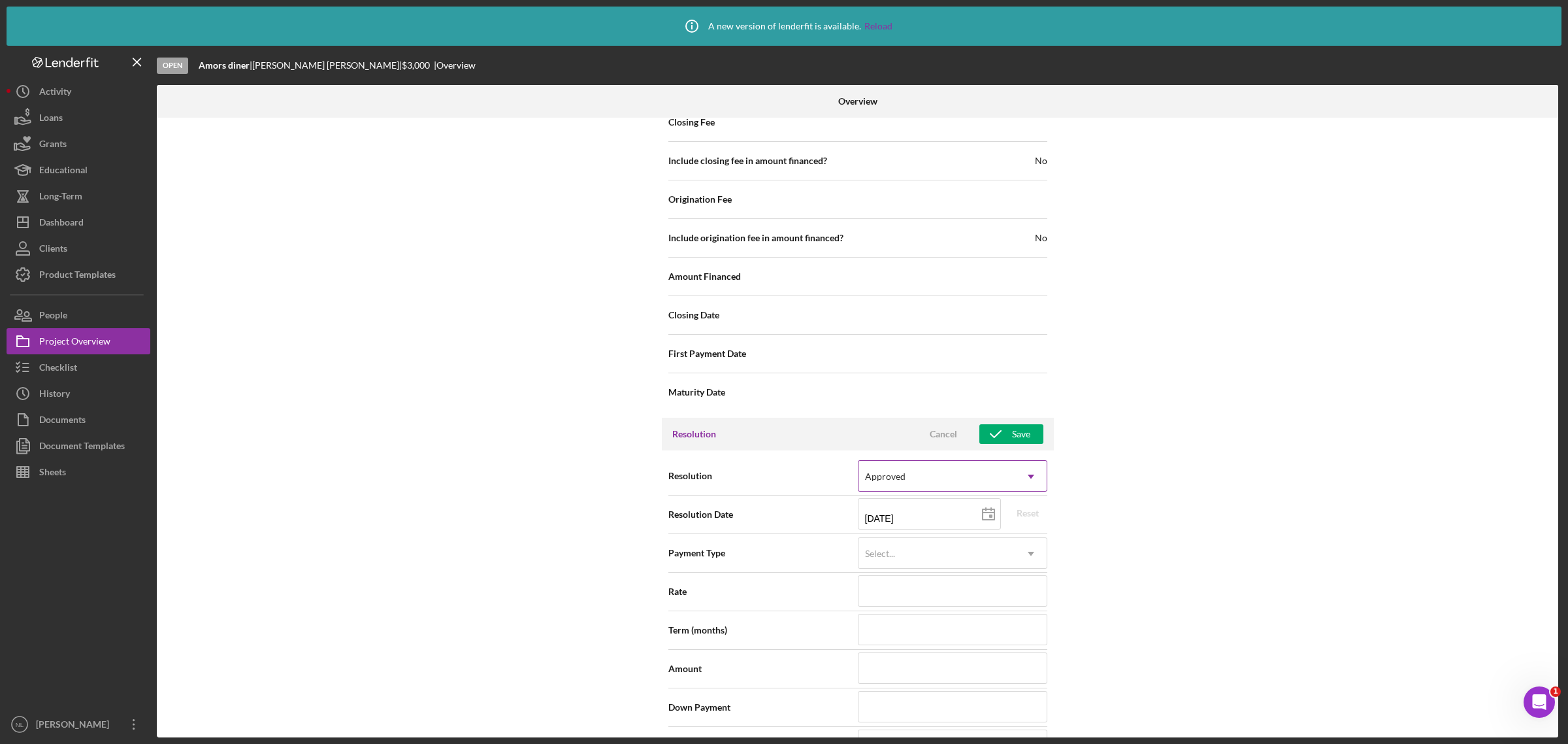
click at [893, 487] on div "Approved" at bounding box center [937, 477] width 157 height 30
drag, startPoint x: 886, startPoint y: 515, endPoint x: 1210, endPoint y: 539, distance: 324.9
click at [1210, 539] on div "Internal Workflow Stage Open Icon/Dropdown Arrow Archive (can unarchive later i…" at bounding box center [857, 427] width 1401 height 620
click at [916, 569] on div "Select..." at bounding box center [937, 553] width 157 height 30
click at [925, 596] on div "None" at bounding box center [950, 597] width 188 height 33
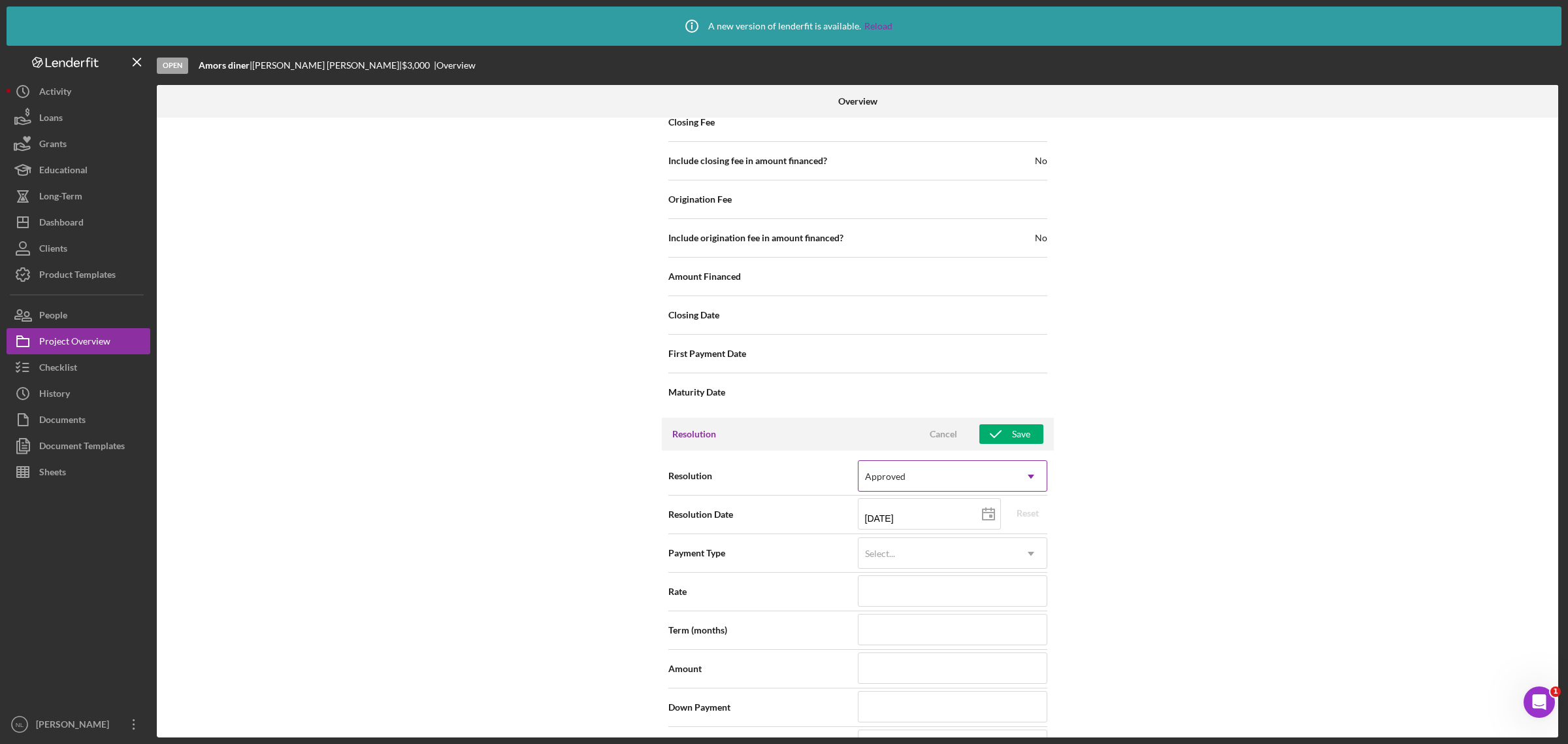
click at [944, 492] on div "Approved" at bounding box center [937, 477] width 157 height 30
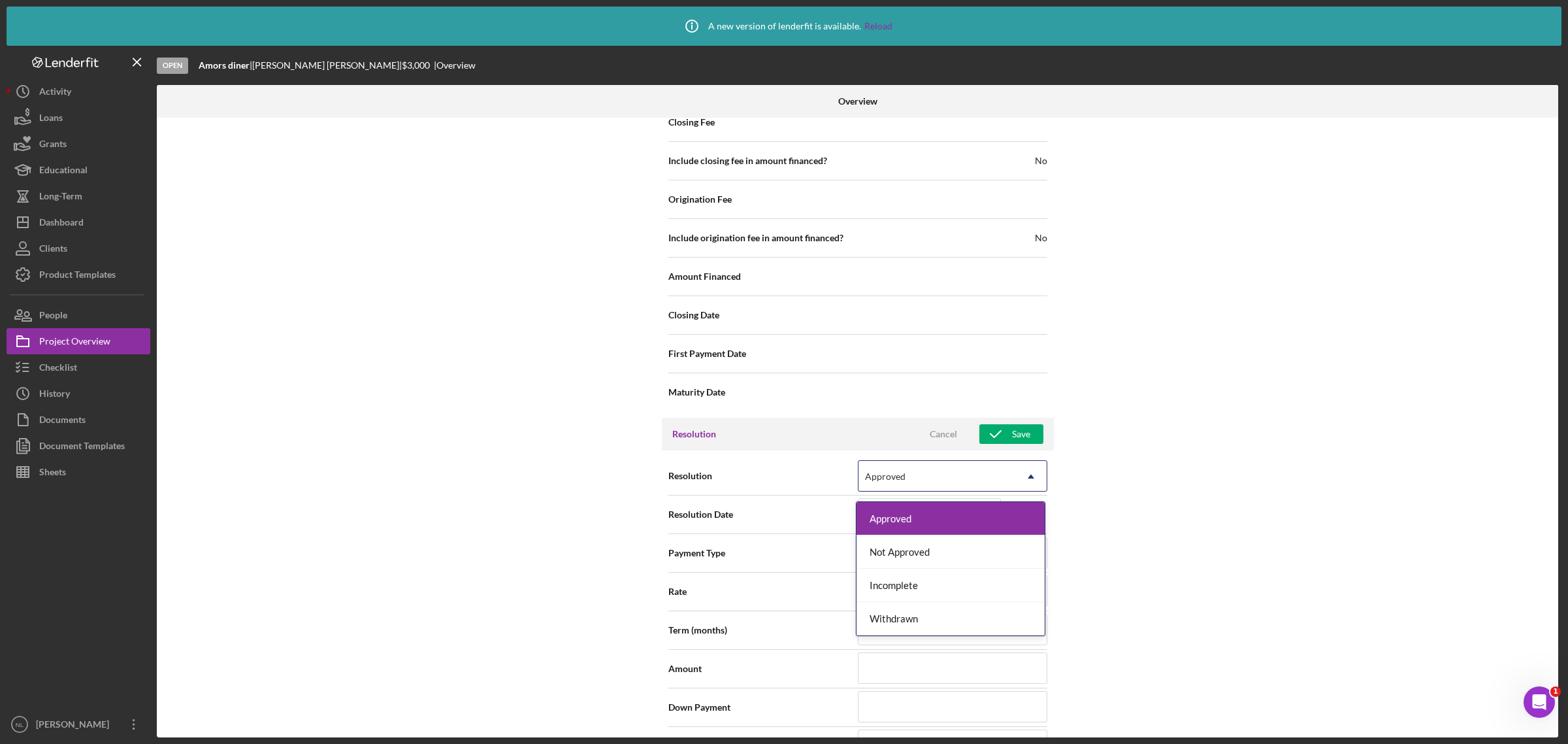
click at [905, 521] on div "Approved" at bounding box center [950, 518] width 188 height 33
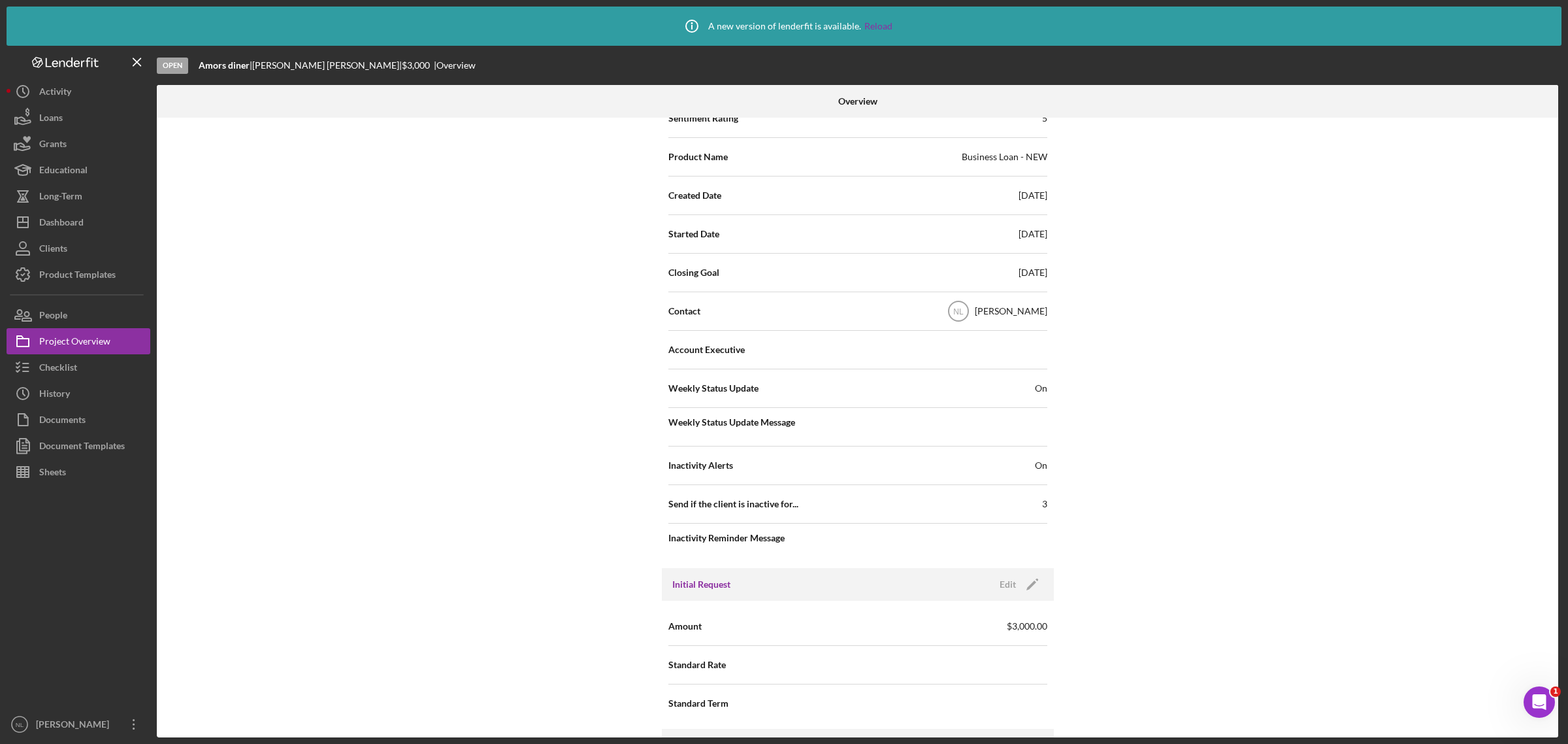
scroll to position [0, 0]
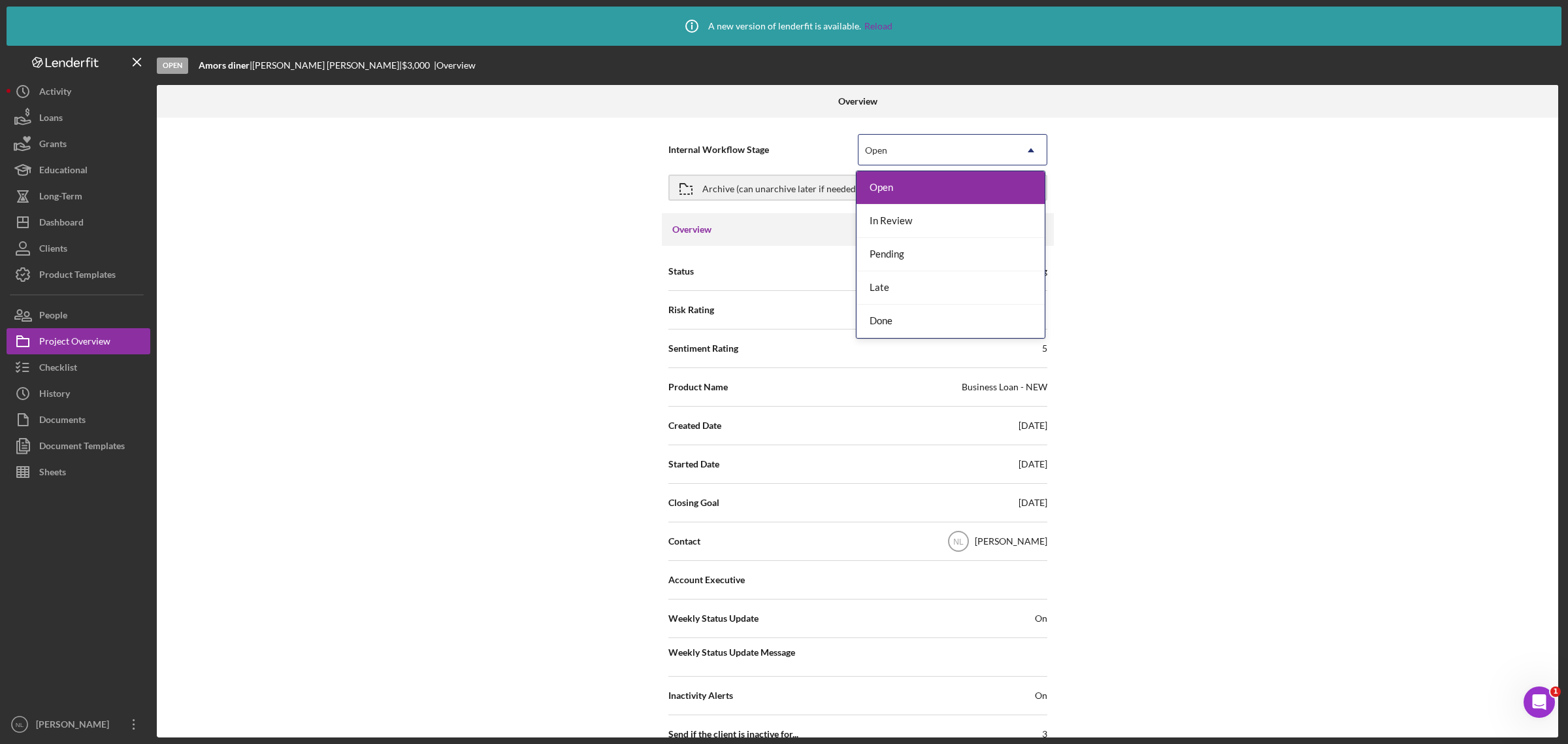
click at [944, 148] on div "Open" at bounding box center [937, 150] width 157 height 30
click at [893, 187] on div "Open" at bounding box center [950, 188] width 188 height 33
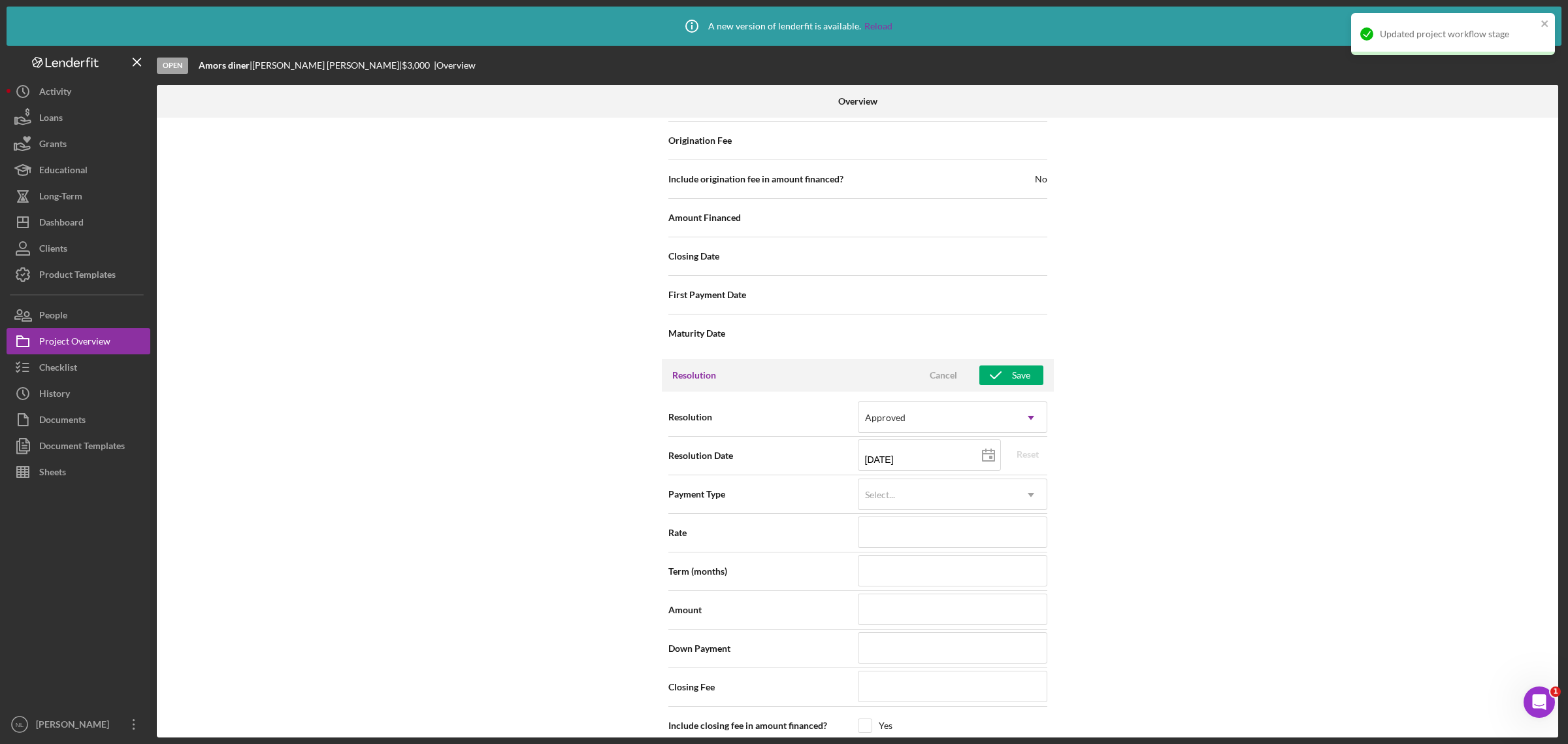
scroll to position [1543, 0]
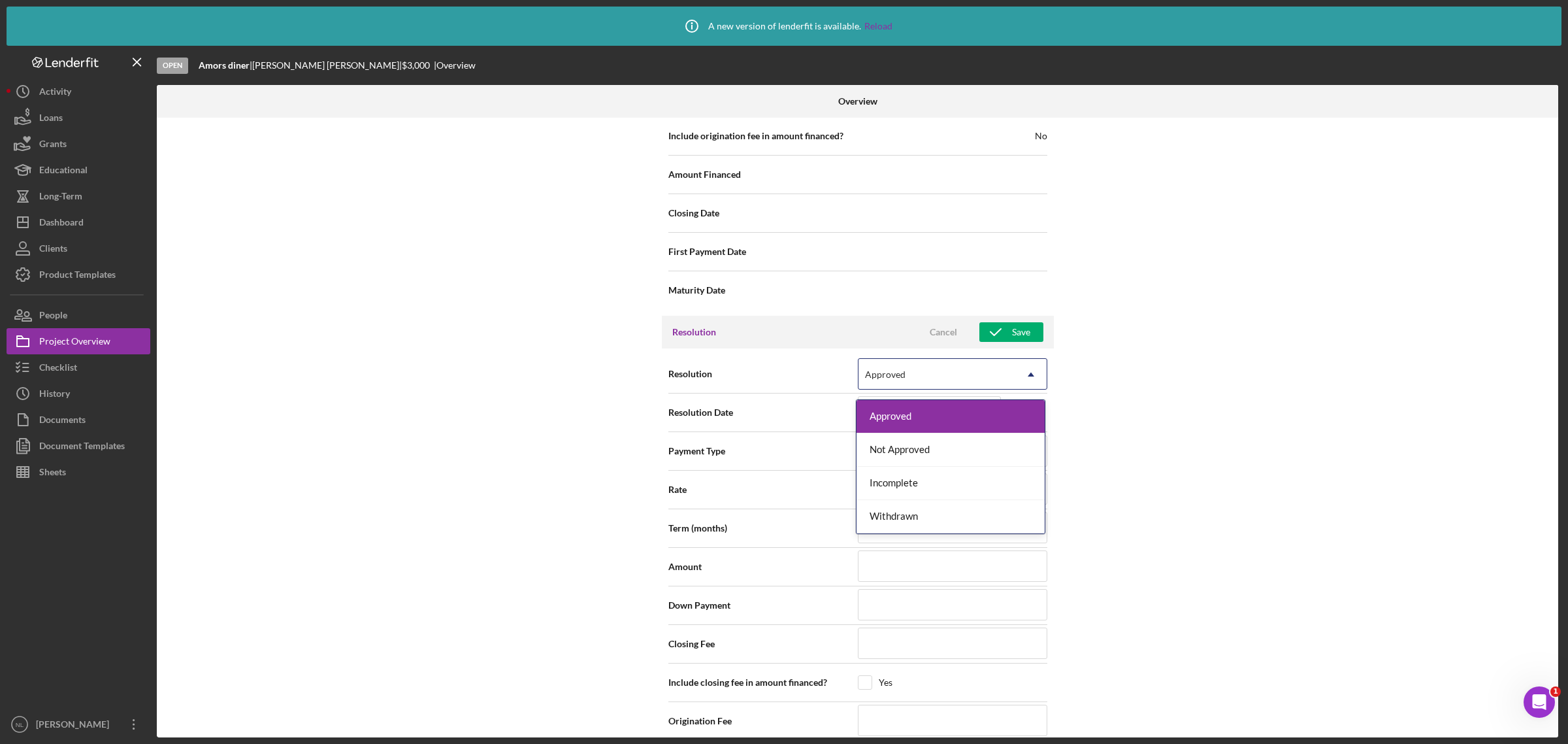
click at [915, 387] on div "Approved" at bounding box center [937, 374] width 157 height 30
click at [921, 487] on div "Incomplete" at bounding box center [950, 483] width 188 height 33
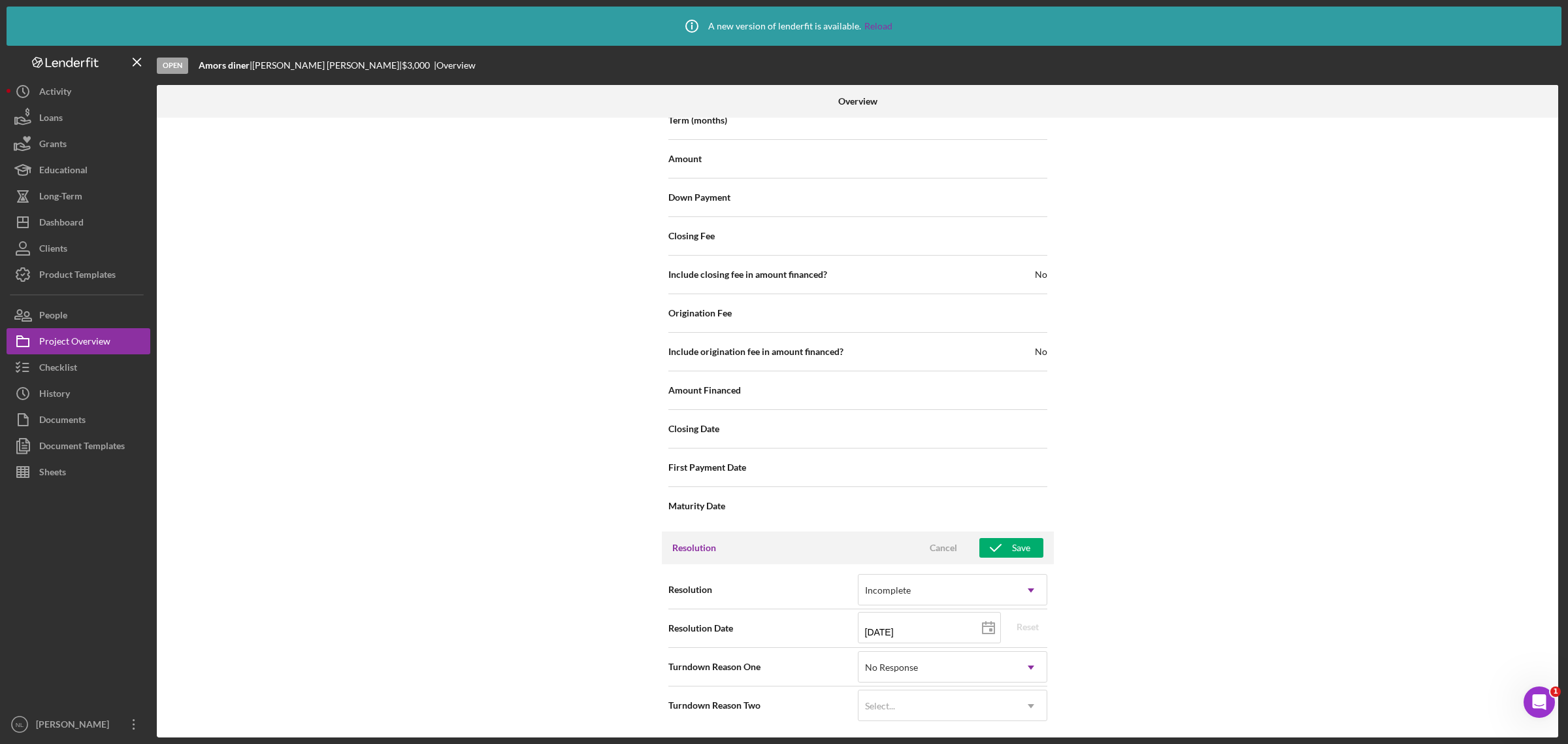
scroll to position [1332, 0]
drag, startPoint x: 890, startPoint y: 663, endPoint x: 797, endPoint y: 515, distance: 174.8
click at [797, 515] on div "Maturity Date" at bounding box center [858, 506] width 379 height 32
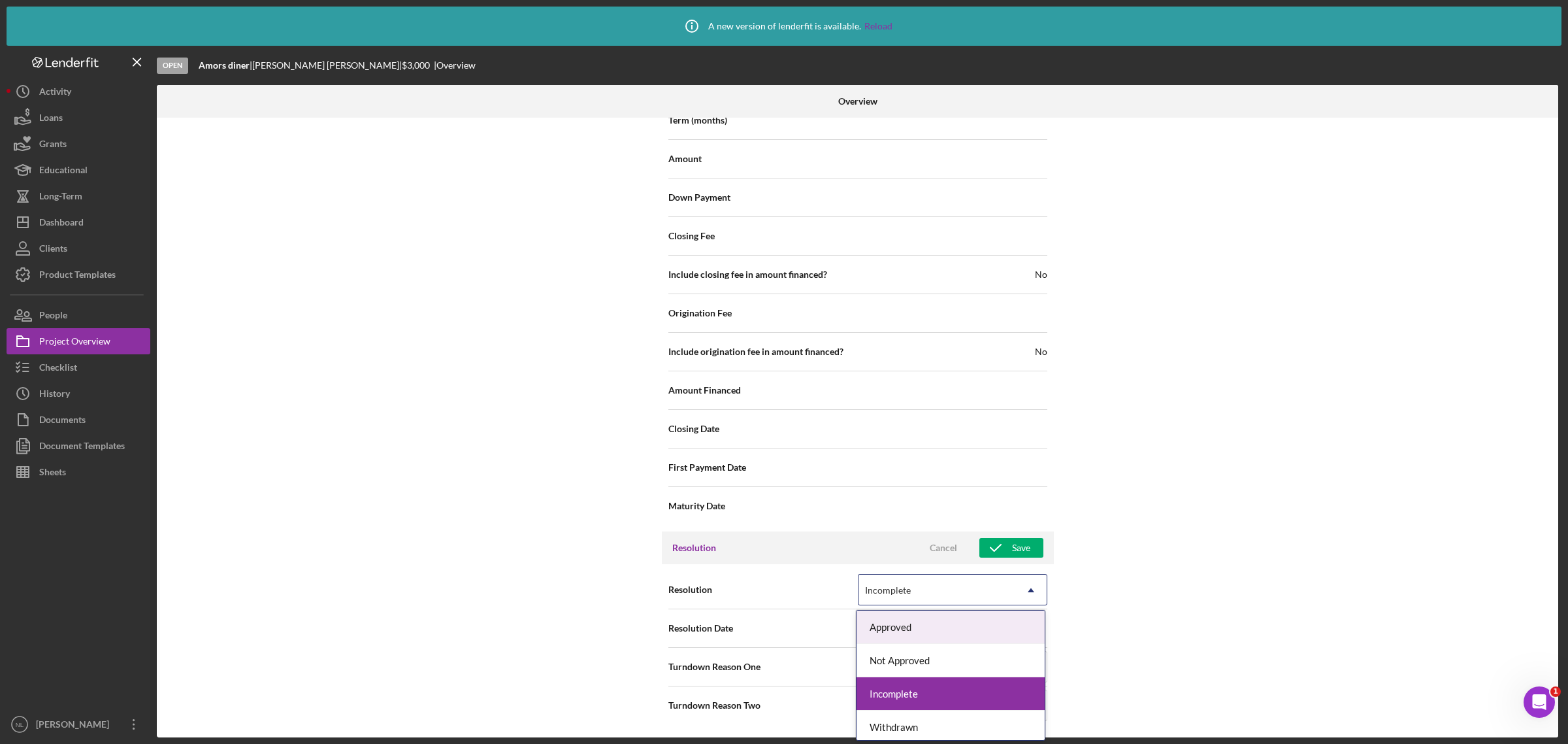
click at [948, 590] on div "Incomplete" at bounding box center [937, 590] width 157 height 30
click at [889, 622] on div "Approved" at bounding box center [950, 627] width 188 height 33
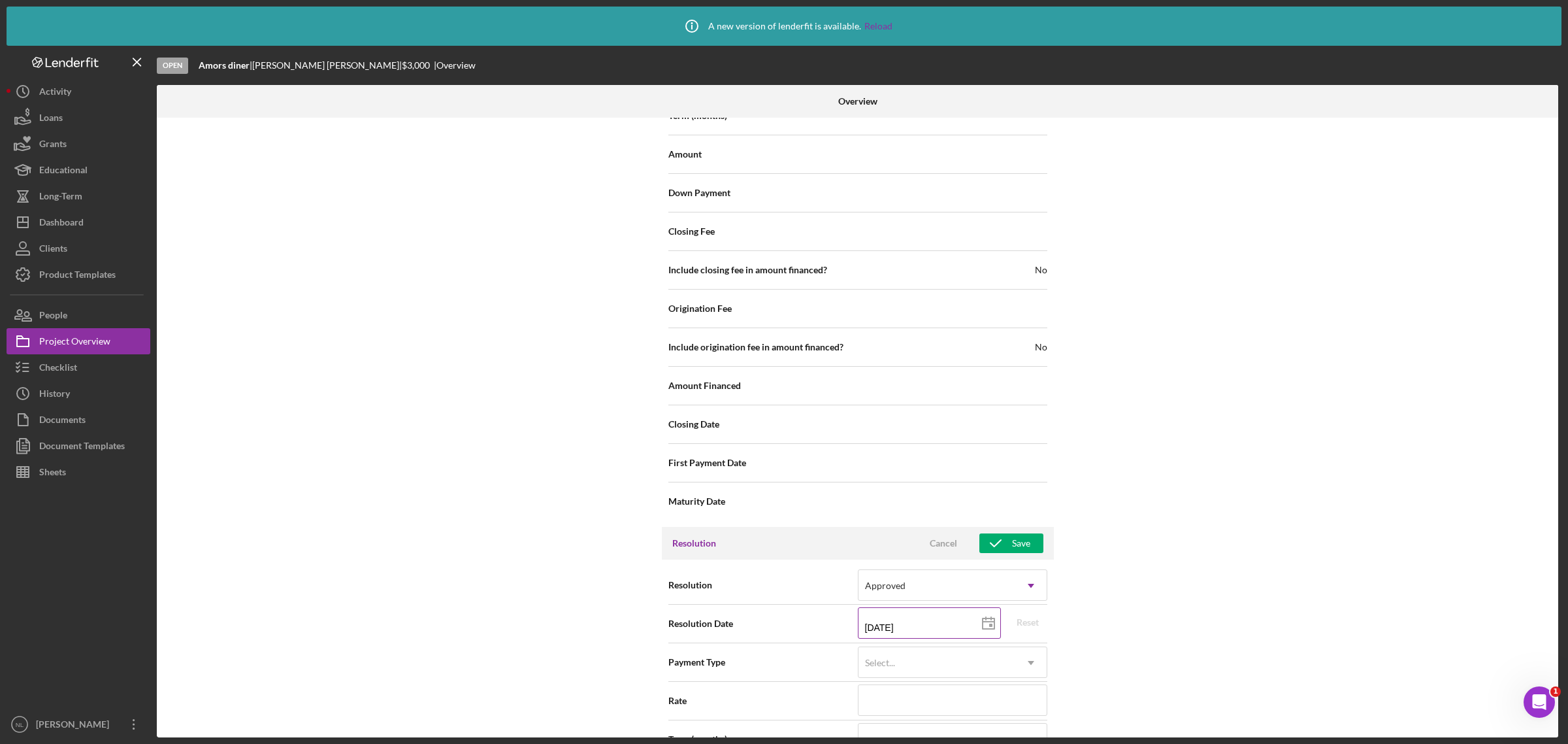
scroll to position [1621, 0]
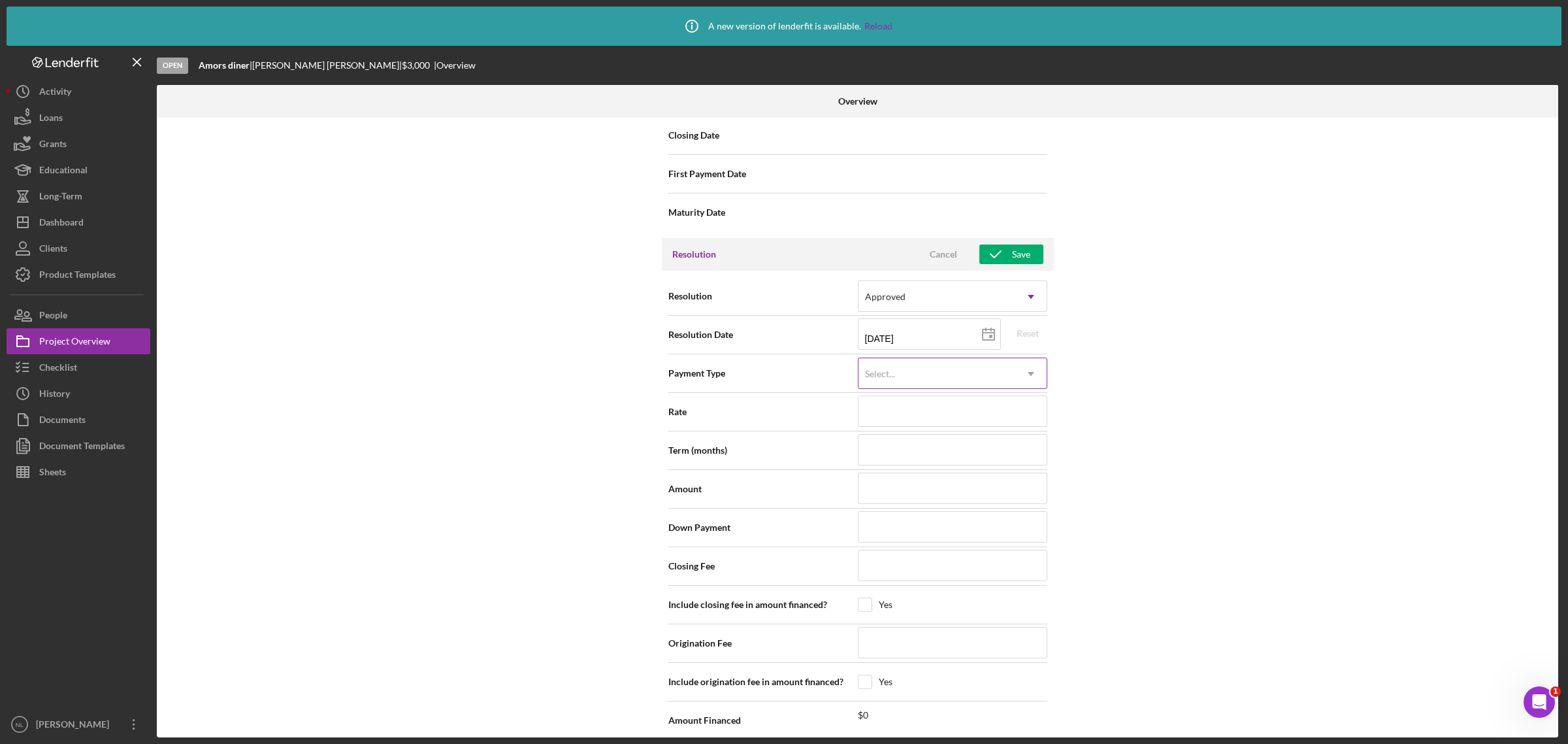
click at [925, 373] on div "Select..." at bounding box center [937, 374] width 157 height 30
click at [998, 266] on icon "button" at bounding box center [995, 254] width 32 height 32
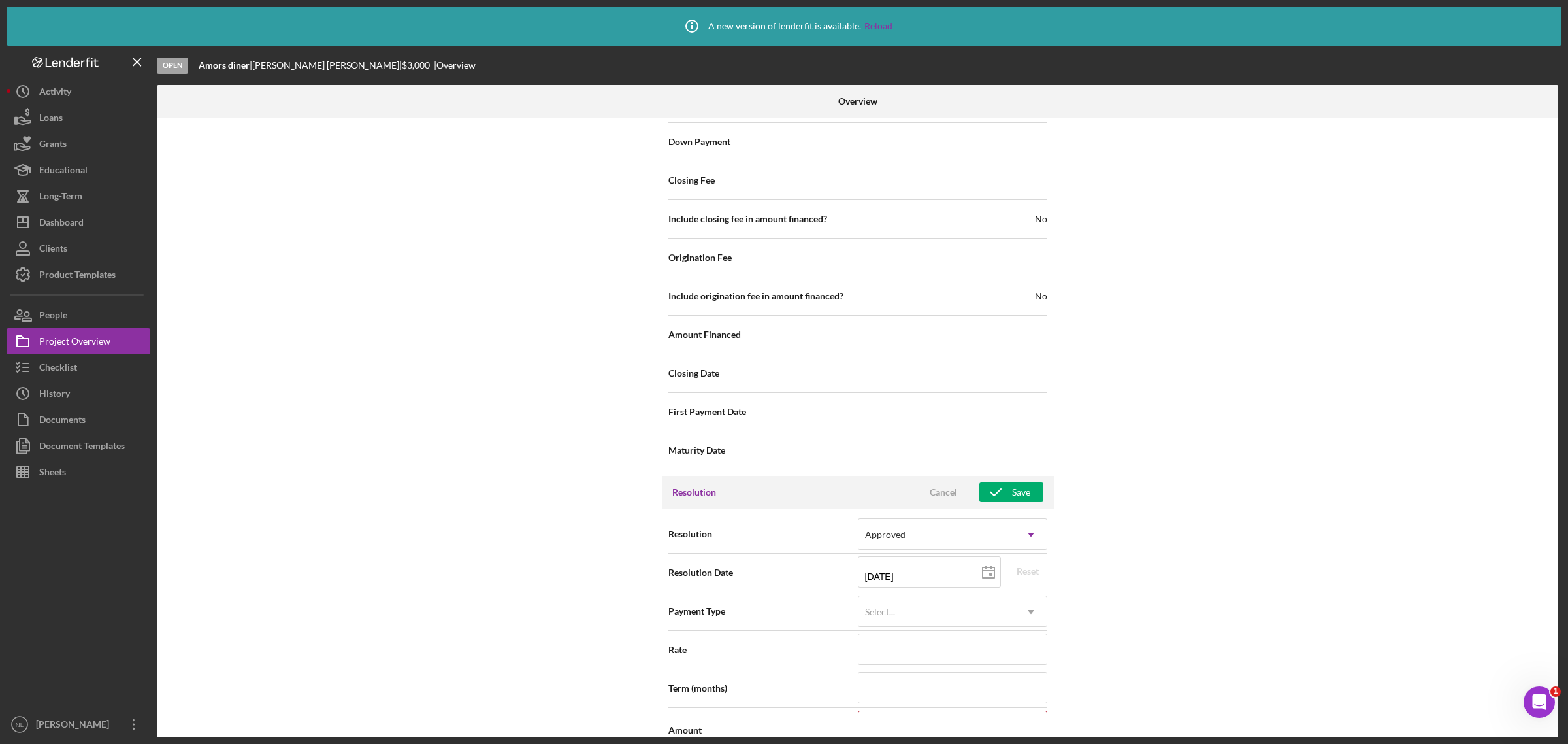
scroll to position [1484, 0]
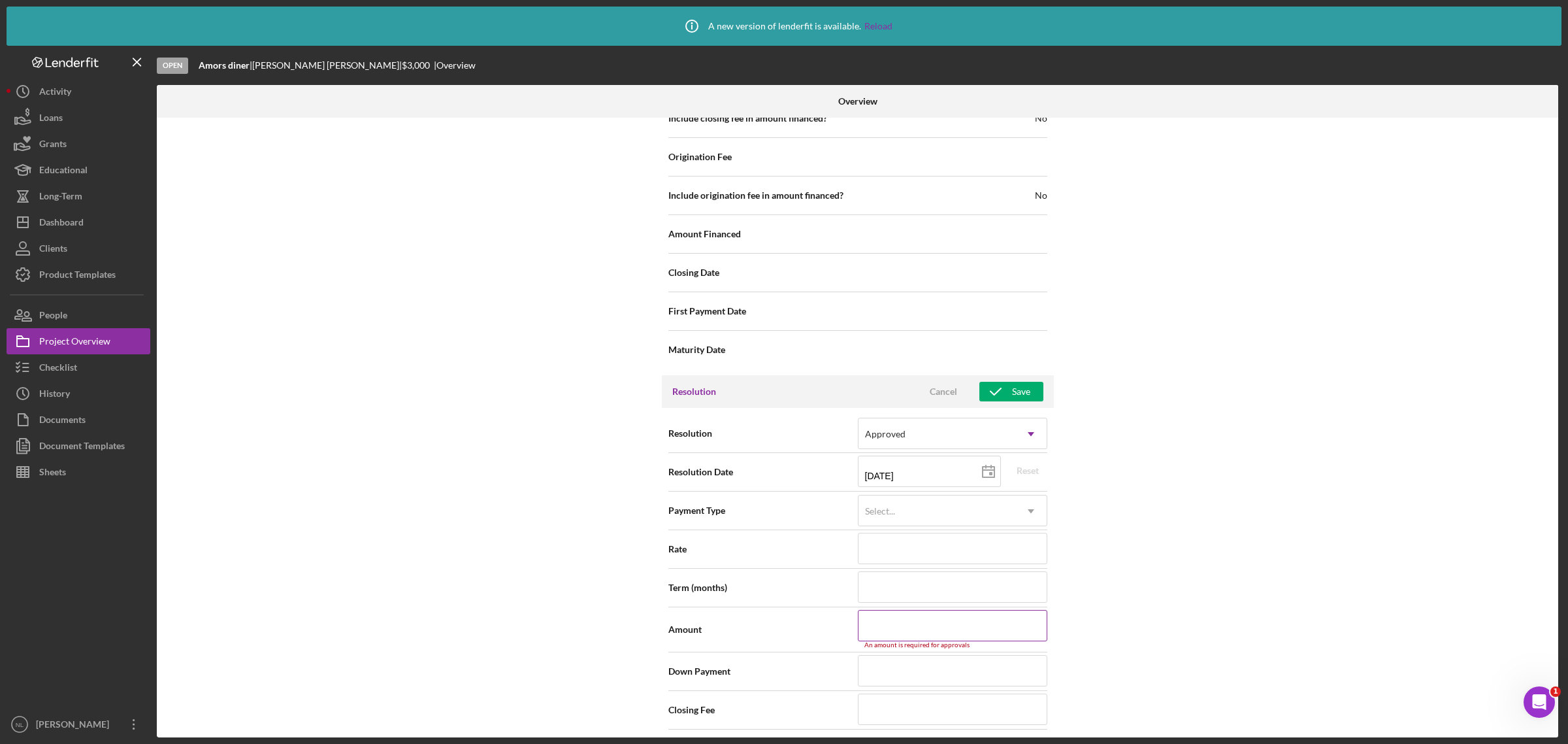
click at [884, 632] on input at bounding box center [953, 626] width 190 height 32
type input "$3"
type input "$30"
type input "$300"
type input "$3,000"
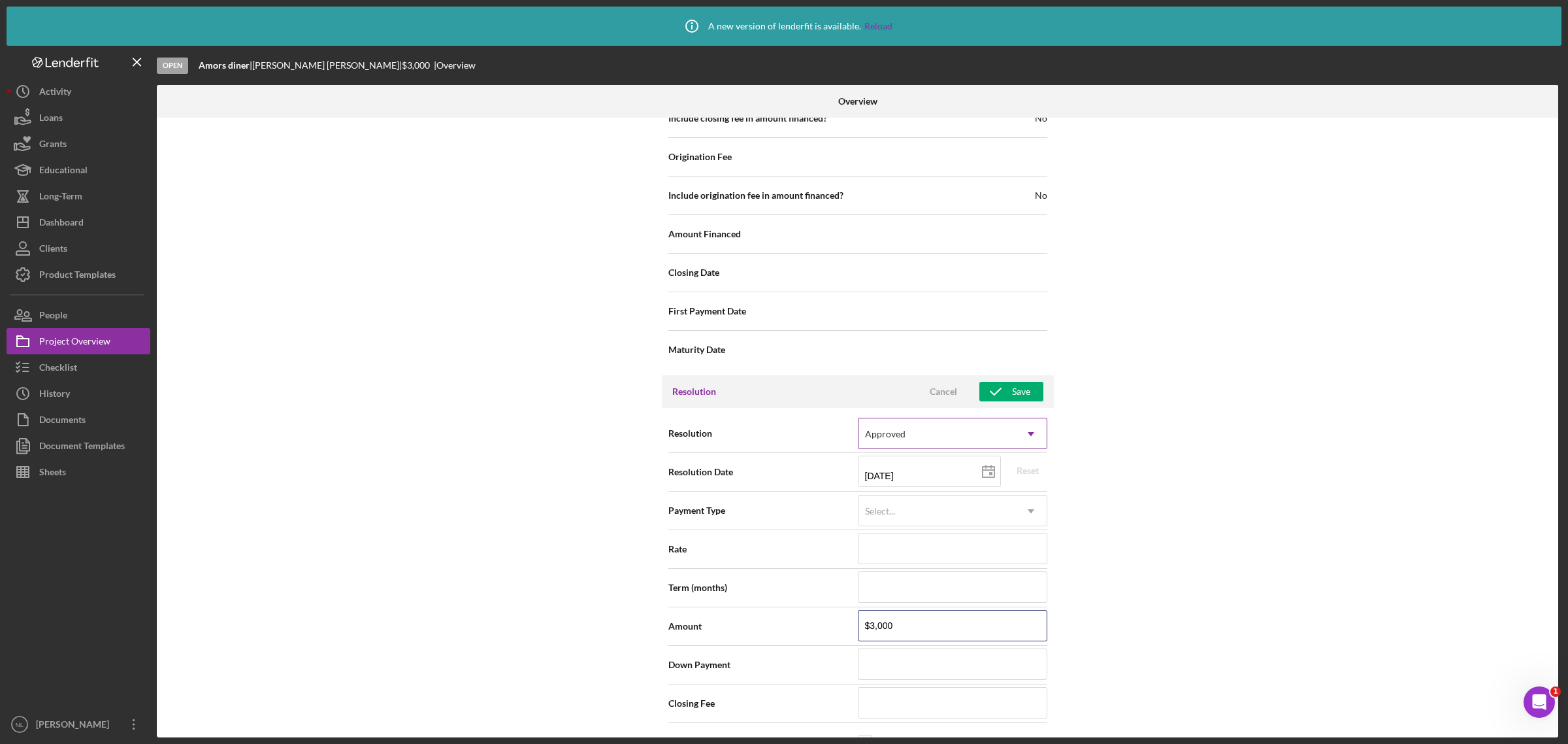
type input "$3,000"
click at [935, 442] on div "Approved" at bounding box center [937, 434] width 157 height 30
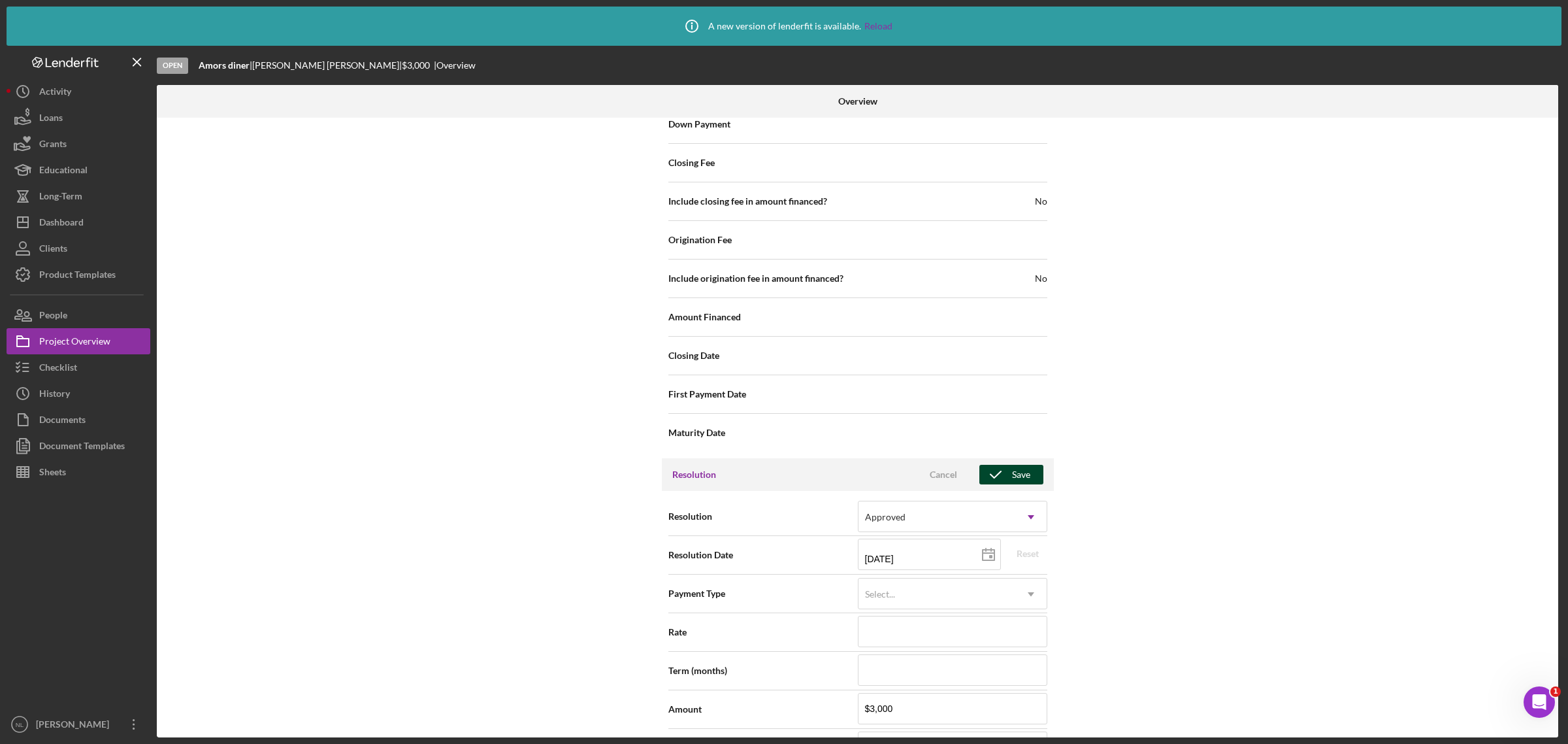
click at [1020, 478] on div "Save" at bounding box center [1021, 475] width 18 height 20
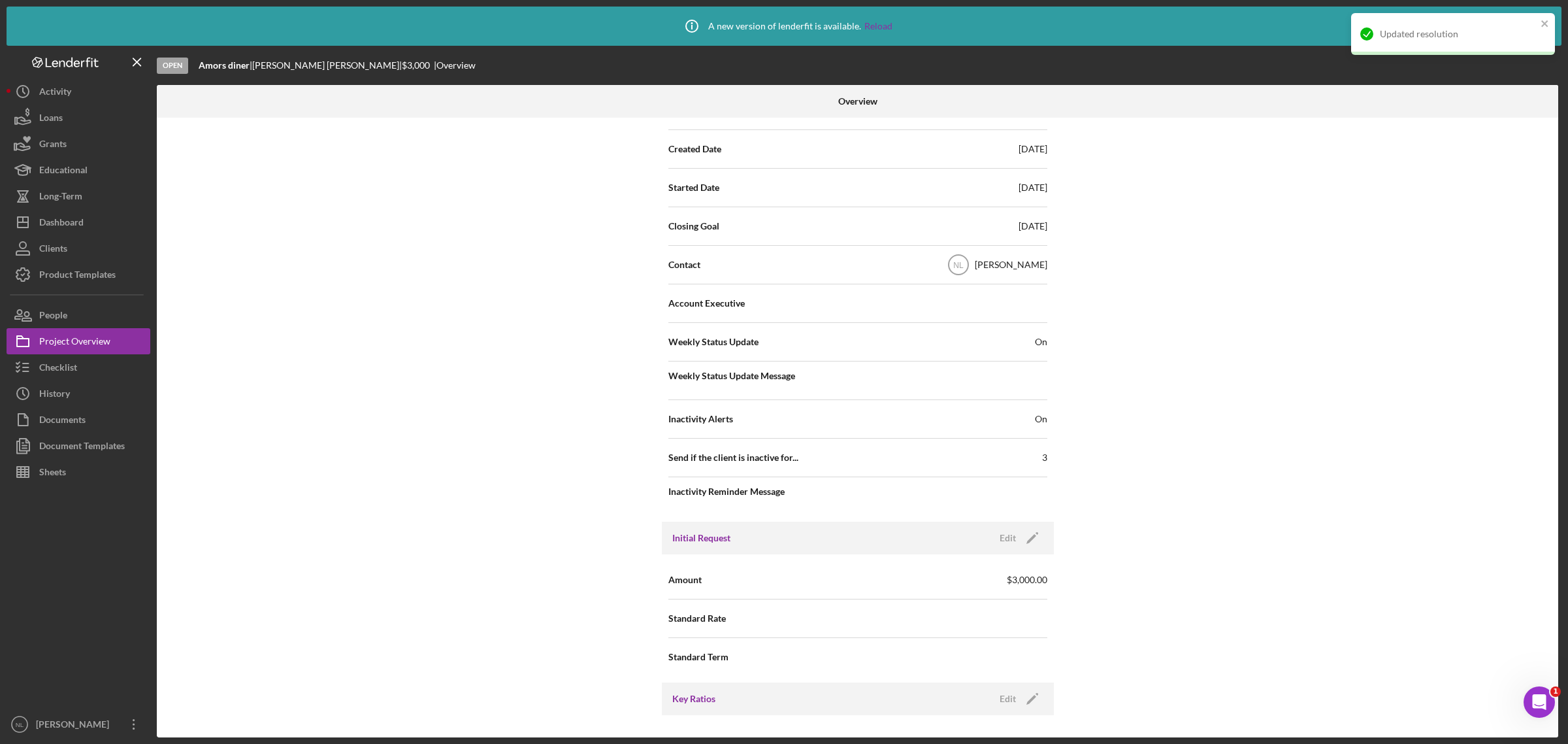
scroll to position [0, 0]
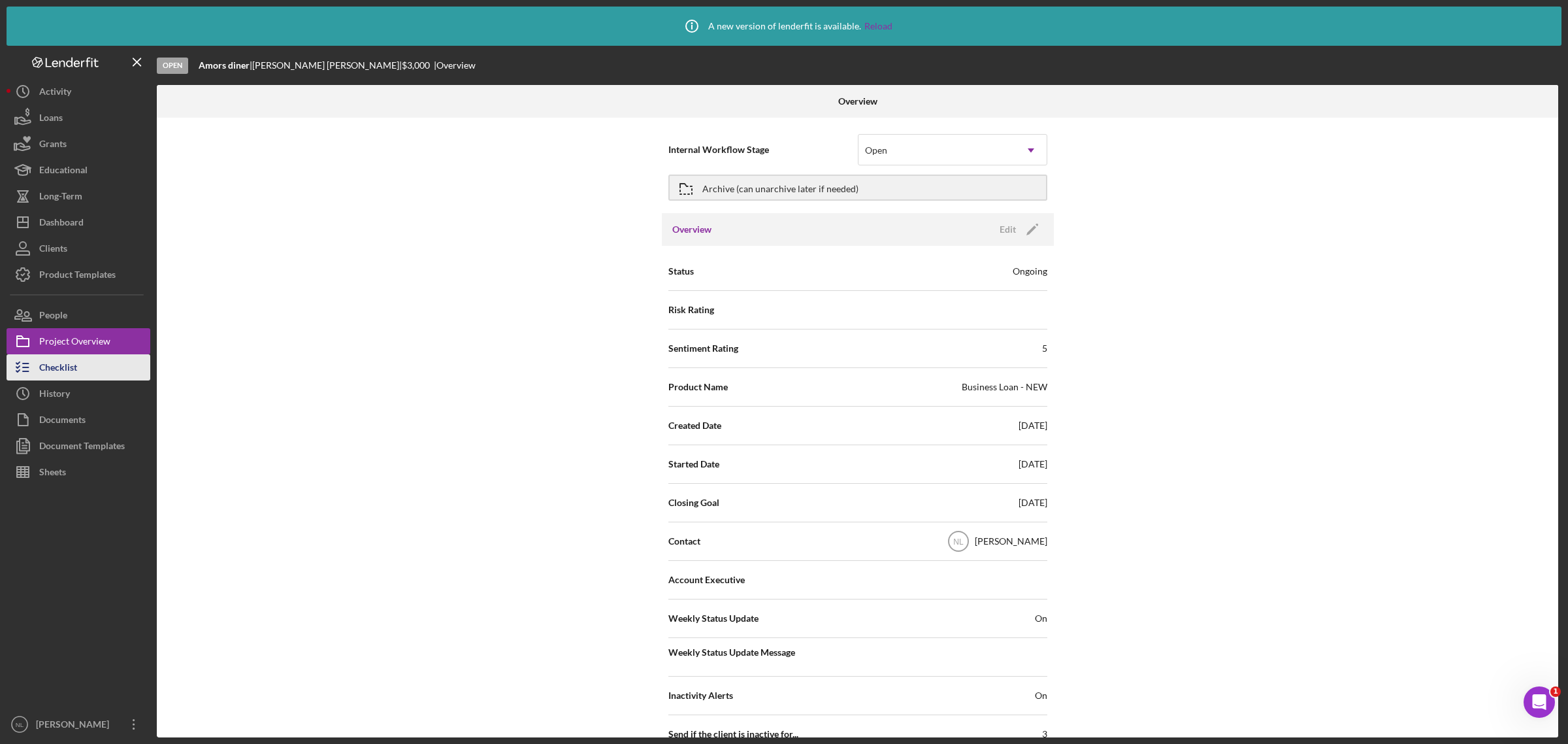
click at [77, 373] on button "Checklist" at bounding box center [78, 367] width 144 height 26
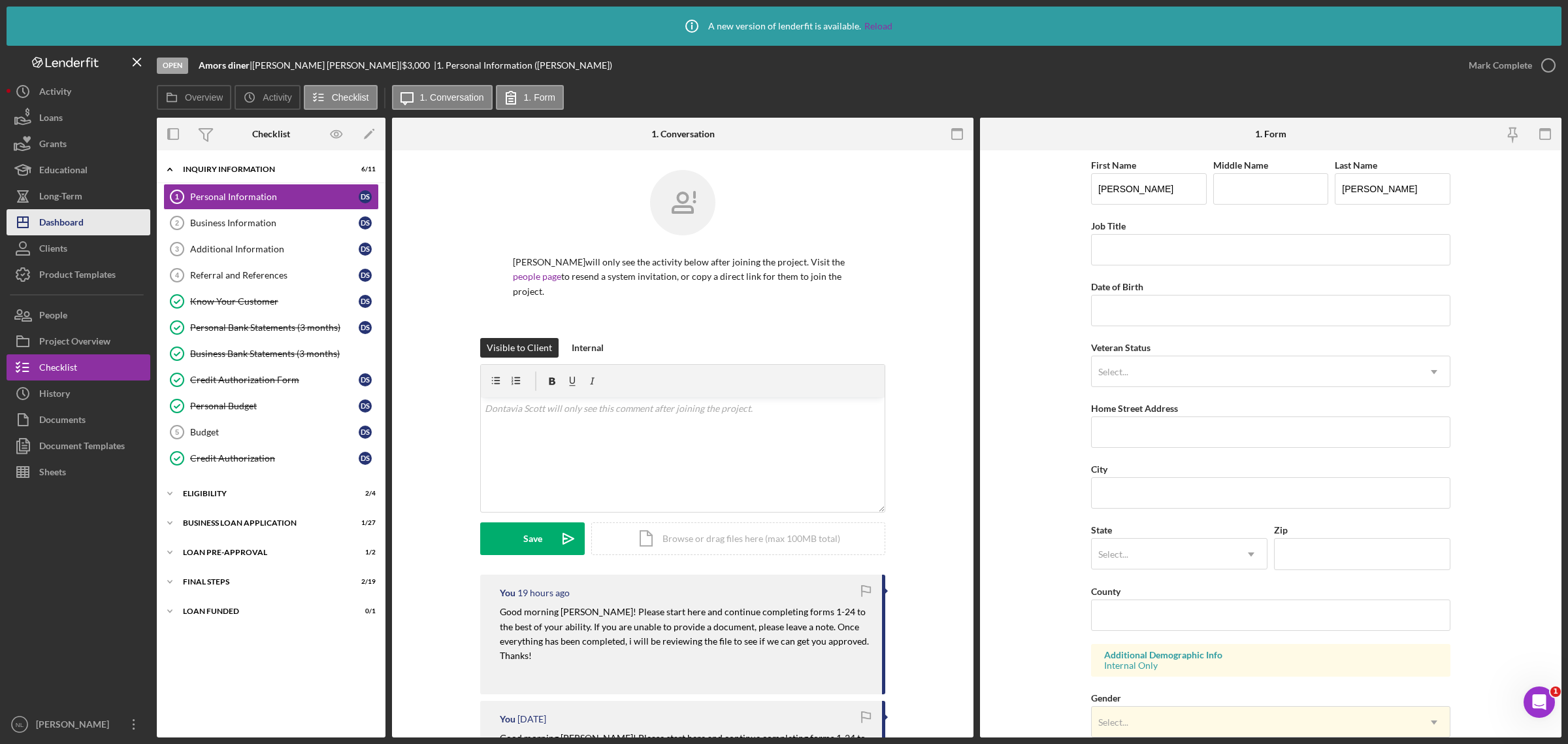
click at [96, 229] on button "Icon/Dashboard Dashboard" at bounding box center [78, 222] width 144 height 26
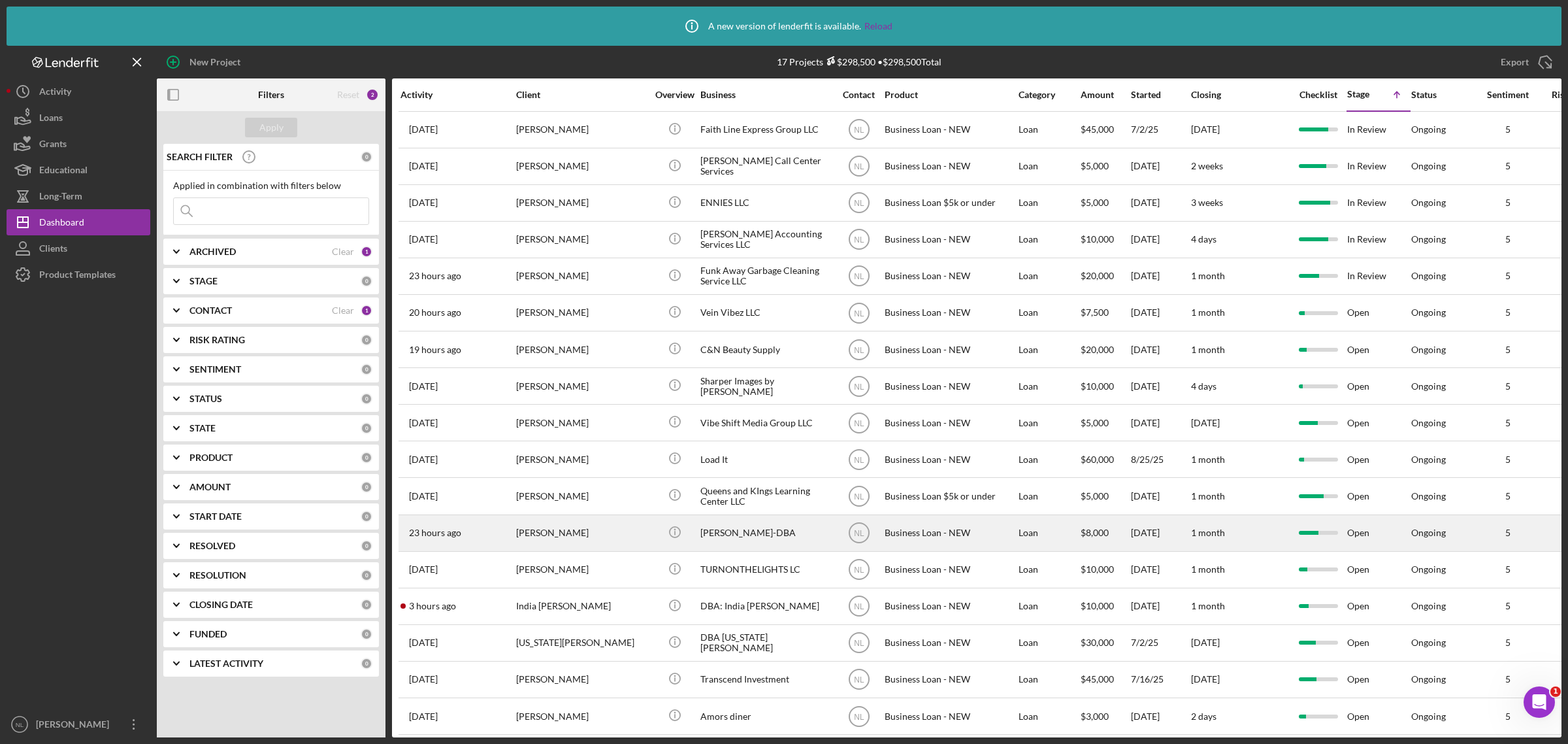
scroll to position [23, 0]
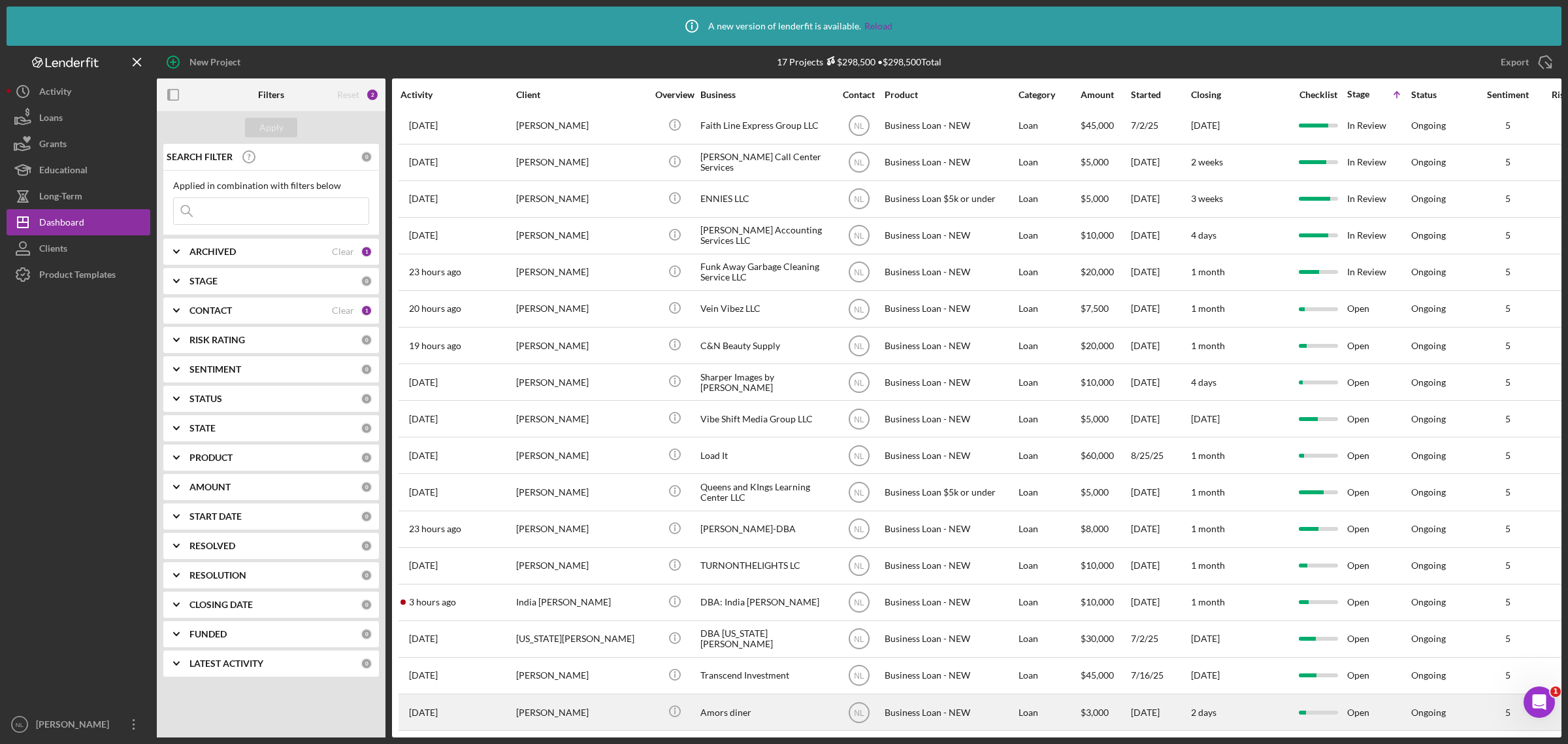
click at [748, 702] on div "Amors diner" at bounding box center [765, 712] width 131 height 35
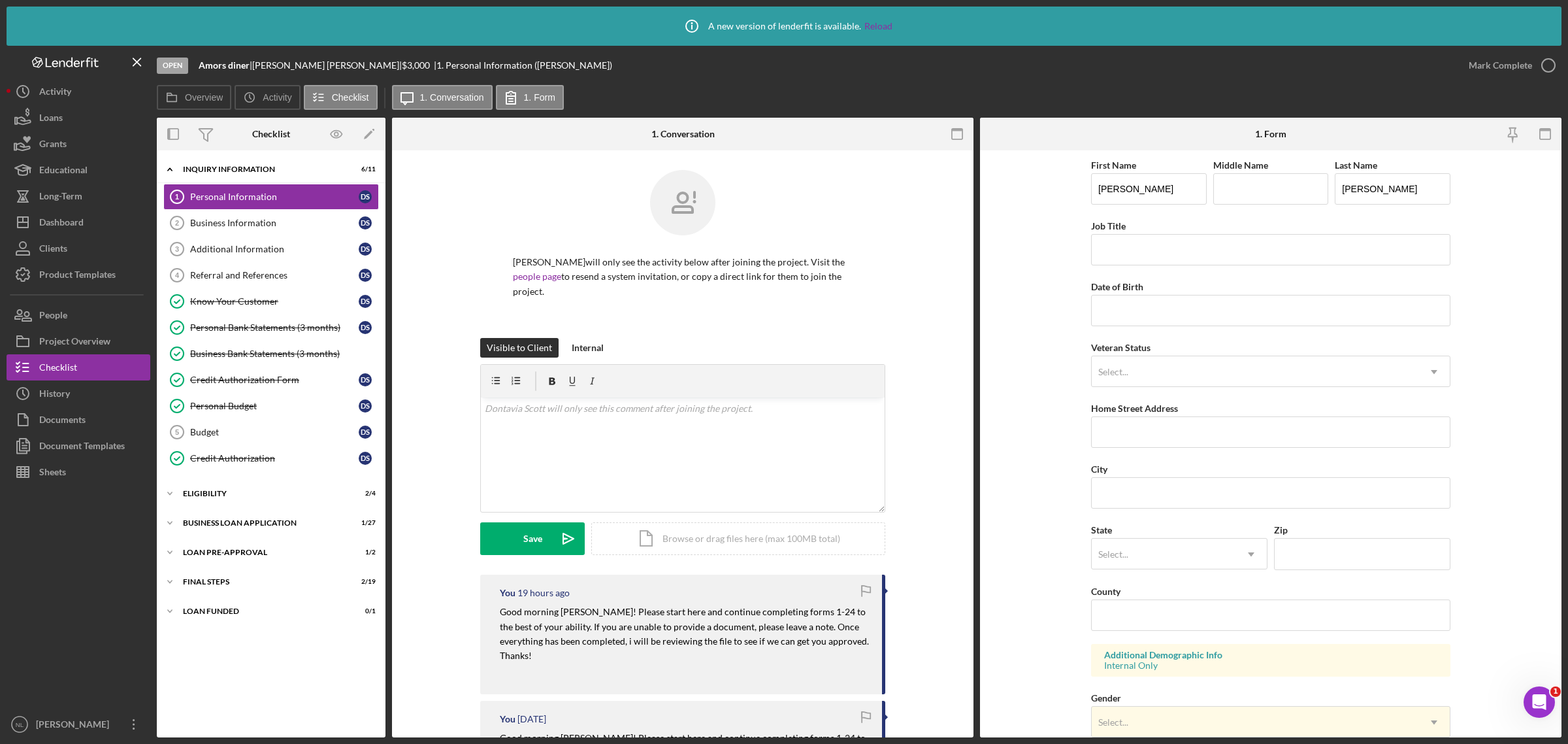
click at [580, 622] on mark "Good morning [PERSON_NAME]! Please start here and continue completing forms 1-2…" at bounding box center [685, 633] width 371 height 55
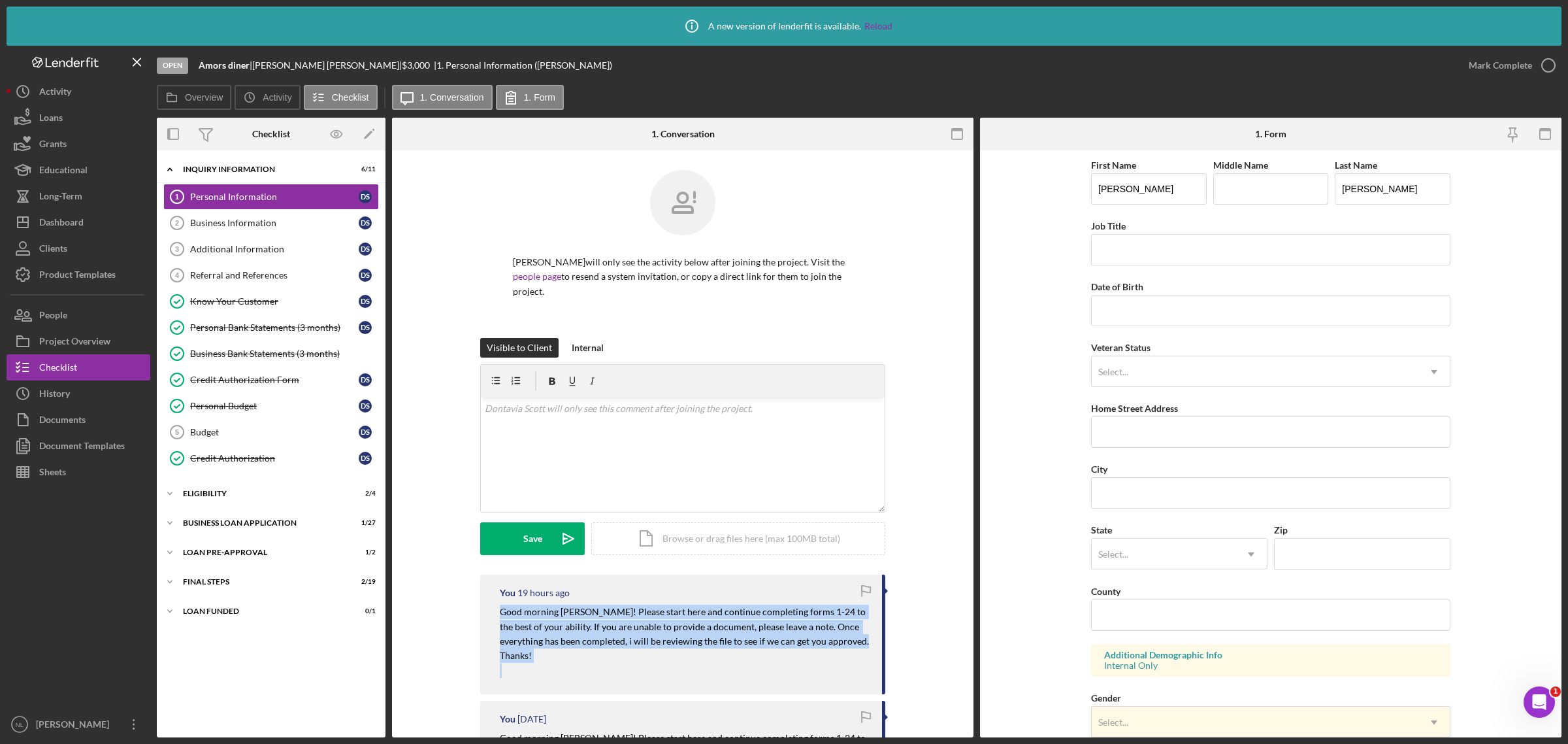
click at [580, 622] on mark "Good morning [PERSON_NAME]! Please start here and continue completing forms 1-2…" at bounding box center [685, 633] width 371 height 55
copy mark "Good morning [PERSON_NAME]! Please start here and continue completing forms 1-2…"
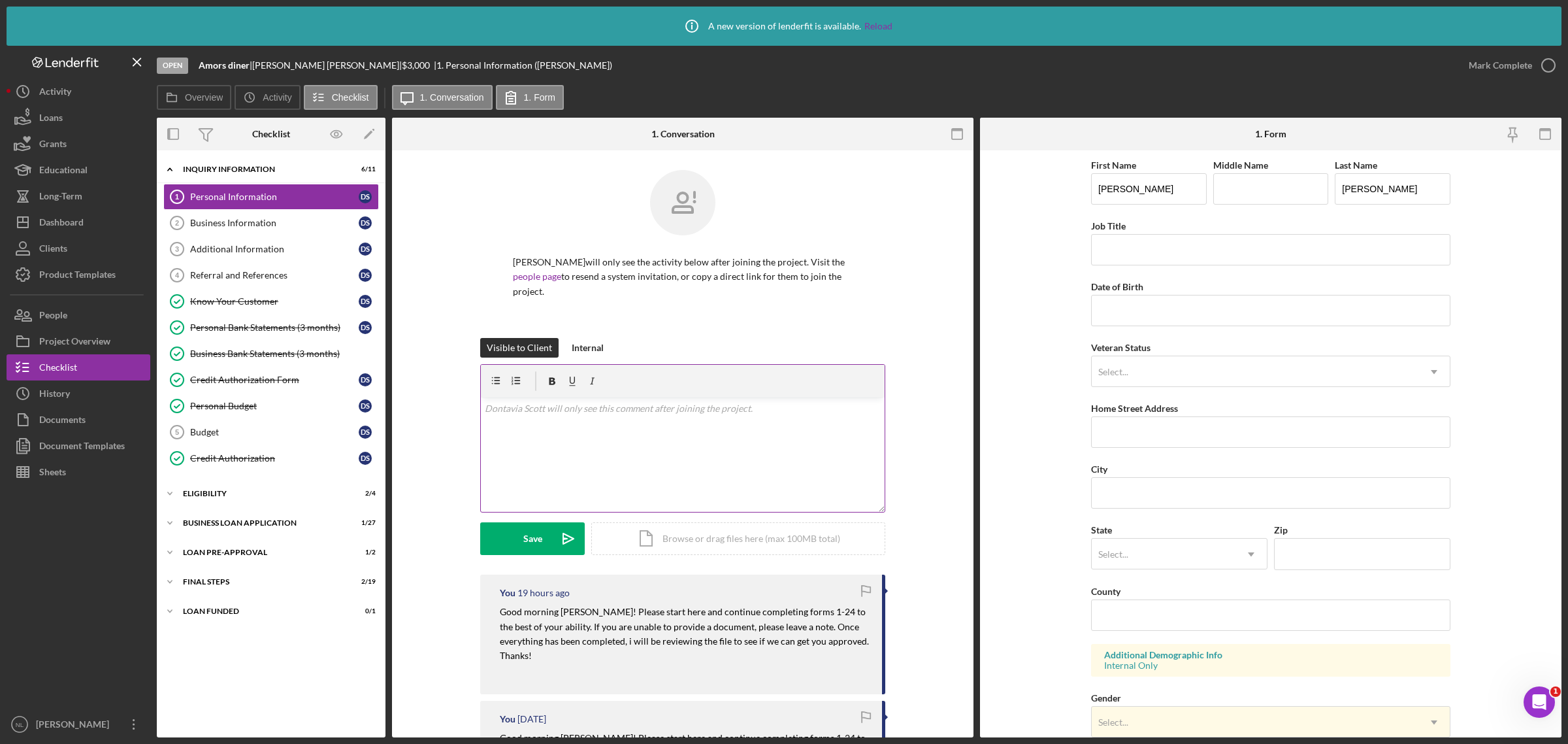
click at [520, 415] on p at bounding box center [683, 408] width 396 height 14
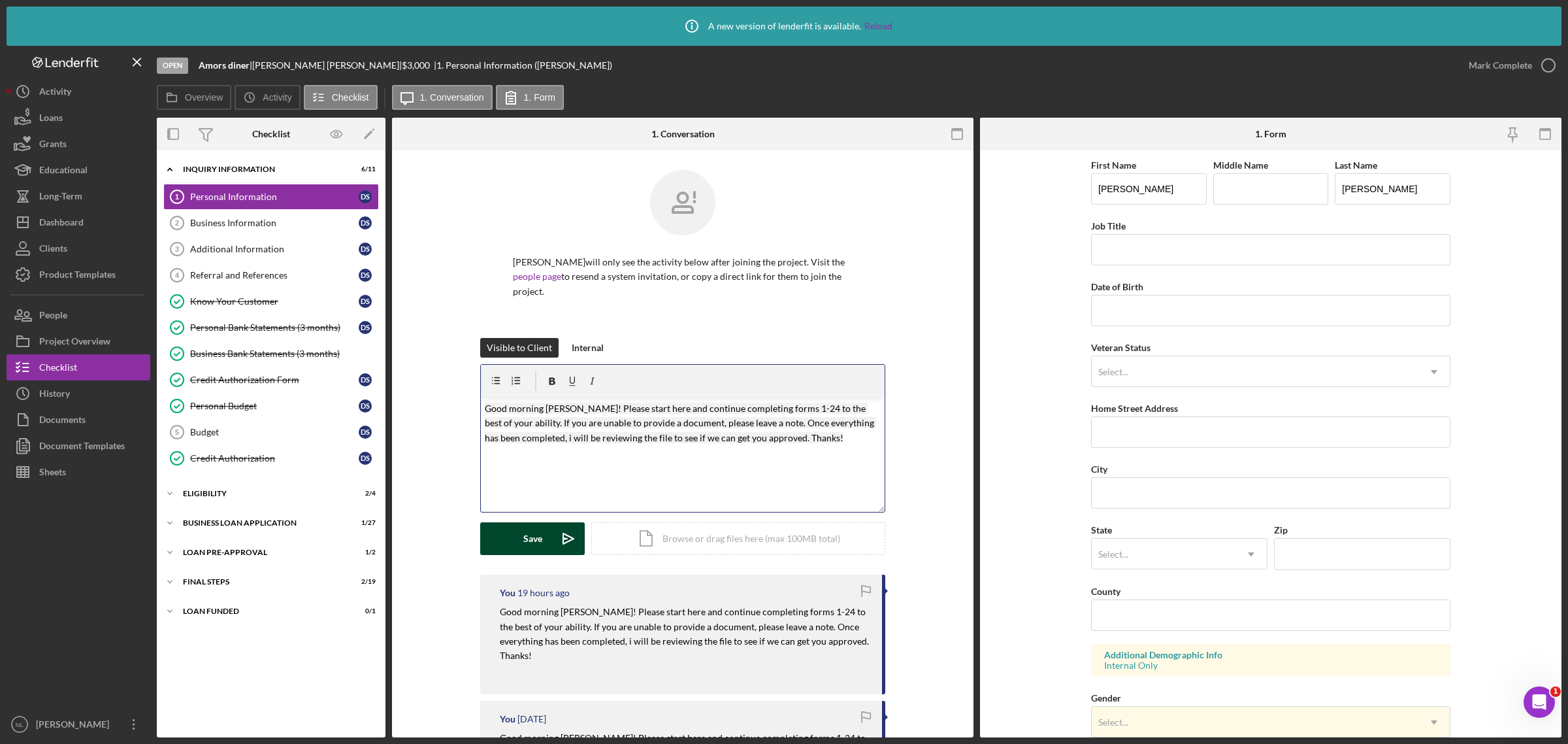
click at [531, 535] on div "Save" at bounding box center [532, 538] width 19 height 32
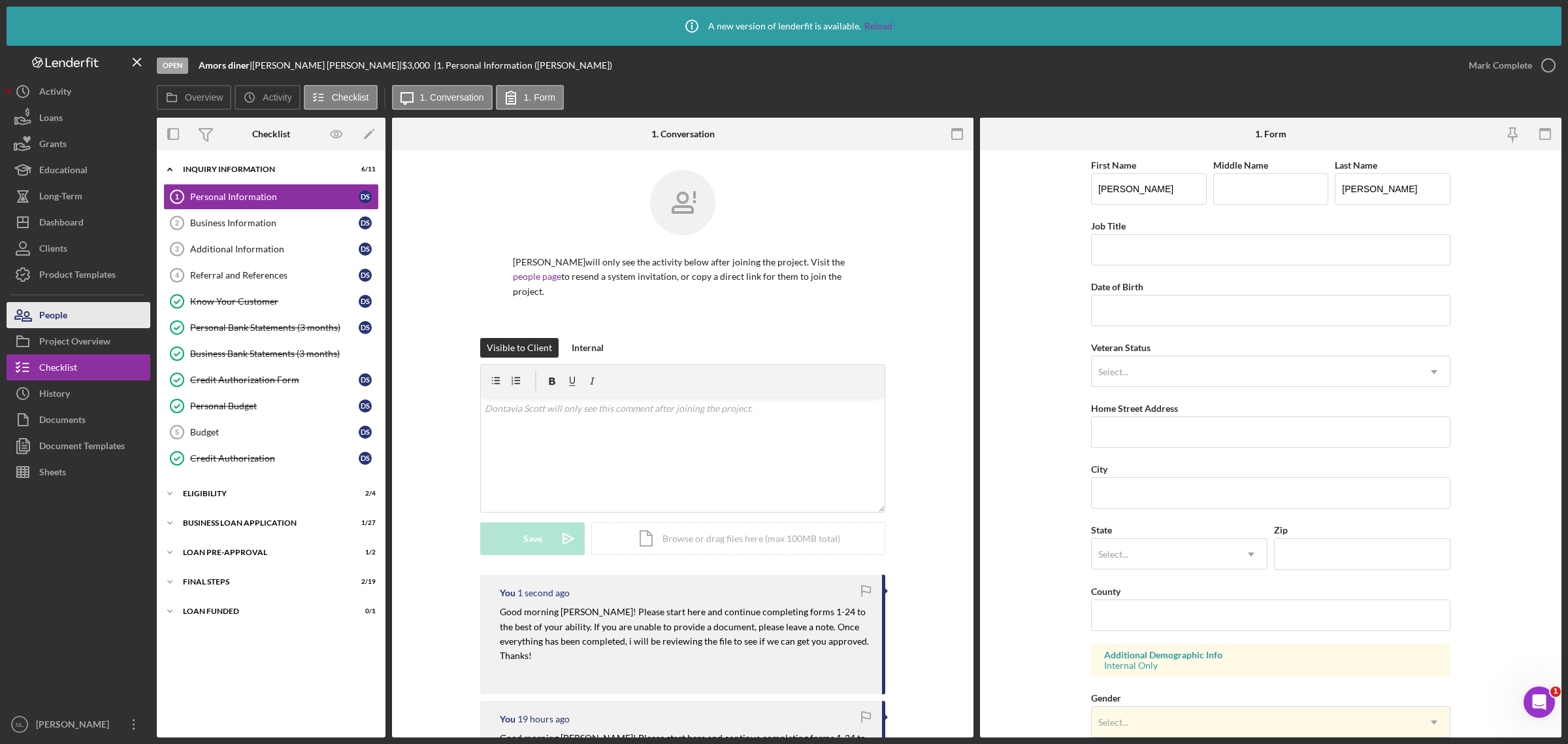
click at [56, 315] on div "People" at bounding box center [53, 316] width 28 height 29
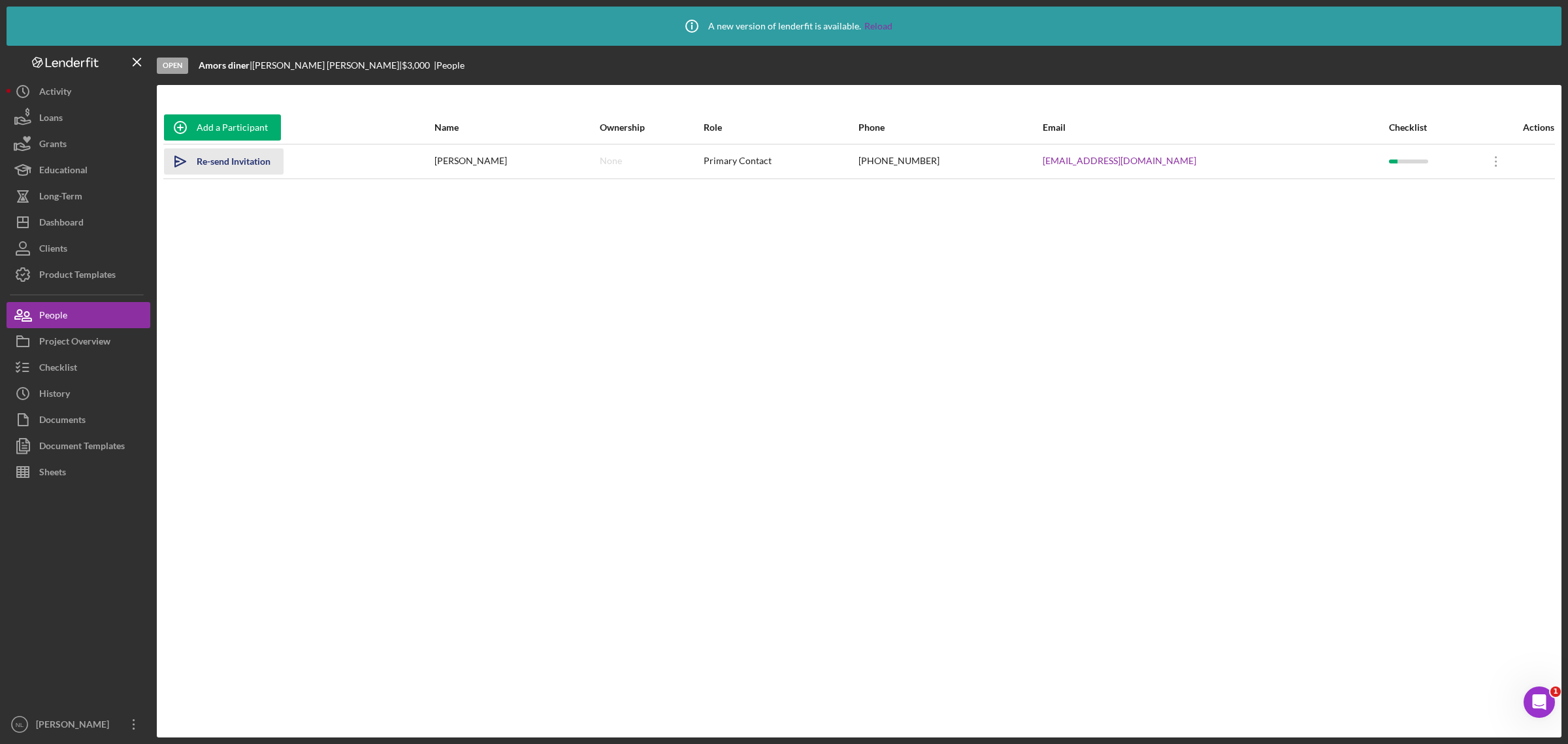
click at [221, 160] on div "Re-send Invitation" at bounding box center [233, 161] width 74 height 26
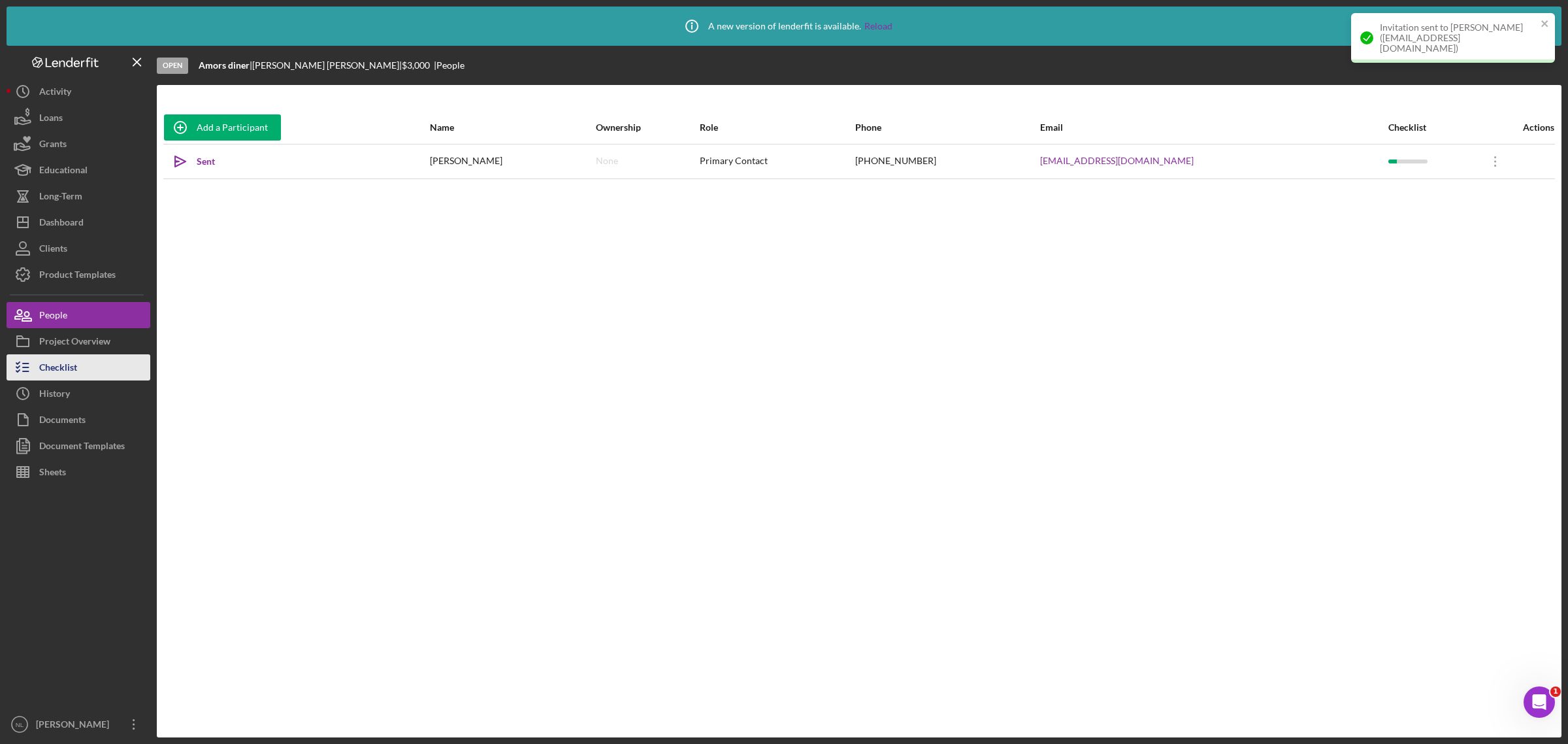
click at [103, 370] on button "Checklist" at bounding box center [78, 367] width 144 height 26
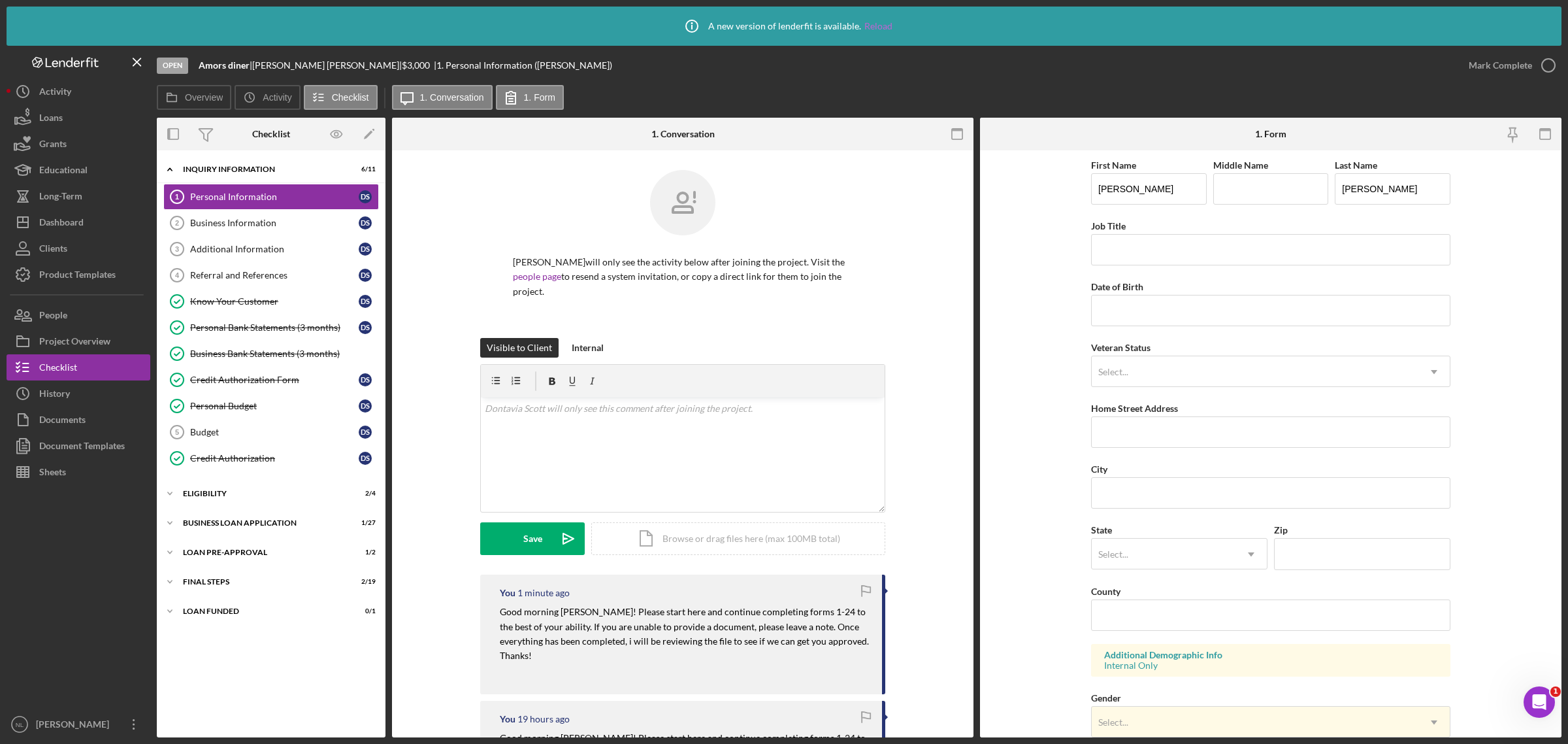
click at [877, 26] on link "Reload" at bounding box center [879, 26] width 28 height 11
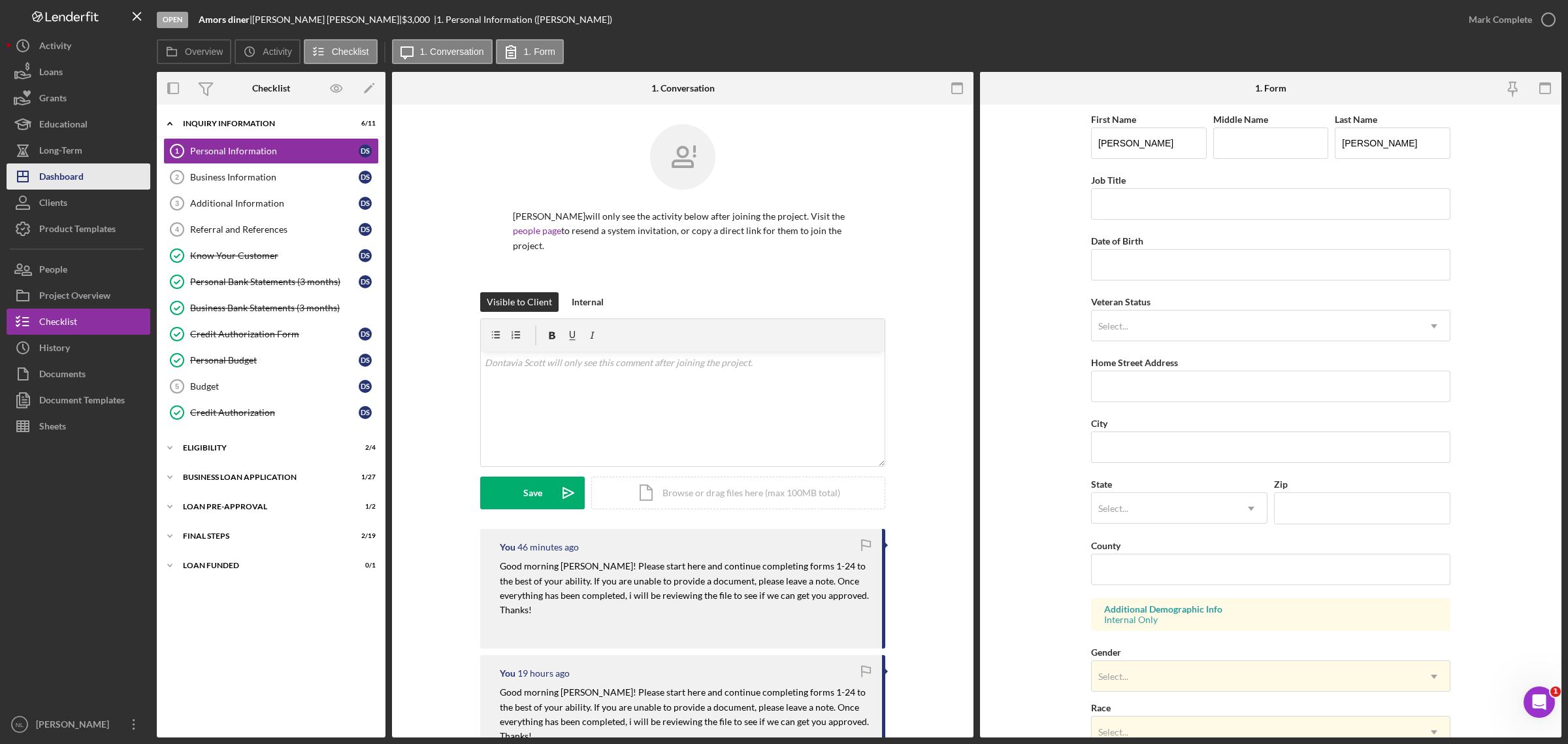
click at [92, 183] on button "Icon/Dashboard Dashboard" at bounding box center [78, 176] width 144 height 26
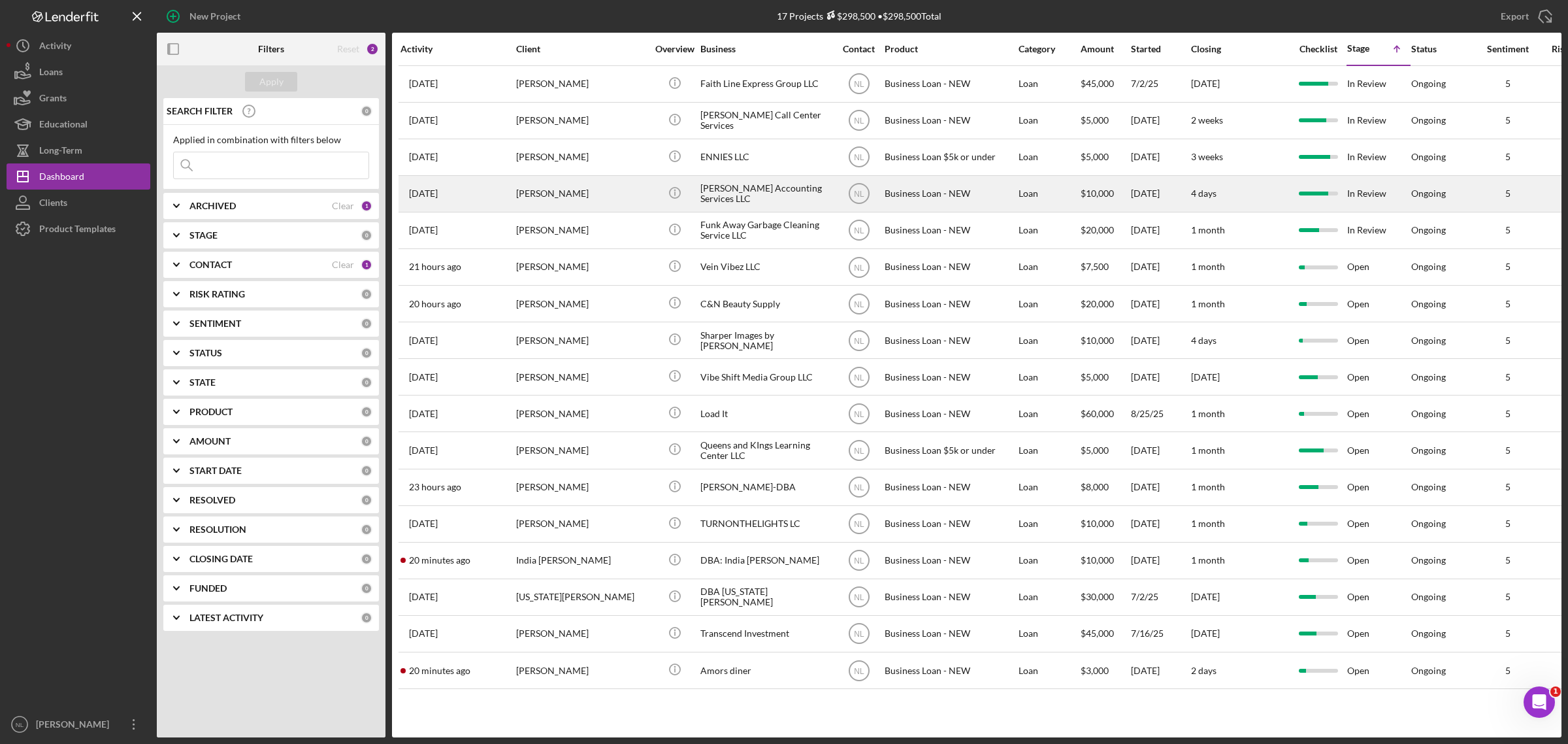
click at [618, 192] on div "[PERSON_NAME]" at bounding box center [581, 194] width 131 height 35
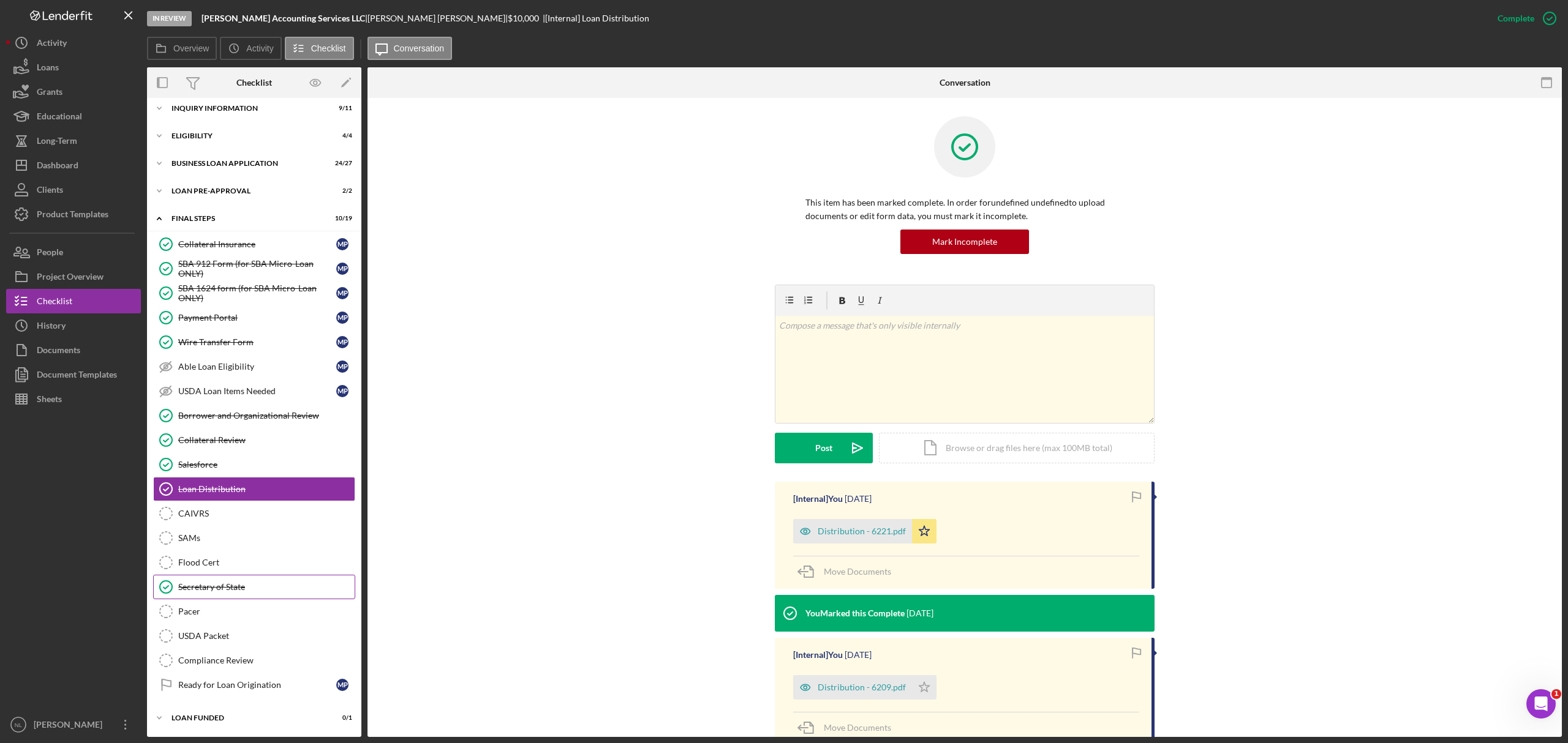
scroll to position [15, 0]
click at [230, 696] on div "LOAN FUNDED" at bounding box center [259, 718] width 175 height 7
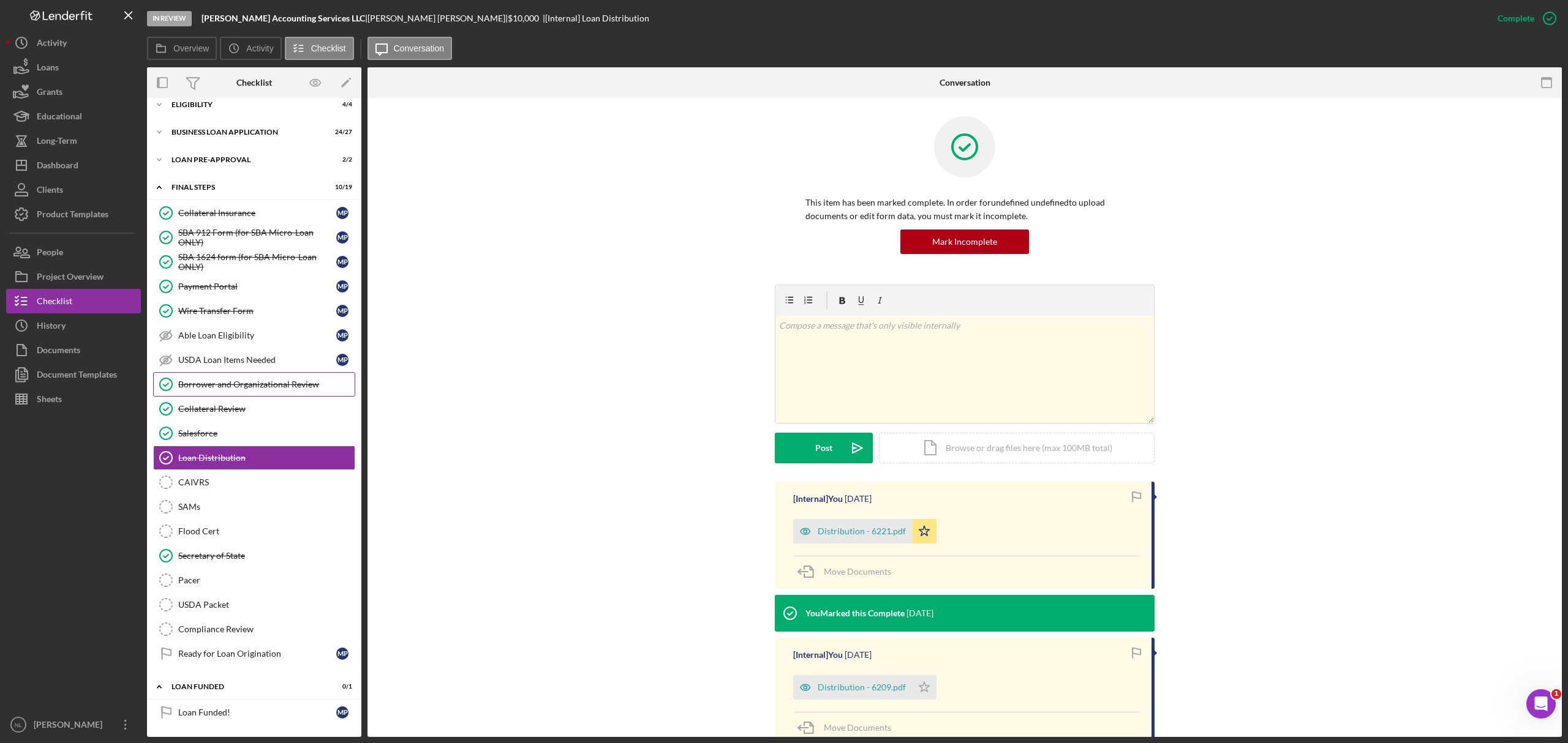
scroll to position [0, 0]
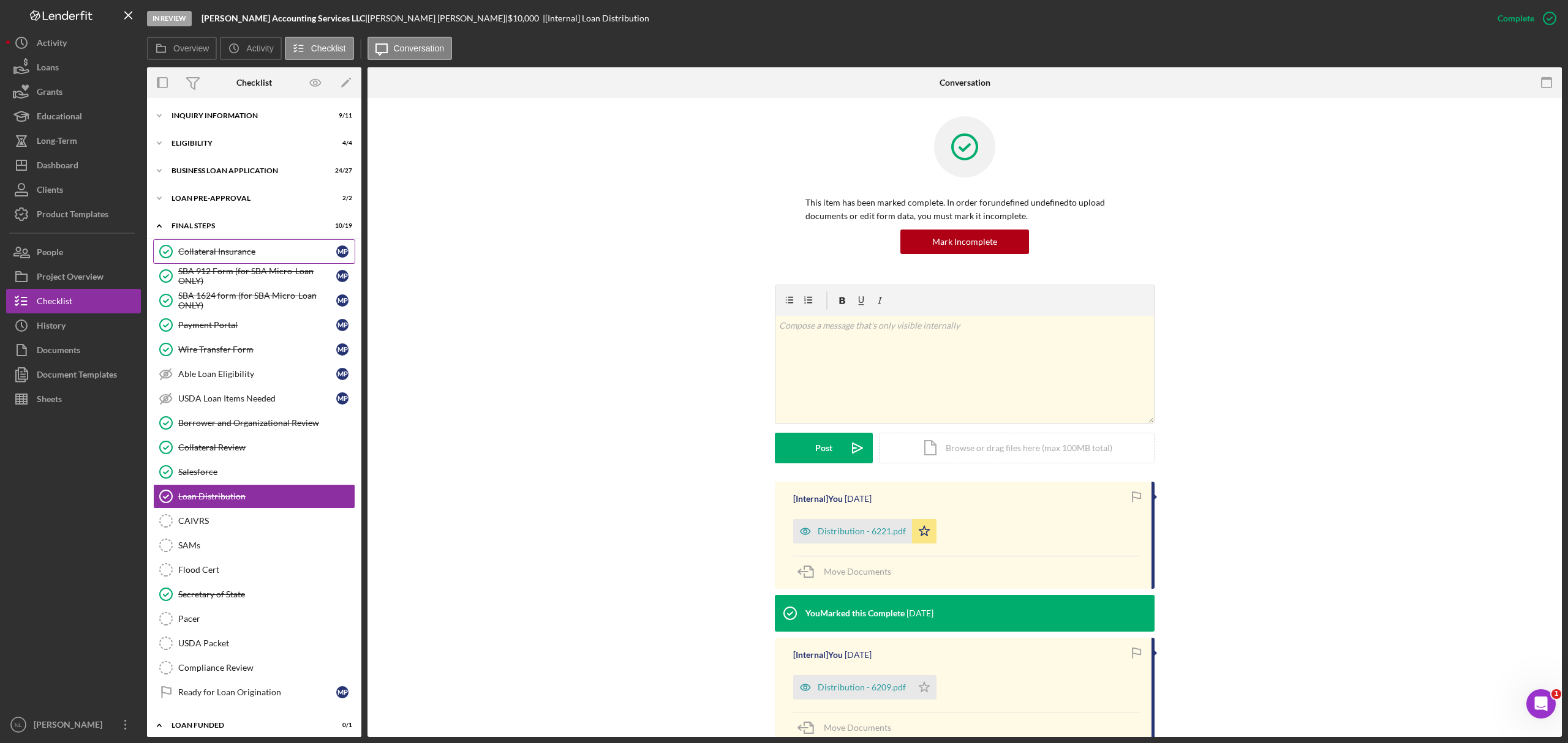
click at [257, 248] on div "Collateral Insurance" at bounding box center [257, 251] width 158 height 10
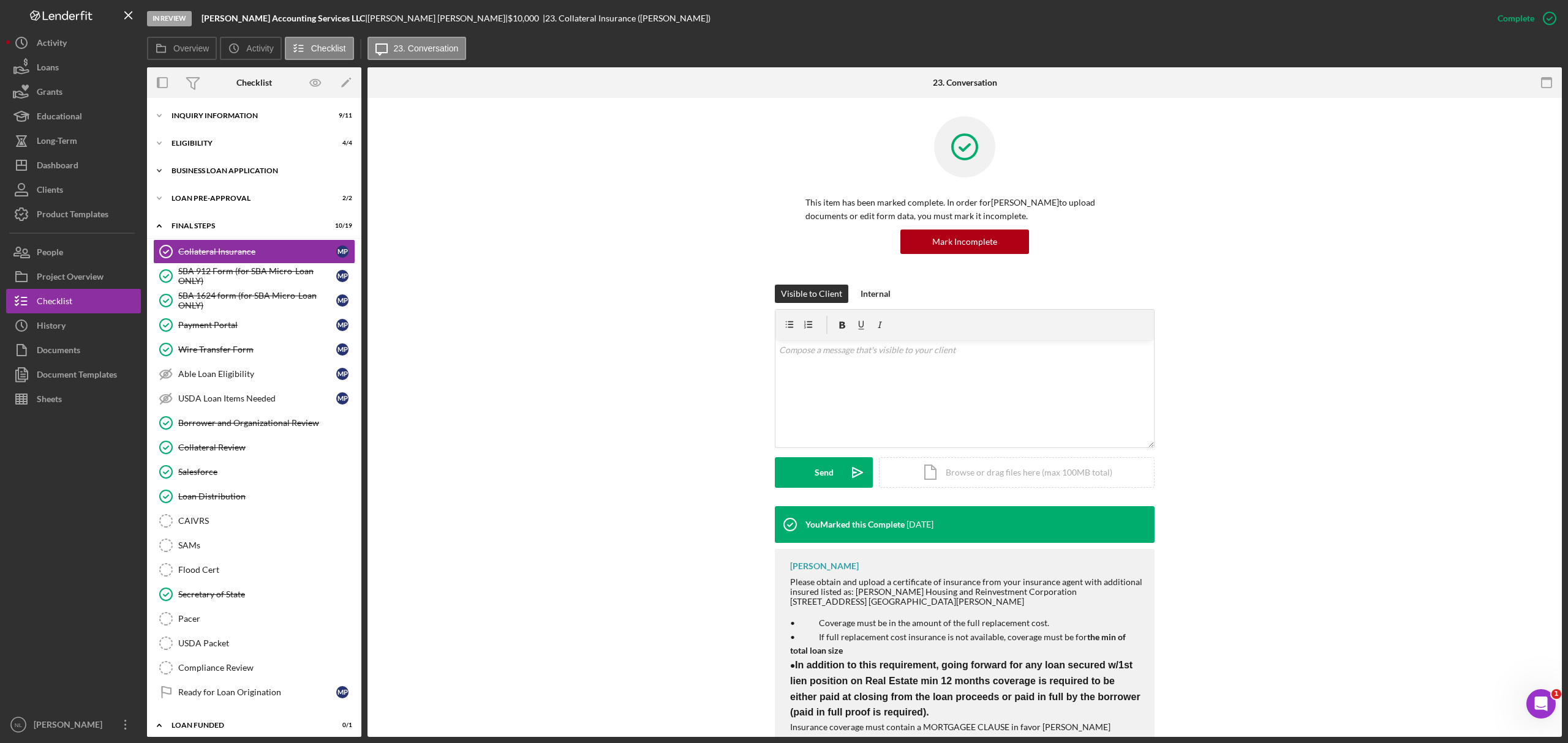
click at [216, 165] on div "Icon/Expander BUSINESS LOAN APPLICATION 24 / 27" at bounding box center [254, 170] width 215 height 24
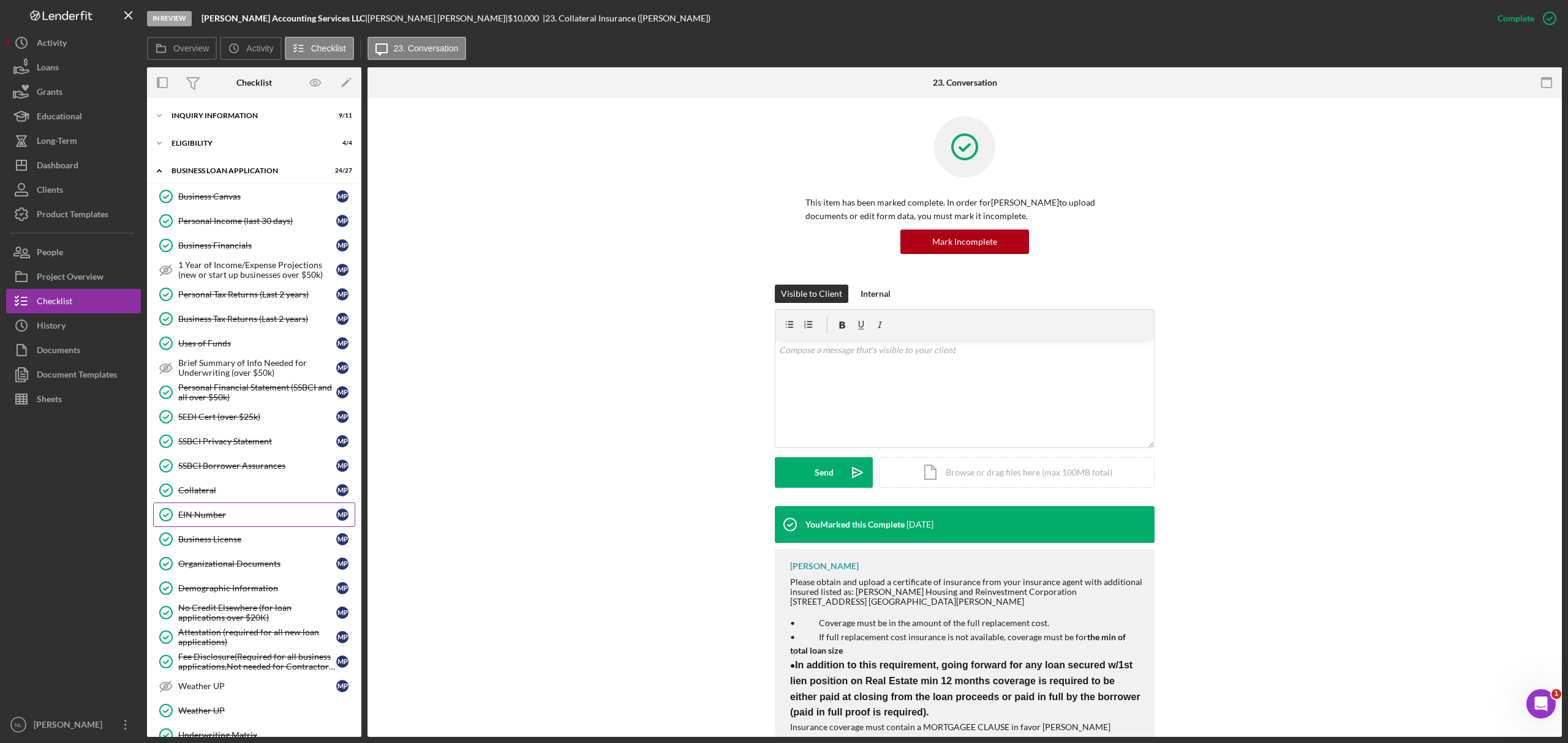
scroll to position [155, 0]
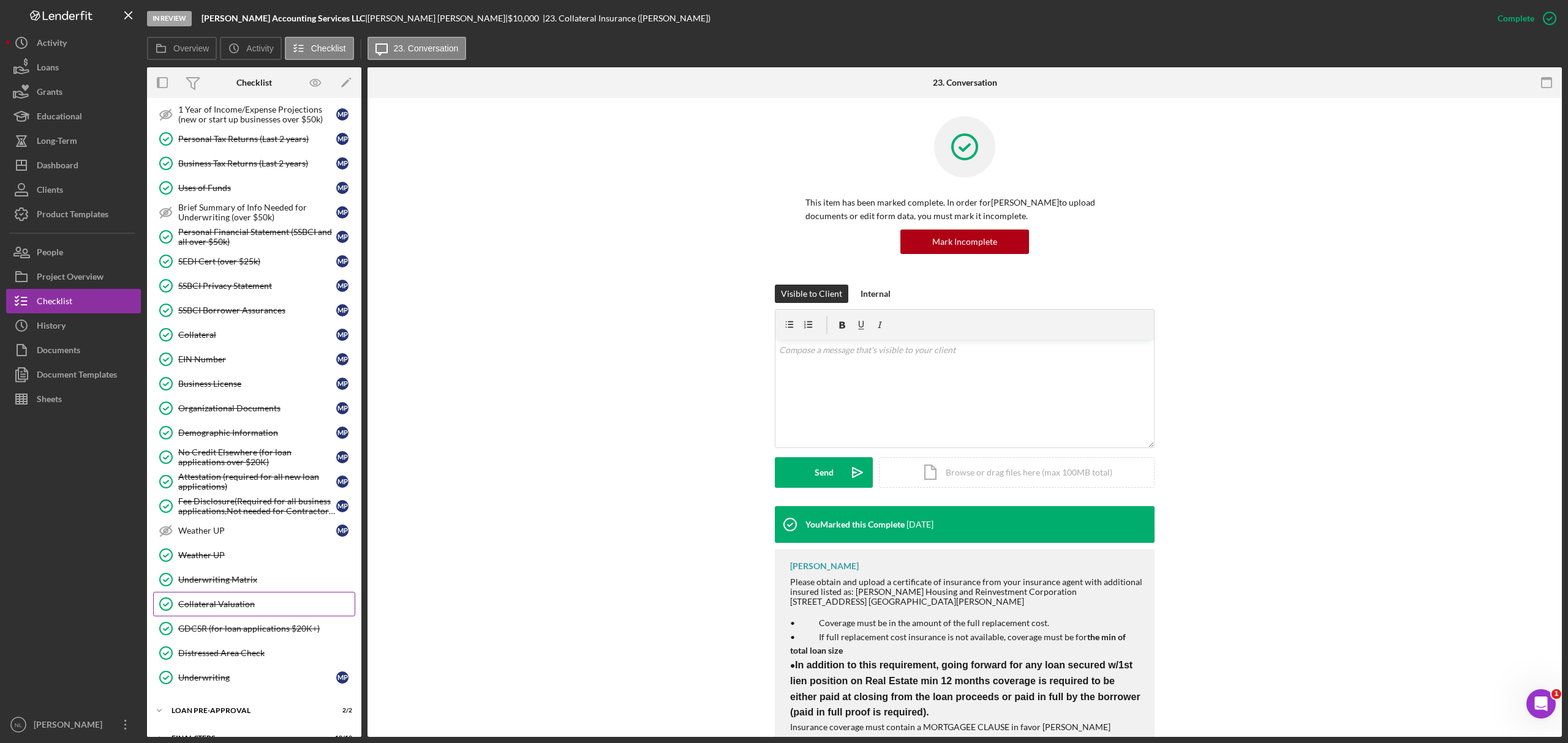
click at [251, 617] on link "Collateral Valuation Collateral Valuation" at bounding box center [254, 604] width 202 height 24
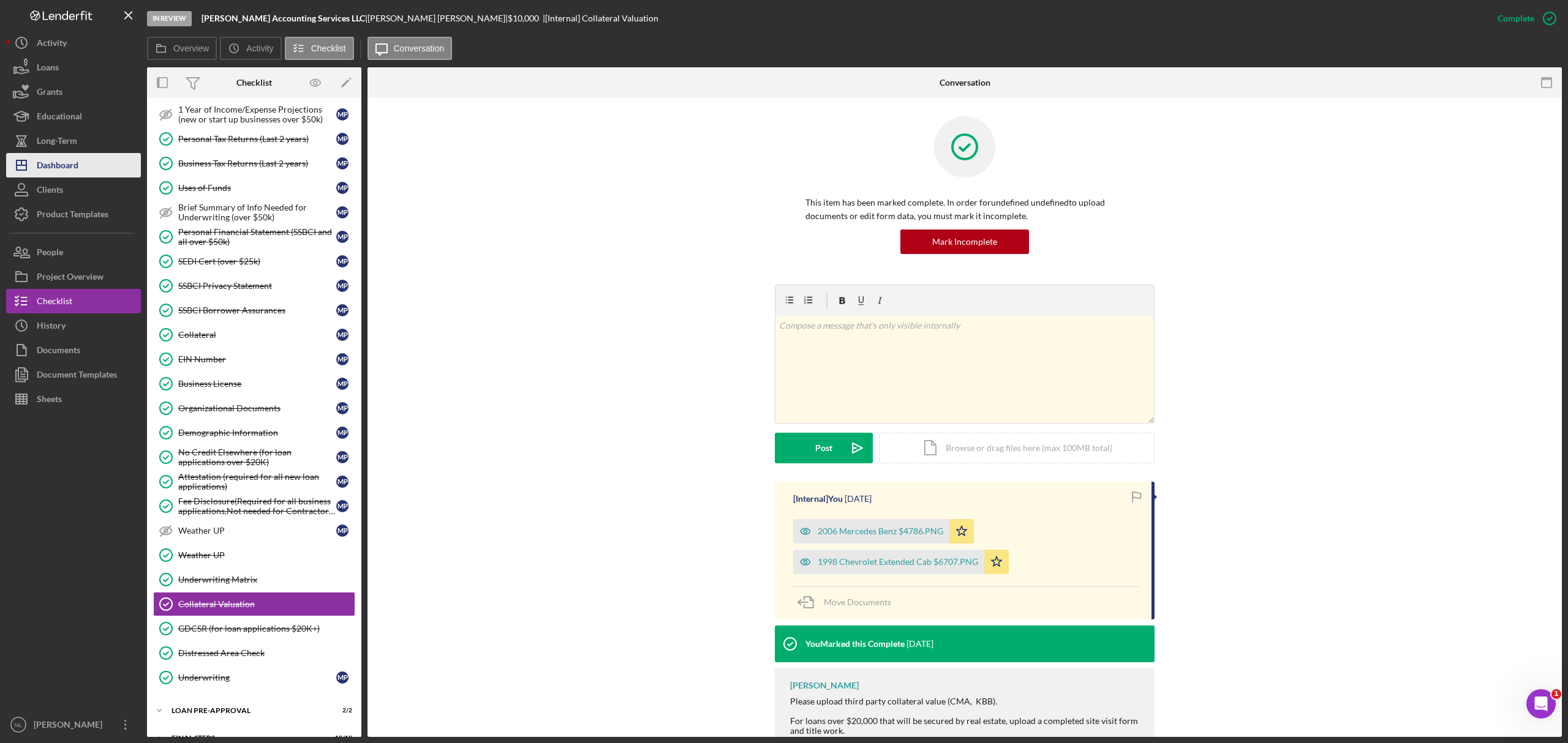
click at [64, 165] on div "Dashboard" at bounding box center [57, 166] width 41 height 27
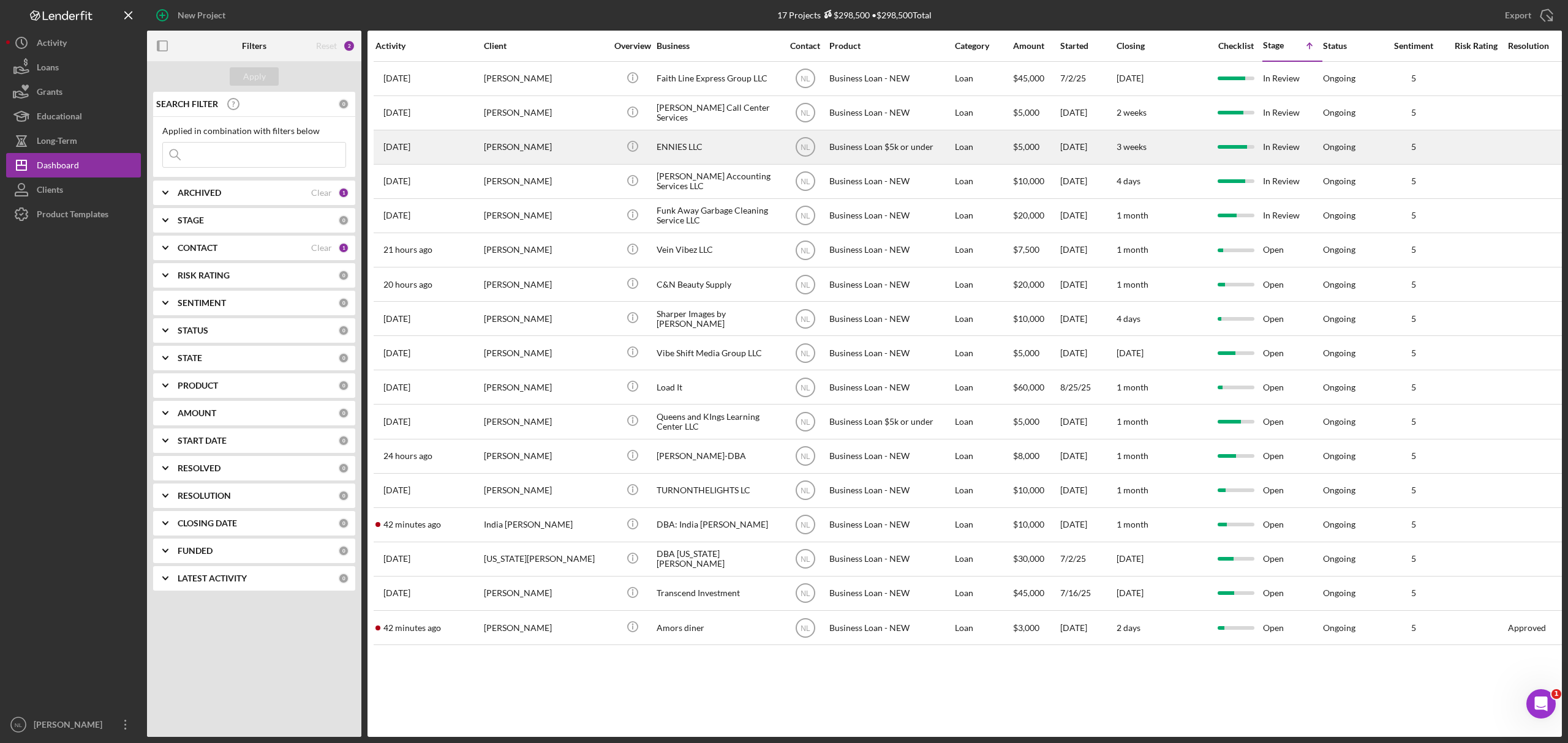
click at [652, 146] on div "Icon/Info" at bounding box center [633, 148] width 46 height 33
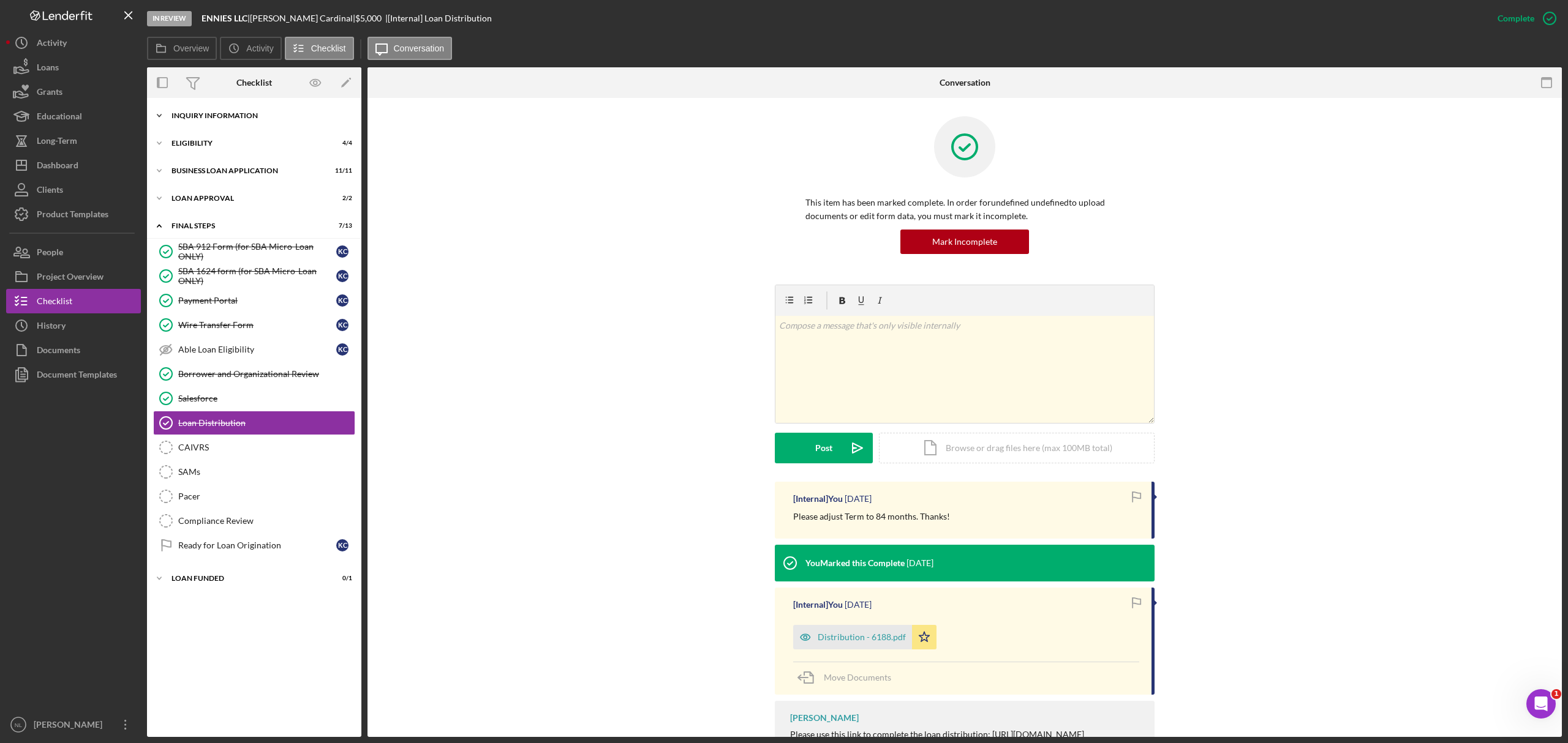
click at [248, 126] on div "Icon/Expander INQUIRY INFORMATION 10 / 11" at bounding box center [254, 116] width 215 height 24
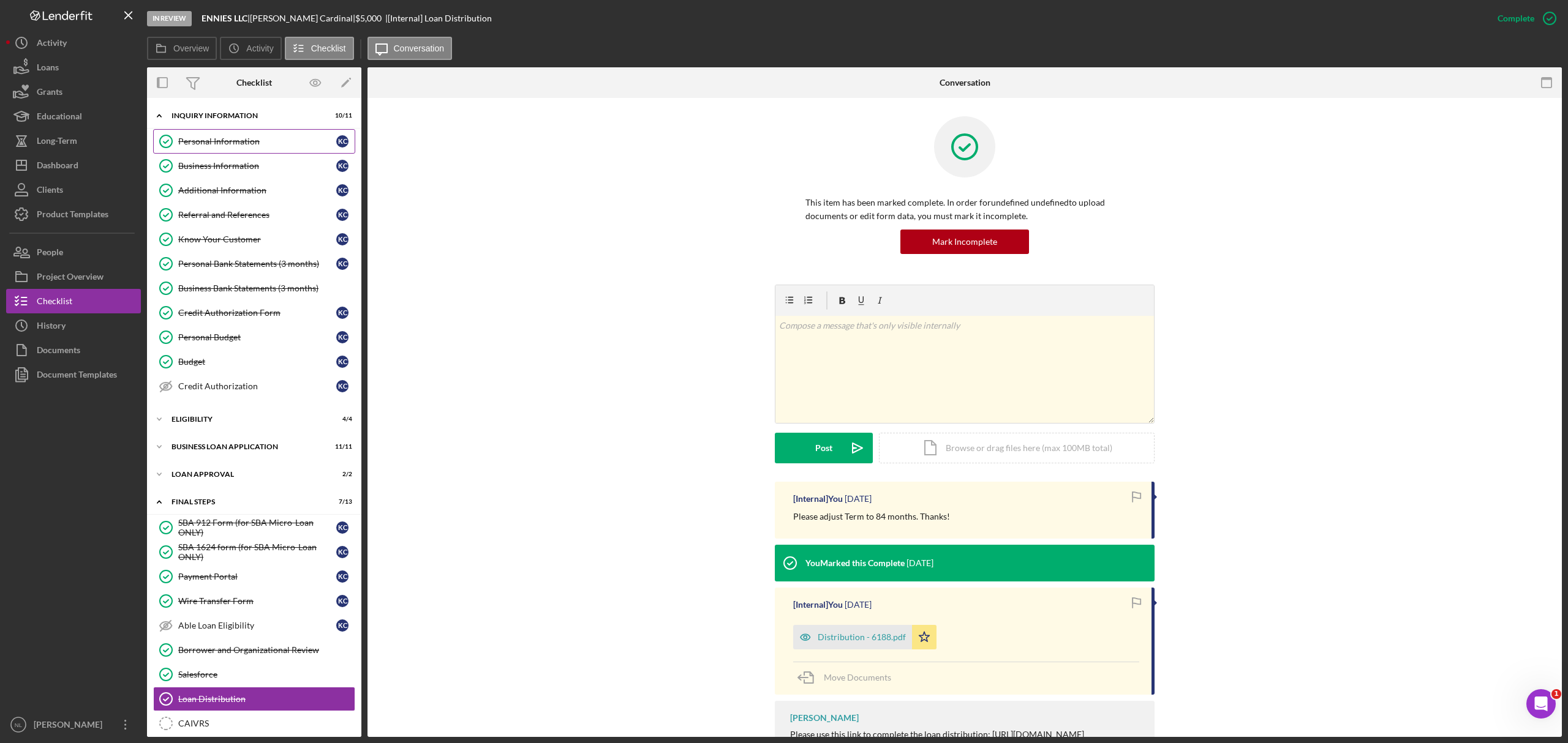
click at [237, 135] on link "Personal Information Personal Information K C" at bounding box center [254, 141] width 202 height 24
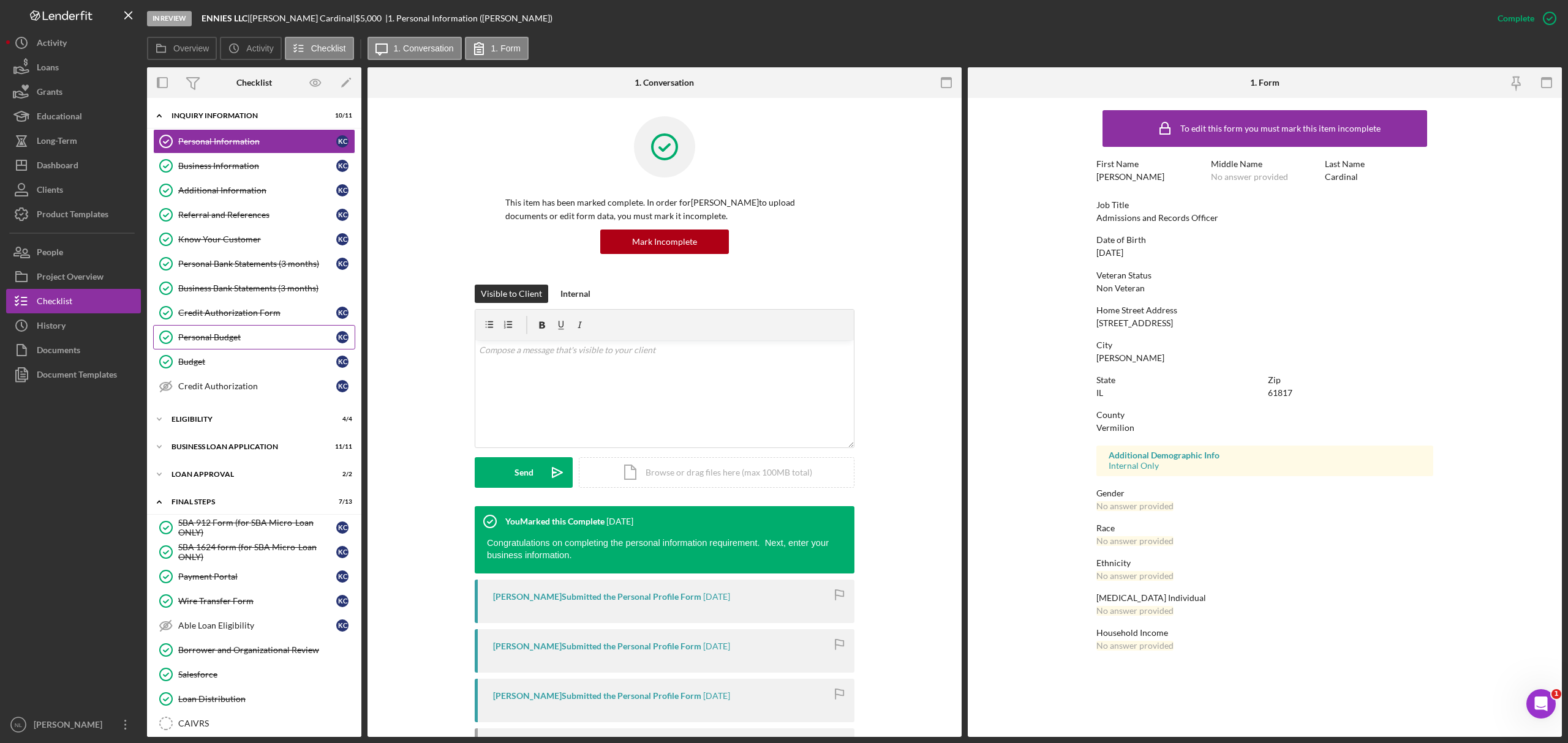
click at [179, 340] on div "Personal Budget" at bounding box center [257, 337] width 158 height 10
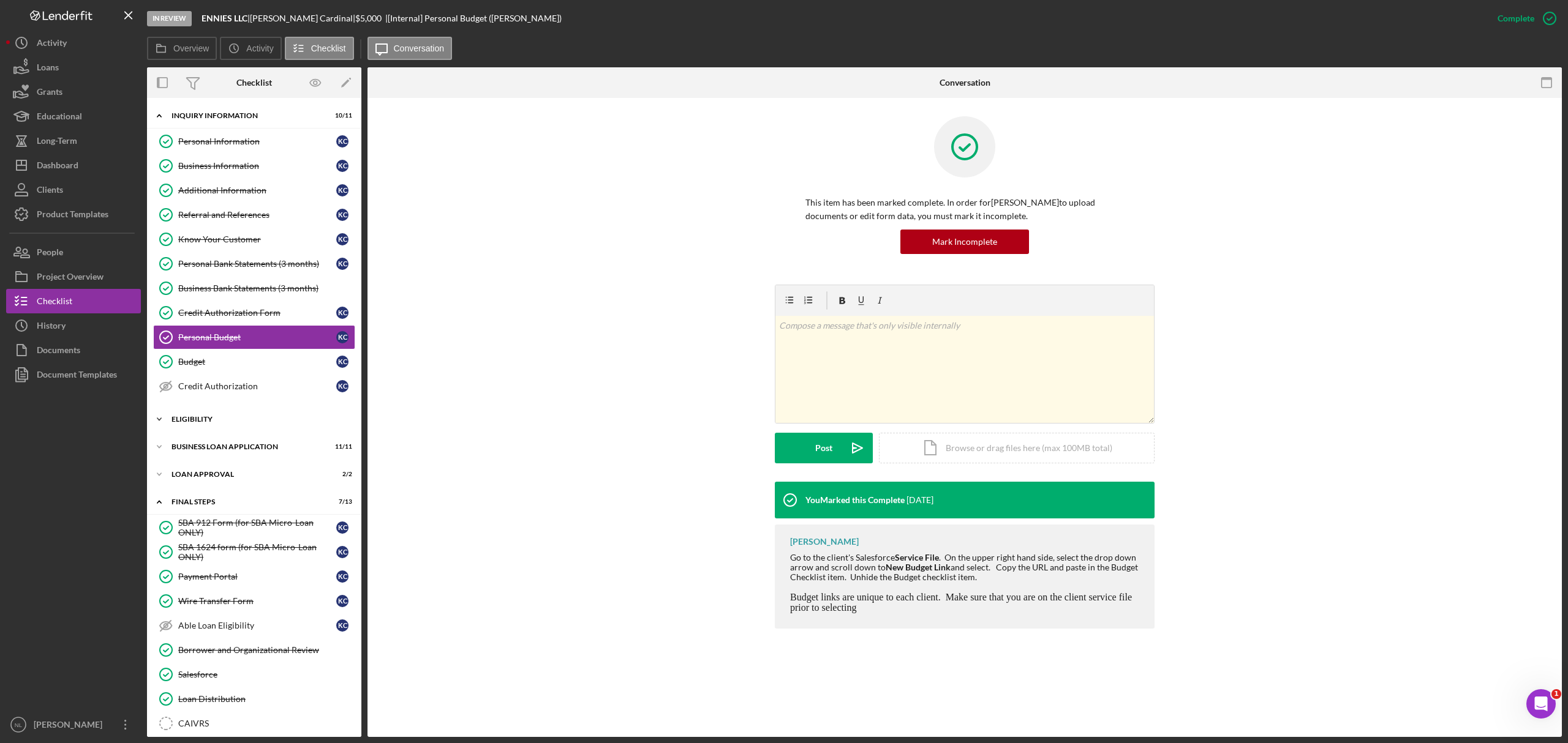
click at [220, 419] on div "Icon/Expander Eligibility 4 / 4" at bounding box center [254, 419] width 215 height 24
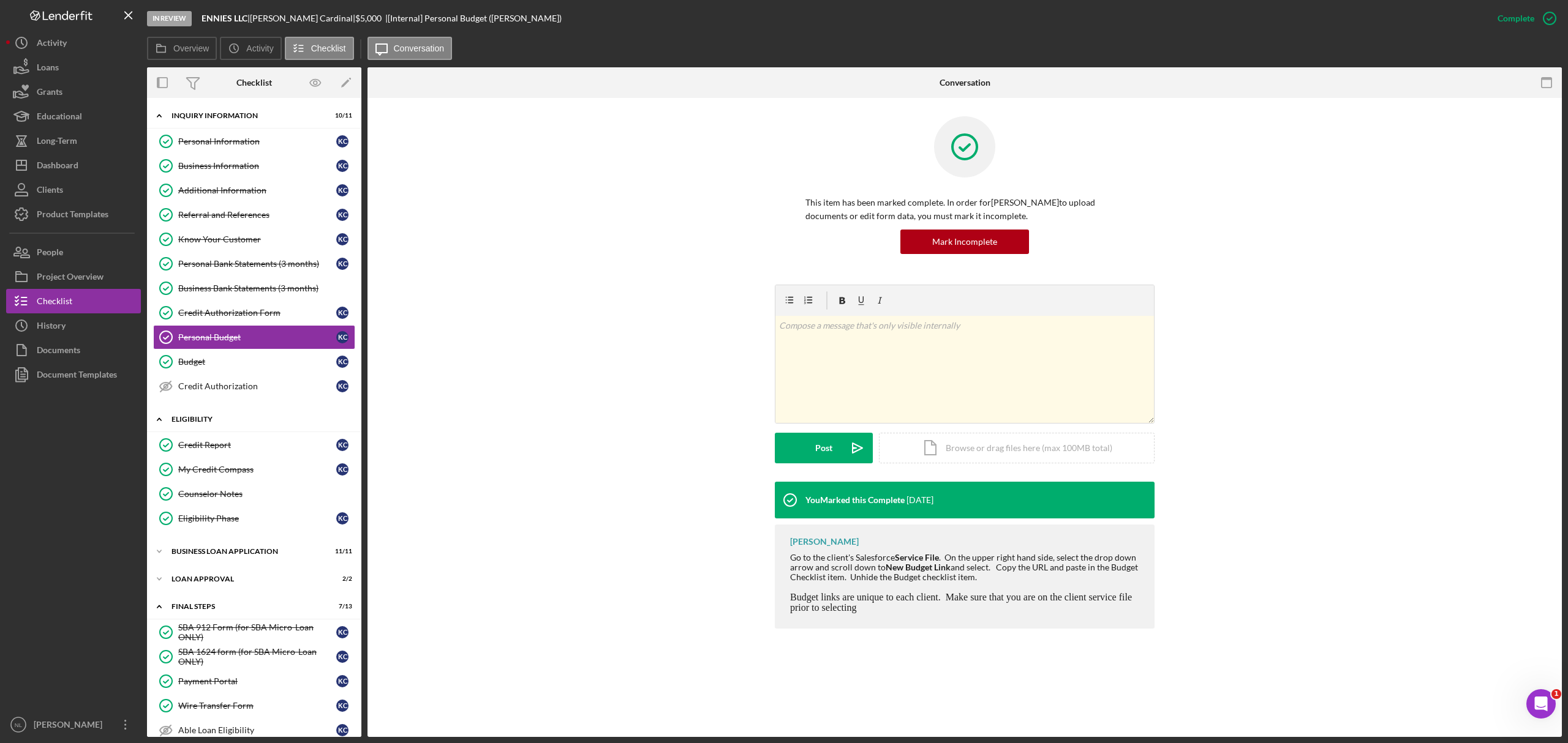
scroll to position [252, 0]
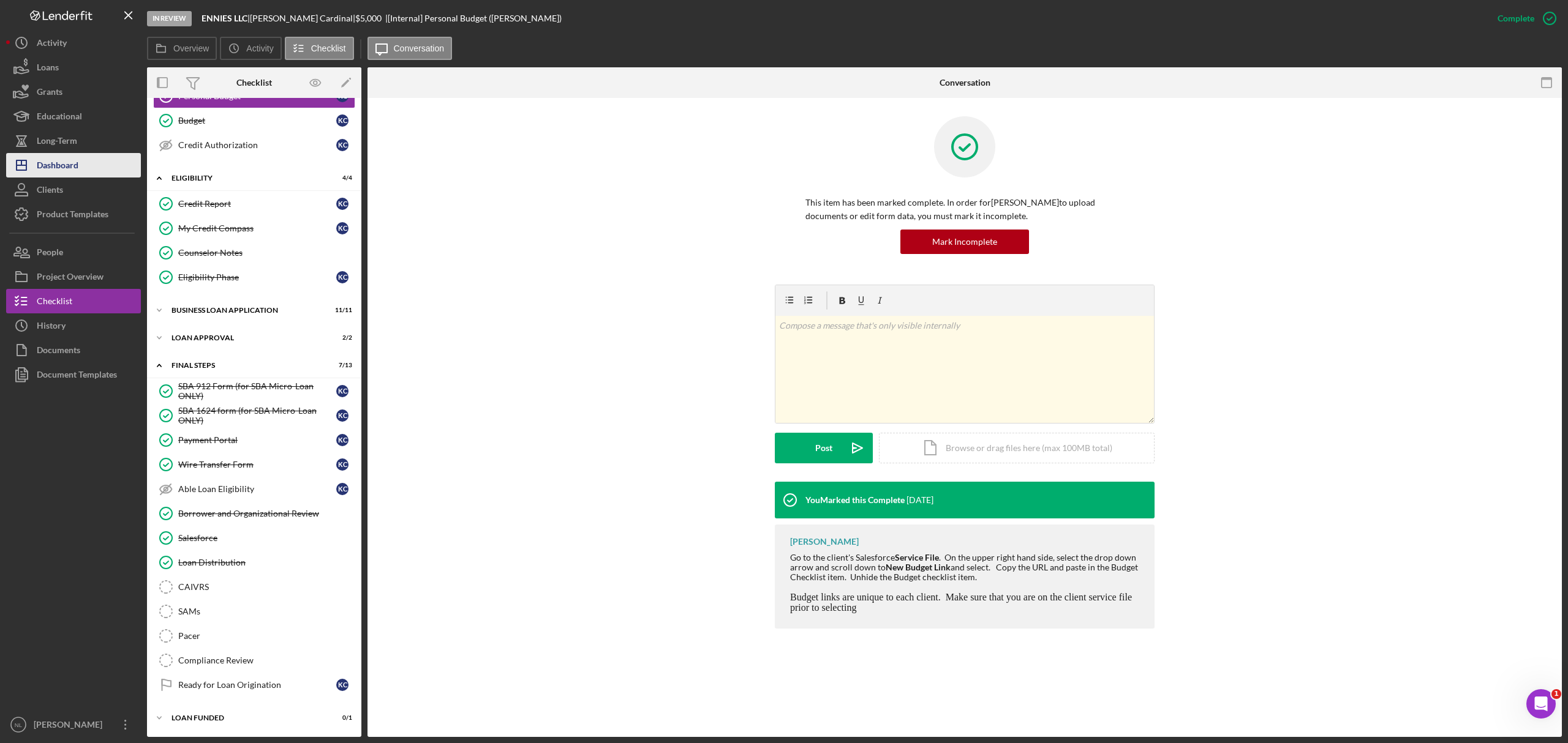
click at [81, 162] on button "Icon/Dashboard Dashboard" at bounding box center [73, 165] width 135 height 24
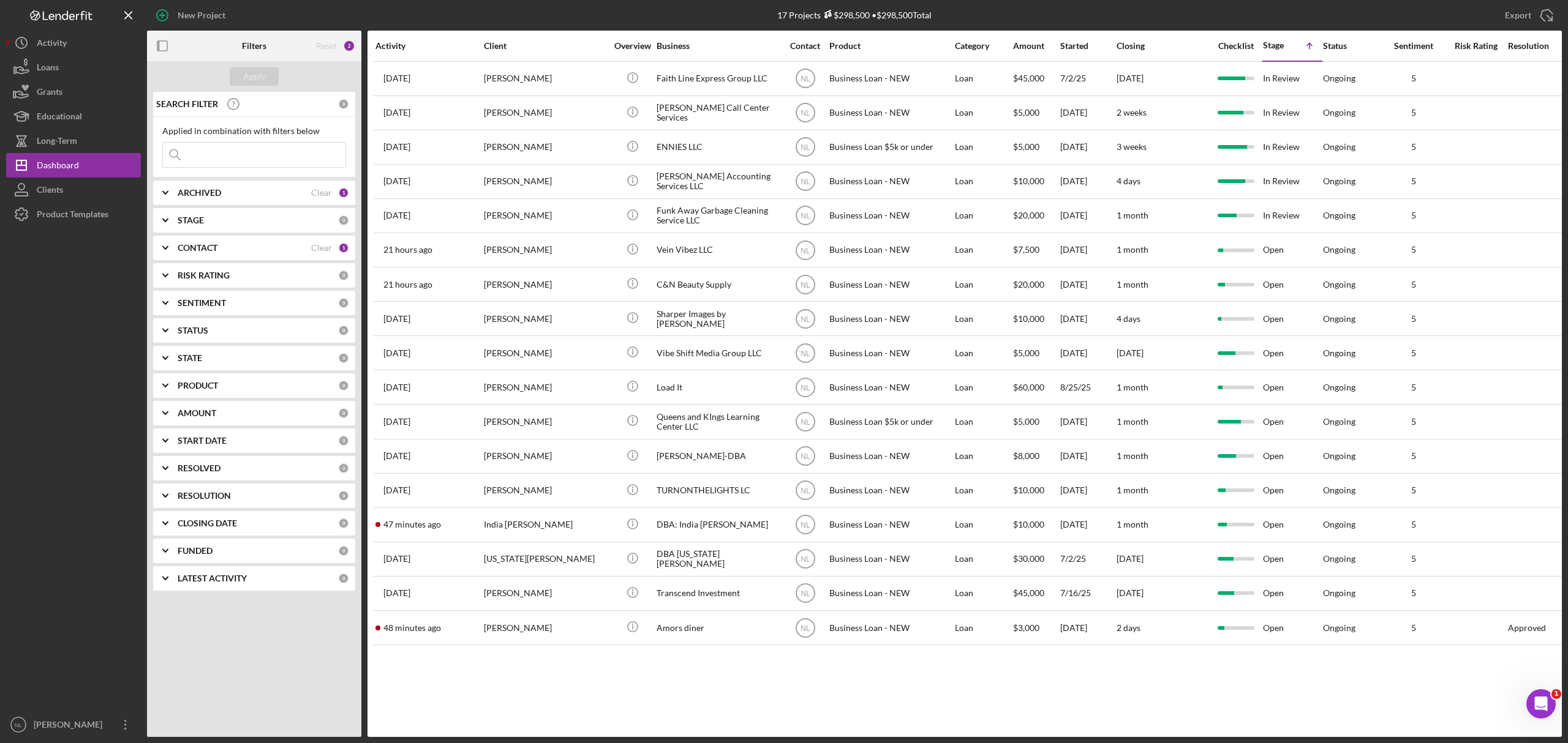
click at [263, 143] on input at bounding box center [255, 155] width 183 height 24
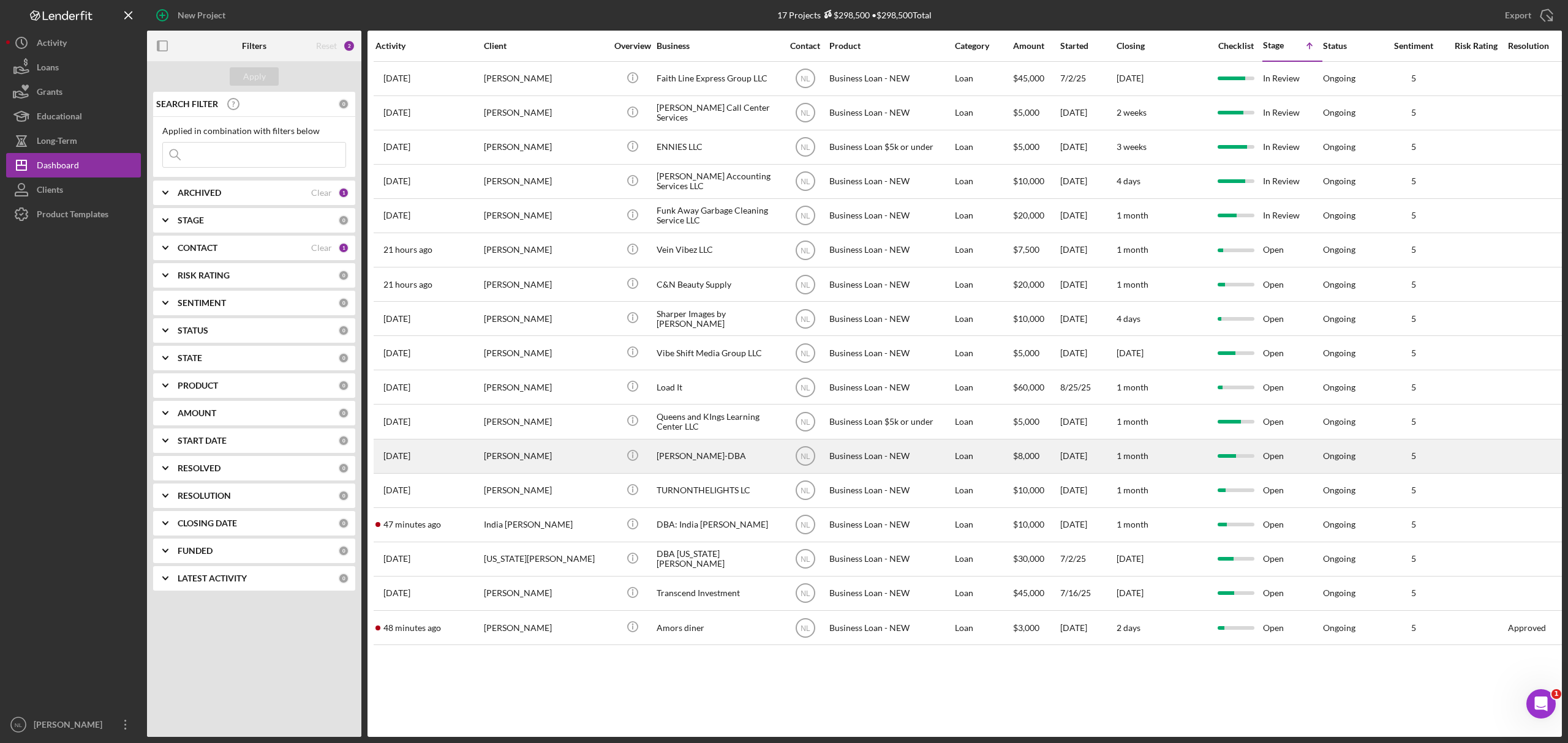
click at [559, 450] on div "[PERSON_NAME]" at bounding box center [545, 457] width 123 height 33
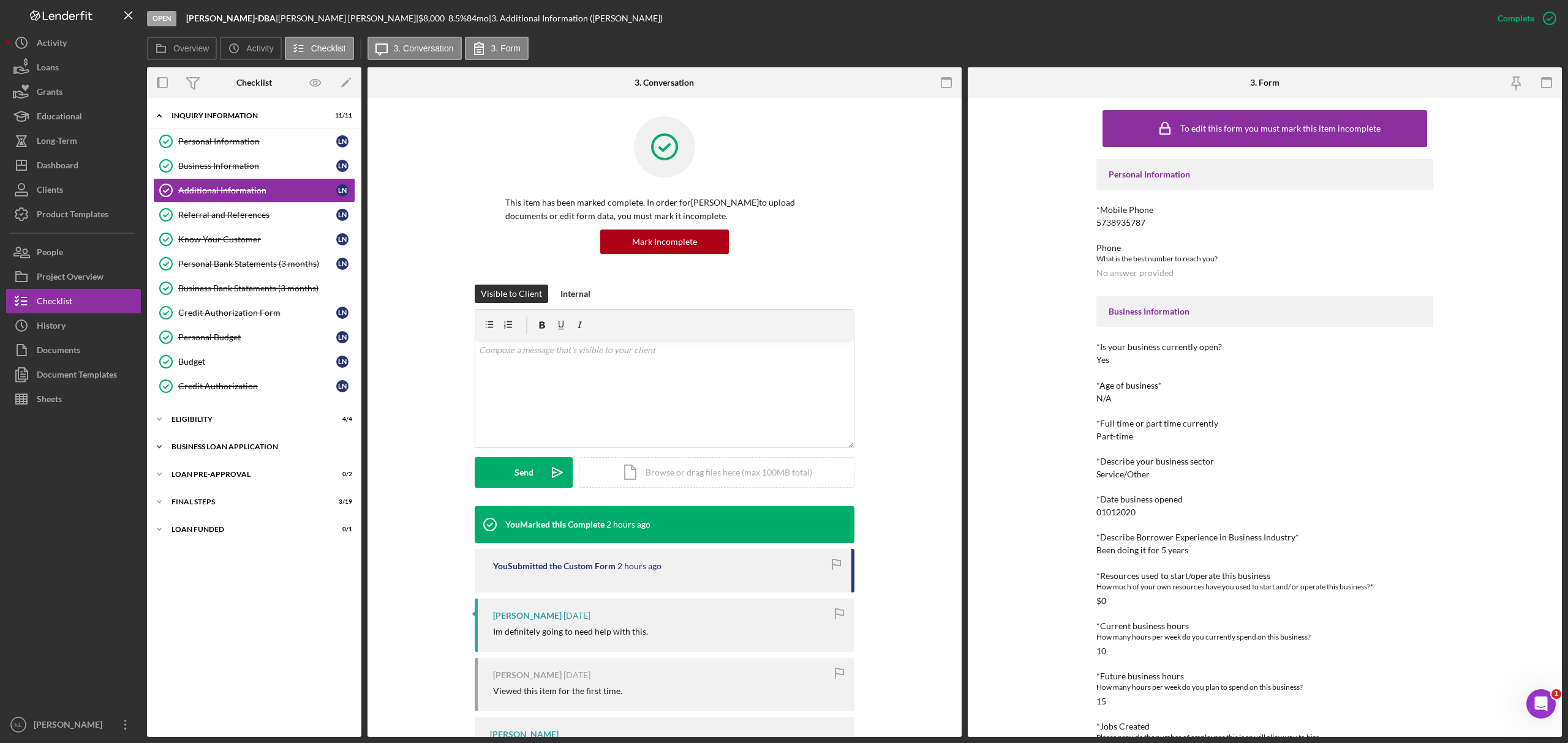
click at [251, 450] on div "BUSINESS LOAN APPLICATION" at bounding box center [259, 446] width 175 height 7
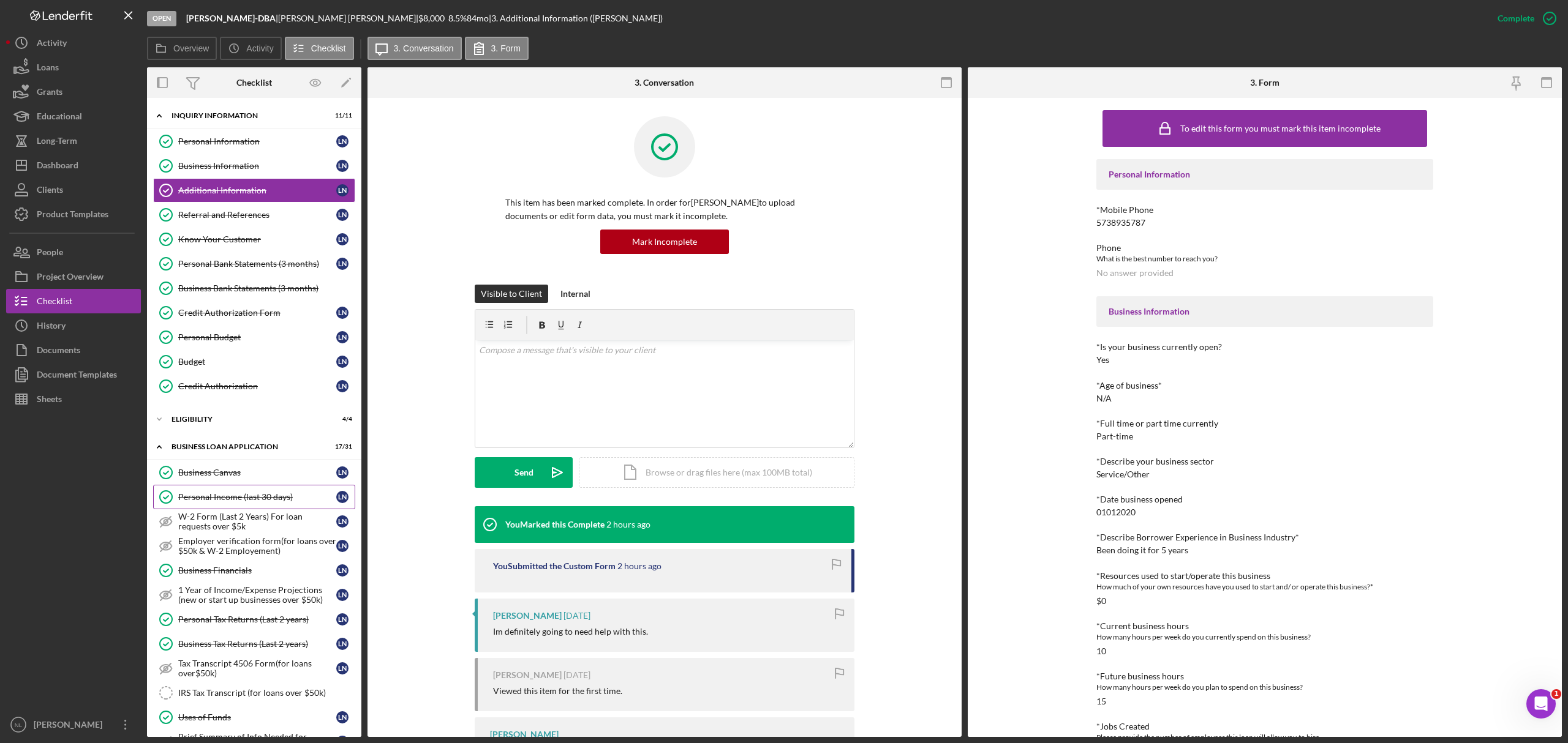
click at [244, 498] on div "Personal Income (last 30 days)" at bounding box center [257, 497] width 158 height 10
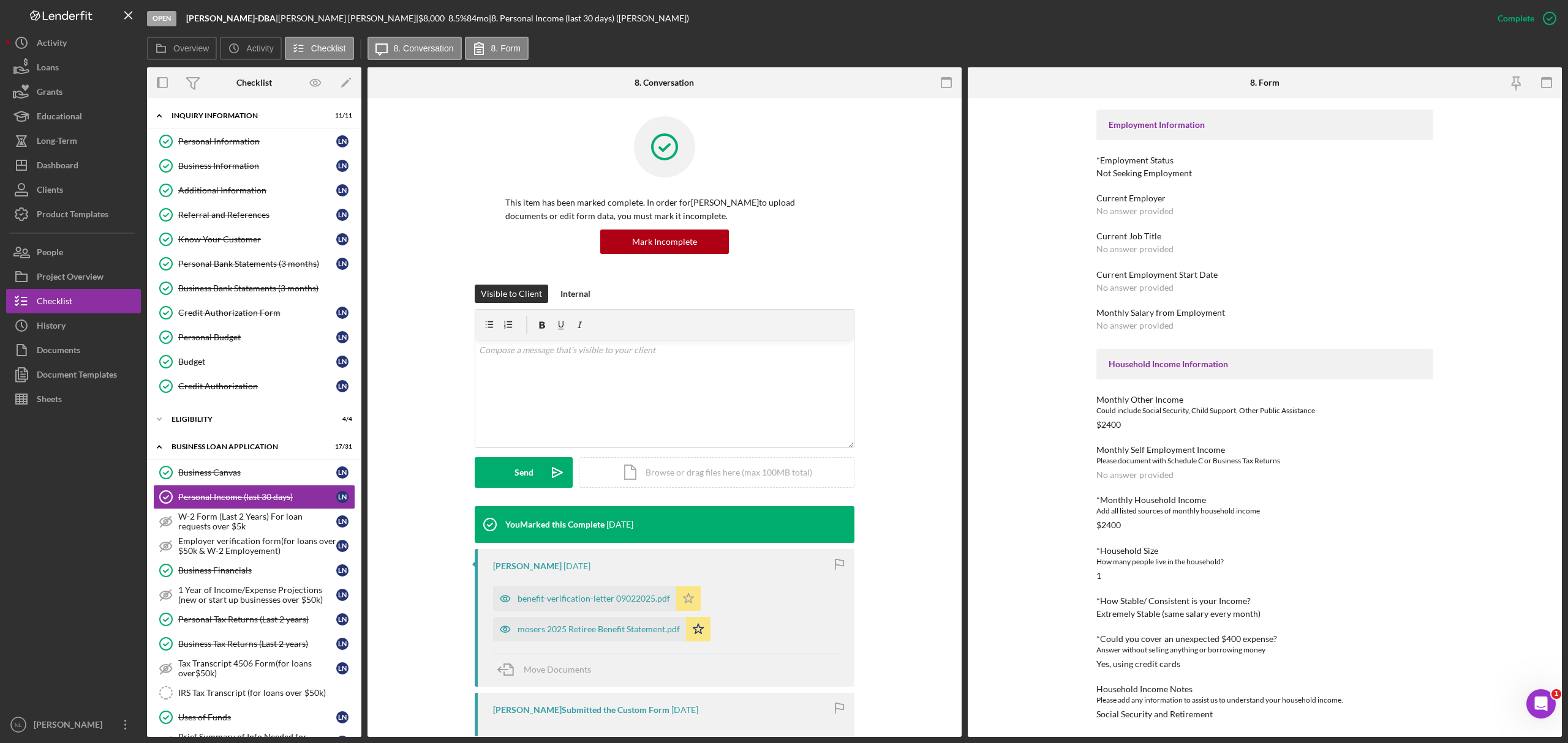
scroll to position [260, 0]
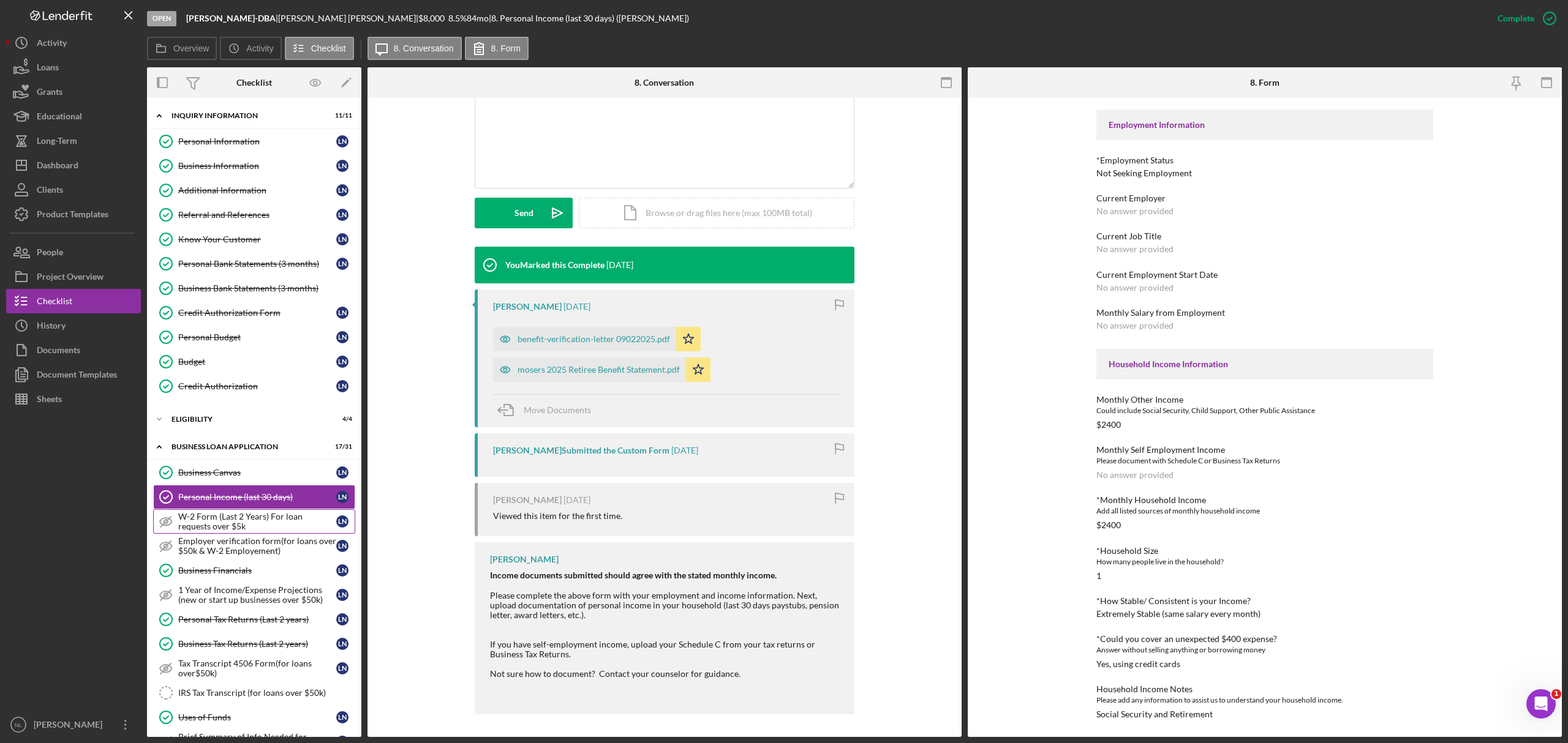
click at [260, 524] on div "W-2 Form (Last 2 Years) For loan requests over $5k" at bounding box center [257, 521] width 158 height 20
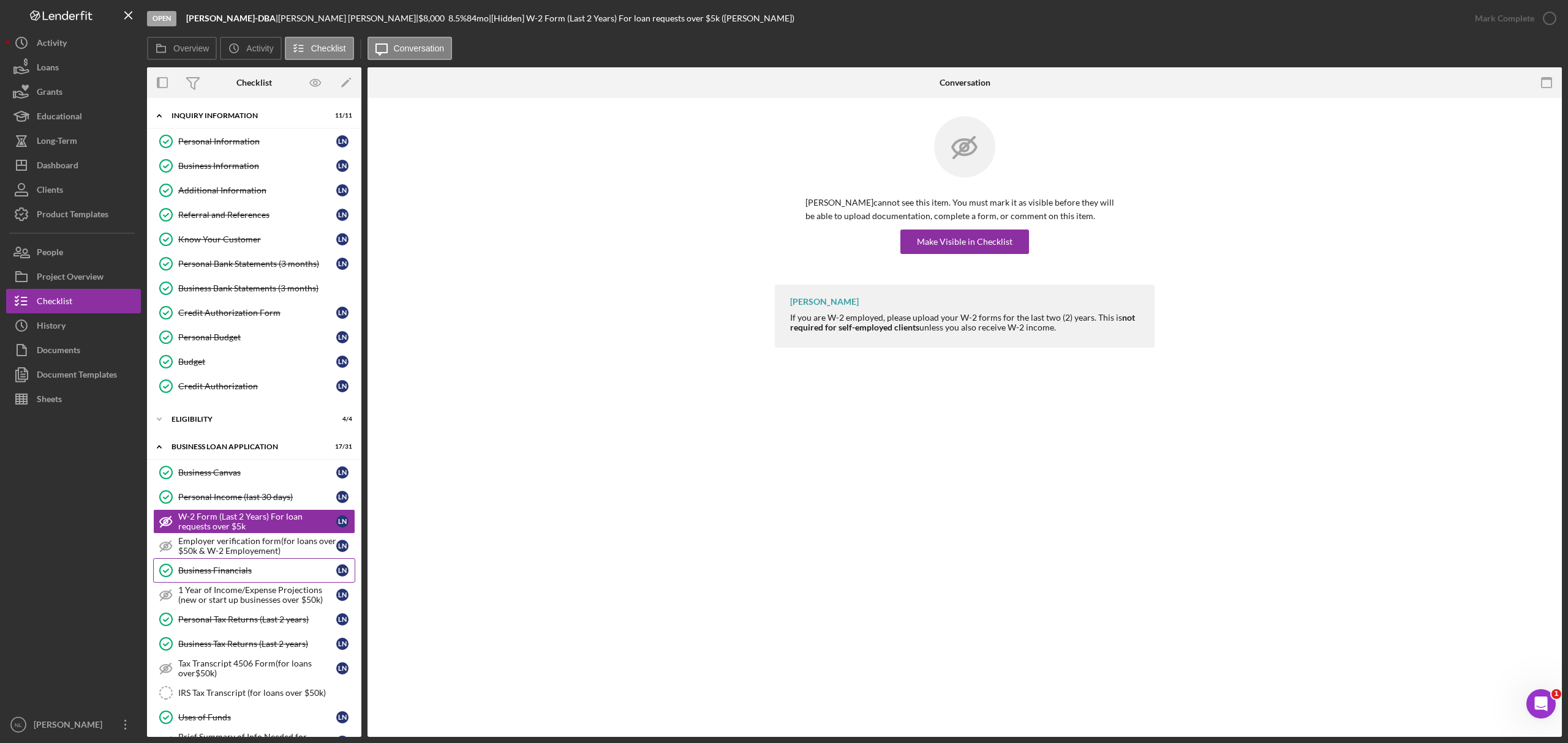
click at [232, 575] on div "Business Financials" at bounding box center [257, 571] width 158 height 10
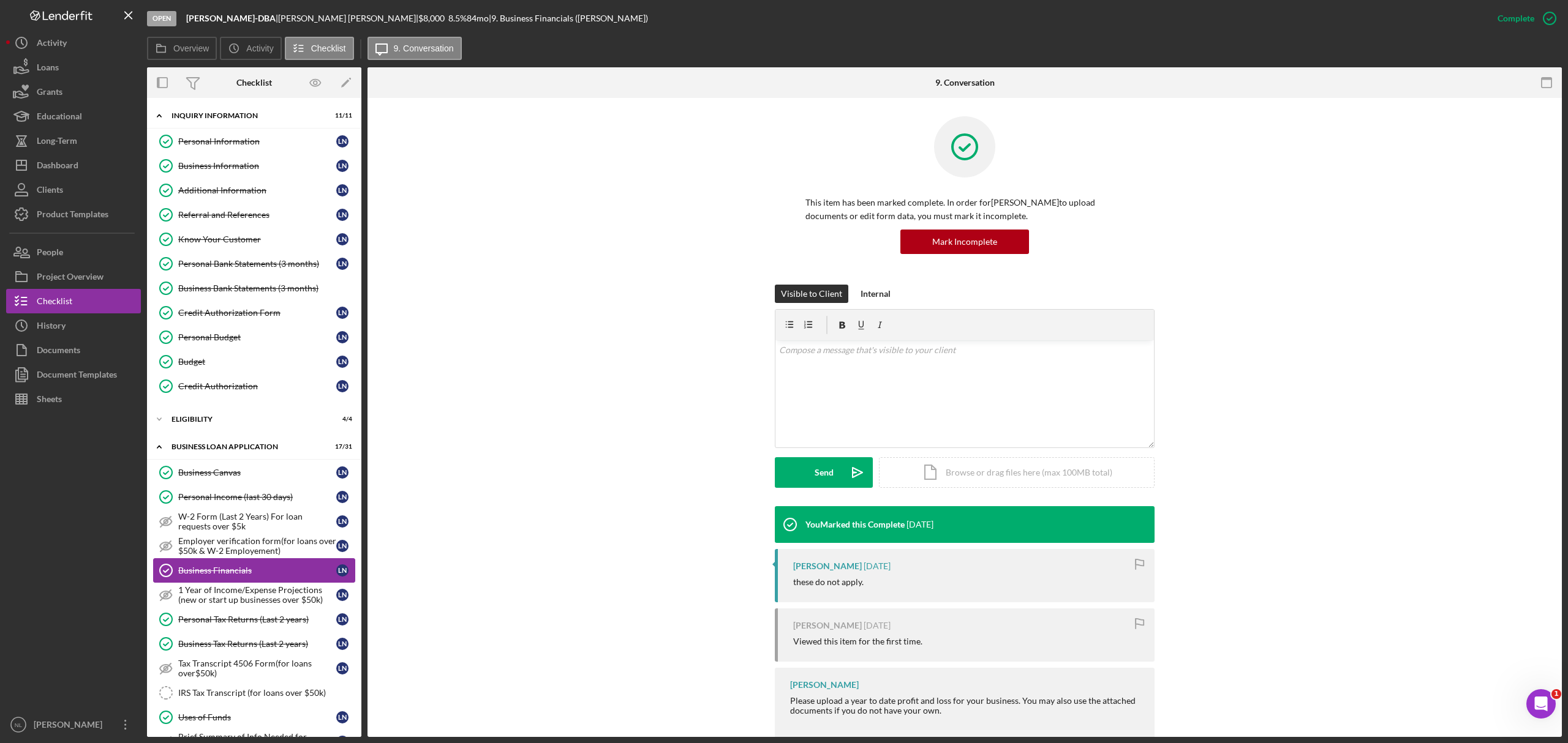
scroll to position [594, 0]
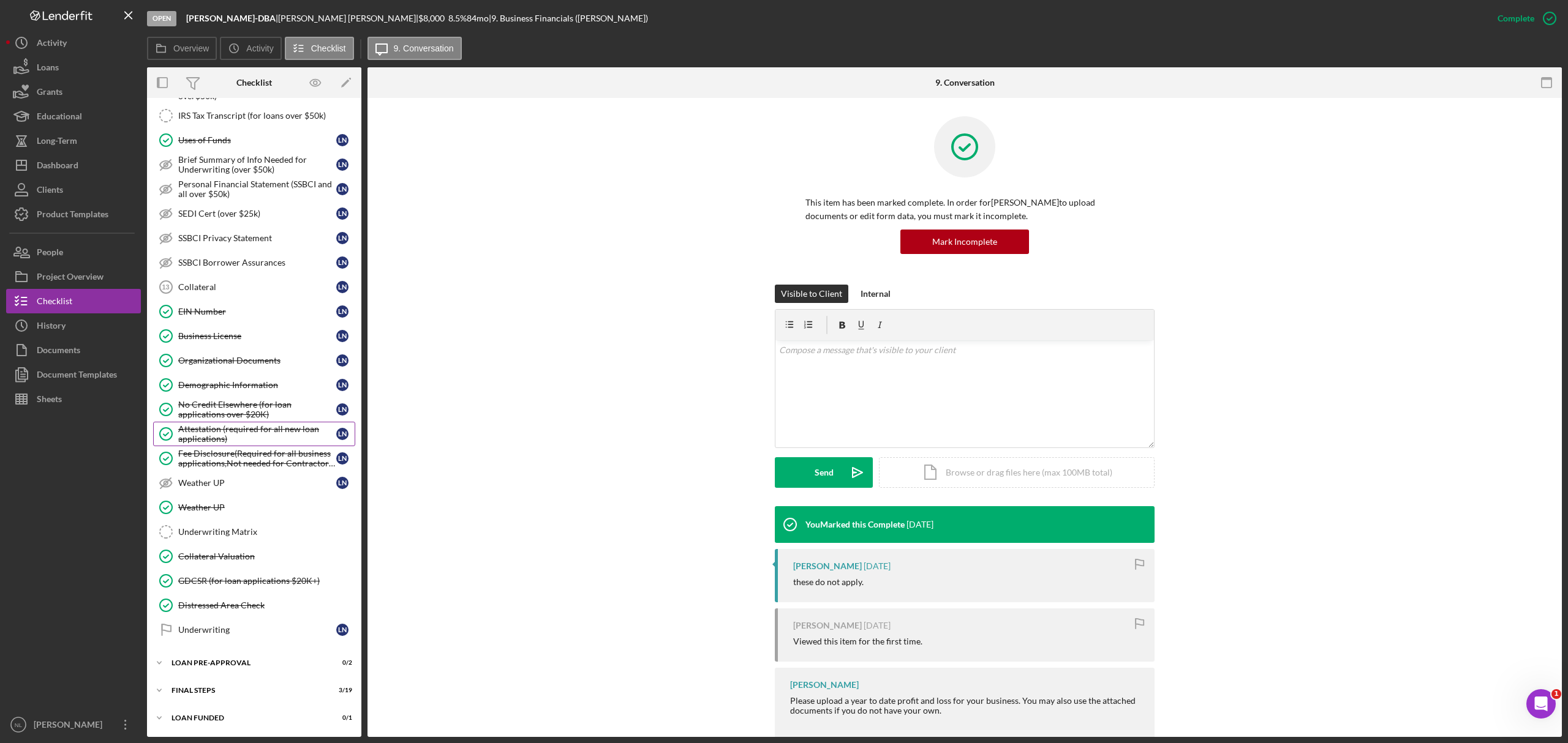
click at [251, 425] on div "Attestation (required for all new loan applications)" at bounding box center [257, 434] width 158 height 20
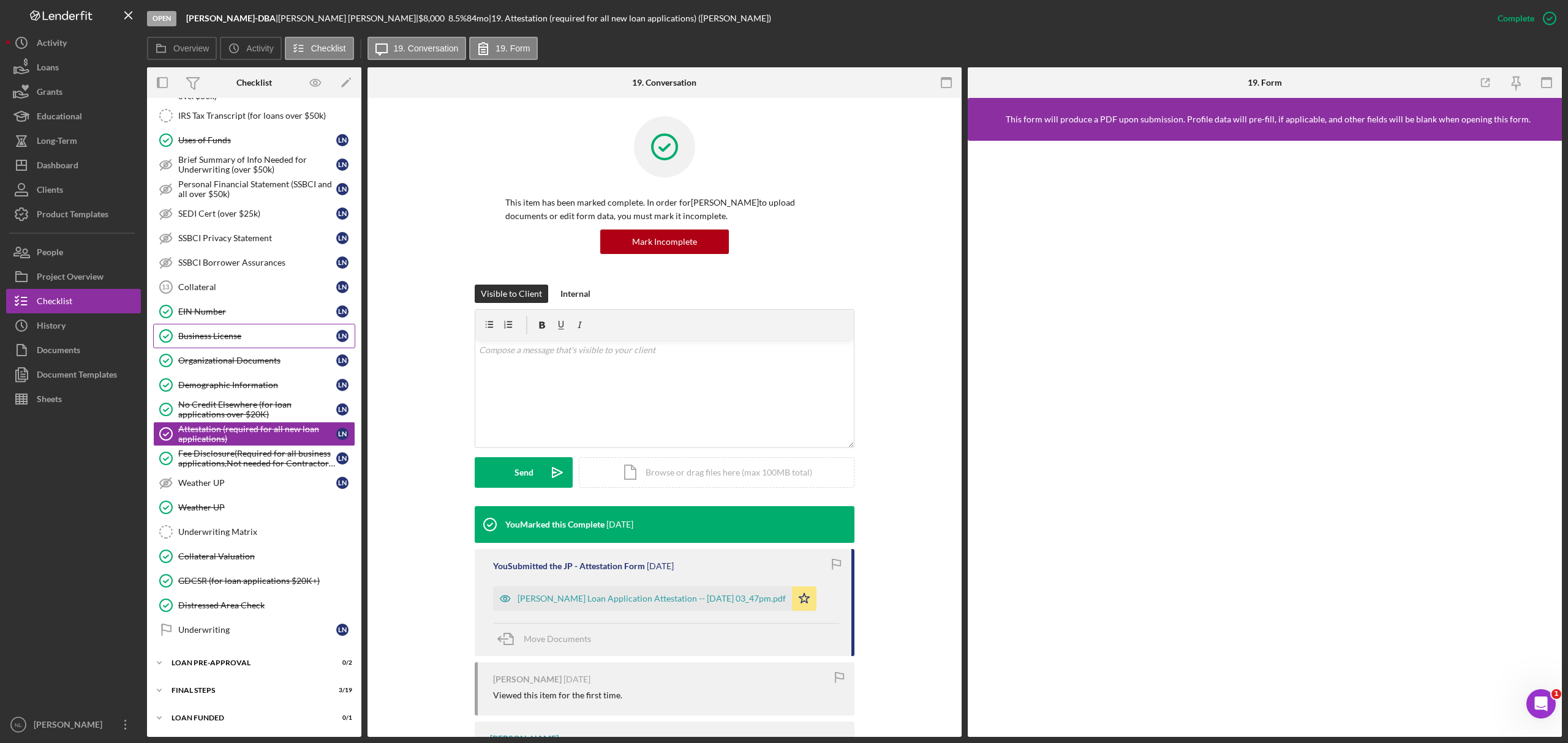
click at [196, 324] on link "Business License Business License L N" at bounding box center [254, 336] width 202 height 24
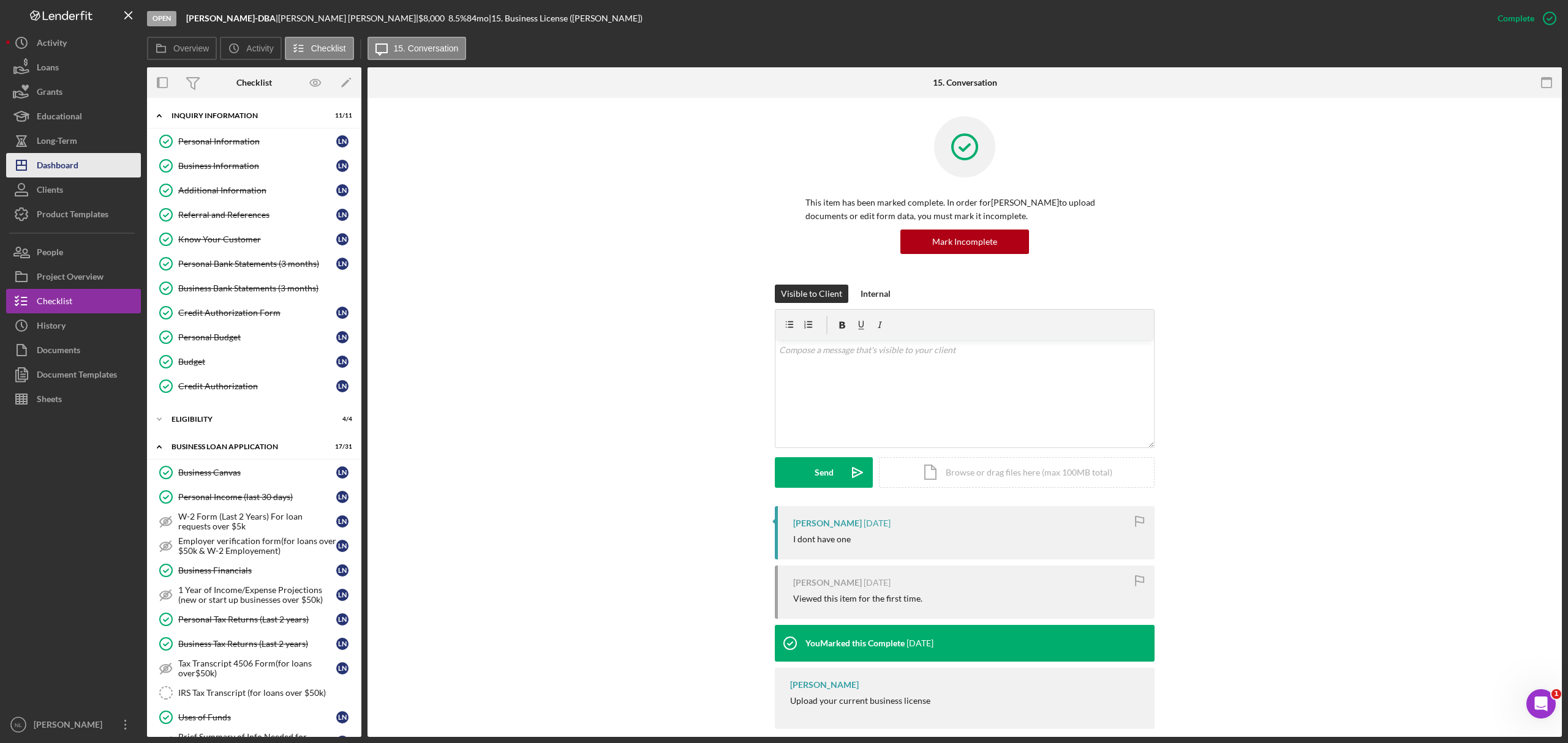
click at [36, 165] on icon "Icon/Dashboard" at bounding box center [21, 165] width 30 height 30
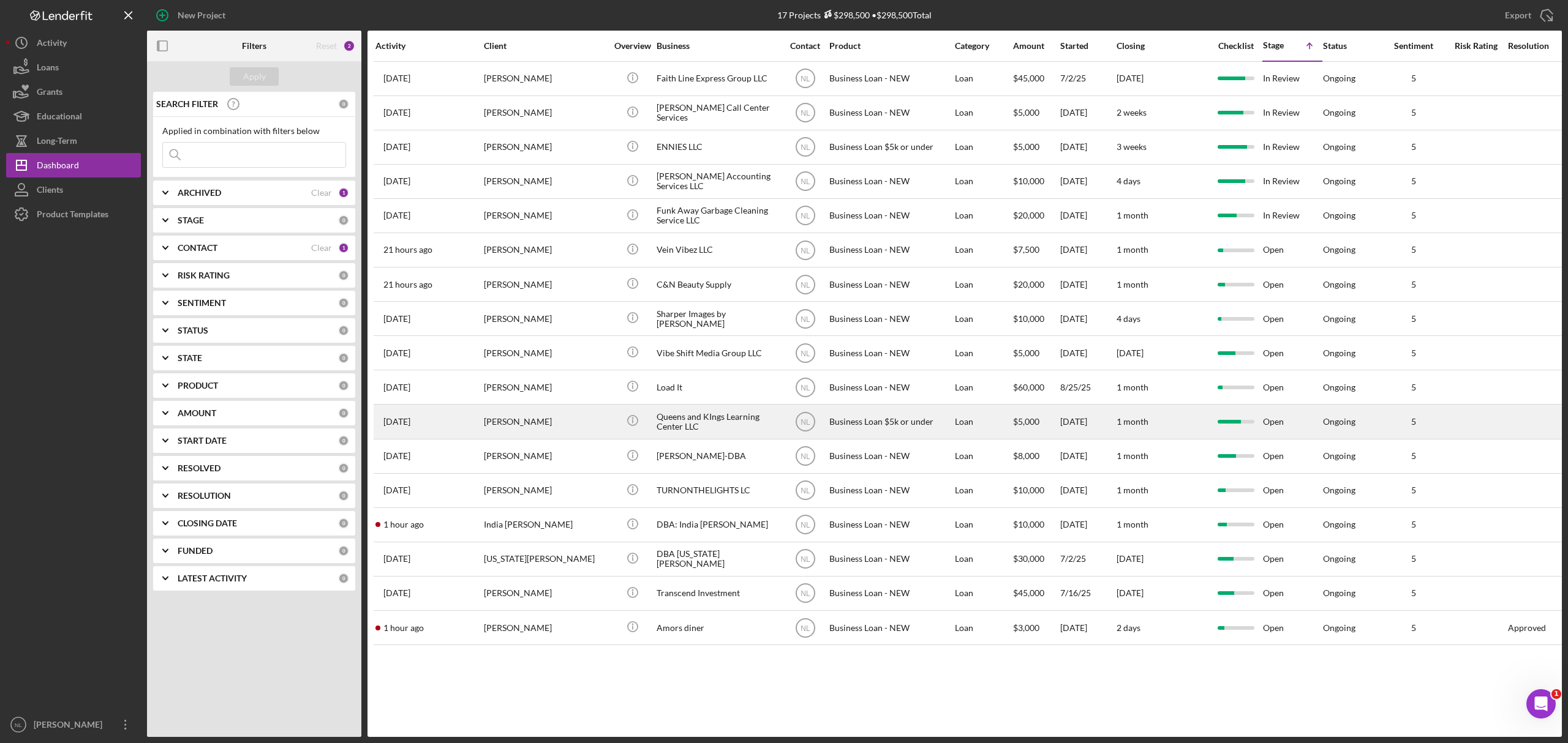
click at [555, 414] on div "[PERSON_NAME]" at bounding box center [545, 421] width 123 height 33
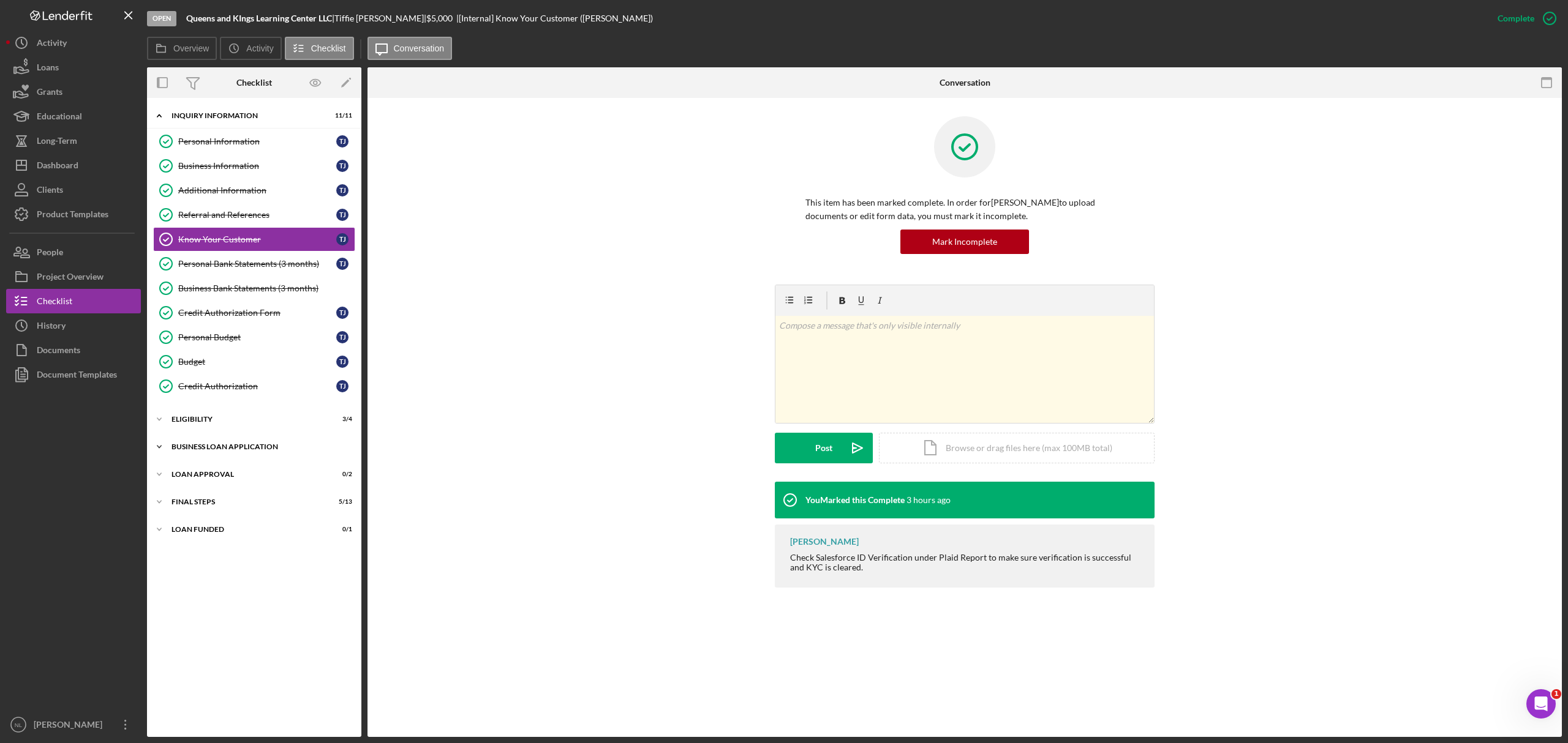
click at [218, 450] on div "BUSINESS LOAN APPLICATION" at bounding box center [259, 446] width 175 height 7
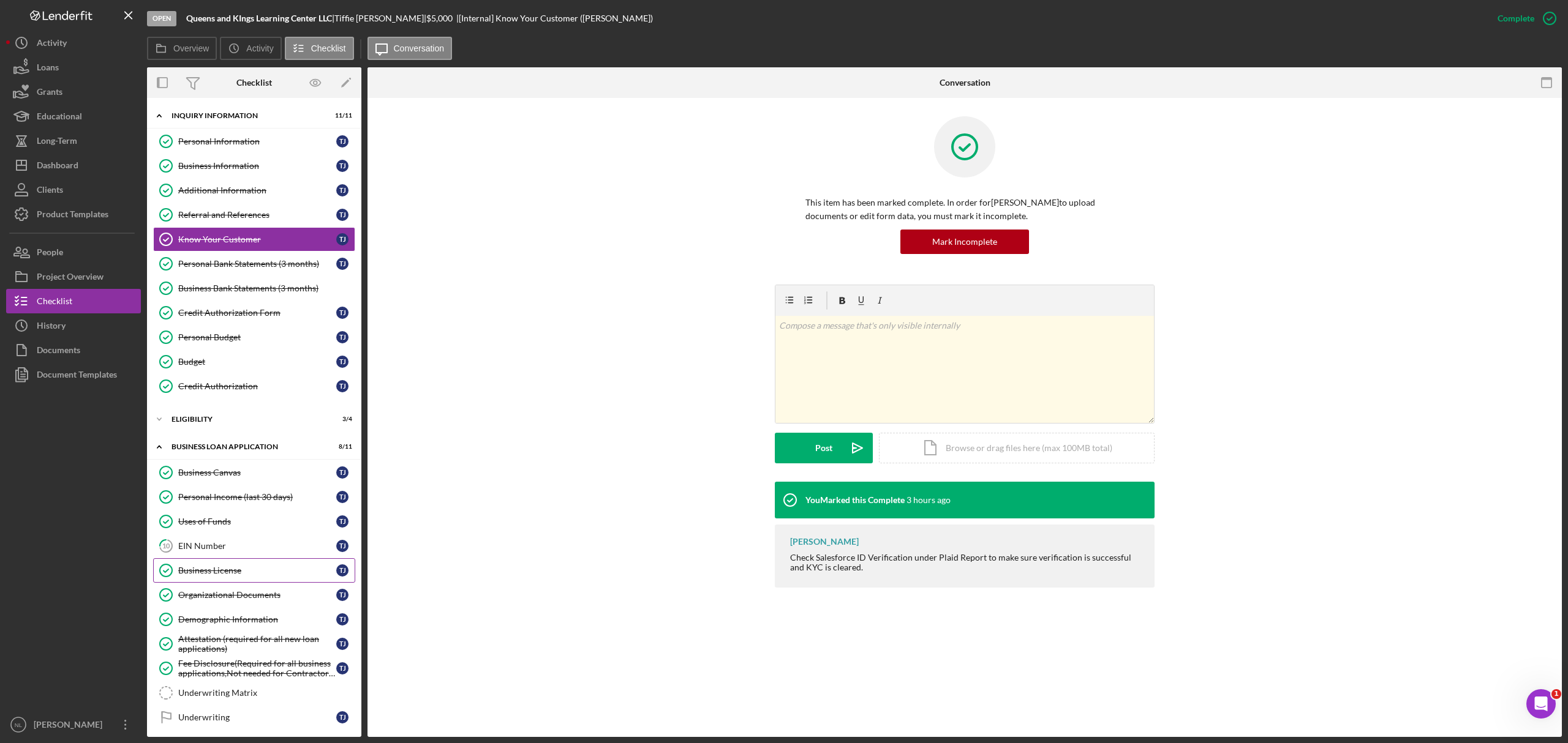
scroll to position [95, 0]
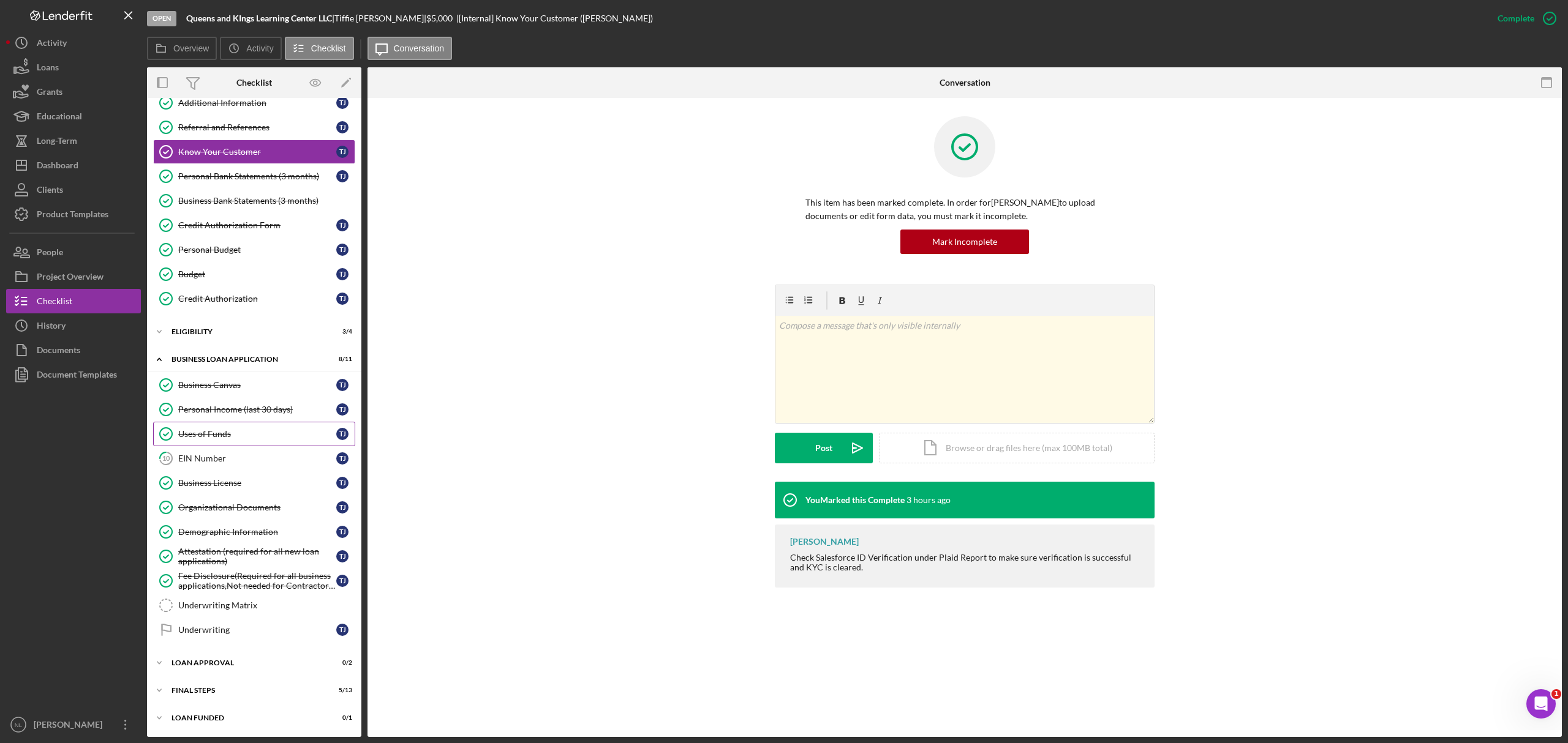
click at [274, 435] on div "Uses of Funds" at bounding box center [257, 434] width 158 height 10
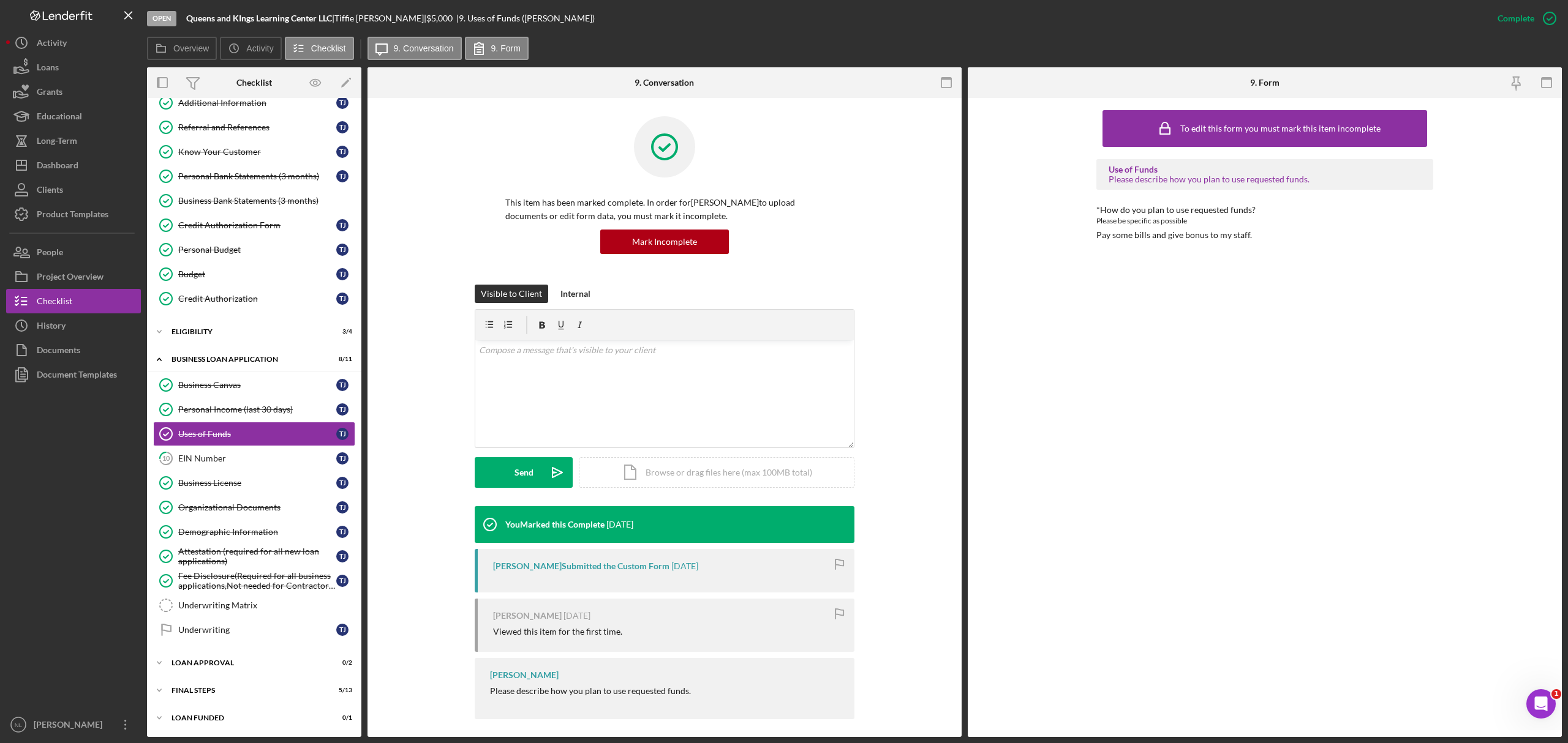
click at [1213, 234] on div "Pay some bills and give bonus to my staff." at bounding box center [1174, 235] width 155 height 10
copy div "Pay some bills and give bonus to my staff. Logo-Reversed Created with Sketch. I…"
click at [257, 405] on div "Personal Income (last 30 days)" at bounding box center [257, 410] width 158 height 10
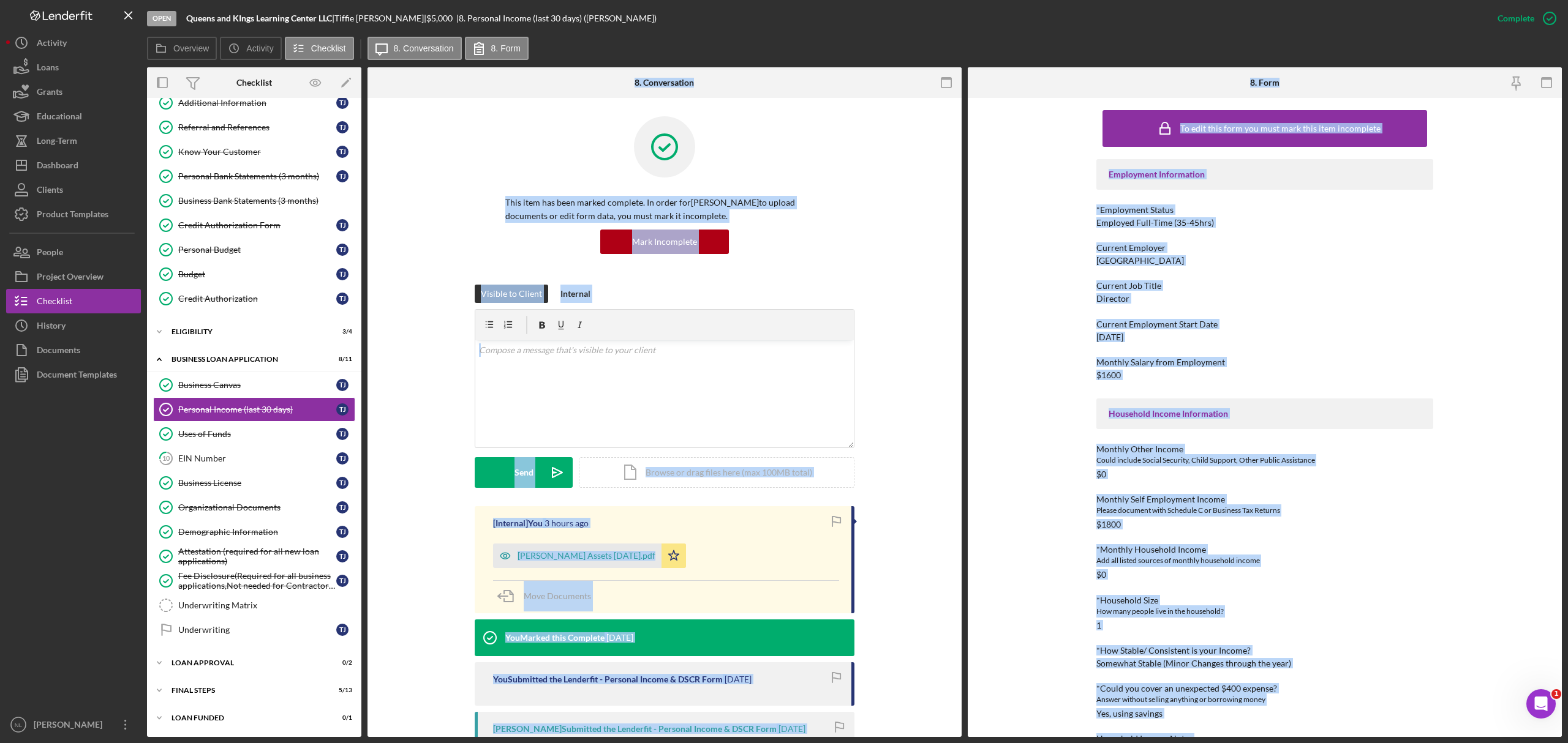
click at [1096, 432] on div "Employment Information *Employment Status Employed Full-Time (35-45hrs) Current…" at bounding box center [1264, 464] width 337 height 610
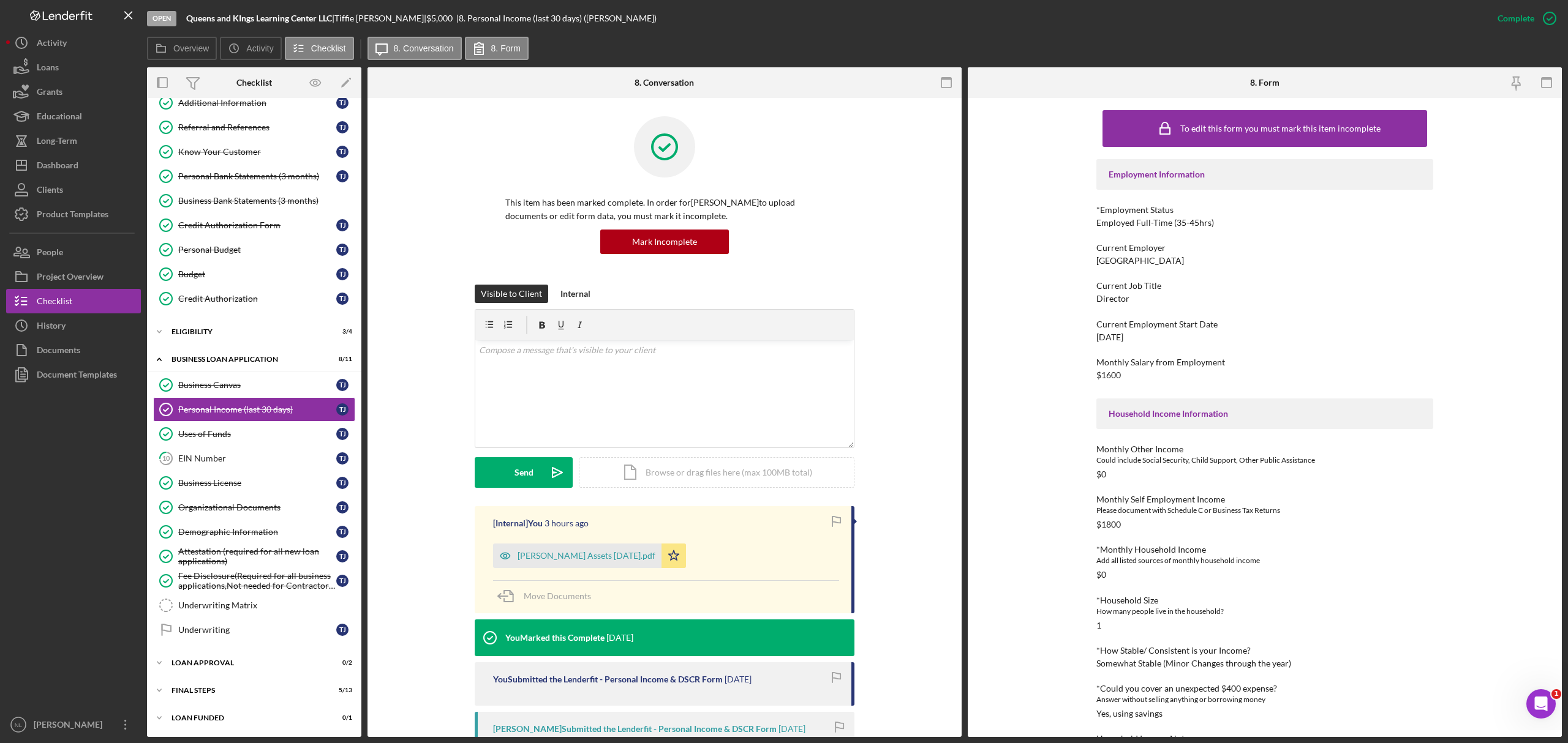
click at [1096, 432] on div "Employment Information *Employment Status Employed Full-Time (35-45hrs) Current…" at bounding box center [1264, 464] width 337 height 610
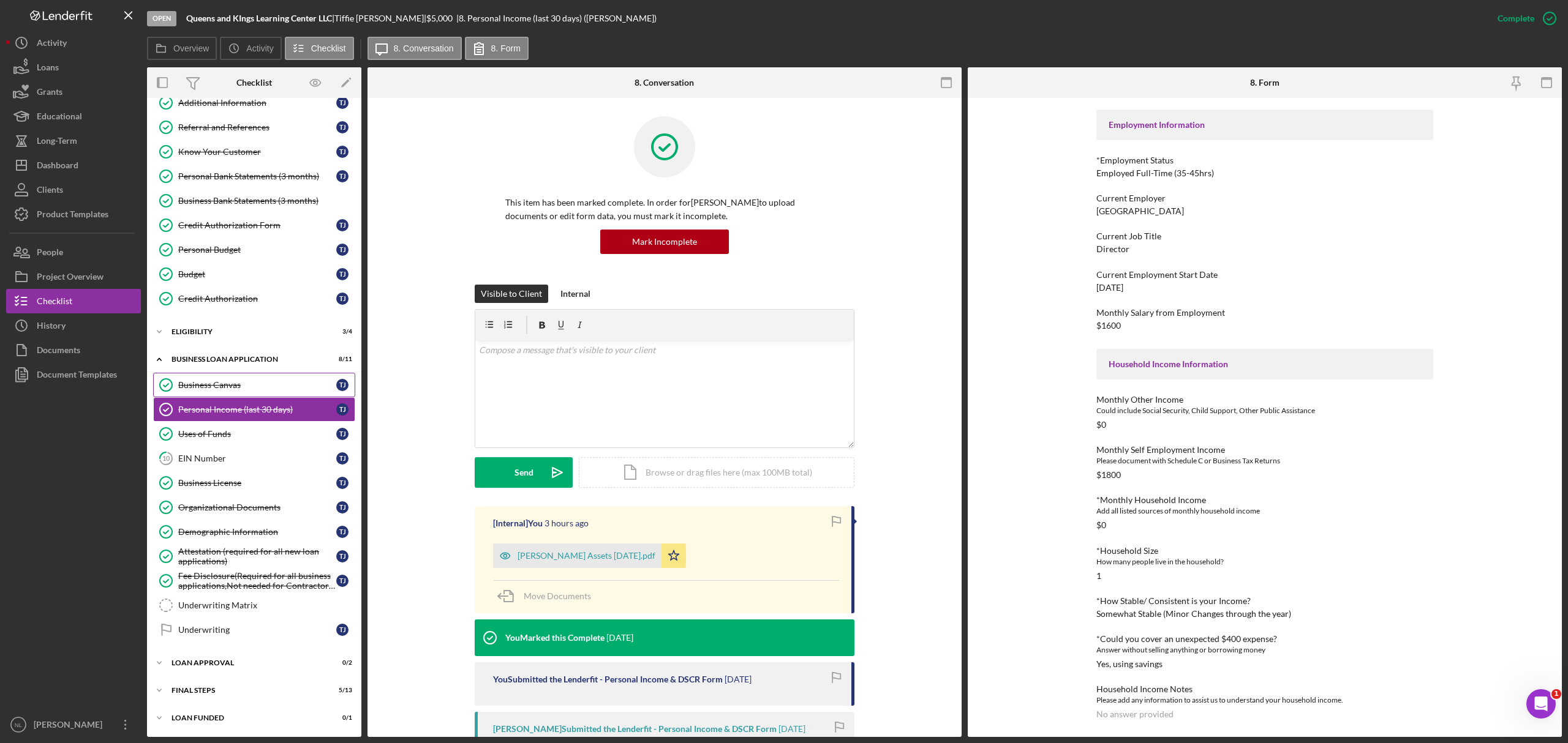
click at [215, 380] on div "Business Canvas" at bounding box center [257, 385] width 158 height 10
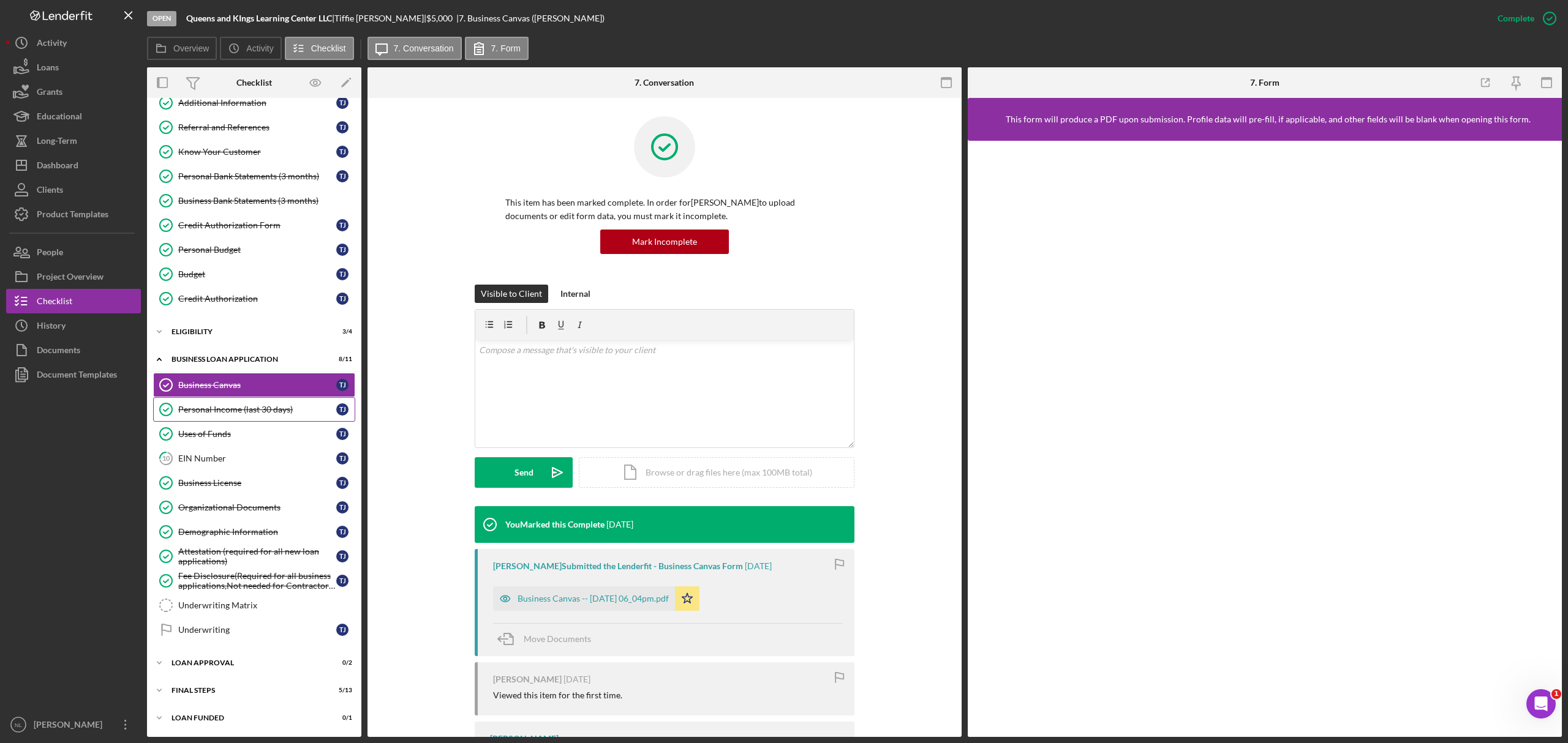
click at [213, 405] on div "Personal Income (last 30 days)" at bounding box center [257, 410] width 158 height 10
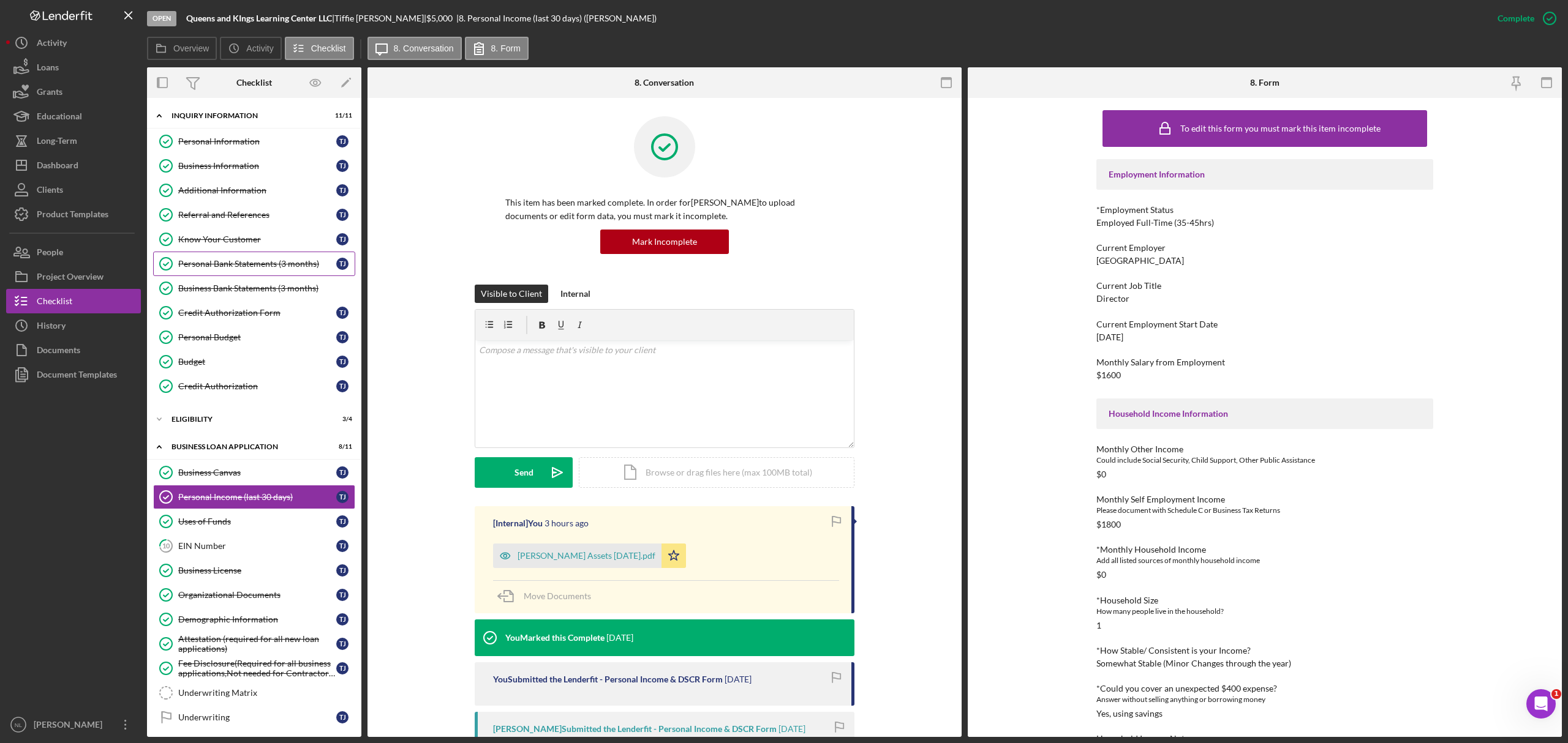
click at [265, 268] on div "Personal Bank Statements (3 months)" at bounding box center [257, 264] width 158 height 10
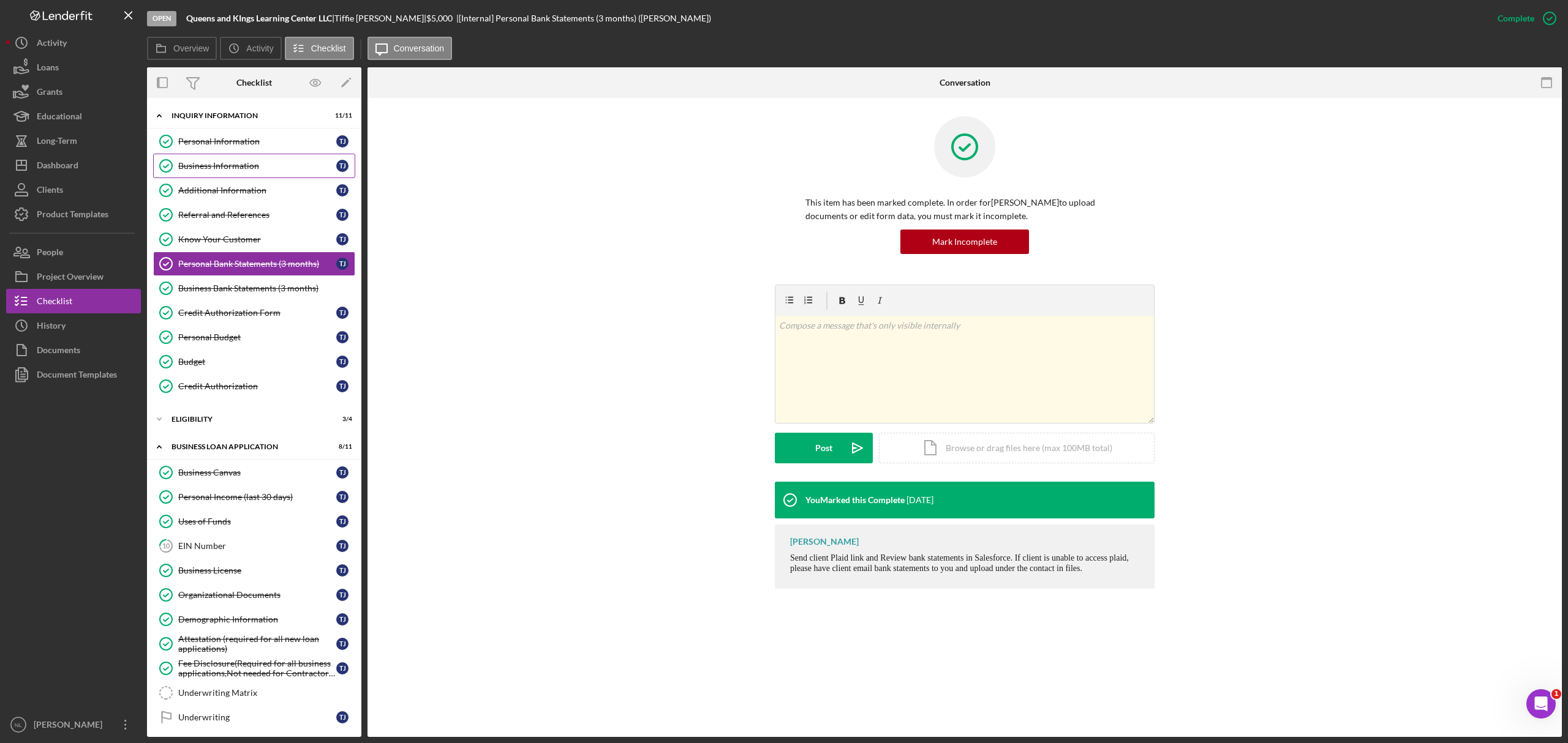
click at [233, 176] on link "Business Information Business Information T J" at bounding box center [254, 165] width 202 height 24
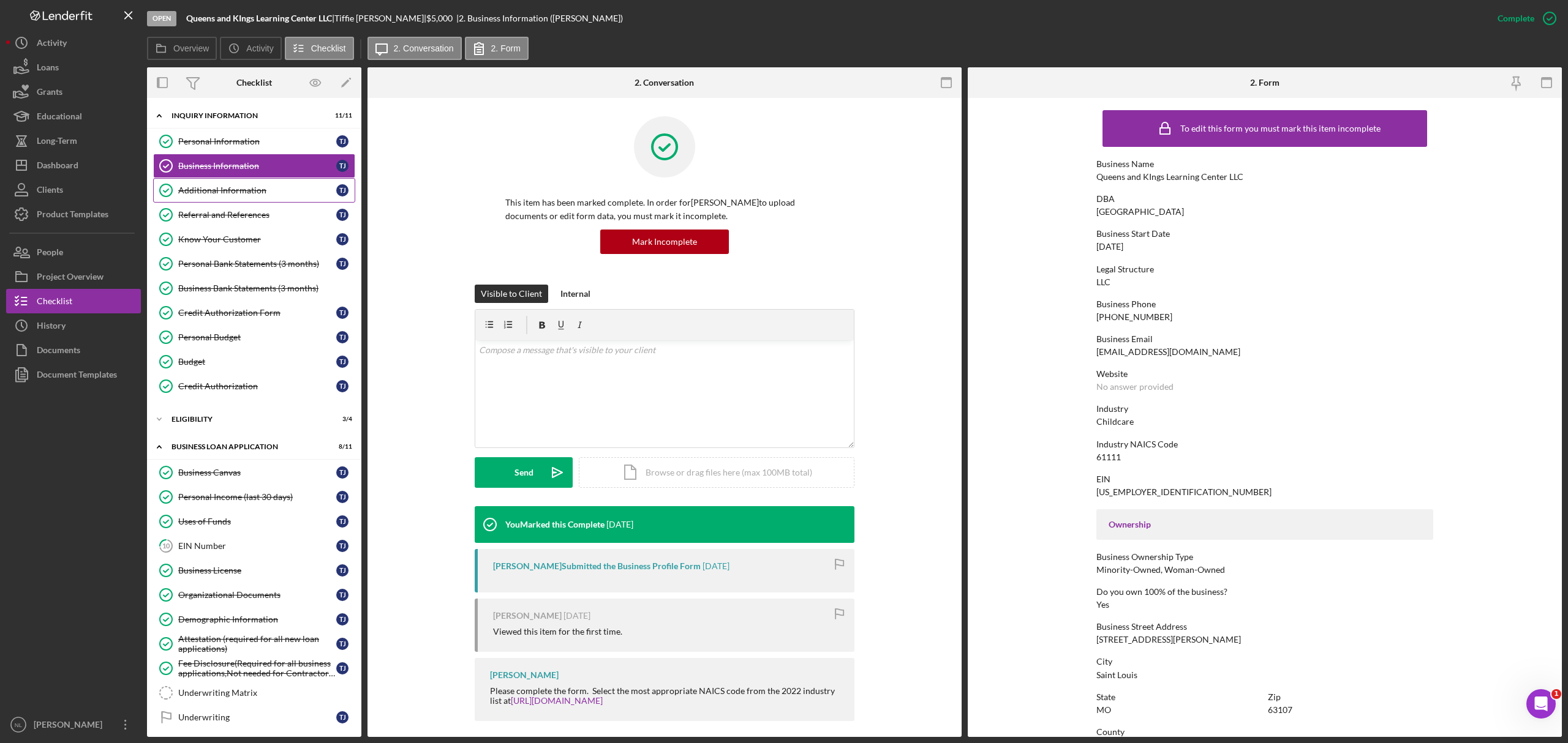
click at [265, 195] on div "Additional Information" at bounding box center [257, 190] width 158 height 10
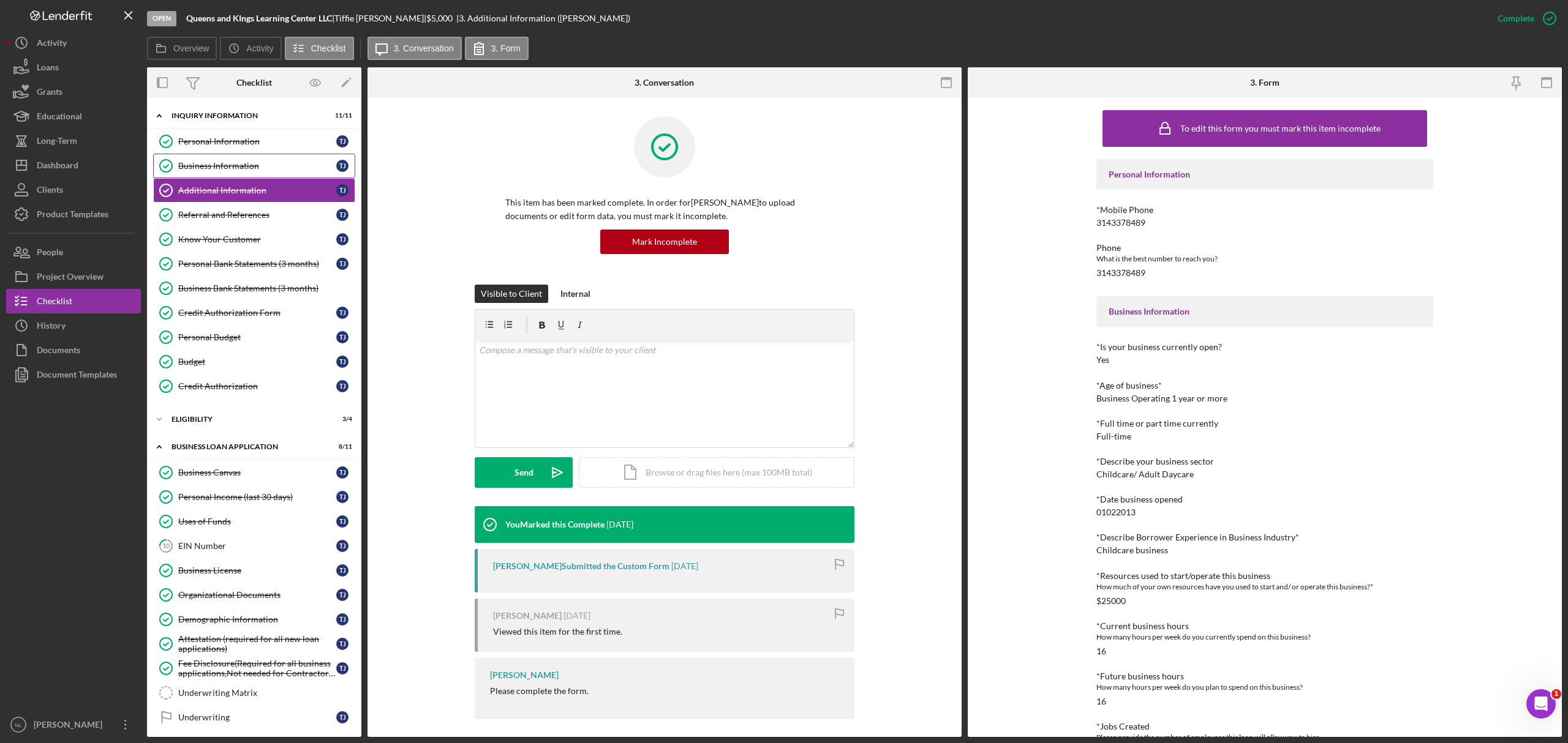
click at [241, 171] on div "Business Information" at bounding box center [257, 165] width 158 height 10
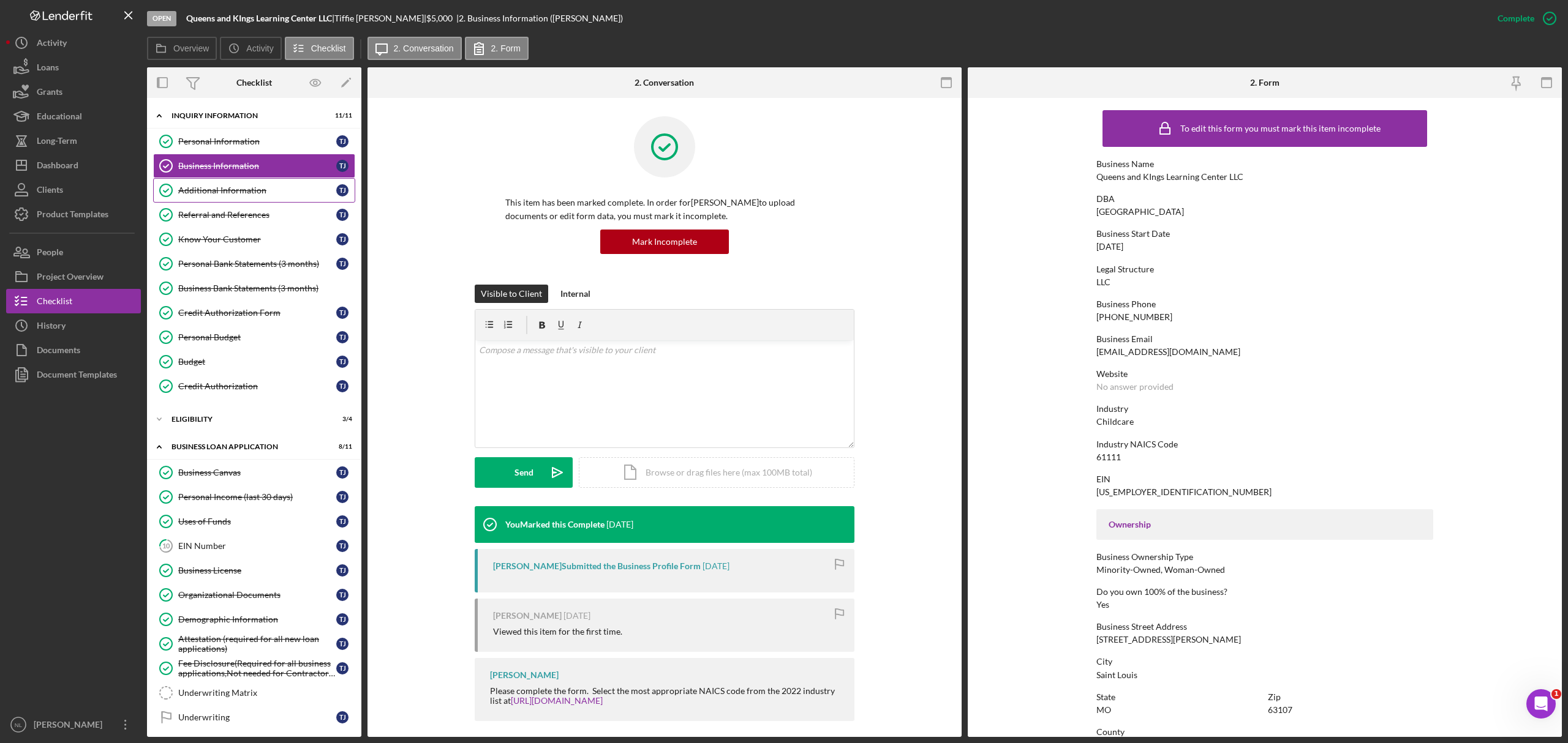
click at [241, 191] on div "Additional Information" at bounding box center [257, 190] width 158 height 10
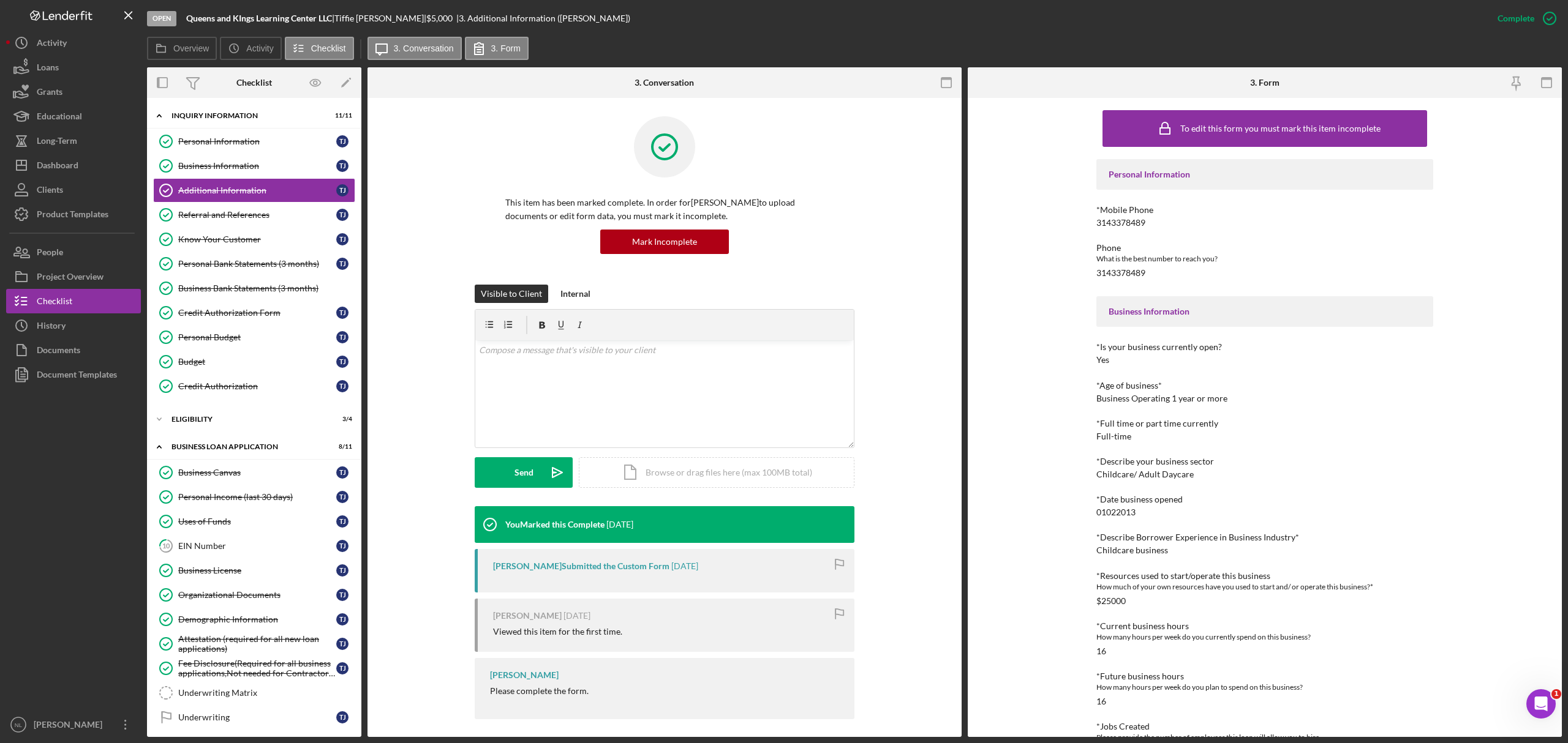
click at [1157, 405] on div "Personal Information *Mobile Phone 3143378489 Phone What is the best number to …" at bounding box center [1264, 571] width 337 height 823
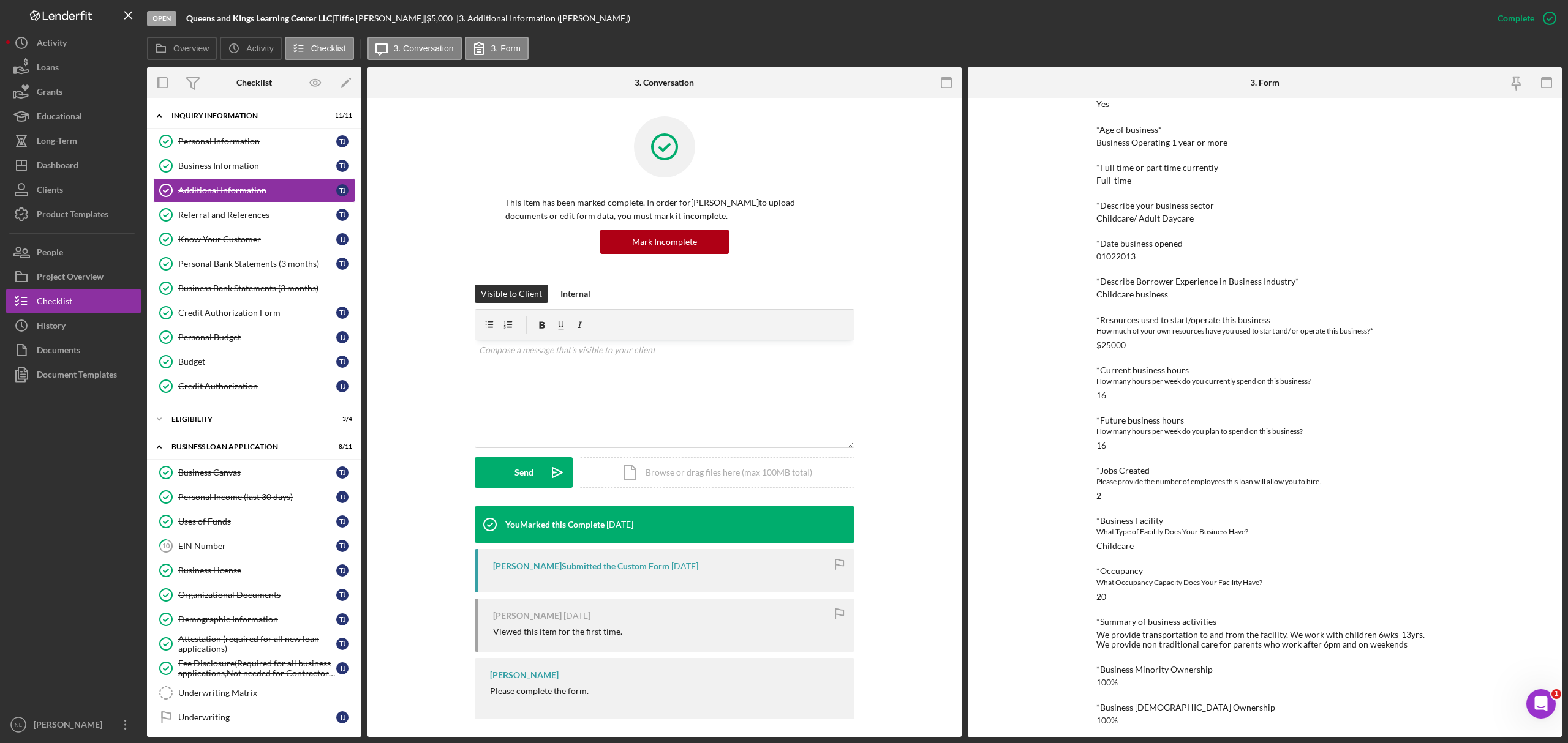
scroll to position [262, 0]
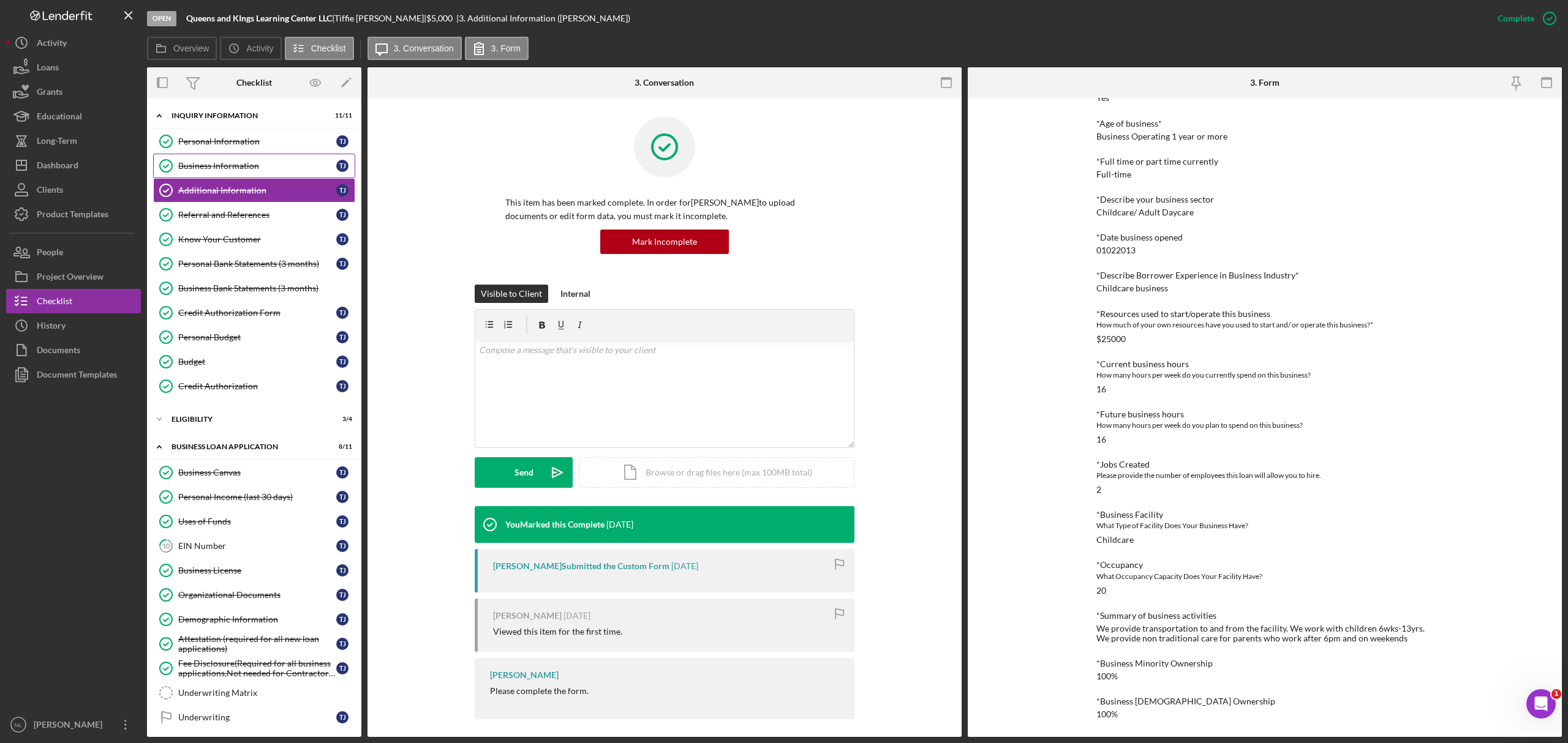
click at [288, 162] on div "Business Information" at bounding box center [257, 165] width 158 height 10
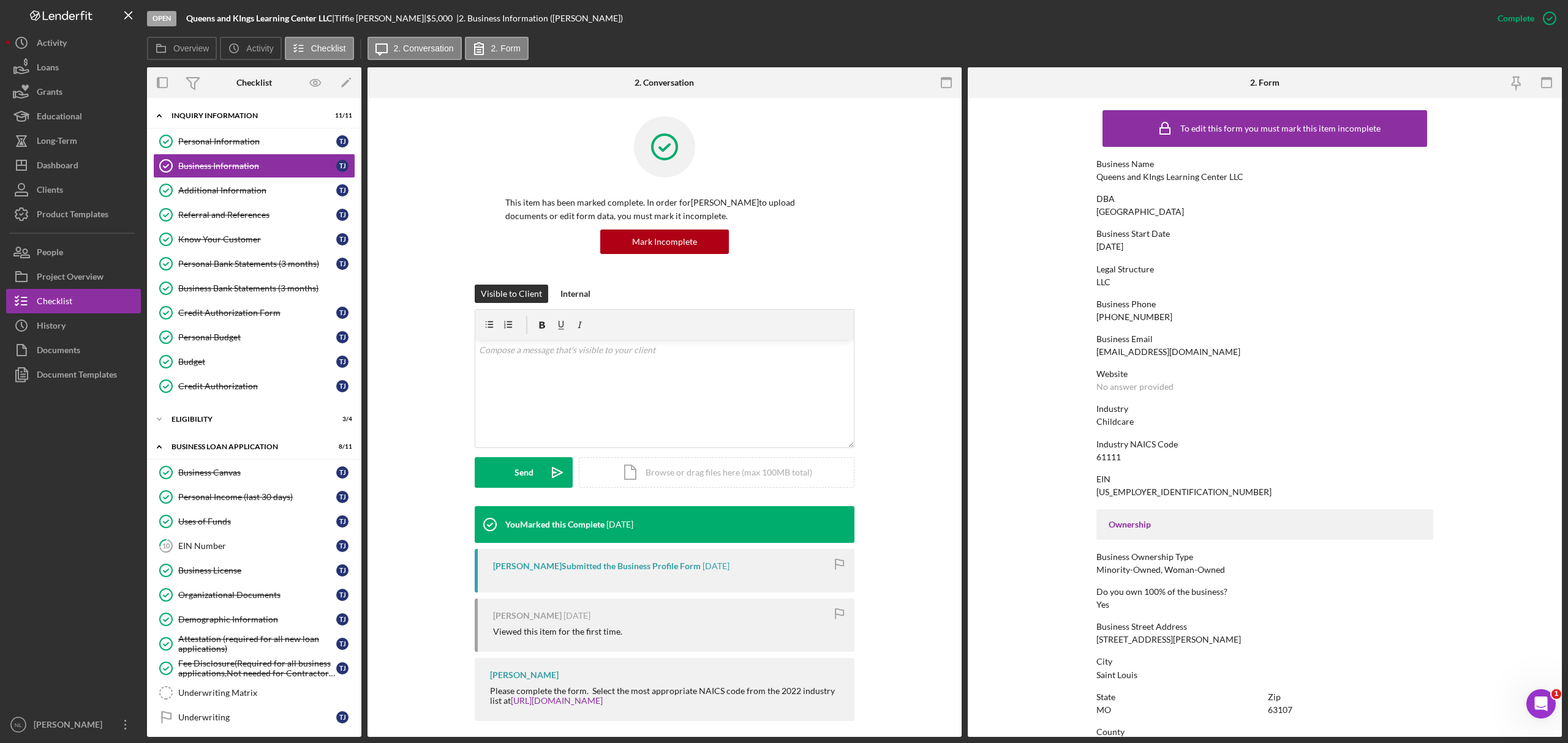
scroll to position [283, 0]
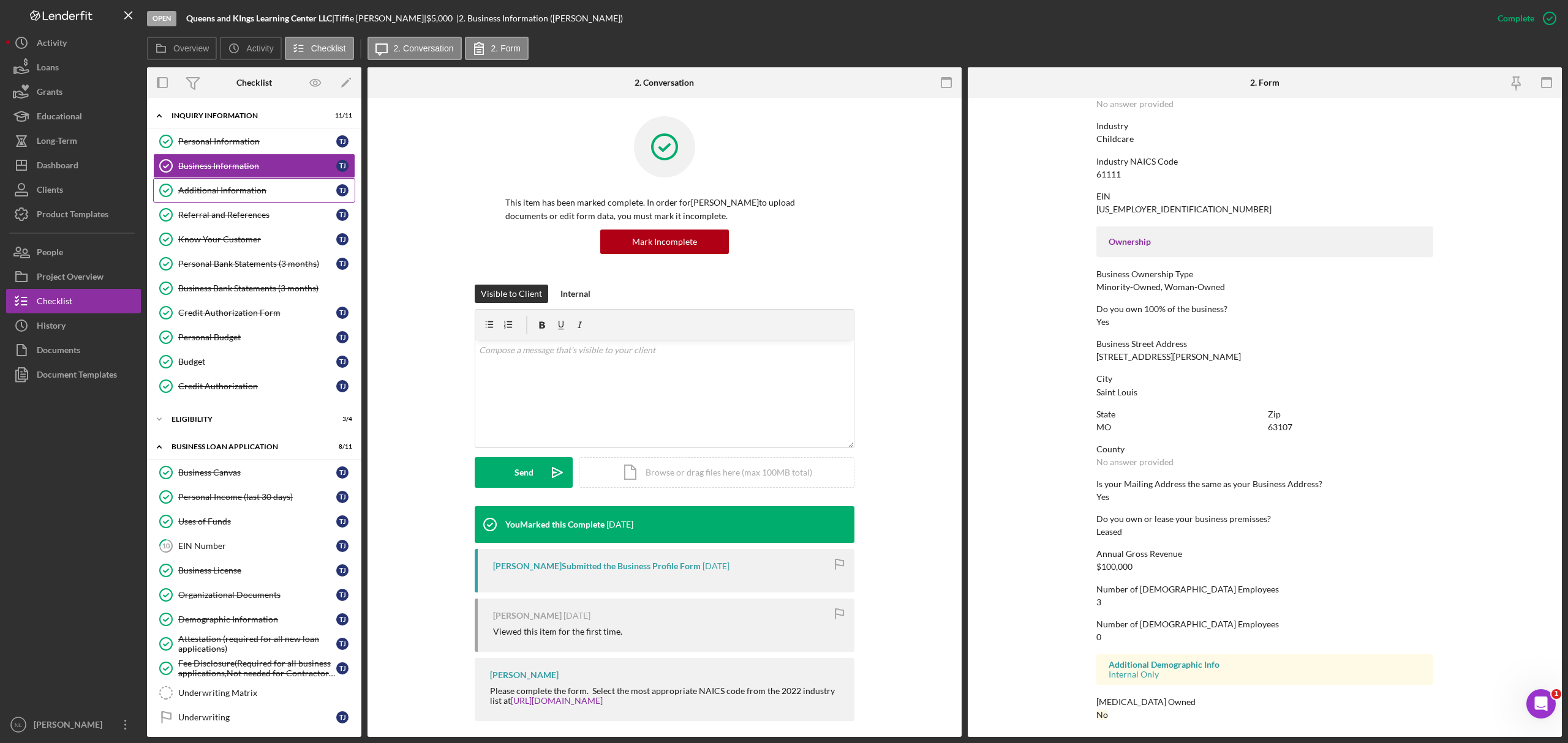
click at [251, 187] on div "Additional Information" at bounding box center [257, 190] width 158 height 10
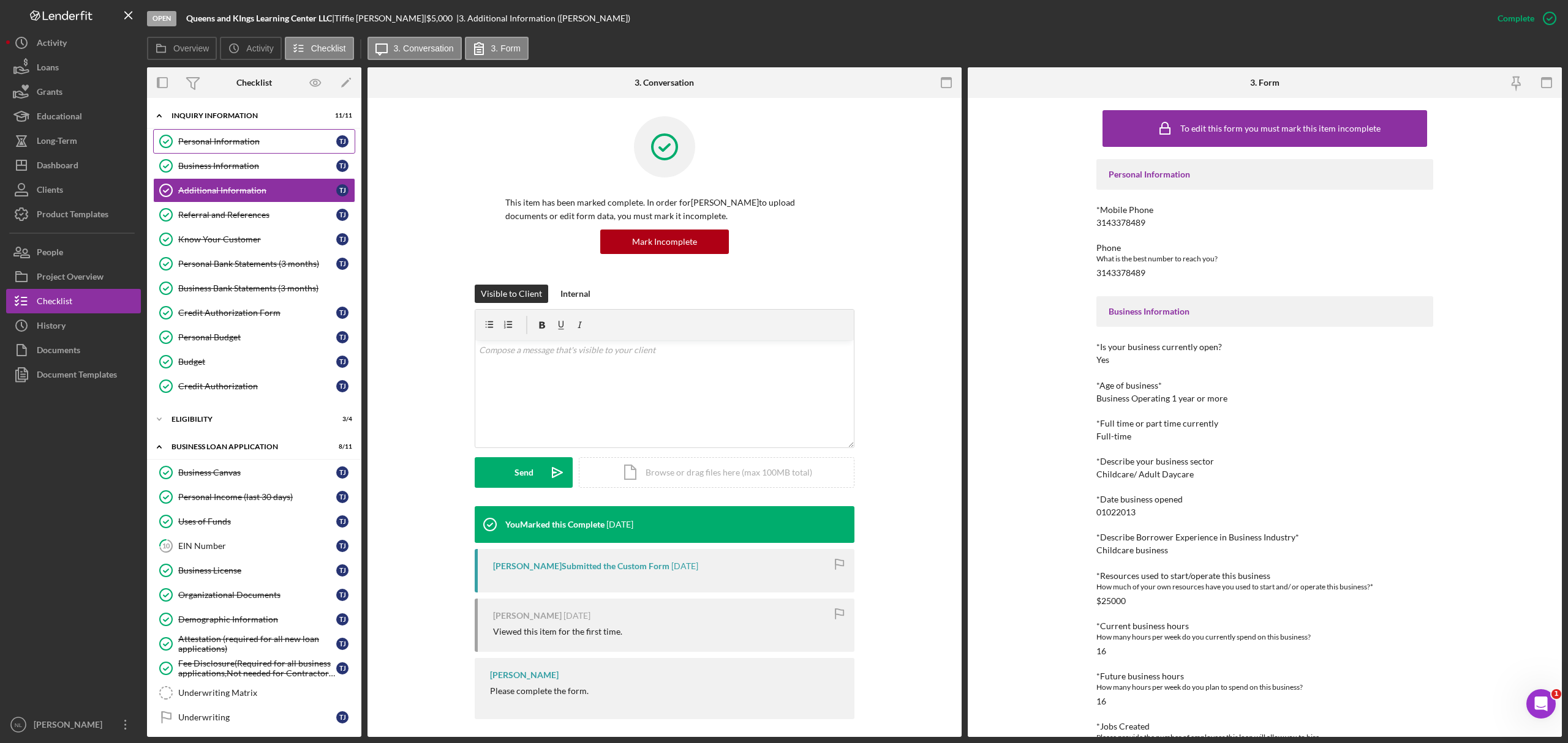
click at [184, 149] on link "Personal Information Personal Information T J" at bounding box center [254, 141] width 202 height 24
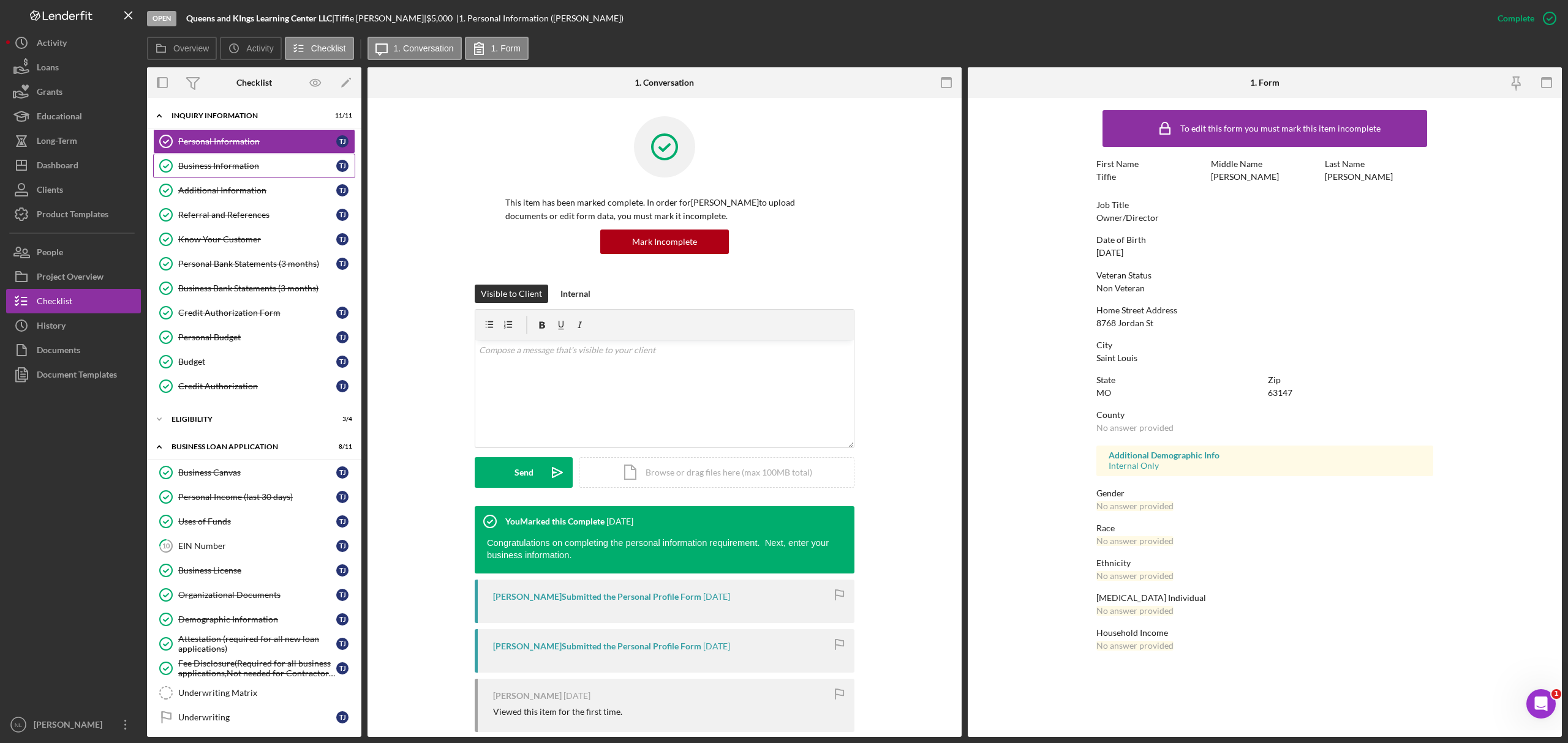
click at [194, 159] on link "Business Information Business Information T J" at bounding box center [254, 165] width 202 height 24
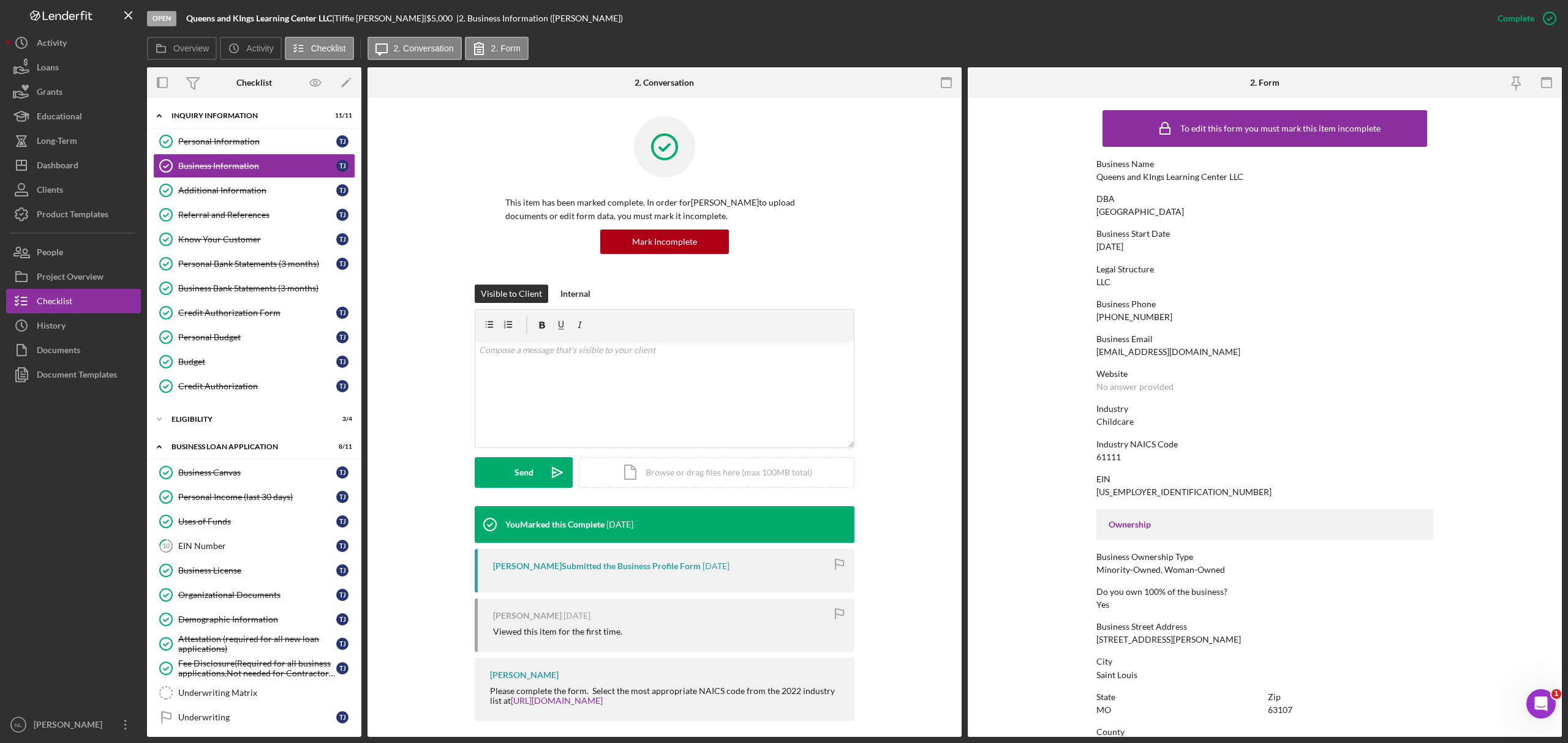
scroll to position [283, 0]
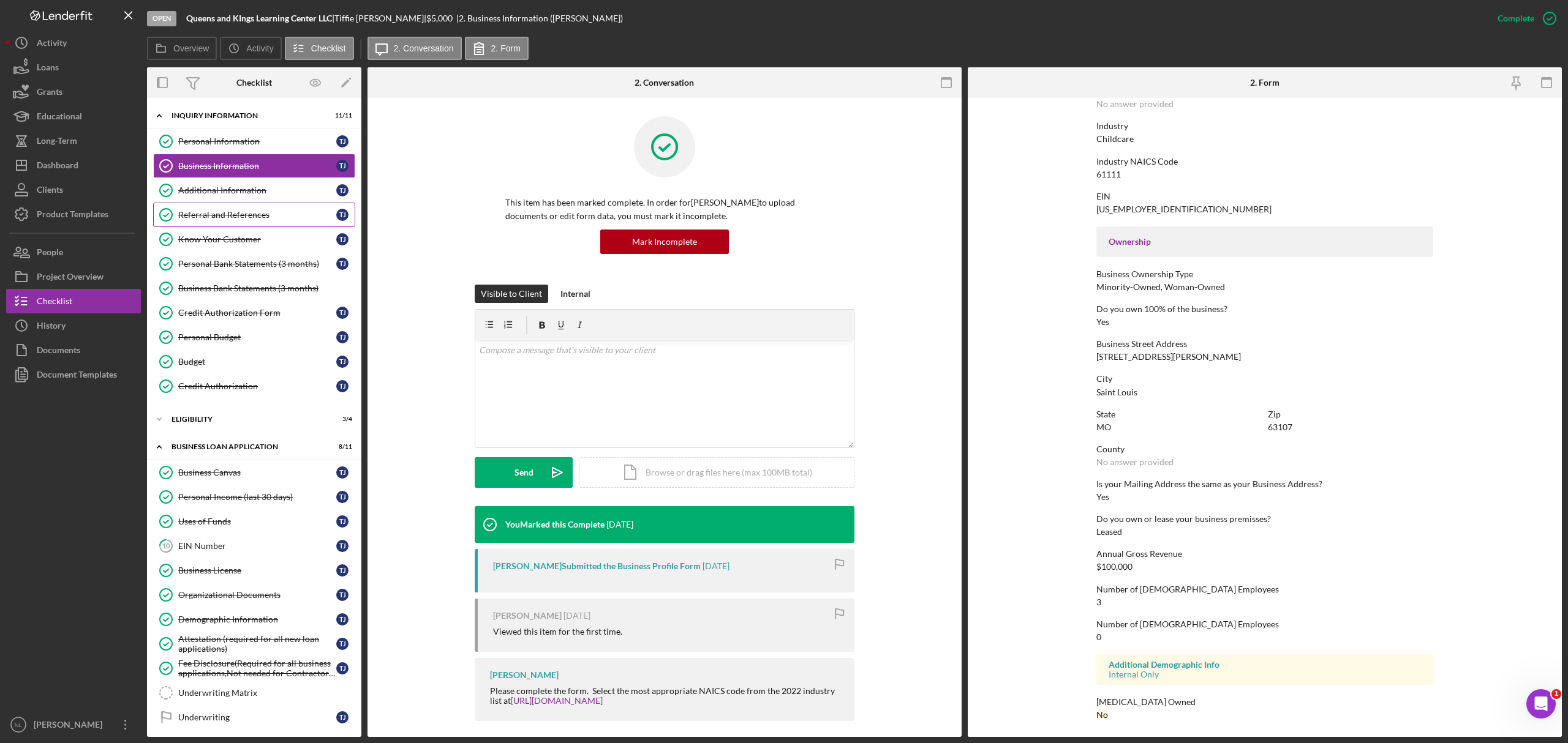
click at [262, 206] on link "Referral and References Referral and References T J" at bounding box center [254, 215] width 202 height 24
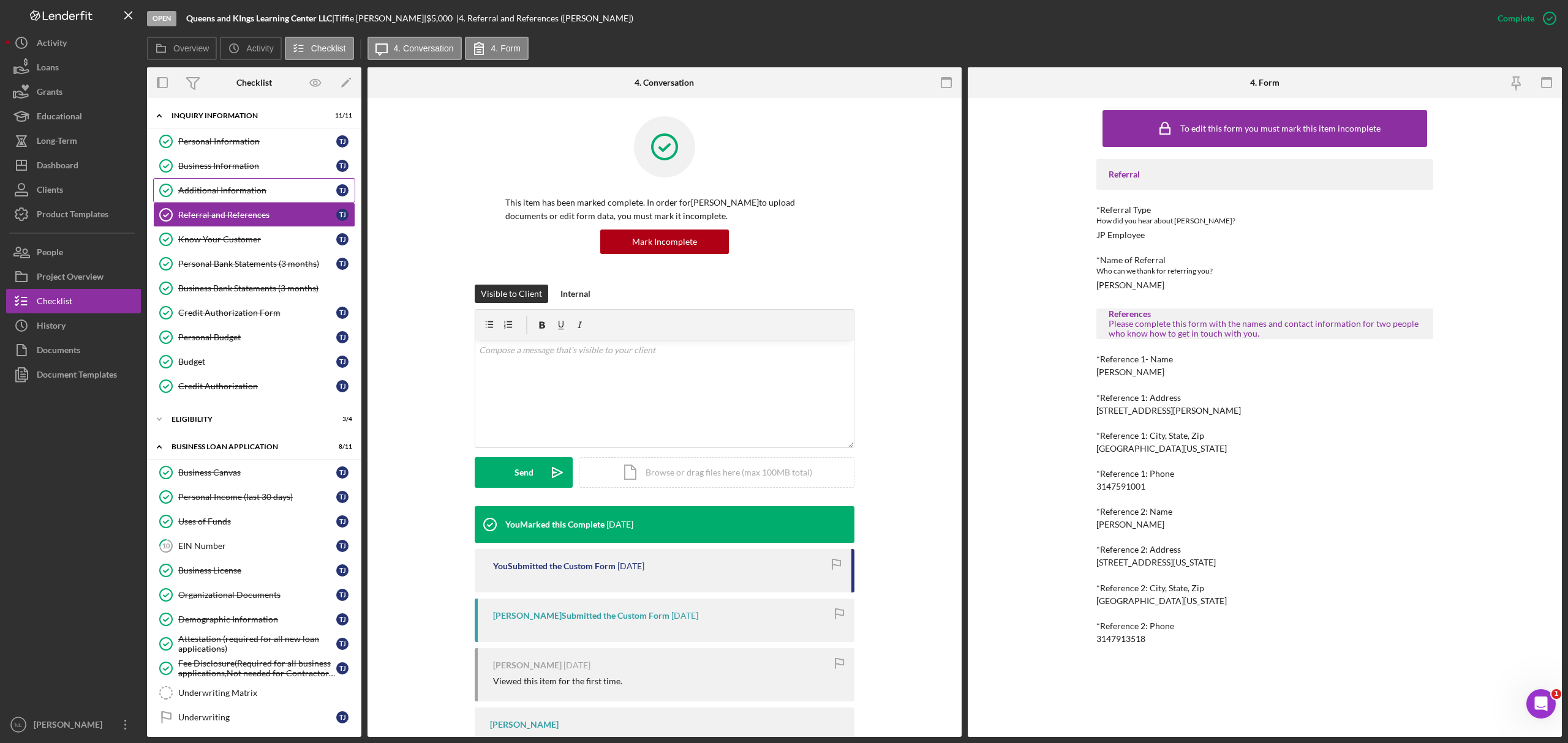
click at [241, 180] on link "Additional Information Additional Information T J" at bounding box center [254, 190] width 202 height 24
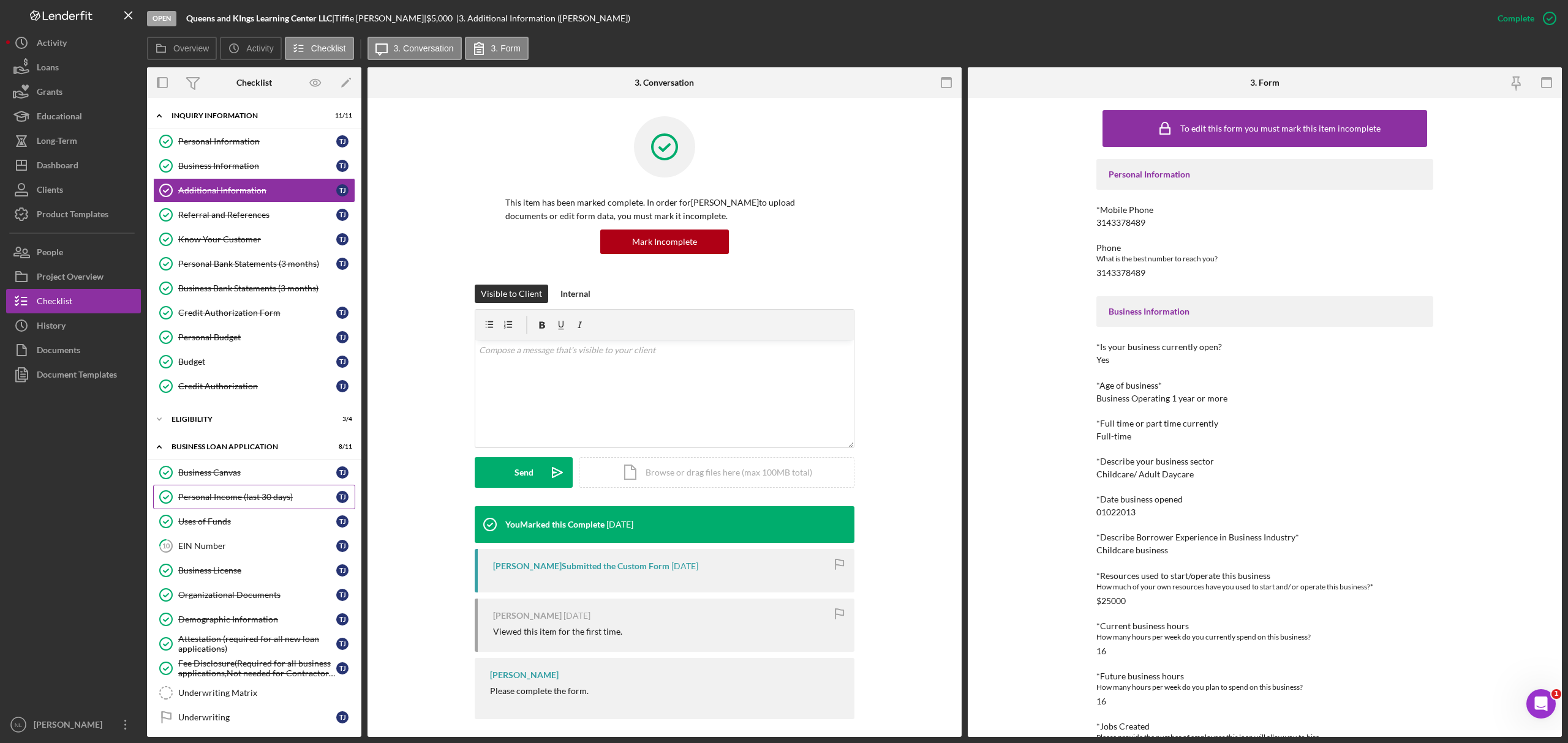
click at [255, 497] on div "Personal Income (last 30 days)" at bounding box center [257, 497] width 158 height 10
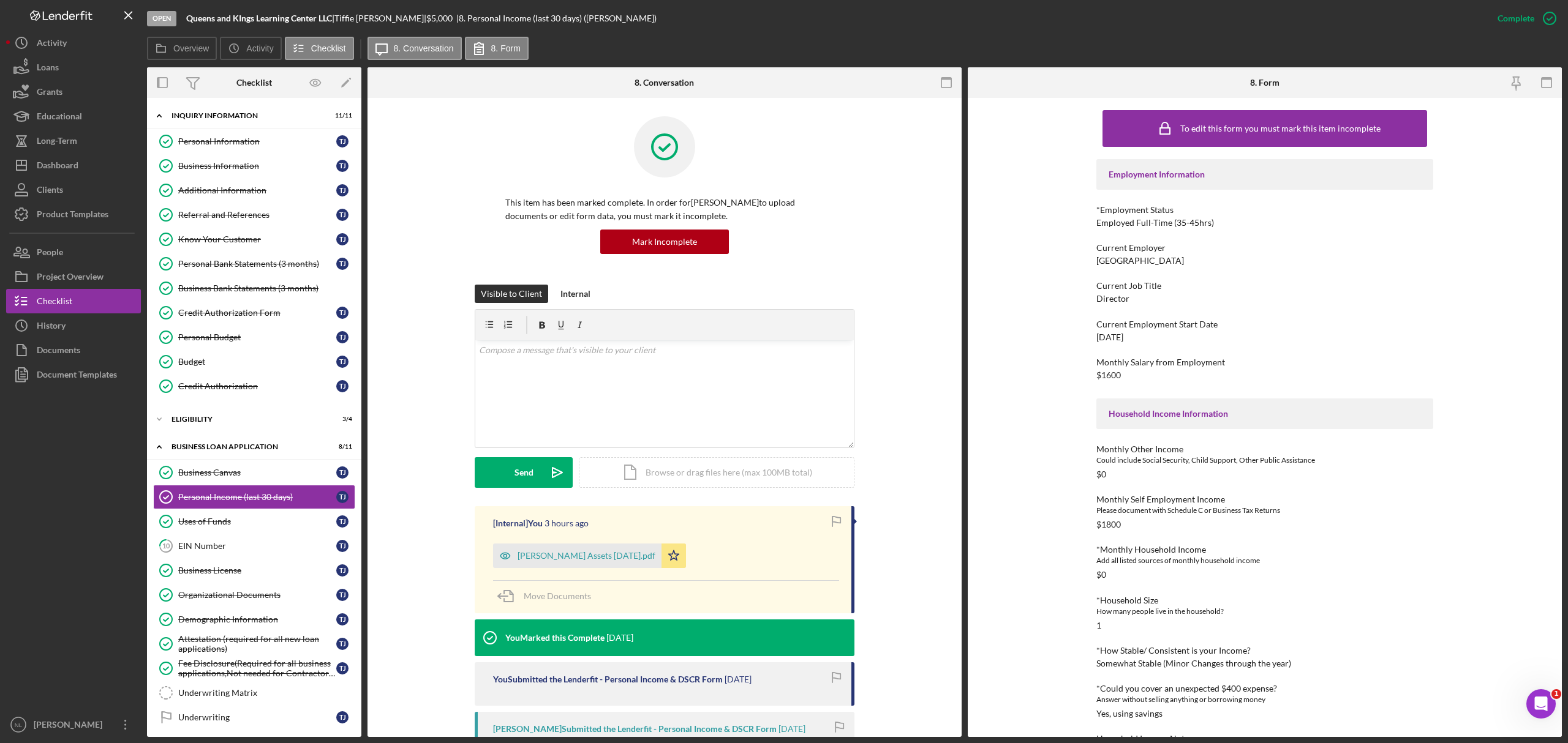
scroll to position [50, 0]
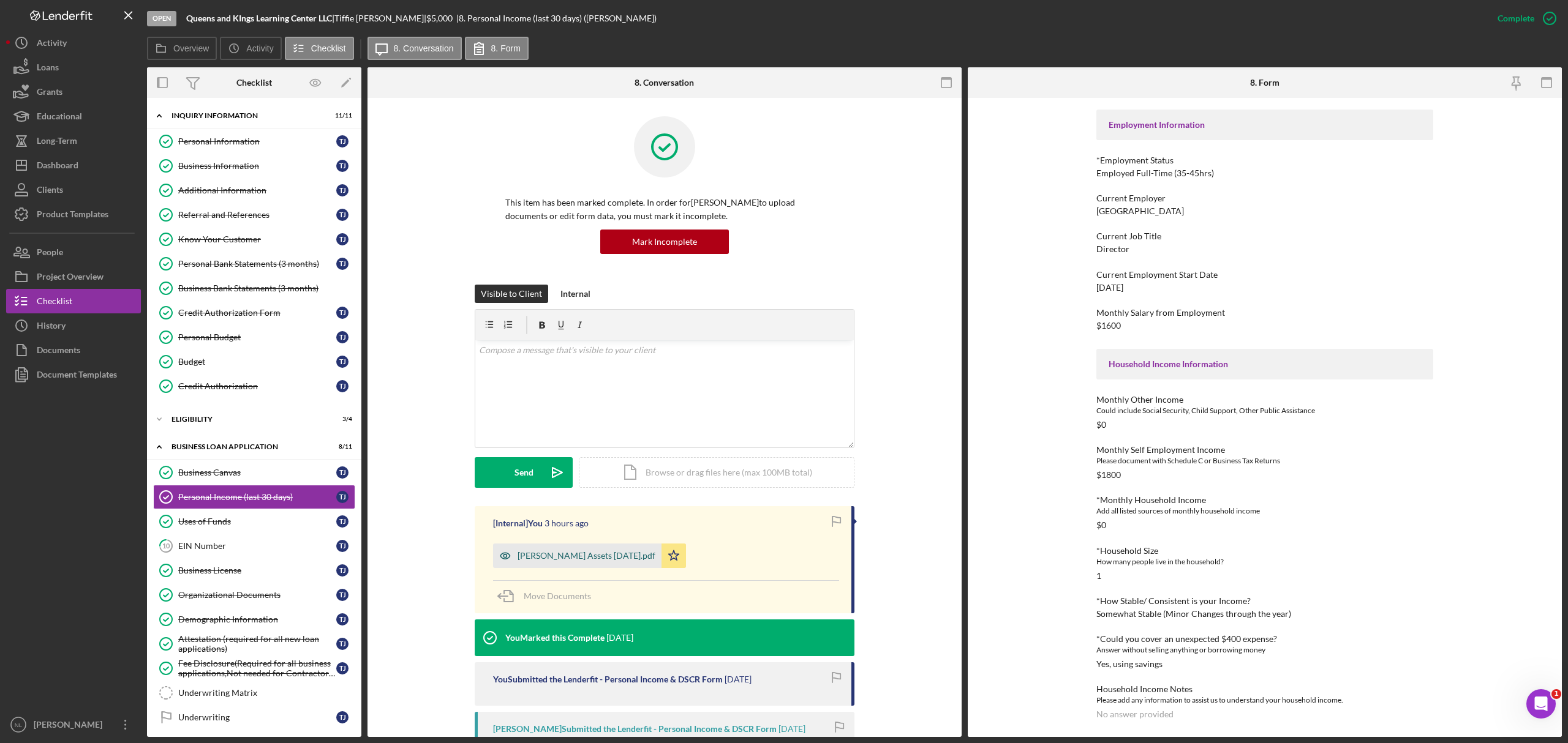
click at [561, 559] on div "[PERSON_NAME] Assets [DATE].pdf" at bounding box center [586, 556] width 138 height 10
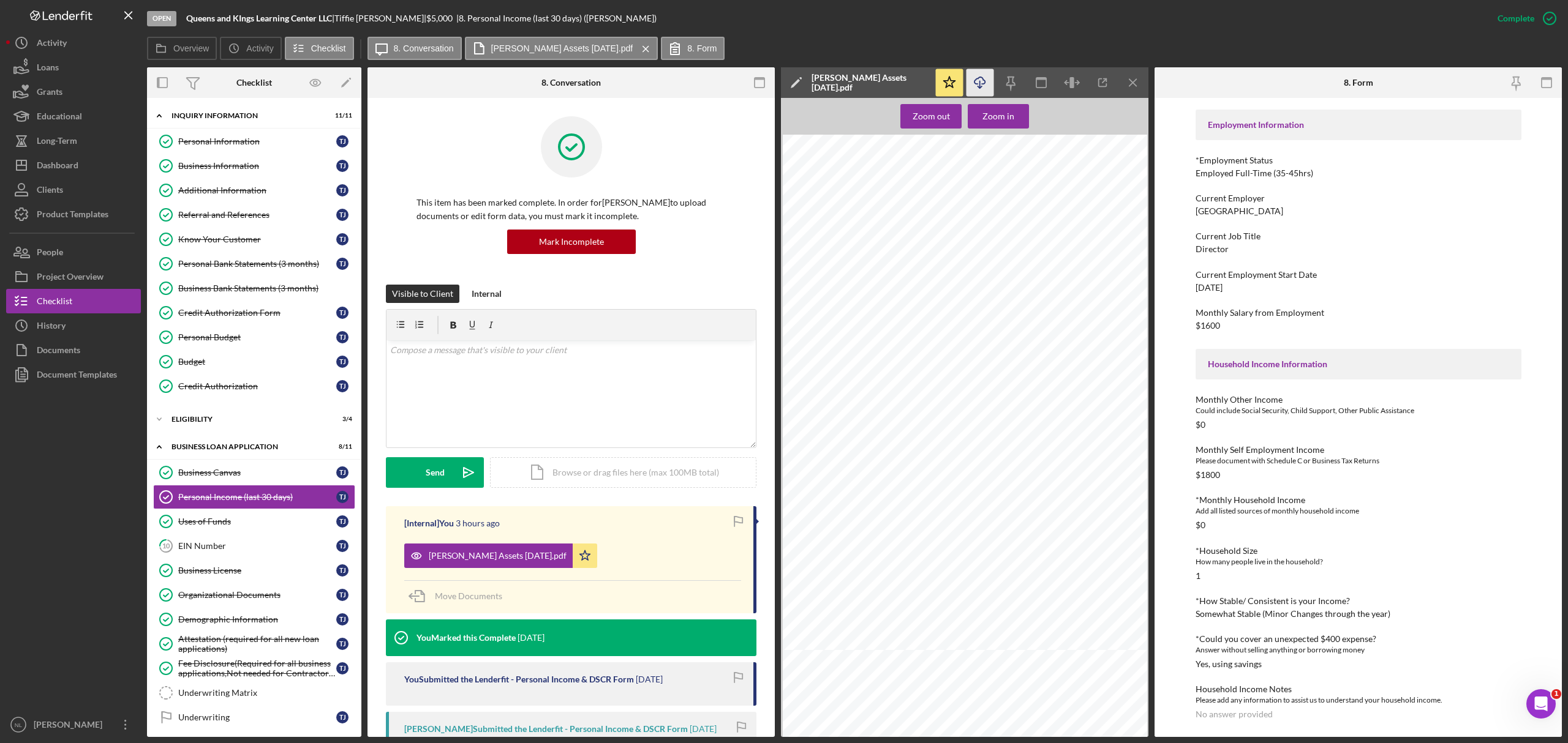
click at [975, 86] on icon "Icon/Download" at bounding box center [980, 83] width 27 height 27
click at [208, 157] on link "Business Information Business Information T J" at bounding box center [254, 165] width 202 height 24
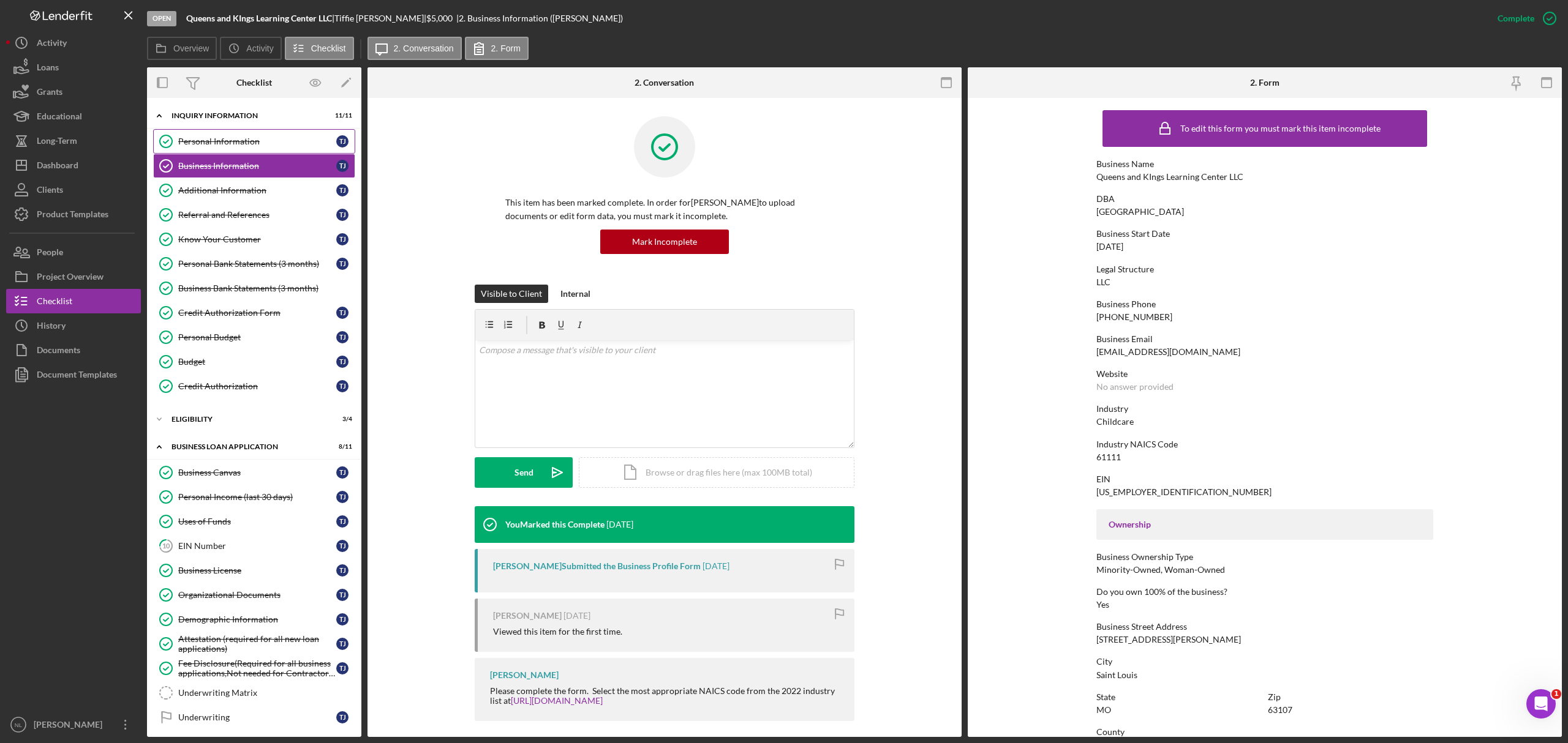
click at [206, 149] on link "Personal Information Personal Information T J" at bounding box center [254, 141] width 202 height 24
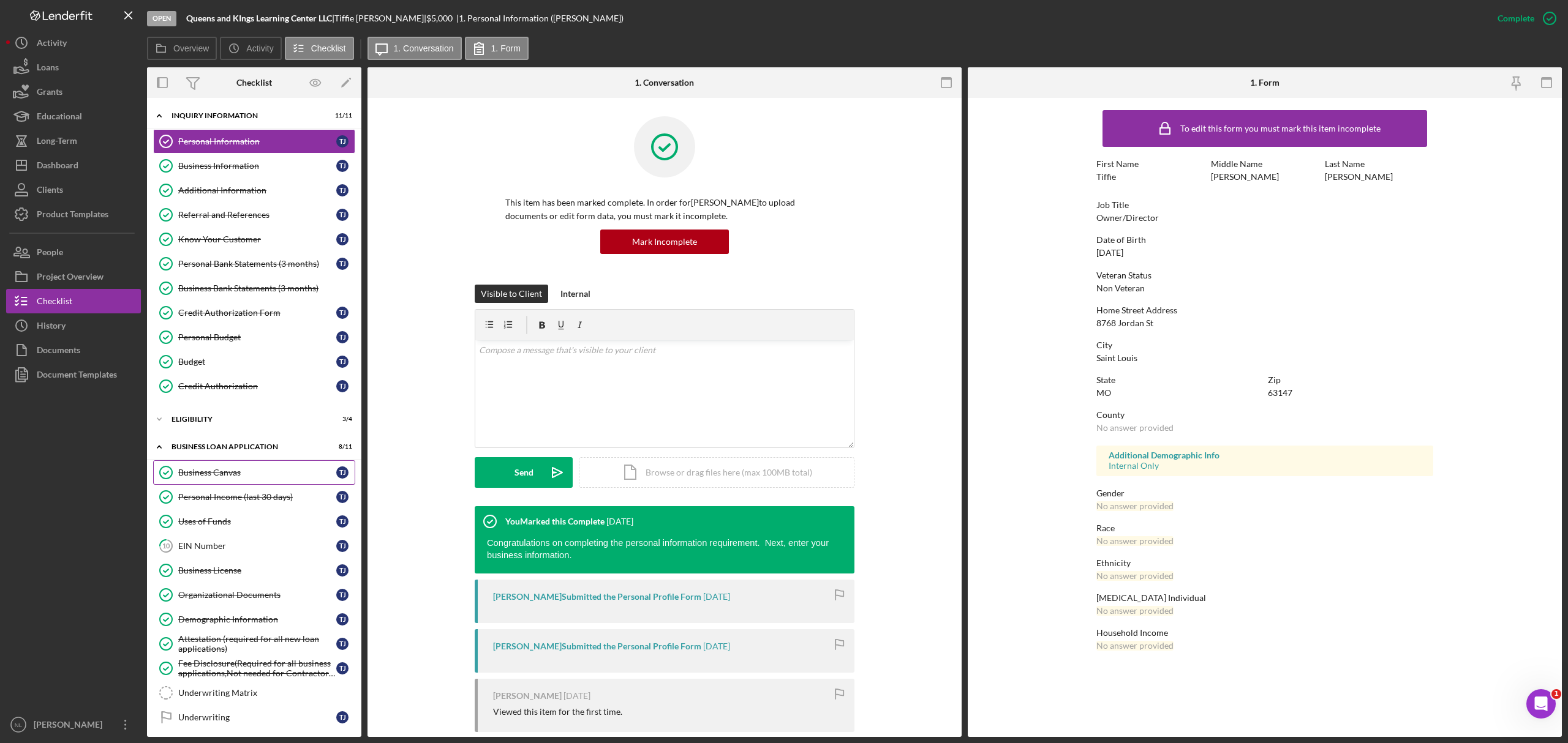
scroll to position [96, 0]
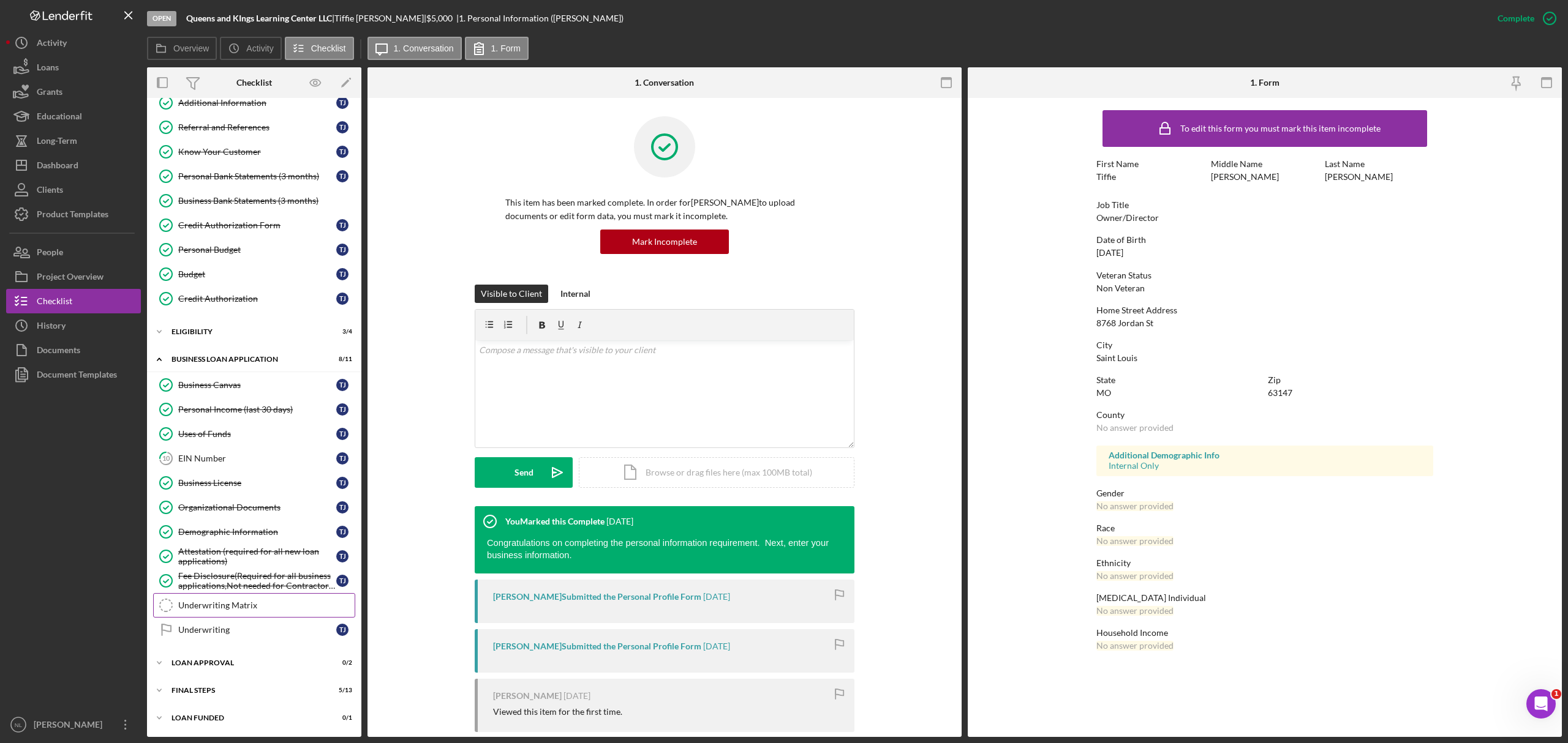
click at [265, 606] on div "Underwriting Matrix" at bounding box center [266, 606] width 176 height 10
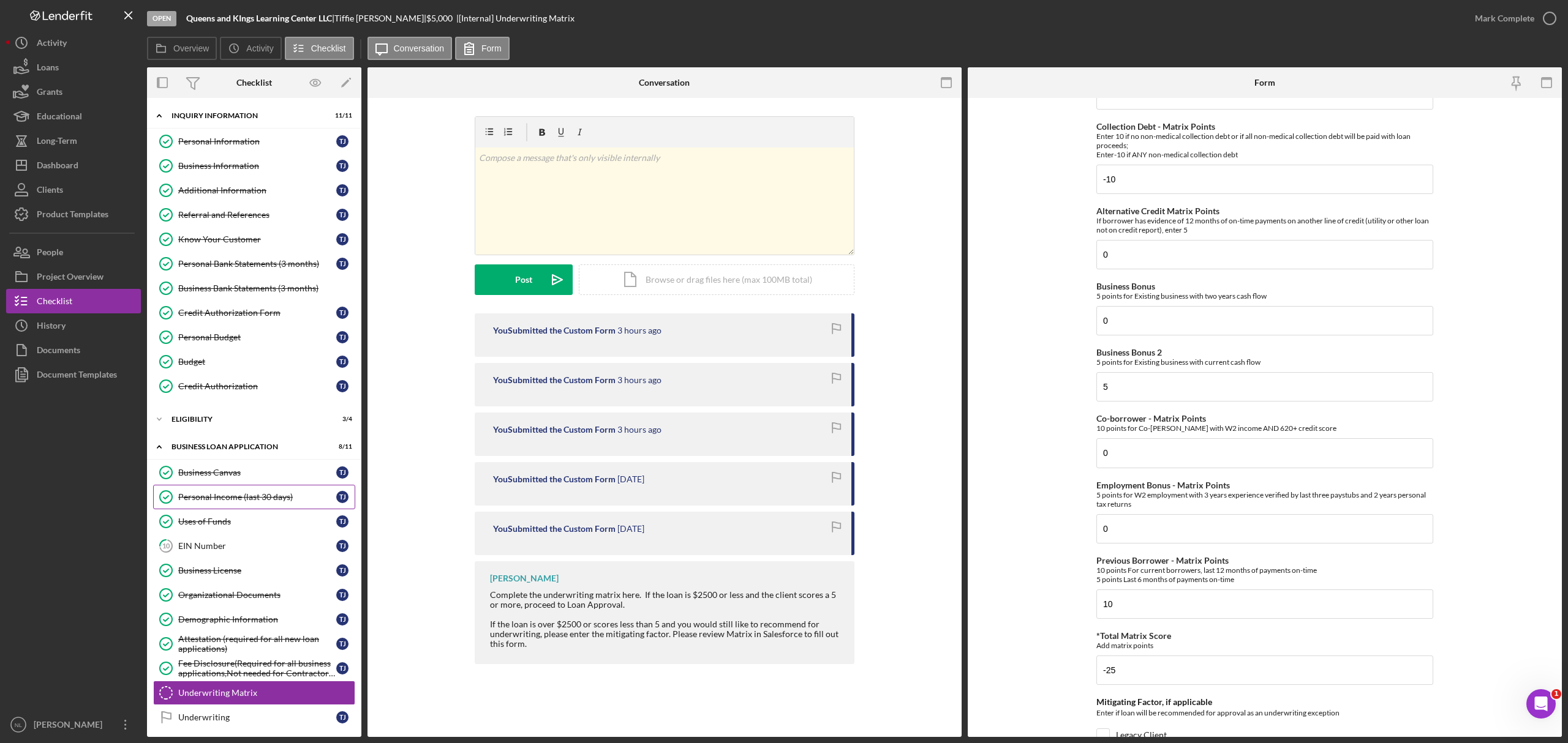
click at [269, 510] on link "Personal Income (last 30 days) Personal Income (last 30 days) T J" at bounding box center [254, 496] width 202 height 24
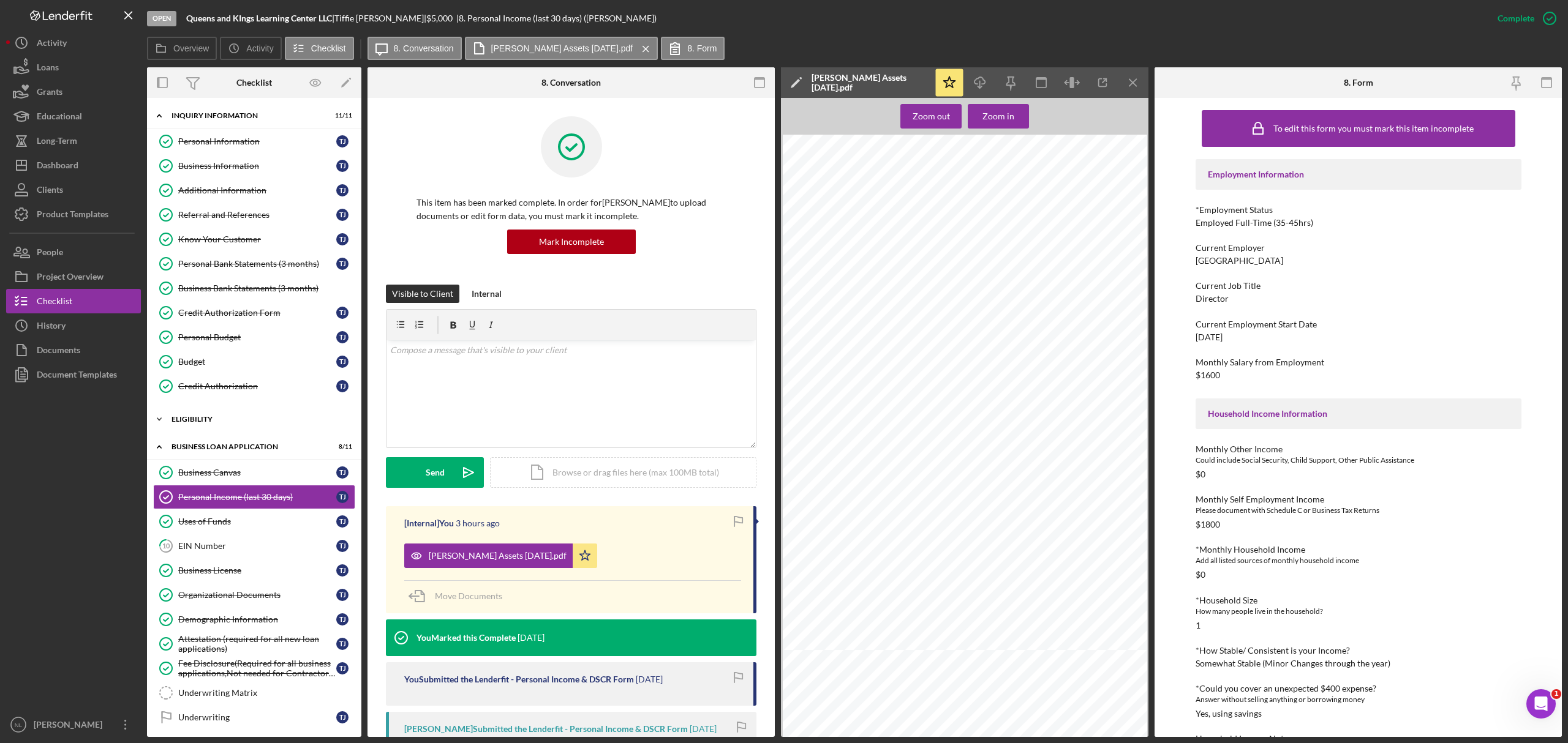
click at [252, 423] on div "Eligibility" at bounding box center [259, 419] width 175 height 7
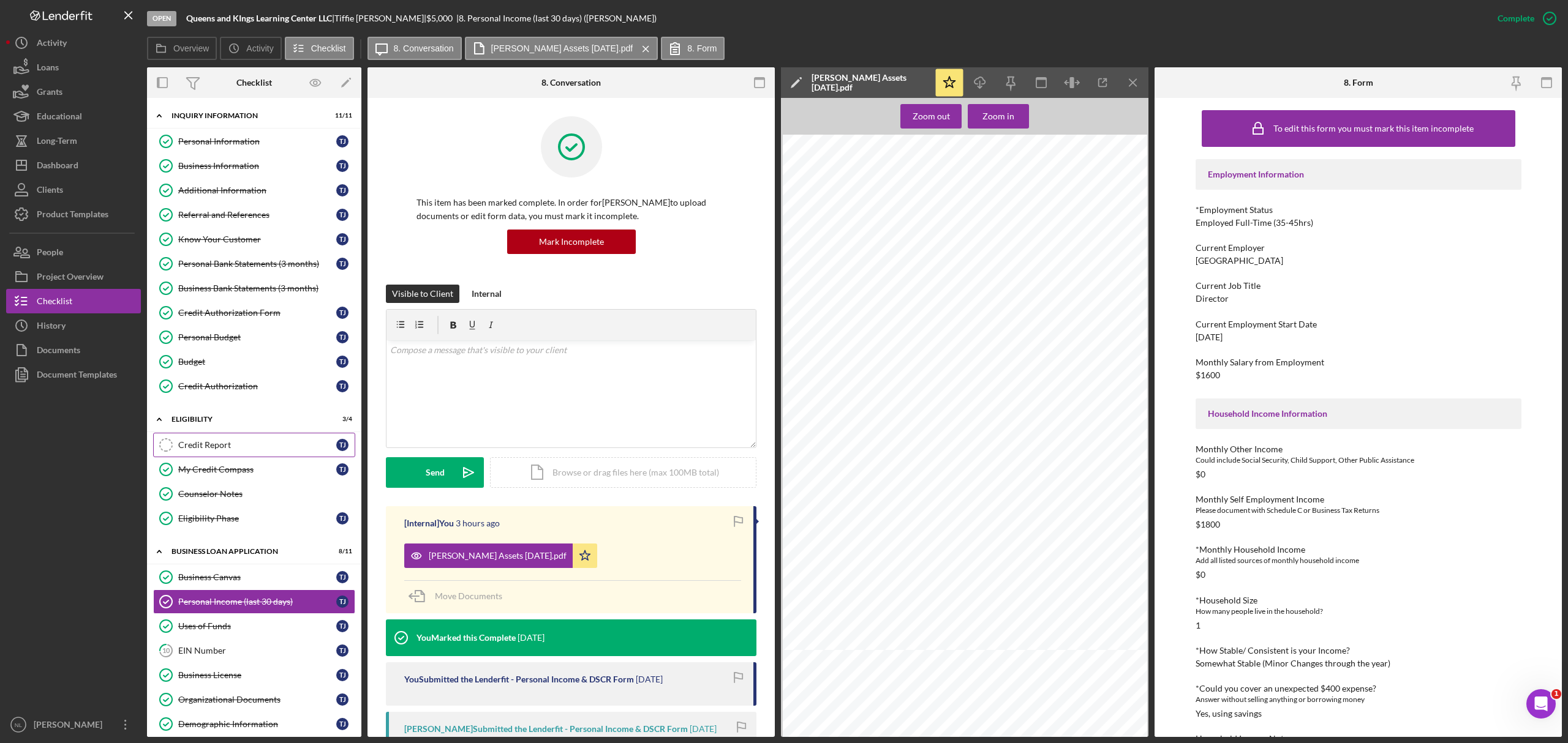
click at [237, 447] on div "Credit Report" at bounding box center [257, 445] width 158 height 10
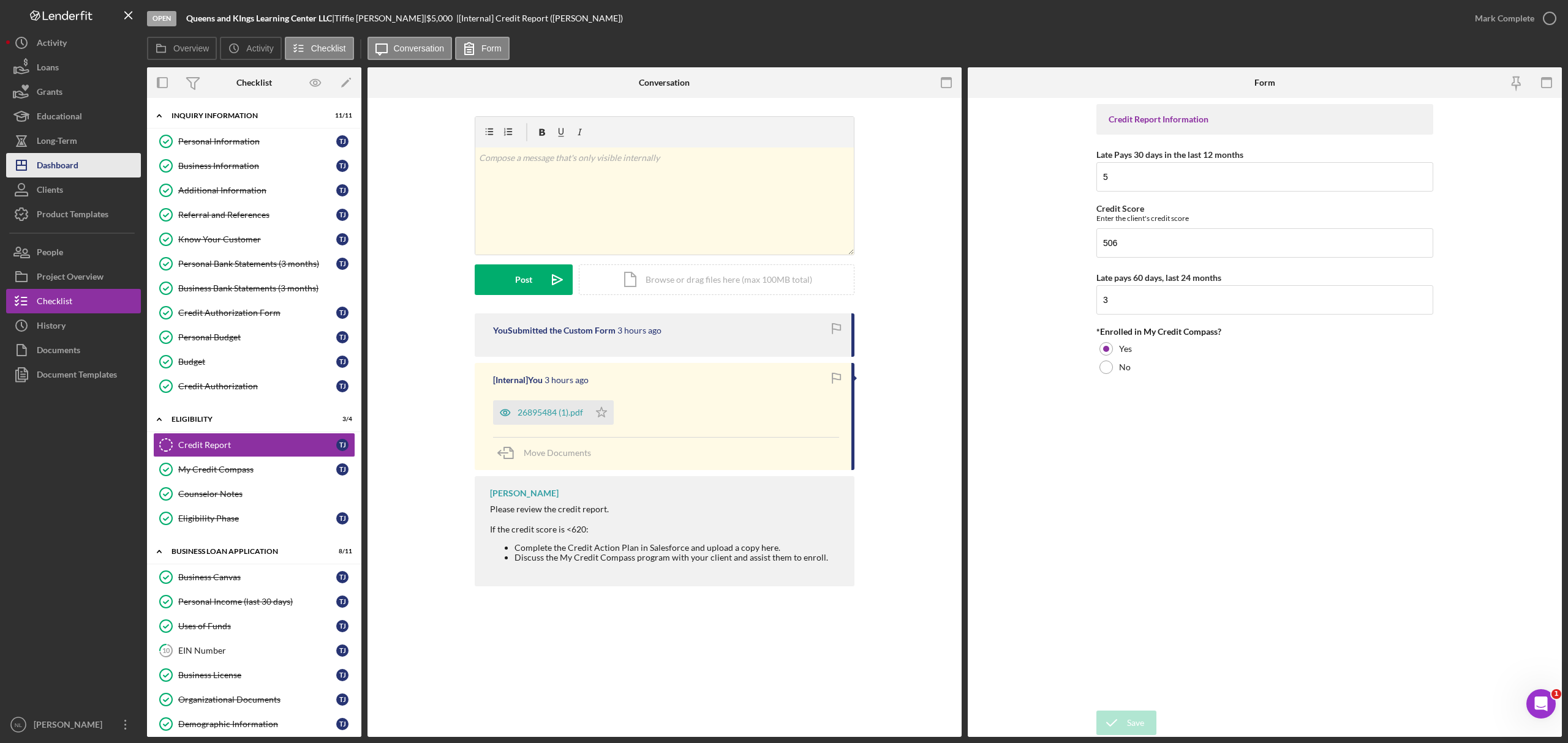
click at [80, 164] on button "Icon/Dashboard Dashboard" at bounding box center [73, 165] width 135 height 24
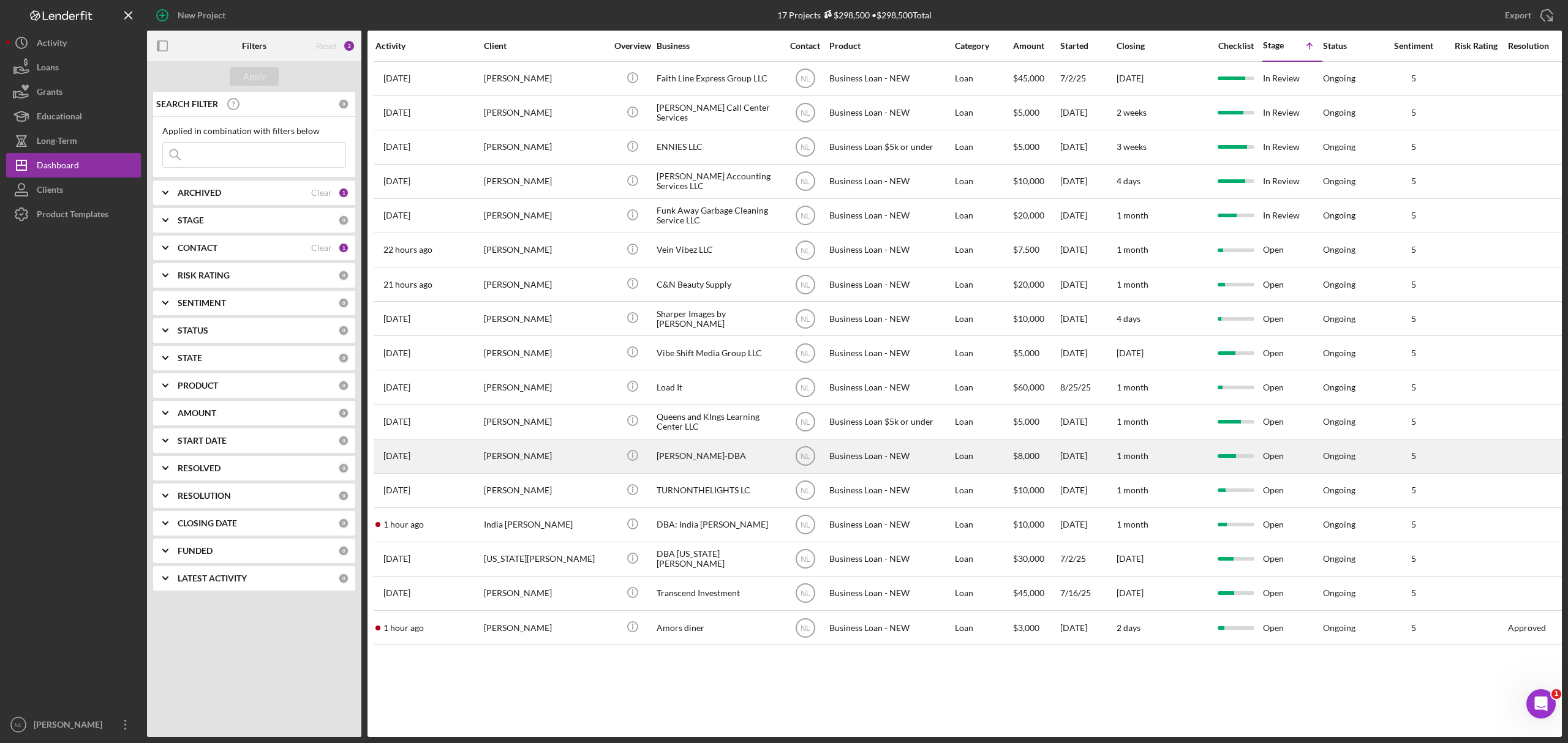
click at [751, 463] on div "[PERSON_NAME]-DBA" at bounding box center [718, 457] width 123 height 33
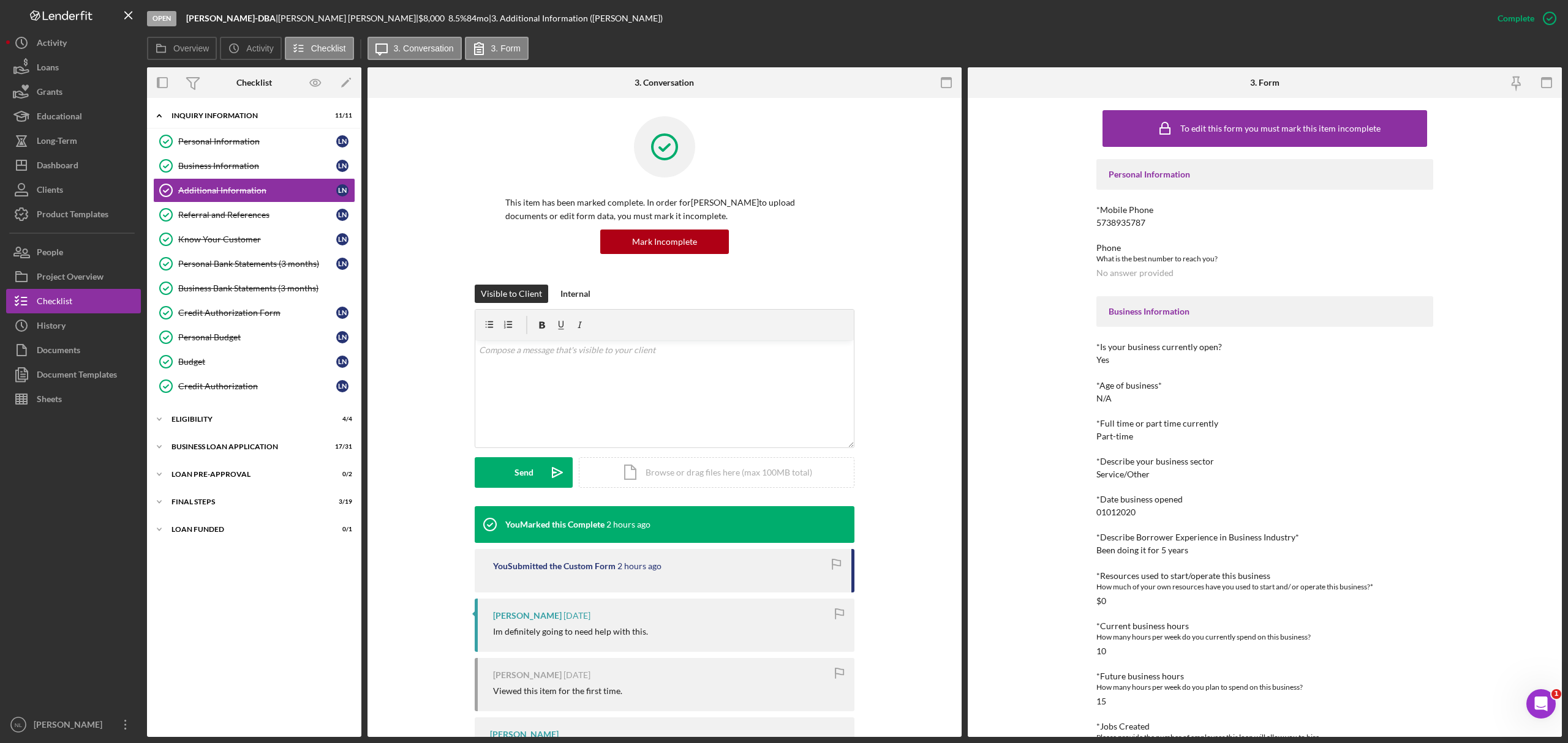
scroll to position [66, 0]
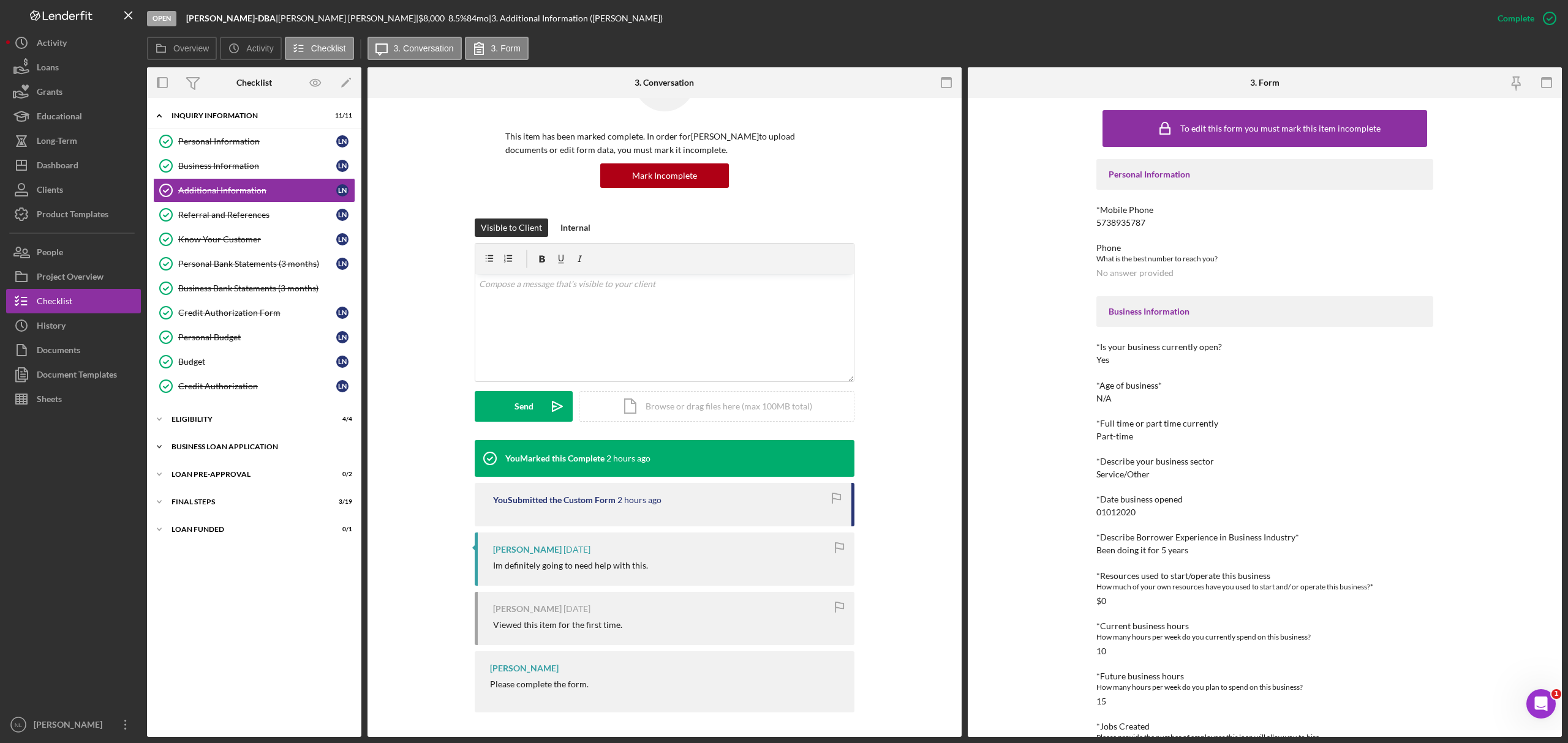
click at [241, 450] on div "BUSINESS LOAN APPLICATION" at bounding box center [259, 446] width 175 height 7
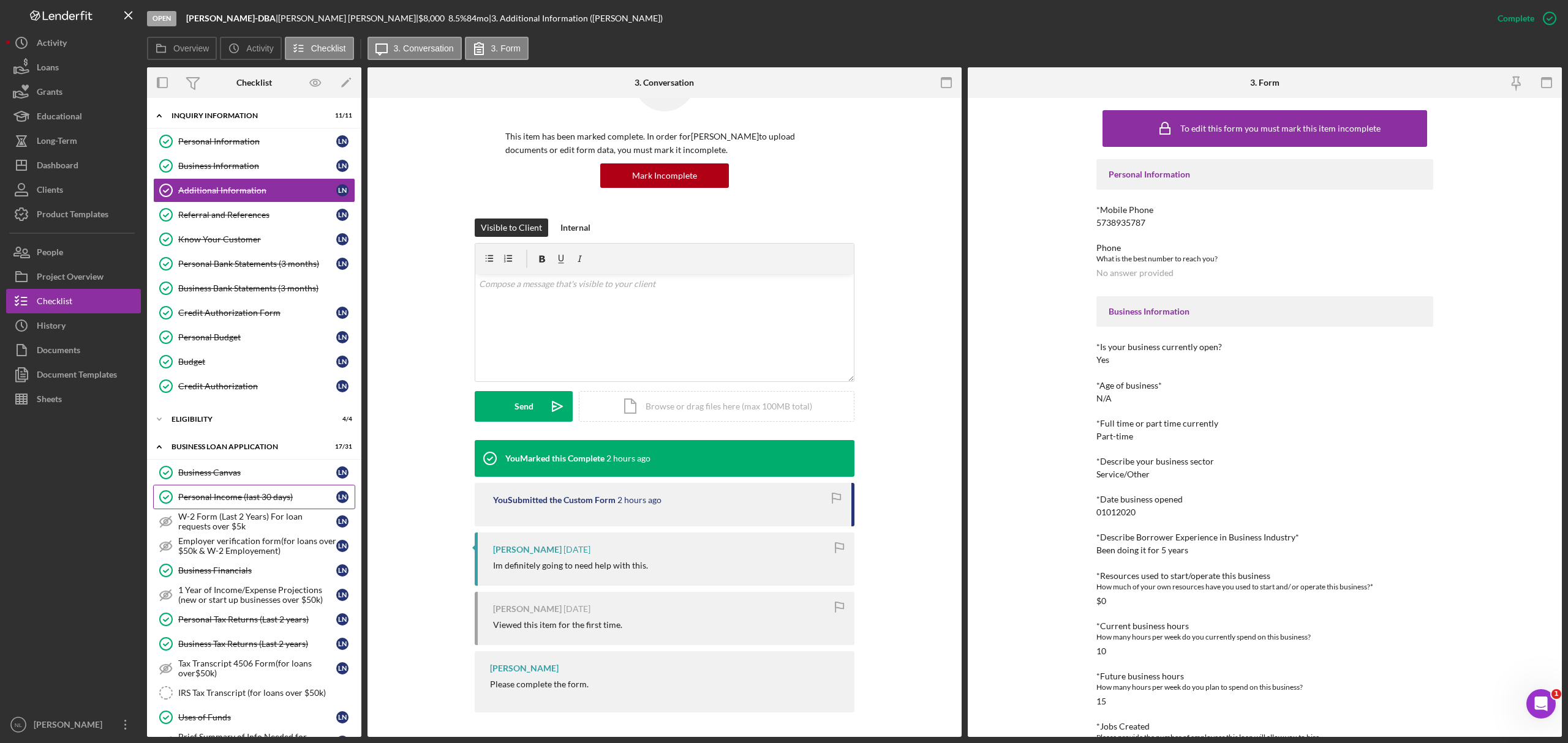
click at [236, 507] on link "Personal Income (last 30 days) Personal Income (last 30 days) L N" at bounding box center [254, 496] width 202 height 24
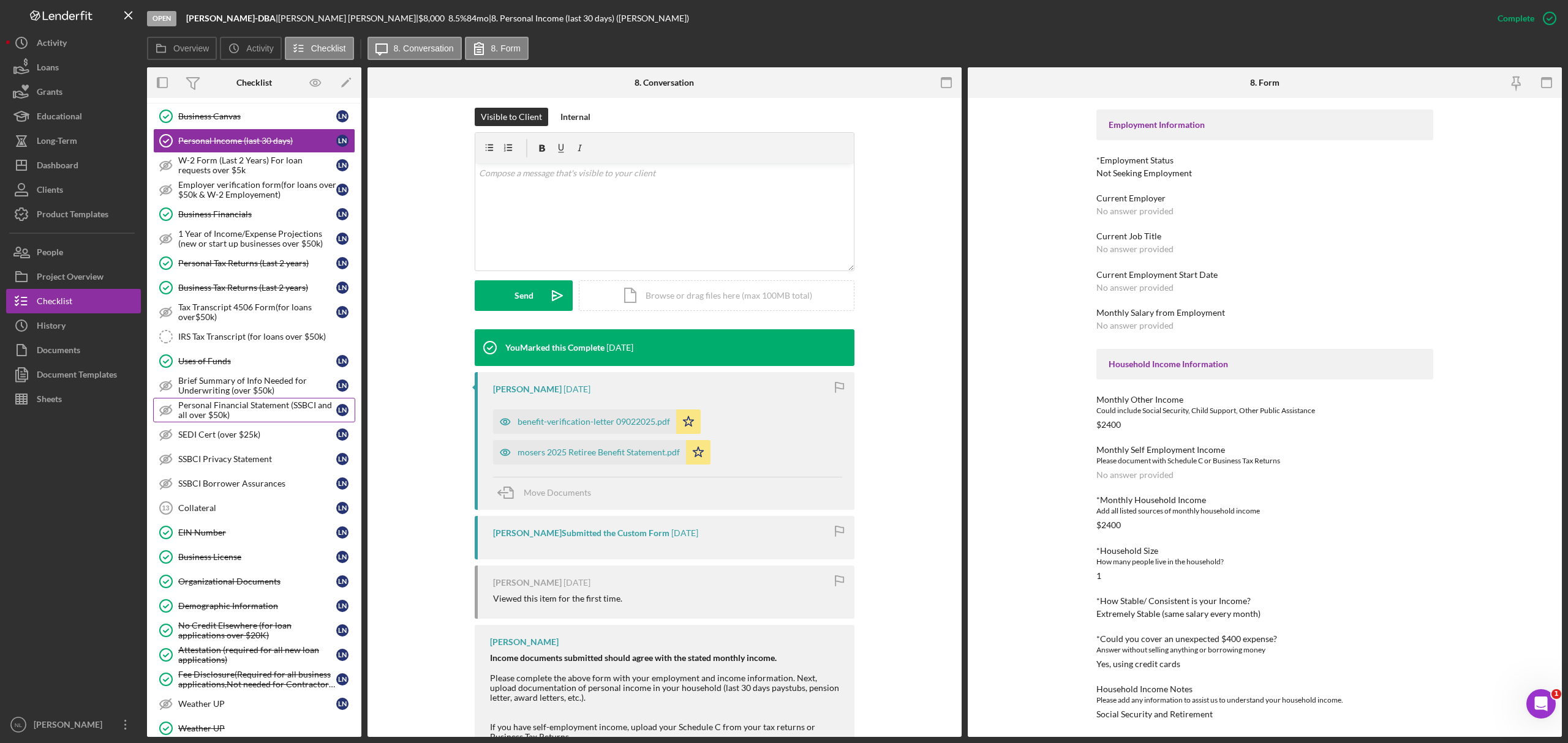
scroll to position [361, 0]
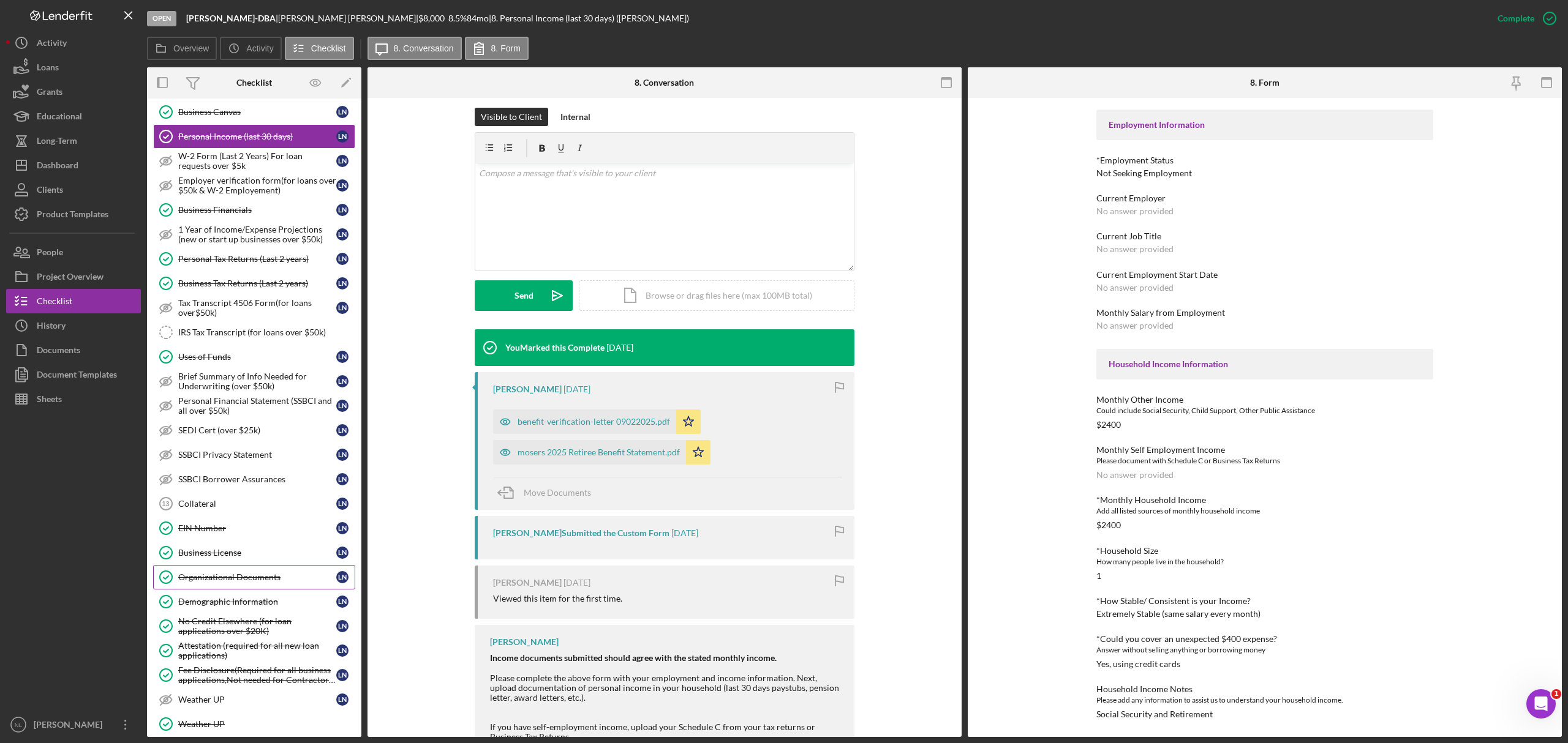
click at [244, 582] on div "Organizational Documents" at bounding box center [257, 578] width 158 height 10
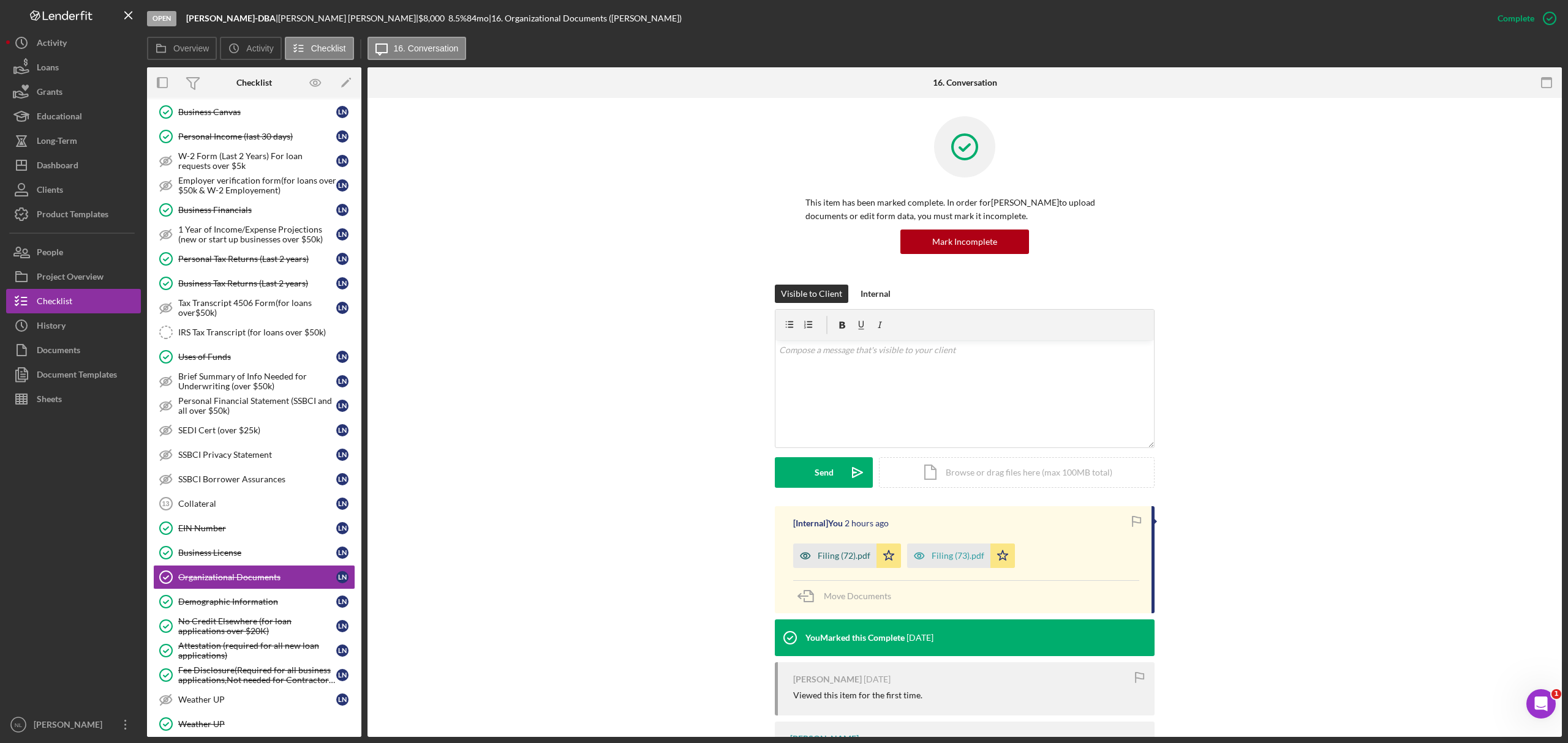
click at [854, 549] on div "Filing (72).pdf" at bounding box center [835, 556] width 84 height 24
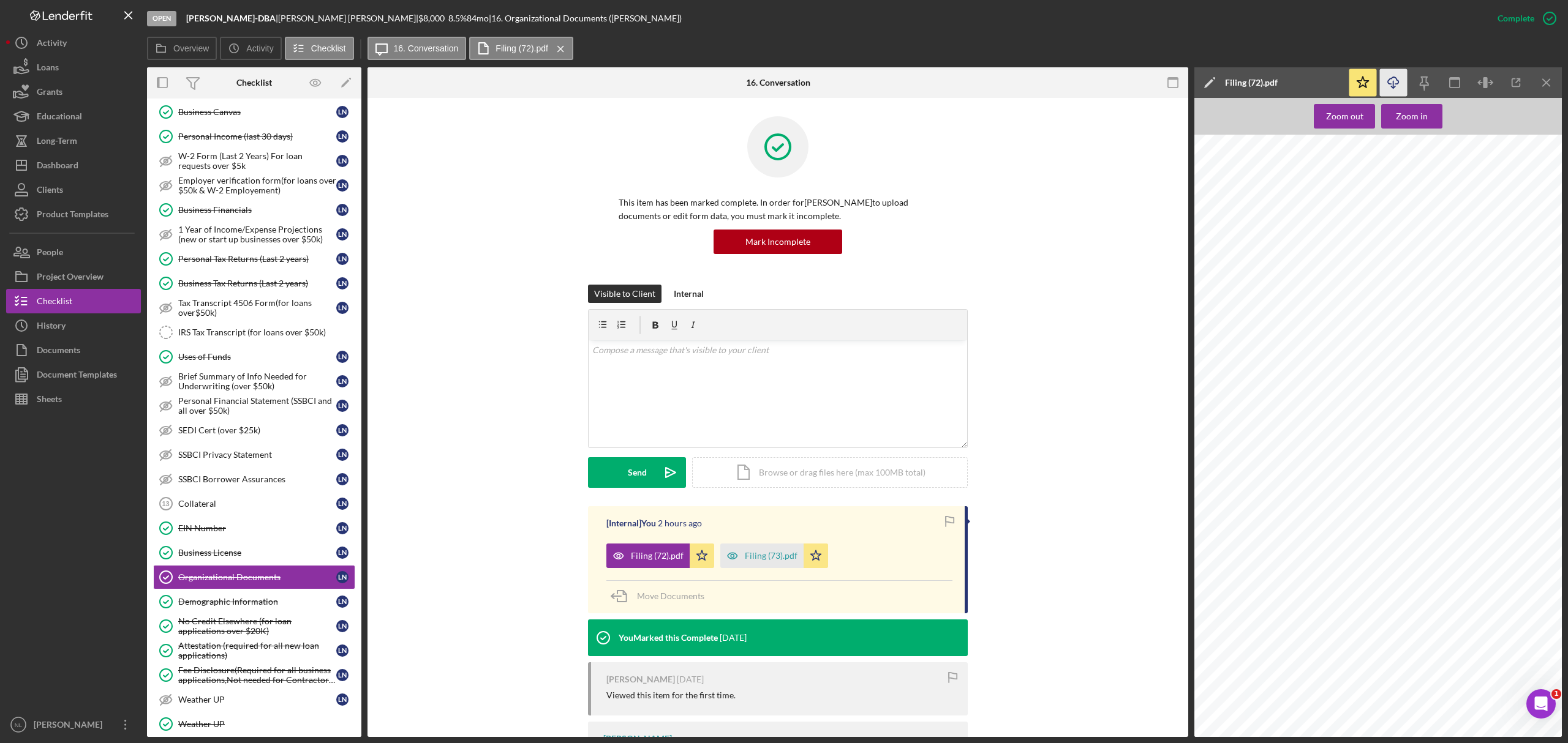
click at [1397, 88] on icon "Icon/Download" at bounding box center [1393, 83] width 27 height 27
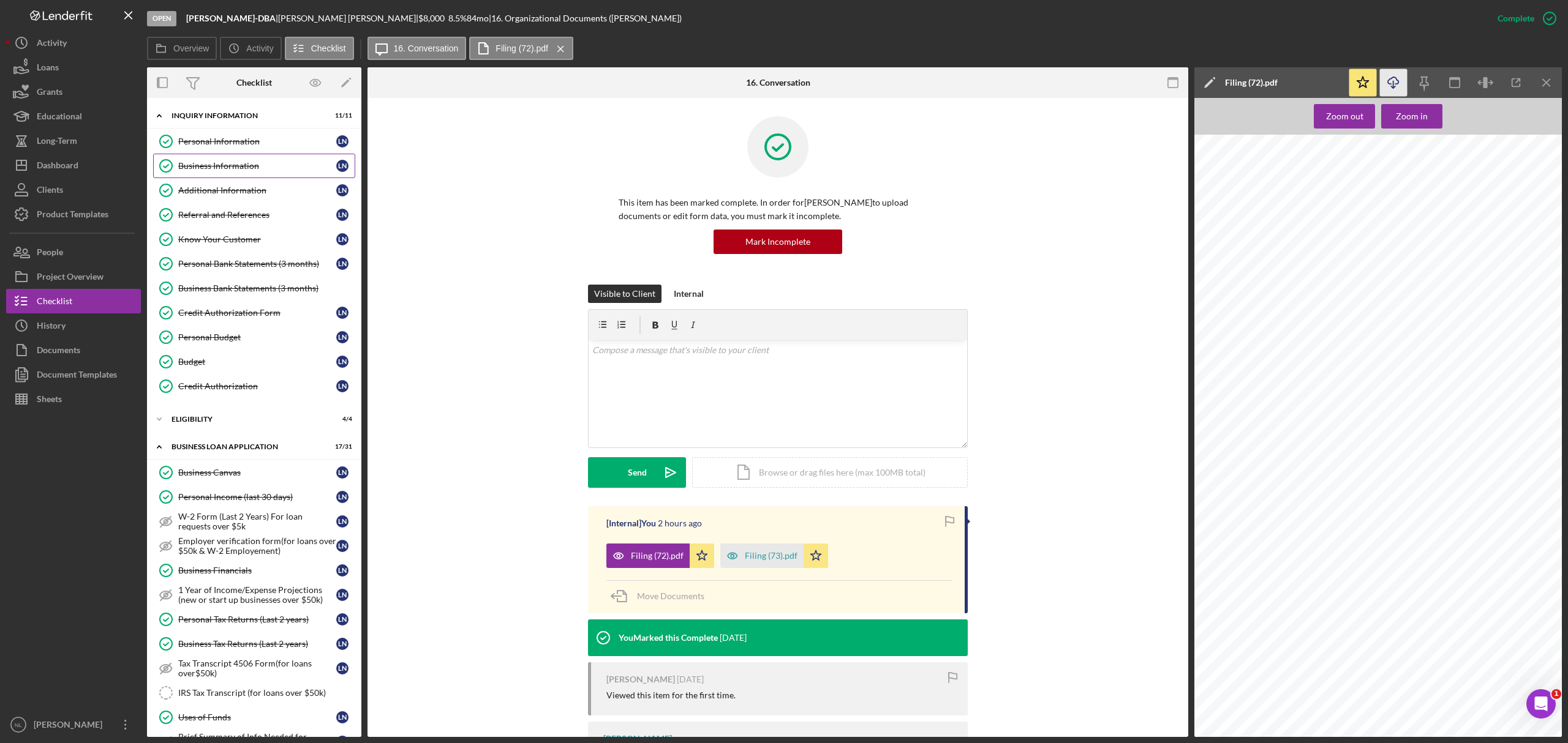
click at [226, 164] on div "Business Information" at bounding box center [257, 165] width 158 height 10
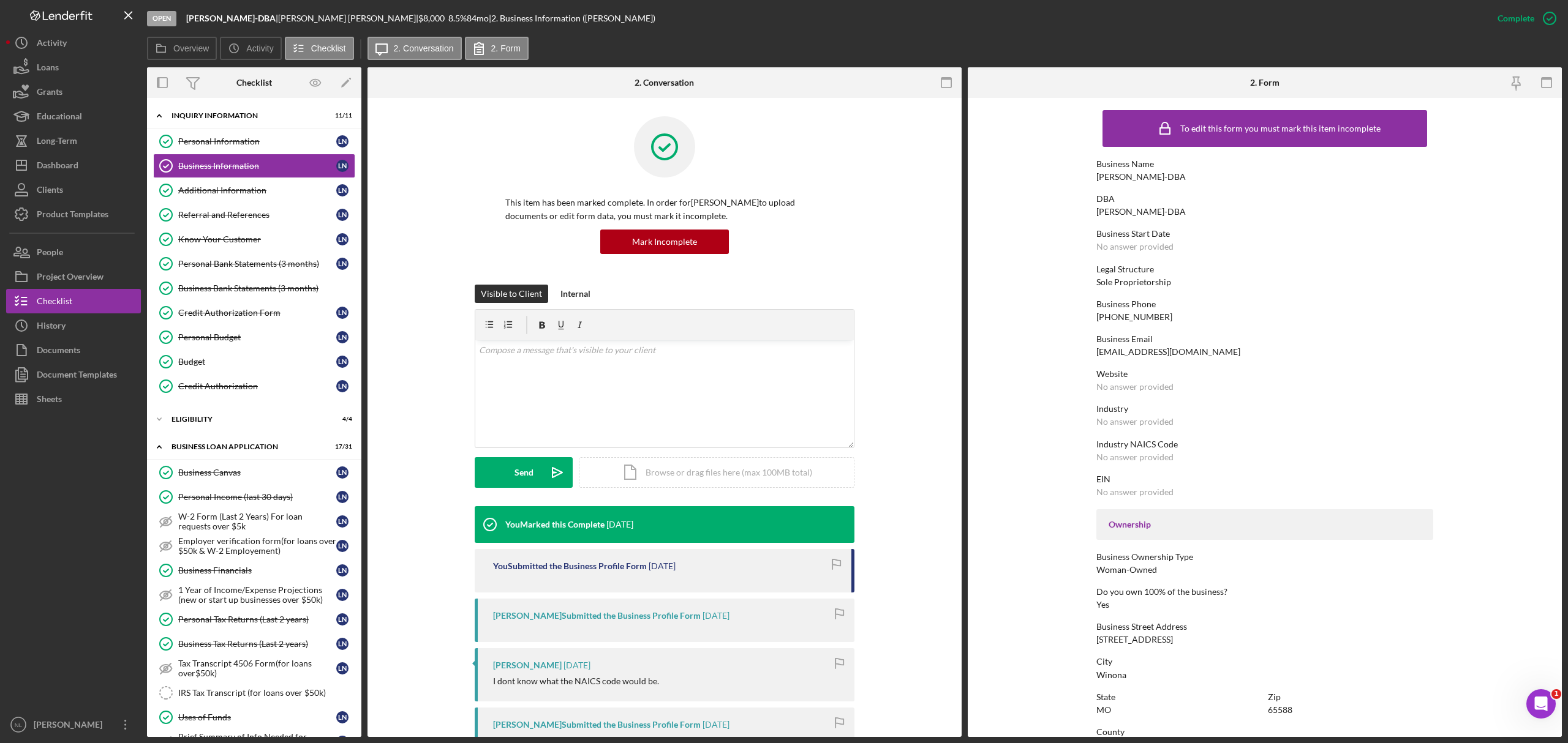
click at [1470, 4] on div "Complete Mark Incomplete" at bounding box center [1523, 18] width 77 height 37
click at [1470, 20] on div "Mark Incomplete" at bounding box center [1502, 18] width 66 height 24
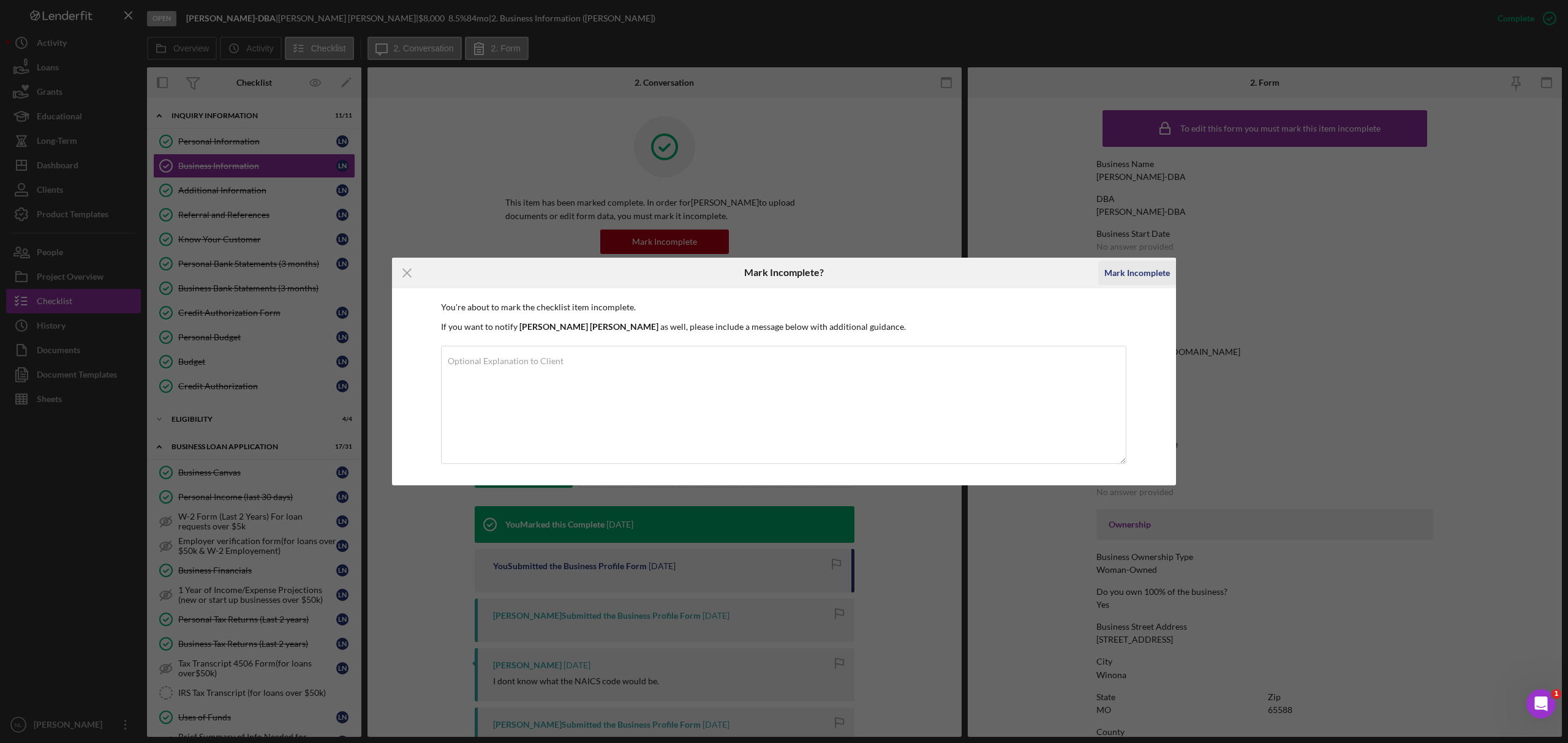
click at [1113, 272] on div "Mark Incomplete" at bounding box center [1137, 272] width 66 height 24
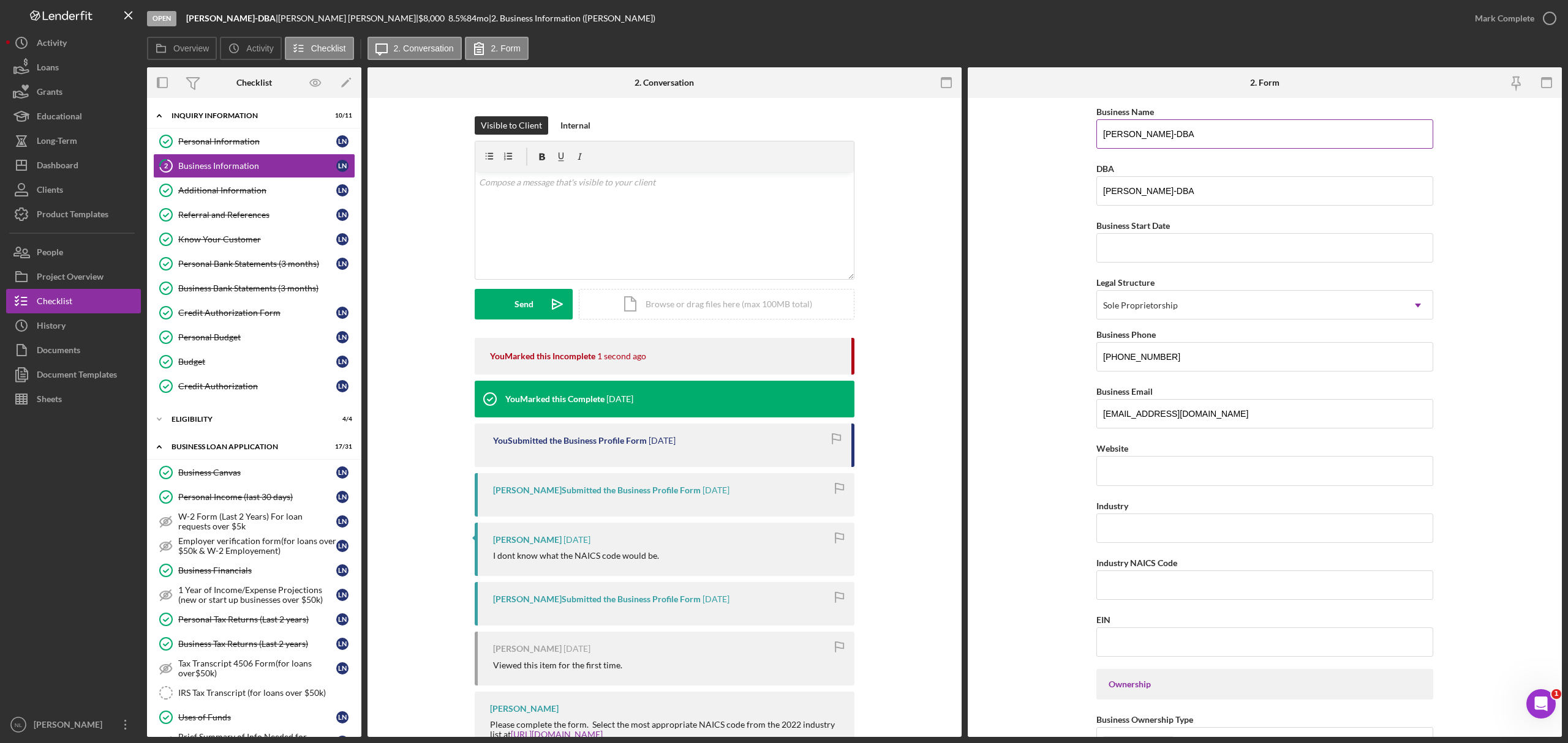
click at [1120, 148] on input "[PERSON_NAME]-DBA" at bounding box center [1264, 134] width 337 height 30
type input "Stuff Things and Gold LLC"
click at [1199, 192] on input "[PERSON_NAME]-DBA" at bounding box center [1264, 191] width 337 height 30
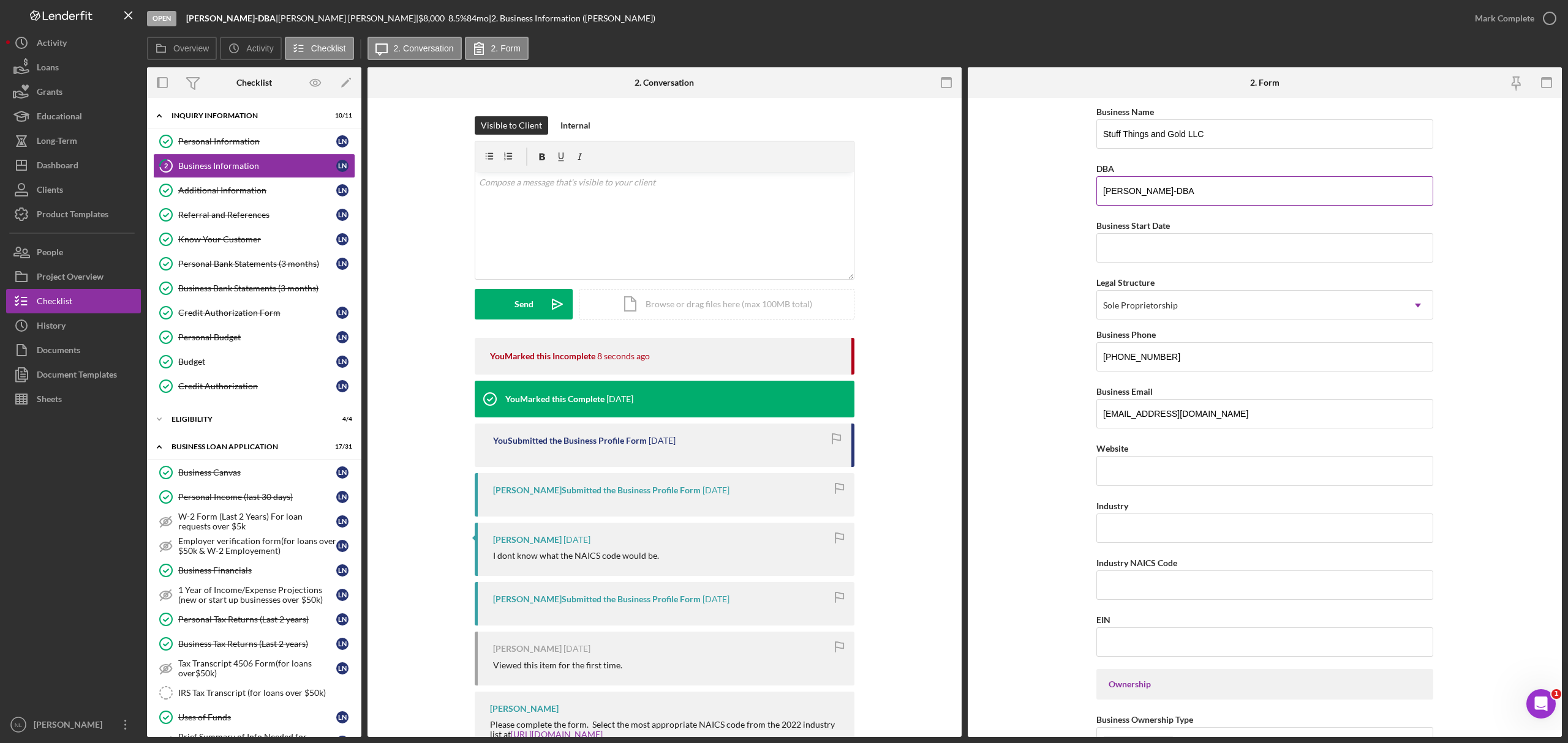
click at [1199, 192] on input "[PERSON_NAME]-DBA" at bounding box center [1264, 191] width 337 height 30
click at [1150, 235] on input "Business Start Date" at bounding box center [1264, 248] width 337 height 30
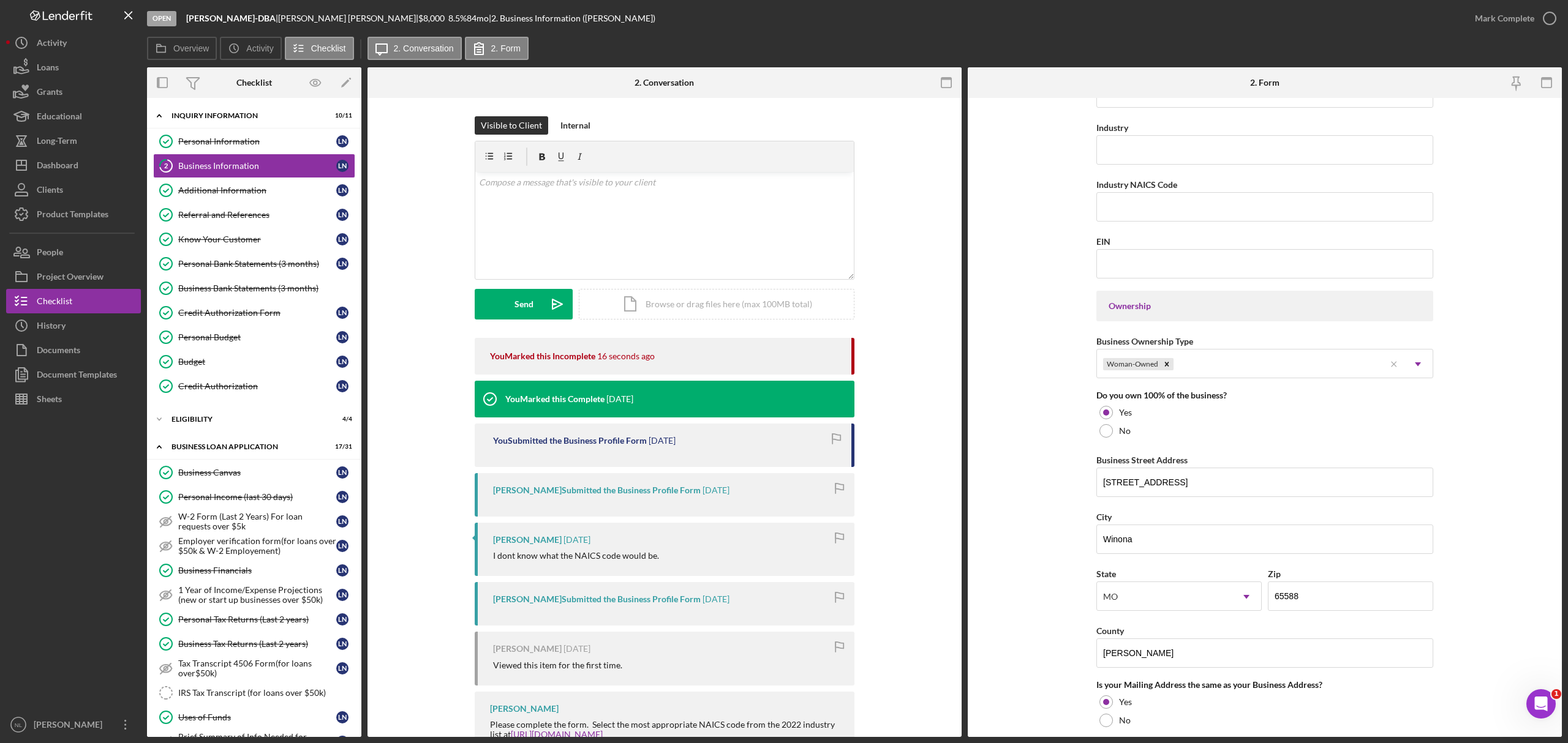
scroll to position [351, 0]
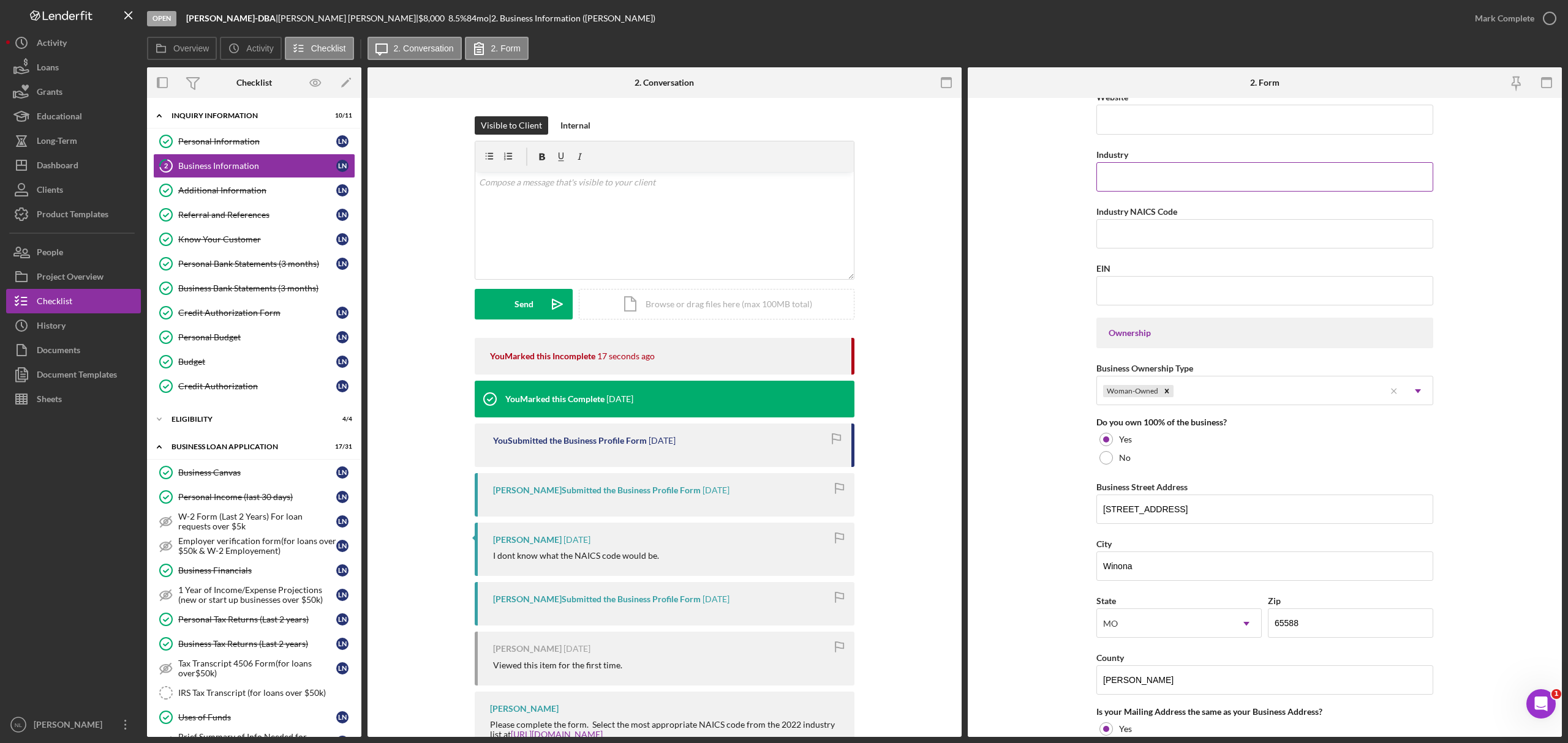
type input "[DATE]"
click at [1171, 190] on input "Industry" at bounding box center [1264, 177] width 337 height 30
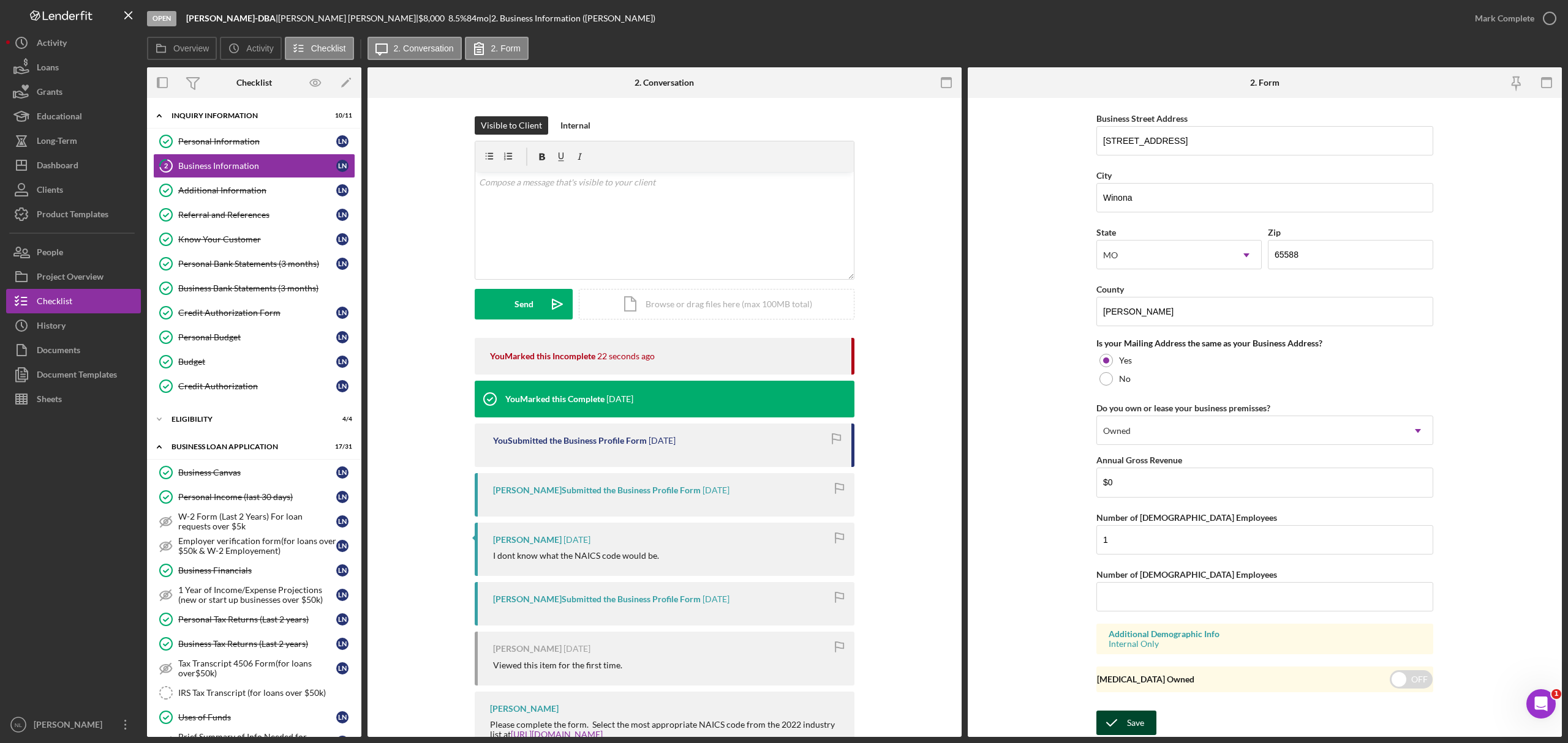
type input "E-commerce"
click at [1146, 696] on button "Save" at bounding box center [1126, 723] width 60 height 24
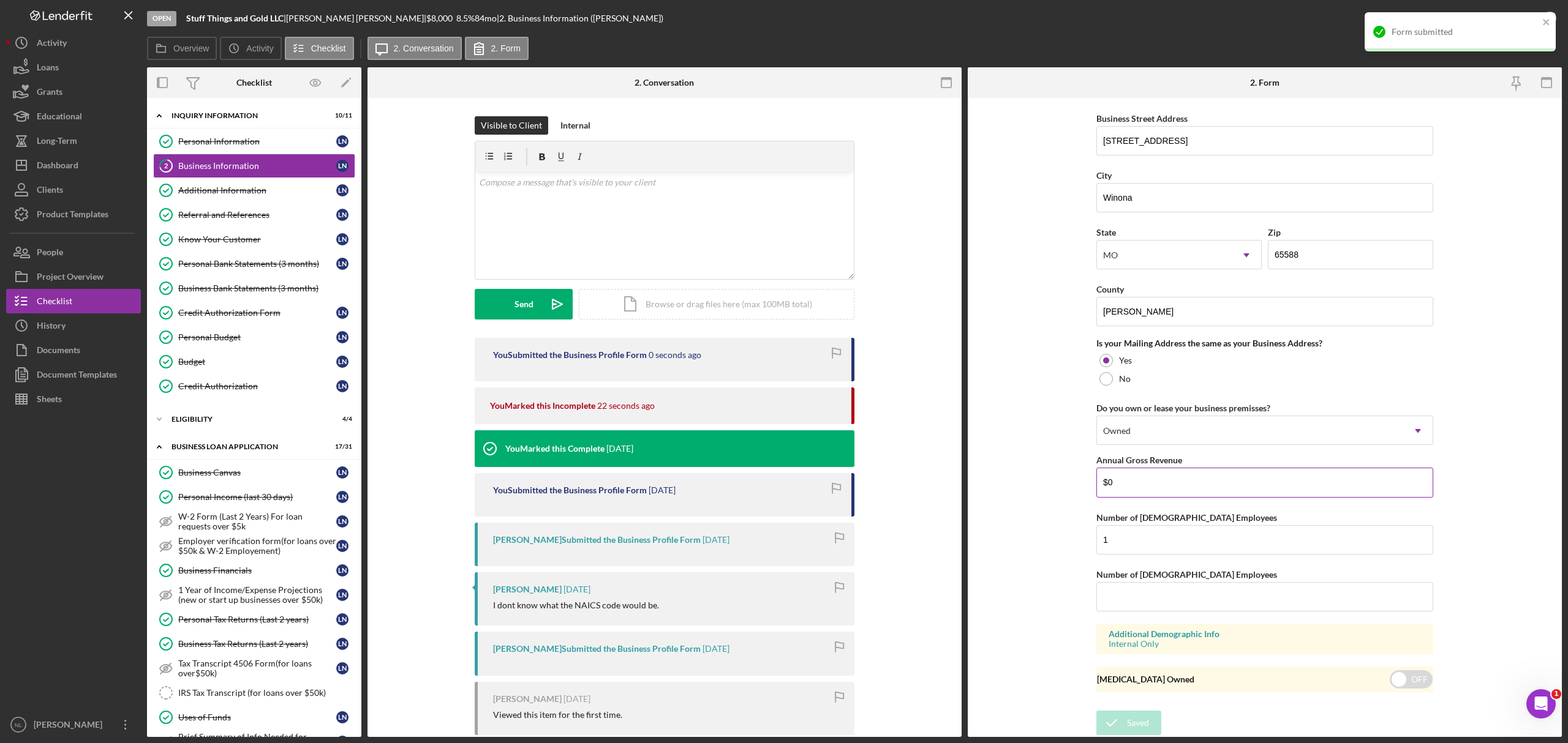
click at [1167, 485] on input "$0" at bounding box center [1264, 482] width 337 height 30
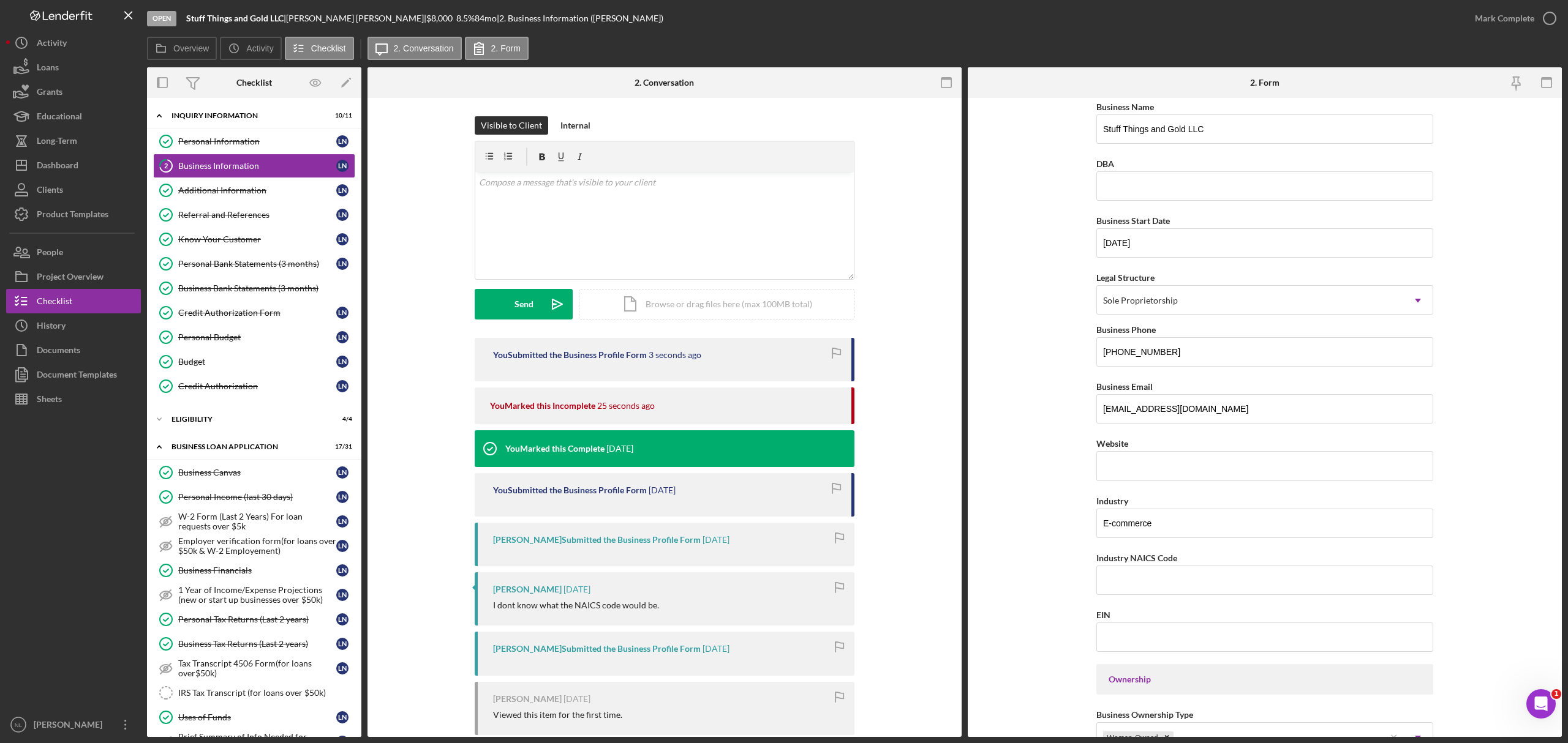
scroll to position [0, 0]
click at [1470, 16] on div "Mark Complete" at bounding box center [1505, 18] width 59 height 24
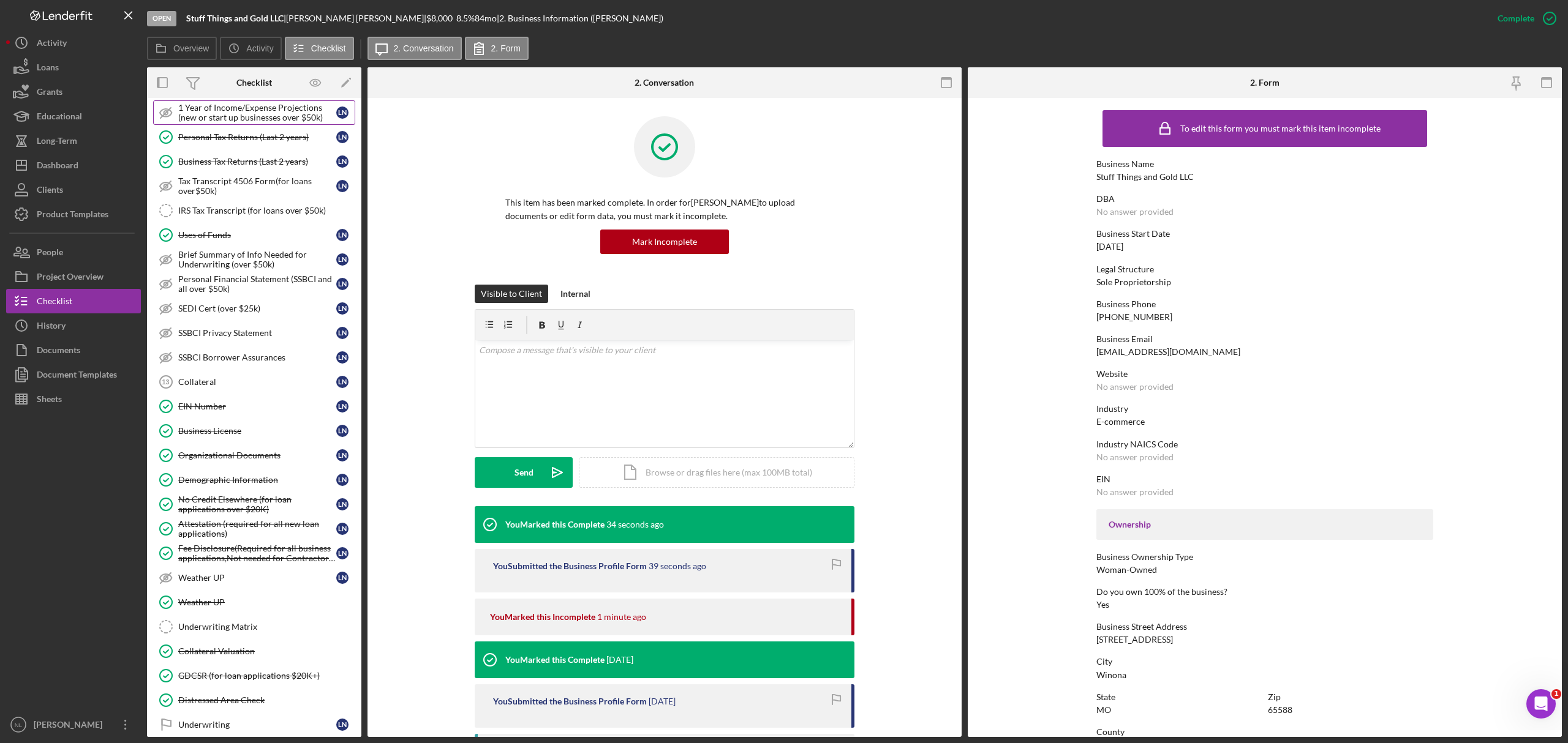
scroll to position [574, 0]
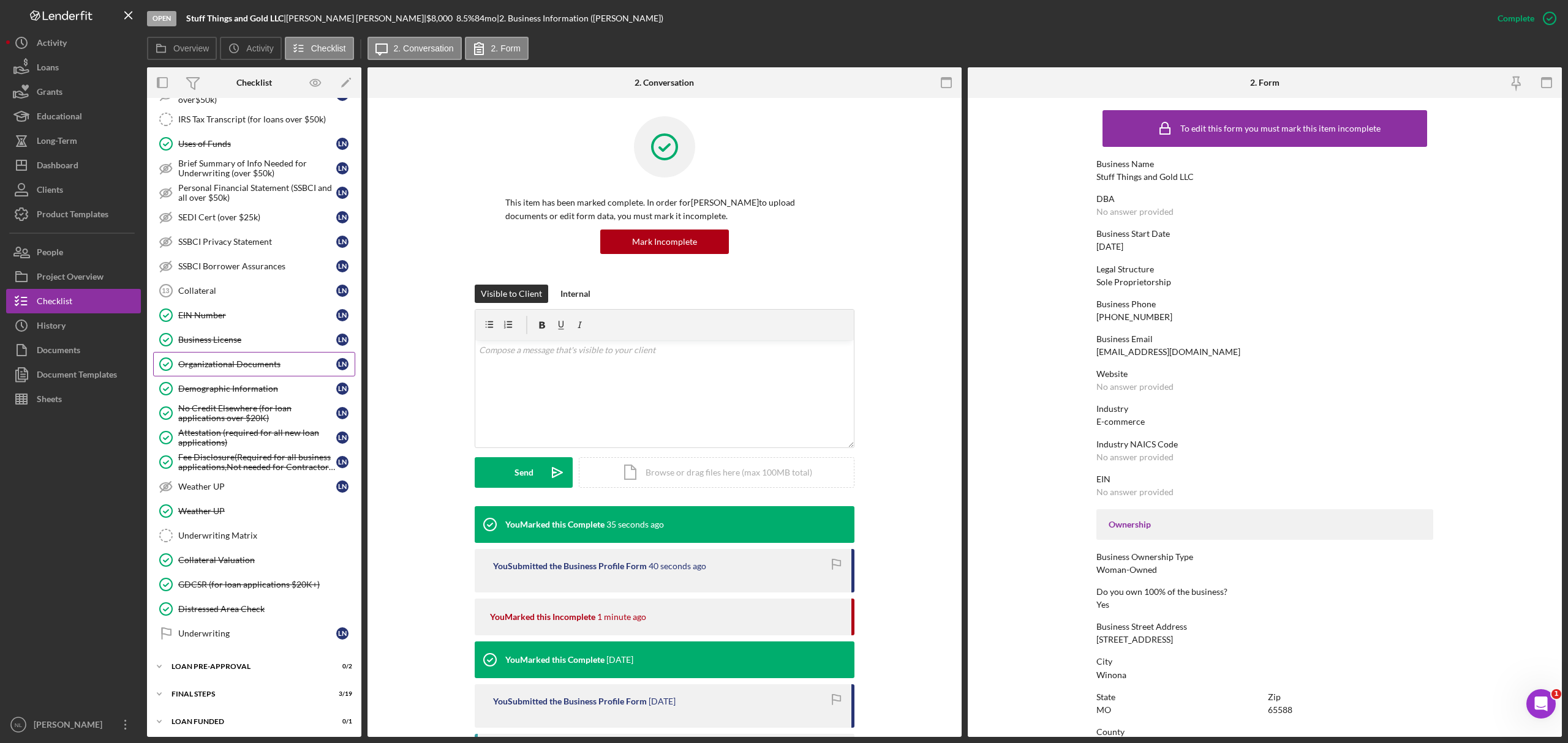
click at [248, 369] on div "Organizational Documents" at bounding box center [257, 364] width 158 height 10
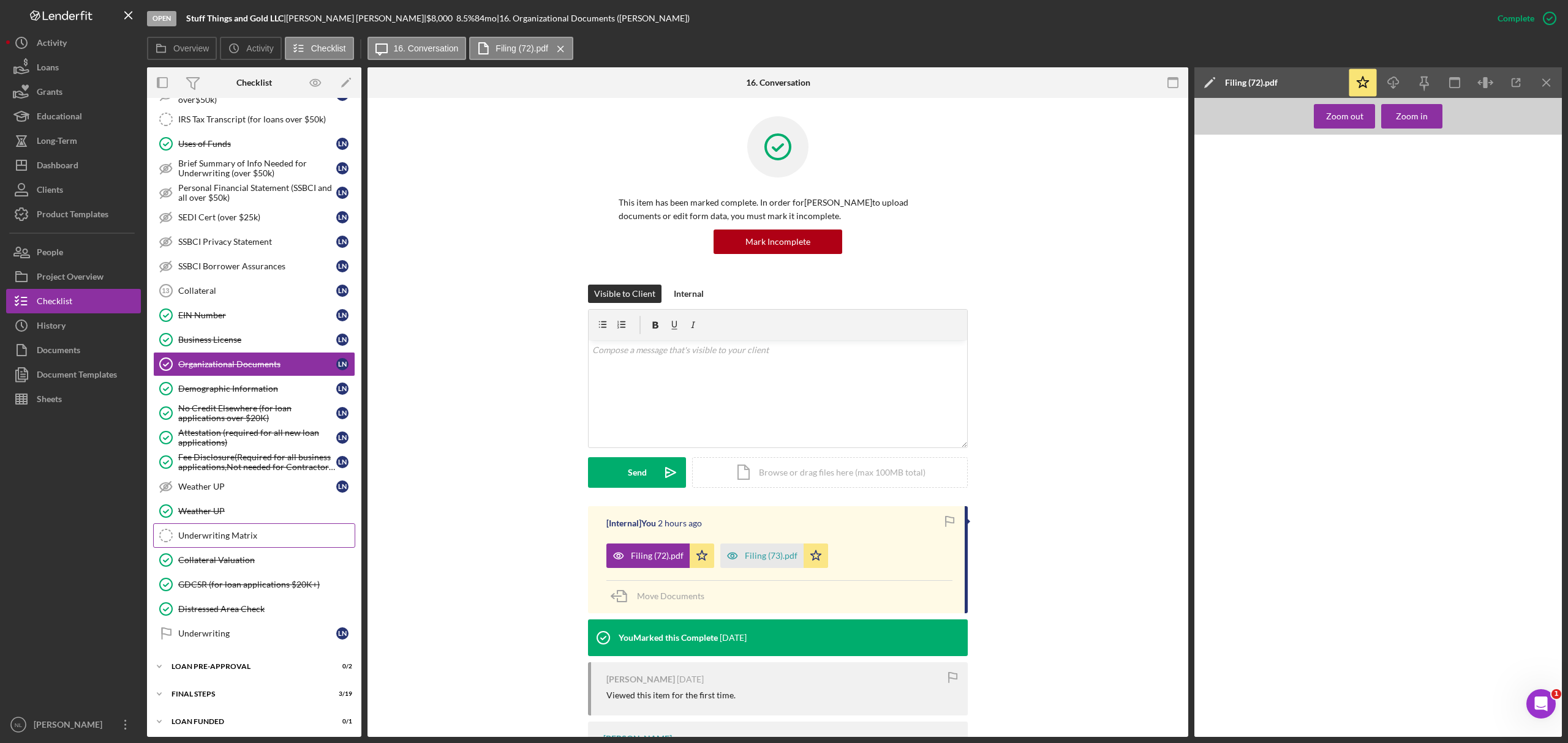
click at [235, 548] on link "Underwriting Matrix Underwriting Matrix" at bounding box center [254, 535] width 202 height 24
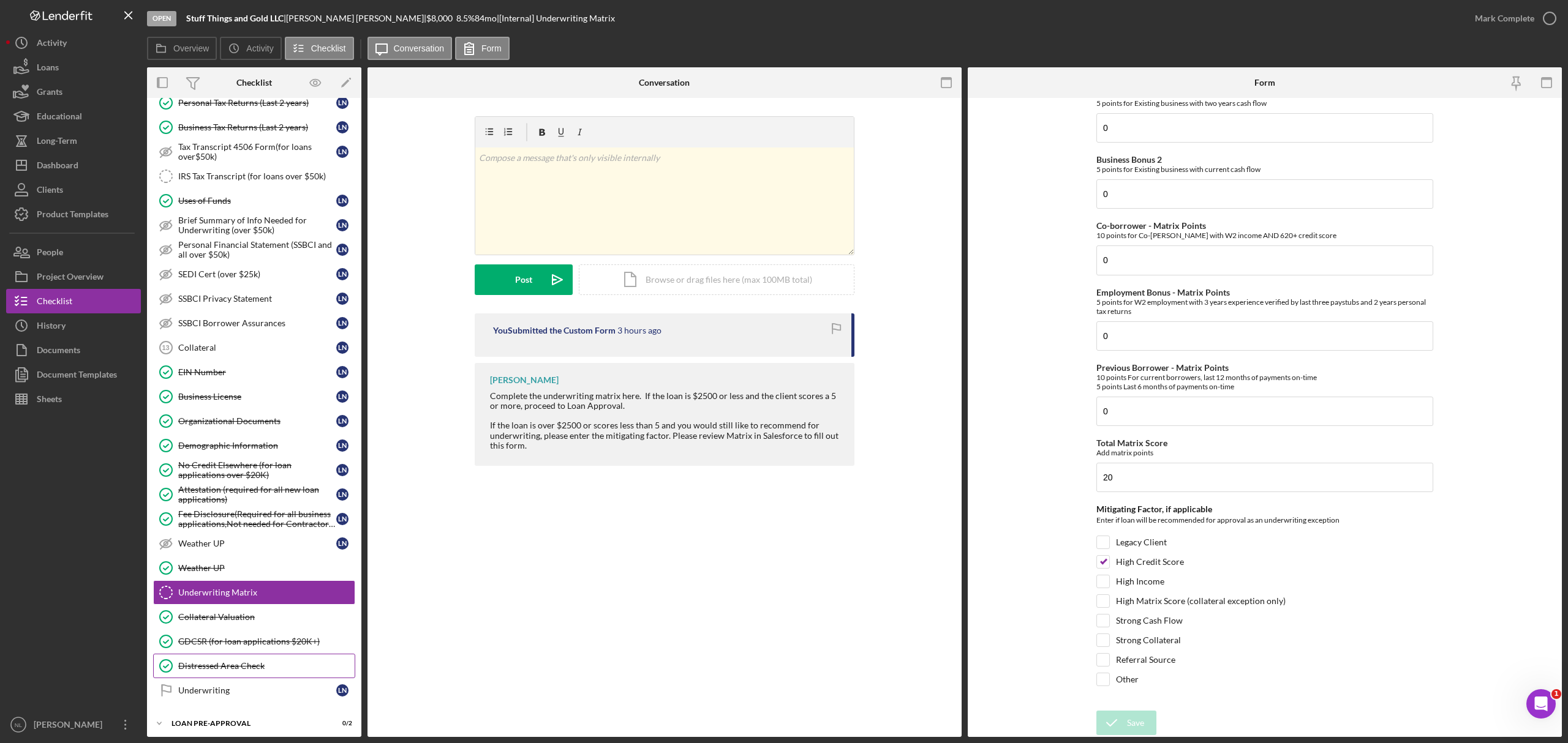
scroll to position [594, 0]
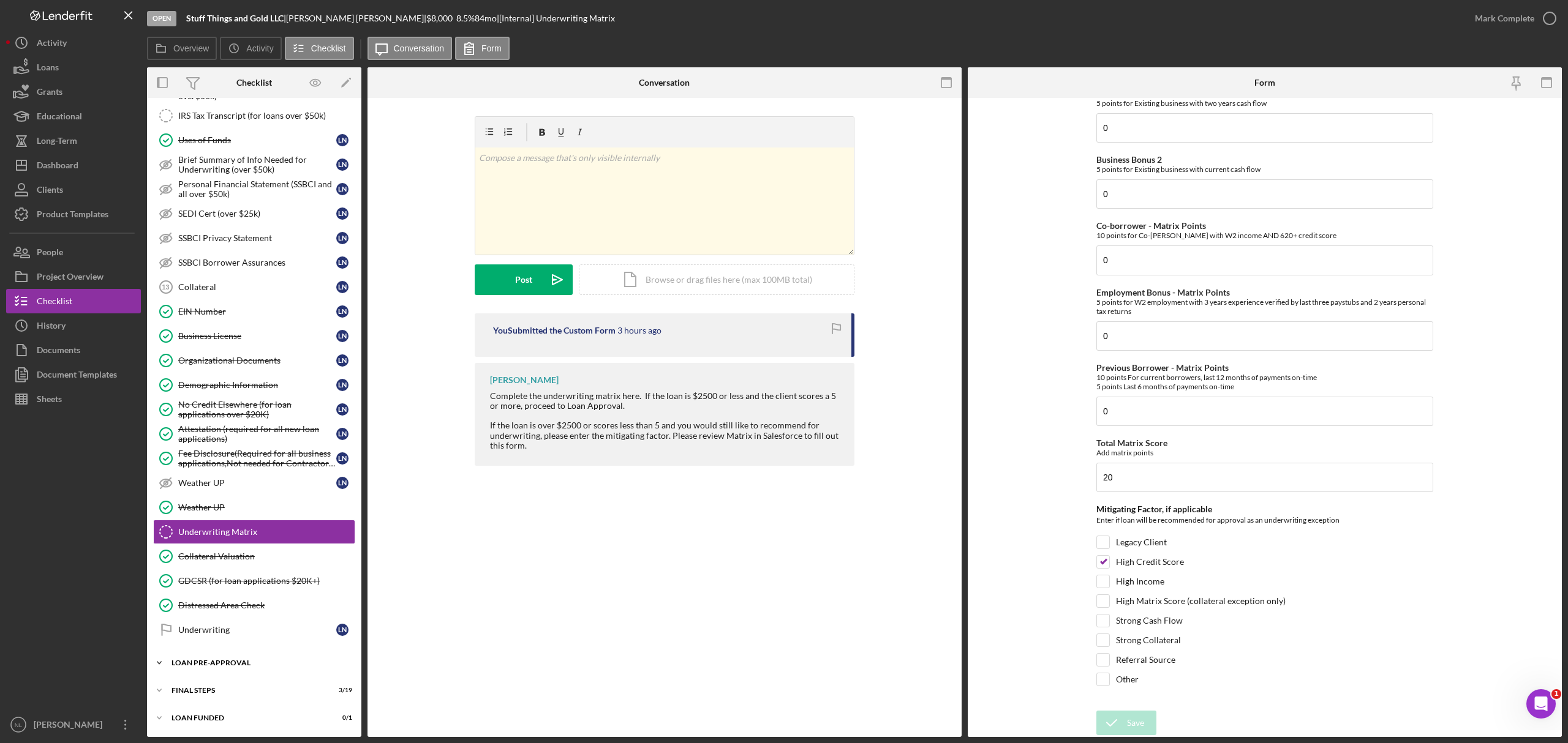
click at [249, 655] on div "Icon/Expander LOAN PRE-APPROVAL 0 / 2" at bounding box center [254, 663] width 215 height 24
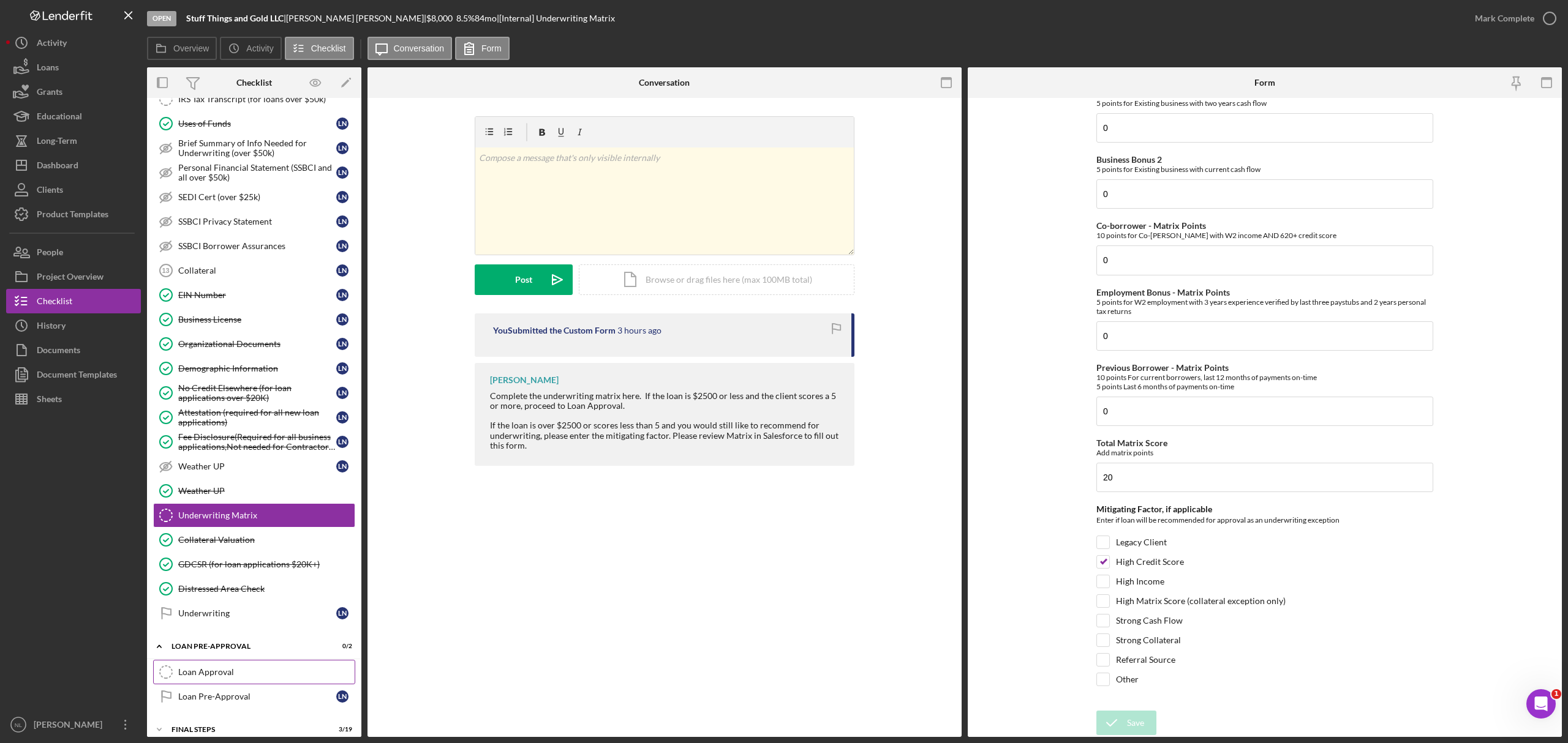
click at [249, 682] on link "Loan Approval Loan Approval" at bounding box center [254, 672] width 202 height 24
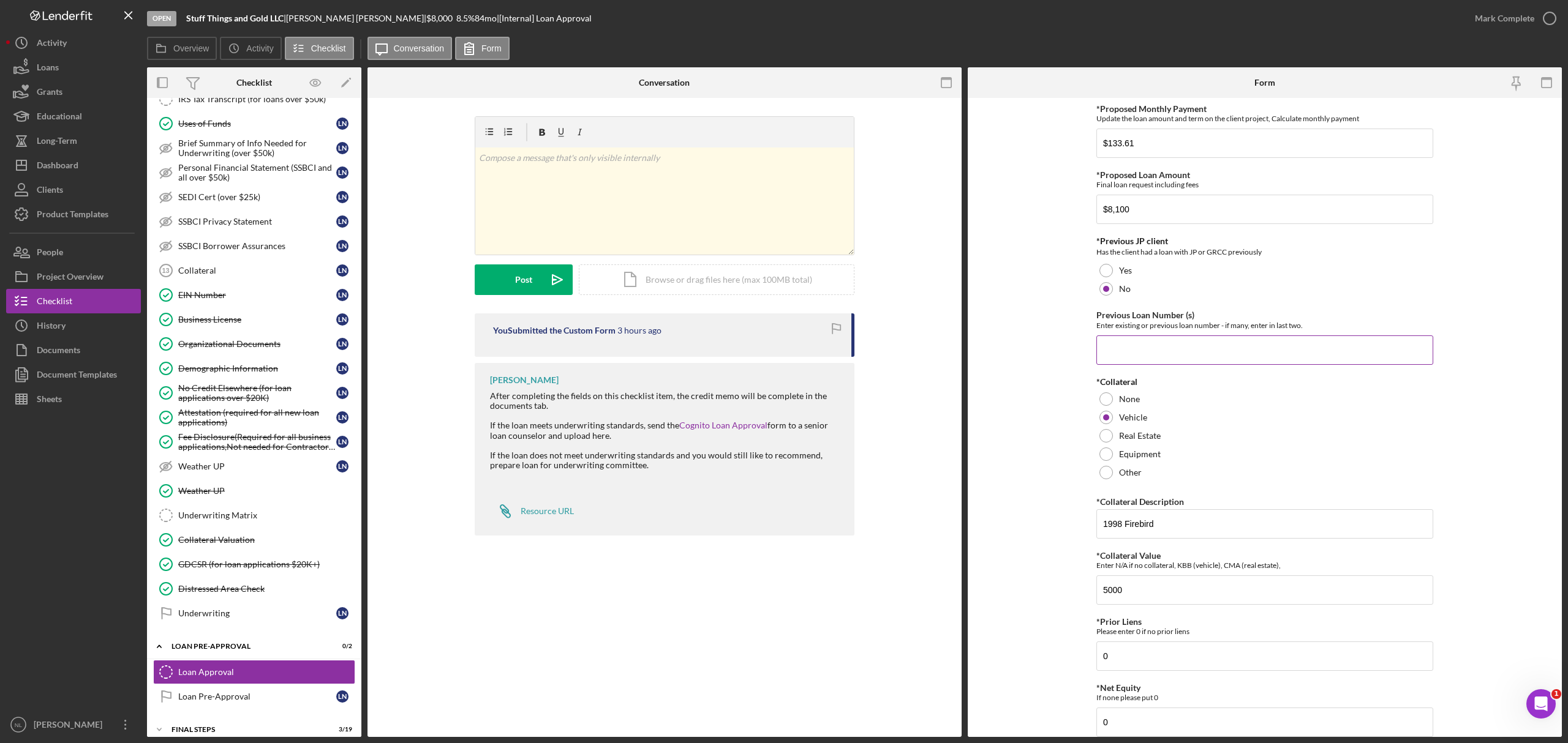
click at [1128, 349] on input "Previous Loan Number (s)" at bounding box center [1264, 350] width 337 height 30
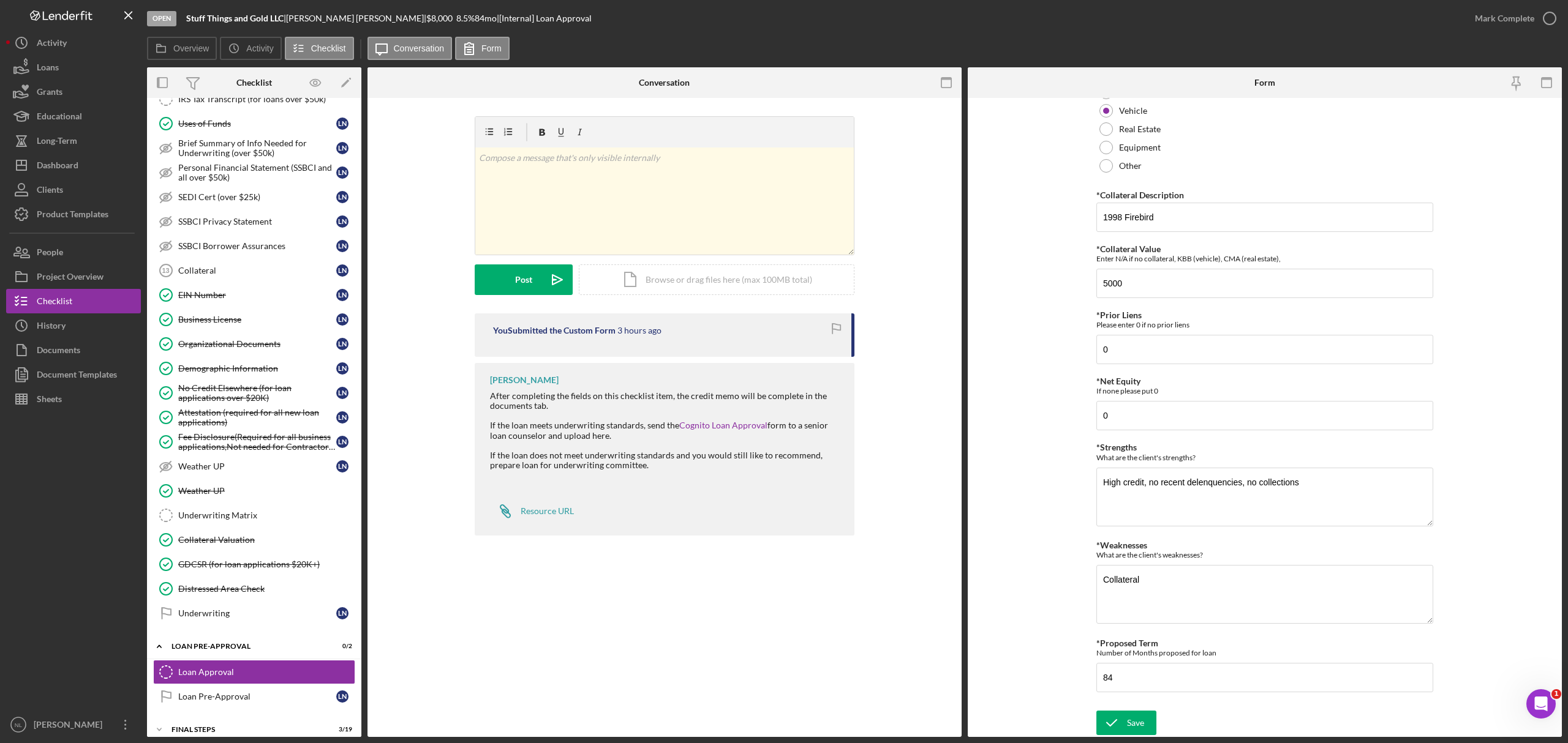
type input "N/A"
click at [1116, 696] on form "*Proposed Monthly Payment Update the loan amount and term on the client project…" at bounding box center [1265, 418] width 594 height 639
click at [1113, 696] on icon "submit" at bounding box center [1111, 723] width 30 height 30
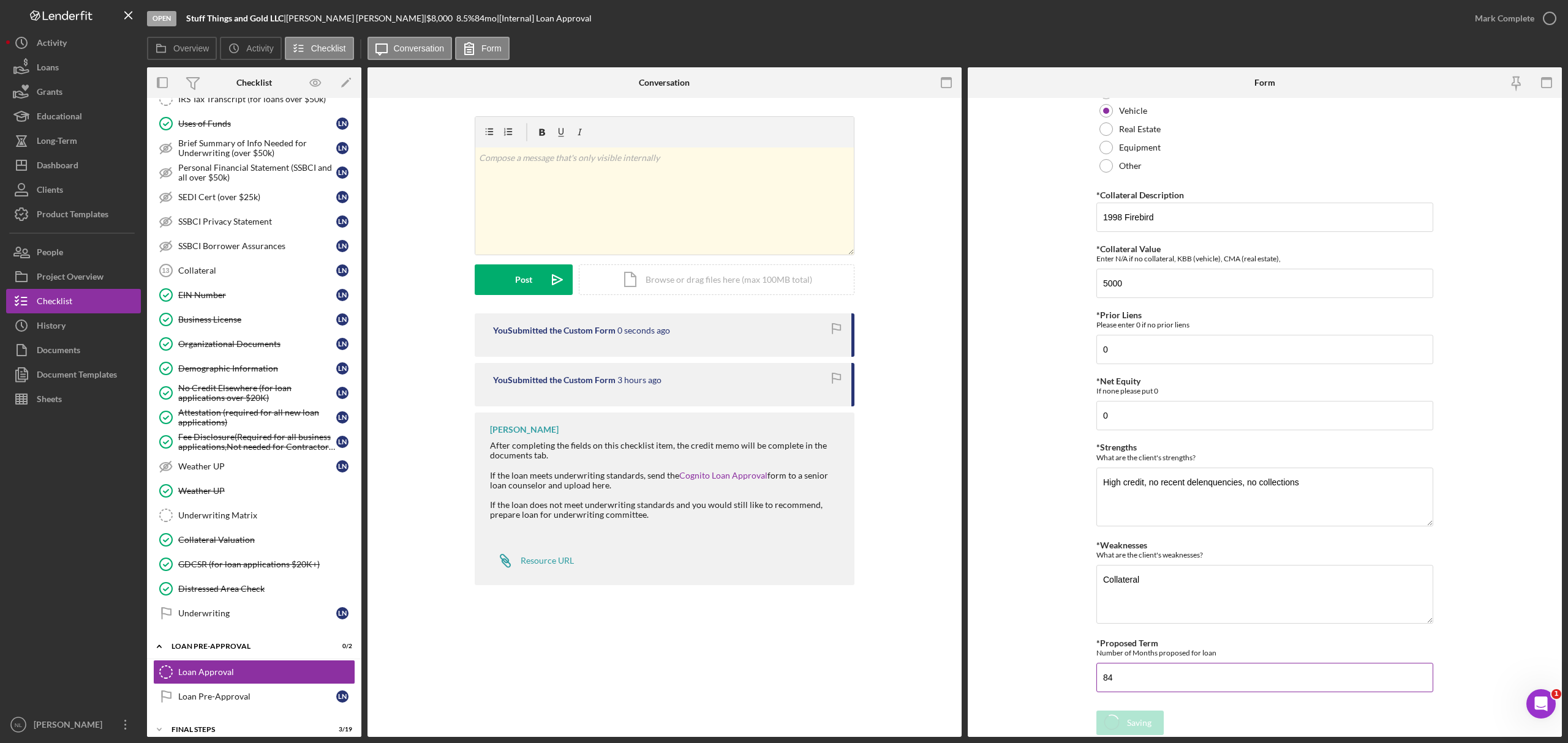
click at [1135, 686] on input "84" at bounding box center [1264, 678] width 337 height 30
type input "60"
click at [1120, 696] on icon "submit" at bounding box center [1111, 723] width 30 height 30
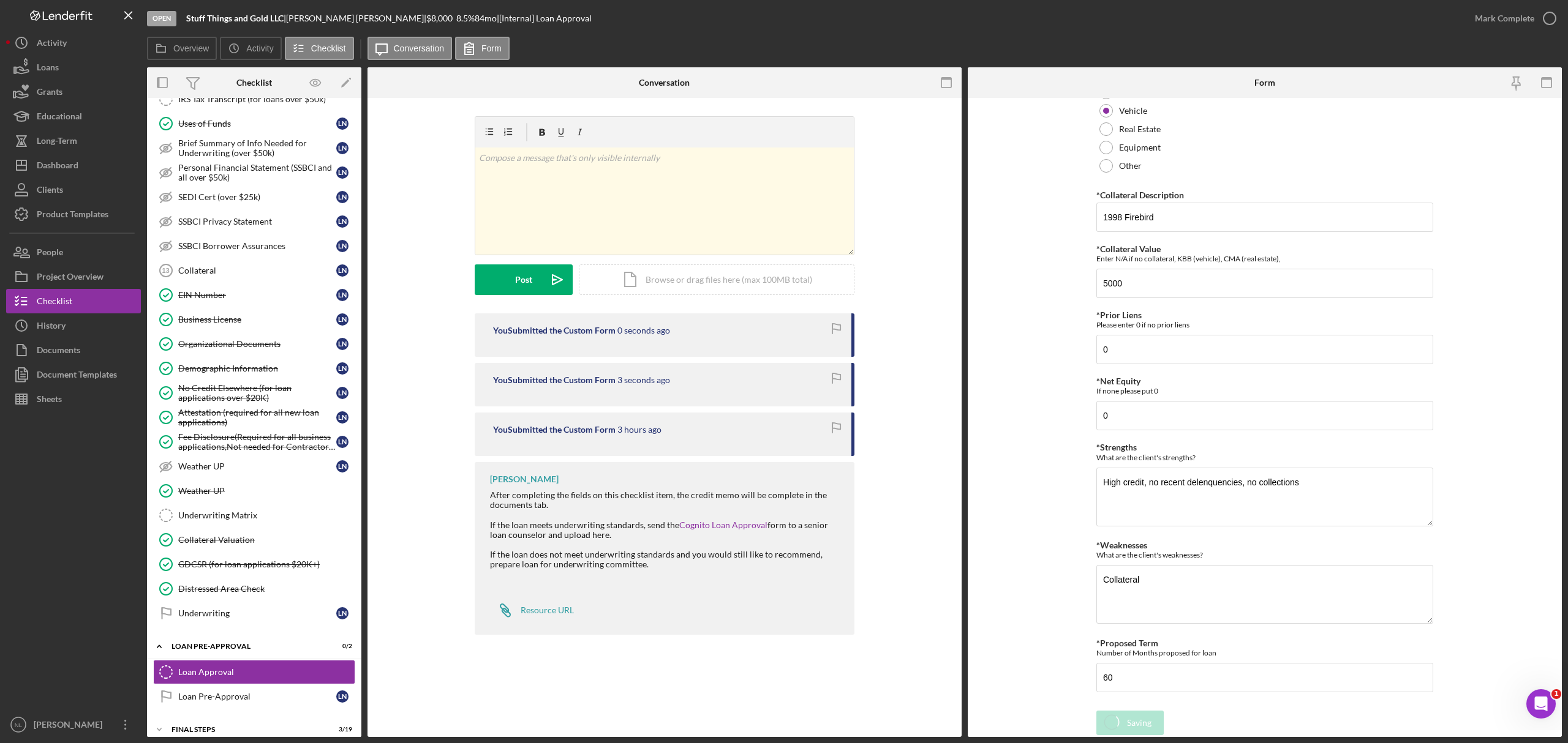
scroll to position [0, 0]
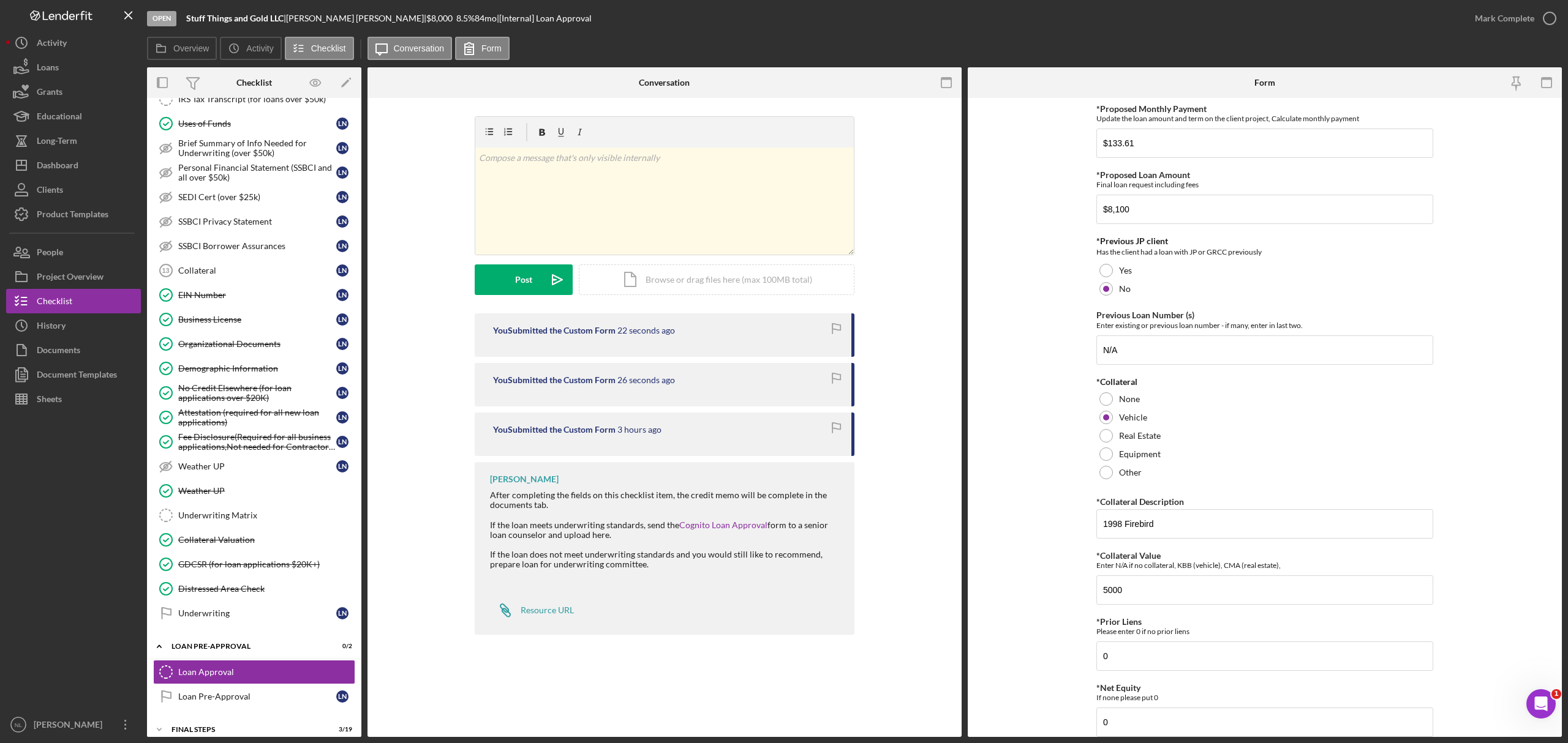
click at [536, 388] on div "You Submitted the Custom Form 26 seconds ago" at bounding box center [665, 385] width 380 height 44
click at [1139, 148] on input "$133.61" at bounding box center [1264, 144] width 337 height 30
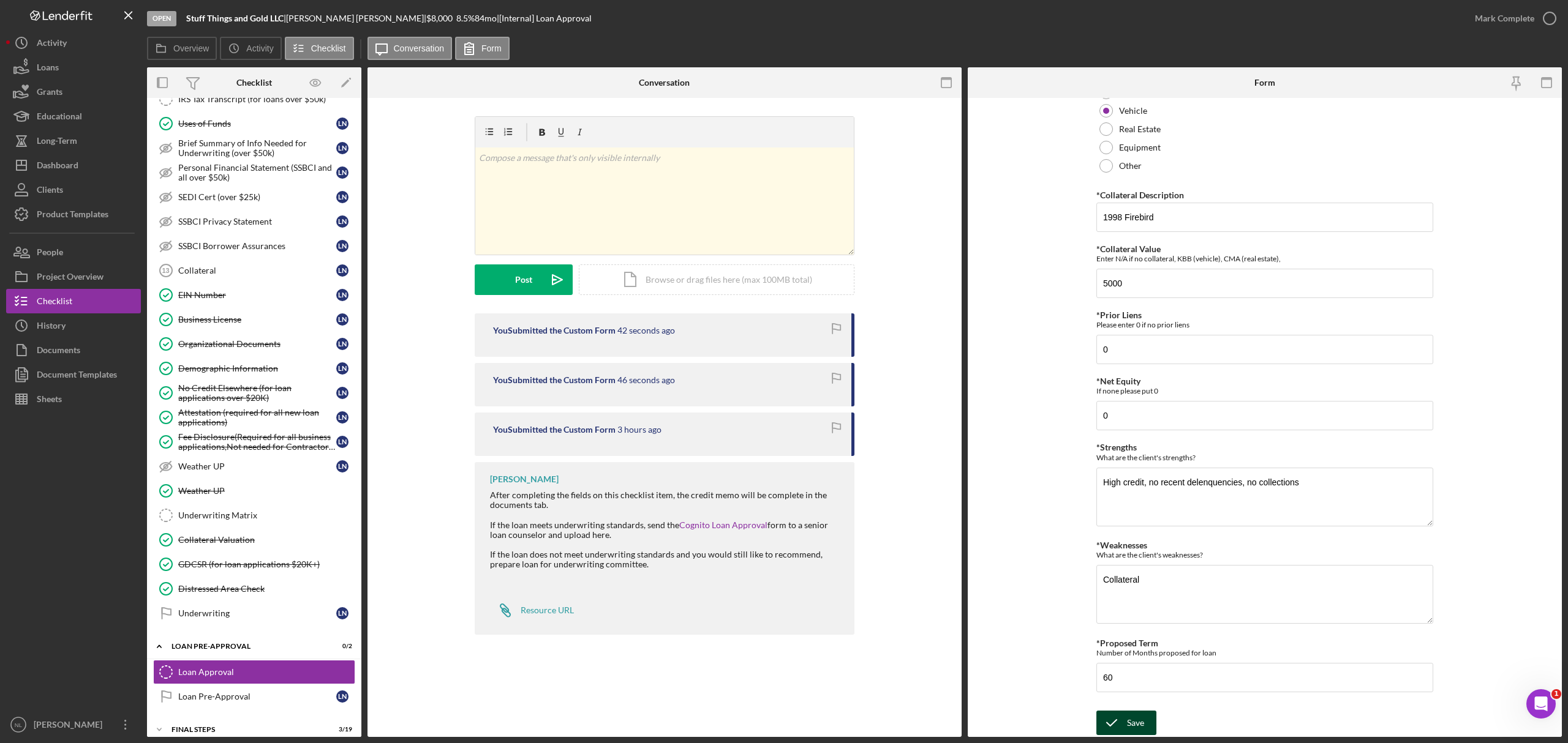
type input "$174.51"
click at [1124, 696] on icon "submit" at bounding box center [1111, 723] width 30 height 30
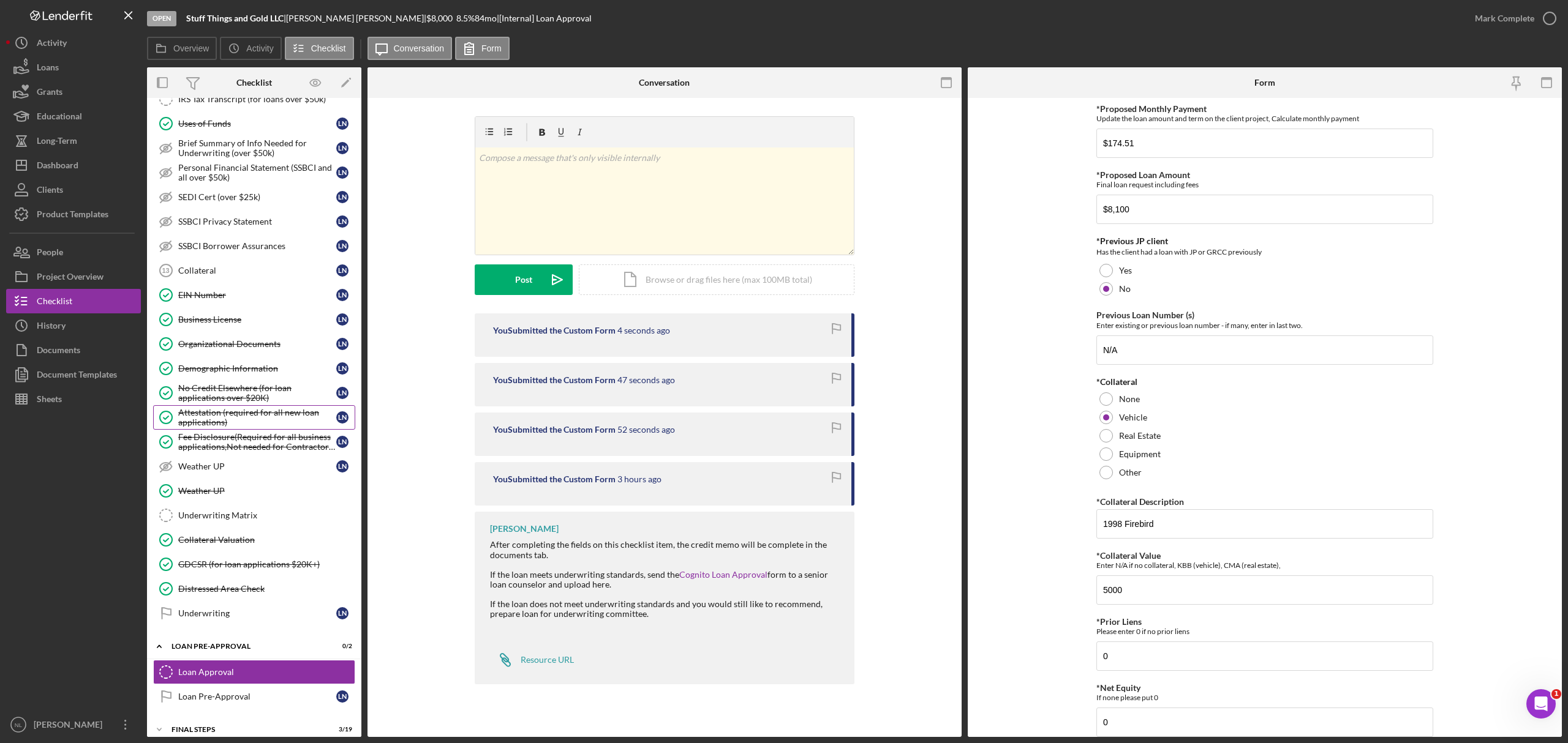
scroll to position [650, 0]
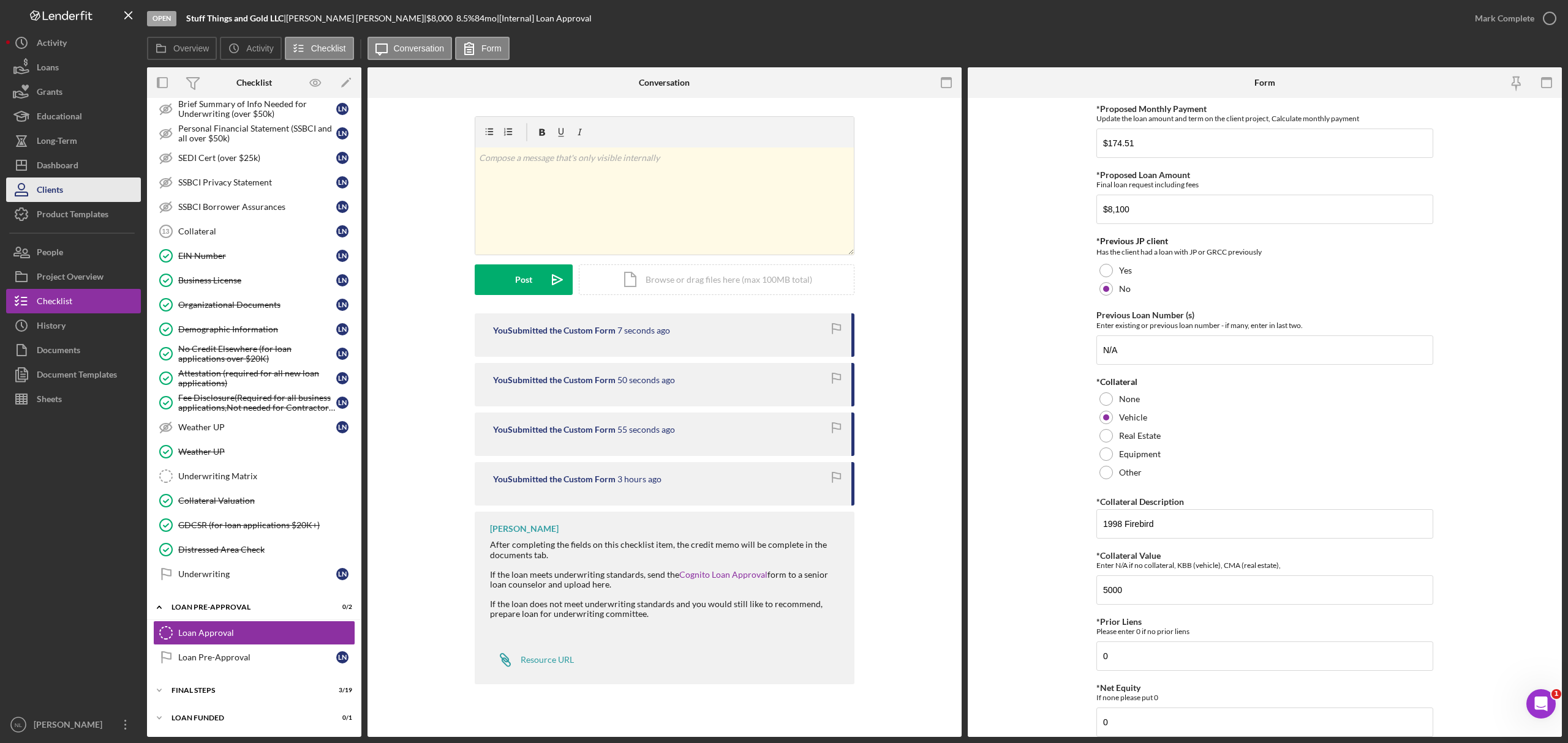
click at [101, 181] on button "Clients" at bounding box center [73, 190] width 135 height 24
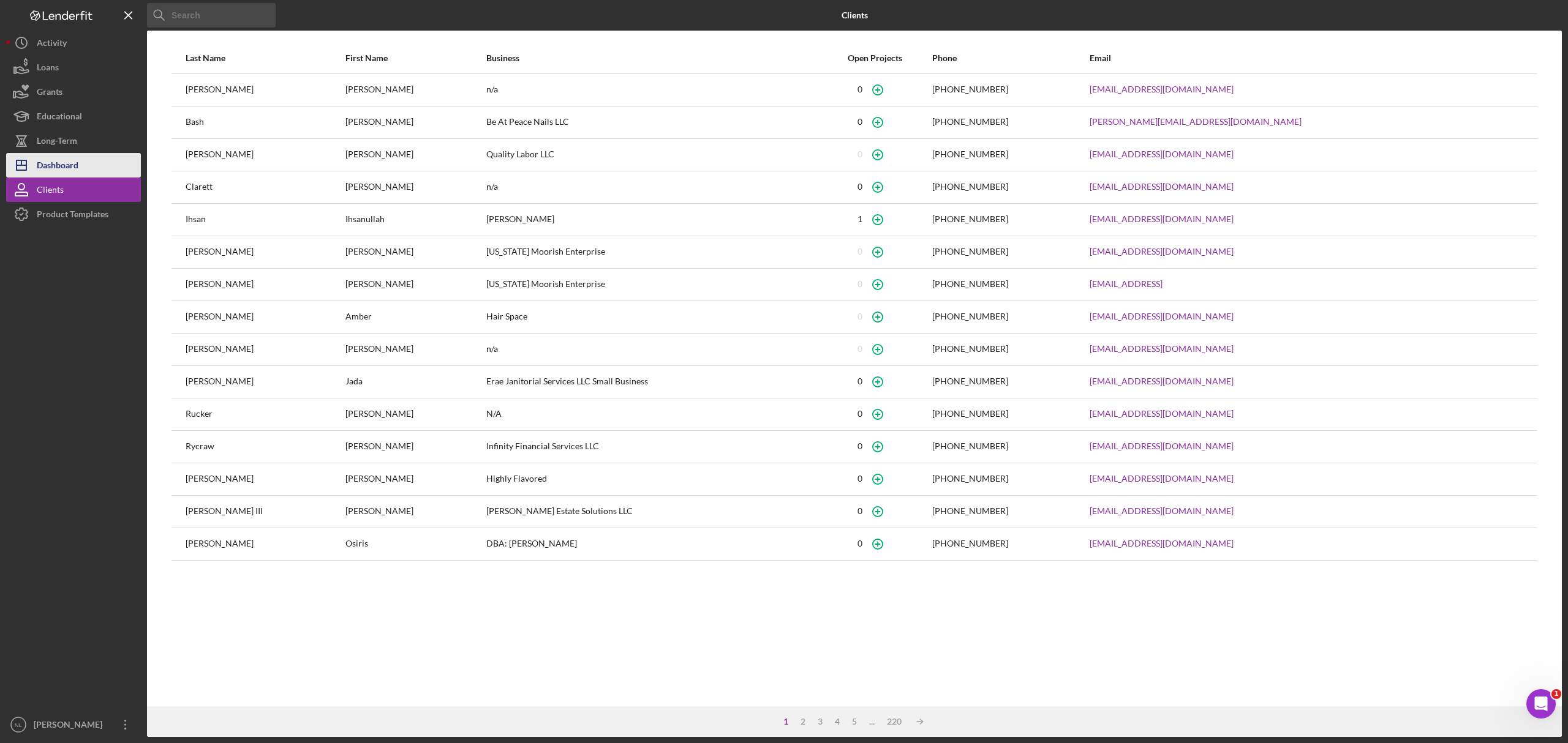
click at [84, 160] on button "Icon/Dashboard Dashboard" at bounding box center [73, 165] width 135 height 24
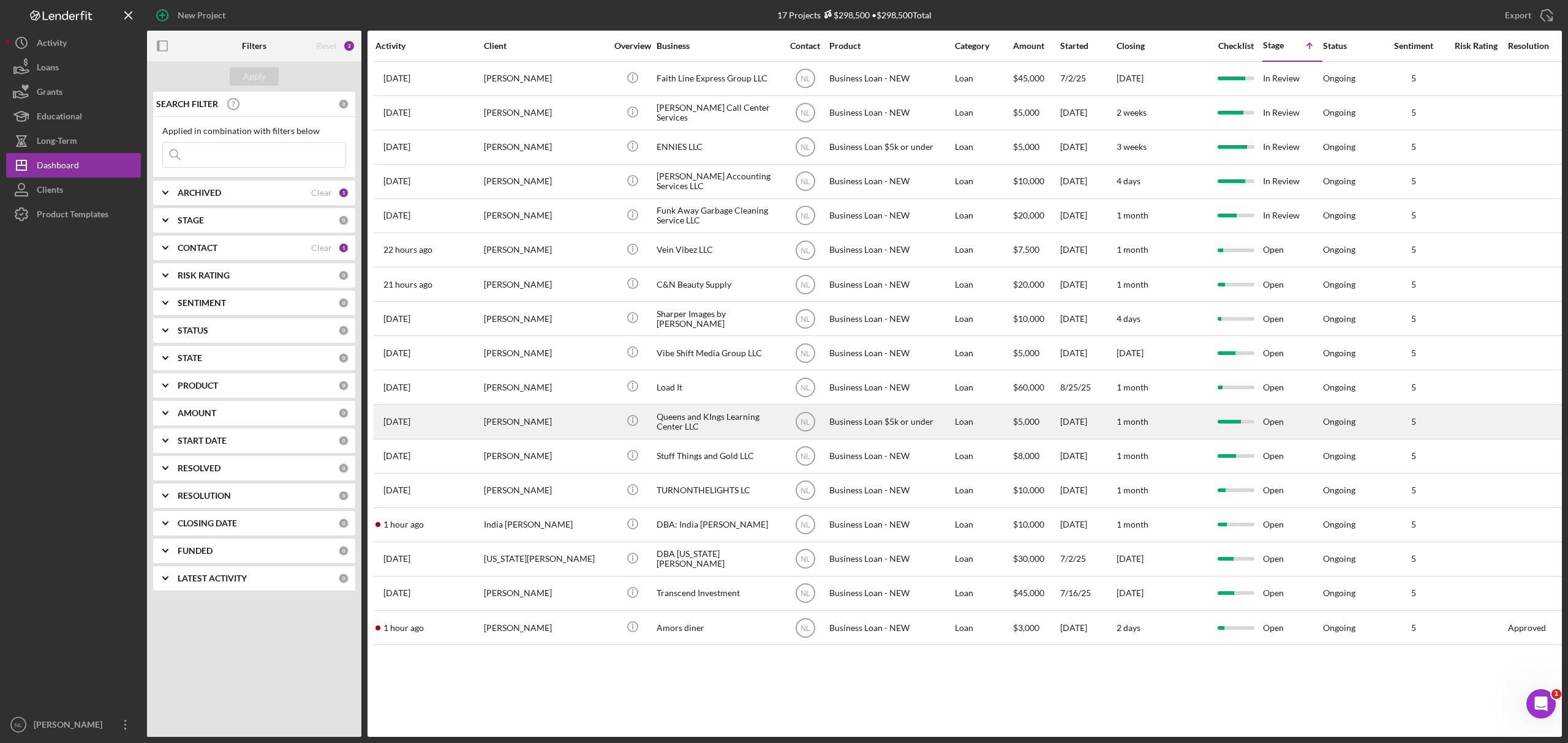
click at [526, 431] on div "[PERSON_NAME]" at bounding box center [545, 421] width 123 height 33
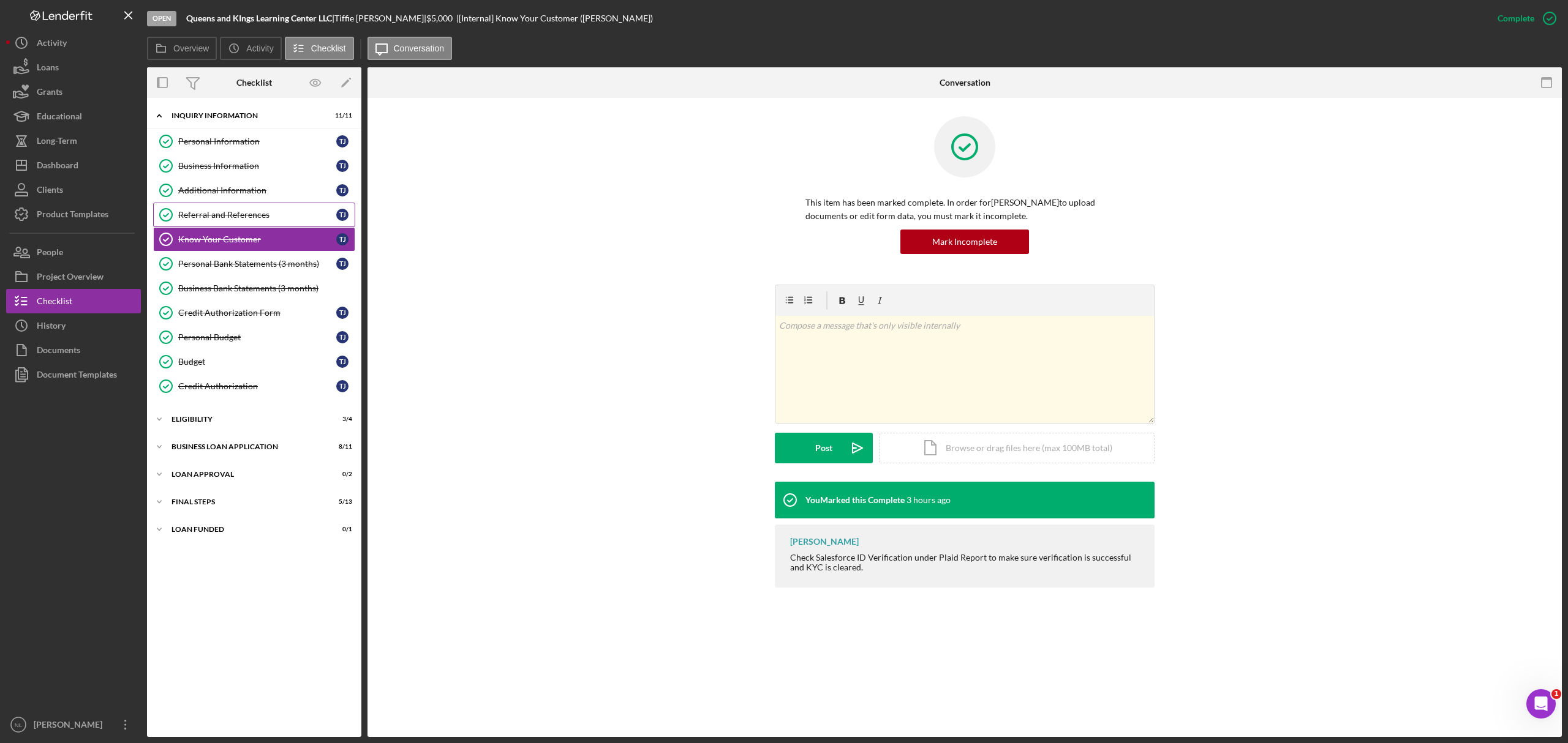
click at [241, 216] on div "Referral and References" at bounding box center [257, 215] width 158 height 10
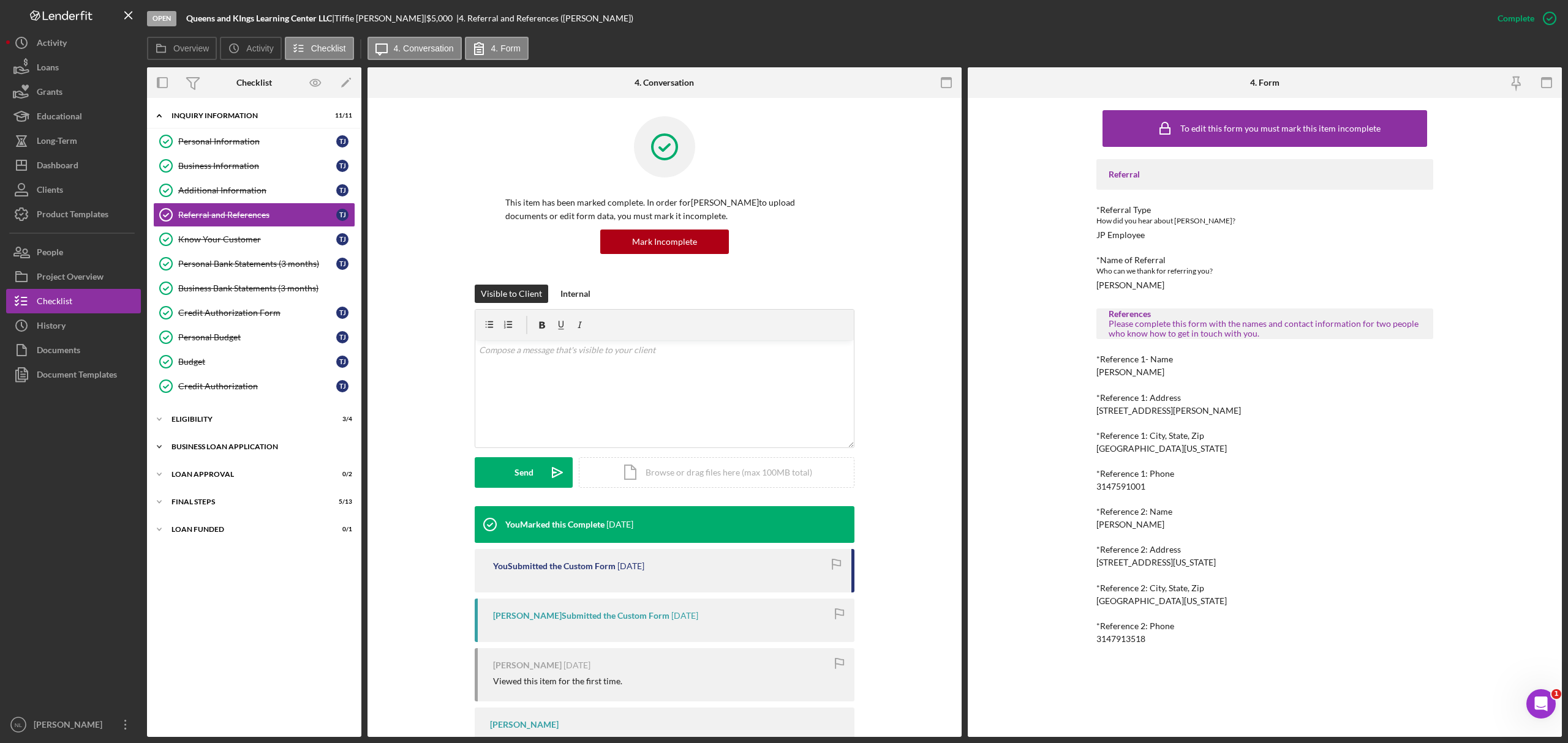
click at [201, 446] on div "Icon/Expander BUSINESS LOAN APPLICATION 8 / 11" at bounding box center [254, 446] width 215 height 24
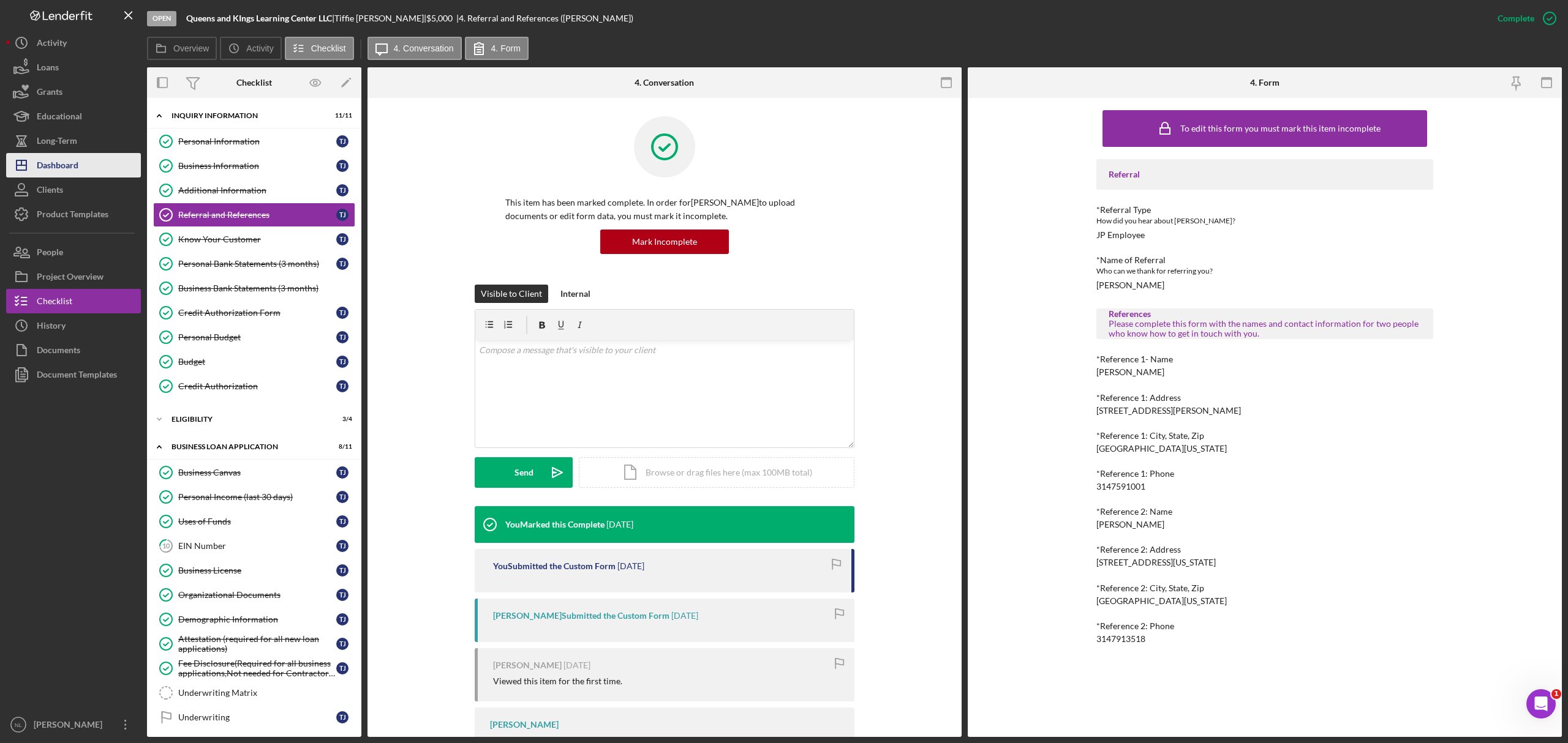
click at [91, 166] on button "Icon/Dashboard Dashboard" at bounding box center [73, 165] width 135 height 24
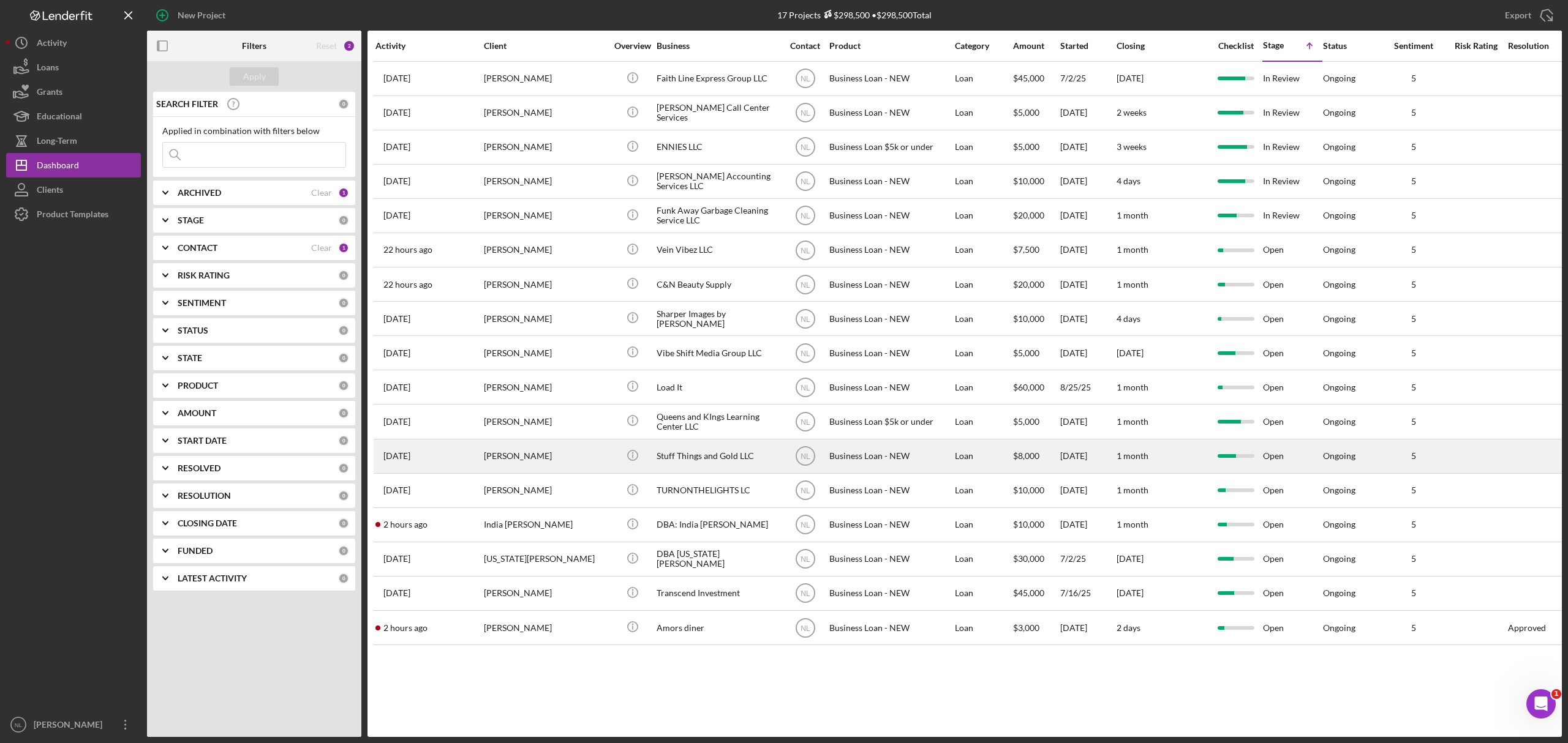
click at [533, 445] on div "[PERSON_NAME]" at bounding box center [545, 457] width 123 height 33
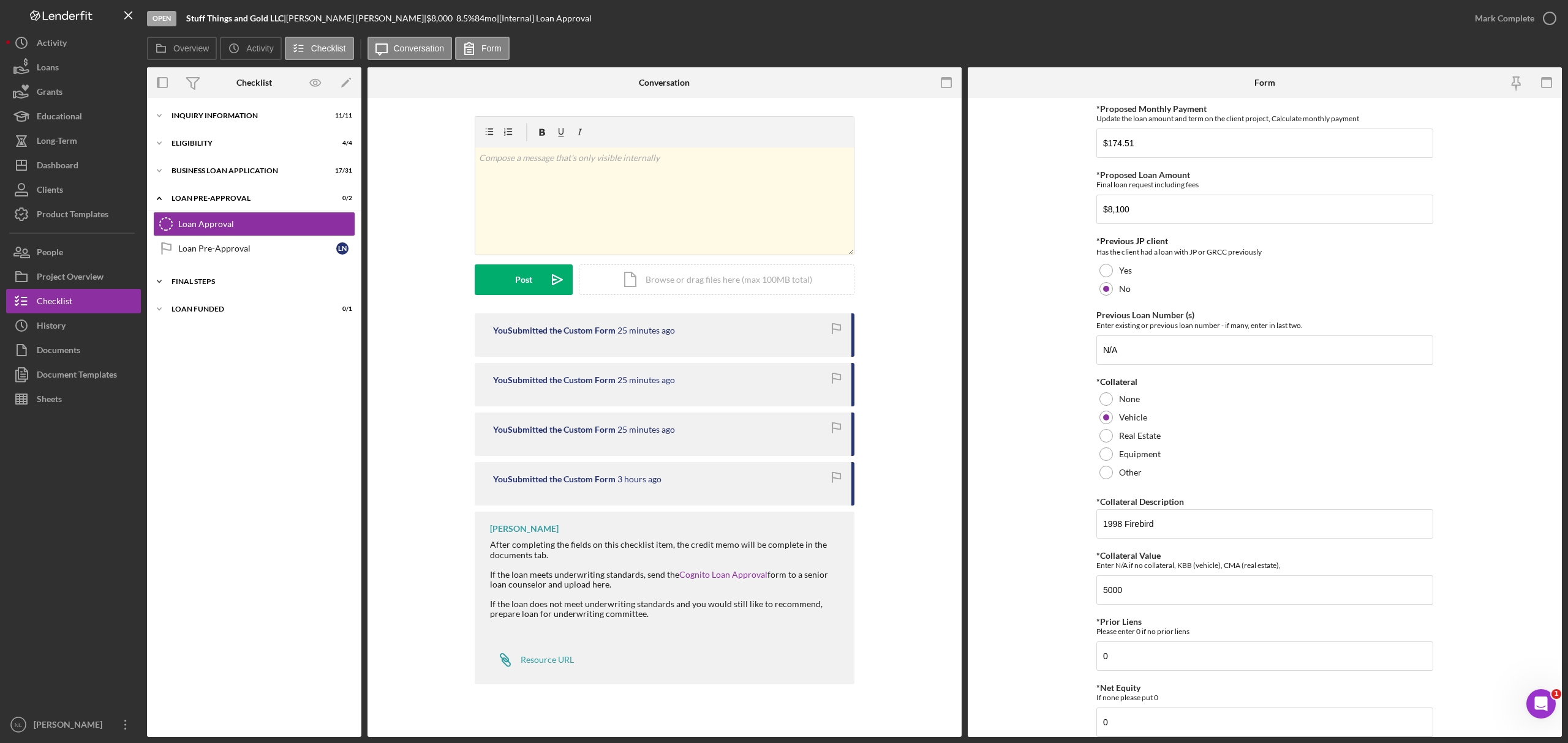
click at [218, 286] on div "FINAL STEPS" at bounding box center [259, 281] width 175 height 7
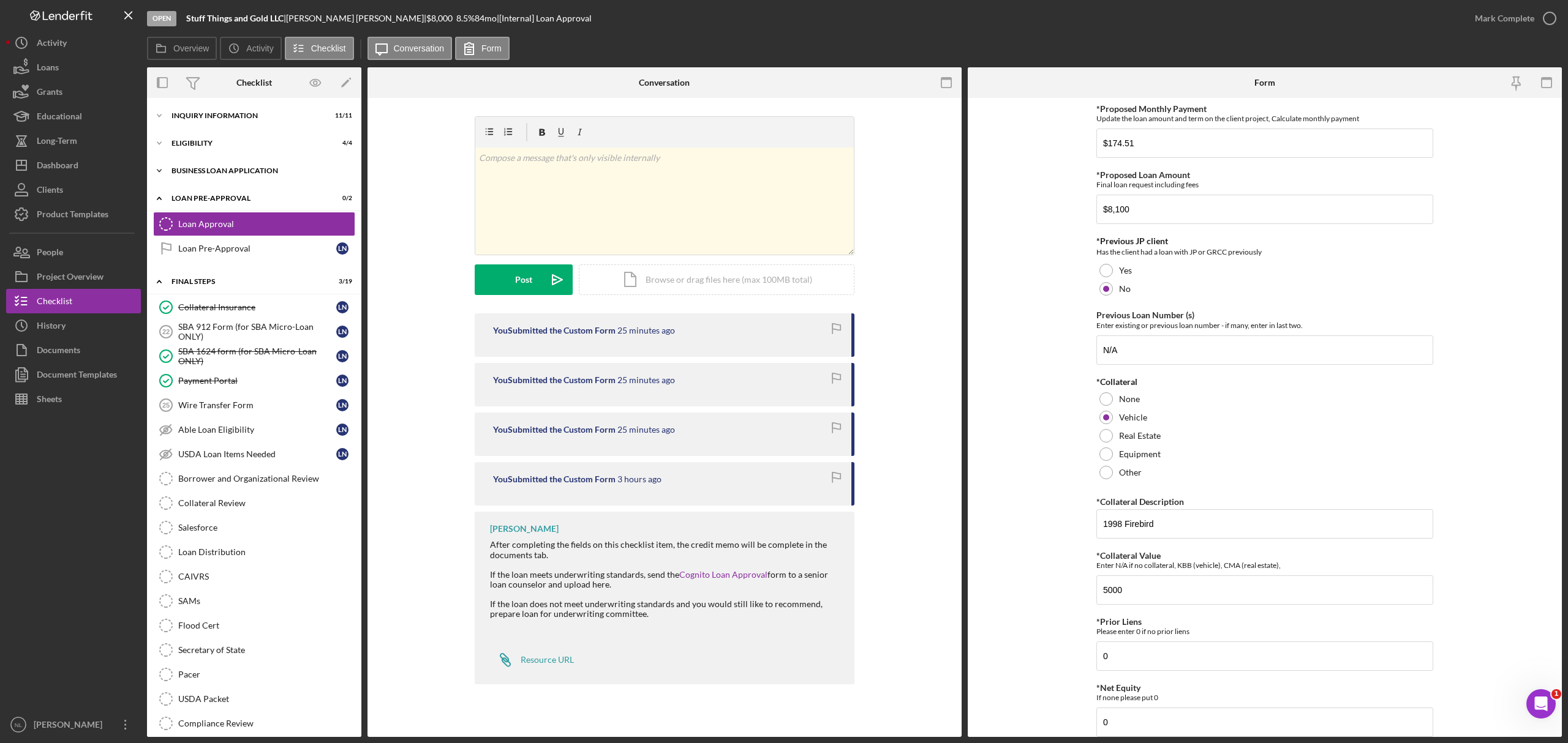
click at [285, 162] on div "Icon/Expander BUSINESS LOAN APPLICATION 17 / 31" at bounding box center [254, 170] width 215 height 24
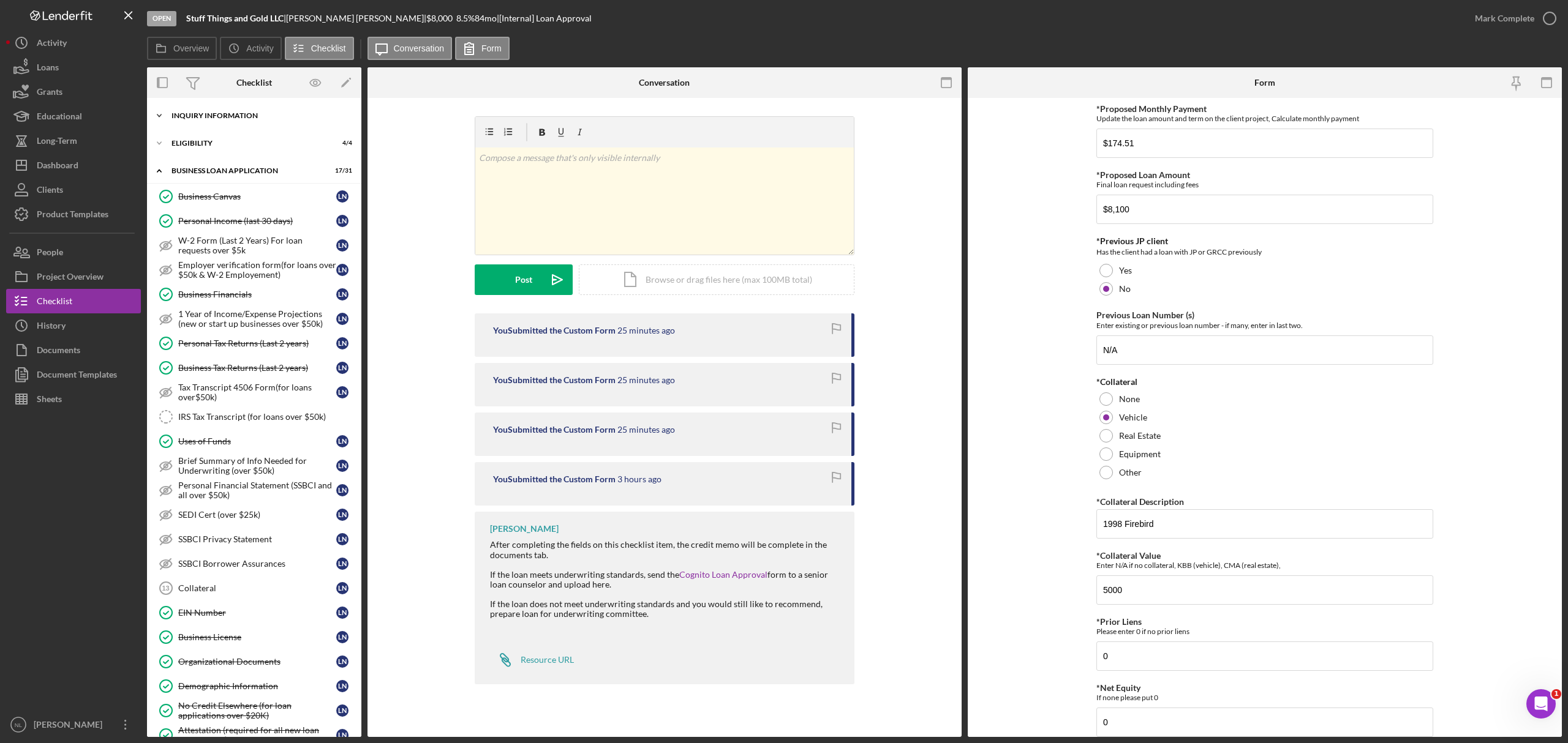
click at [241, 114] on div "INQUIRY INFORMATION" at bounding box center [259, 116] width 175 height 7
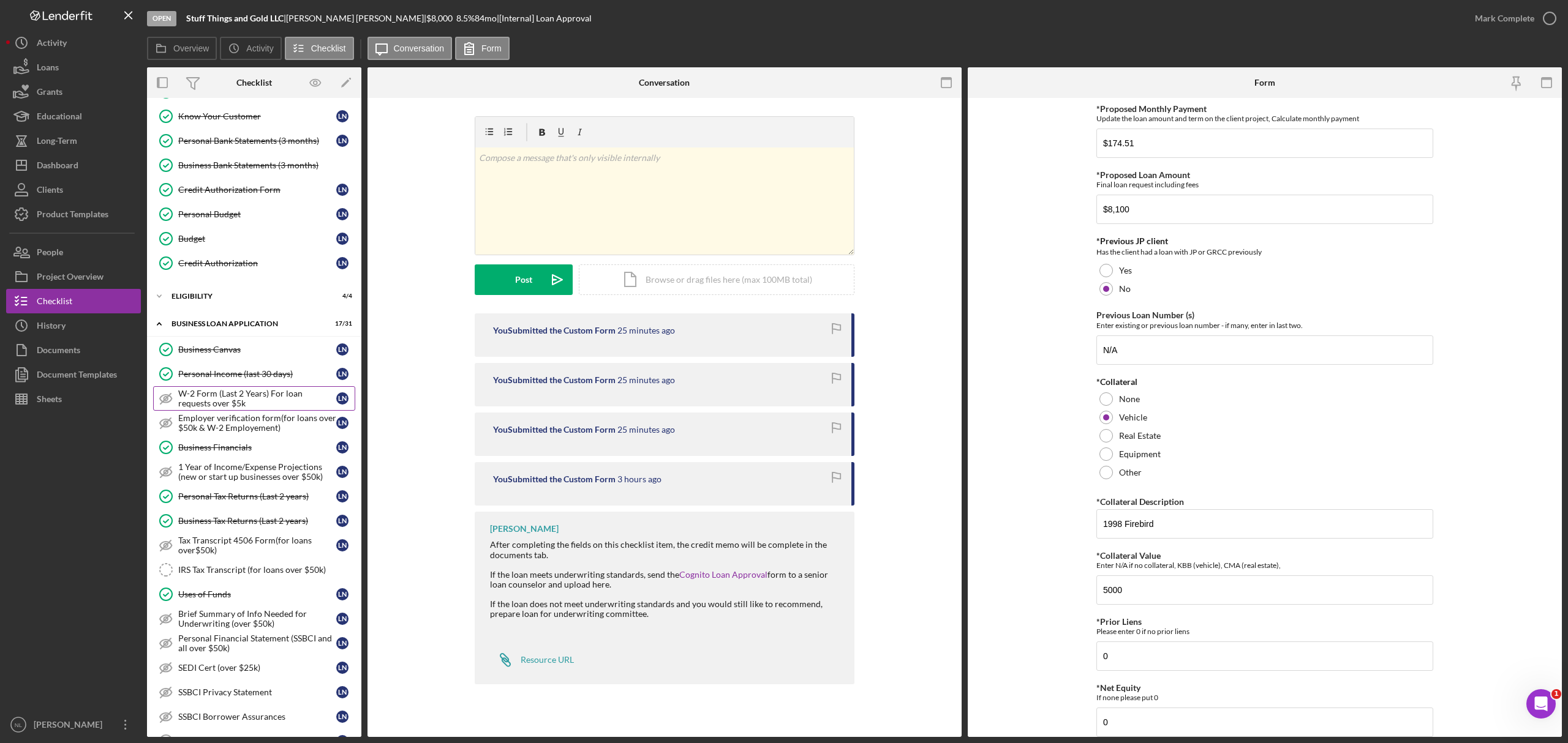
scroll to position [136, 0]
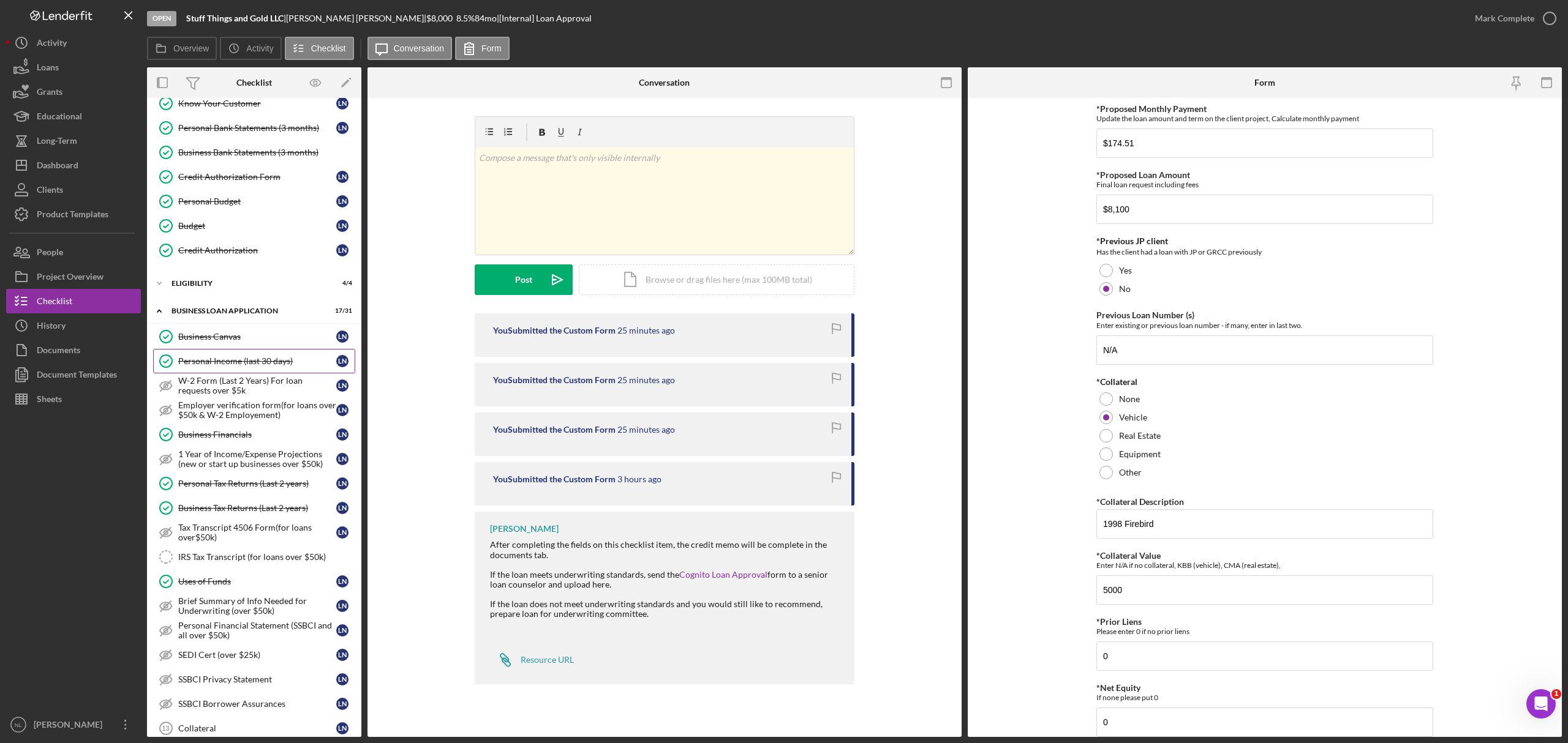
click at [235, 361] on div "Personal Income (last 30 days)" at bounding box center [257, 361] width 158 height 10
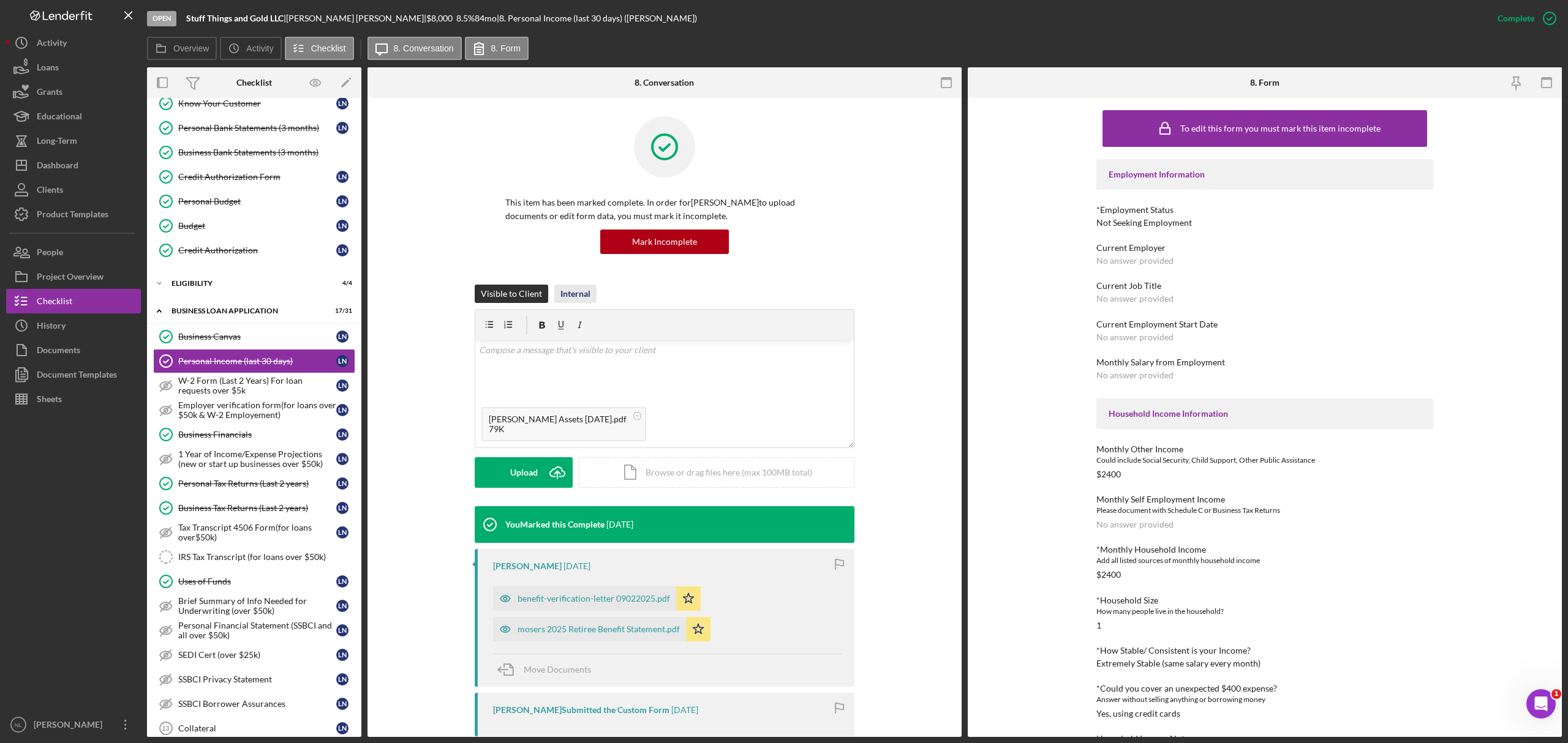
click at [576, 300] on div "Internal" at bounding box center [576, 294] width 30 height 19
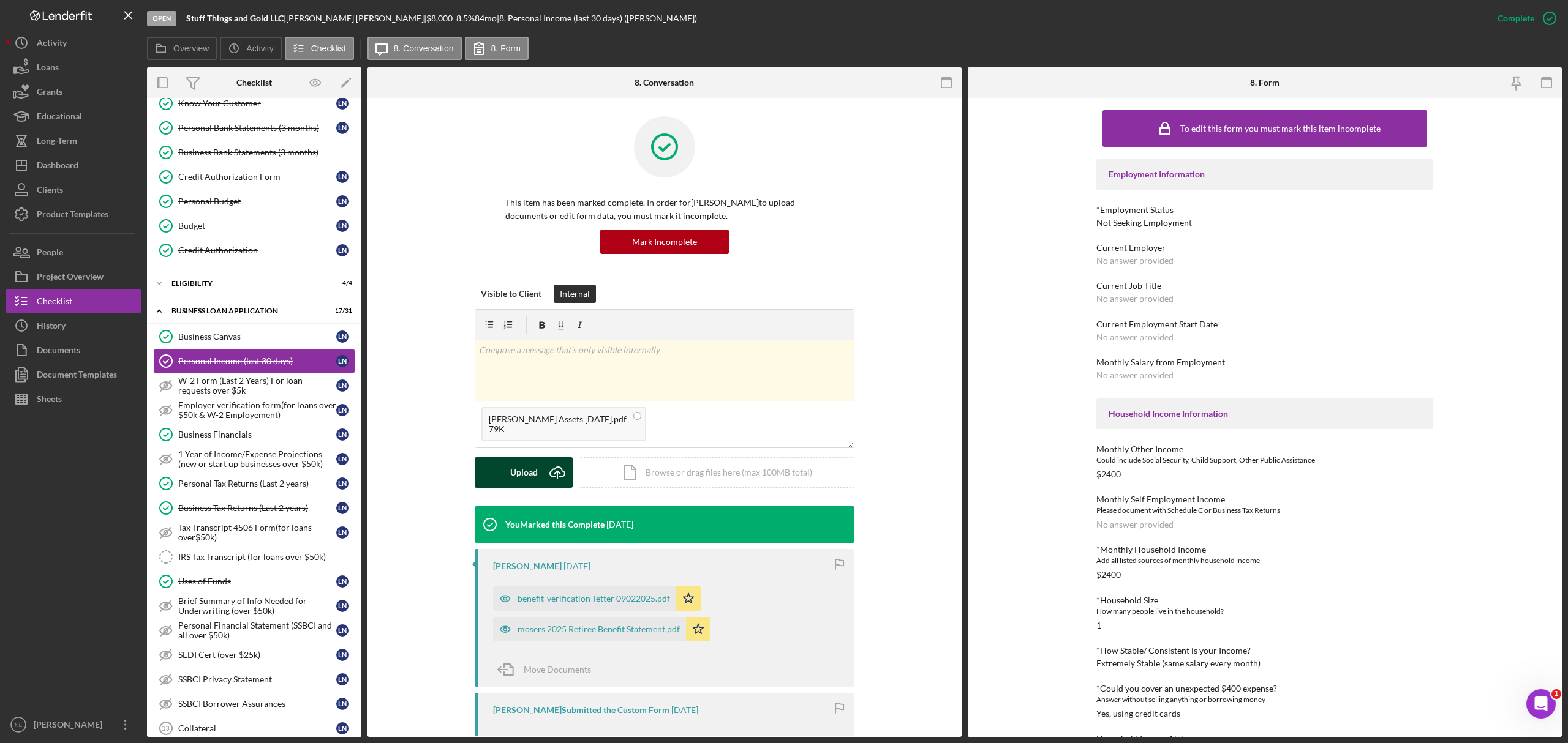
click at [533, 464] on div "Upload" at bounding box center [523, 472] width 27 height 30
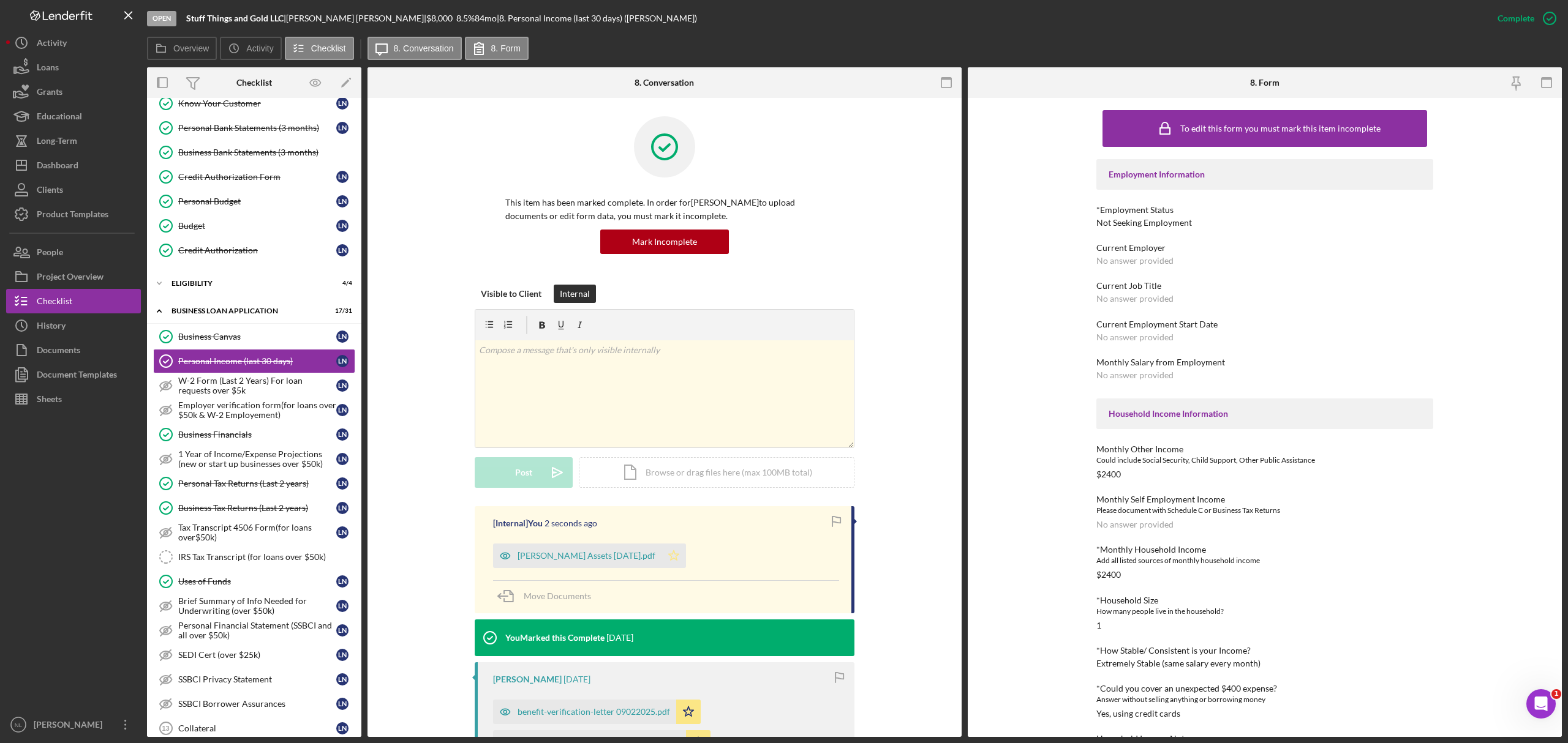
click at [669, 562] on icon "Icon/Star" at bounding box center [673, 556] width 24 height 24
click at [94, 276] on div "Project Overview" at bounding box center [70, 278] width 67 height 27
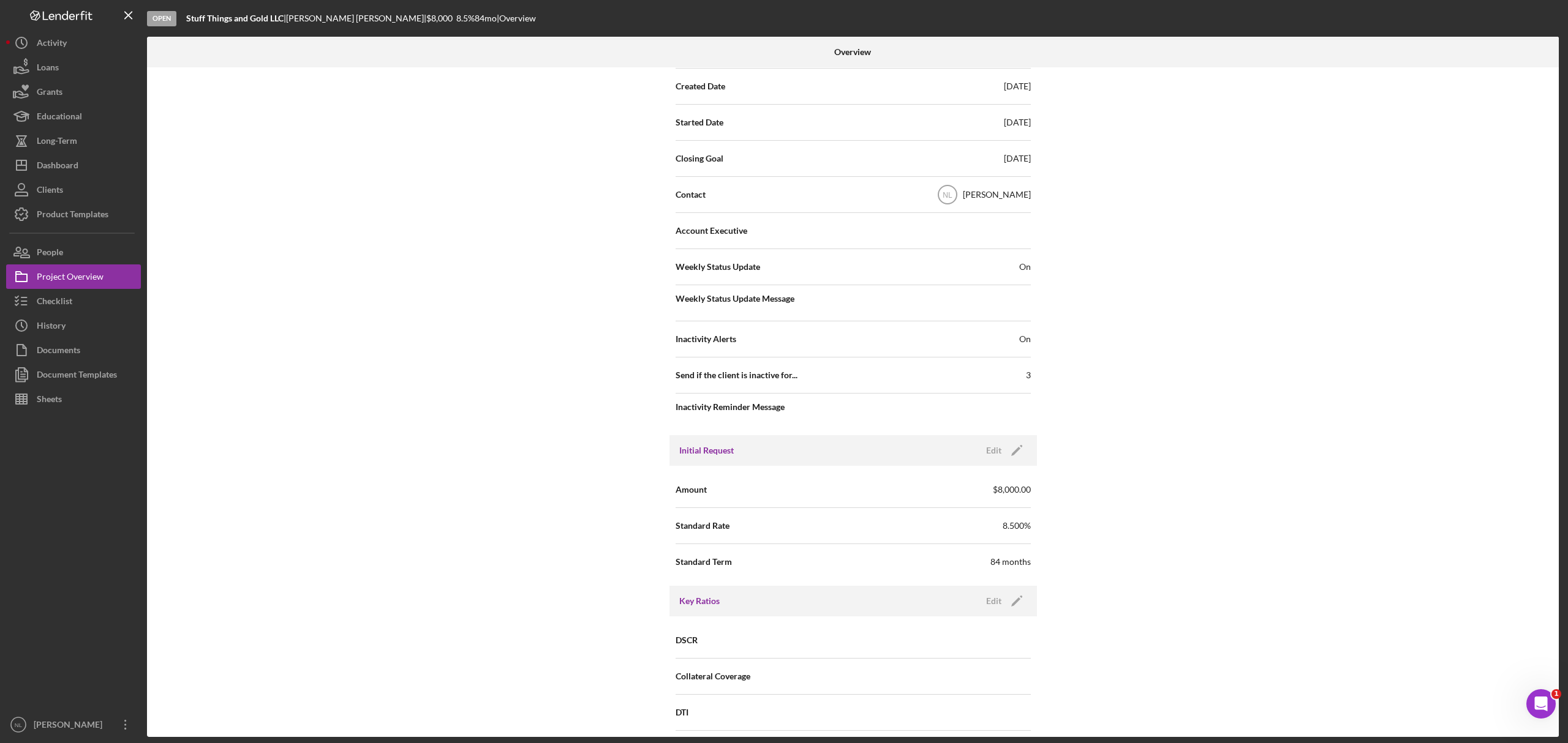
scroll to position [343, 0]
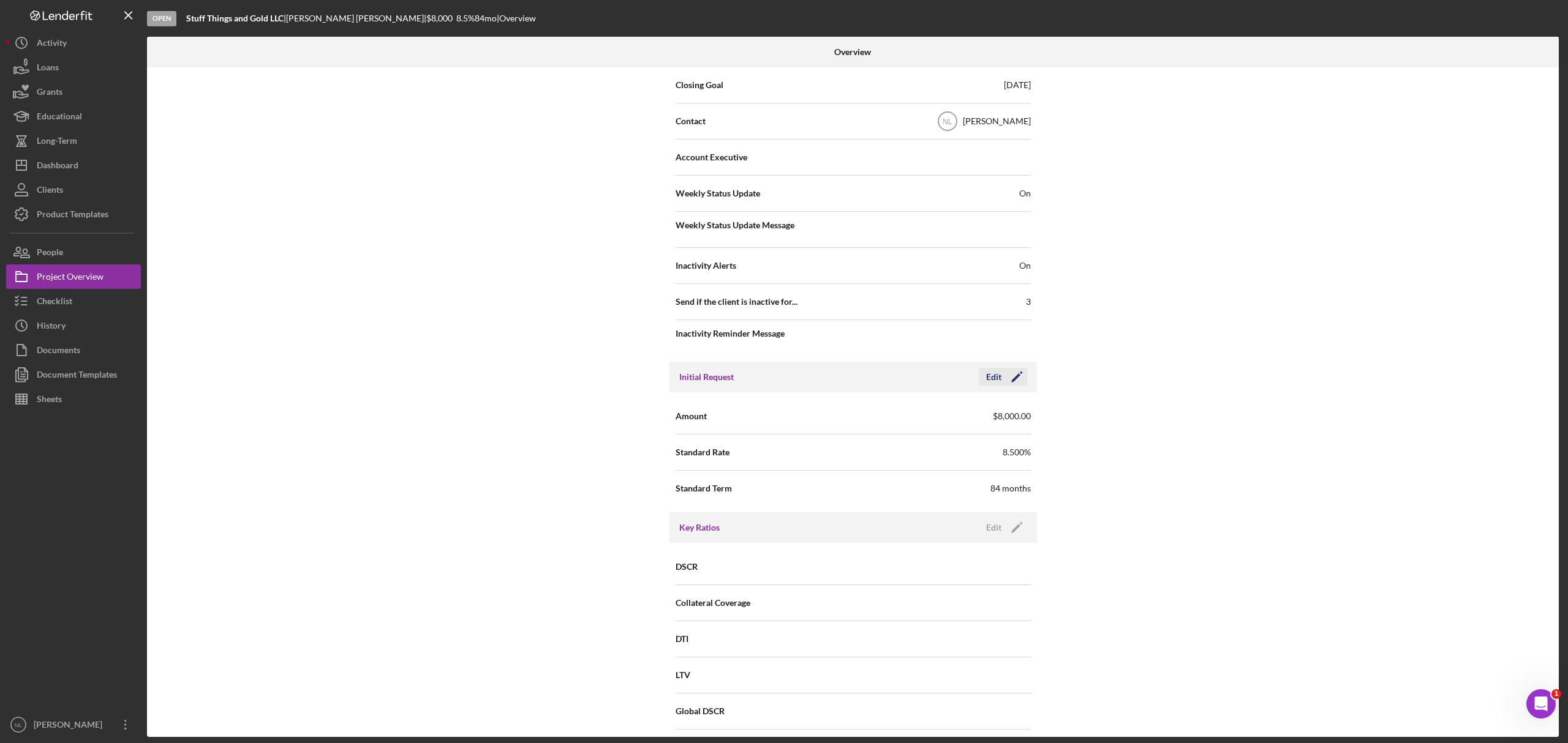
click at [1010, 385] on icon "Icon/Edit" at bounding box center [1017, 377] width 30 height 30
click at [921, 427] on input "$8,000" at bounding box center [943, 416] width 178 height 30
type input "$8,100"
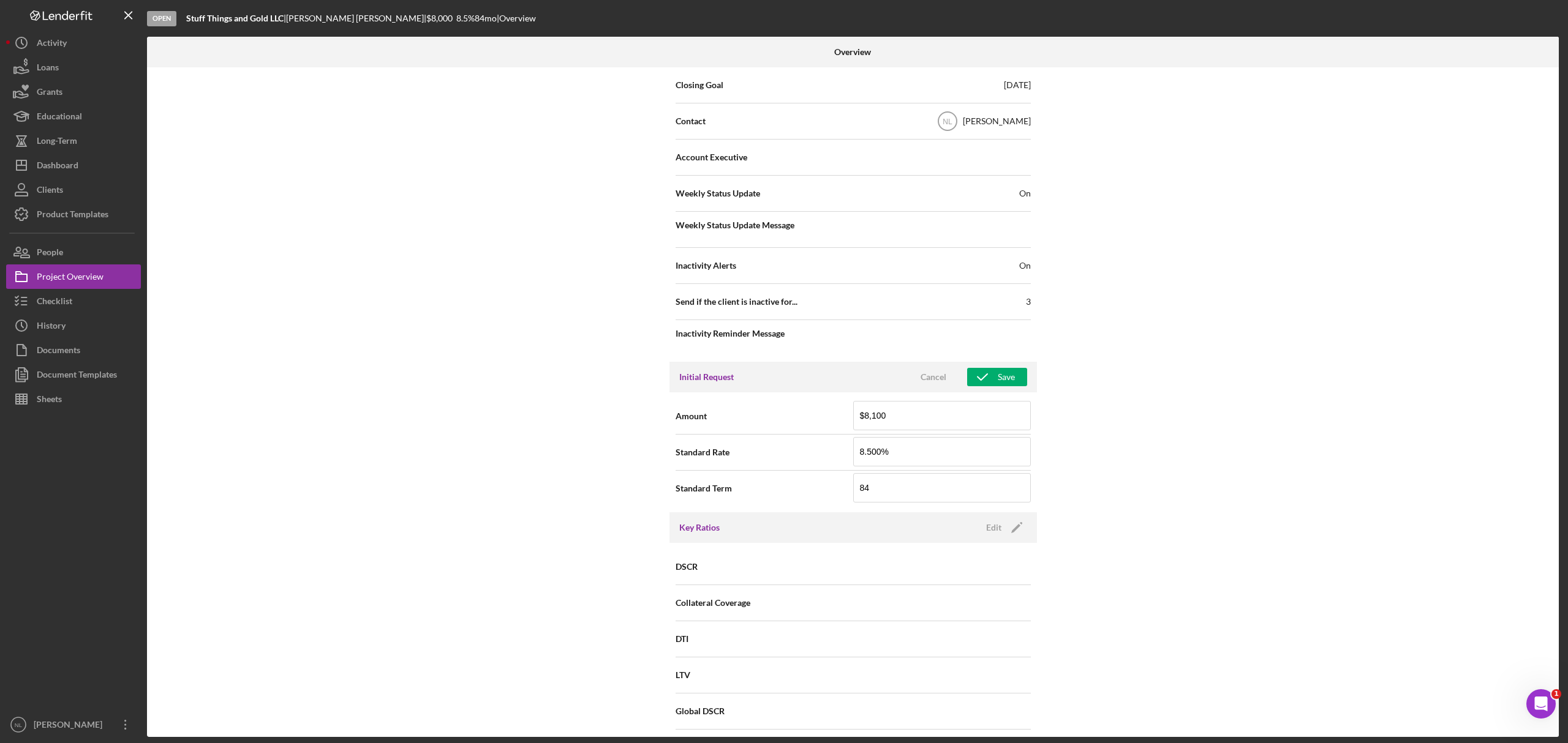
click at [1003, 370] on div "Initial Request Cancel Save" at bounding box center [853, 377] width 368 height 30
click at [1008, 378] on div "Save" at bounding box center [1007, 377] width 17 height 19
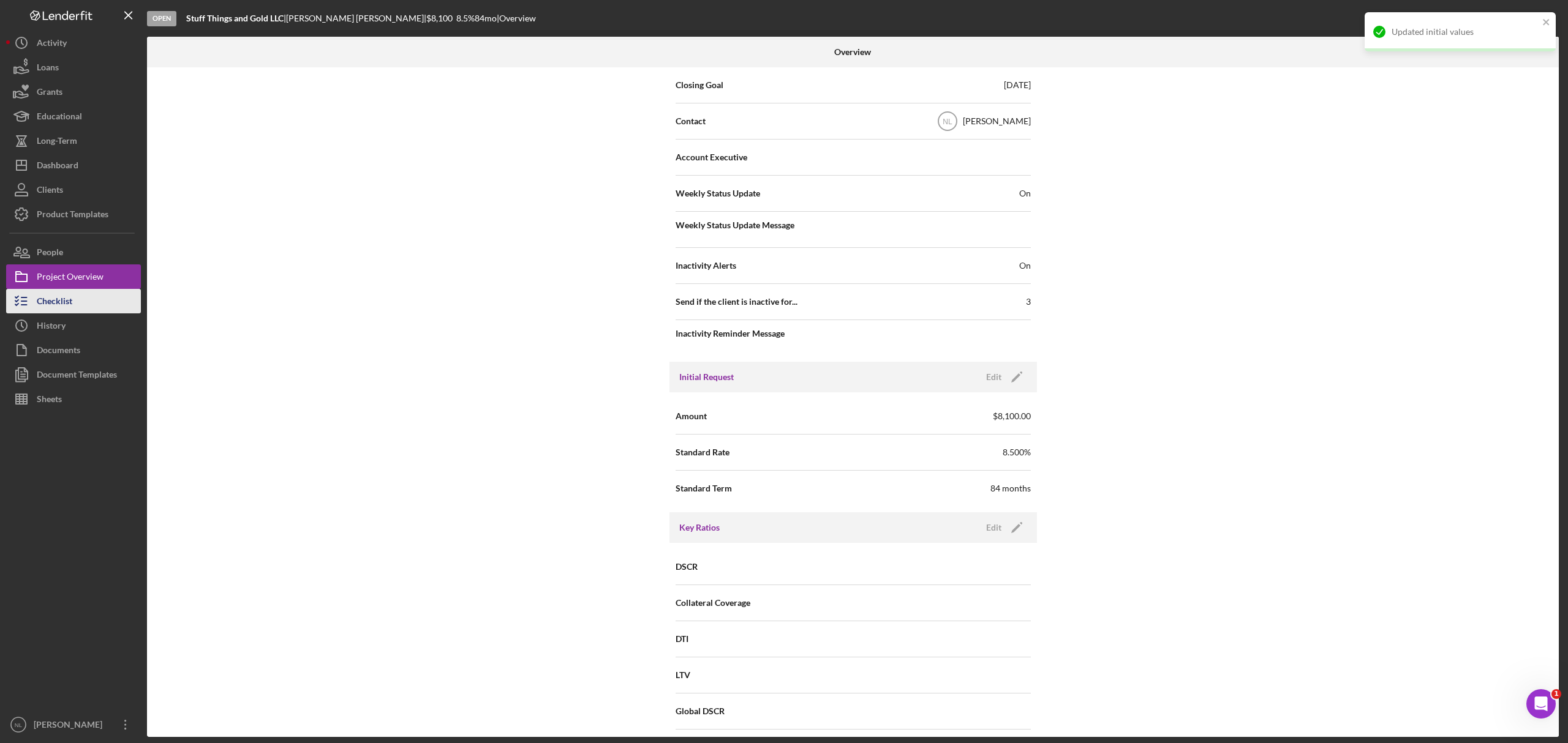
click at [73, 310] on button "Checklist" at bounding box center [73, 300] width 135 height 24
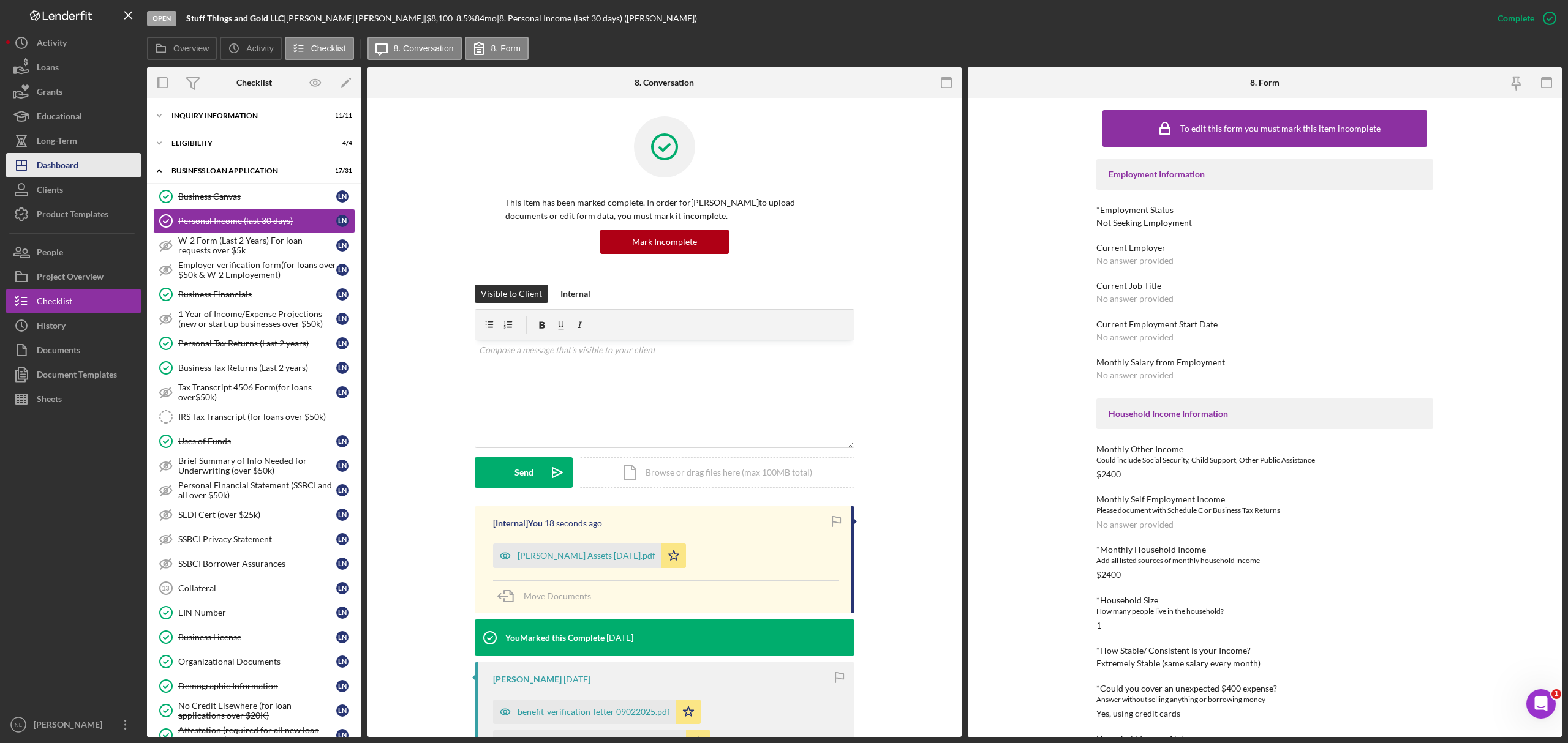
click at [59, 166] on div "Dashboard" at bounding box center [57, 166] width 41 height 27
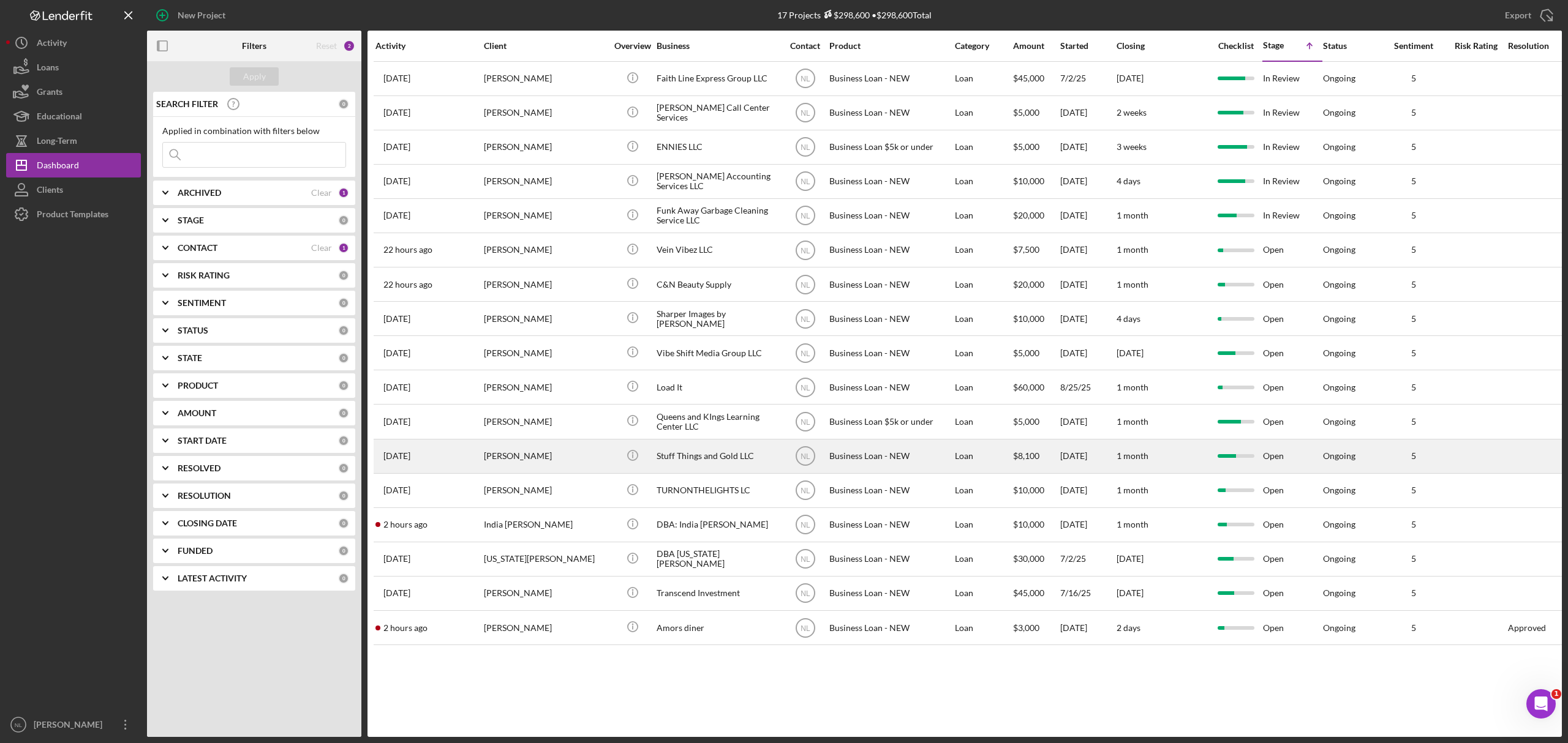
click at [515, 459] on div "[PERSON_NAME]" at bounding box center [545, 457] width 123 height 33
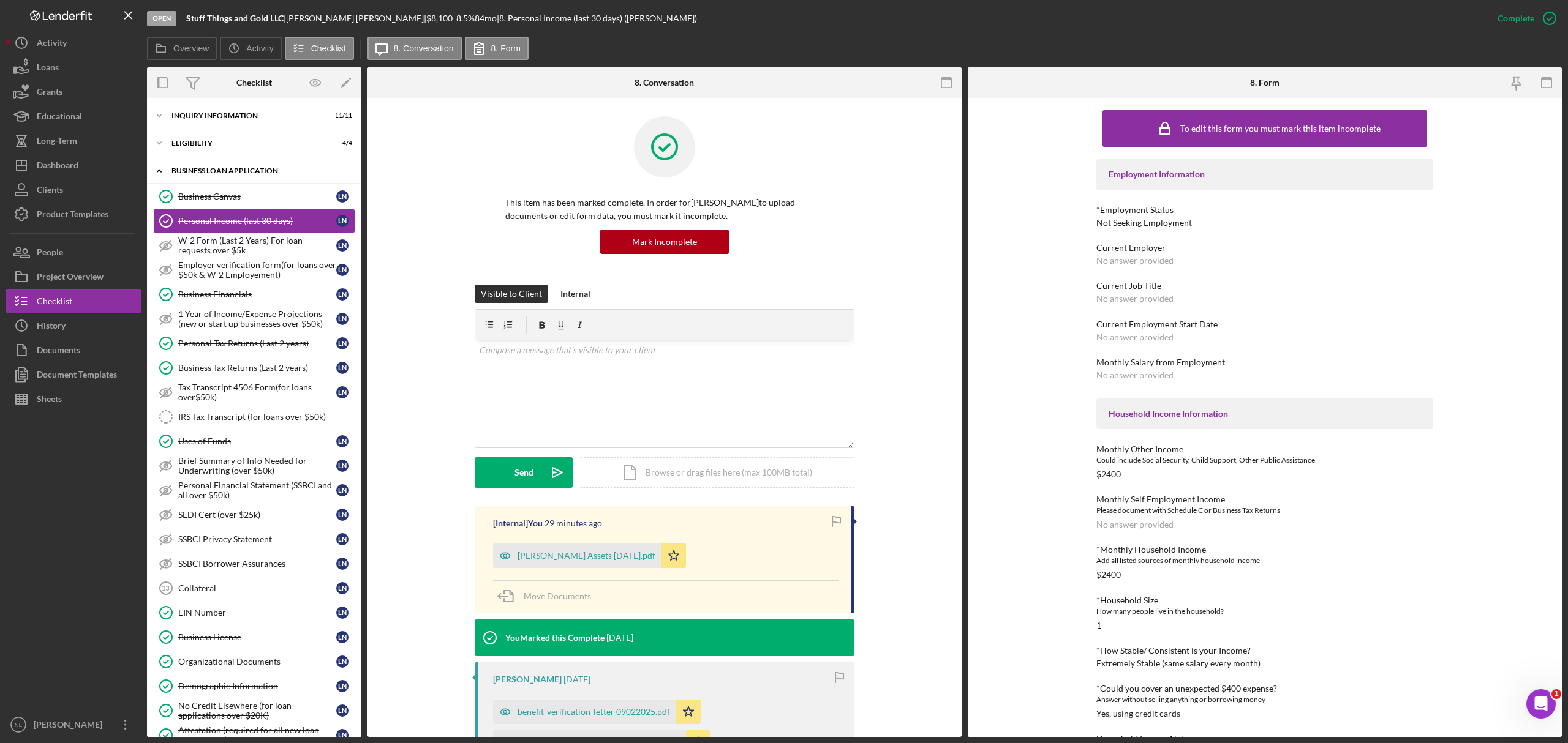
click at [216, 169] on div "BUSINESS LOAN APPLICATION" at bounding box center [259, 170] width 175 height 7
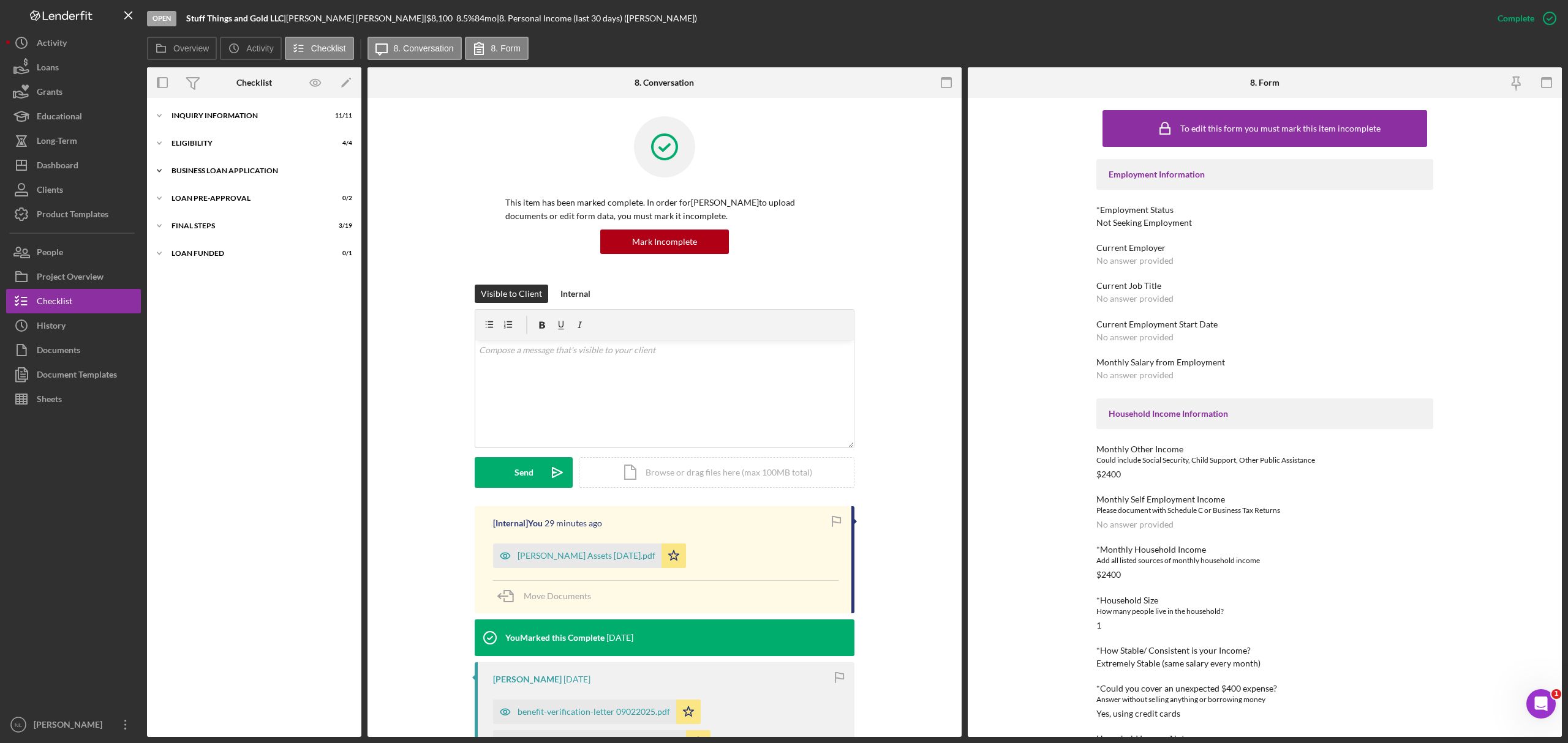
click at [216, 169] on div "BUSINESS LOAN APPLICATION" at bounding box center [259, 170] width 175 height 7
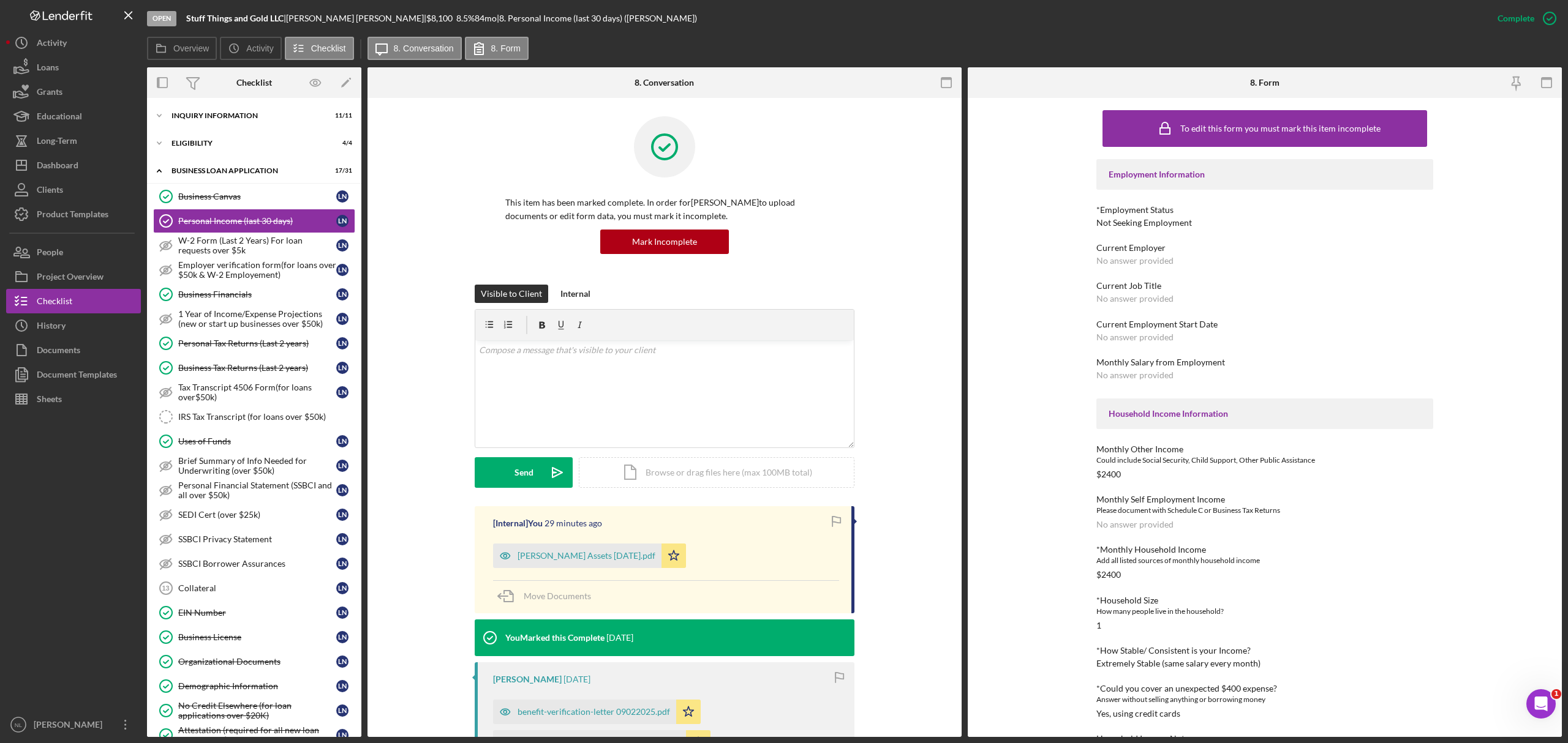
click at [208, 130] on div "Icon/Expander INQUIRY INFORMATION 11 / 11 Icon/Expander ELIGIBILITY 4 / 4 Icon/…" at bounding box center [254, 567] width 215 height 928
click at [204, 144] on div "ELIGIBILITY" at bounding box center [259, 143] width 175 height 7
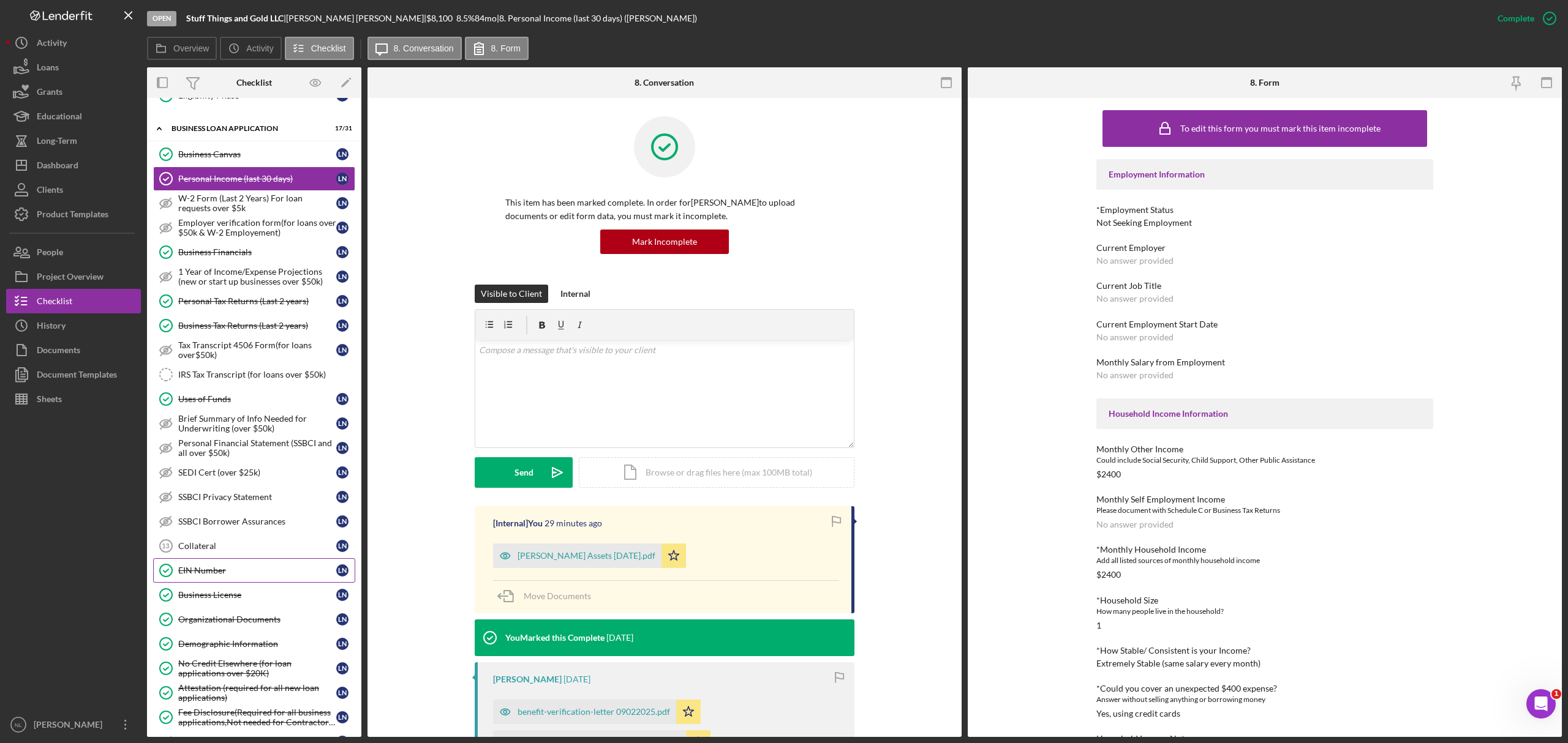
scroll to position [148, 0]
click at [212, 550] on div "Collateral" at bounding box center [257, 546] width 158 height 10
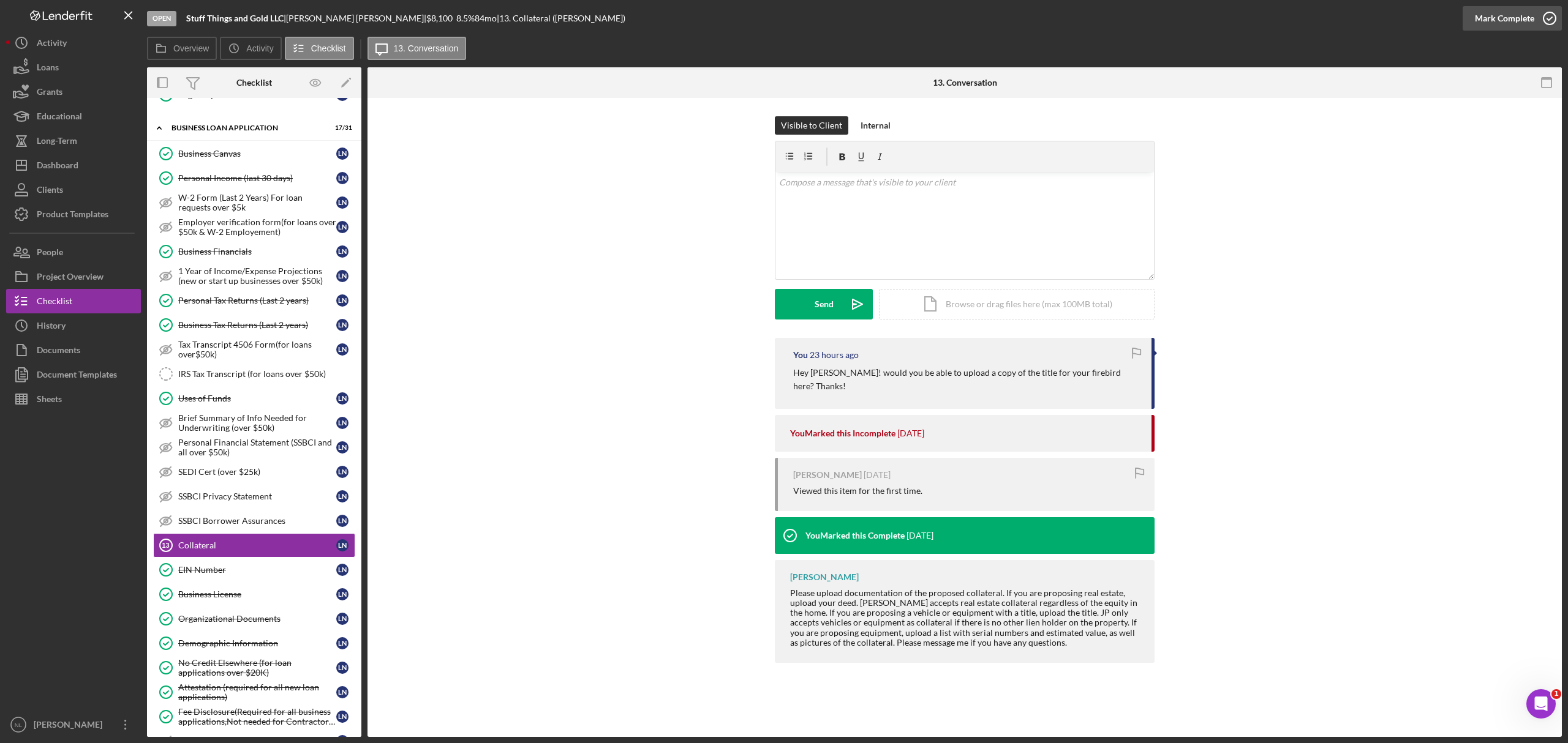
click at [1470, 16] on div "Mark Complete" at bounding box center [1505, 18] width 59 height 24
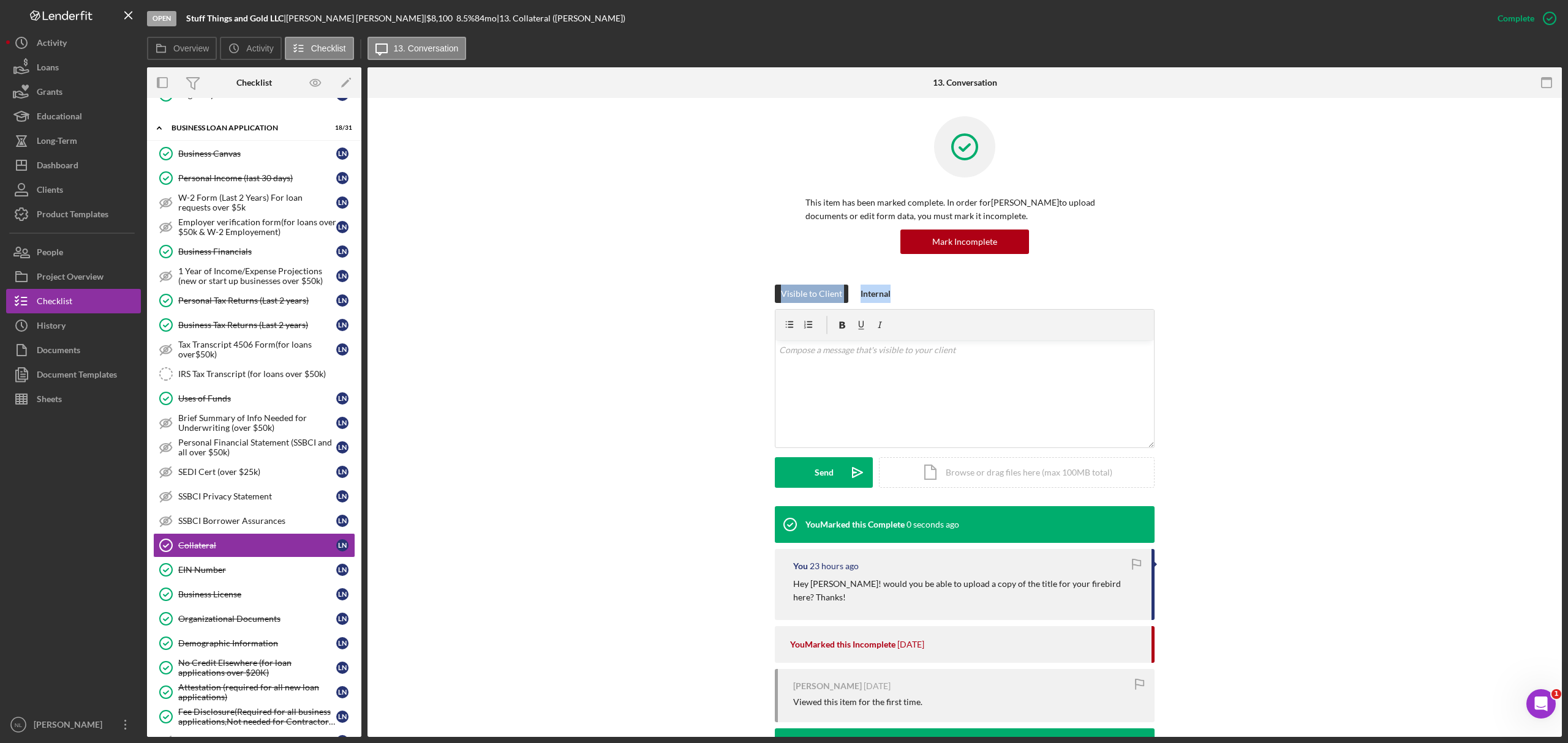
drag, startPoint x: 1096, startPoint y: 239, endPoint x: 433, endPoint y: 342, distance: 671.0
click at [433, 342] on div "This item has been marked complete. In order for Lynne Norris to upload documen…" at bounding box center [965, 499] width 1195 height 801
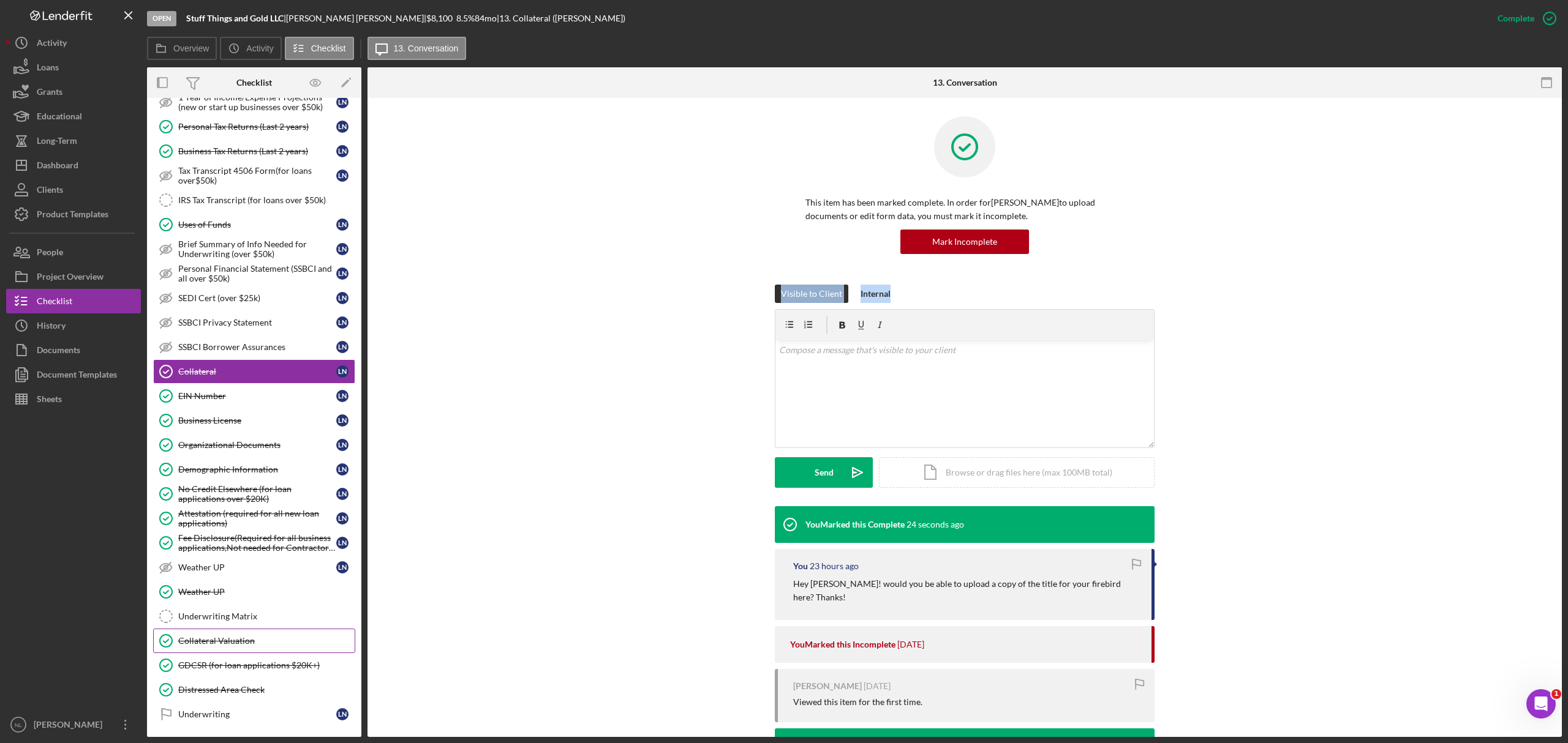
scroll to position [419, 0]
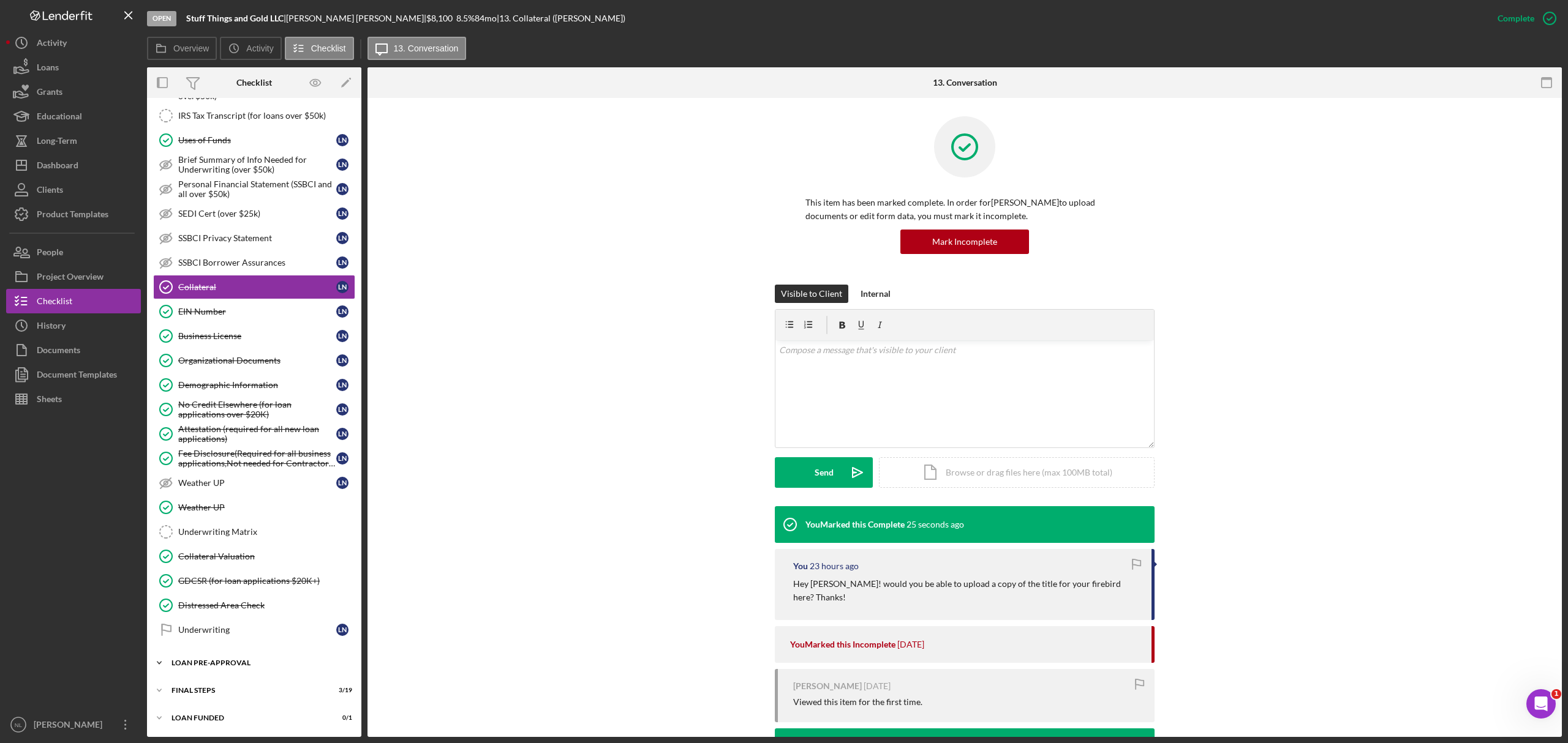
drag, startPoint x: 223, startPoint y: 650, endPoint x: 214, endPoint y: 659, distance: 12.7
click at [214, 659] on div "Icon/Expander INQUIRY INFORMATION 11 / 11 Icon/Expander ELIGIBILITY 4 / 4 Credi…" at bounding box center [254, 214] width 215 height 1033
click at [233, 658] on div "Icon/Expander LOAN PRE-APPROVAL 0 / 2" at bounding box center [254, 663] width 215 height 24
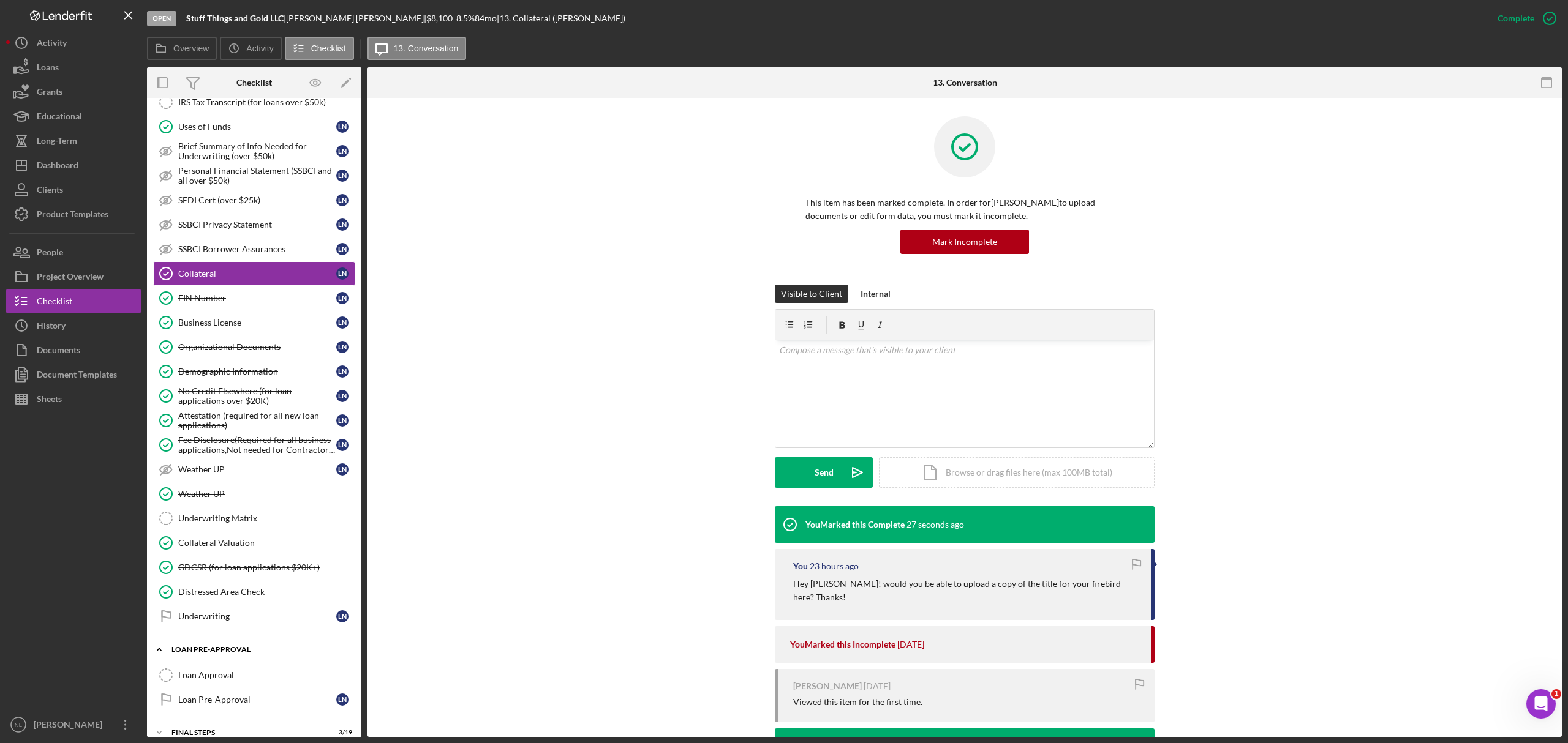
scroll to position [476, 0]
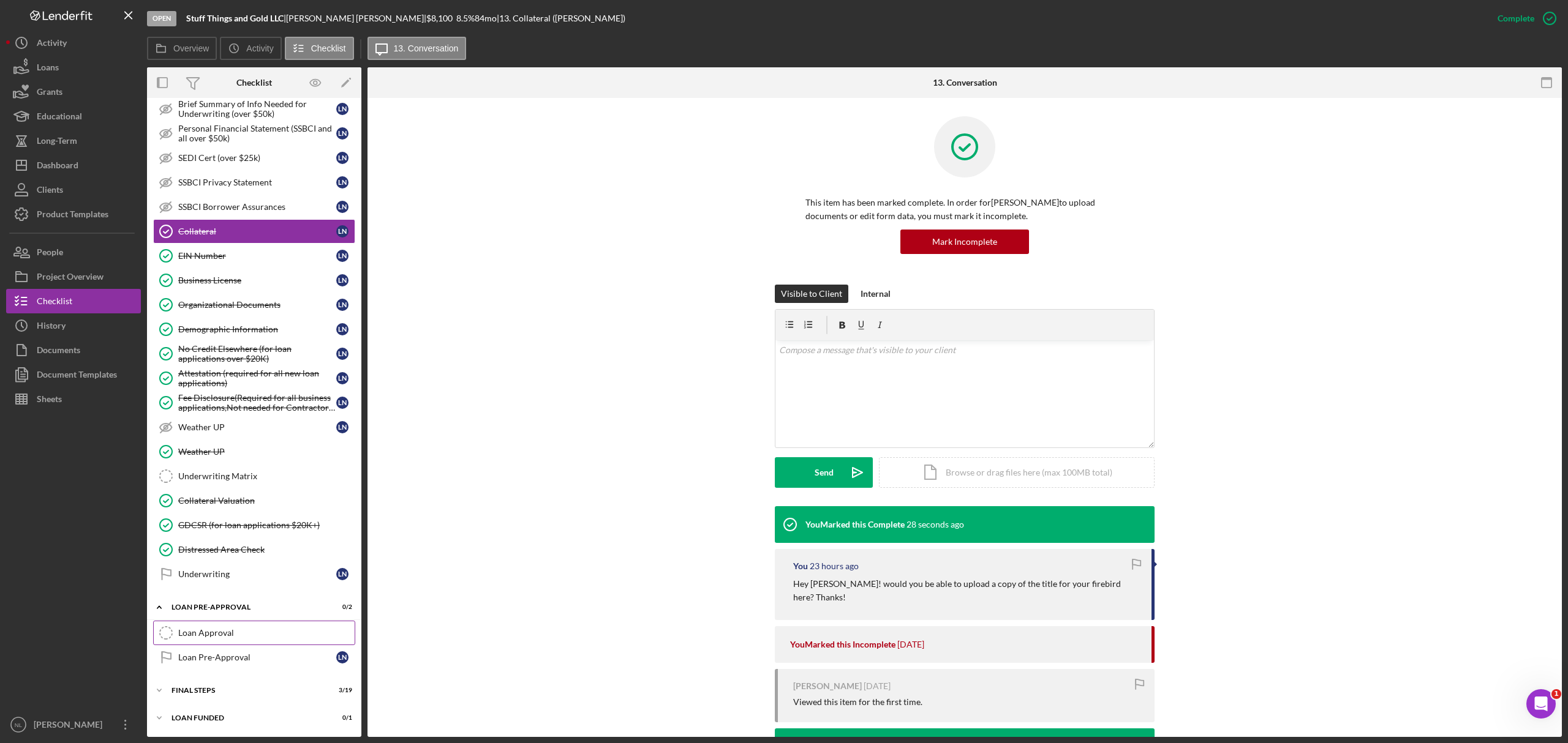
click at [232, 635] on div "Loan Approval" at bounding box center [266, 633] width 176 height 10
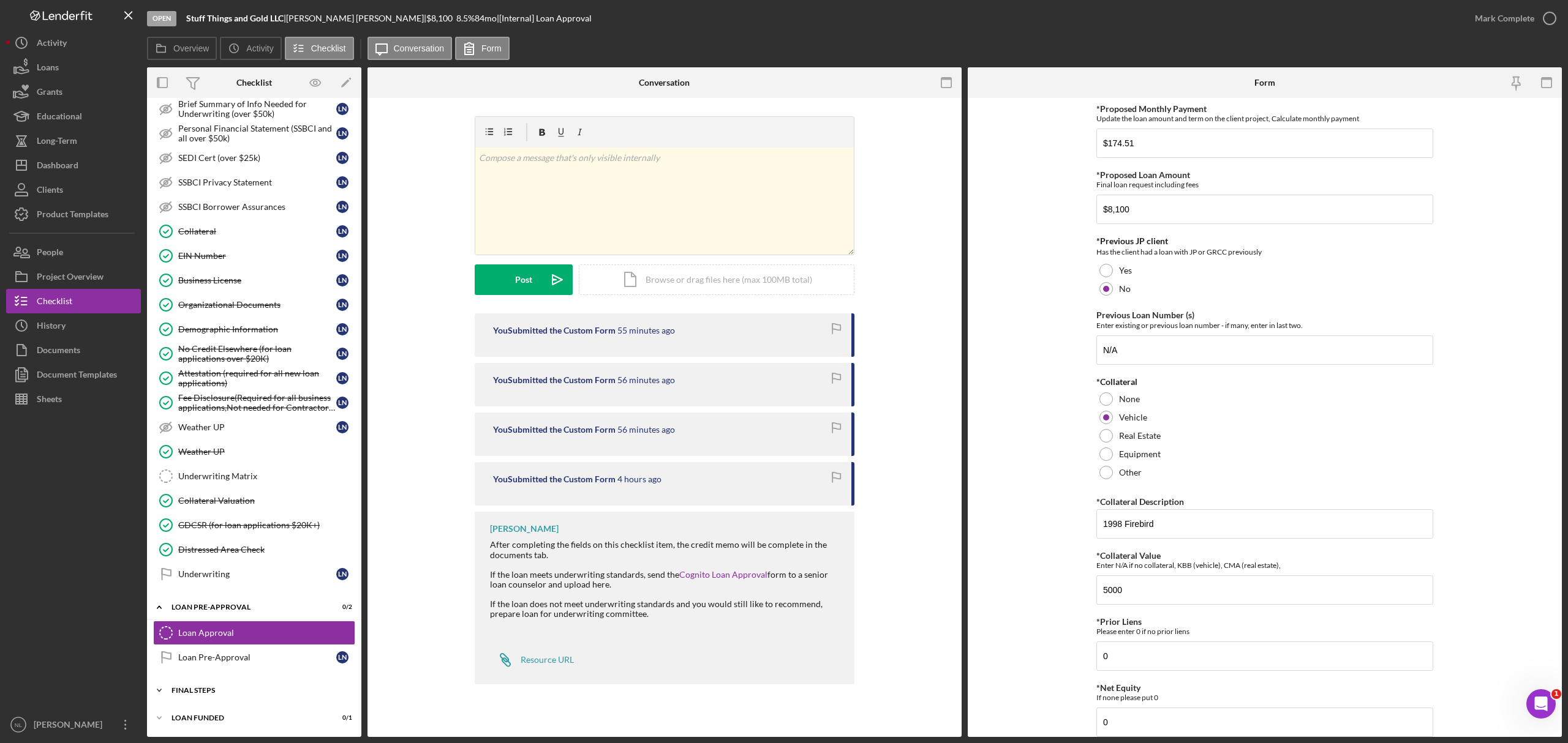
click at [238, 691] on div "FINAL STEPS" at bounding box center [259, 690] width 175 height 7
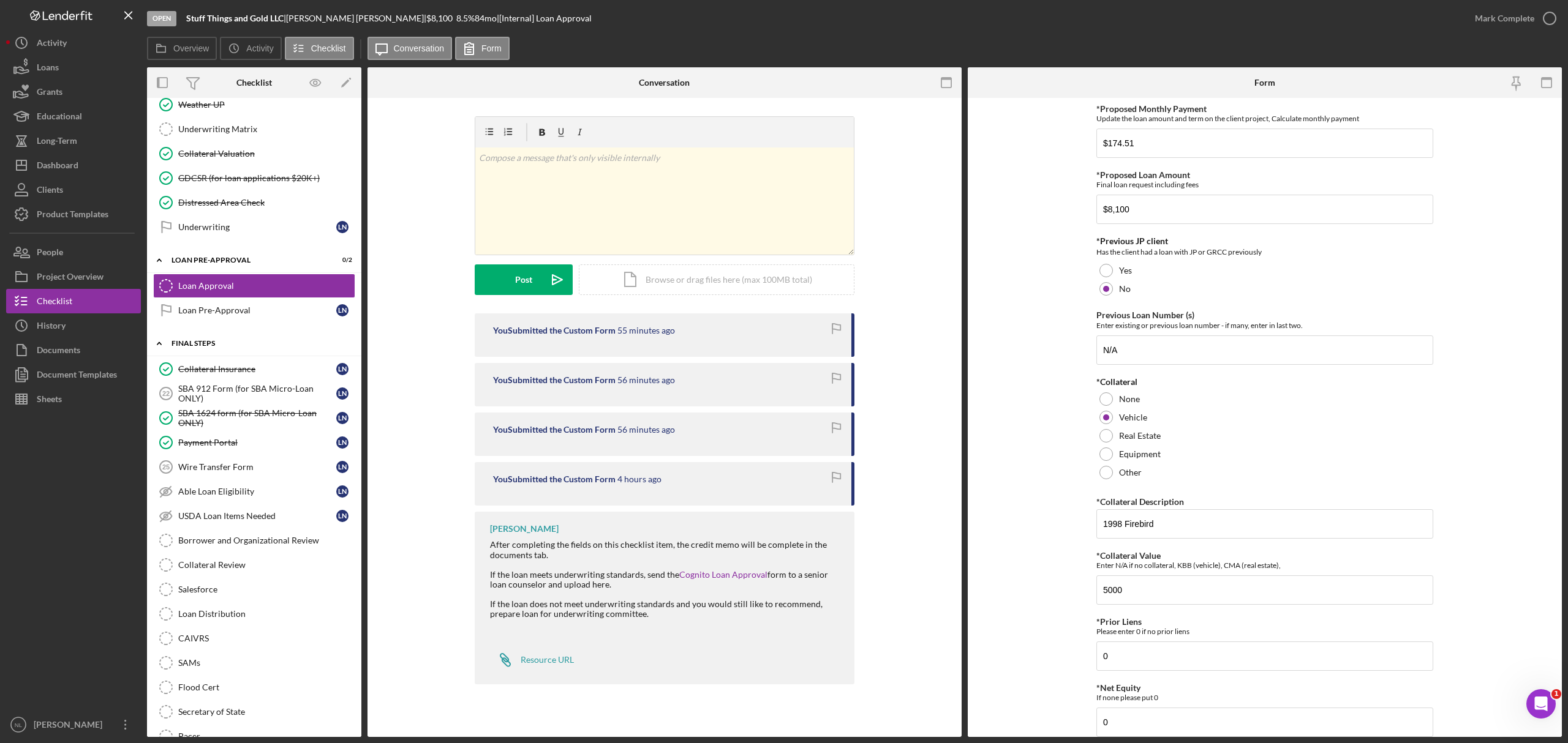
scroll to position [932, 0]
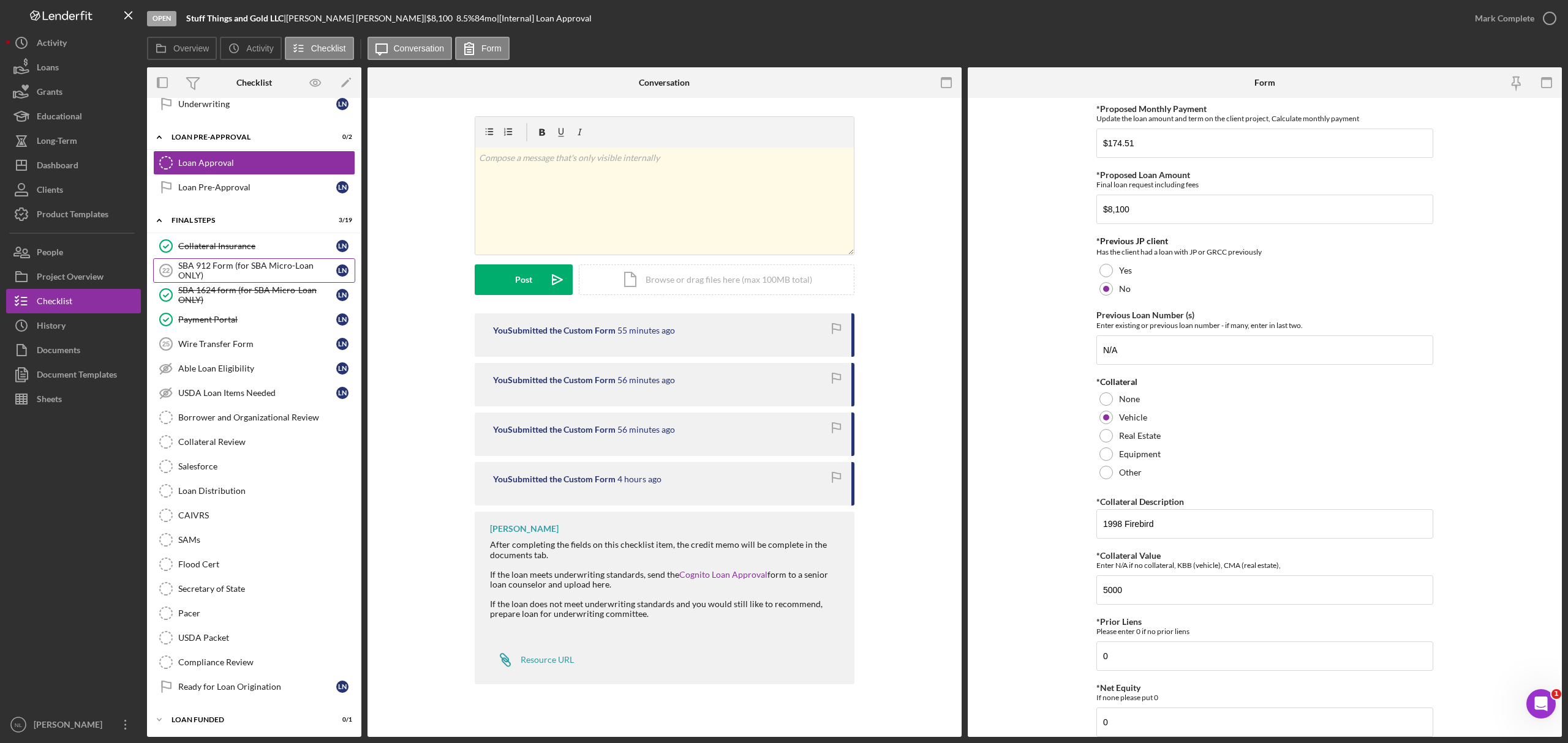
click at [255, 276] on link "SBA 912 Form (for SBA Micro-Loan ONLY) 22 SBA 912 Form (for SBA Micro-Loan ONLY…" at bounding box center [254, 270] width 202 height 24
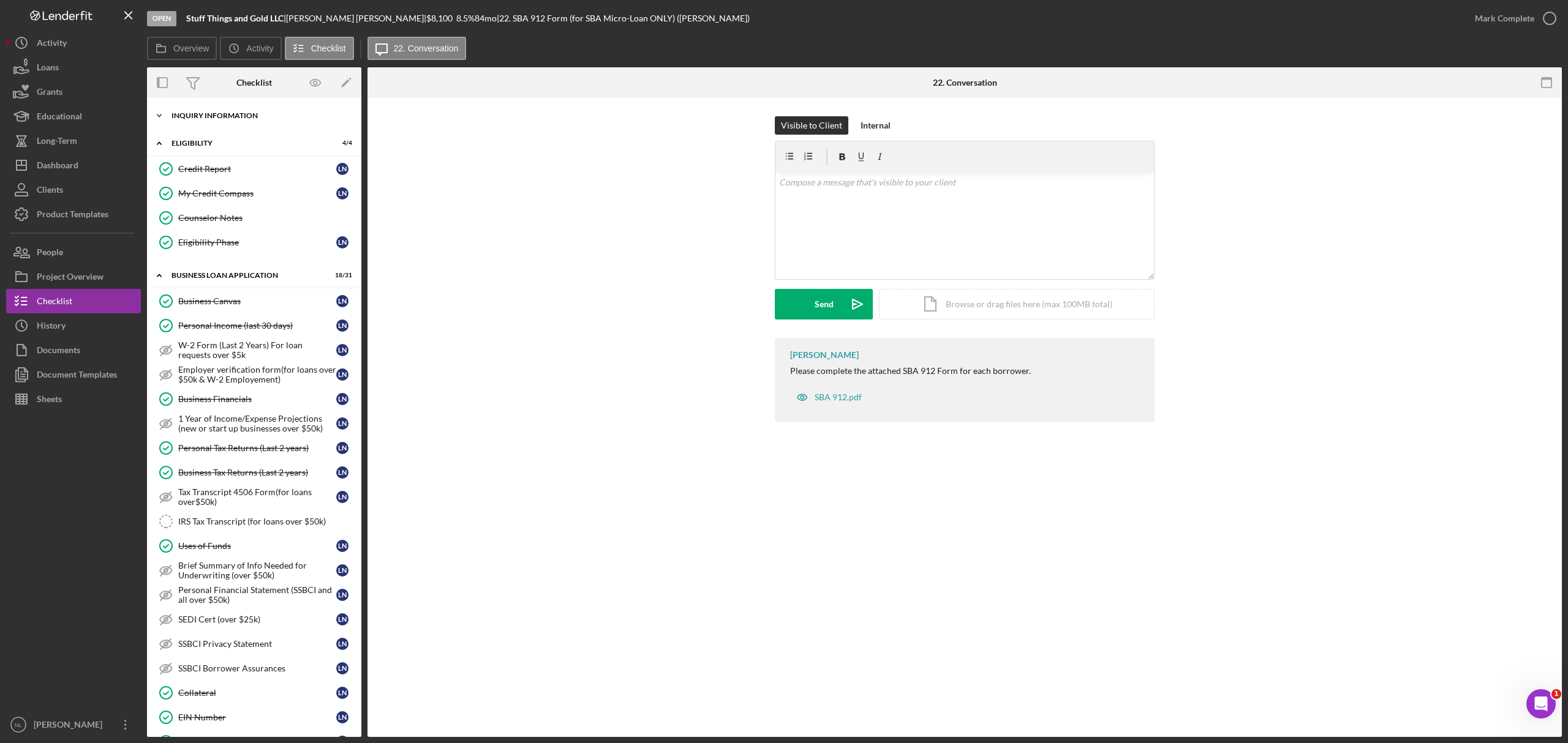
click at [243, 126] on div "Icon/Expander INQUIRY INFORMATION 11 / 11" at bounding box center [254, 116] width 215 height 24
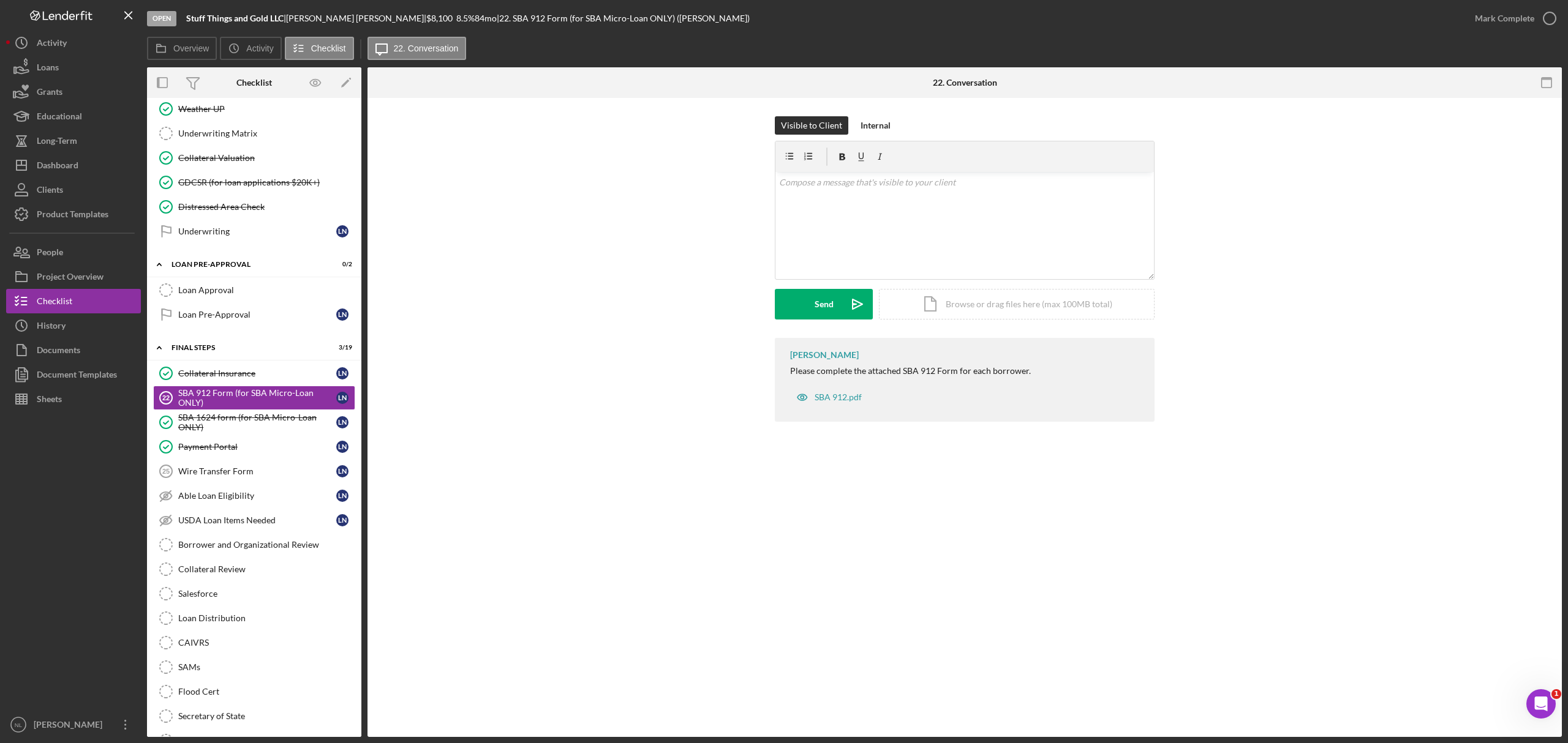
scroll to position [1118, 0]
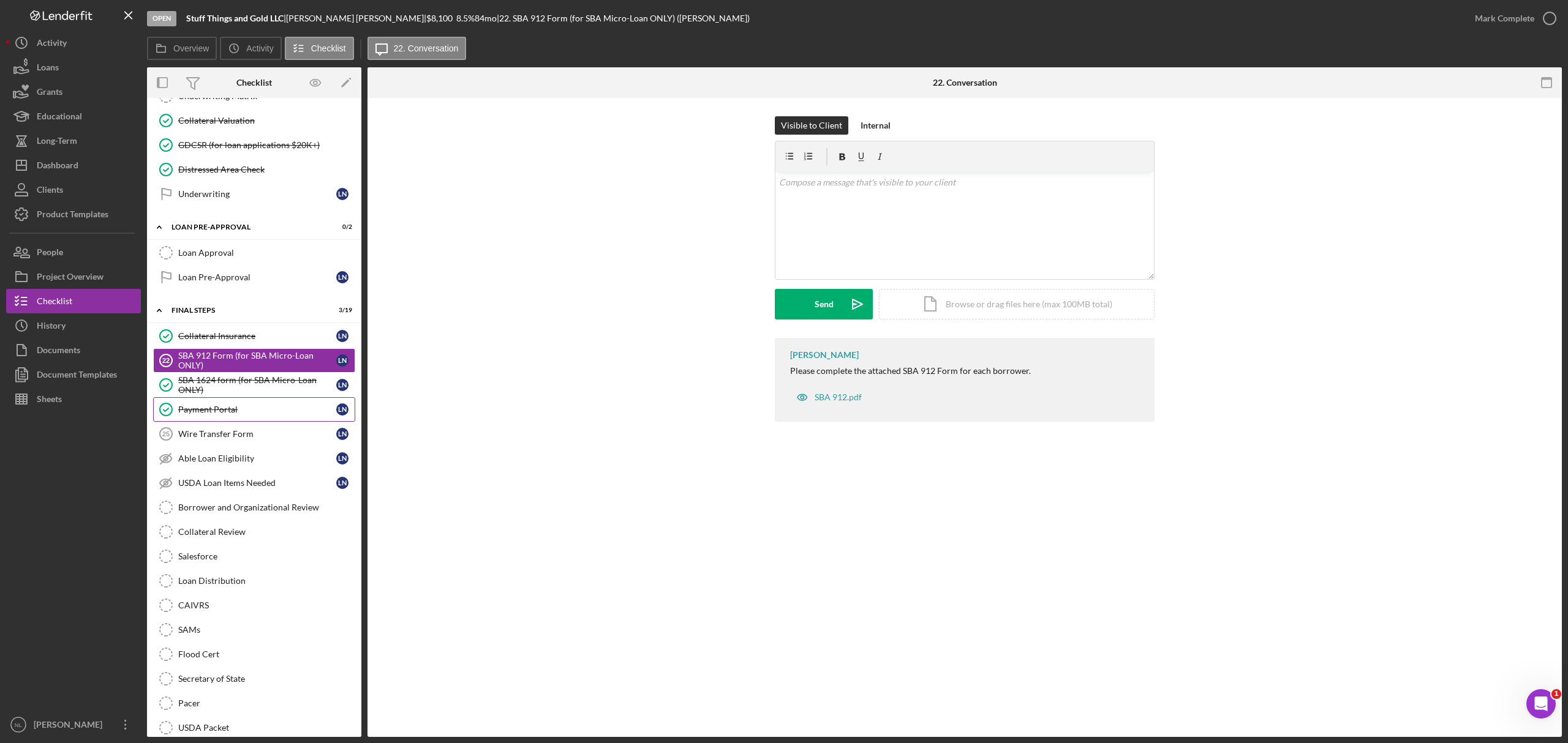
click at [198, 422] on link "Payment Portal Payment Portal L N" at bounding box center [254, 409] width 202 height 24
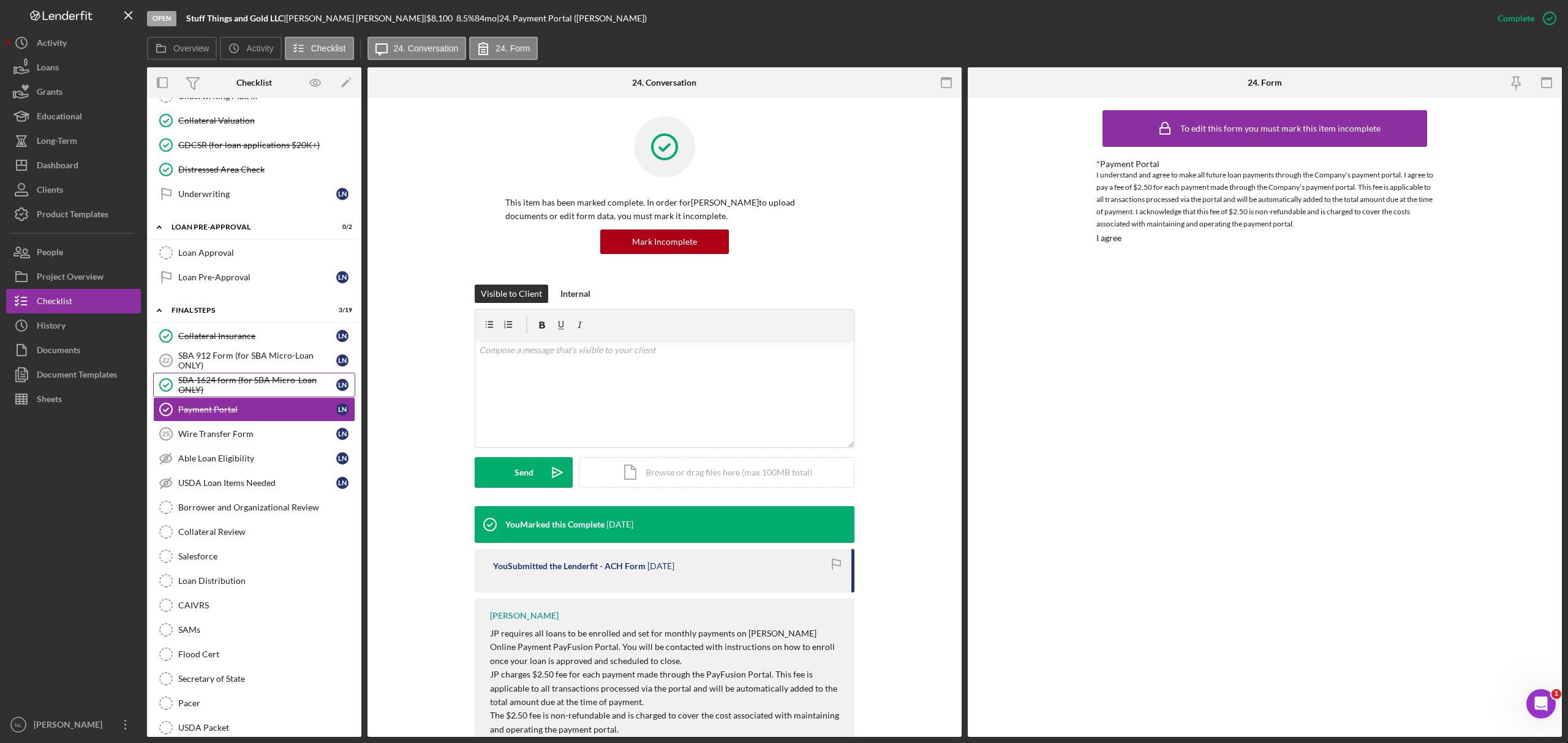
click at [199, 394] on link "SBA 1624 form (for SBA Micro-Loan ONLY) SBA 1624 form (for SBA Micro-Loan ONLY)…" at bounding box center [254, 385] width 202 height 24
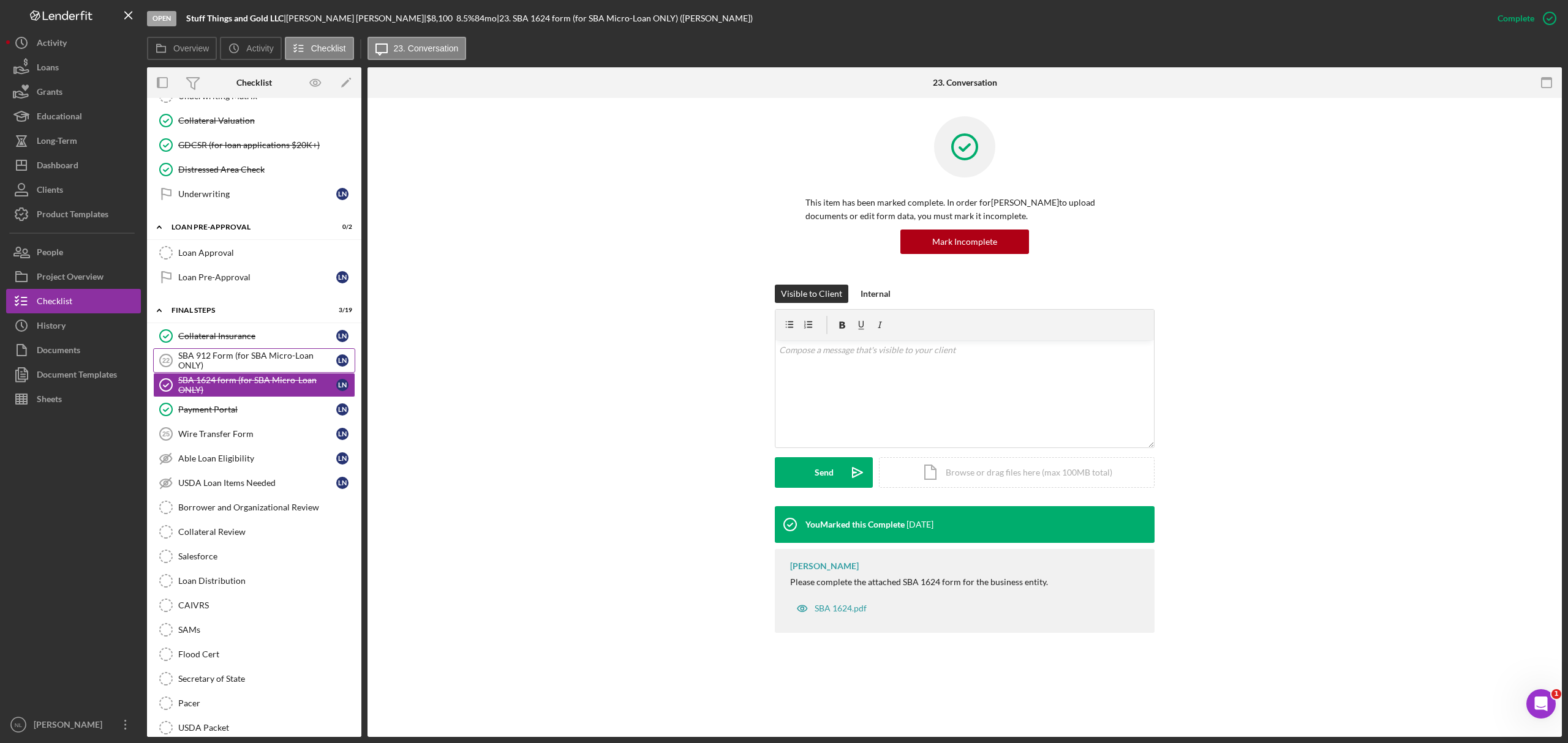
click at [203, 371] on div "SBA 912 Form (for SBA Micro-Loan ONLY)" at bounding box center [257, 361] width 158 height 20
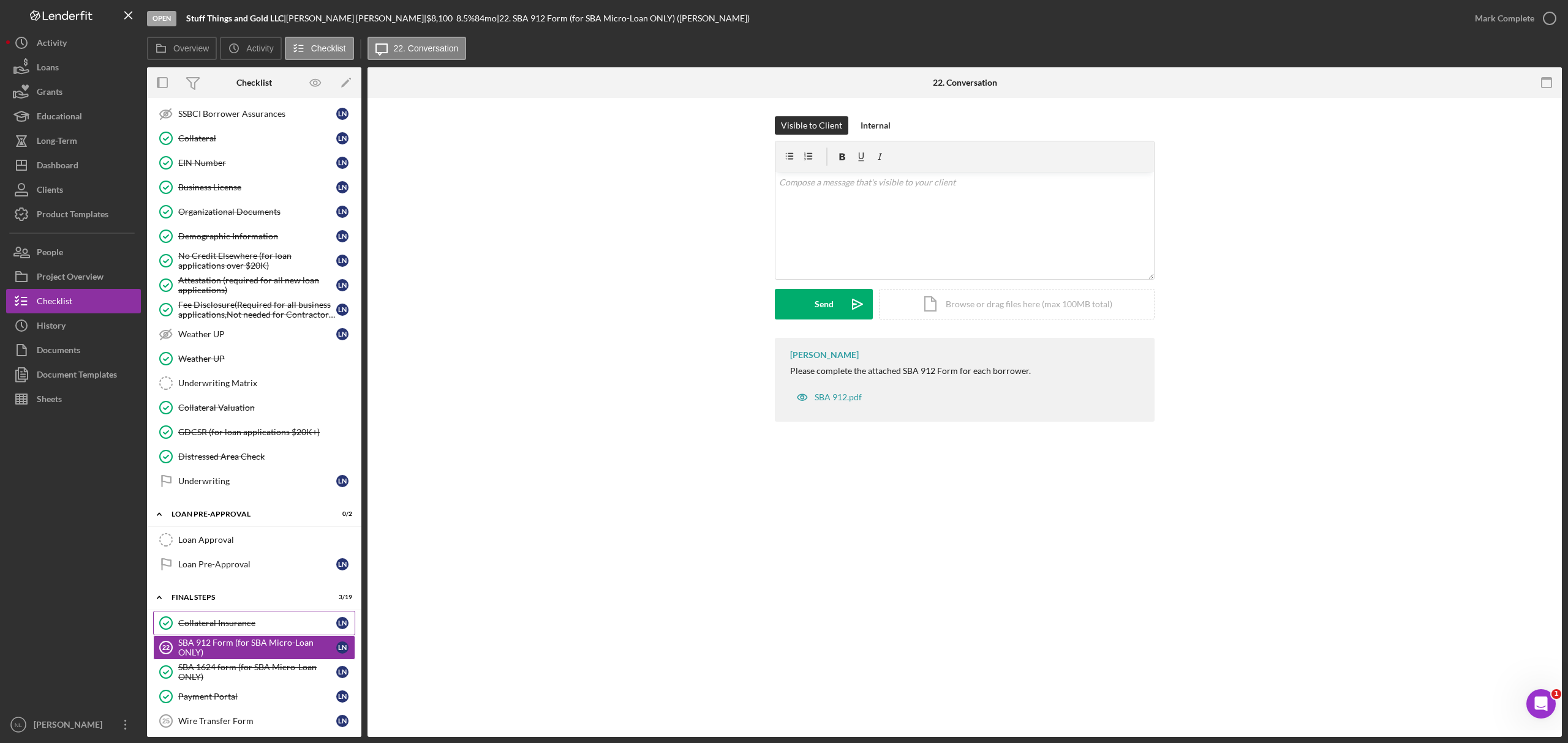
scroll to position [1237, 0]
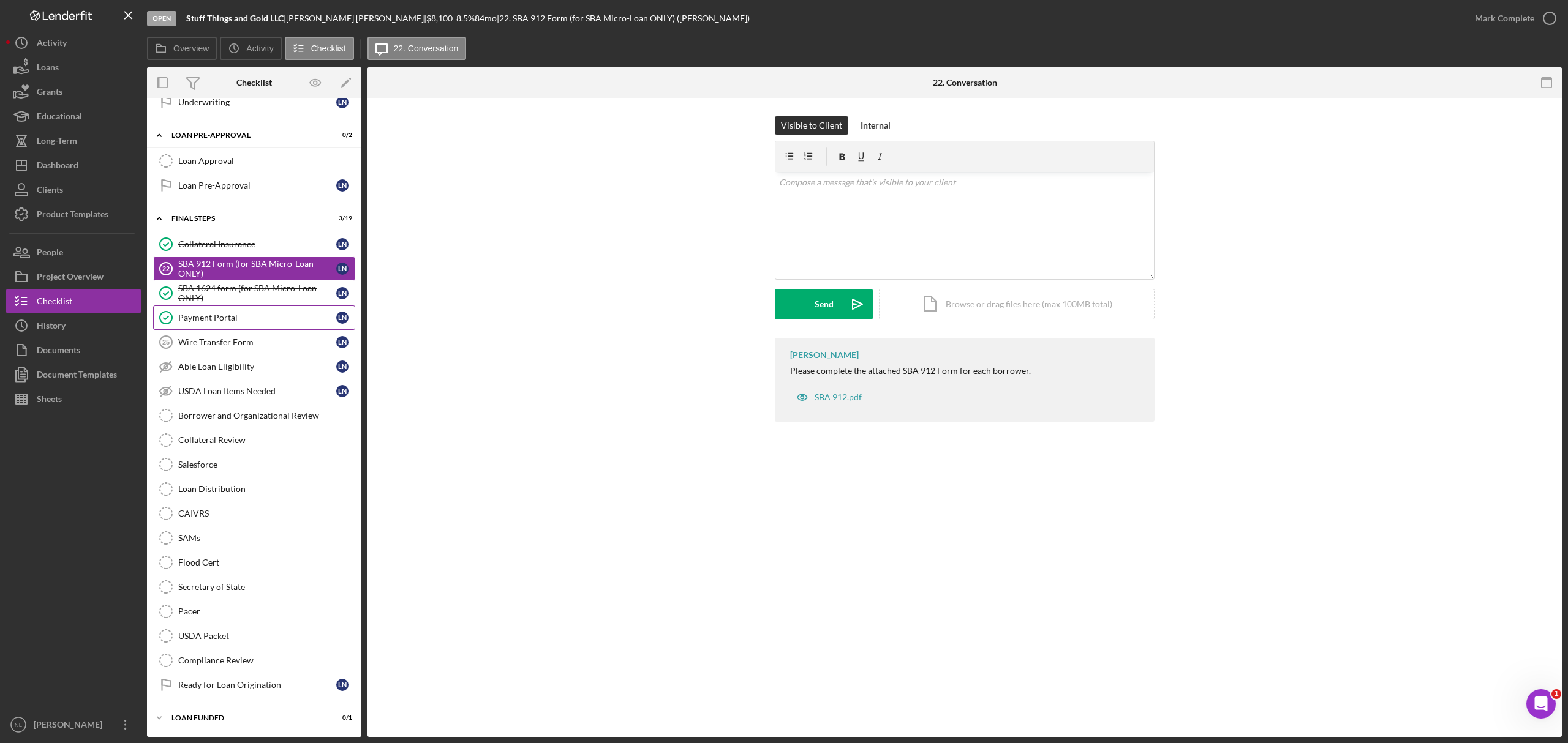
drag, startPoint x: 215, startPoint y: 368, endPoint x: 223, endPoint y: 301, distance: 67.5
click at [223, 305] on link "Payment Portal Payment Portal L N" at bounding box center [254, 317] width 202 height 24
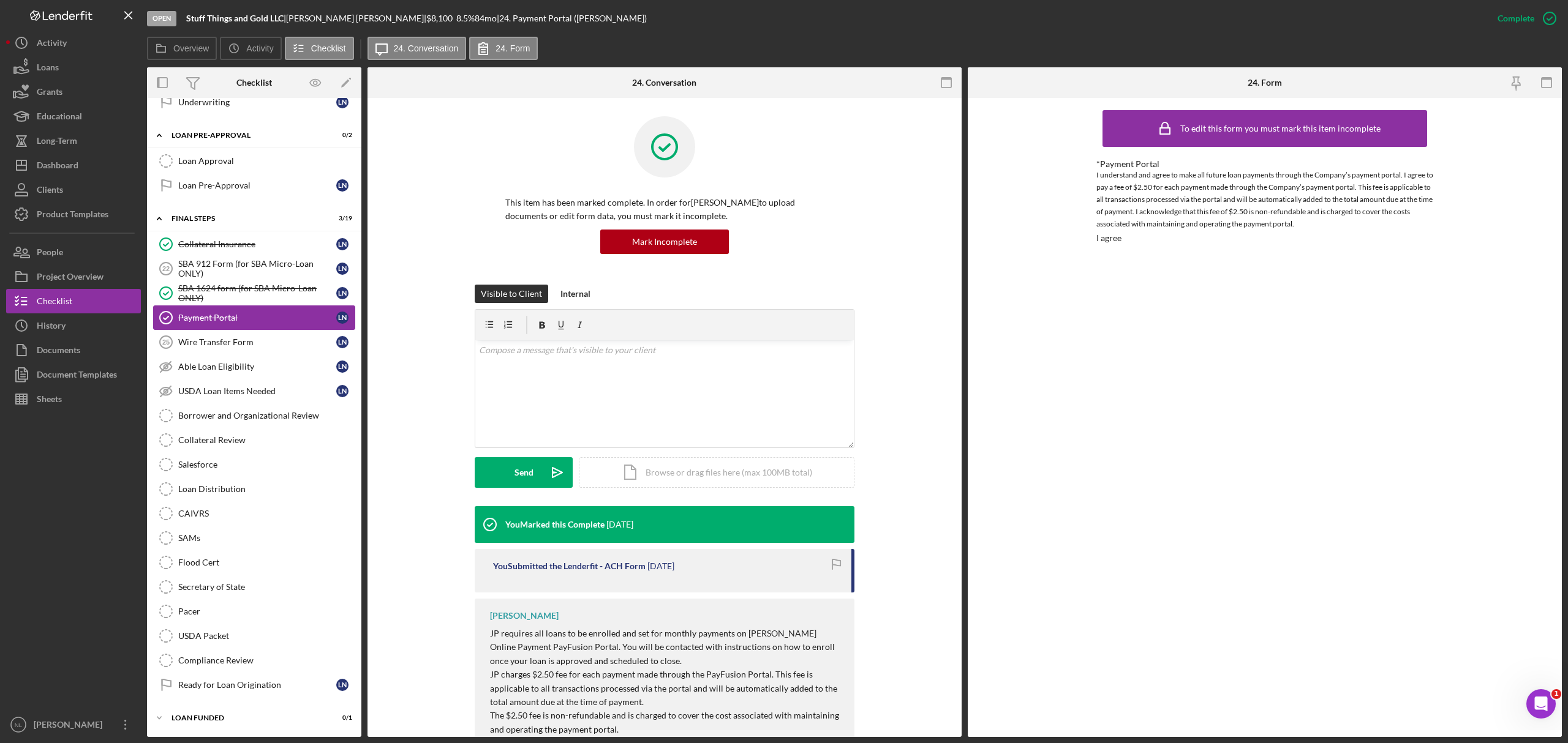
click at [228, 317] on div "Payment Portal" at bounding box center [257, 318] width 158 height 10
click at [221, 249] on link "Collateral Insurance Collateral Insurance L N" at bounding box center [254, 244] width 202 height 24
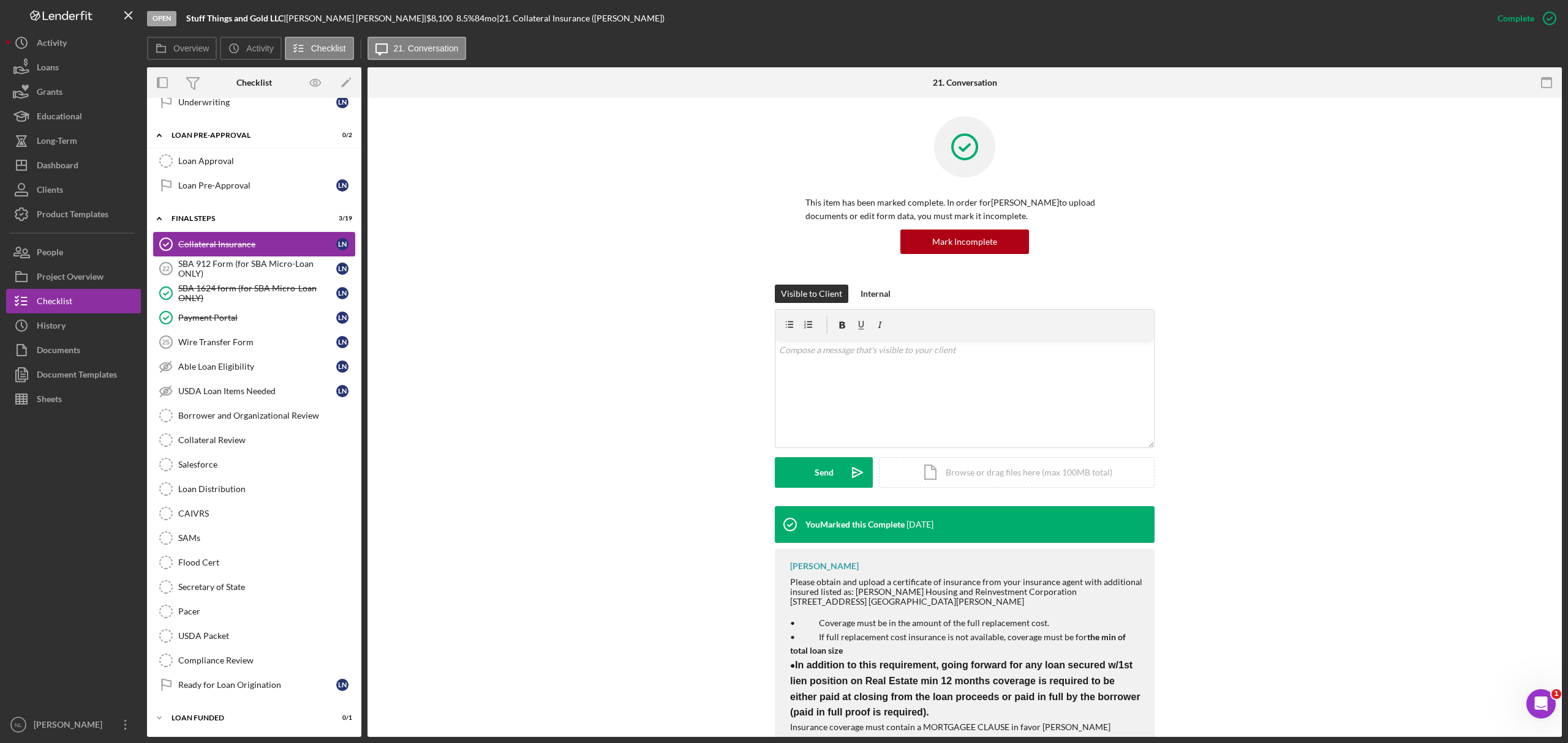
scroll to position [1237, 0]
click at [228, 268] on div "SBA 912 Form (for SBA Micro-Loan ONLY)" at bounding box center [257, 268] width 158 height 20
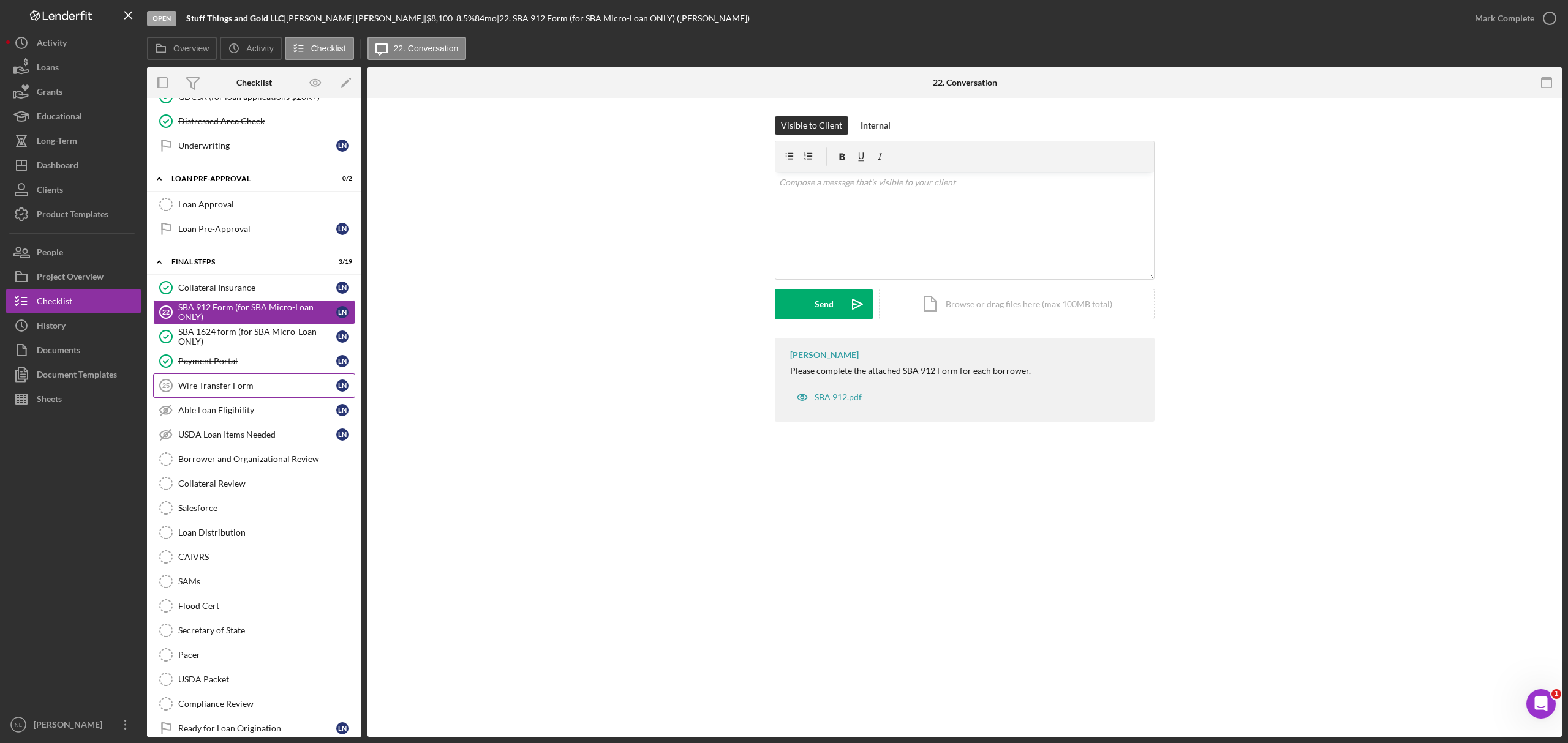
scroll to position [1237, 0]
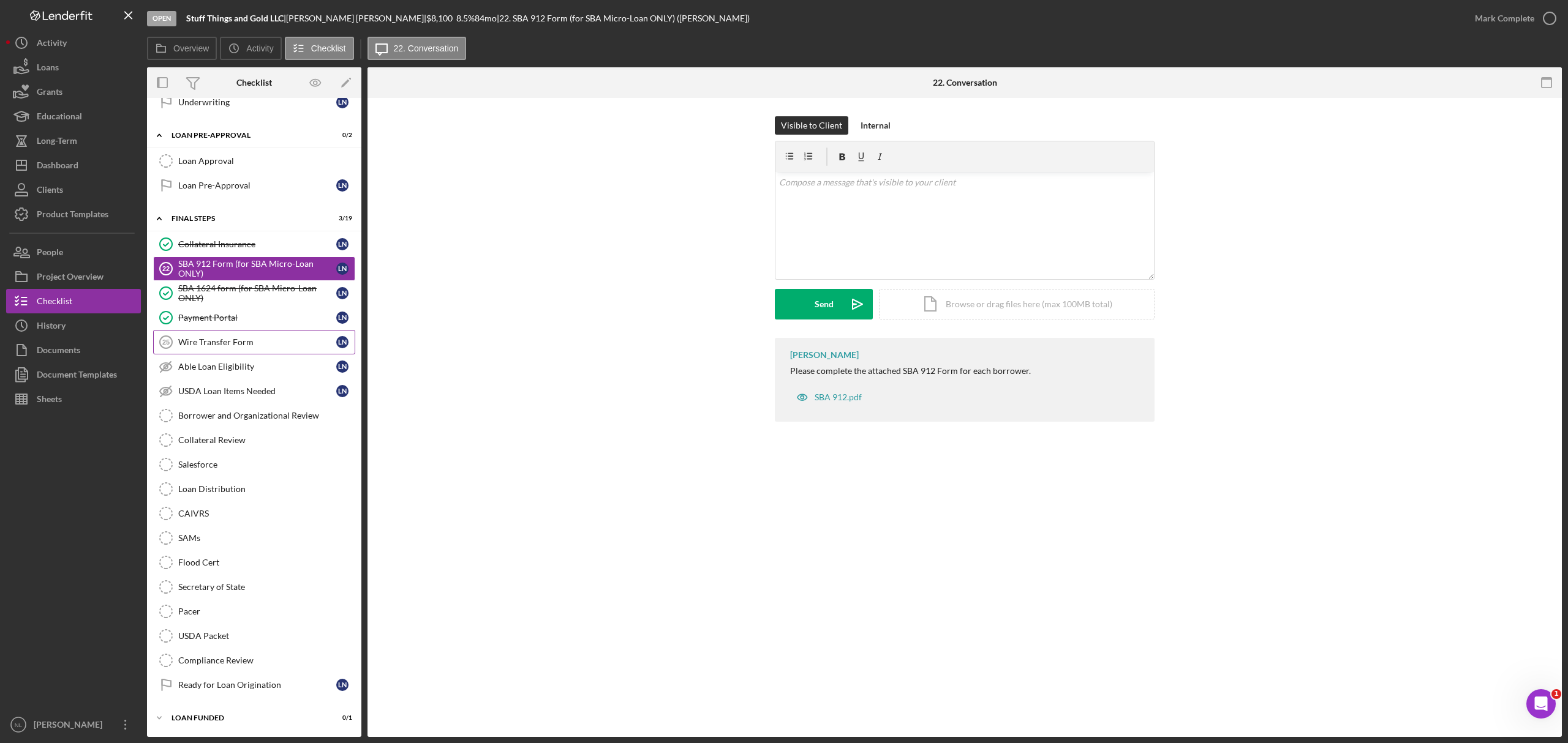
click at [231, 347] on link "Wire Transfer Form 25 Wire Transfer Form L N" at bounding box center [254, 342] width 202 height 24
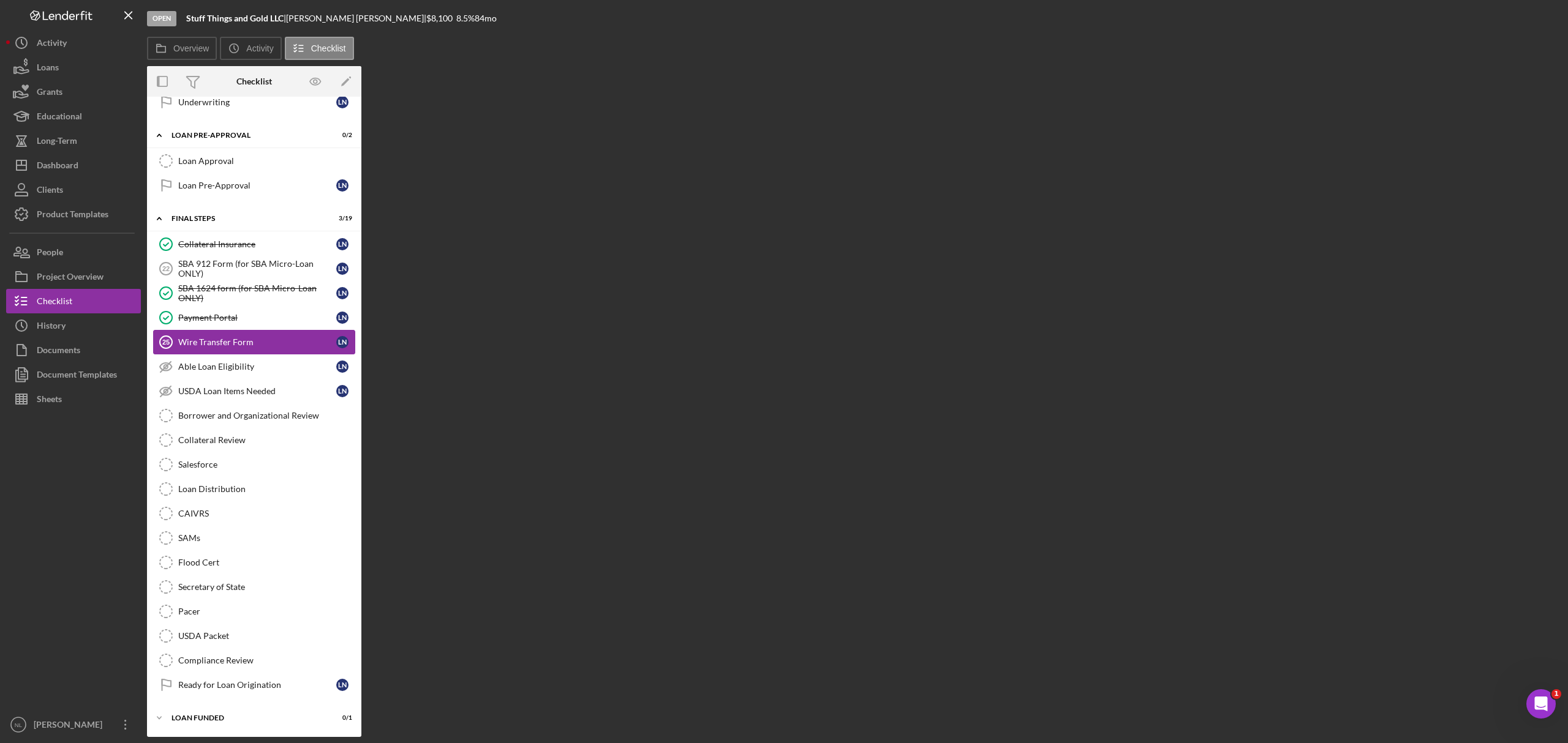
scroll to position [1237, 0]
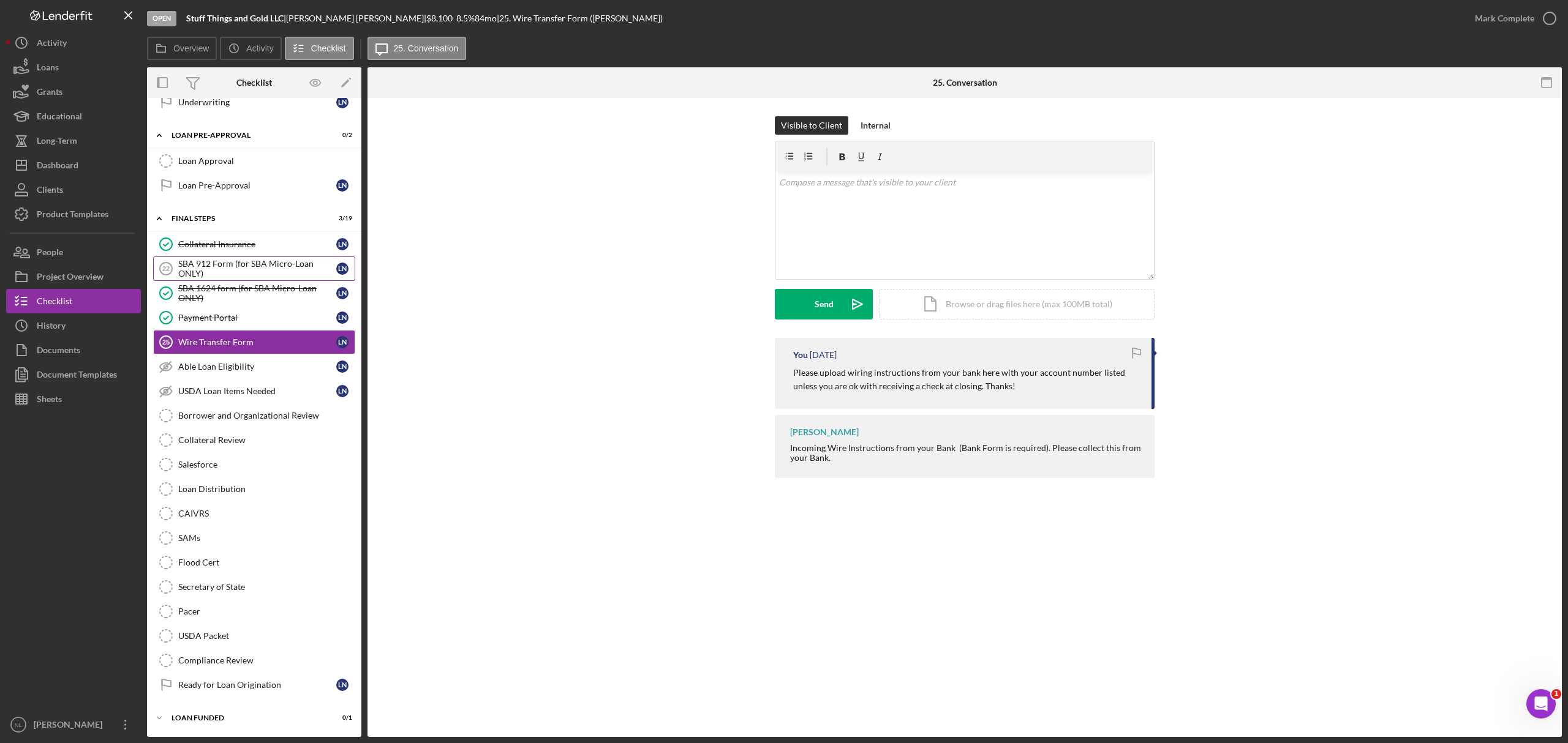
click at [226, 260] on div "SBA 912 Form (for SBA Micro-Loan ONLY)" at bounding box center [257, 268] width 158 height 20
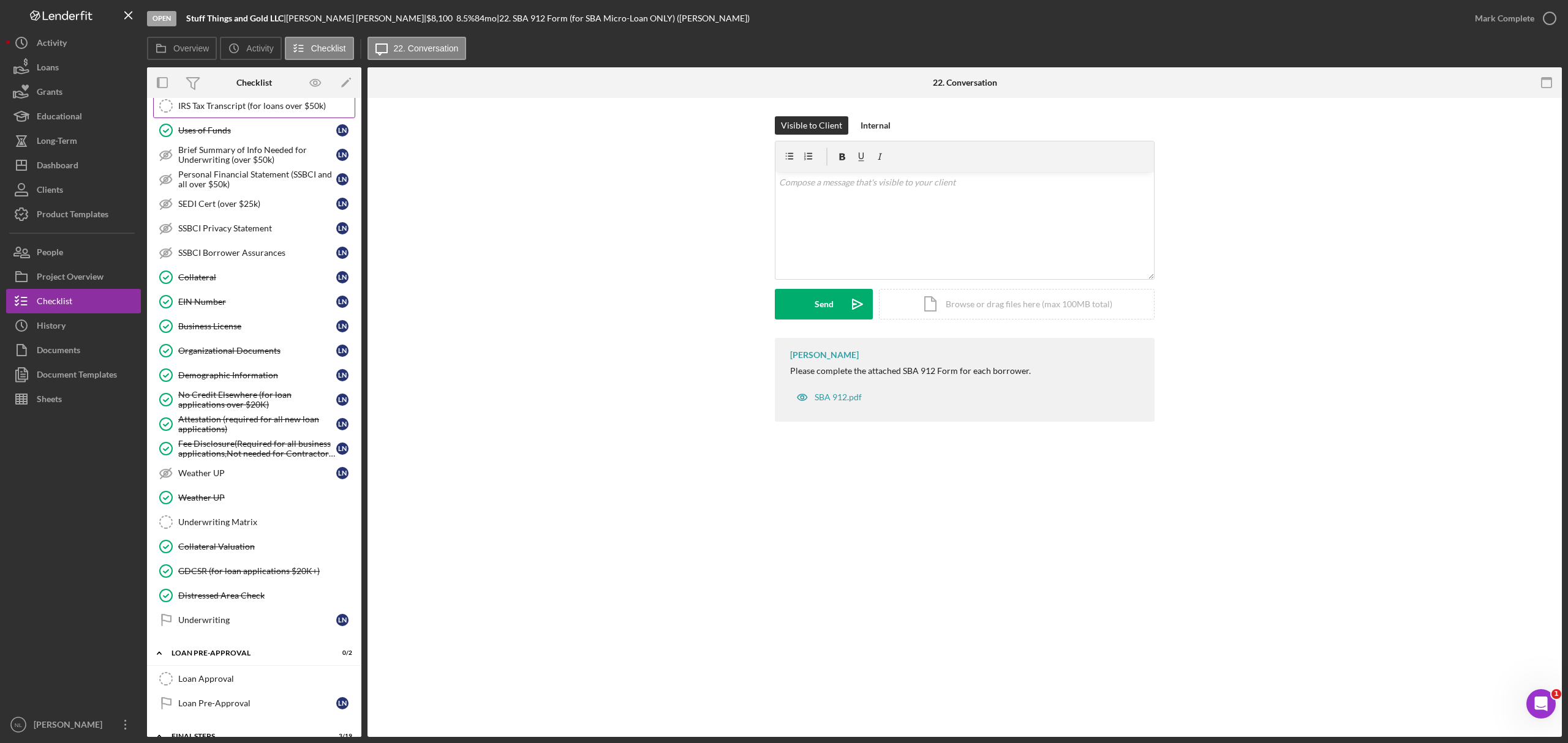
scroll to position [691, 0]
click at [90, 165] on button "Icon/Dashboard Dashboard" at bounding box center [73, 165] width 135 height 24
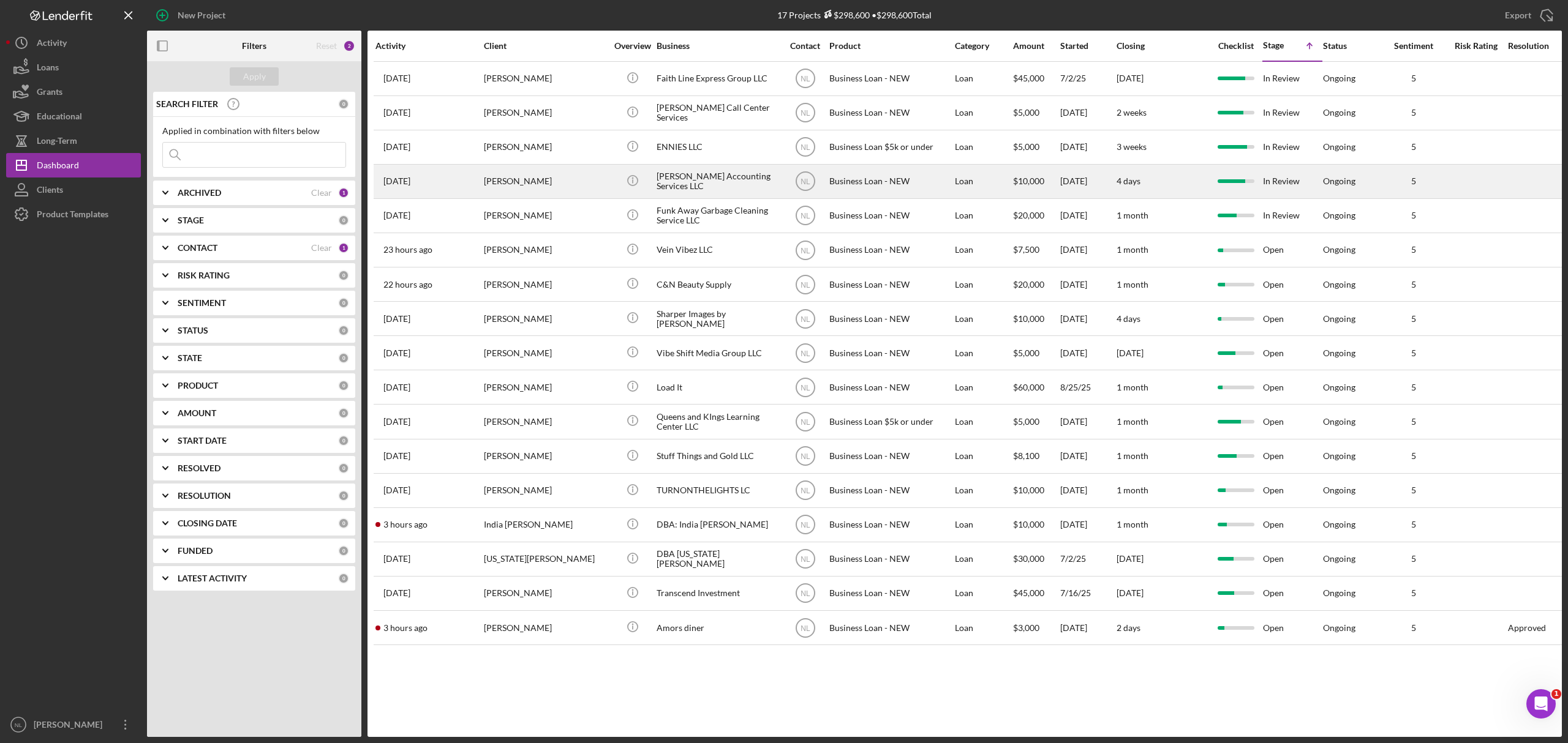
click at [518, 185] on div "[PERSON_NAME]" at bounding box center [545, 182] width 123 height 33
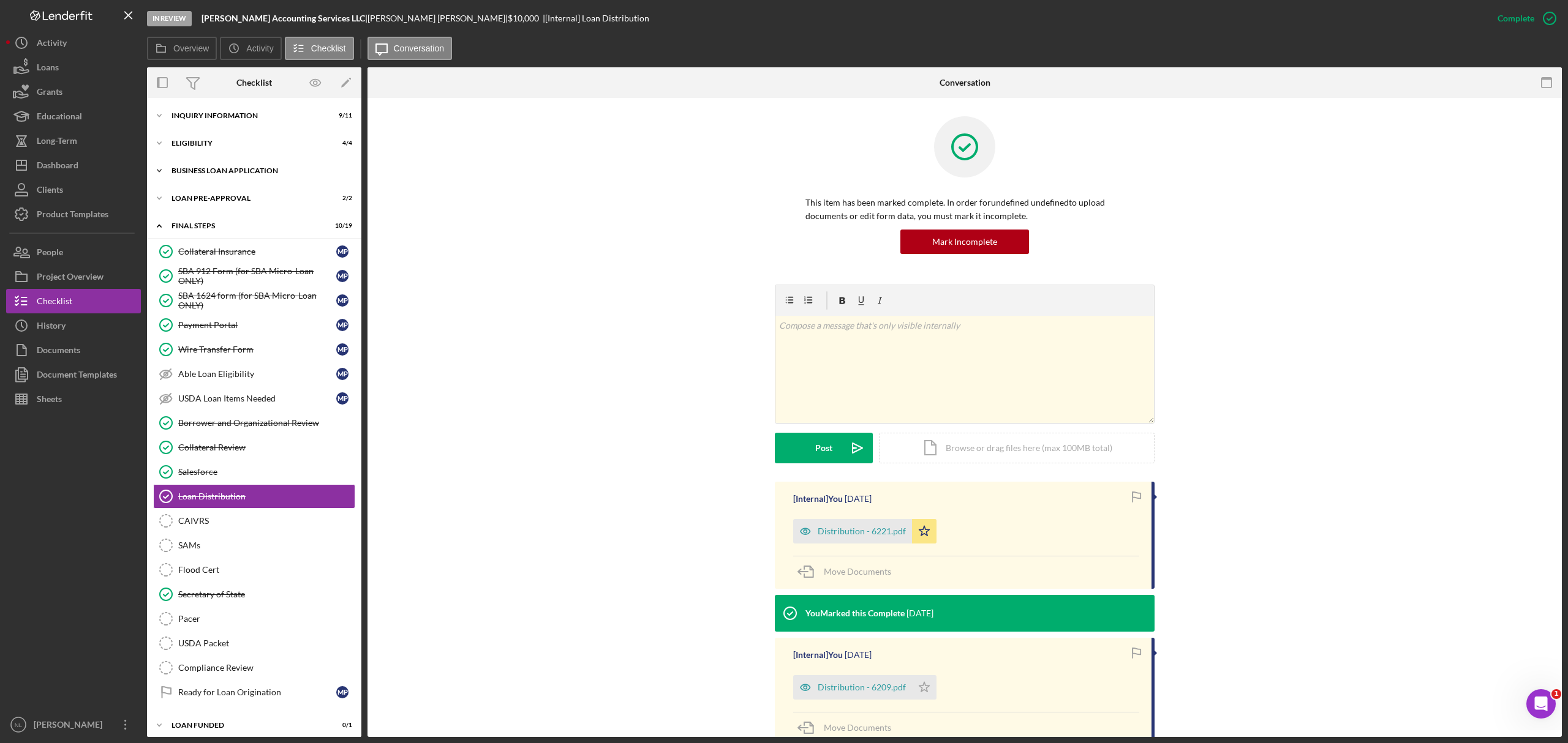
click at [215, 176] on div "Icon/Expander BUSINESS LOAN APPLICATION 24 / 27" at bounding box center [254, 170] width 215 height 24
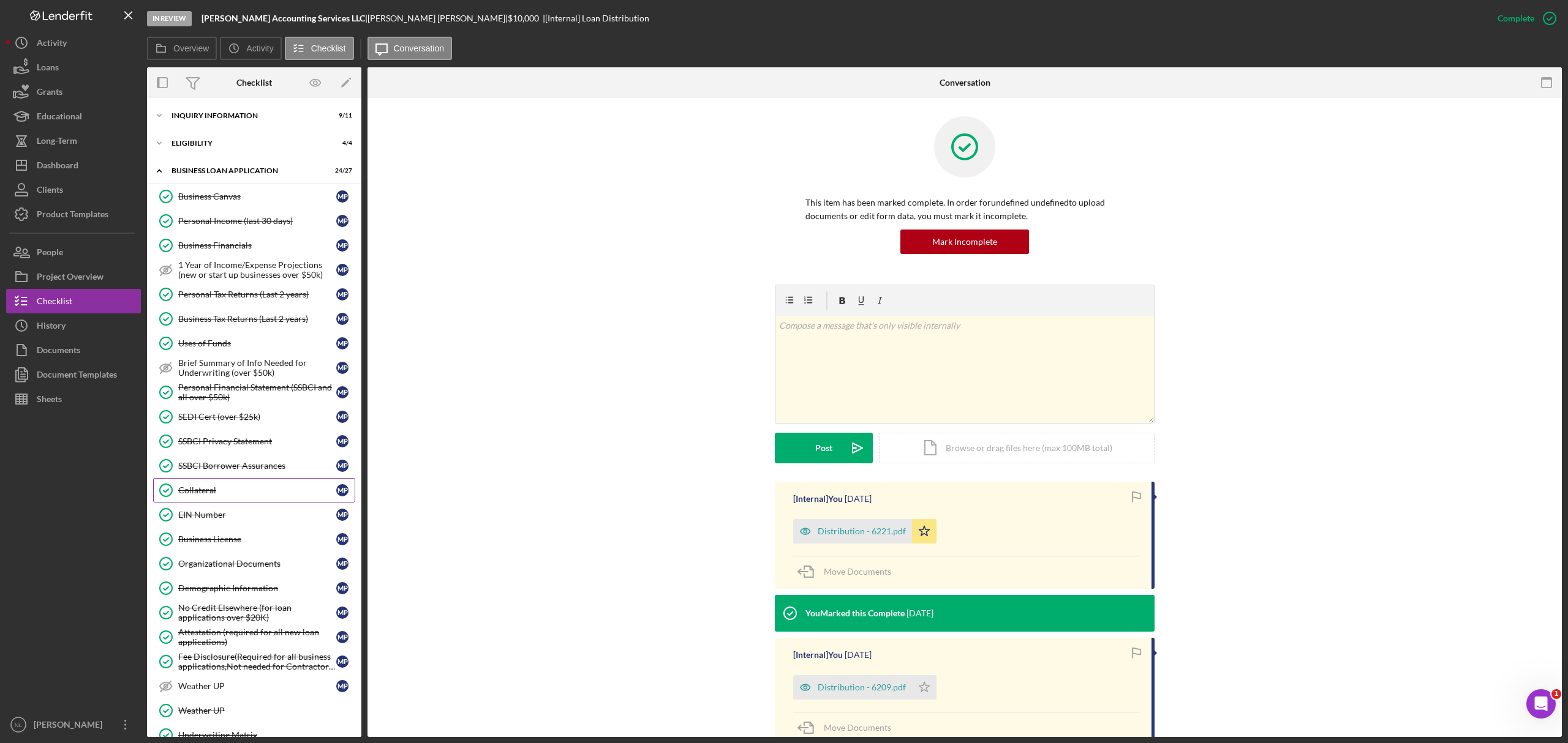
click at [239, 496] on div "Collateral" at bounding box center [257, 490] width 158 height 10
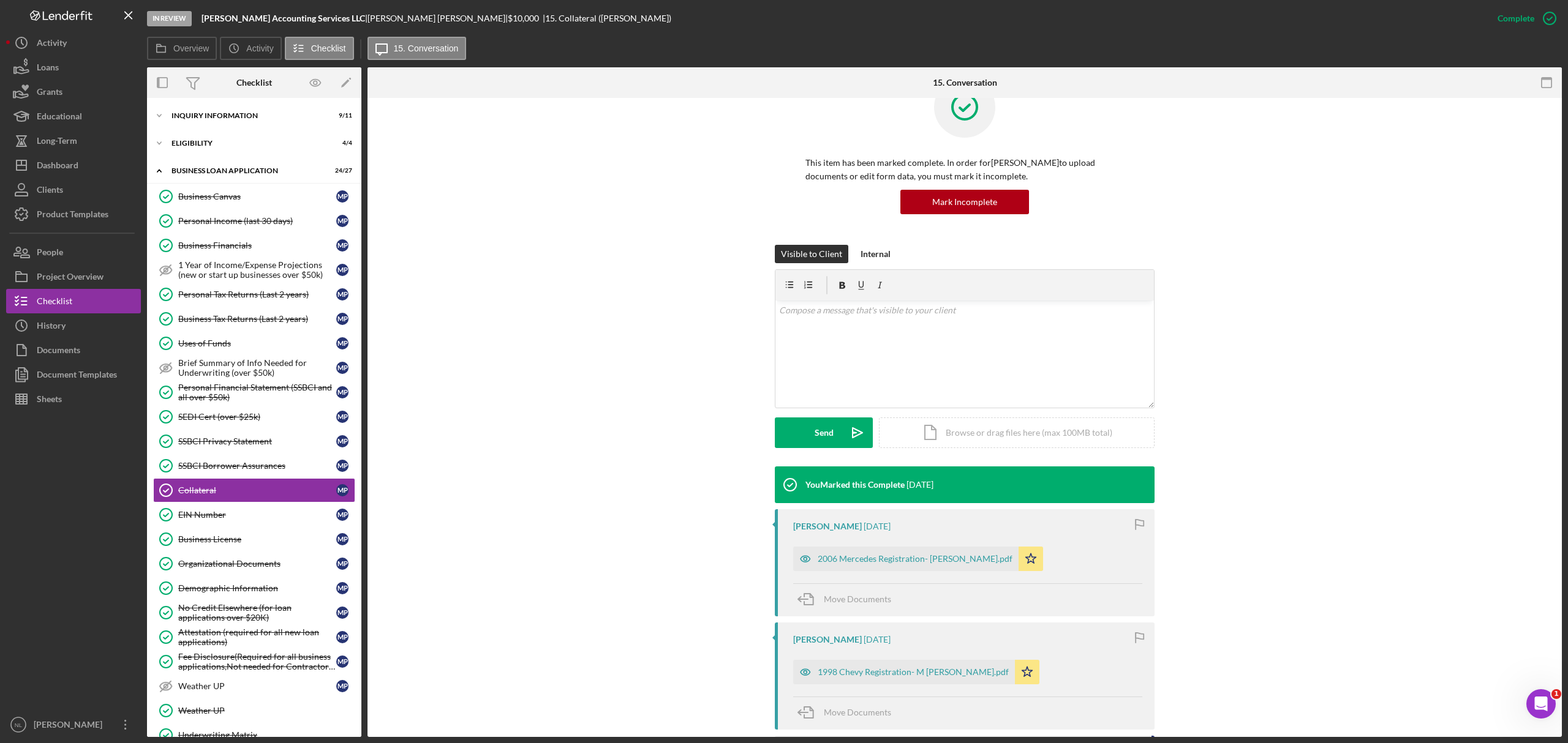
scroll to position [41, 0]
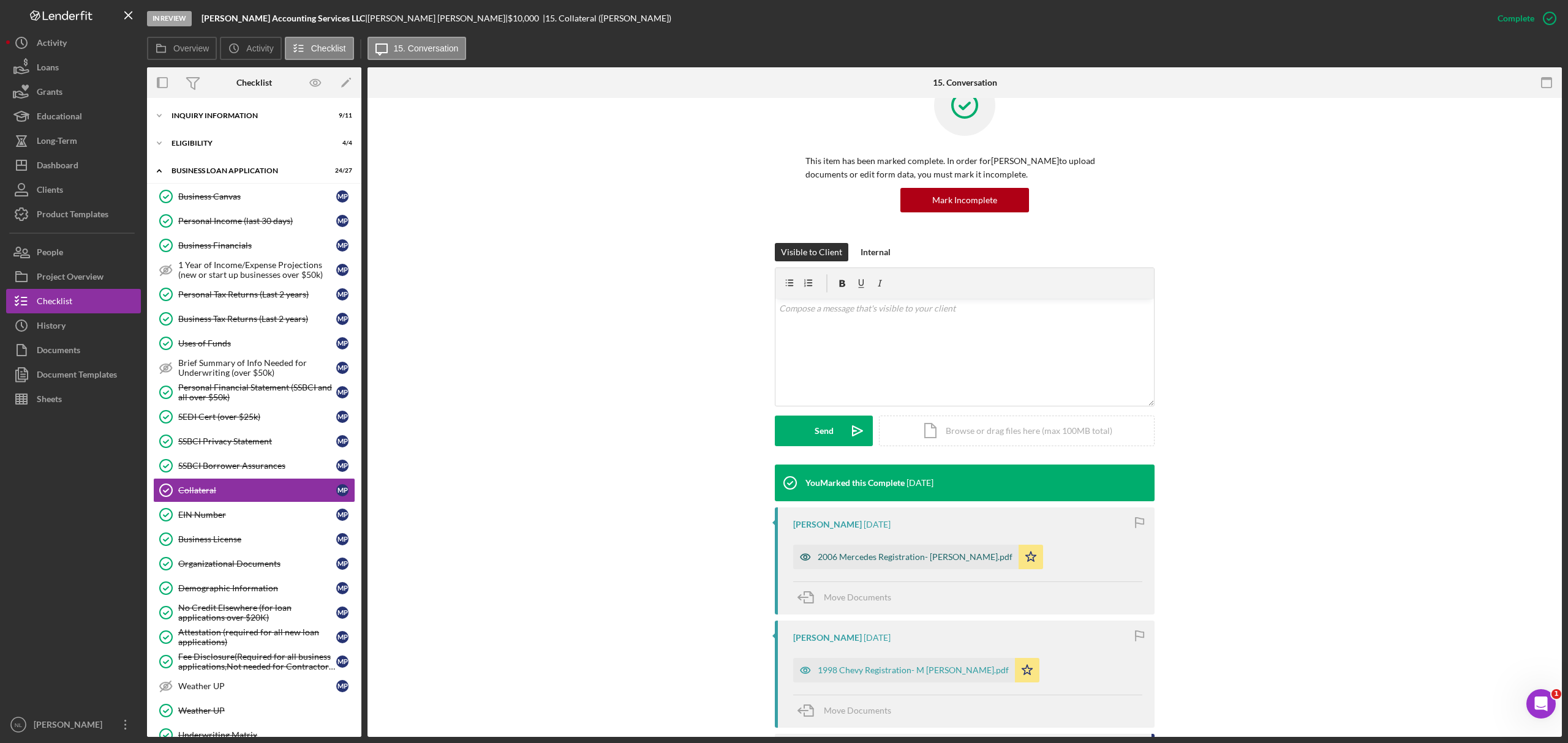
click at [900, 559] on div "2006 Mercedes Registration- M Pattman.pdf" at bounding box center [914, 557] width 194 height 10
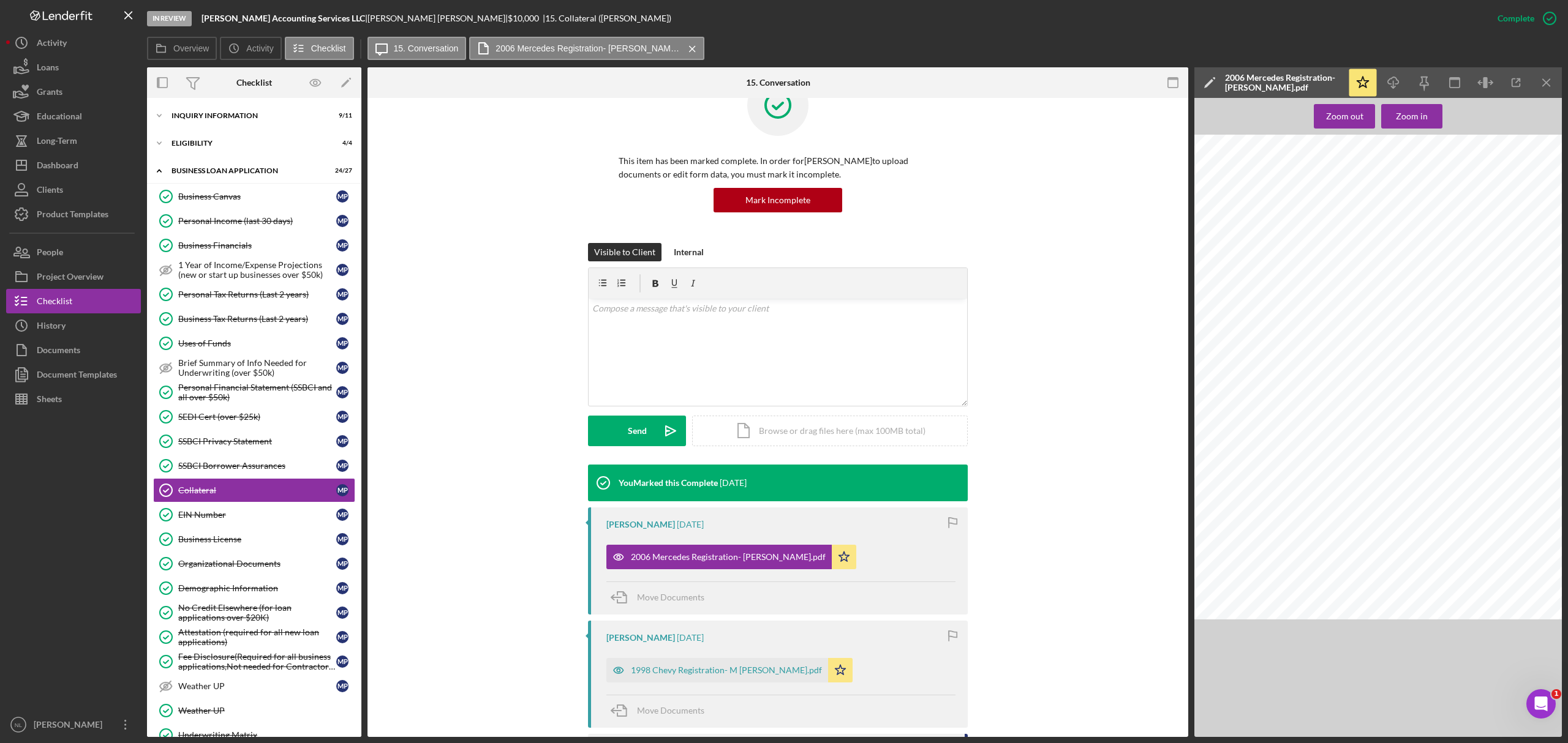
scroll to position [359, 0]
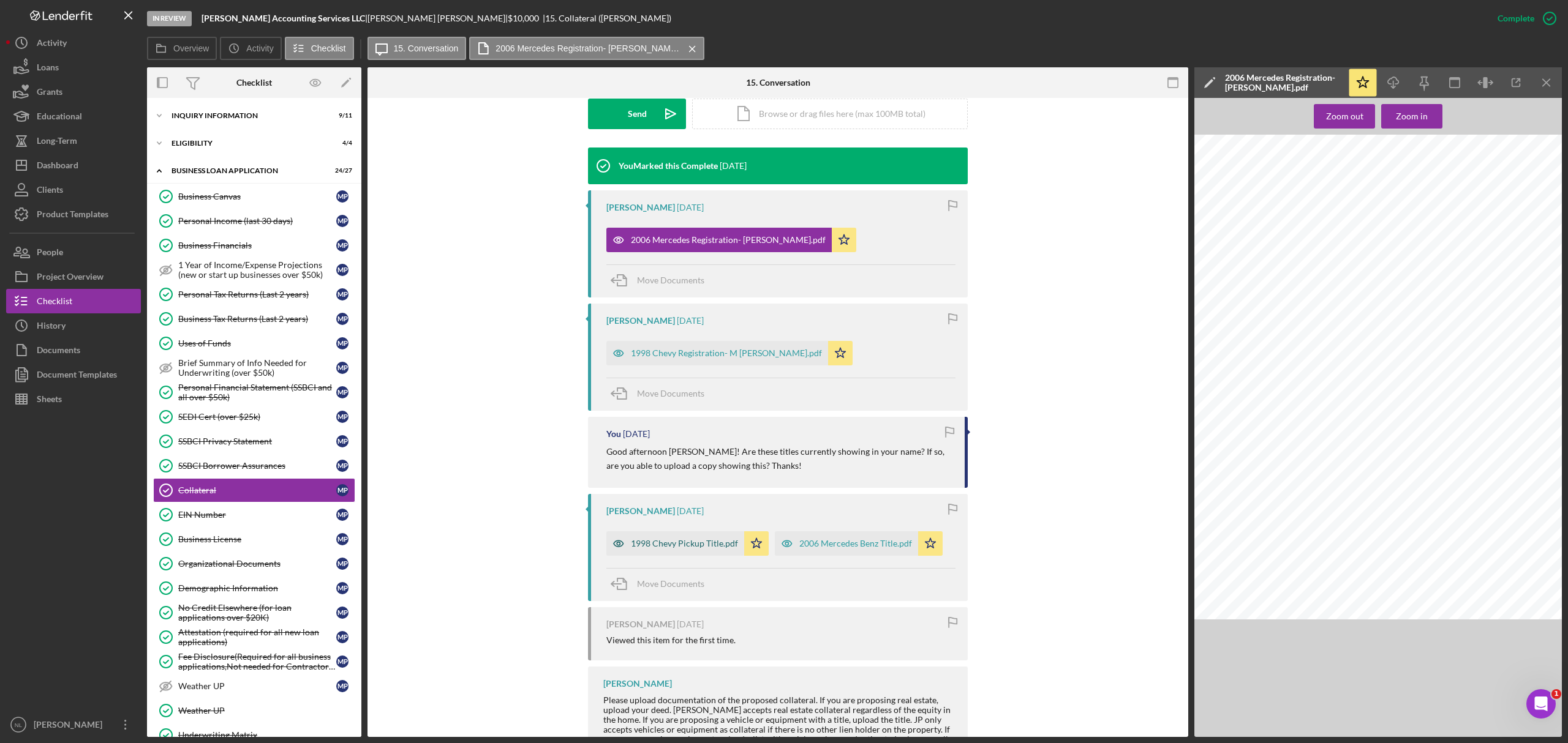
click at [706, 547] on div "1998 Chevy Pickup Title.pdf" at bounding box center [684, 543] width 107 height 10
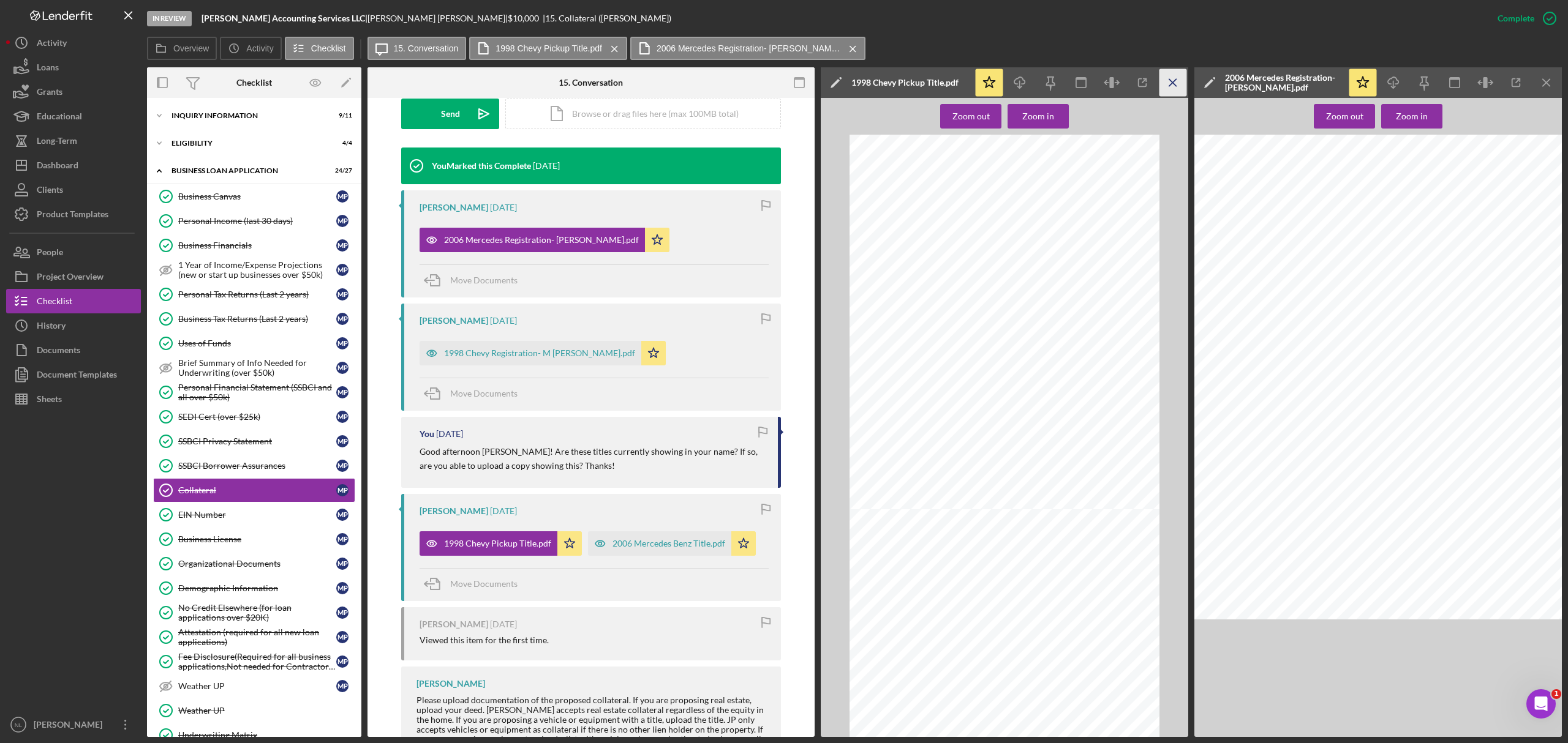
click at [1167, 90] on icon "Icon/Menu Close" at bounding box center [1173, 83] width 27 height 27
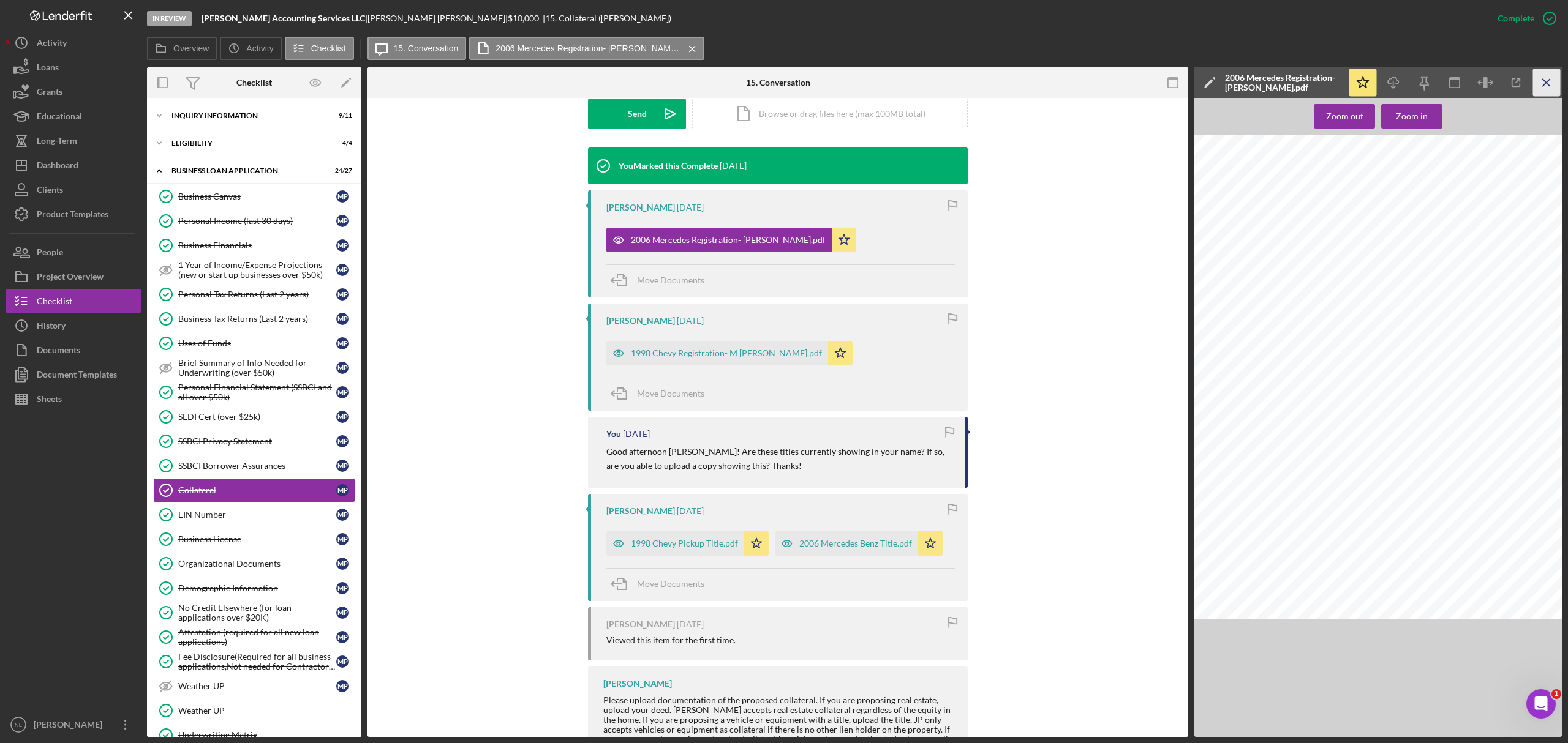
click at [1470, 84] on icon "Icon/Menu Close" at bounding box center [1547, 83] width 27 height 27
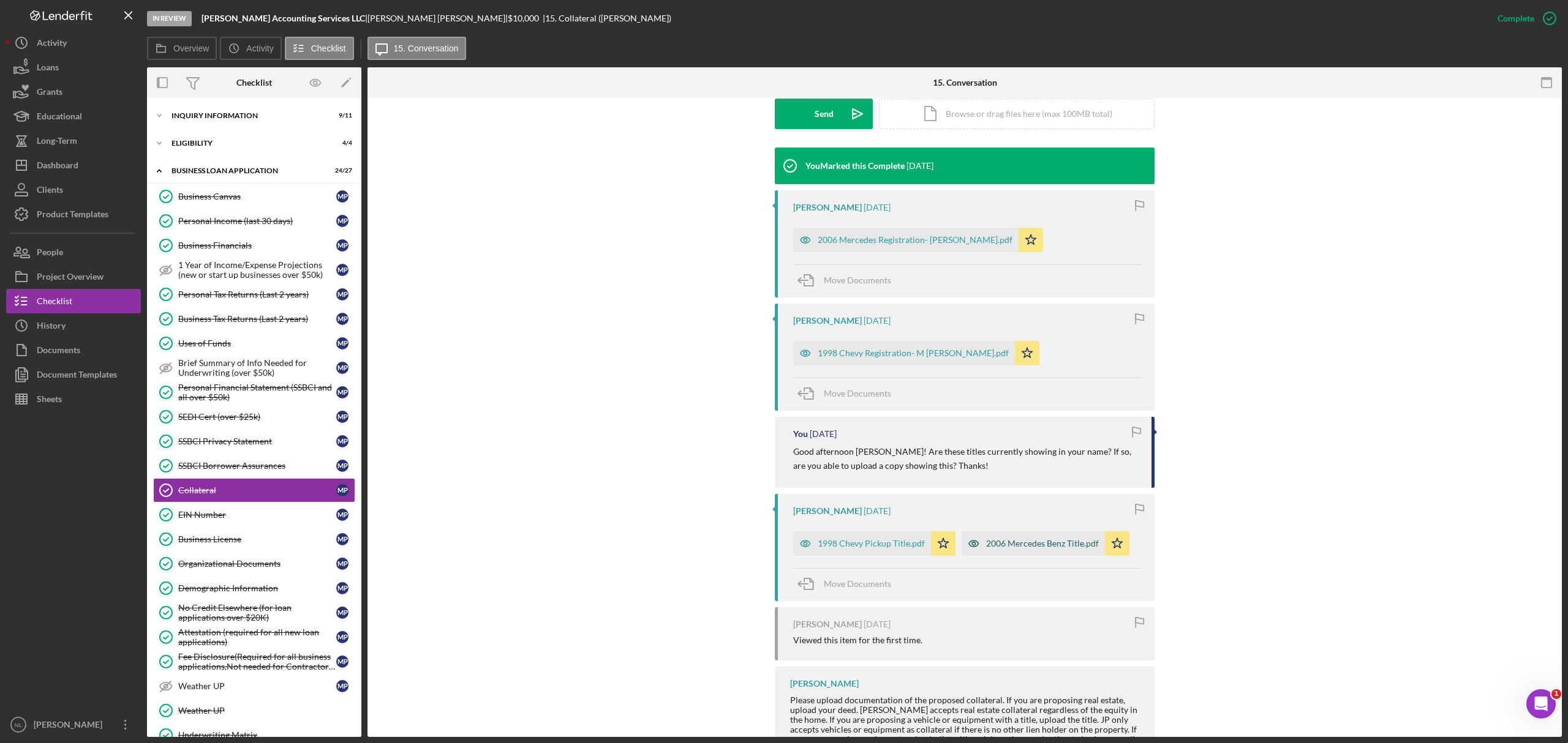
click at [1039, 542] on div "2006 Mercedes Benz Title.pdf" at bounding box center [1042, 543] width 112 height 10
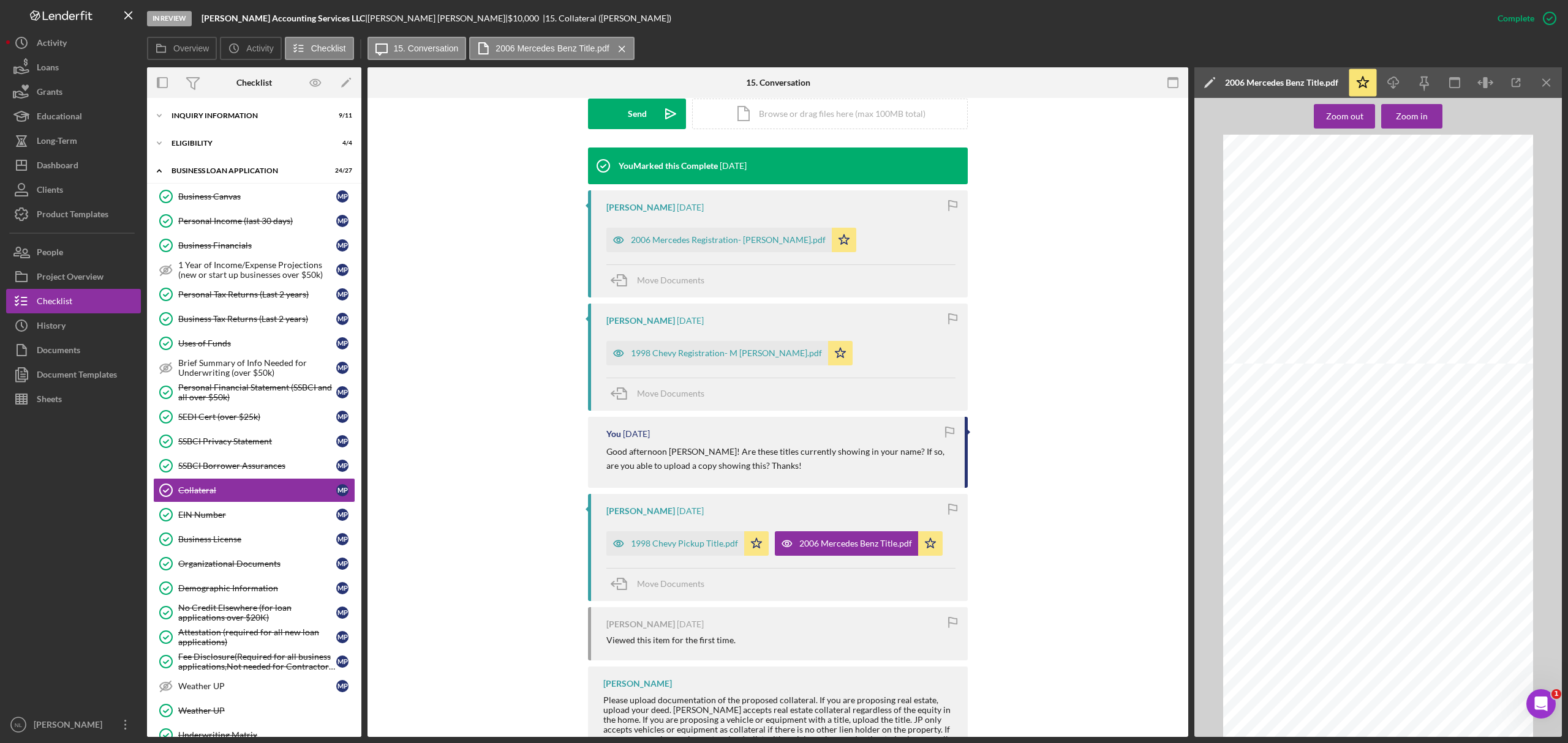
scroll to position [0, 0]
click at [1470, 79] on line "button" at bounding box center [1546, 82] width 7 height 7
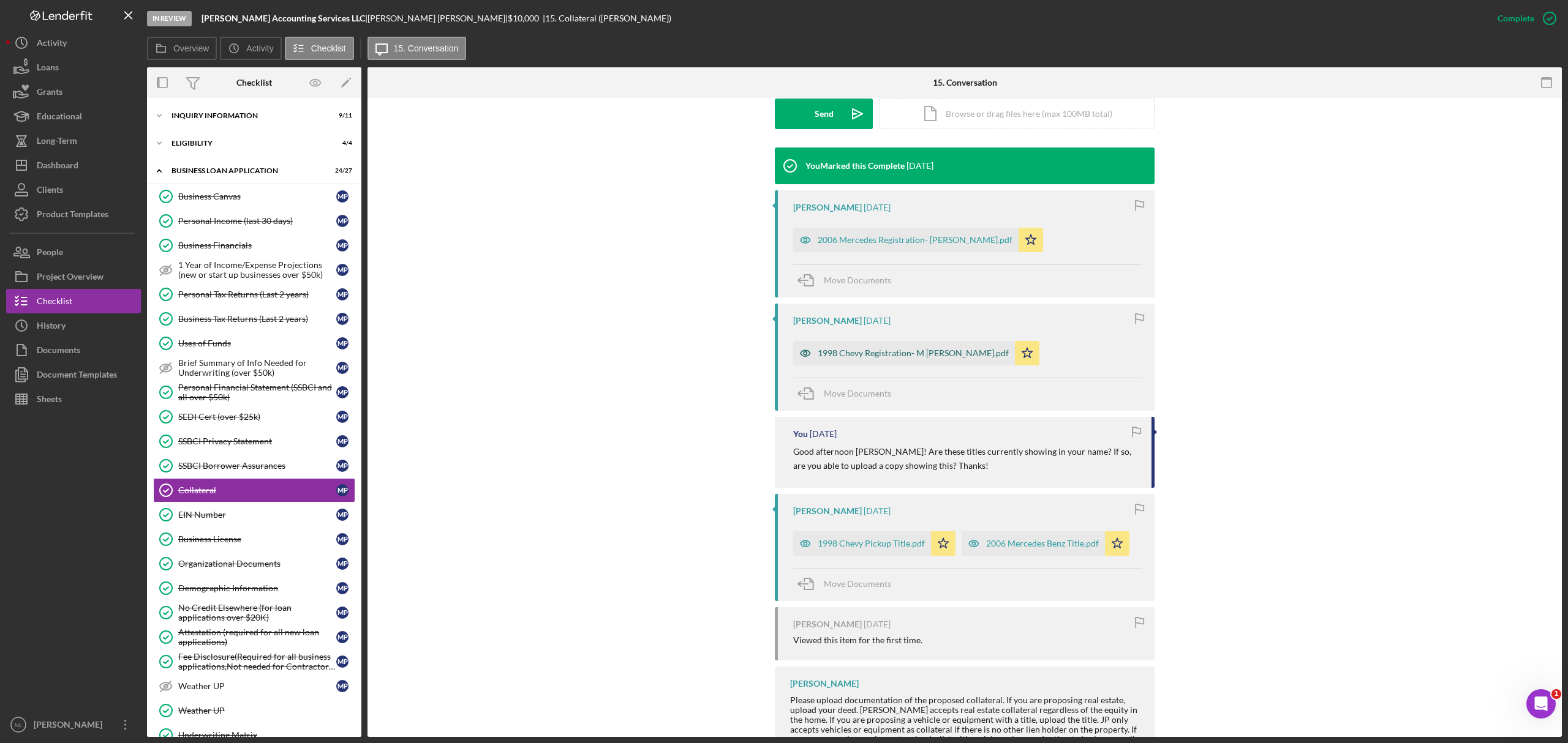
click at [877, 361] on div "1998 Chevy Registration- M Pattman.pdf" at bounding box center [904, 353] width 222 height 24
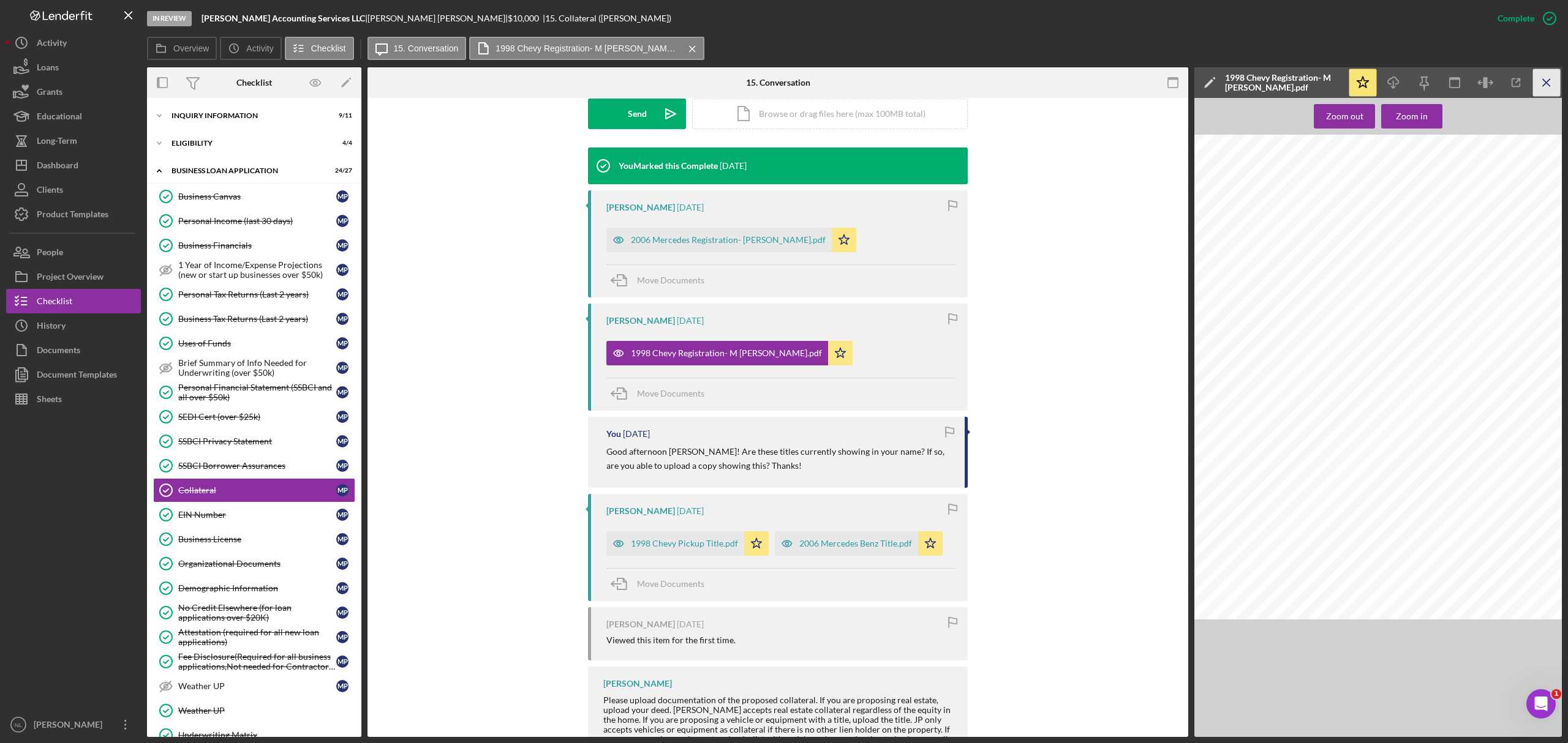
click at [1470, 78] on icon "Icon/Menu Close" at bounding box center [1547, 83] width 27 height 27
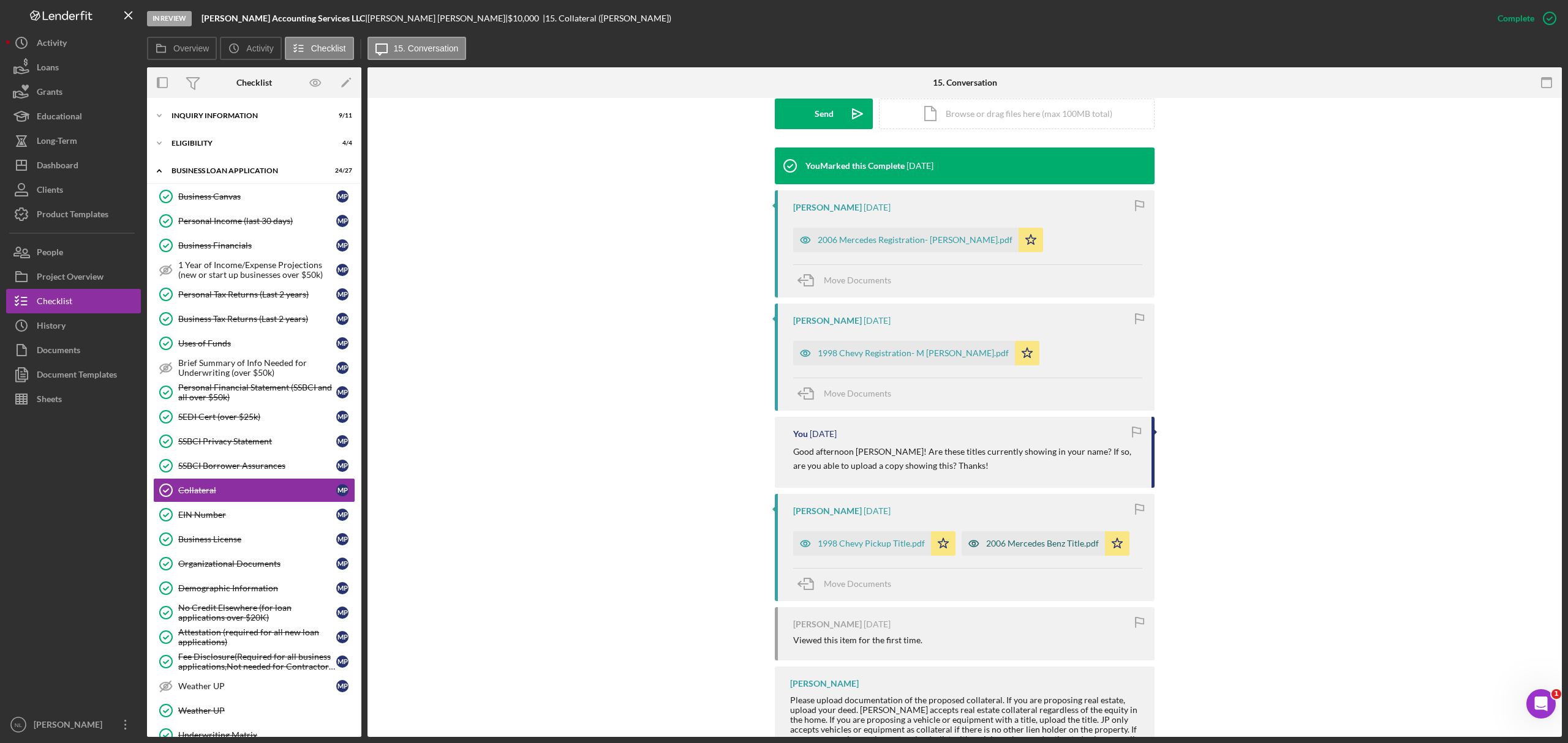
click at [990, 552] on div "2006 Mercedes Benz Title.pdf" at bounding box center [1034, 543] width 144 height 24
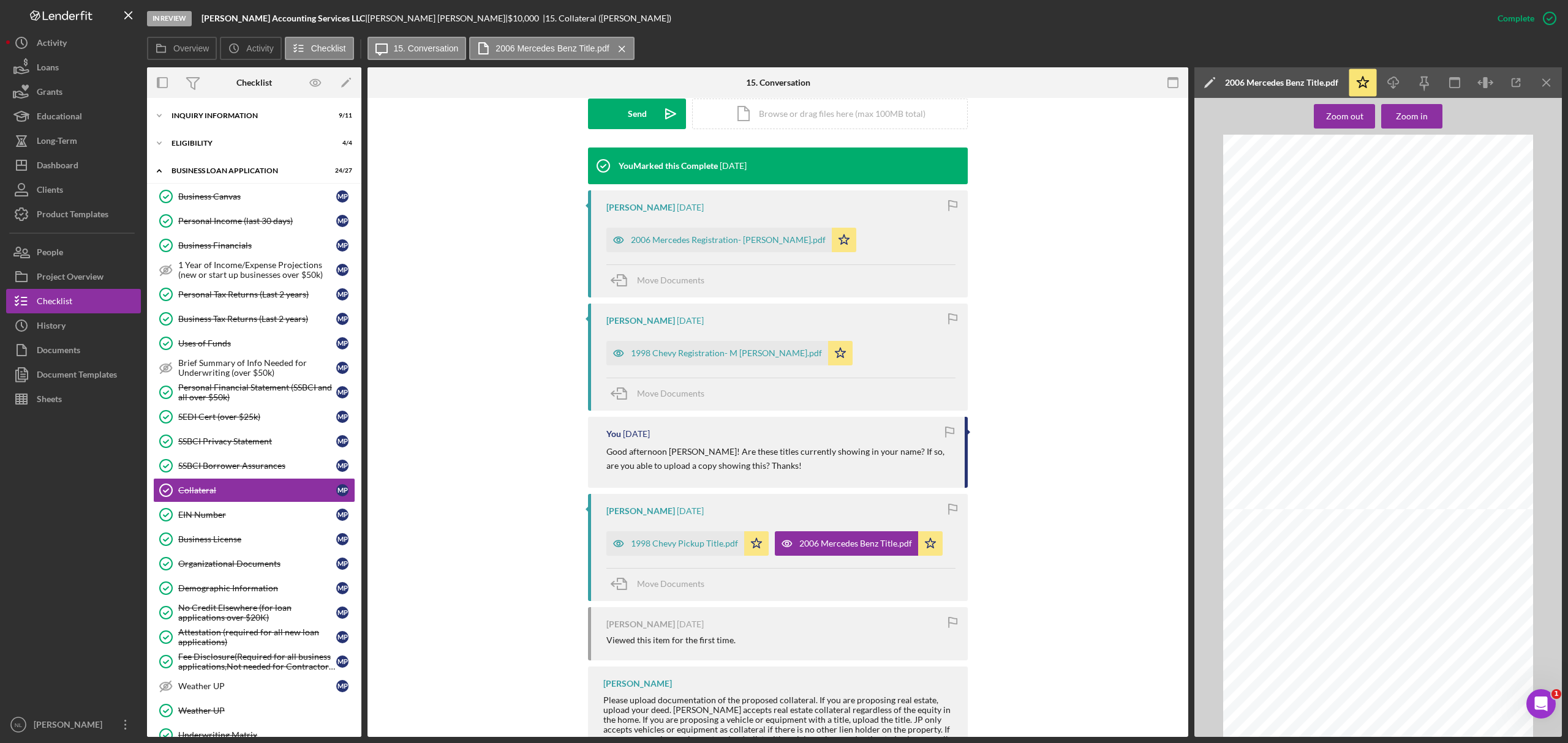
scroll to position [146, 0]
click at [697, 244] on div "2006 Mercedes Registration- M Pattman.pdf" at bounding box center [728, 240] width 194 height 10
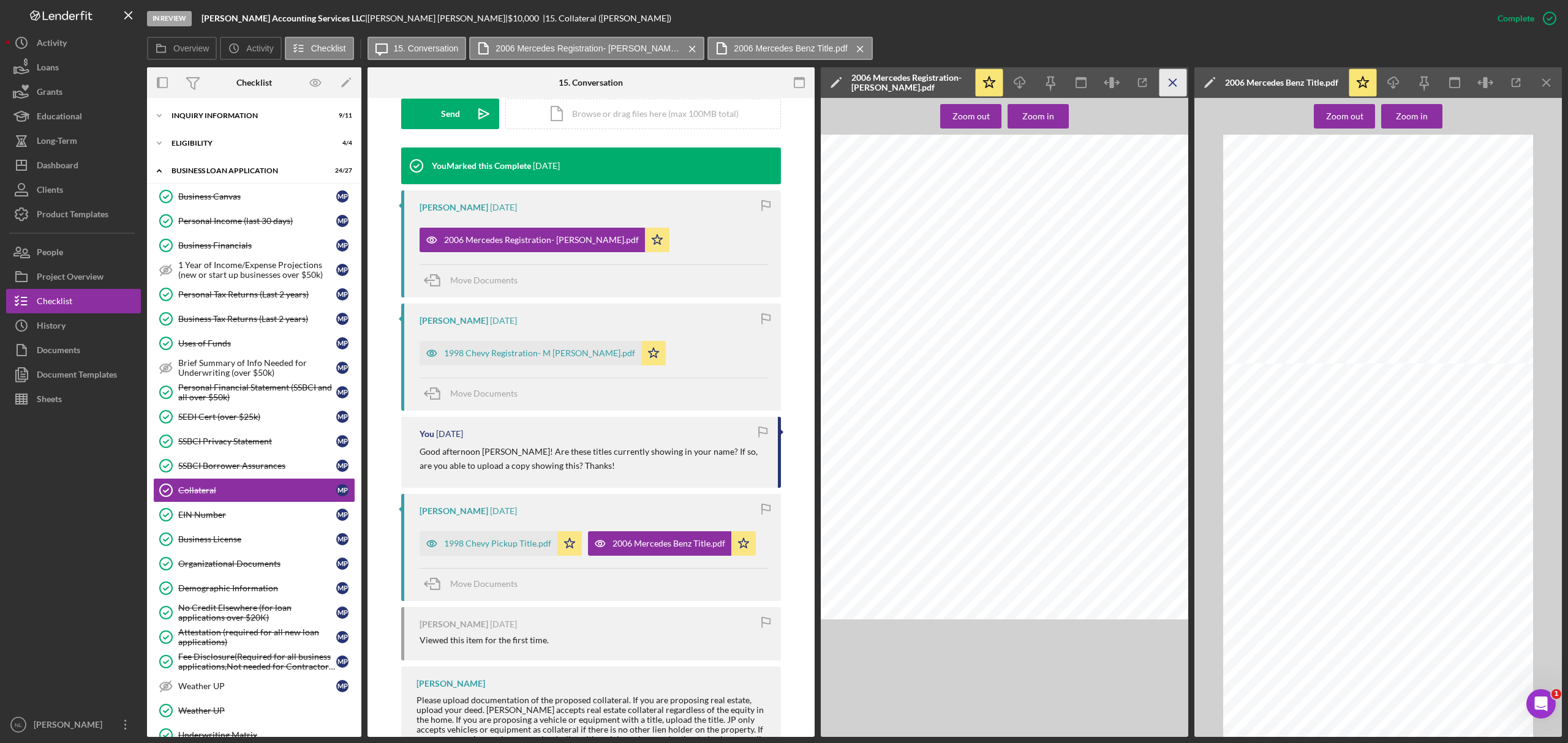
click at [1165, 88] on icon "Icon/Menu Close" at bounding box center [1173, 83] width 27 height 27
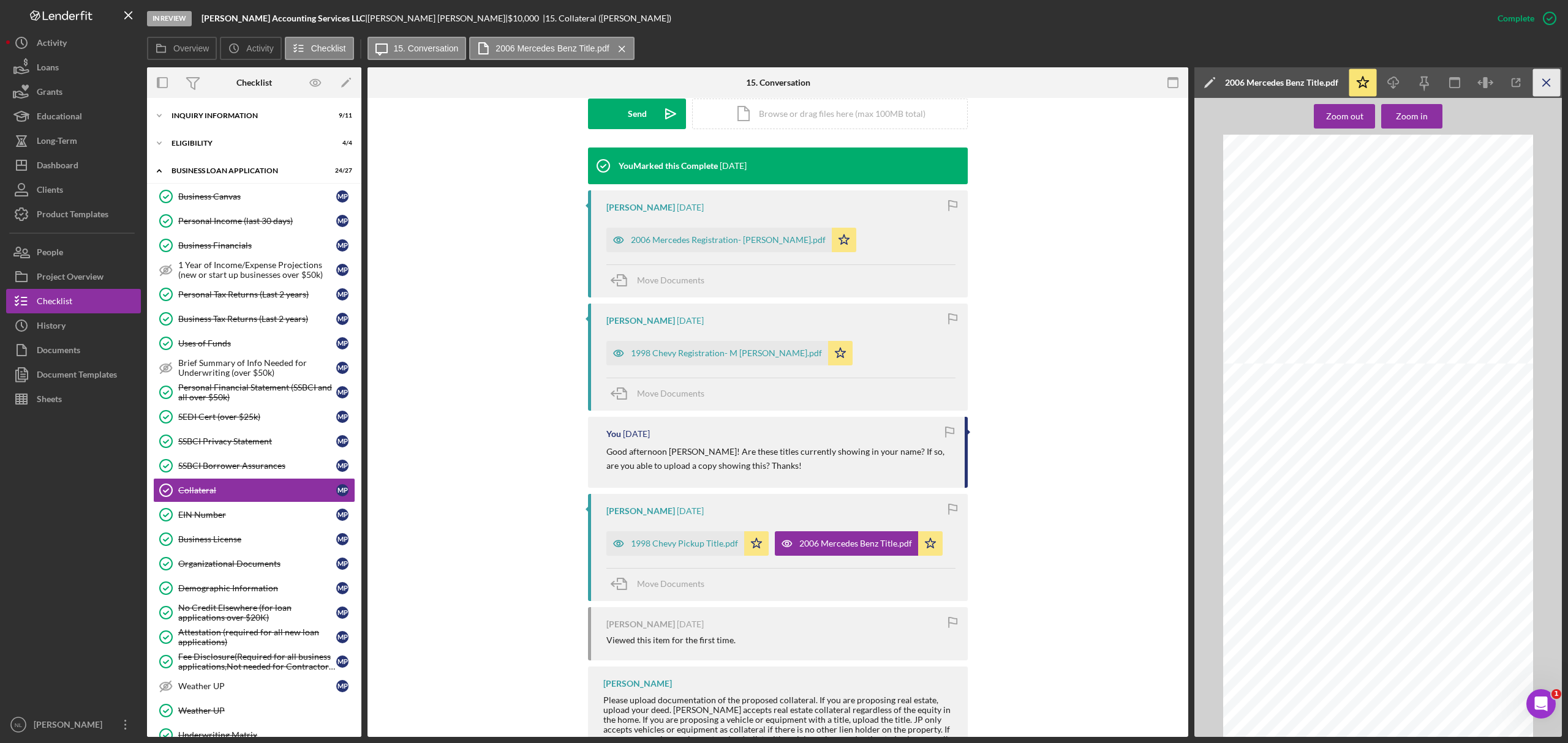
click at [1470, 93] on icon "Icon/Menu Close" at bounding box center [1547, 83] width 27 height 27
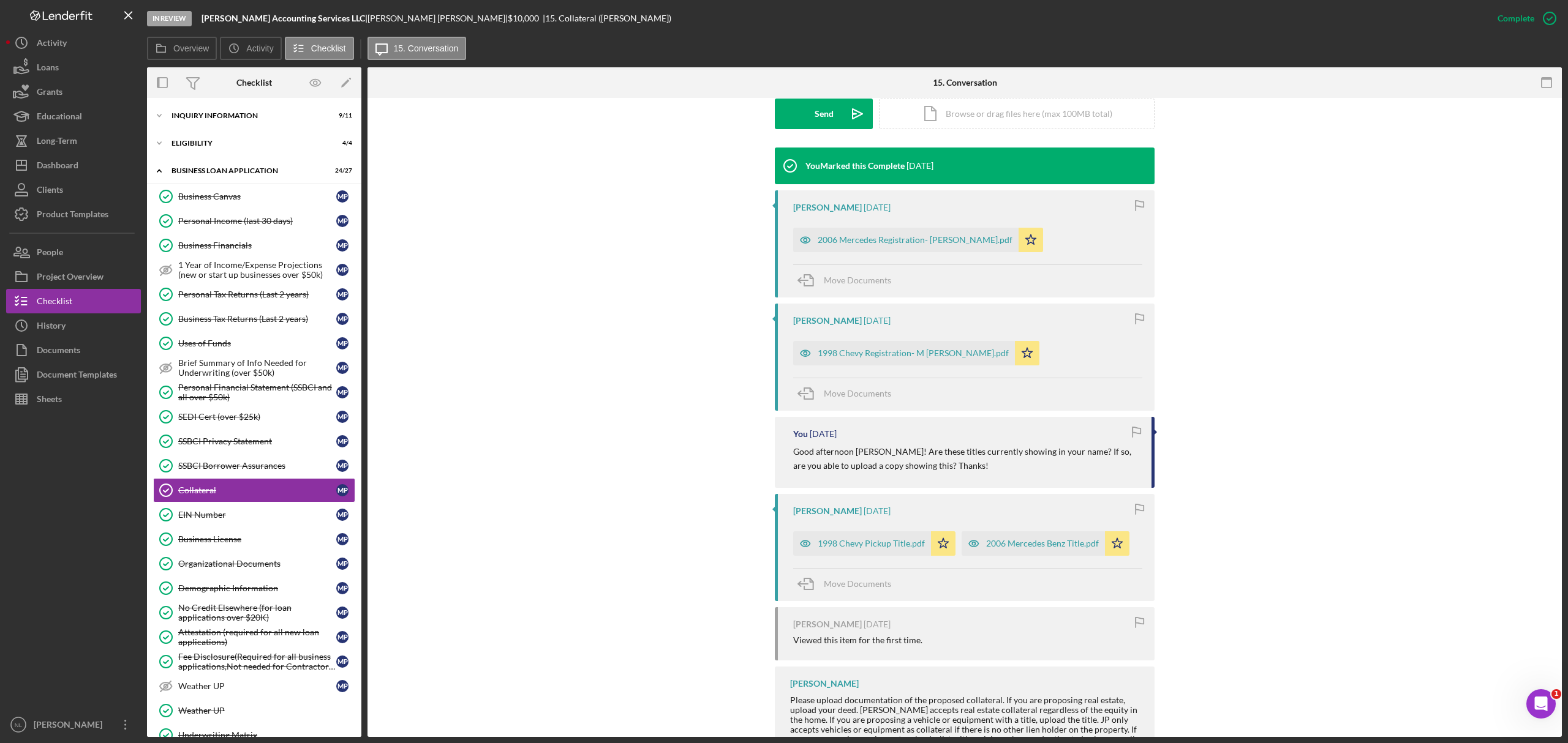
click at [1142, 311] on icon "button" at bounding box center [1139, 318] width 27 height 27
click at [920, 231] on div "2006 Mercedes Registration- M Pattman.pdf" at bounding box center [906, 240] width 226 height 24
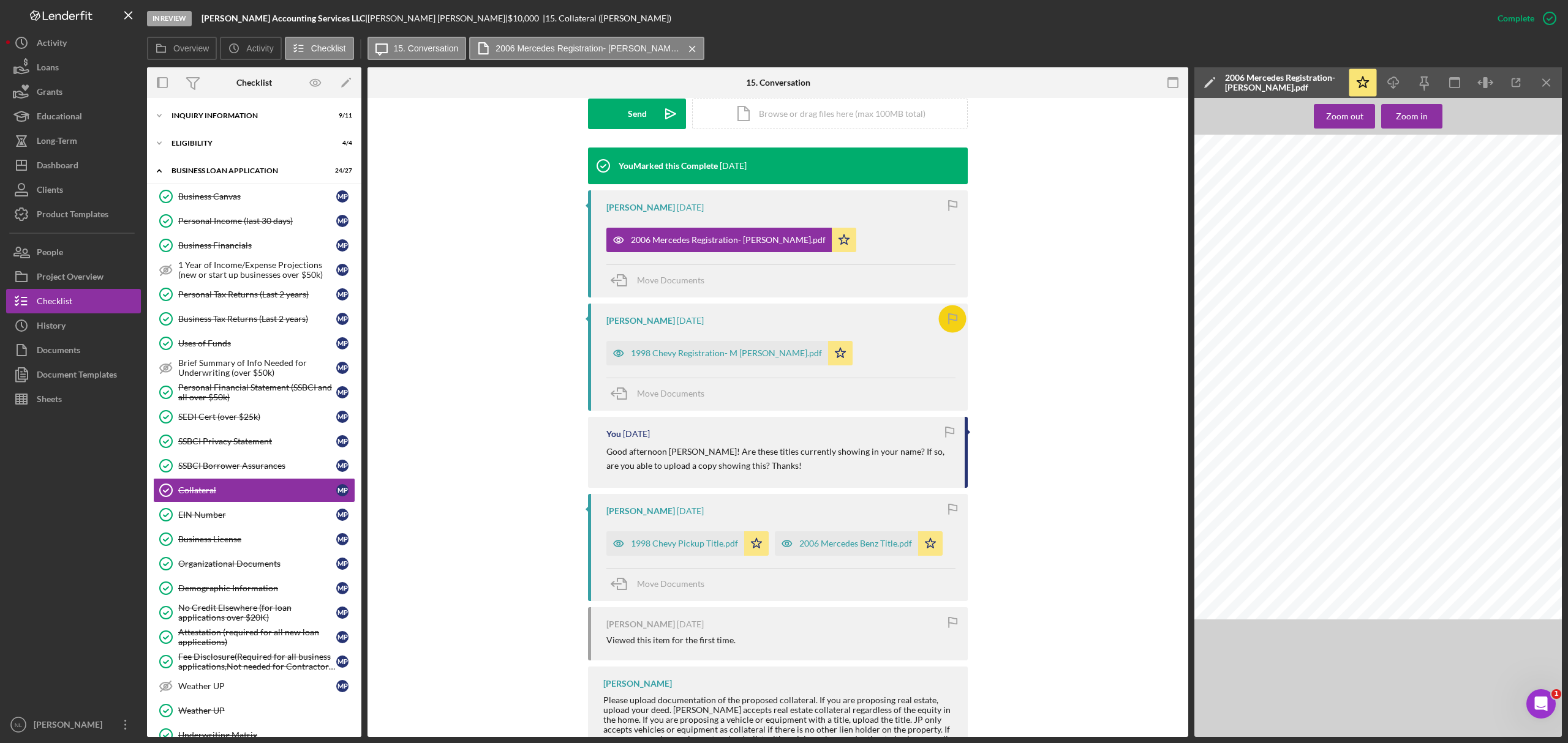
scroll to position [0, 7]
click at [79, 153] on button "Icon/Dashboard Dashboard" at bounding box center [73, 165] width 135 height 24
